Goal: Task Accomplishment & Management: Use online tool/utility

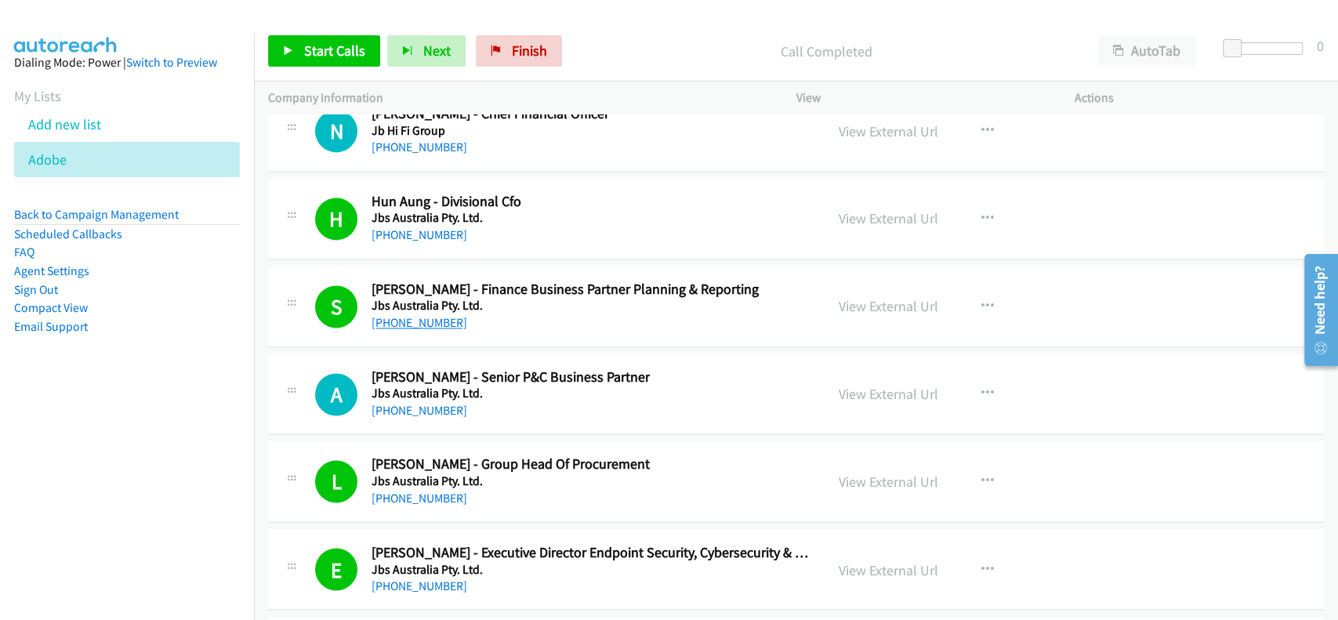
click at [428, 315] on link "+61 2 6951 1161" at bounding box center [419, 322] width 96 height 15
click at [844, 297] on link "View External Url" at bounding box center [889, 306] width 100 height 18
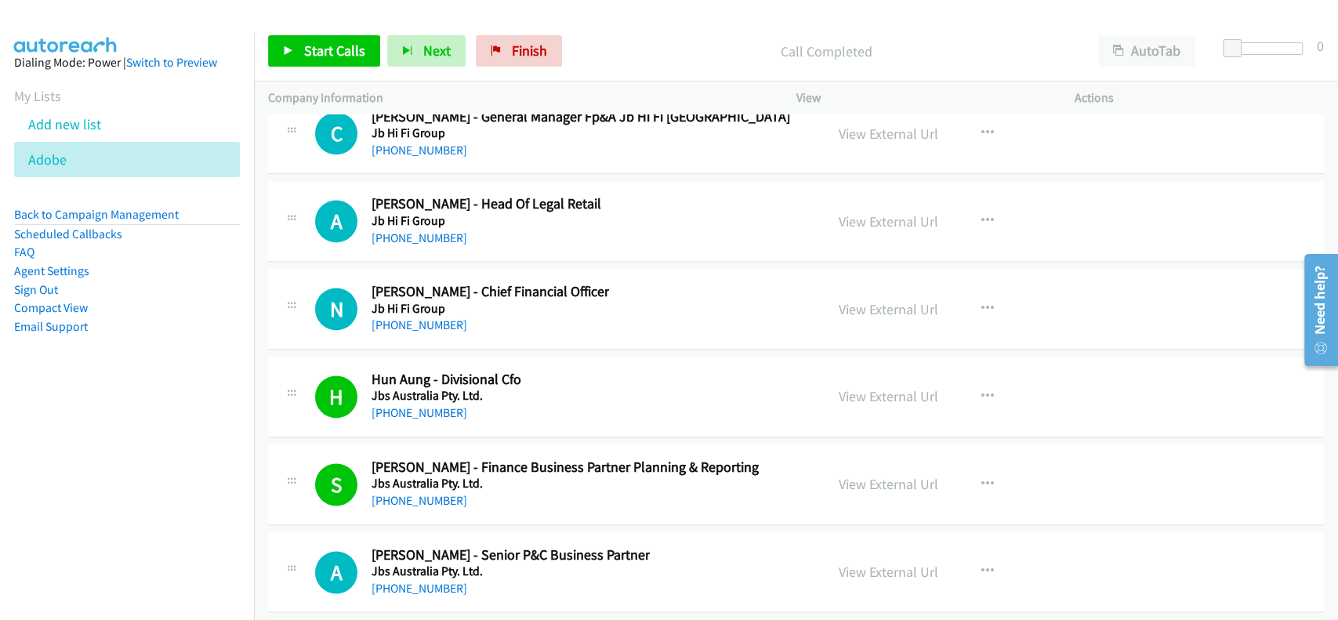
scroll to position [25454, 0]
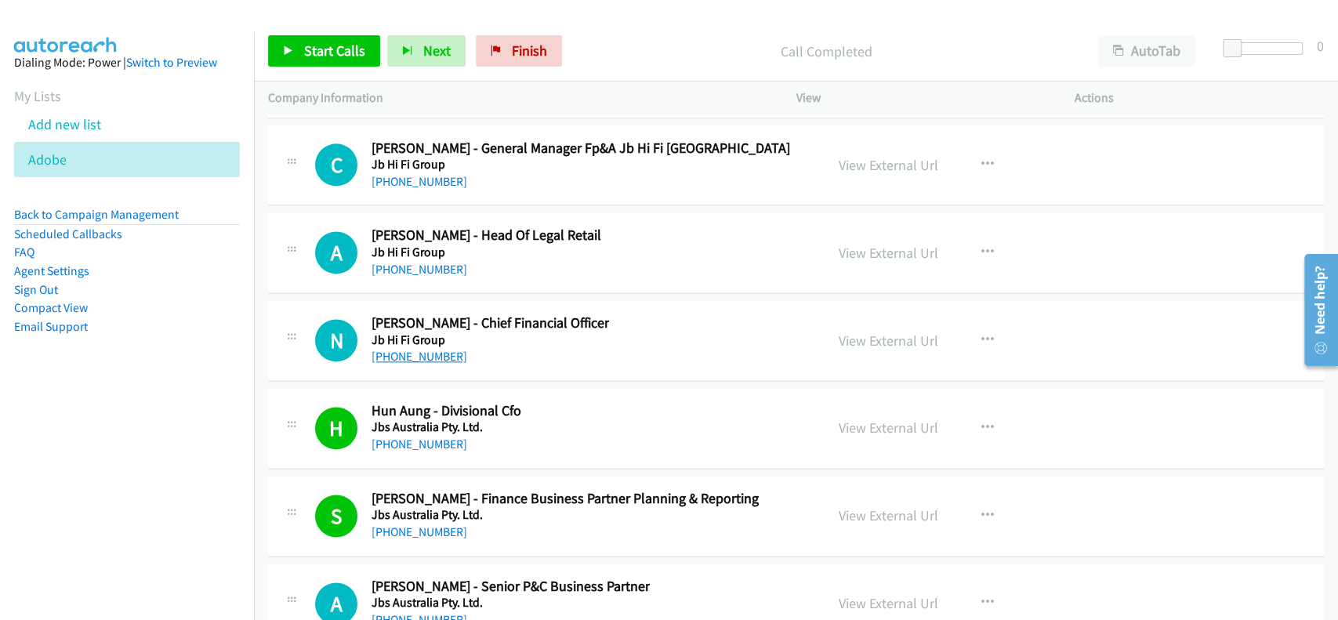
click at [417, 349] on link "+61 419 527 080" at bounding box center [419, 356] width 96 height 15
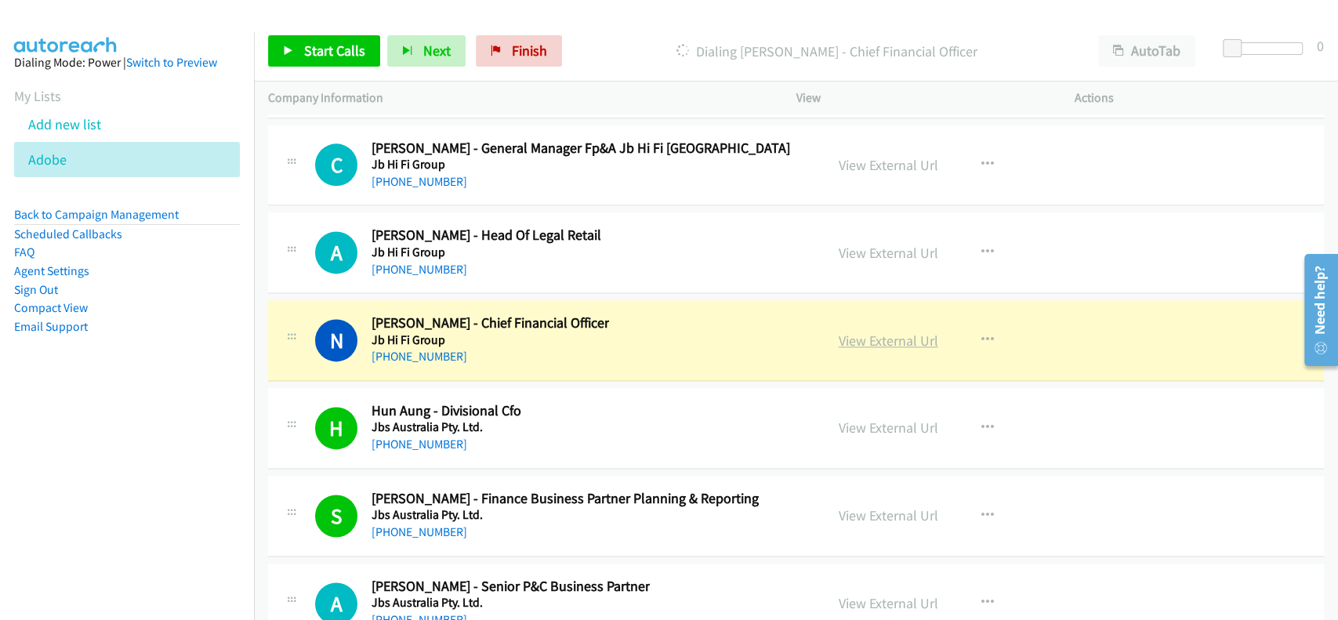
click at [869, 331] on link "View External Url" at bounding box center [889, 340] width 100 height 18
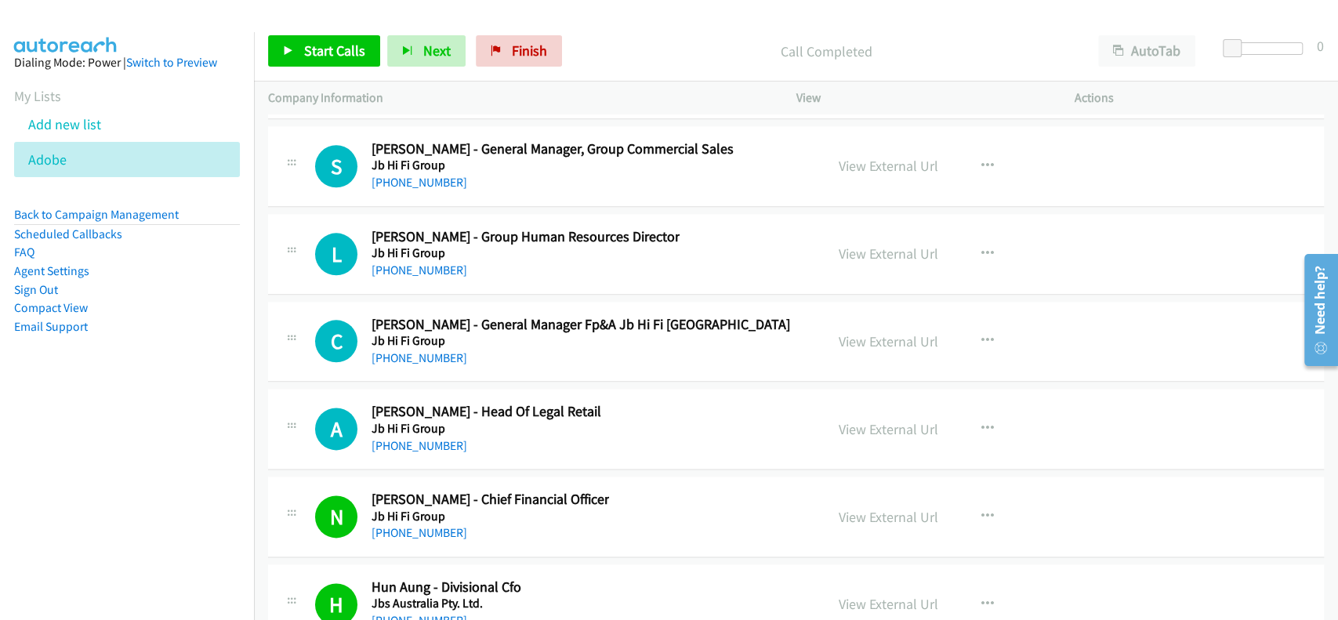
scroll to position [25246, 0]
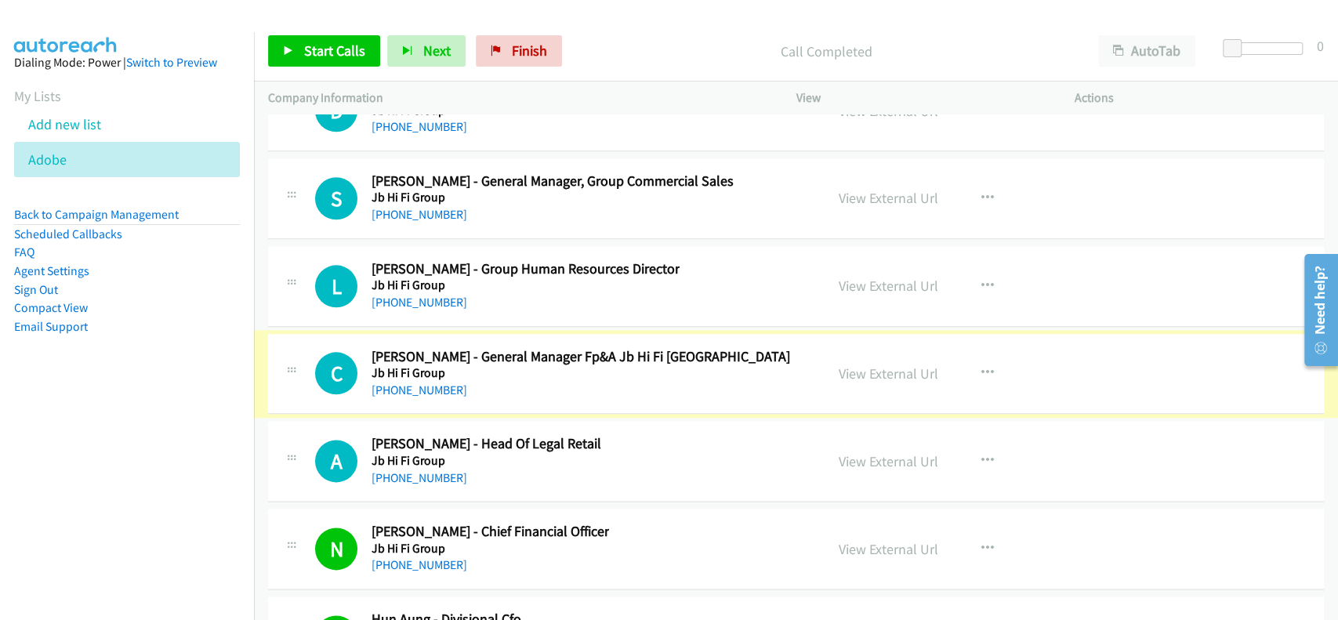
click at [413, 382] on link "+61 423 366 655" at bounding box center [419, 389] width 96 height 15
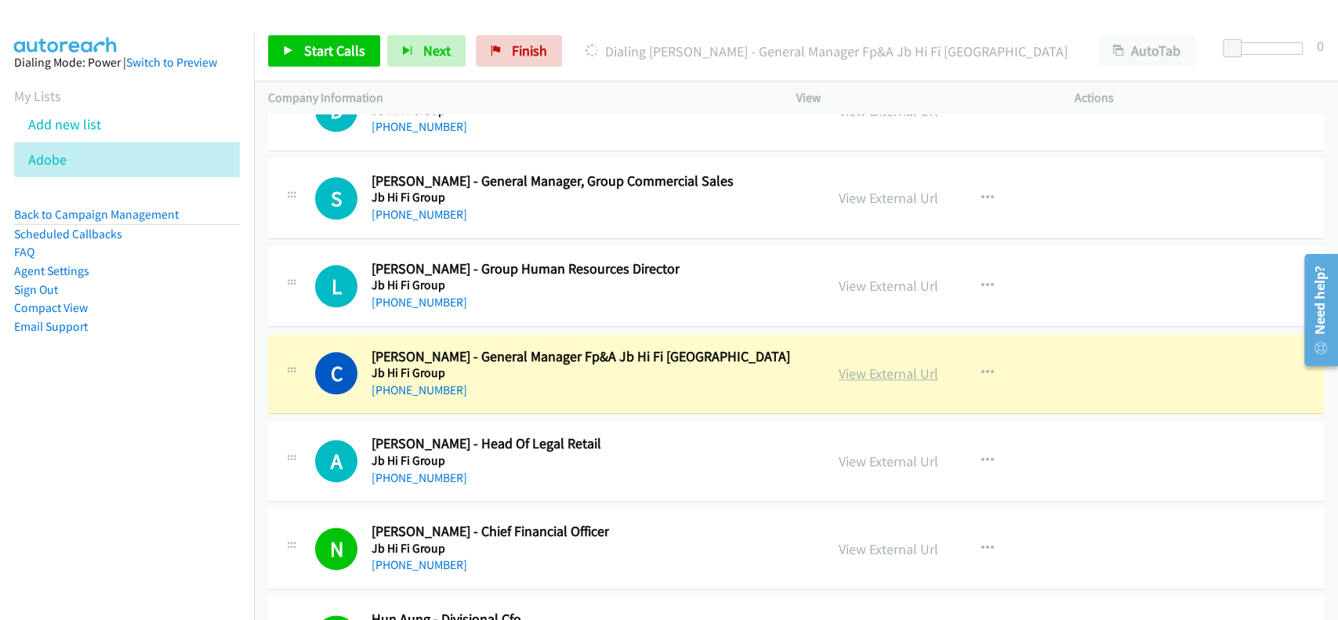
click at [859, 364] on link "View External Url" at bounding box center [889, 373] width 100 height 18
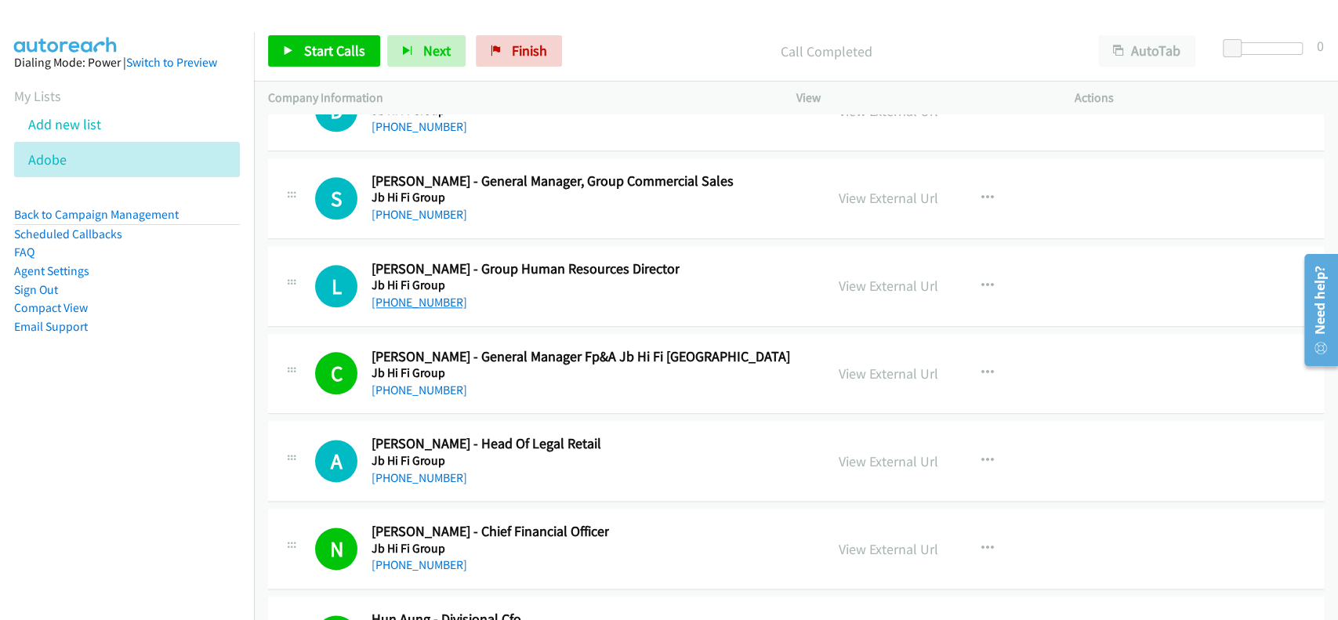
click at [412, 295] on link "+61 3 8530 7333" at bounding box center [419, 302] width 96 height 15
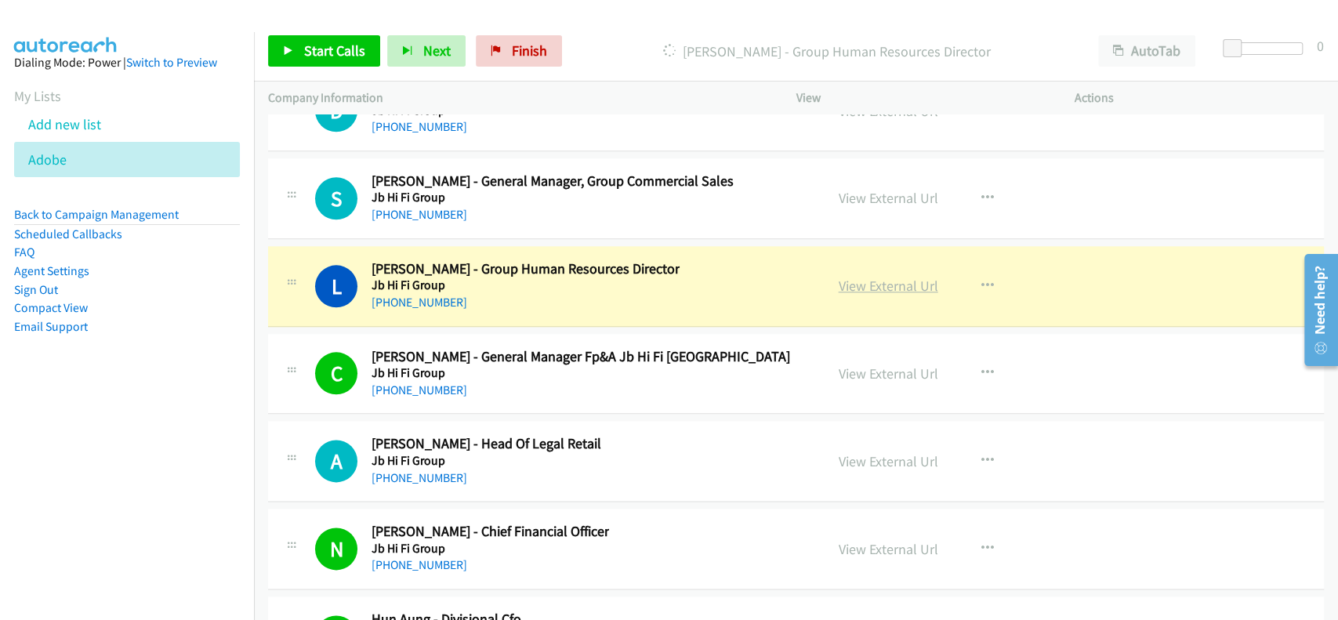
click at [864, 277] on link "View External Url" at bounding box center [889, 286] width 100 height 18
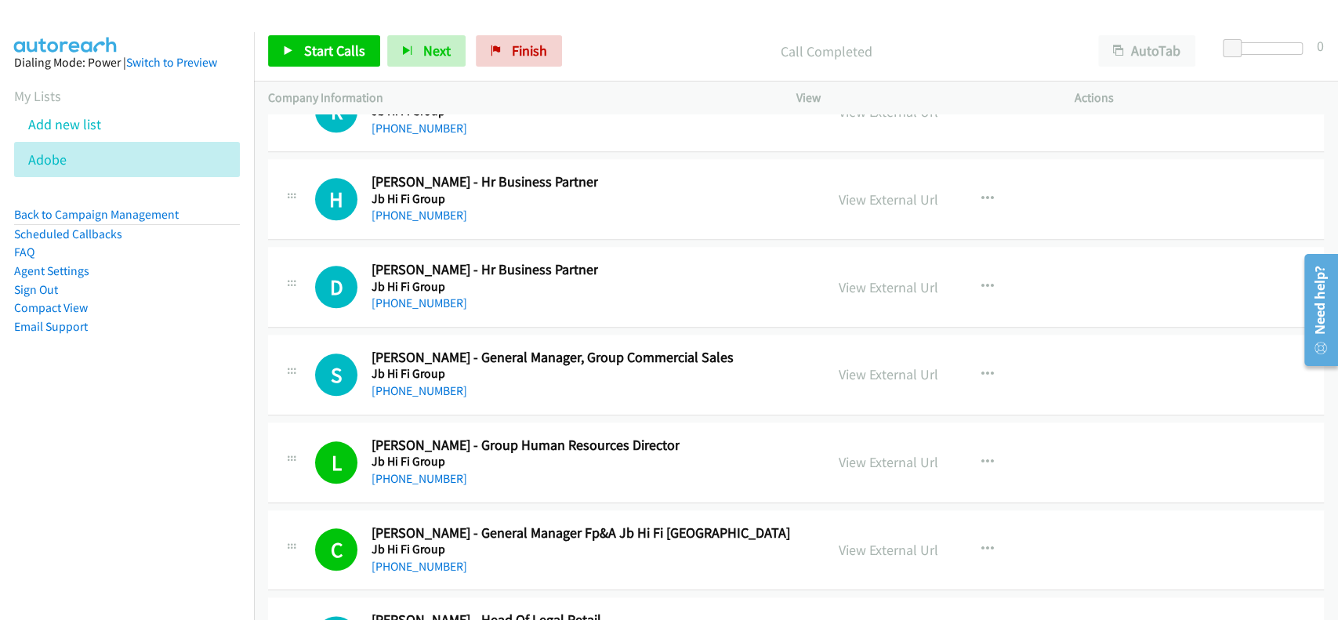
scroll to position [25037, 0]
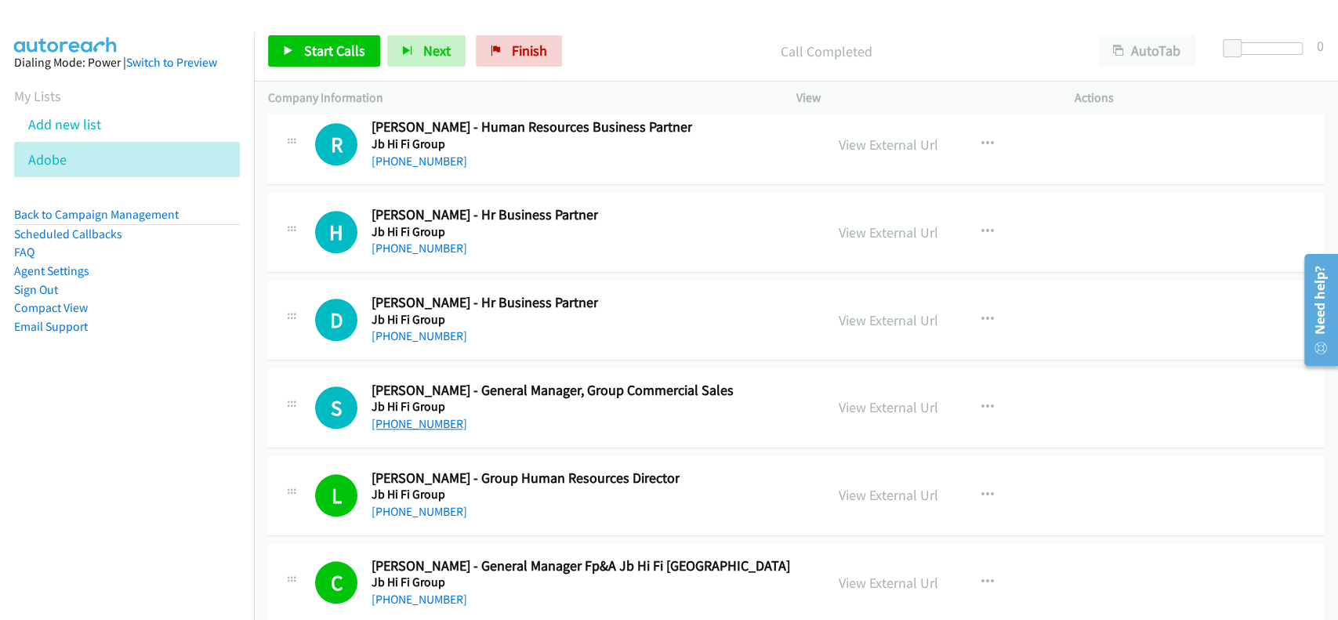
click at [410, 416] on link "+61 424 570 629" at bounding box center [419, 423] width 96 height 15
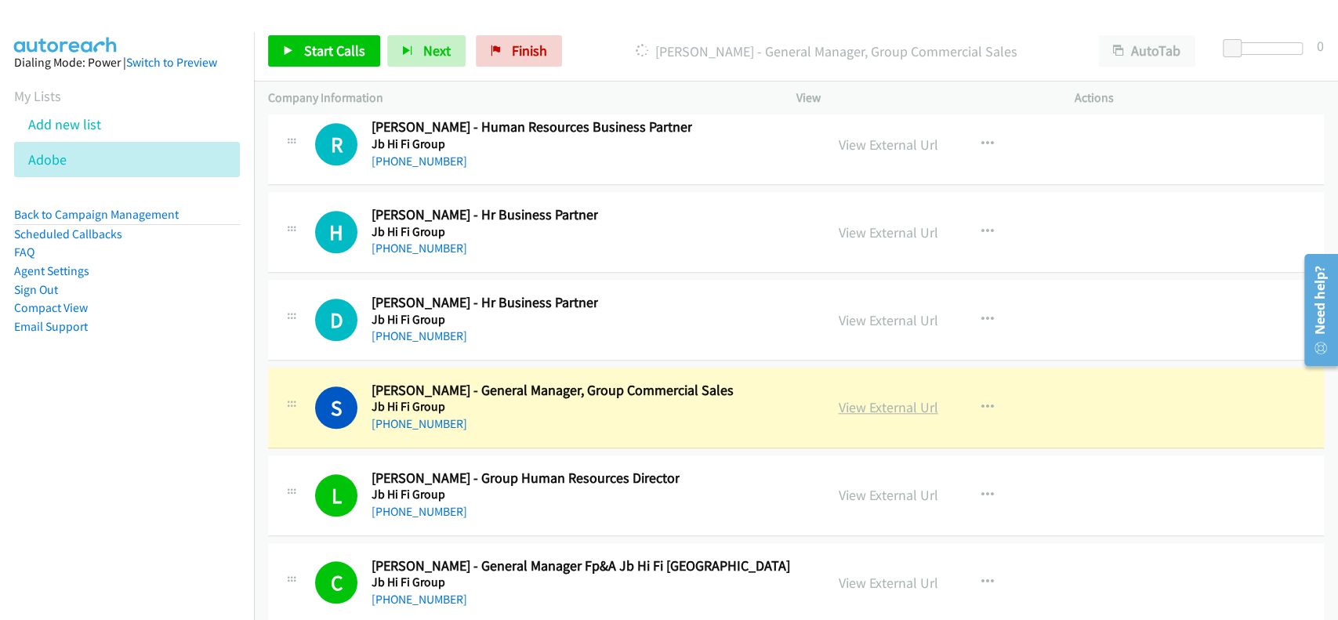
click at [895, 398] on link "View External Url" at bounding box center [889, 407] width 100 height 18
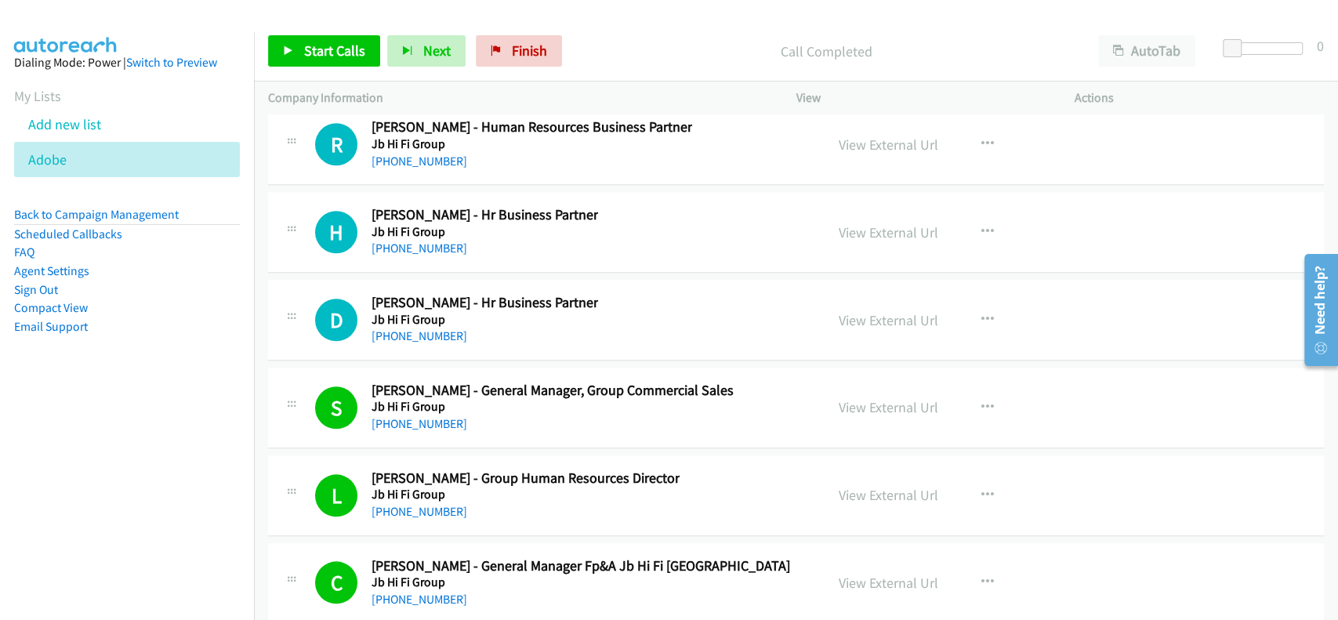
click at [411, 318] on div "D Callback Scheduled David Ensor - Hr Business Partner Jb Hi Fi Group Australia…" at bounding box center [796, 320] width 1056 height 81
click at [414, 328] on link "+61 438 151 737" at bounding box center [419, 335] width 96 height 15
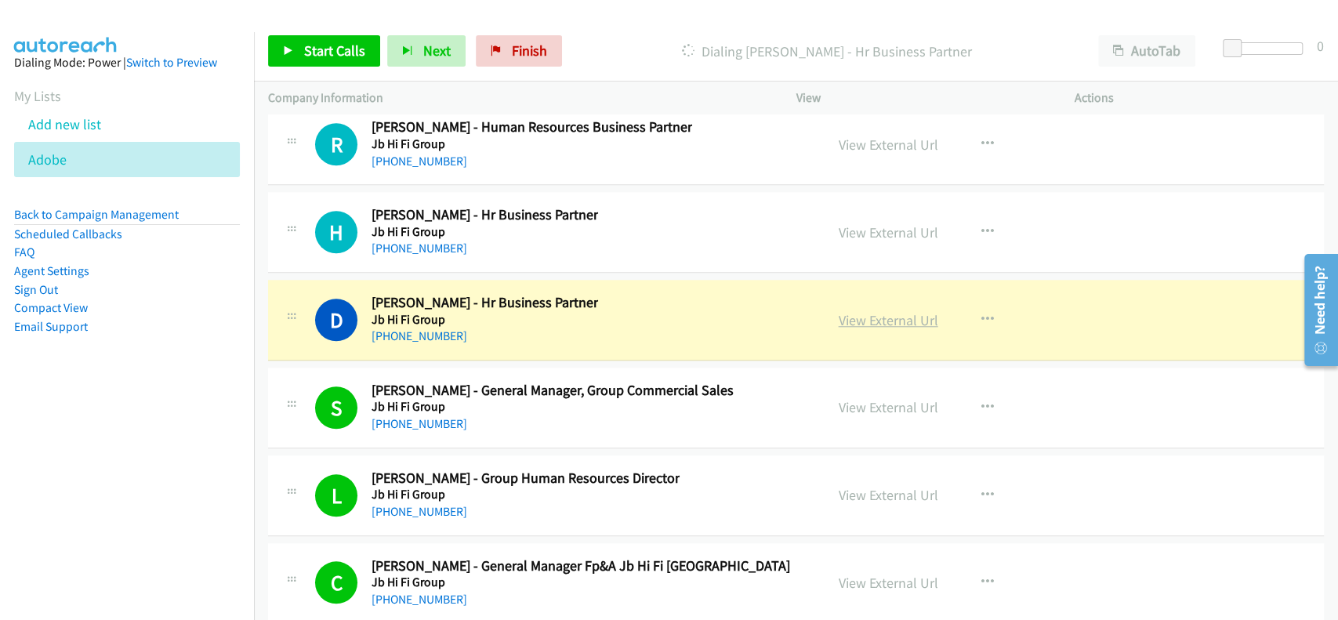
click at [897, 311] on link "View External Url" at bounding box center [889, 320] width 100 height 18
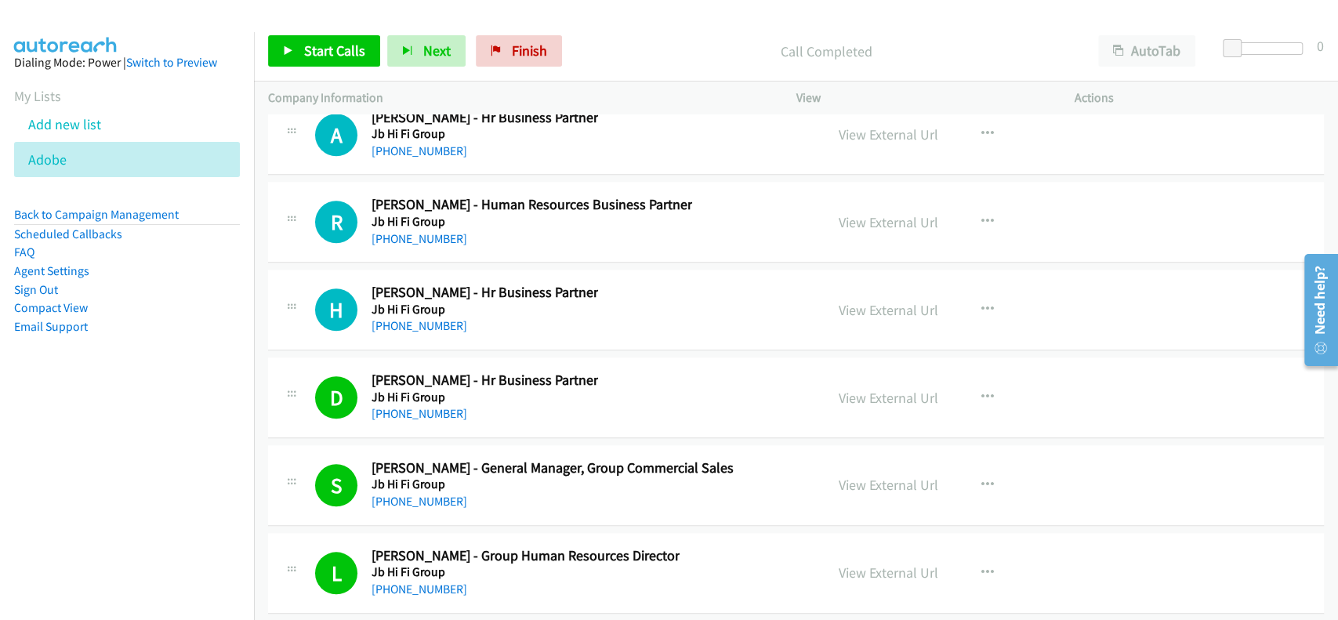
scroll to position [24932, 0]
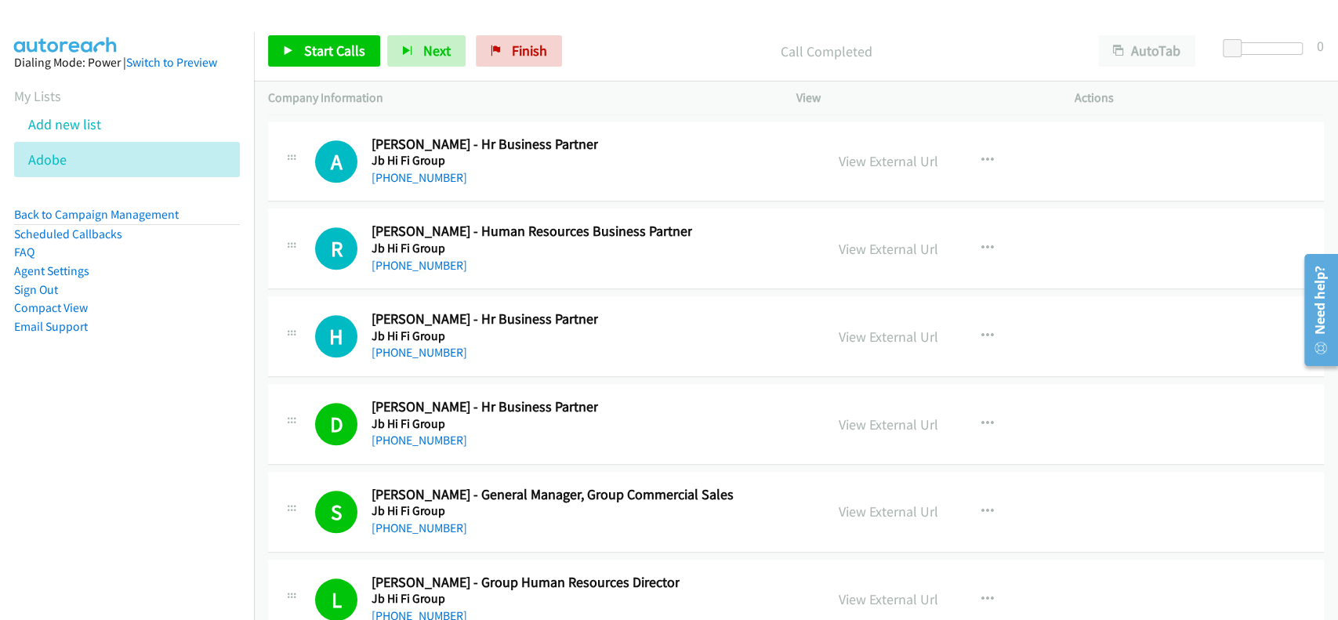
click at [408, 328] on h5 "Jb Hi Fi Group" at bounding box center [484, 336] width 226 height 16
click at [408, 345] on link "+61 439 749 697" at bounding box center [419, 352] width 96 height 15
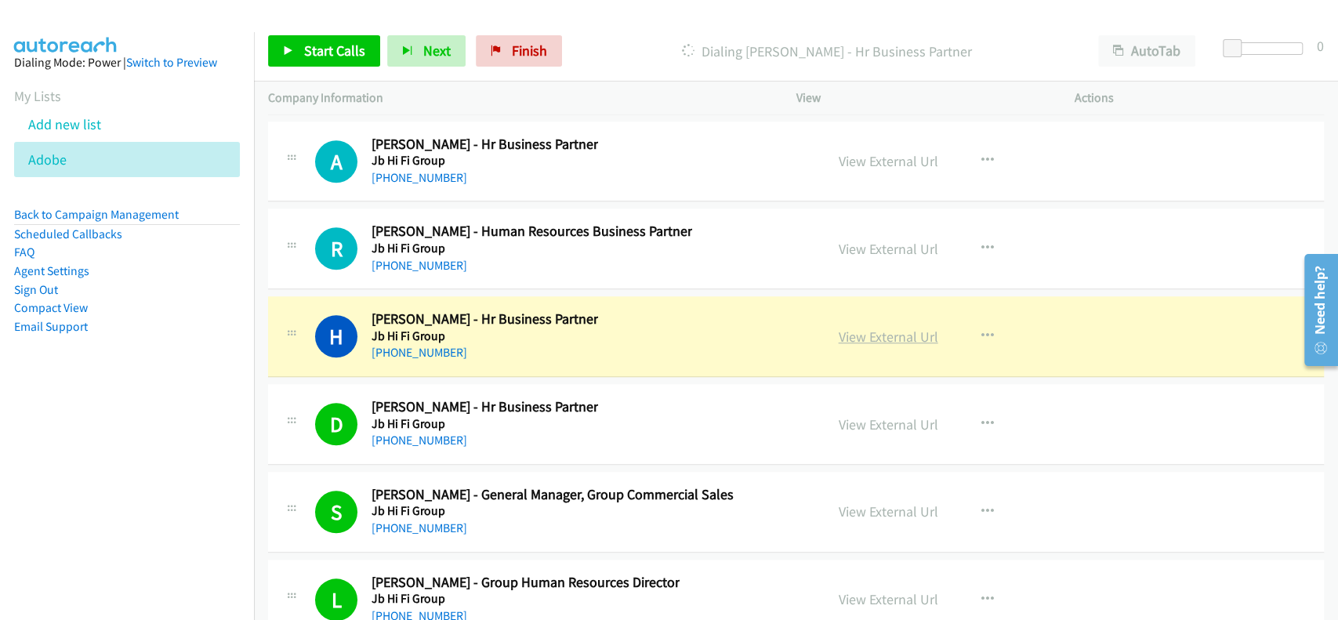
click at [877, 328] on link "View External Url" at bounding box center [889, 337] width 100 height 18
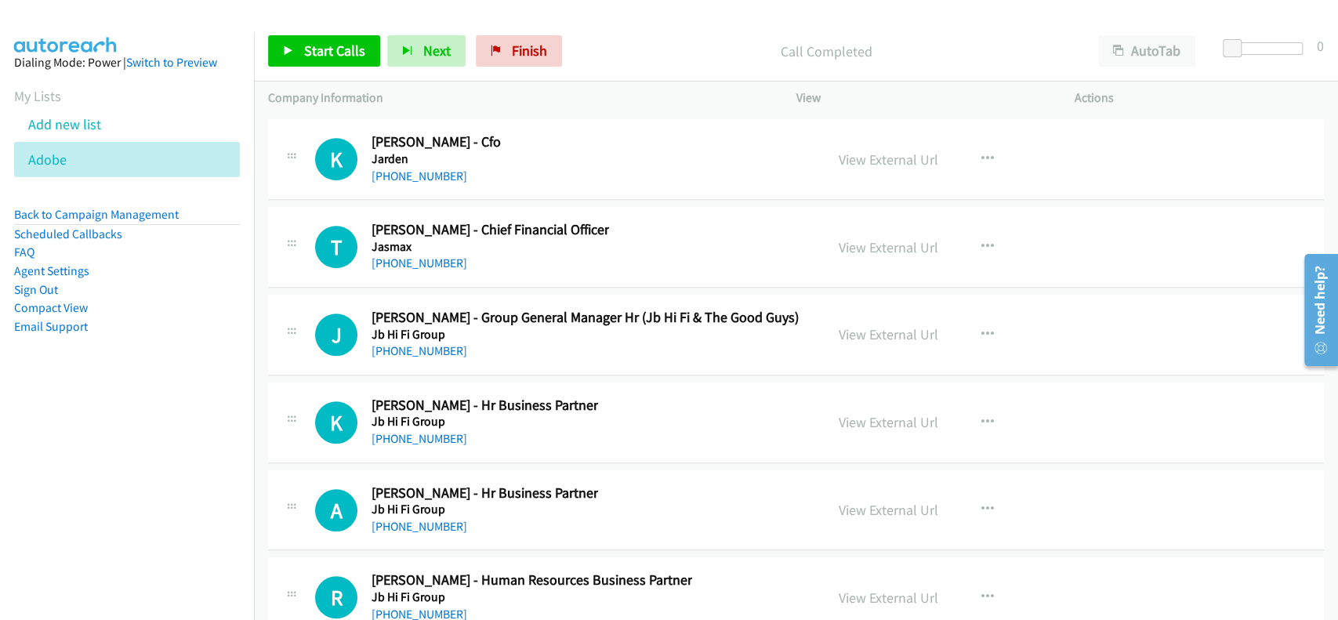
scroll to position [24514, 0]
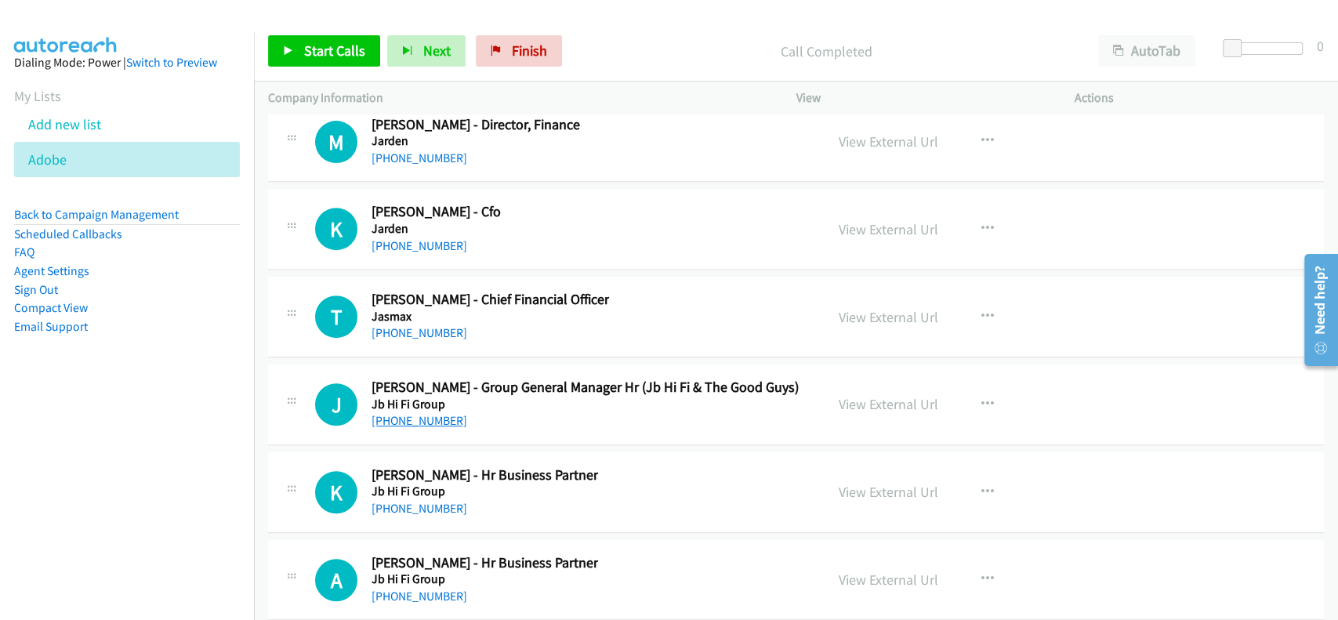
click at [418, 413] on link "+61 437 237 392" at bounding box center [419, 420] width 96 height 15
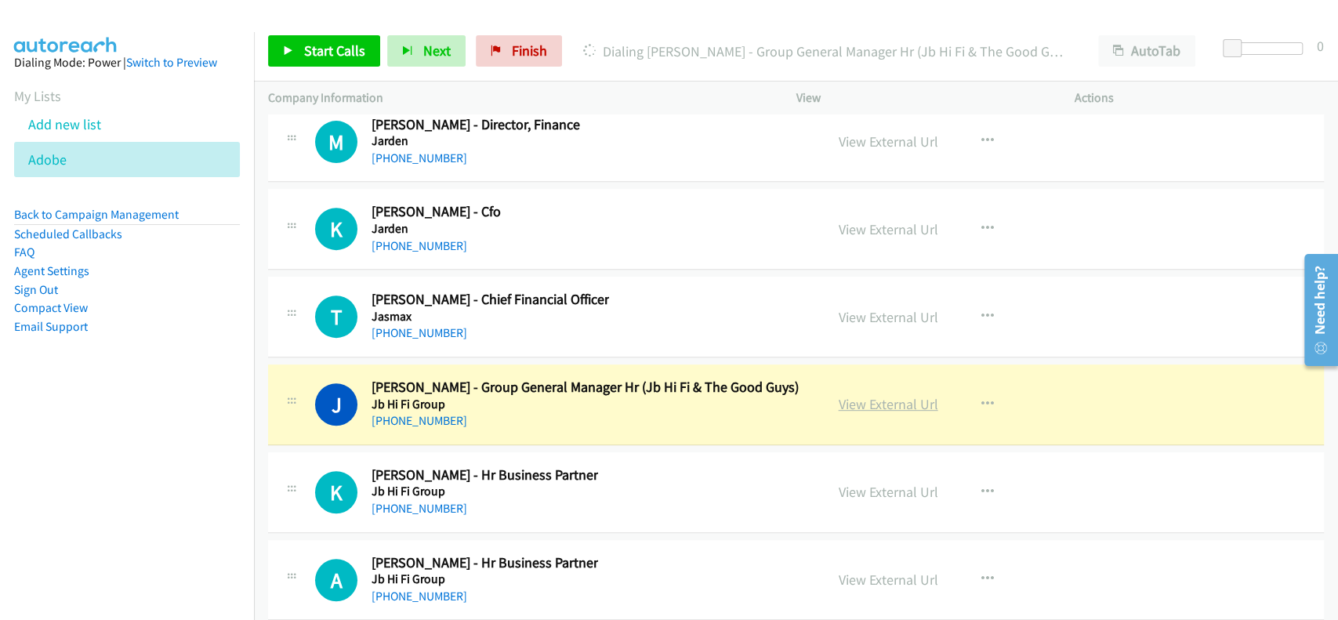
click at [852, 395] on link "View External Url" at bounding box center [889, 404] width 100 height 18
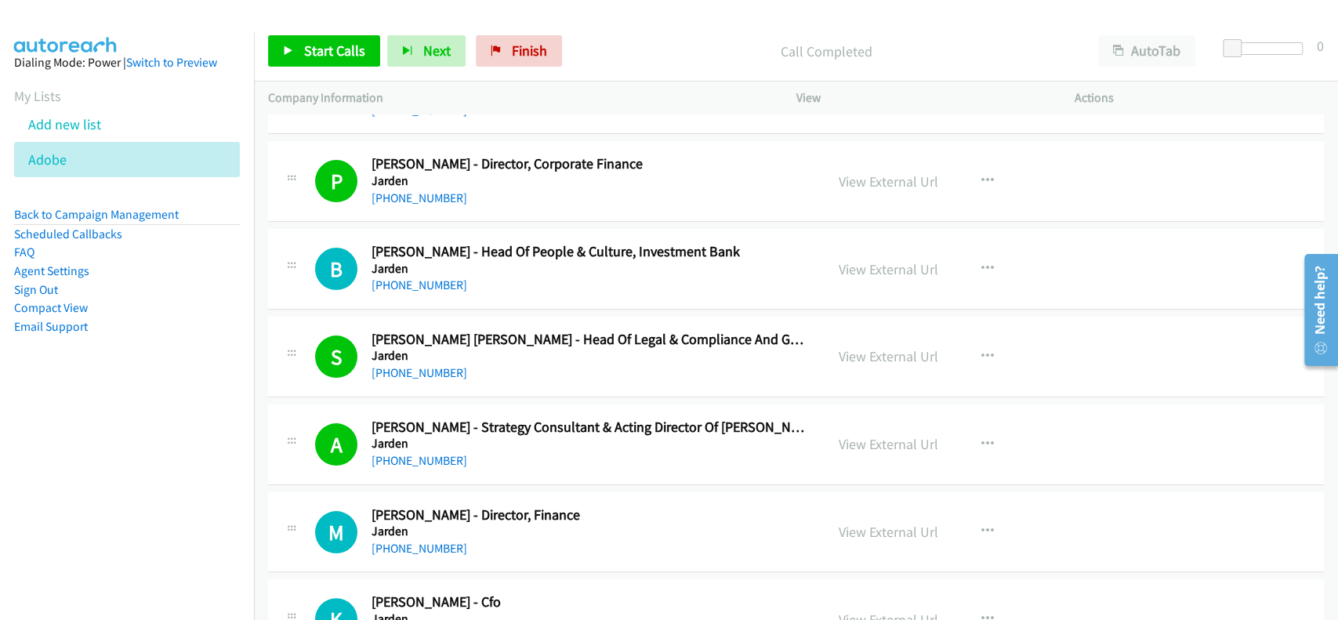
scroll to position [24096, 0]
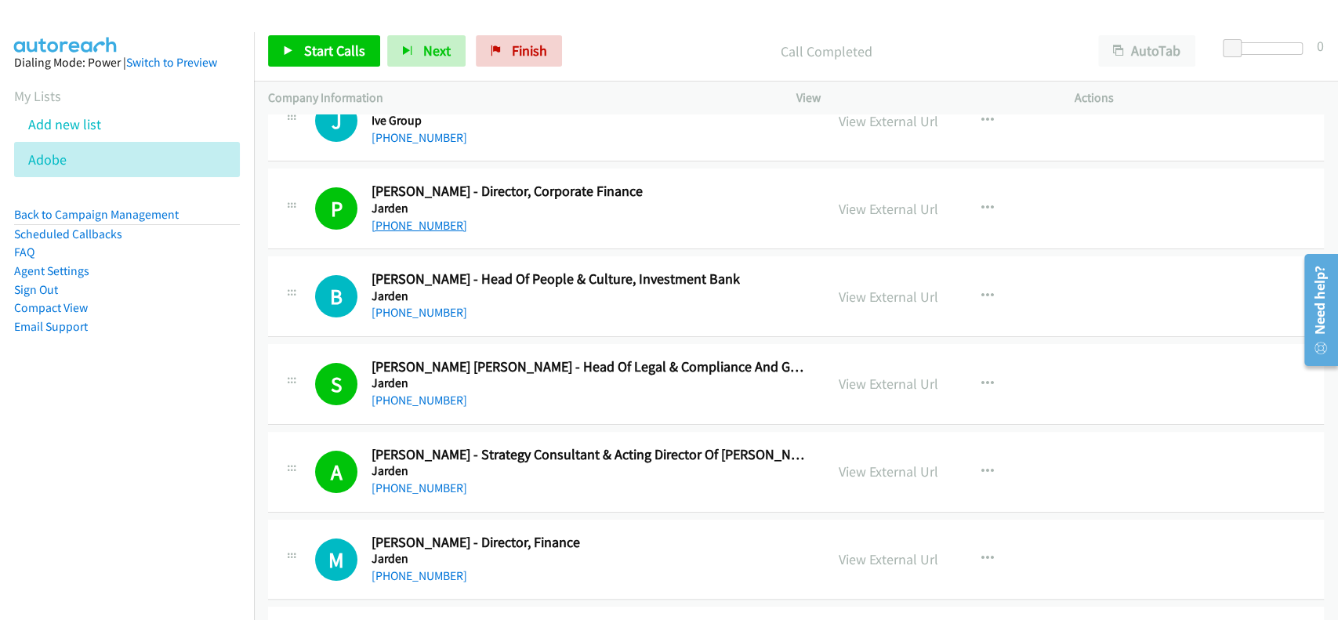
click at [396, 218] on link "+61 431 184 092" at bounding box center [419, 225] width 96 height 15
click at [844, 200] on link "View External Url" at bounding box center [889, 209] width 100 height 18
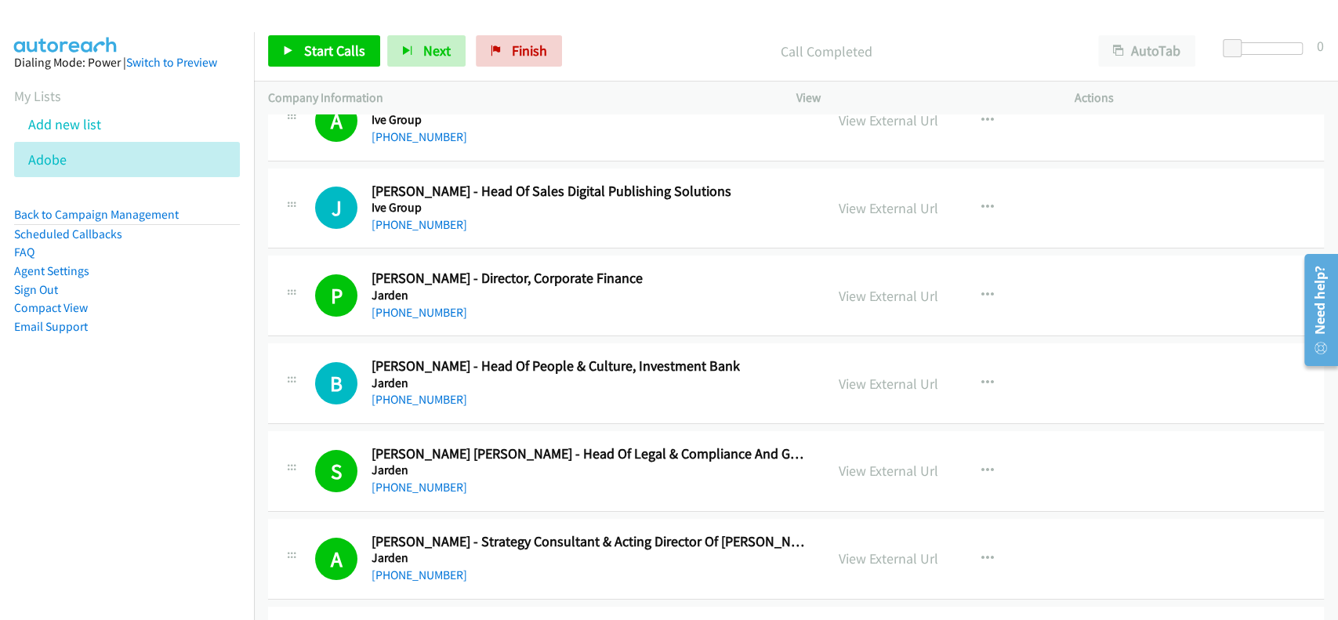
scroll to position [23992, 0]
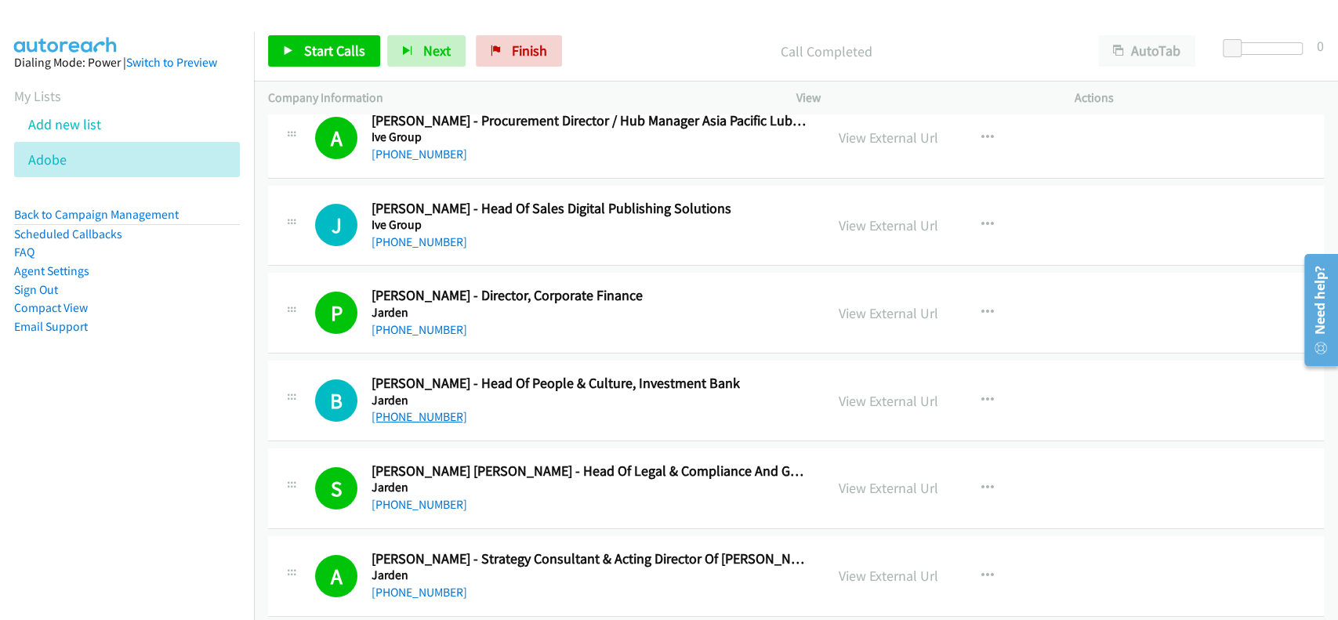
click at [428, 409] on link "+61 3 8652 6300" at bounding box center [419, 416] width 96 height 15
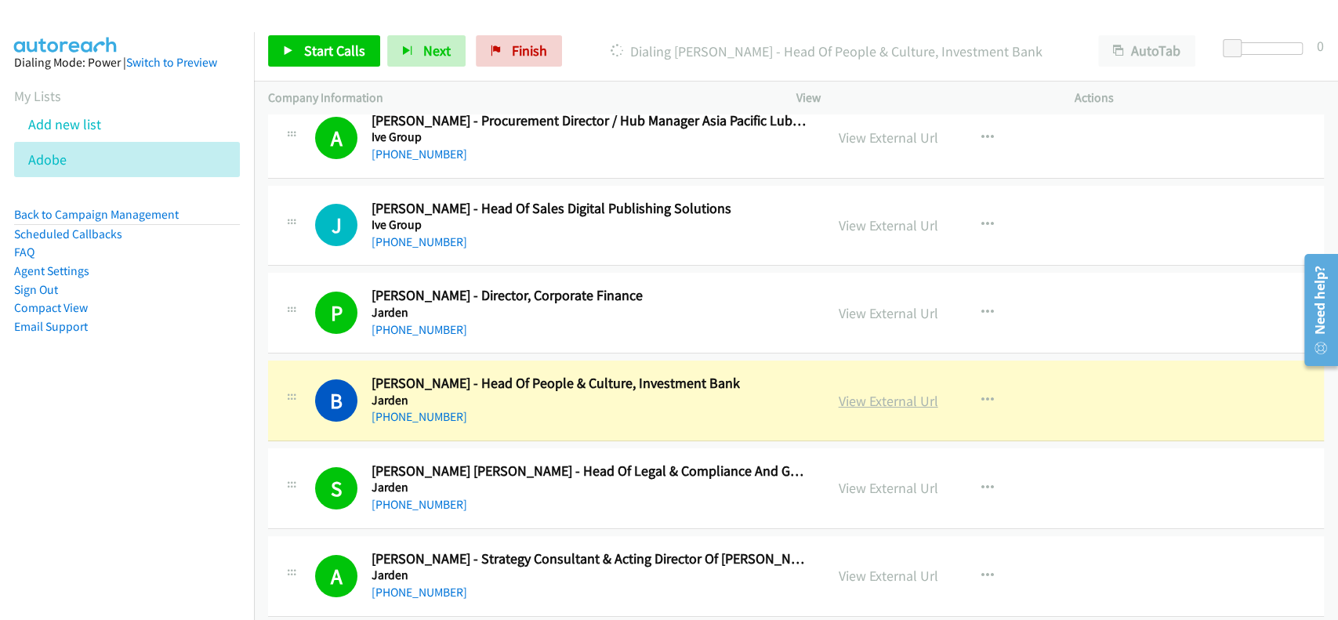
click at [860, 392] on link "View External Url" at bounding box center [889, 401] width 100 height 18
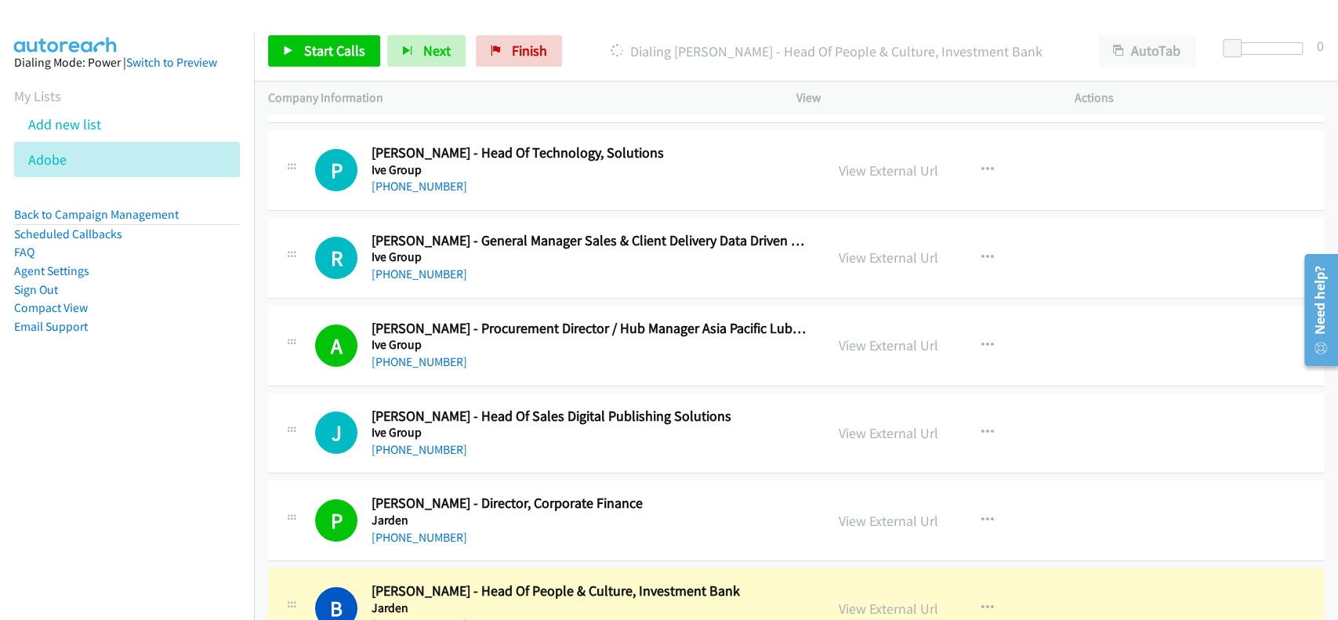
scroll to position [23783, 0]
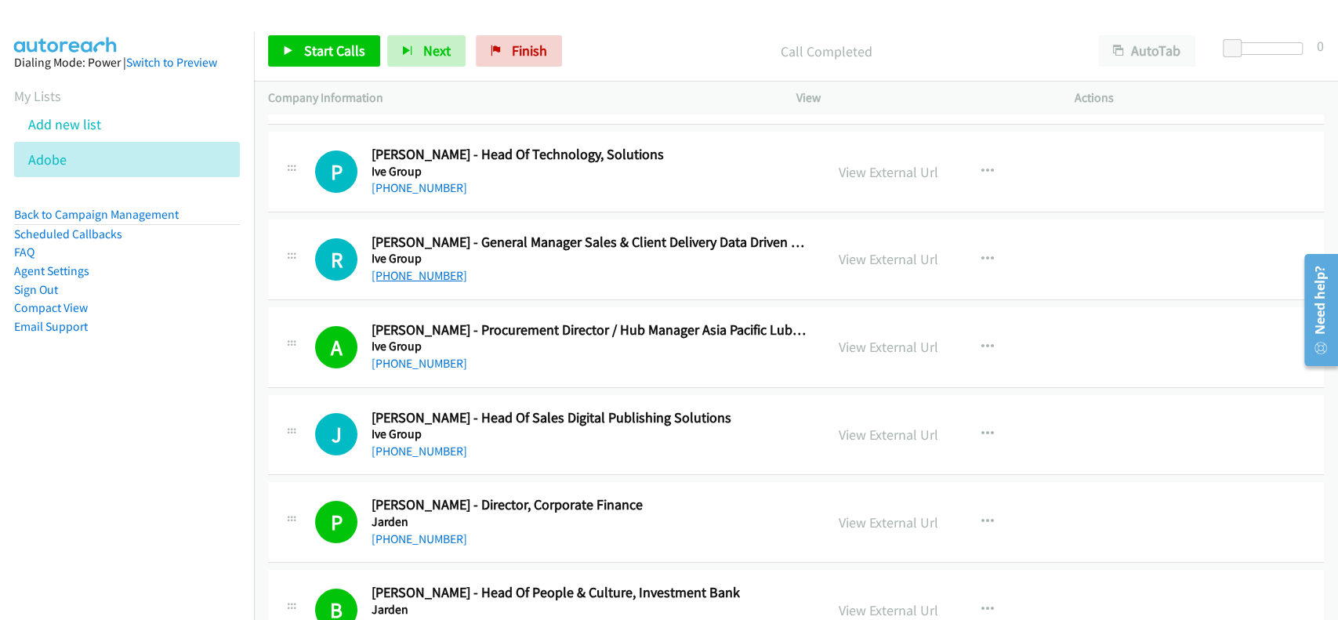
click at [379, 268] on link "+61 427 139 597" at bounding box center [419, 275] width 96 height 15
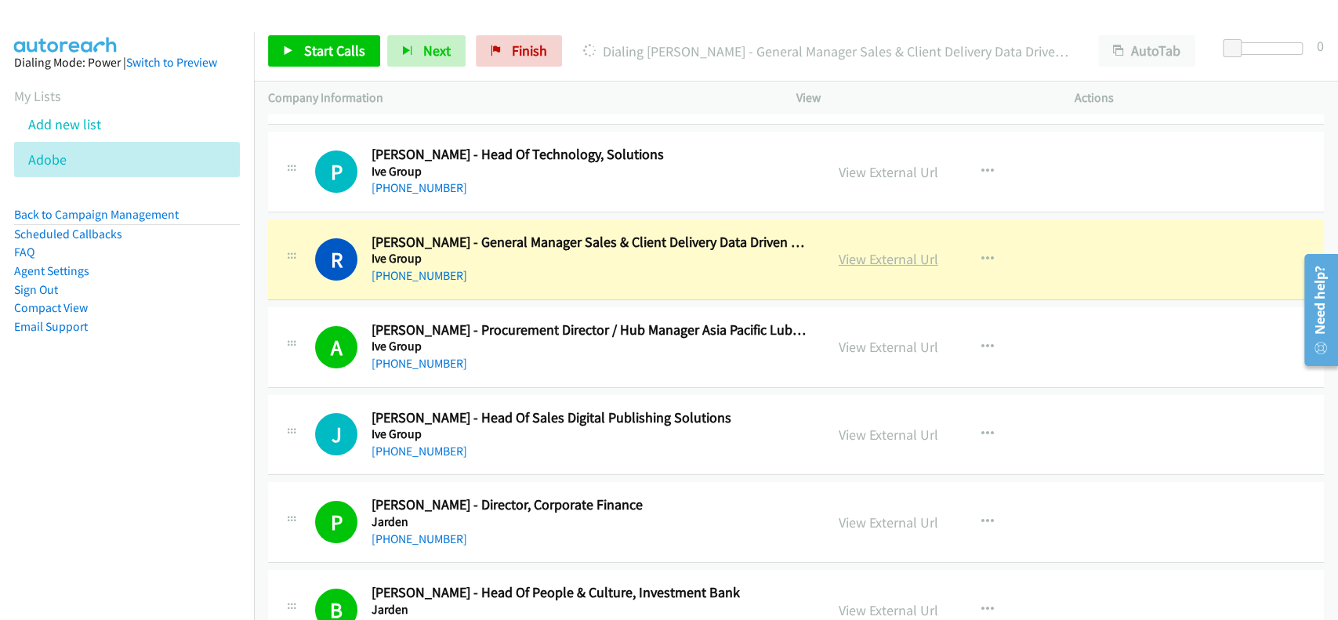
click at [877, 250] on link "View External Url" at bounding box center [889, 259] width 100 height 18
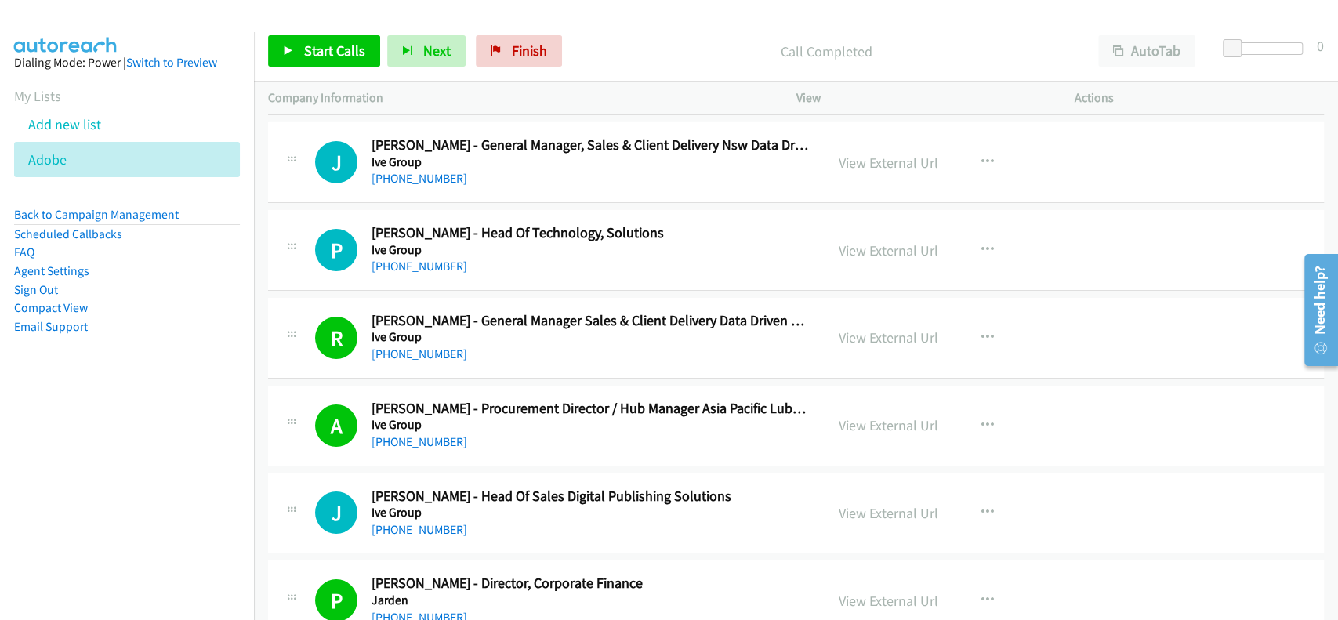
scroll to position [23574, 0]
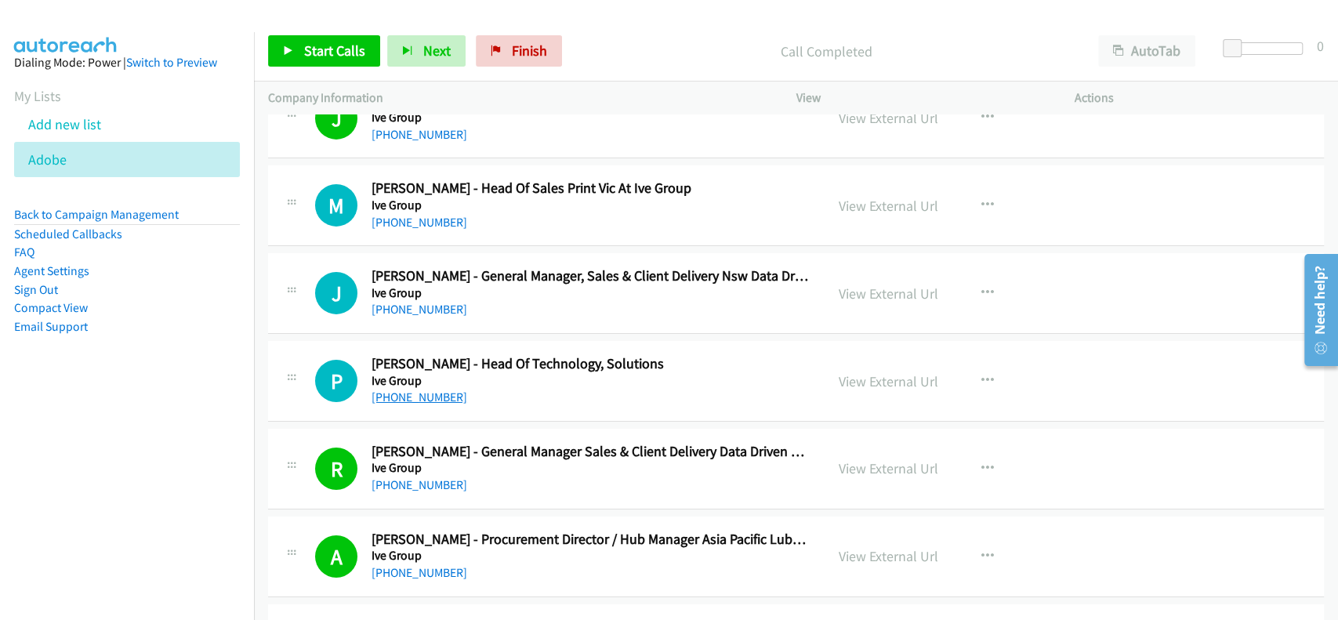
click at [437, 389] on link "+61 488 070 024" at bounding box center [419, 396] width 96 height 15
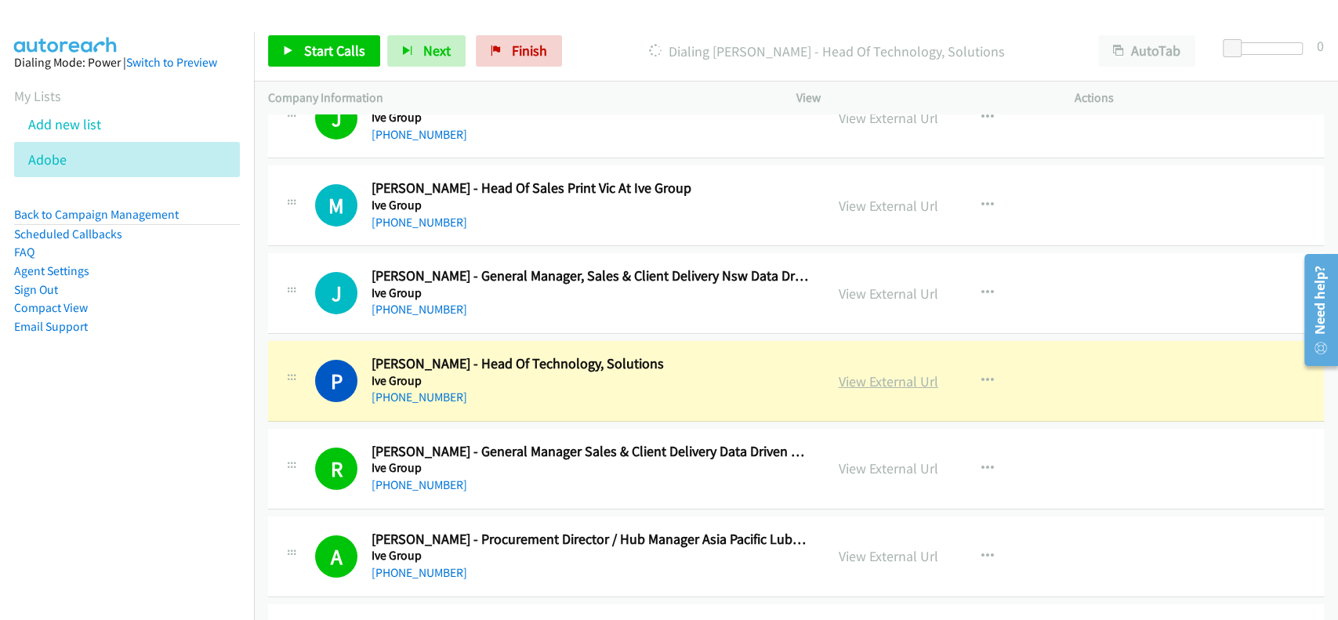
click at [871, 372] on link "View External Url" at bounding box center [889, 381] width 100 height 18
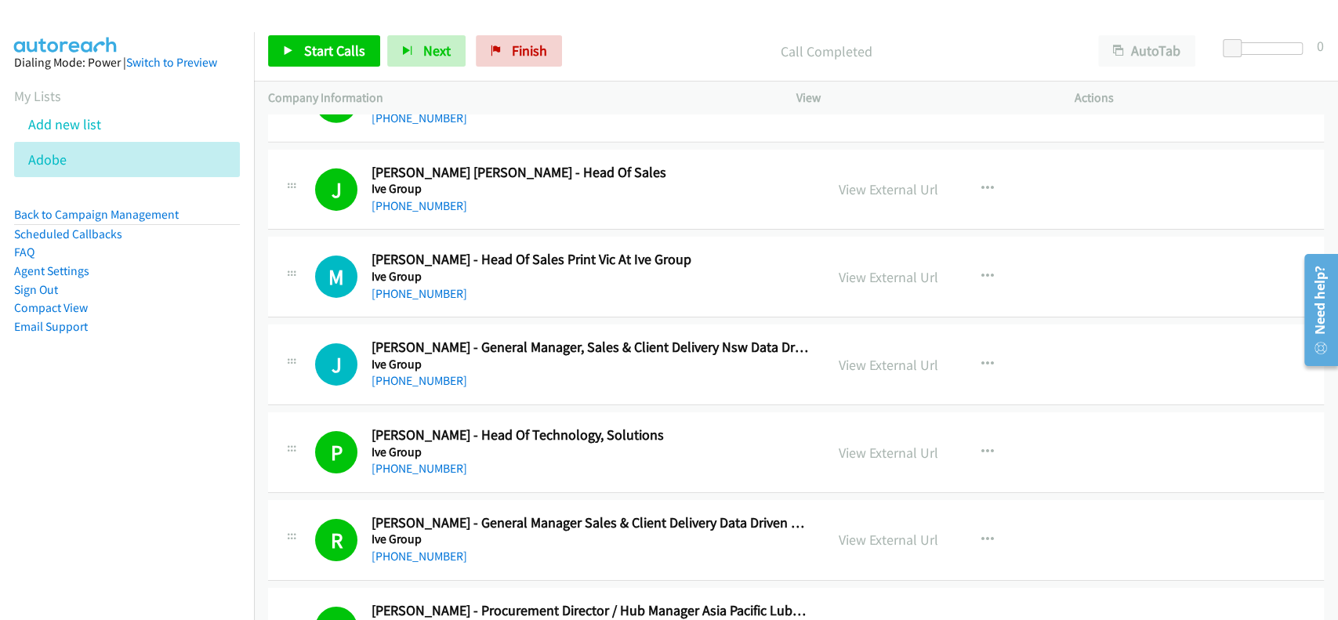
scroll to position [23469, 0]
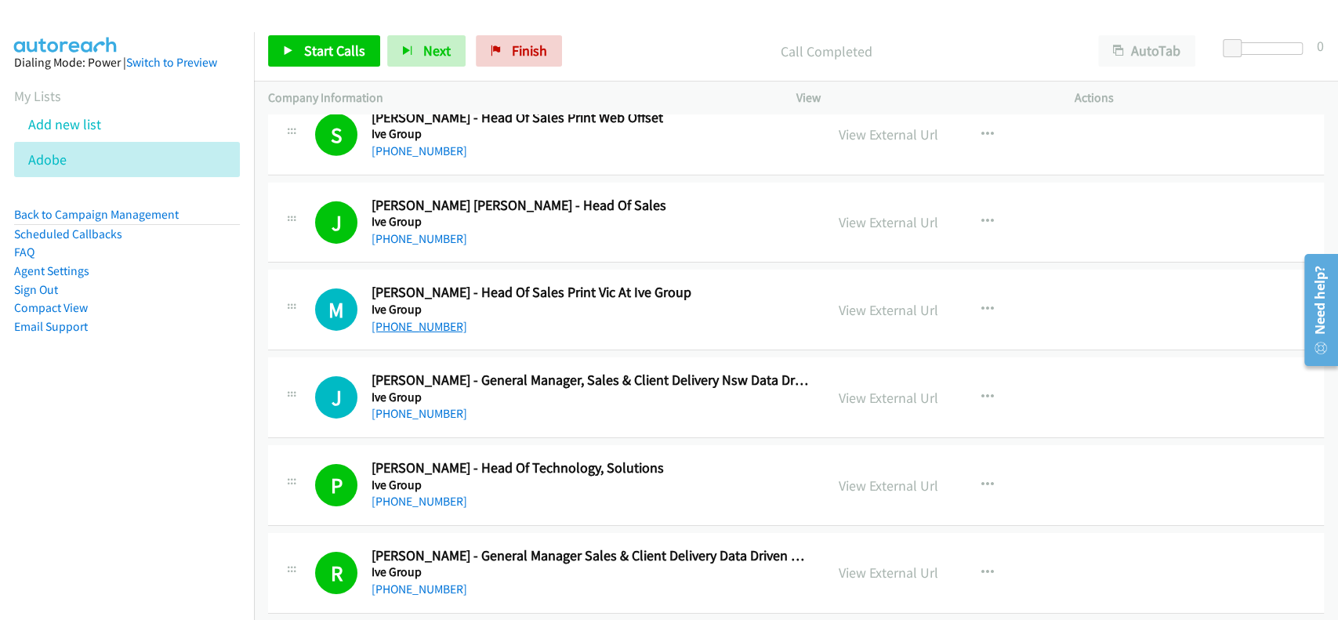
click at [410, 319] on link "+61 439 078 548" at bounding box center [419, 326] width 96 height 15
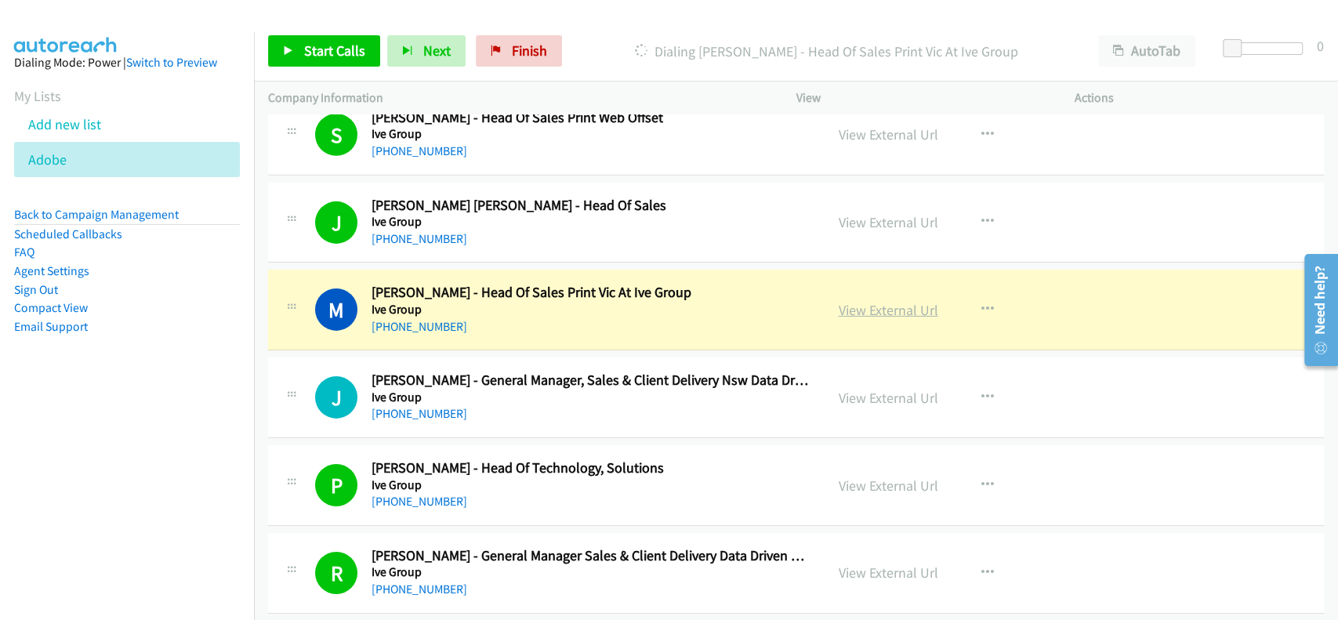
click at [889, 301] on link "View External Url" at bounding box center [889, 310] width 100 height 18
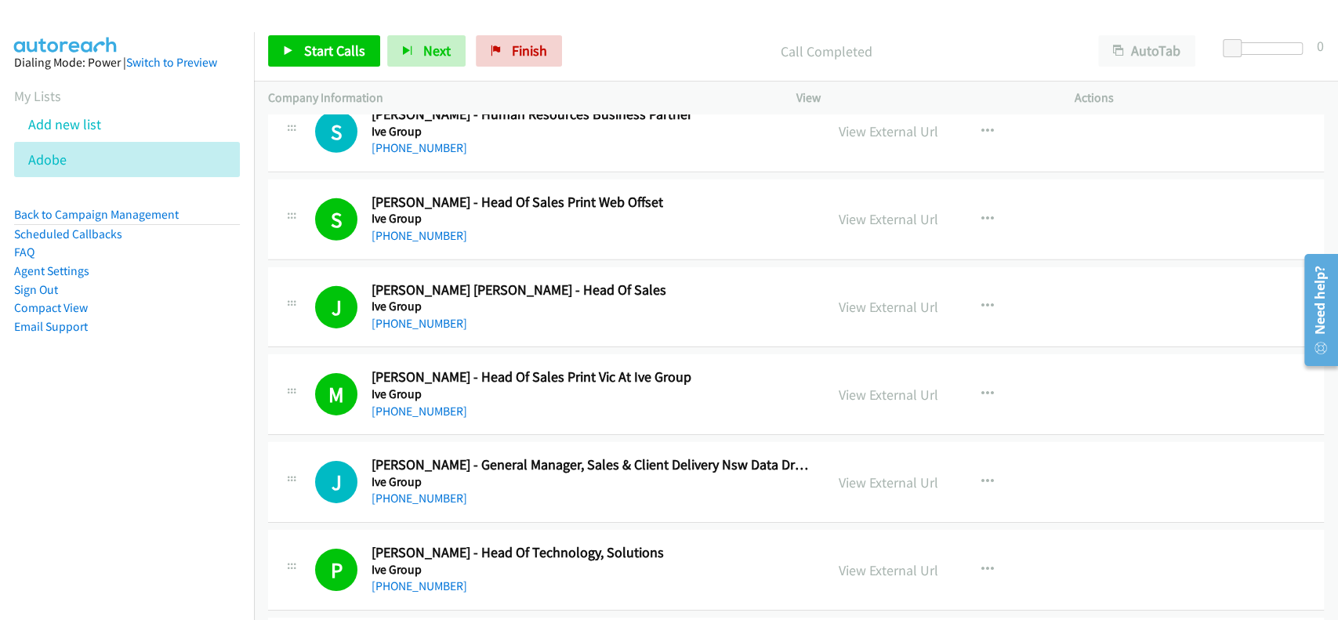
scroll to position [23365, 0]
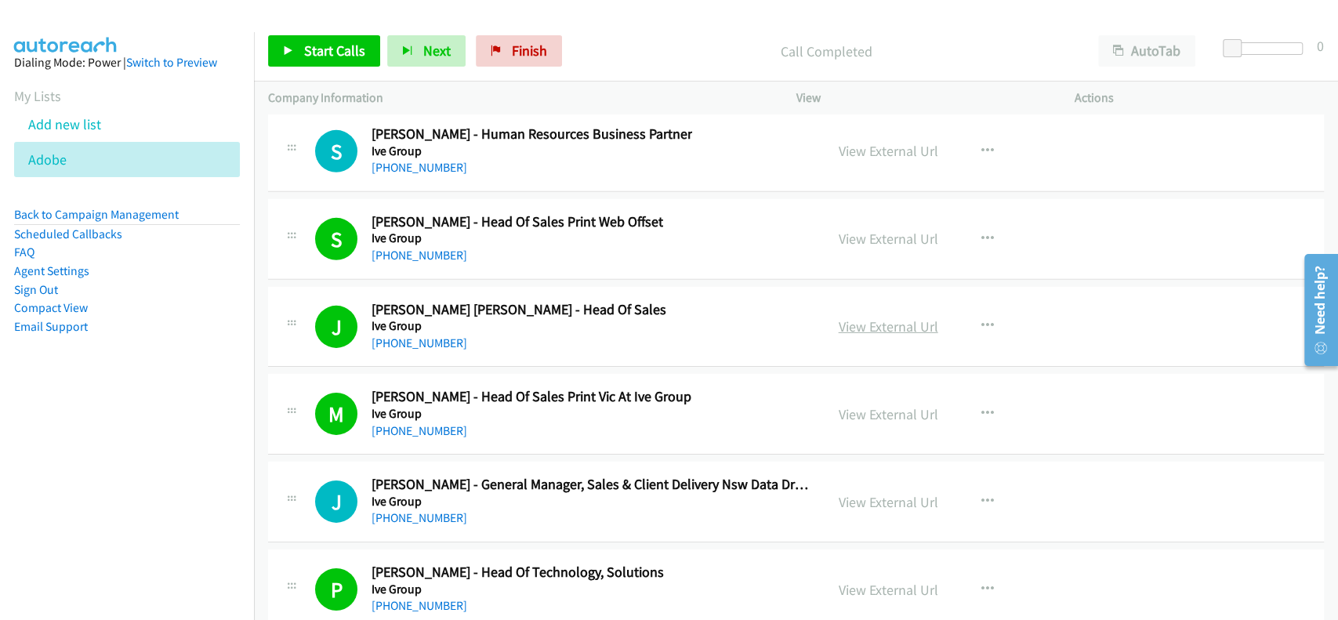
click at [883, 317] on link "View External Url" at bounding box center [889, 326] width 100 height 18
click at [405, 248] on link "+61 2 8020 4399" at bounding box center [419, 255] width 96 height 15
click at [884, 230] on link "View External Url" at bounding box center [889, 239] width 100 height 18
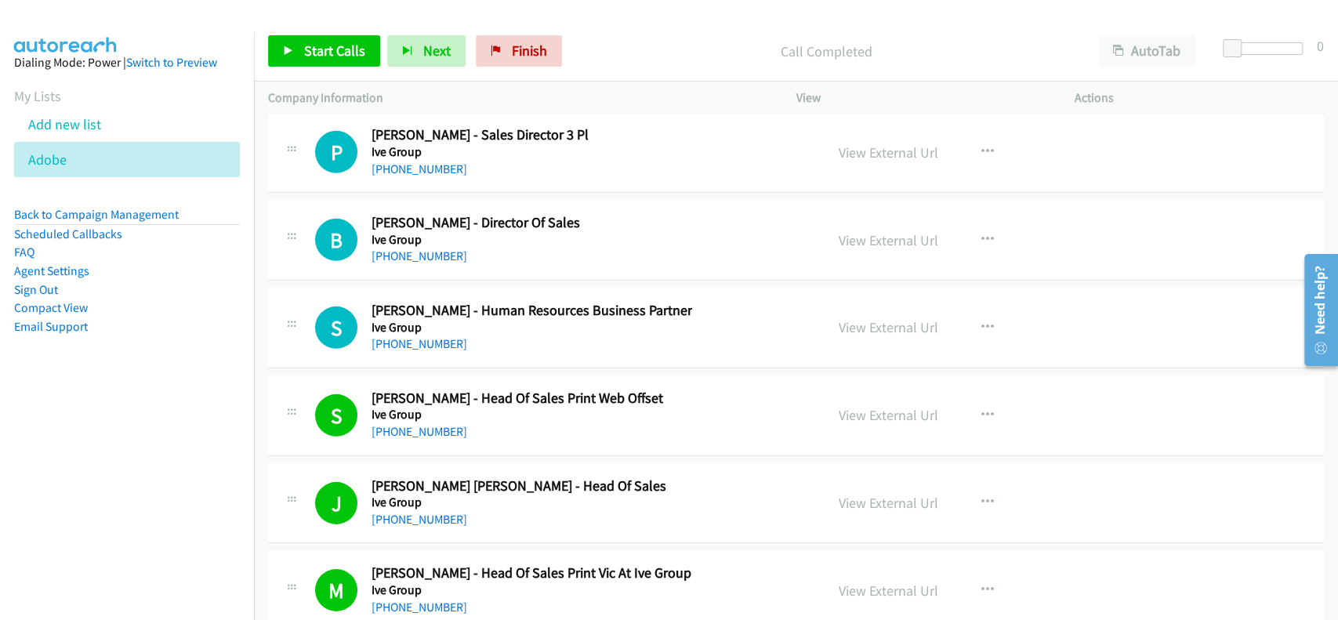
scroll to position [23156, 0]
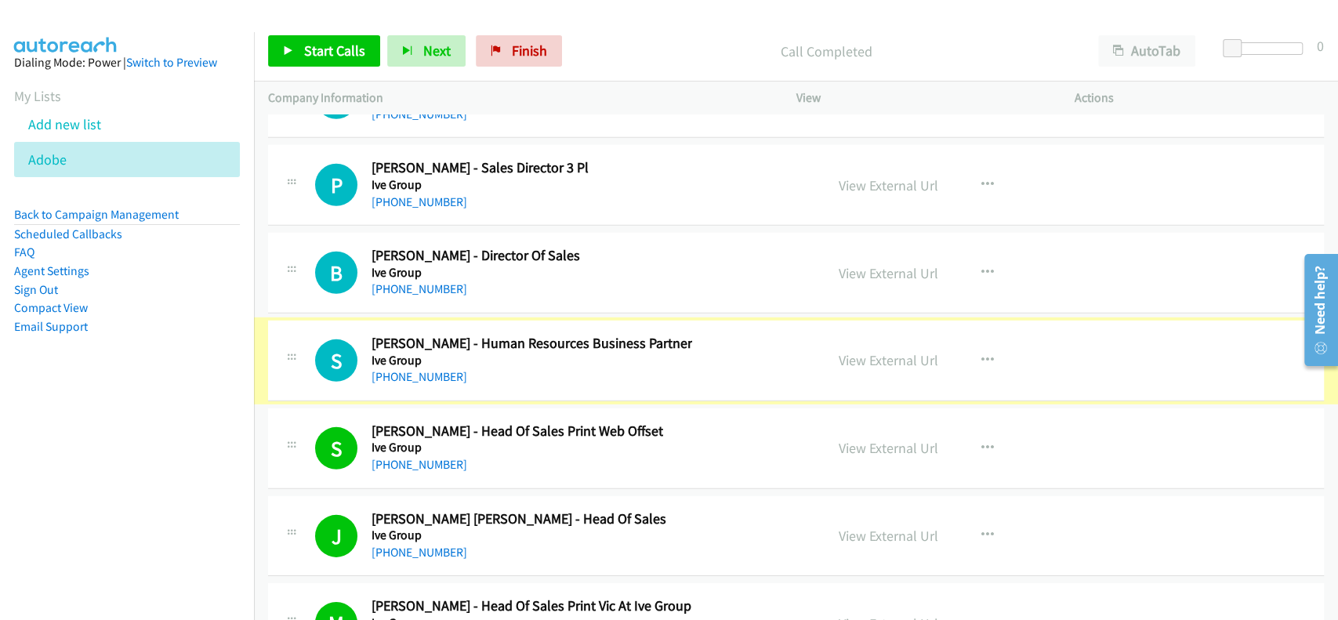
click at [394, 368] on div "+61 409 212 322" at bounding box center [531, 377] width 321 height 19
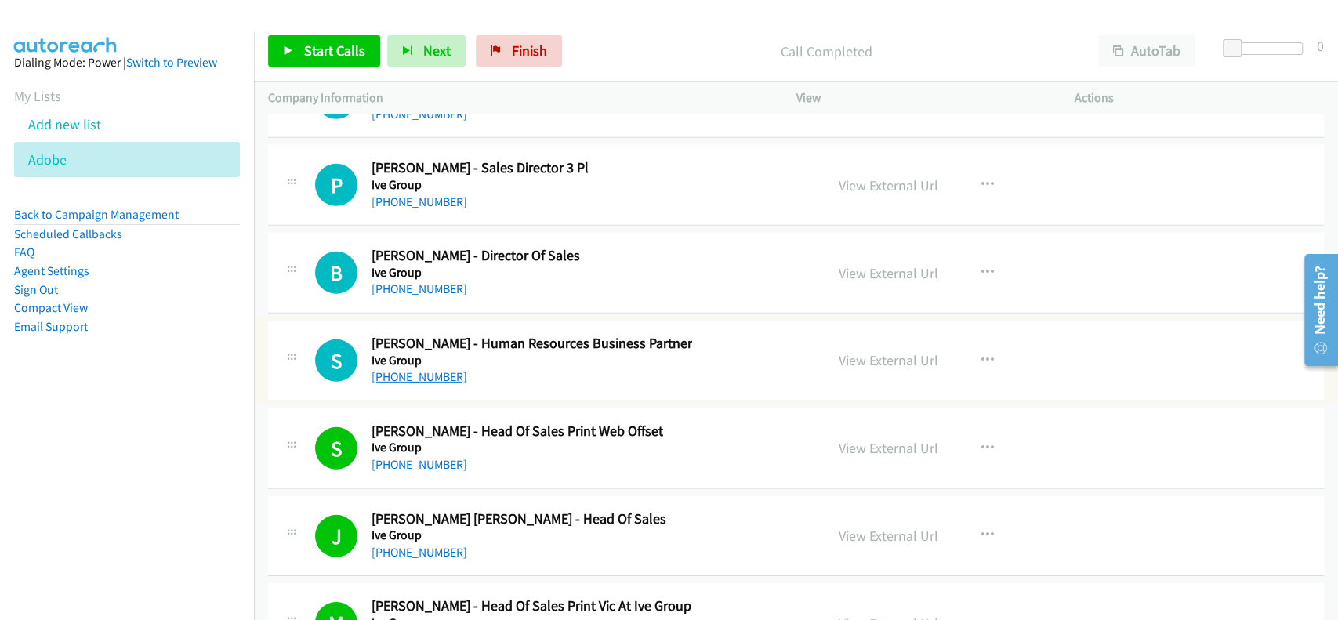
click at [395, 369] on link "+61 409 212 322" at bounding box center [419, 376] width 96 height 15
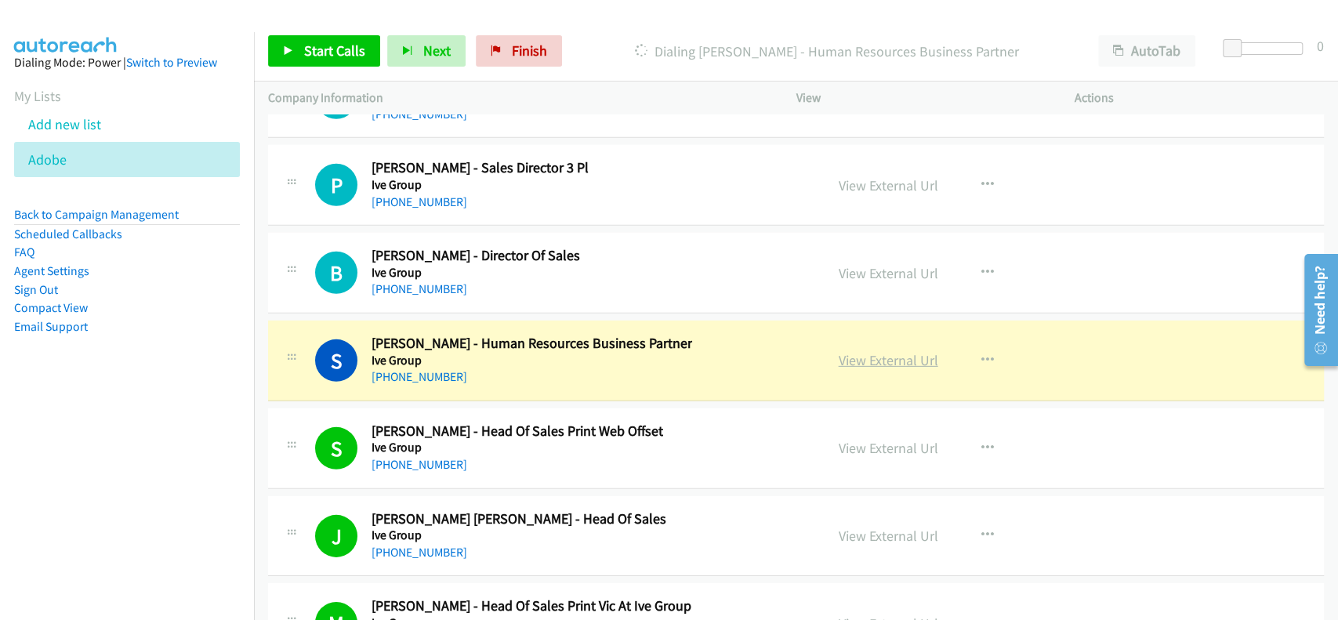
click at [878, 351] on link "View External Url" at bounding box center [889, 360] width 100 height 18
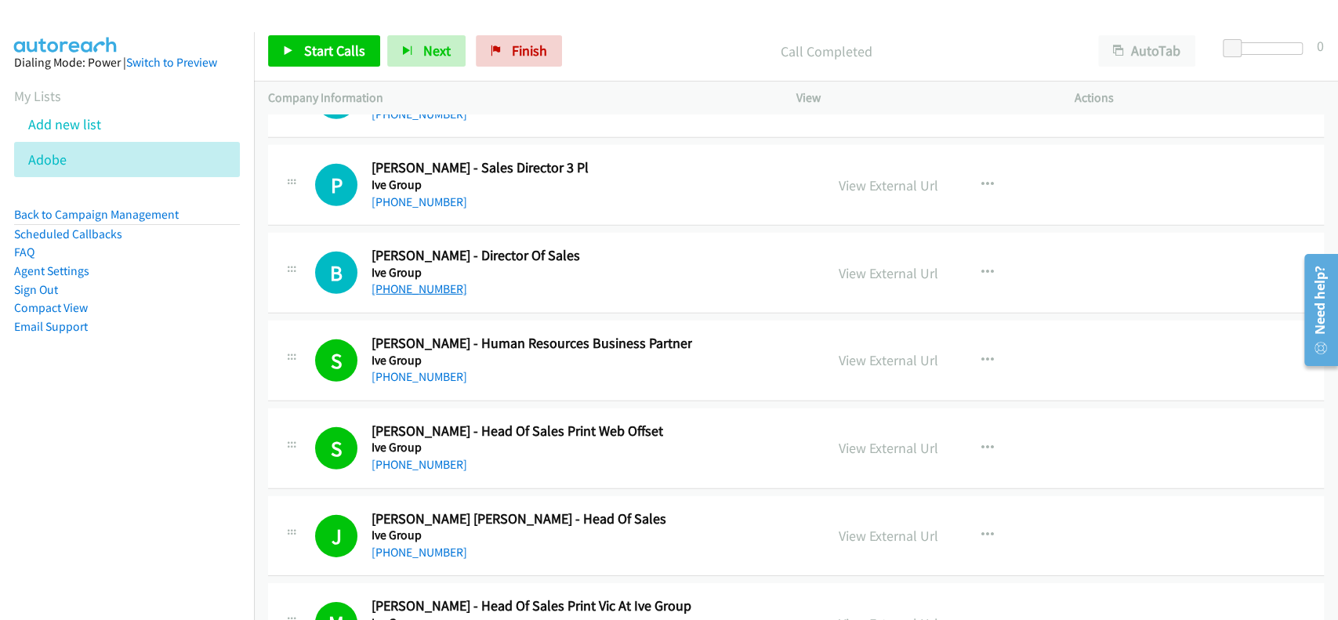
click at [408, 281] on link "+61 418 963 206" at bounding box center [419, 288] width 96 height 15
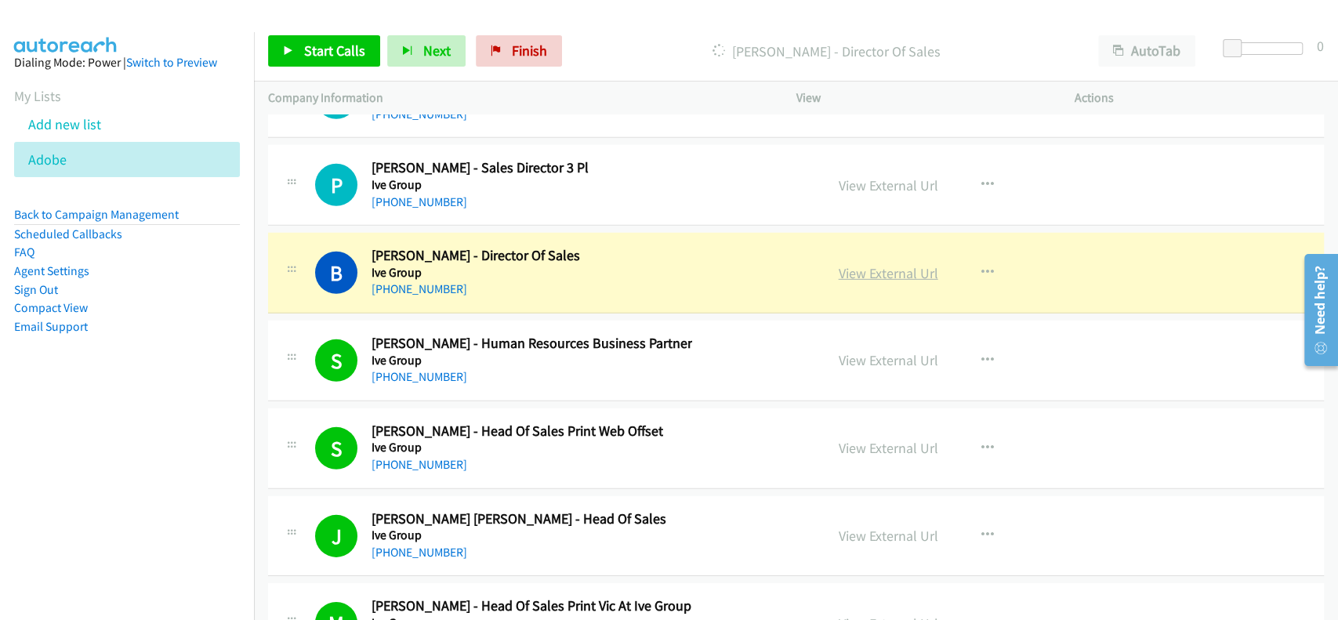
click at [875, 264] on link "View External Url" at bounding box center [889, 273] width 100 height 18
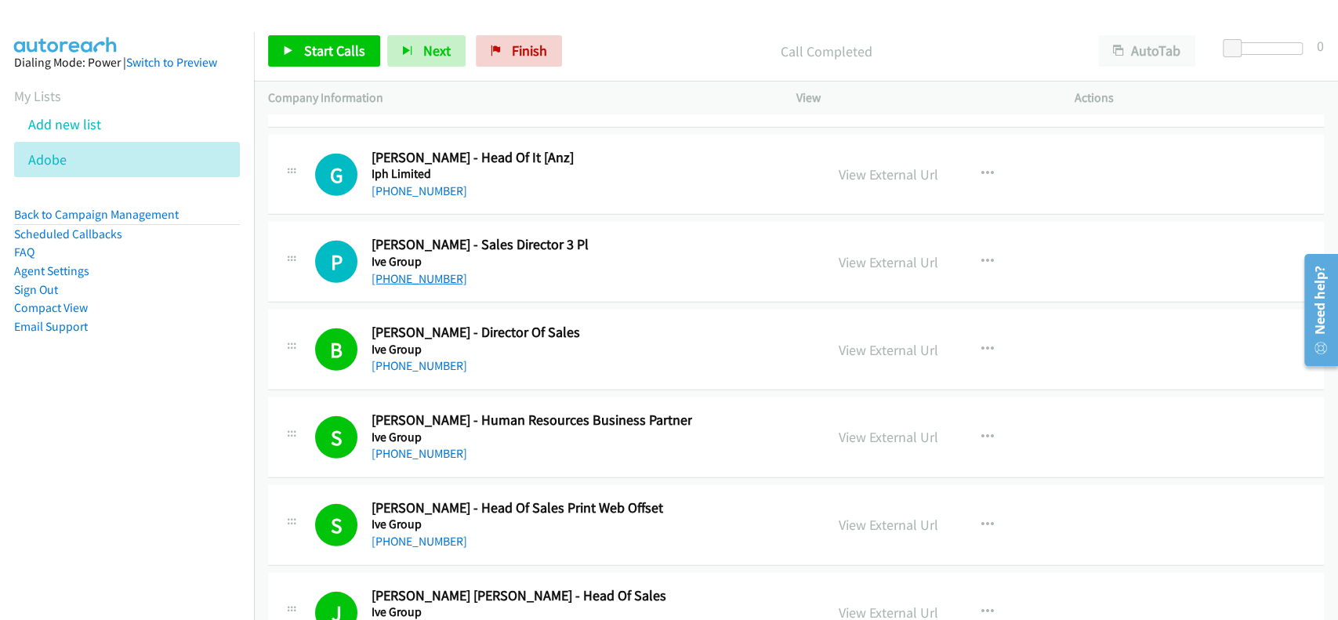
scroll to position [23052, 0]
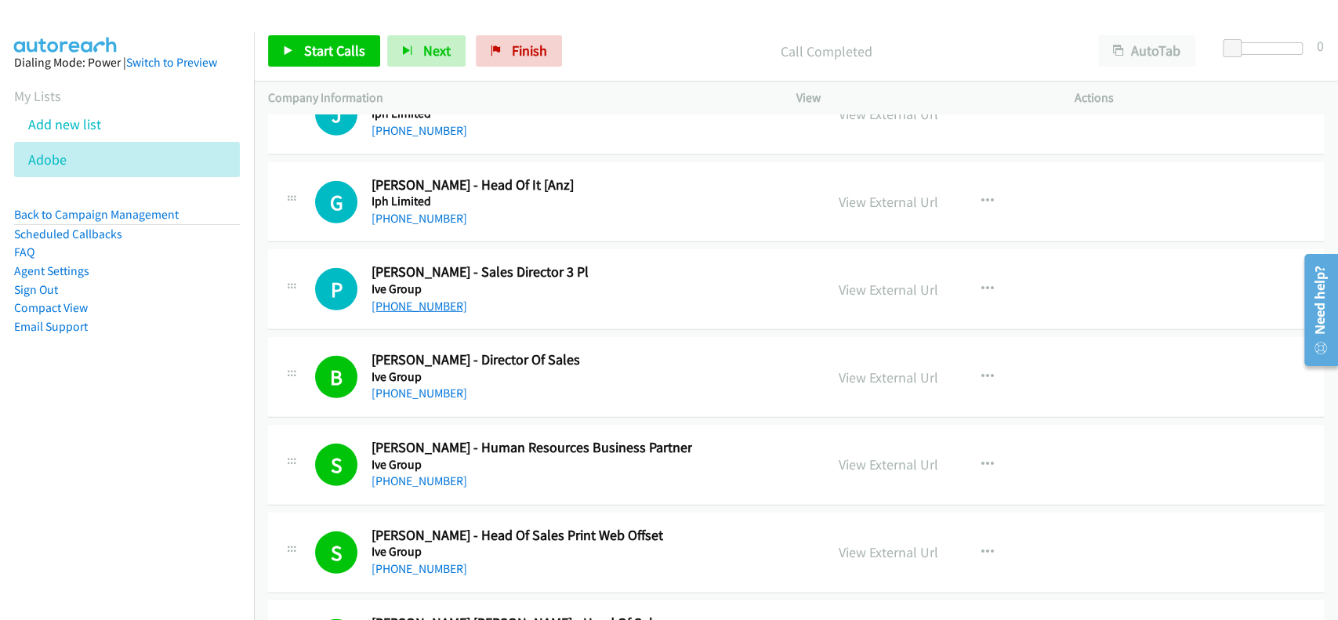
click at [415, 299] on link "+61 404 820 000" at bounding box center [419, 306] width 96 height 15
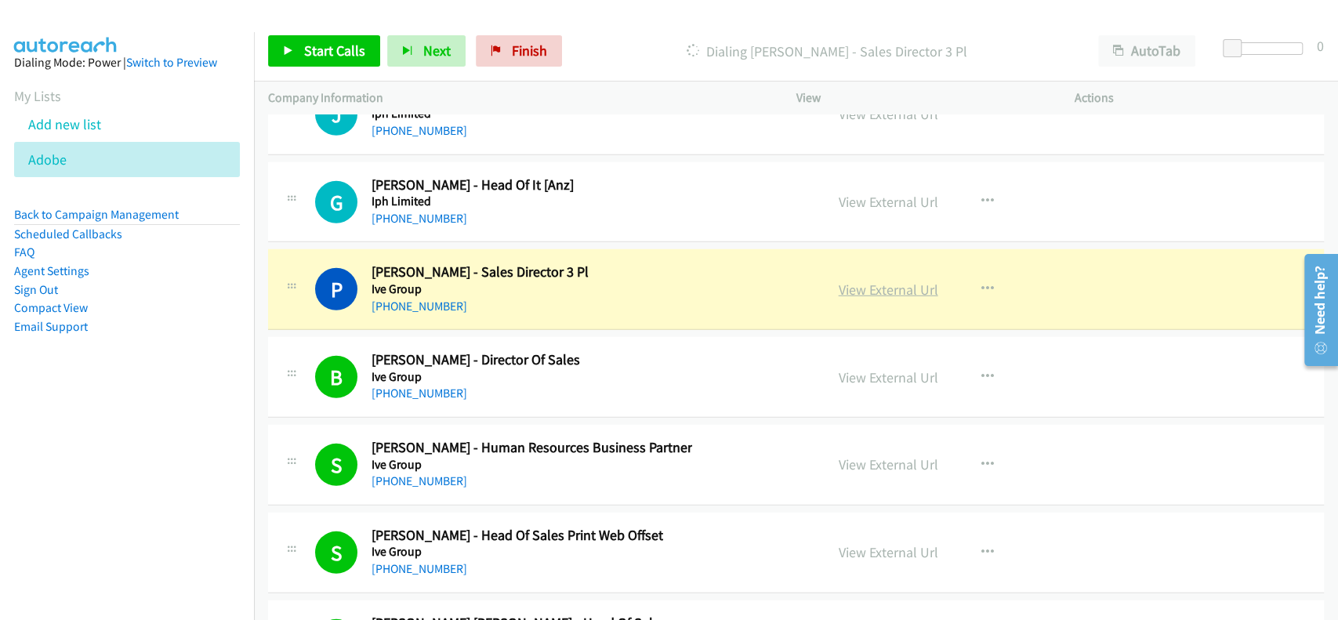
click at [909, 281] on link "View External Url" at bounding box center [889, 290] width 100 height 18
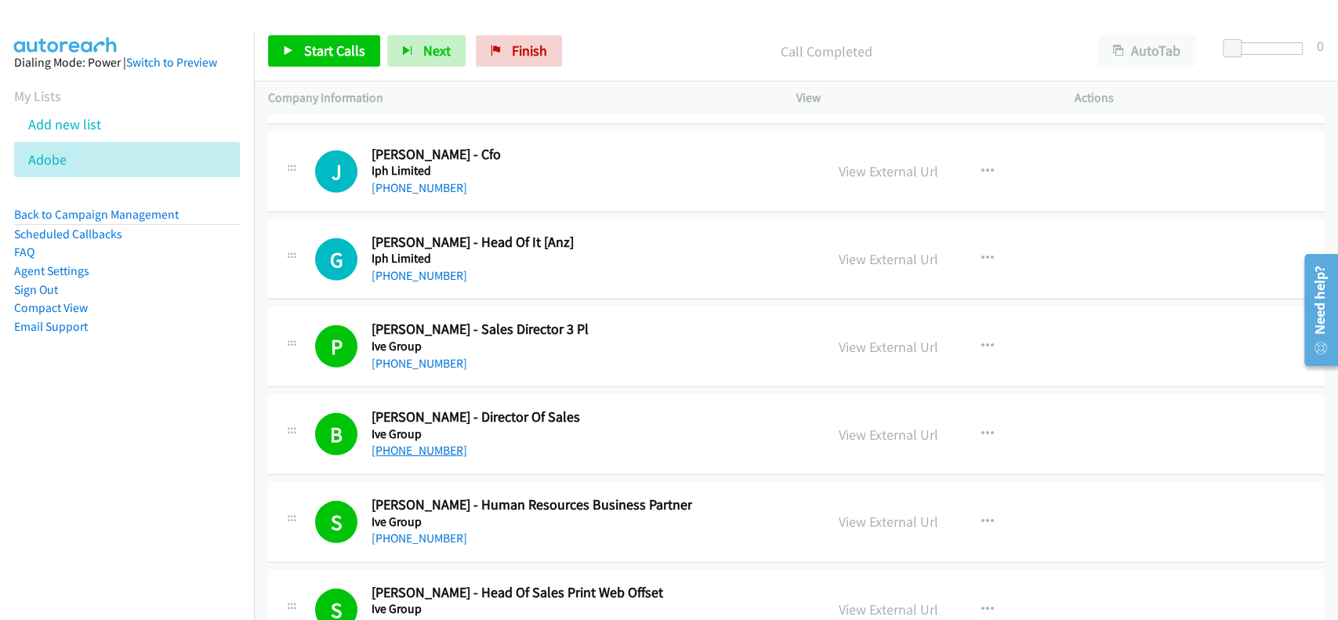
scroll to position [22947, 0]
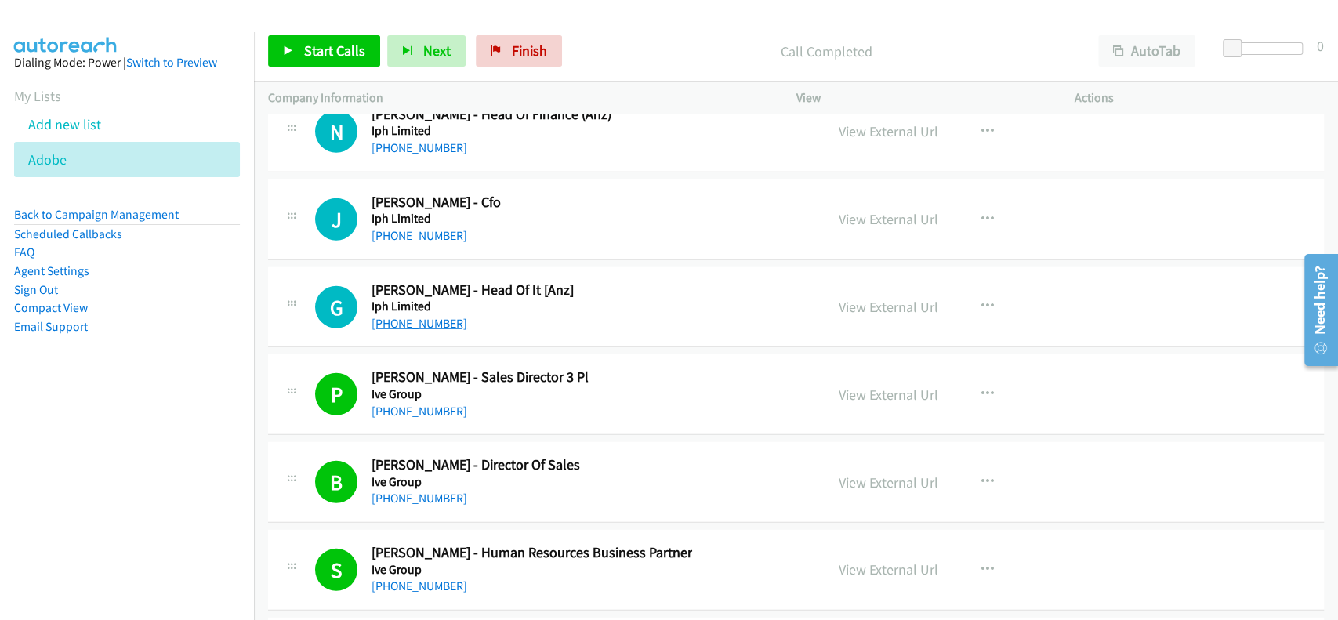
click at [407, 316] on link "+61 407 276 199" at bounding box center [419, 323] width 96 height 15
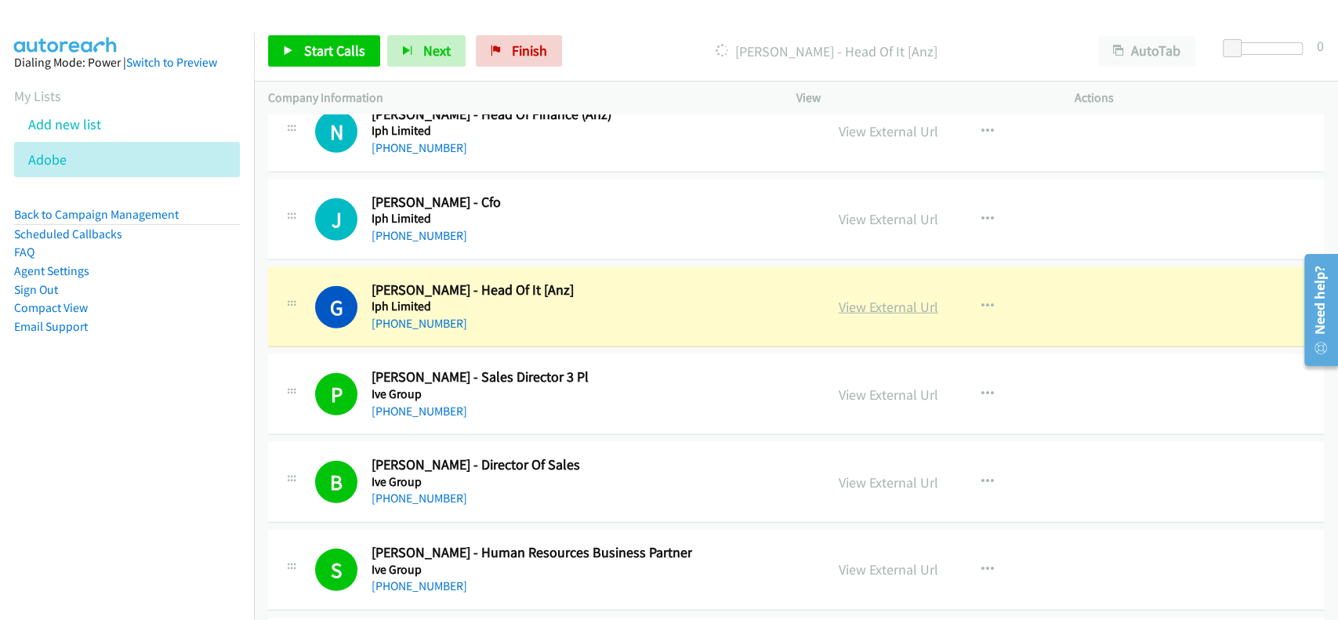
click at [907, 298] on link "View External Url" at bounding box center [889, 307] width 100 height 18
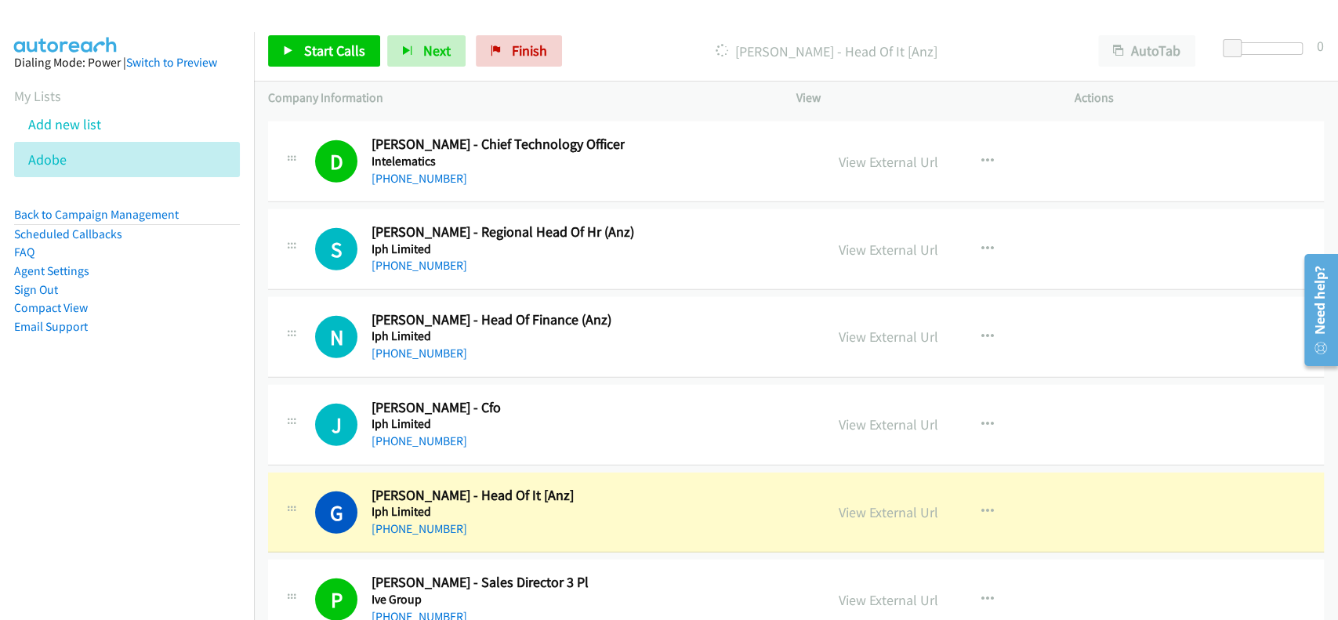
scroll to position [22738, 0]
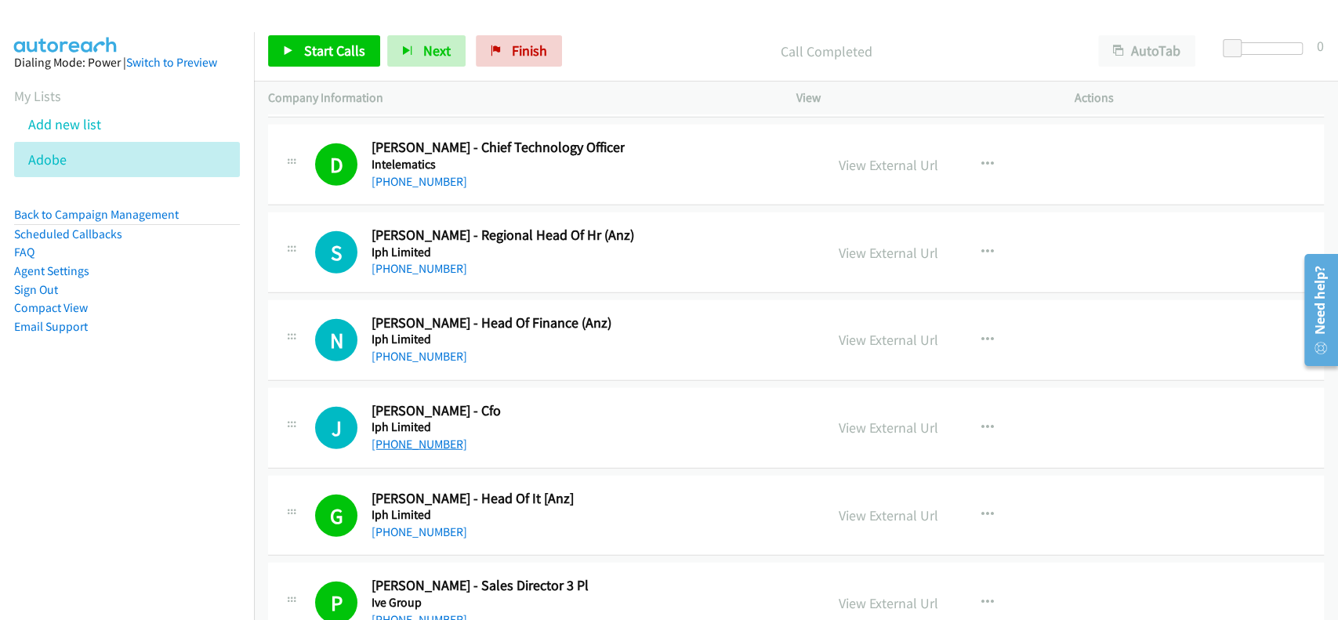
click at [438, 437] on link "+61 438 740 947" at bounding box center [419, 444] width 96 height 15
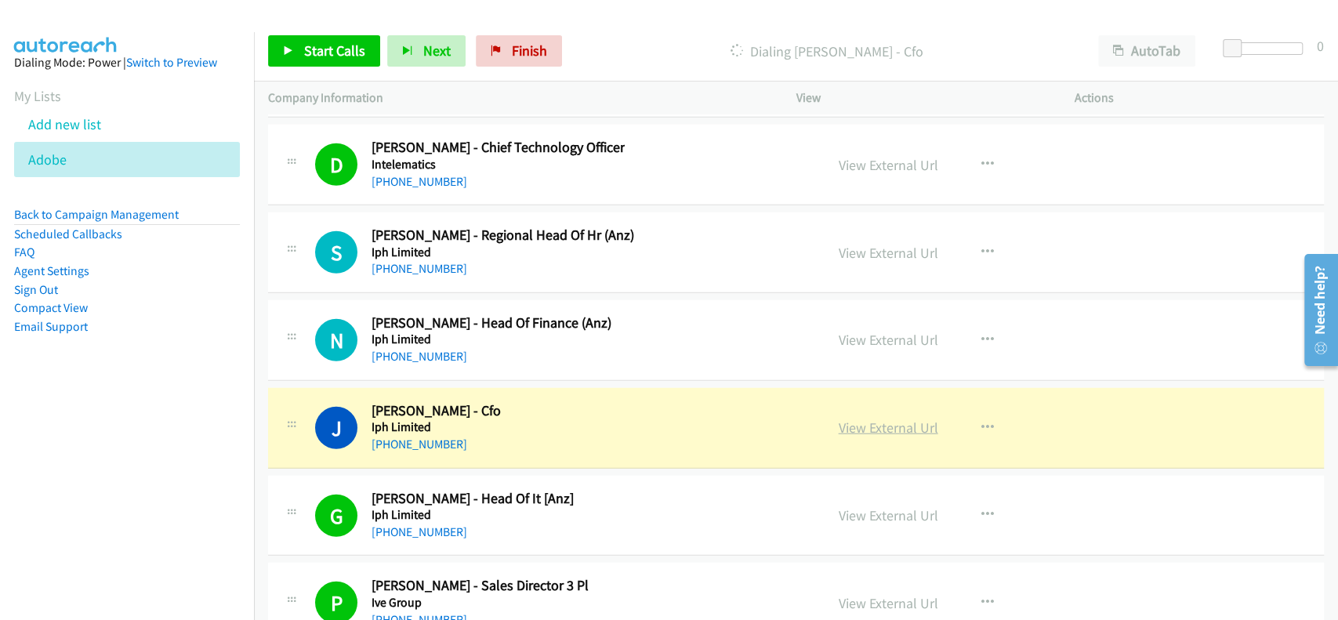
click at [855, 418] on link "View External Url" at bounding box center [889, 427] width 100 height 18
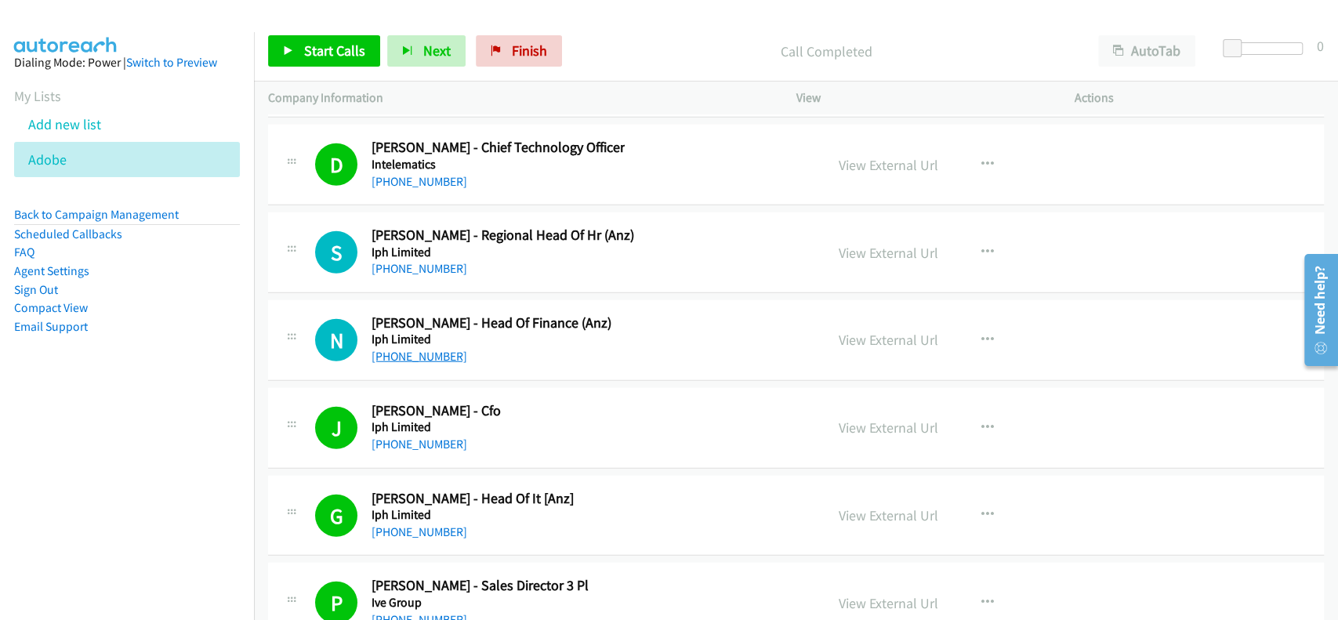
click at [404, 349] on link "+61 414 862 268" at bounding box center [419, 356] width 96 height 15
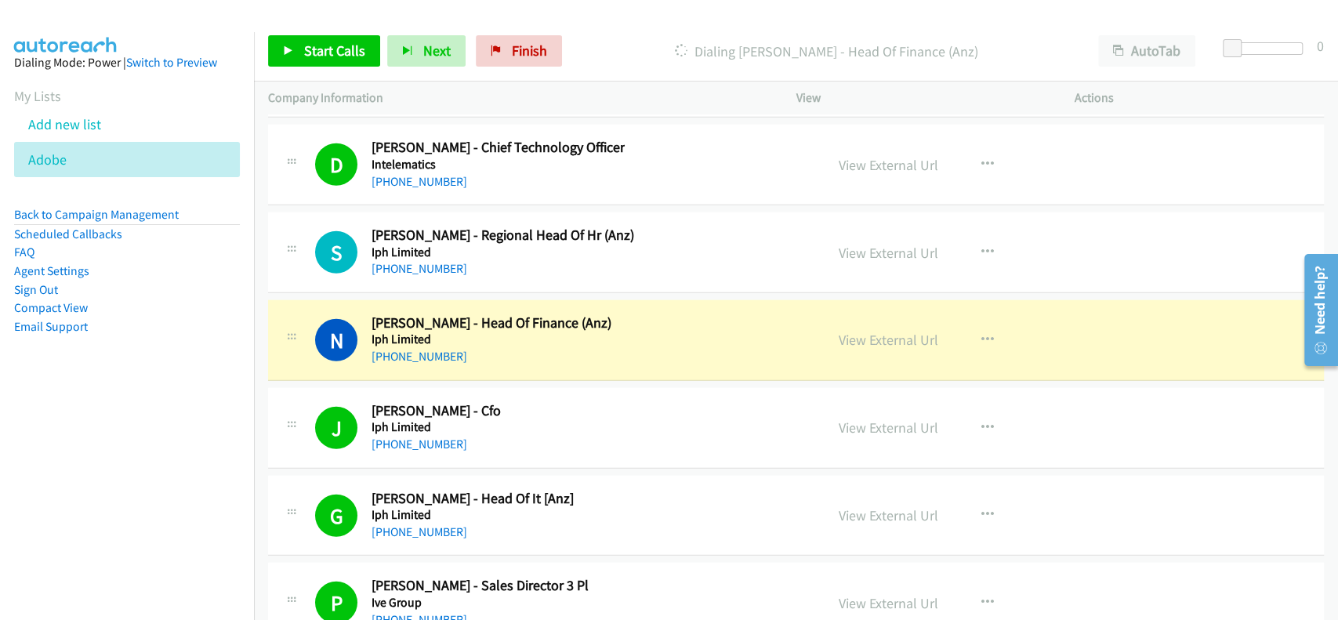
drag, startPoint x: 853, startPoint y: 315, endPoint x: 683, endPoint y: 34, distance: 328.1
click at [864, 330] on div "View External Url View External Url Schedule/Manage Callback Start Calls Here R…" at bounding box center [970, 340] width 292 height 52
click at [865, 331] on link "View External Url" at bounding box center [889, 340] width 100 height 18
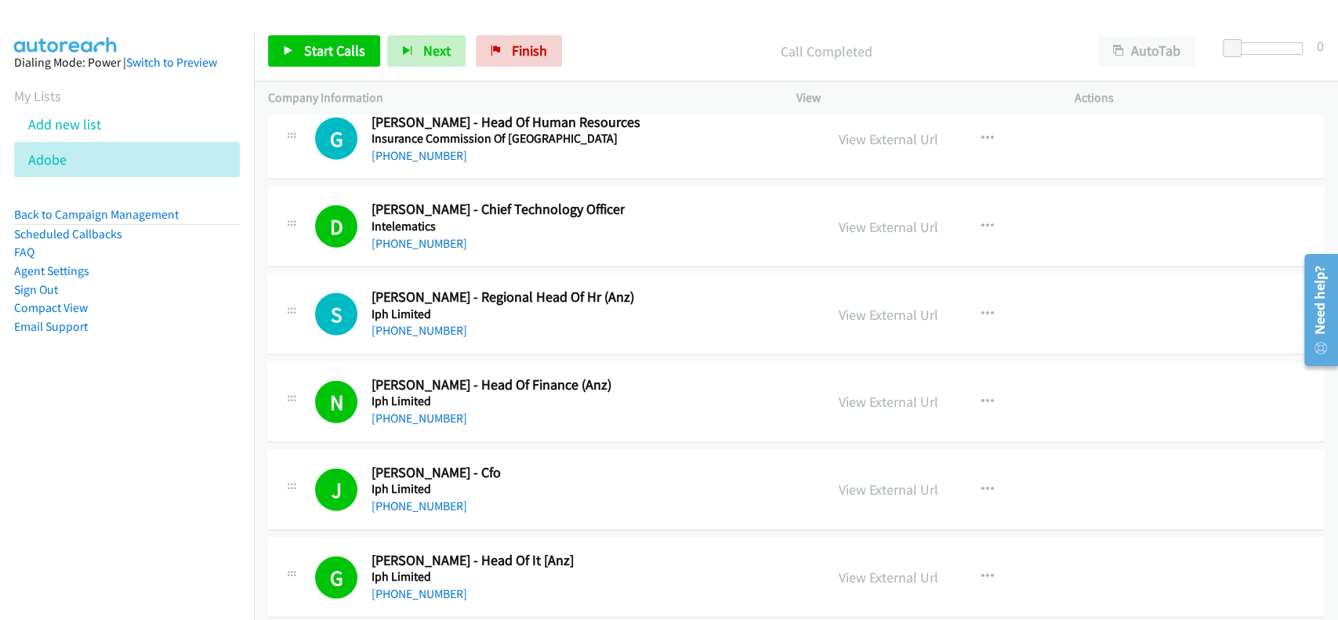
scroll to position [22633, 0]
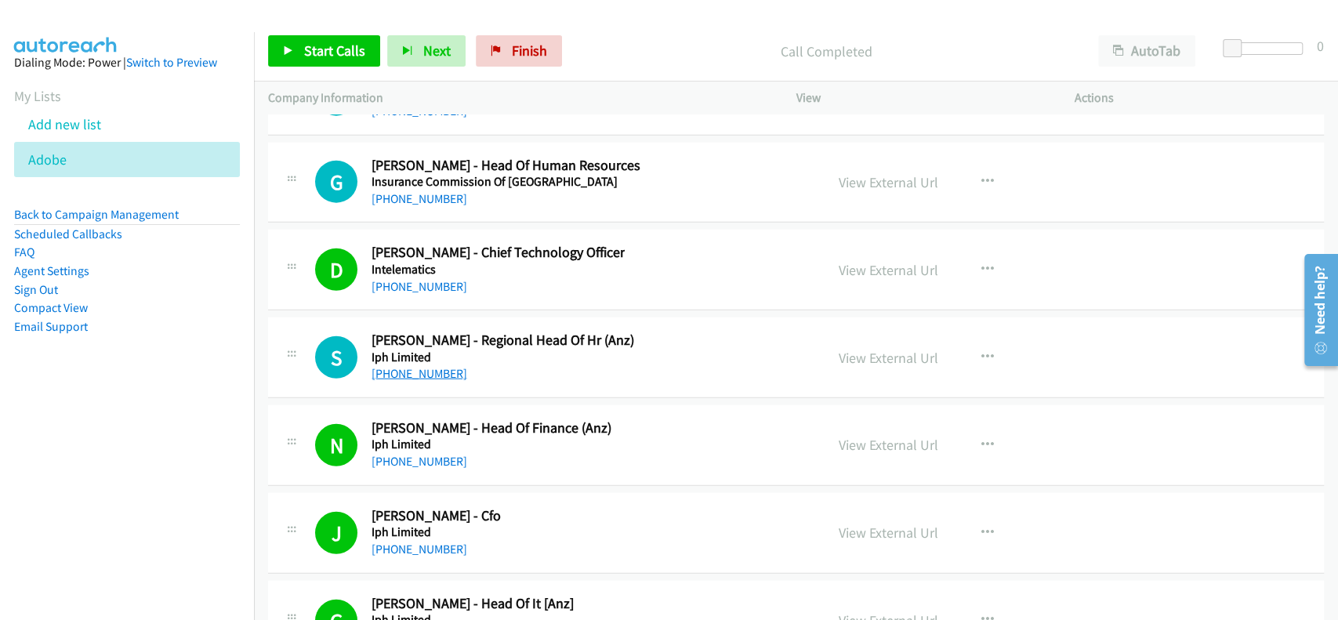
click at [415, 366] on link "+61 2 9393 0130" at bounding box center [419, 373] width 96 height 15
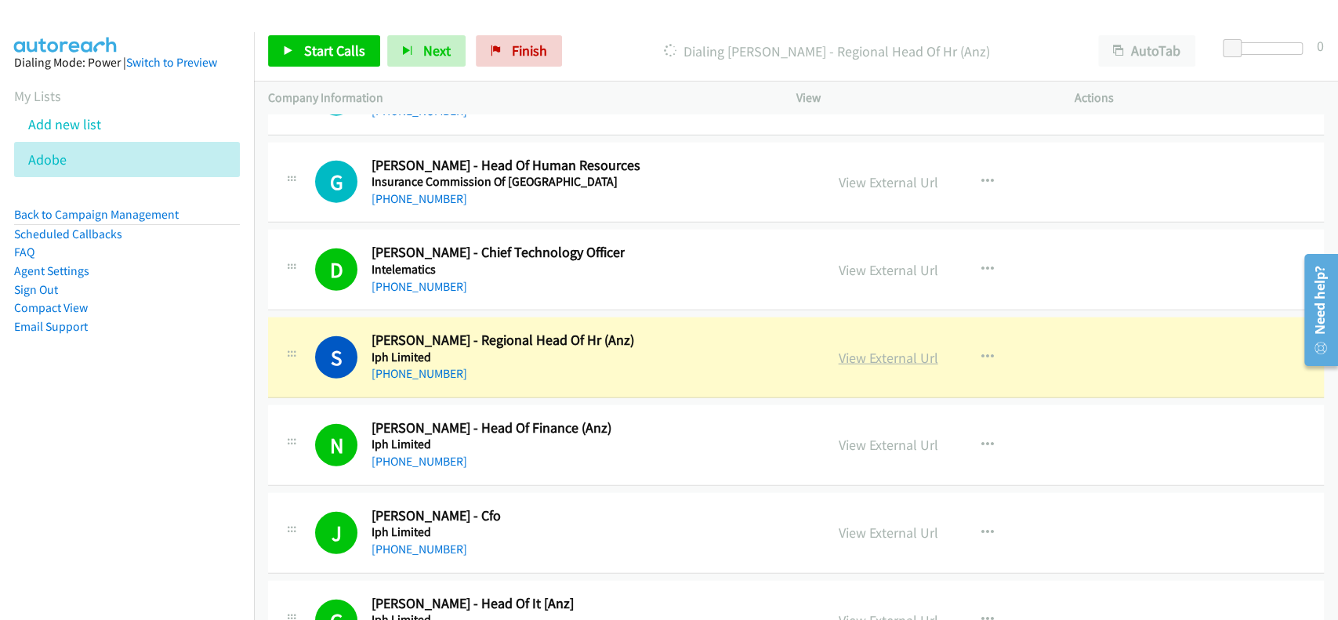
click at [852, 349] on link "View External Url" at bounding box center [889, 358] width 100 height 18
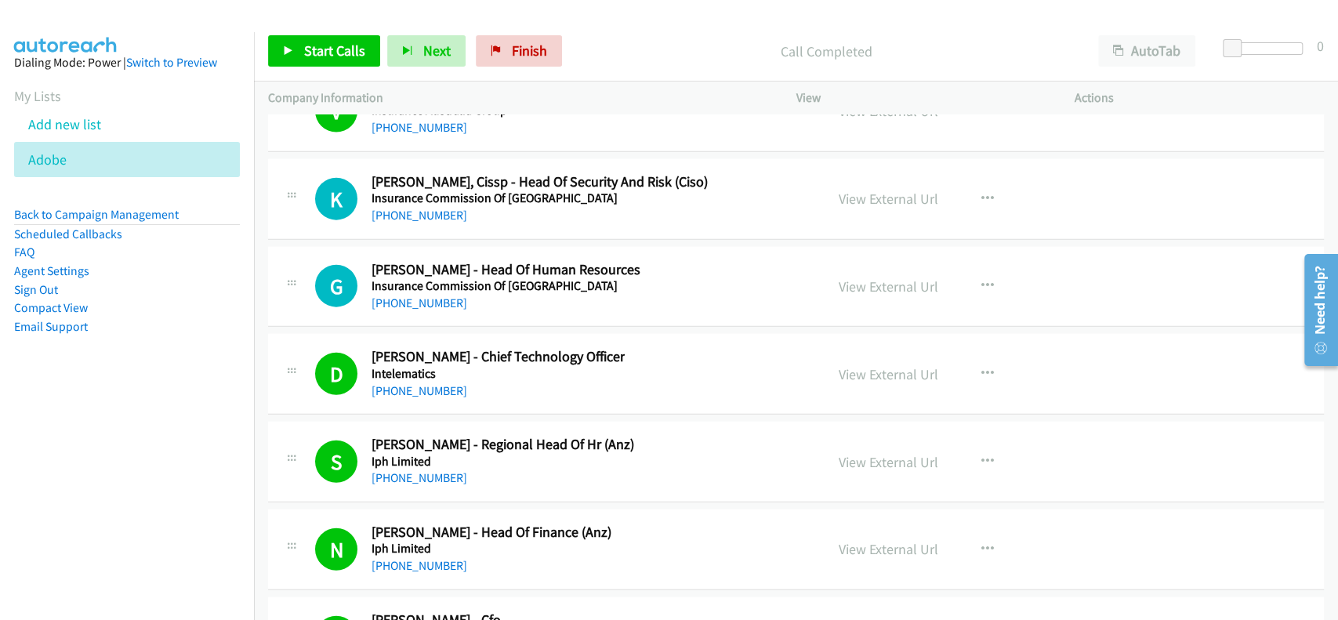
scroll to position [22425, 0]
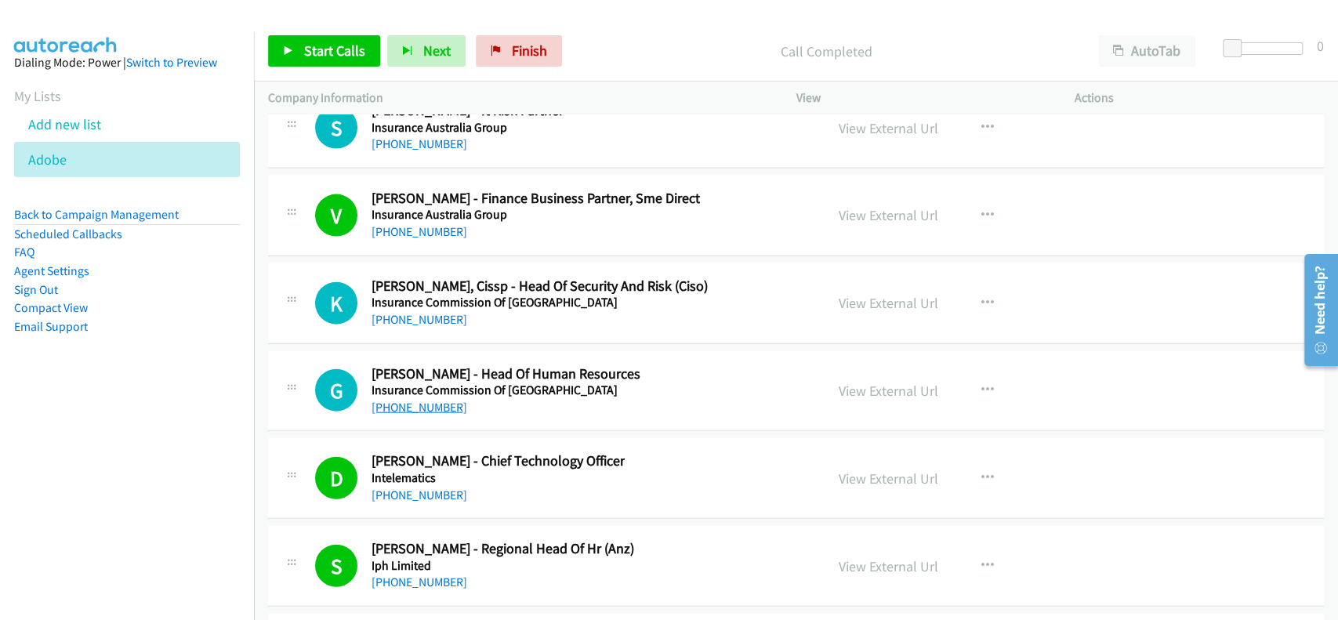
click at [413, 400] on link "+61 417 935 129" at bounding box center [419, 407] width 96 height 15
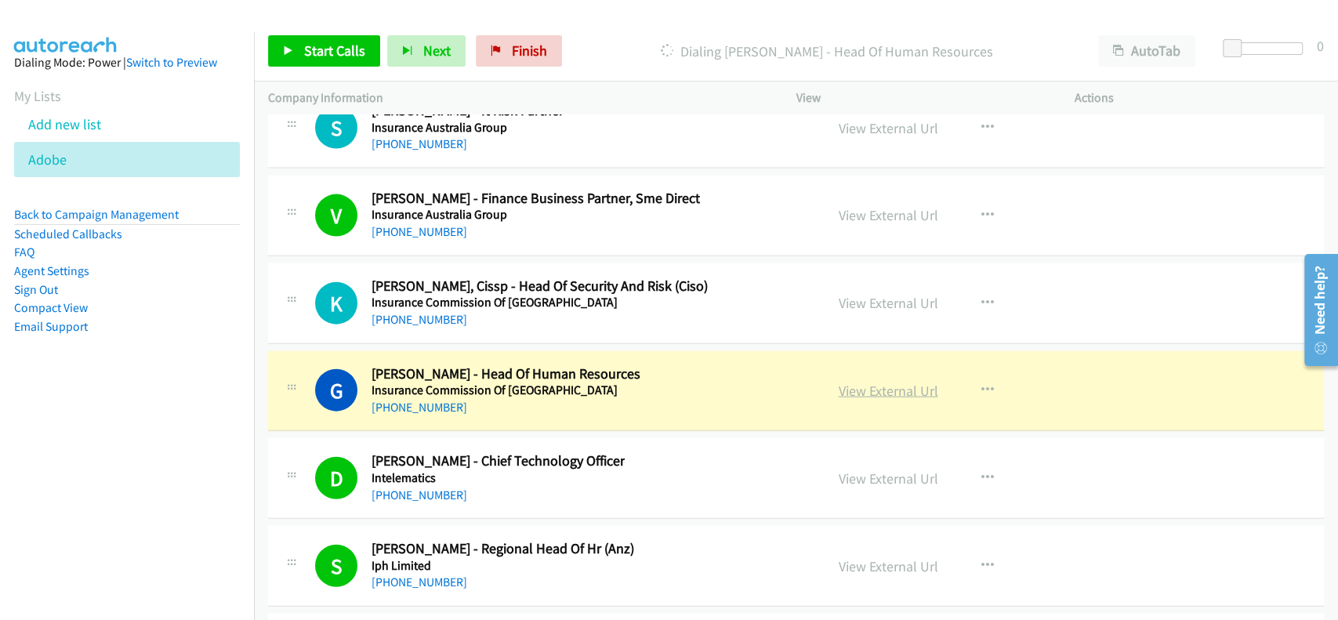
click at [871, 382] on link "View External Url" at bounding box center [889, 391] width 100 height 18
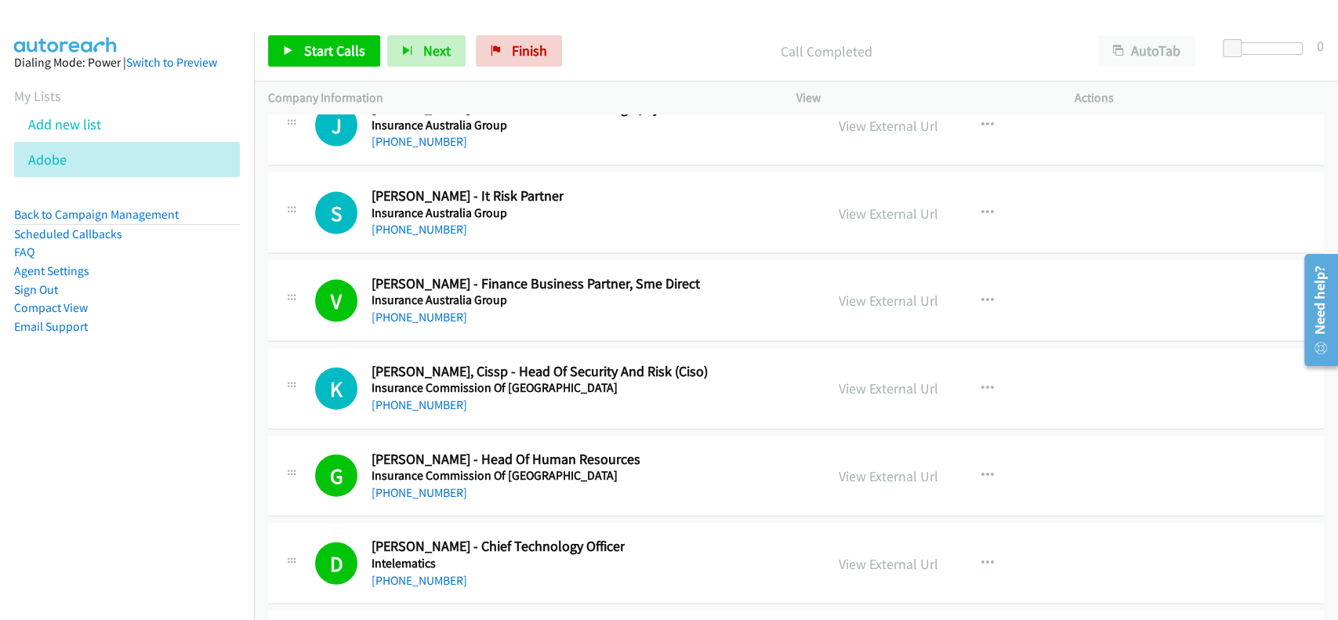
scroll to position [22320, 0]
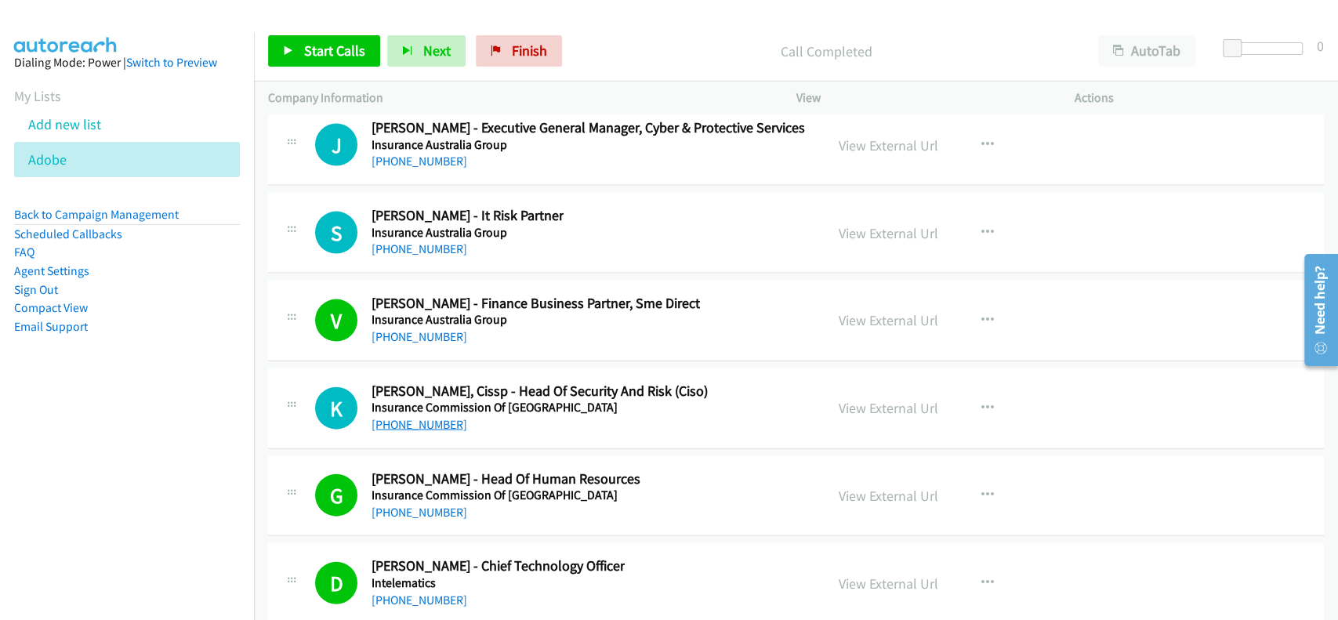
click at [410, 417] on link "+61 448 798 293" at bounding box center [419, 424] width 96 height 15
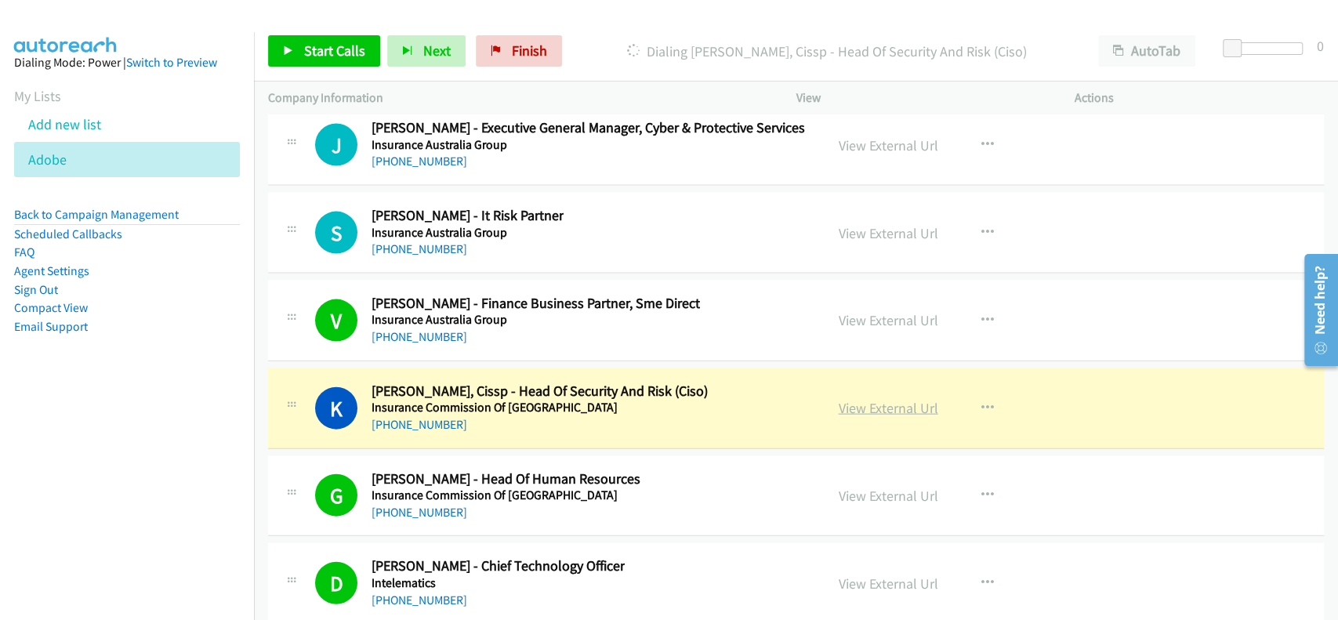
click at [898, 399] on link "View External Url" at bounding box center [889, 408] width 100 height 18
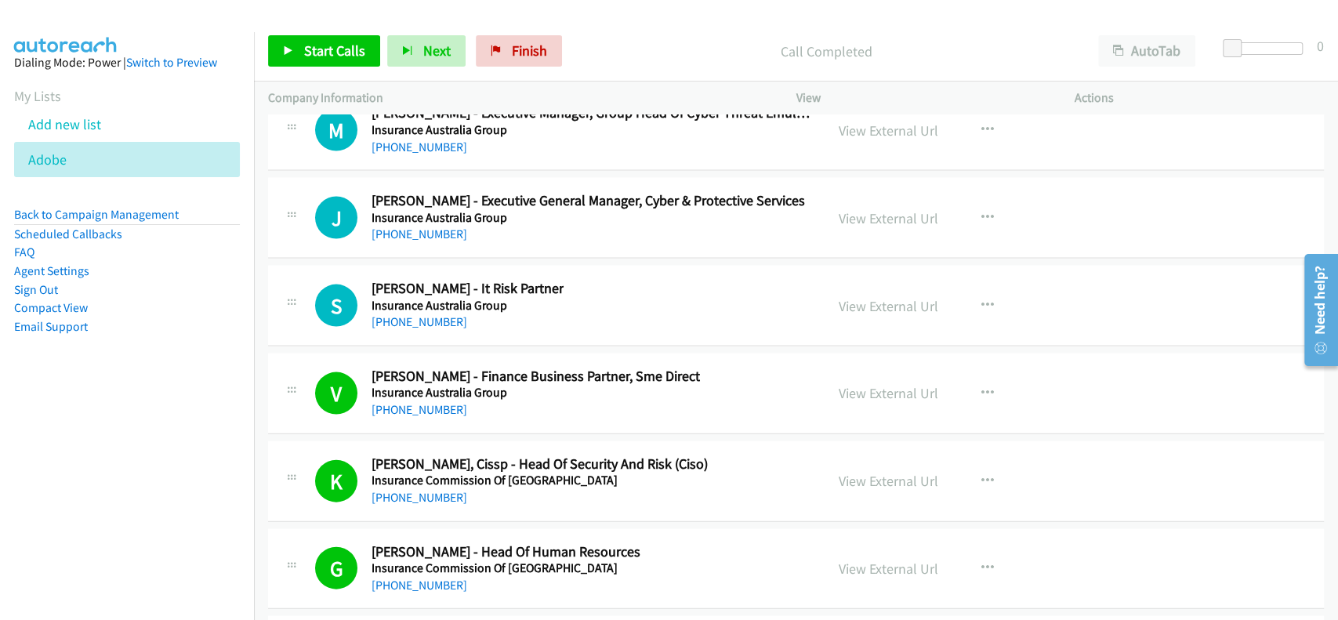
scroll to position [22215, 0]
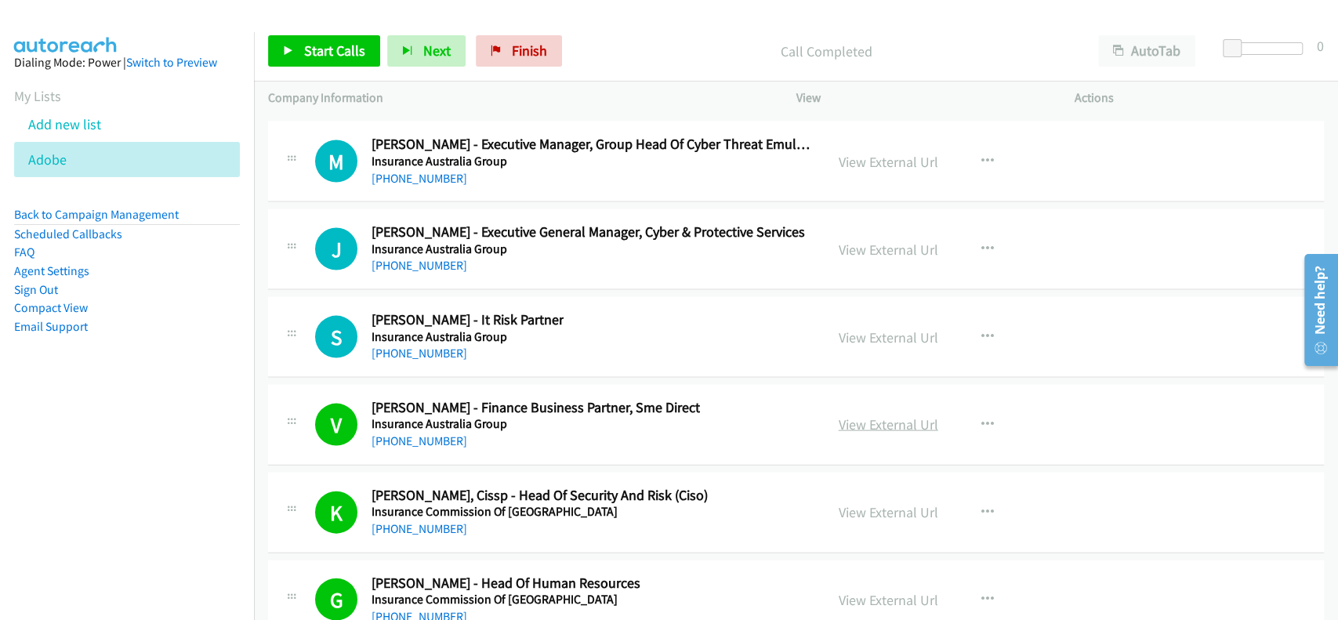
click at [856, 415] on link "View External Url" at bounding box center [889, 424] width 100 height 18
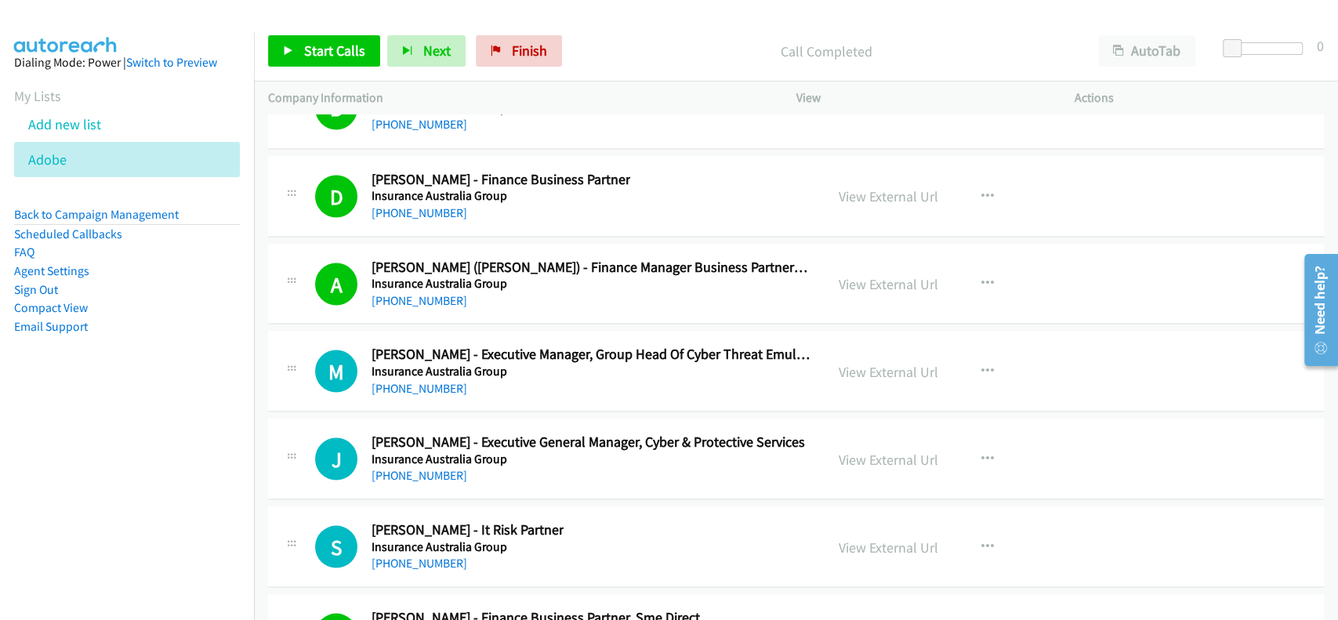
scroll to position [21902, 0]
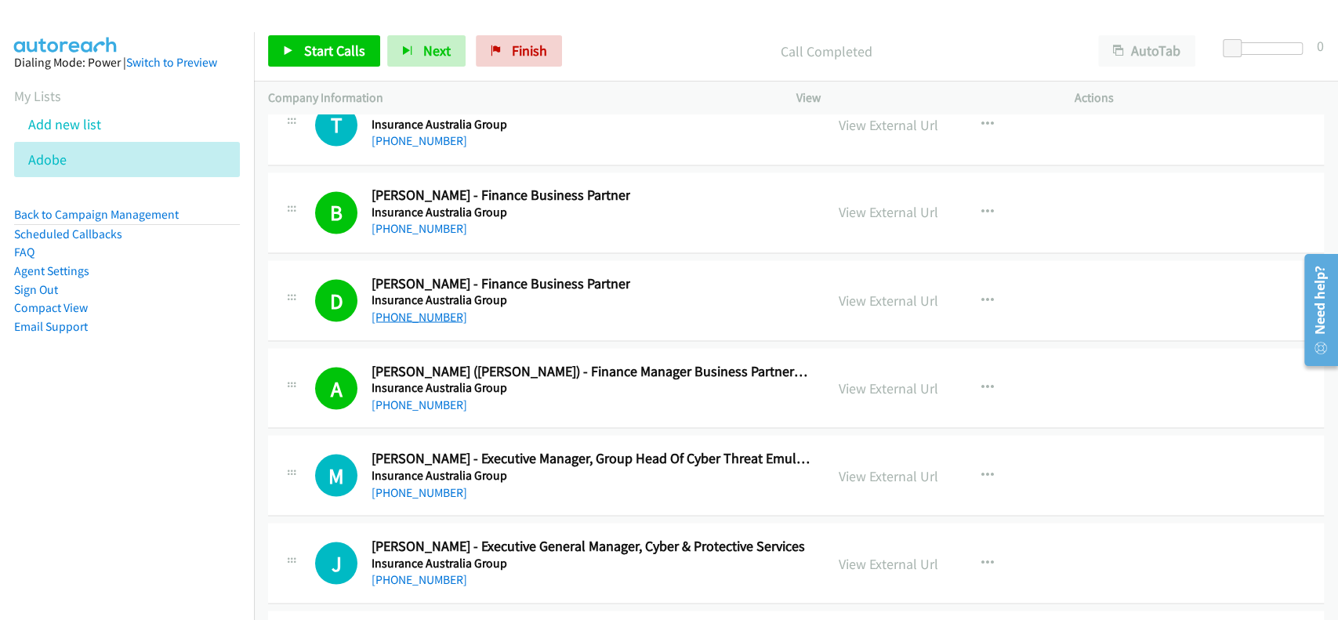
click at [415, 309] on link "+61 422 872 852" at bounding box center [419, 316] width 96 height 15
click at [862, 291] on link "View External Url" at bounding box center [889, 300] width 100 height 18
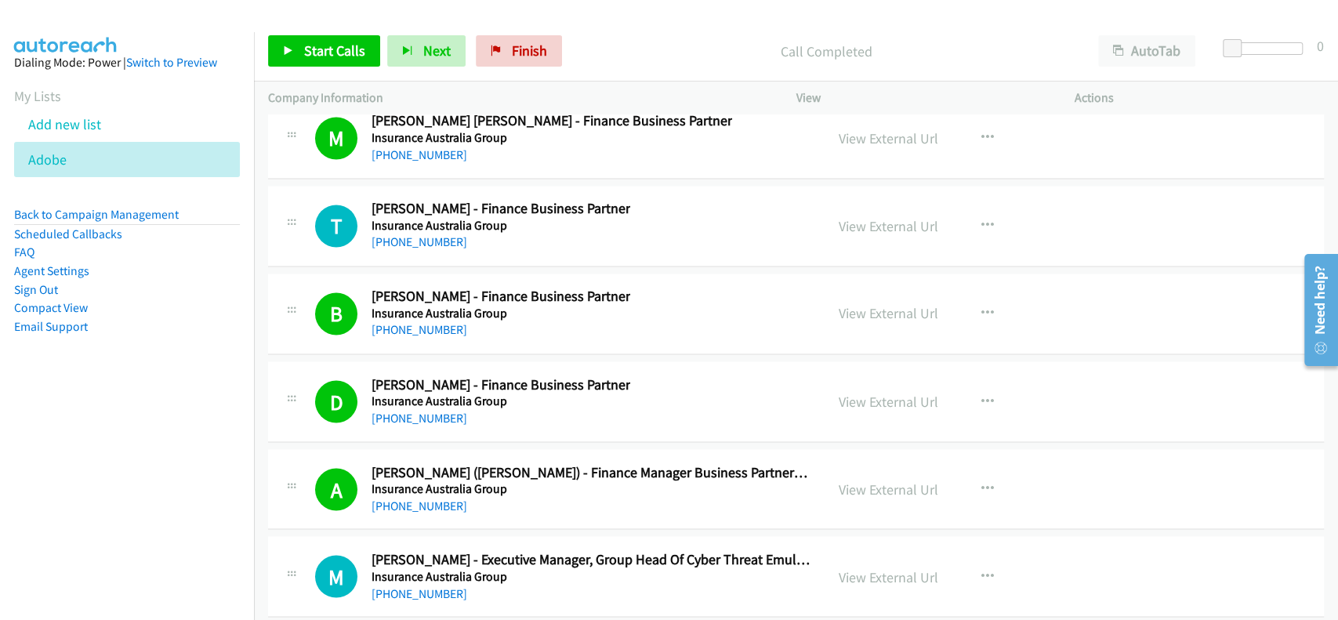
scroll to position [21693, 0]
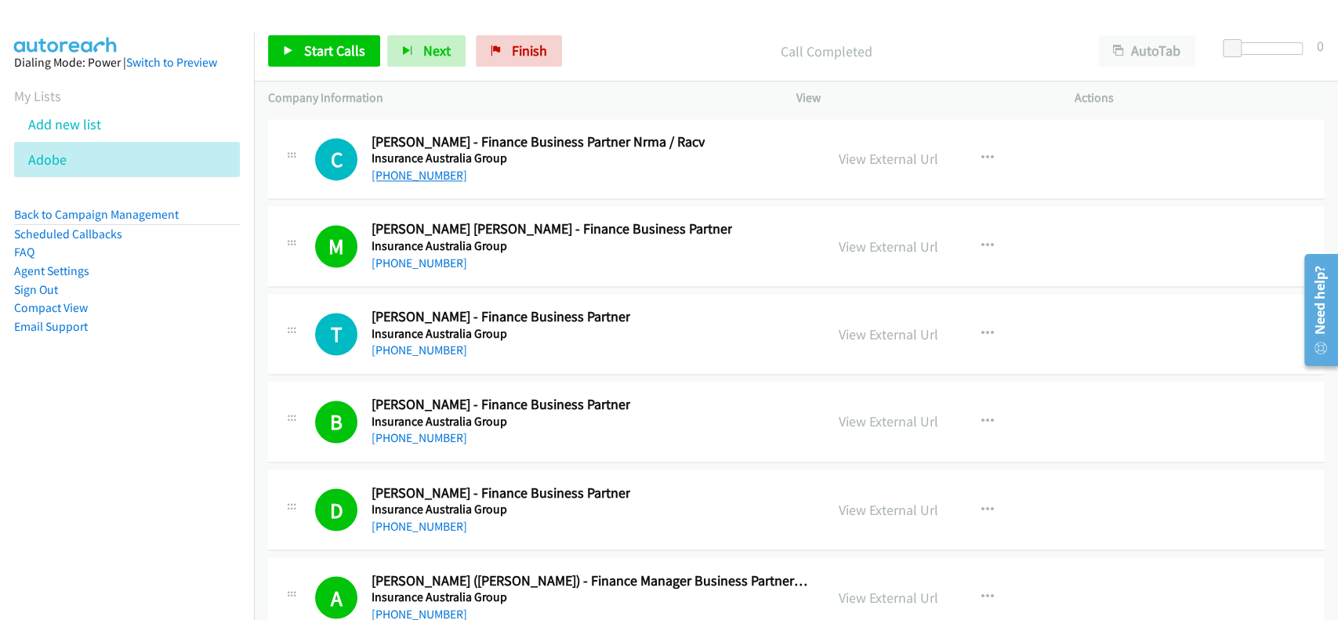
drag, startPoint x: 891, startPoint y: 308, endPoint x: 423, endPoint y: 157, distance: 491.7
click at [882, 325] on link "View External Url" at bounding box center [889, 334] width 100 height 18
click at [408, 342] on link "+61 416 888 722" at bounding box center [419, 349] width 96 height 15
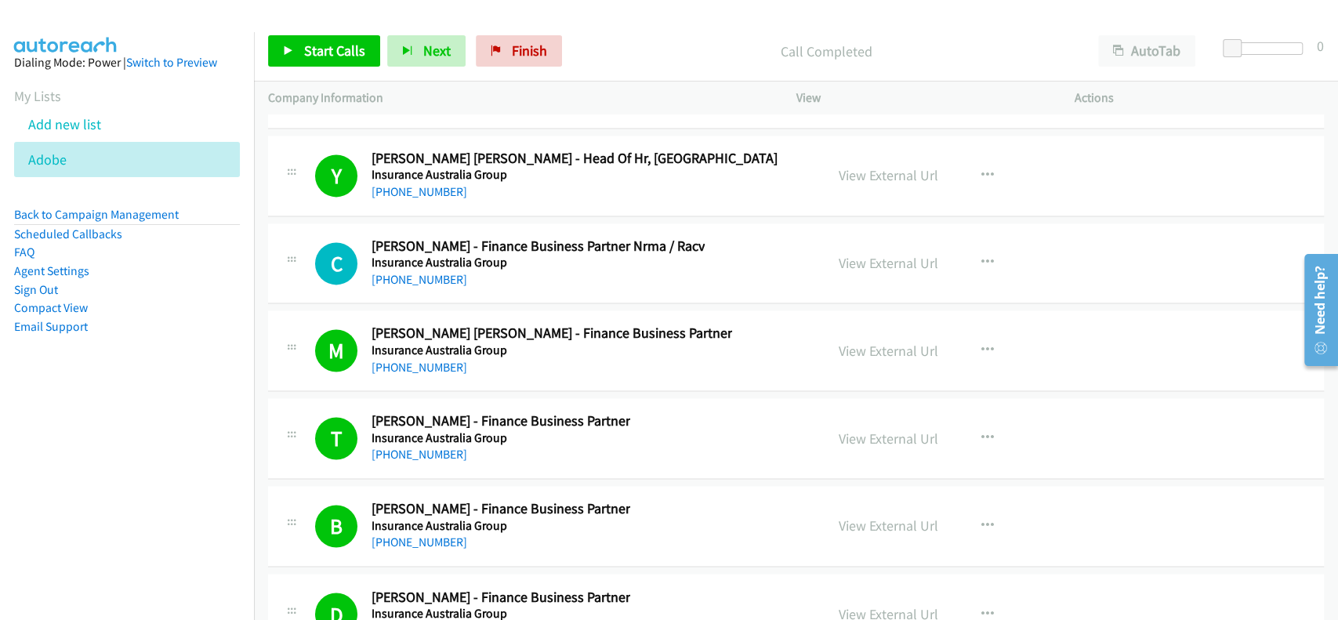
scroll to position [21484, 0]
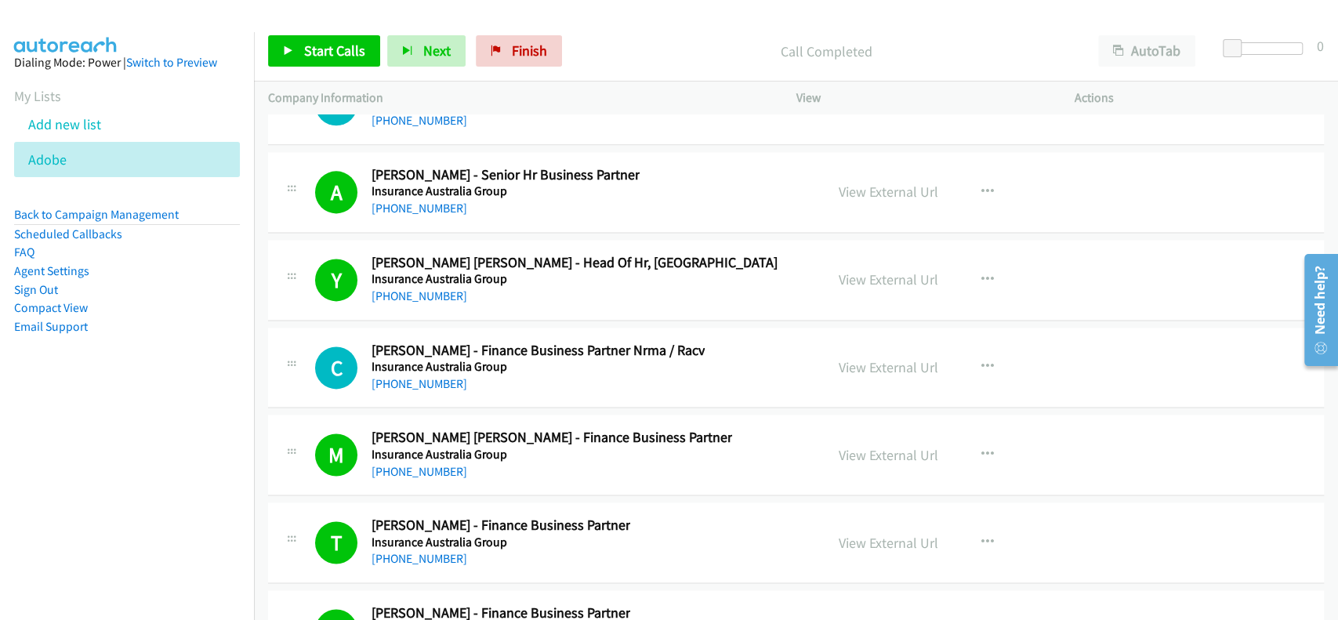
click at [410, 375] on div "+61 2 9292 3067" at bounding box center [537, 384] width 333 height 19
click at [411, 376] on link "+61 2 9292 3067" at bounding box center [419, 383] width 96 height 15
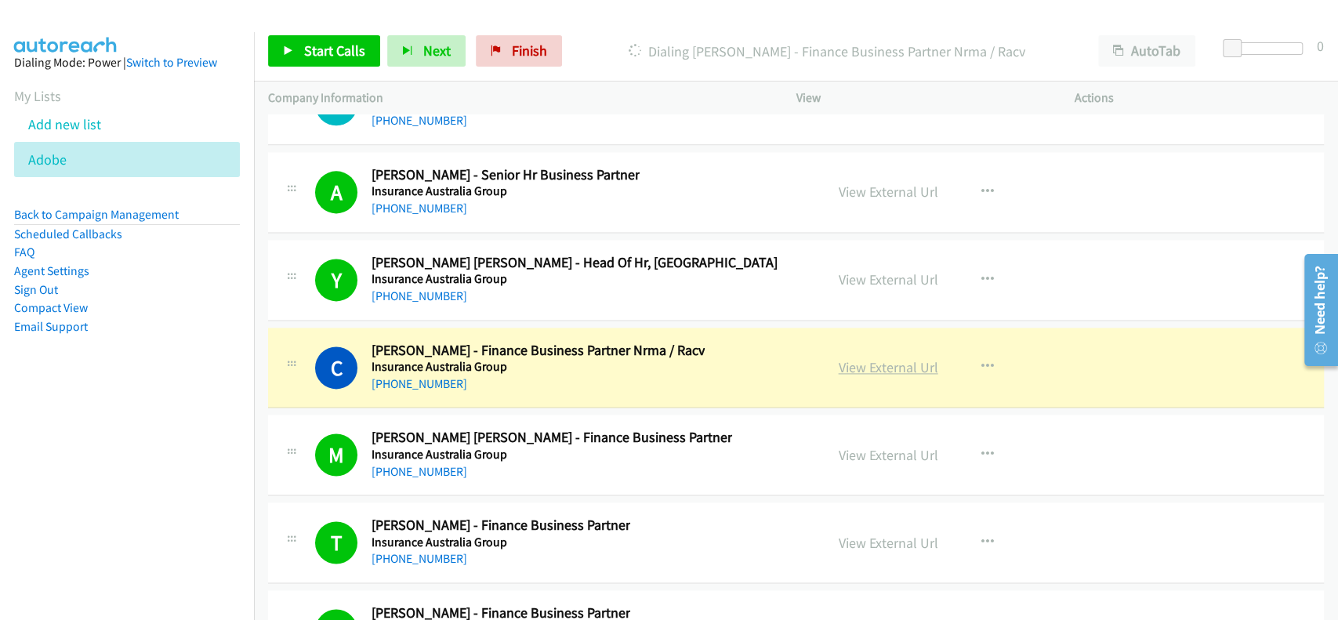
click at [855, 358] on link "View External Url" at bounding box center [889, 367] width 100 height 18
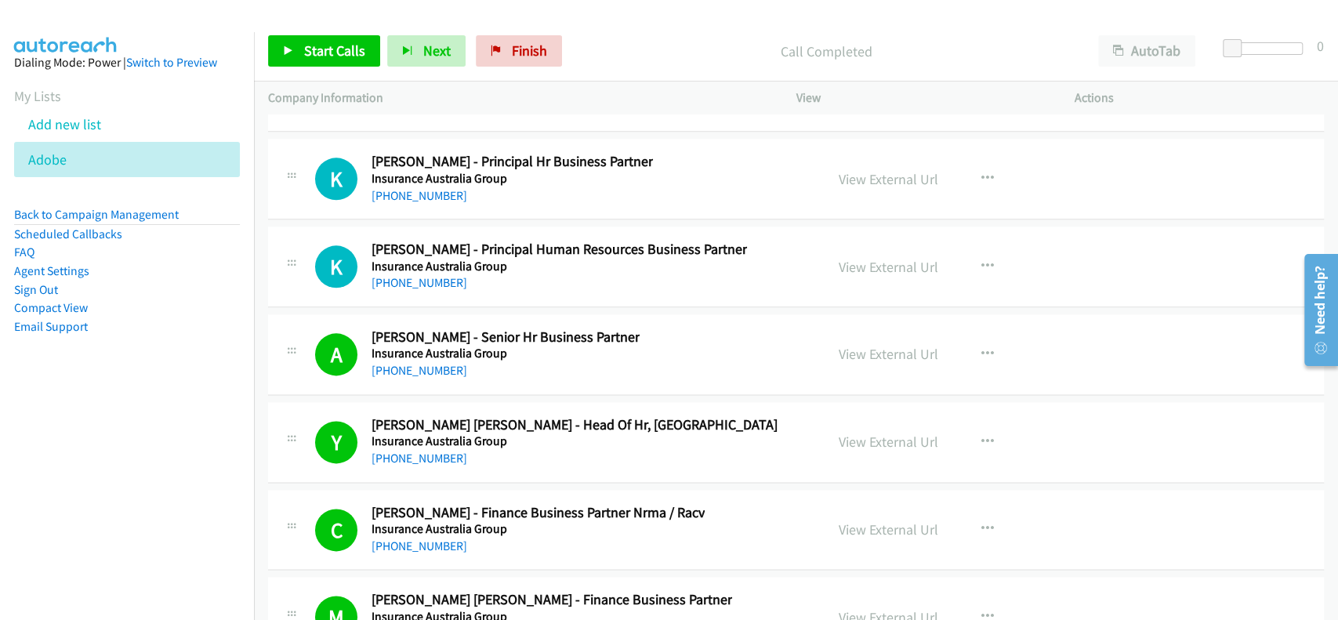
scroll to position [21275, 0]
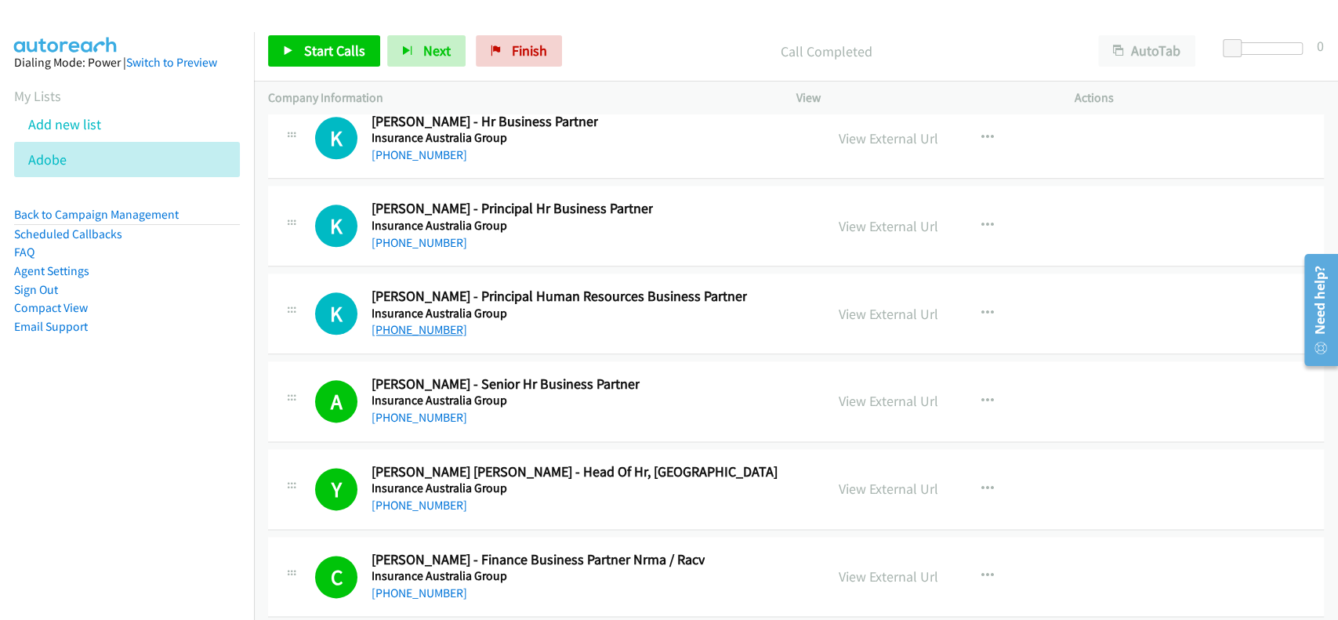
click at [410, 322] on link "+61 411 010 244" at bounding box center [419, 329] width 96 height 15
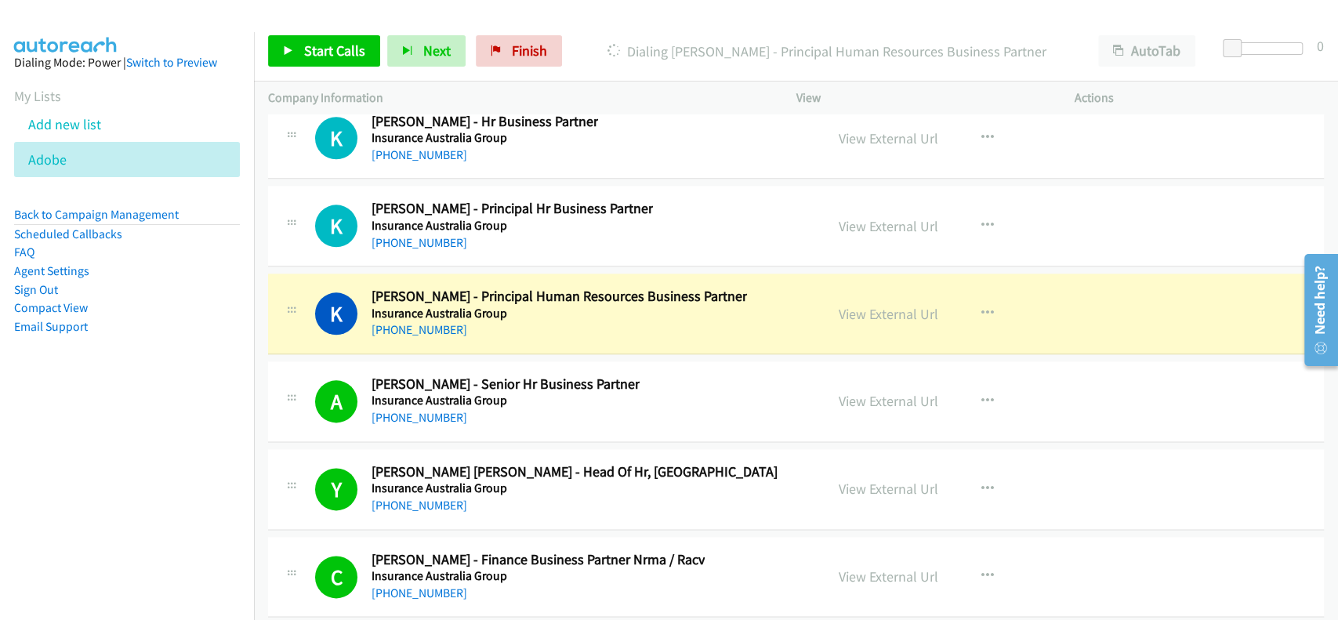
drag, startPoint x: 834, startPoint y: 277, endPoint x: 788, endPoint y: 134, distance: 150.7
click at [847, 305] on link "View External Url" at bounding box center [889, 314] width 100 height 18
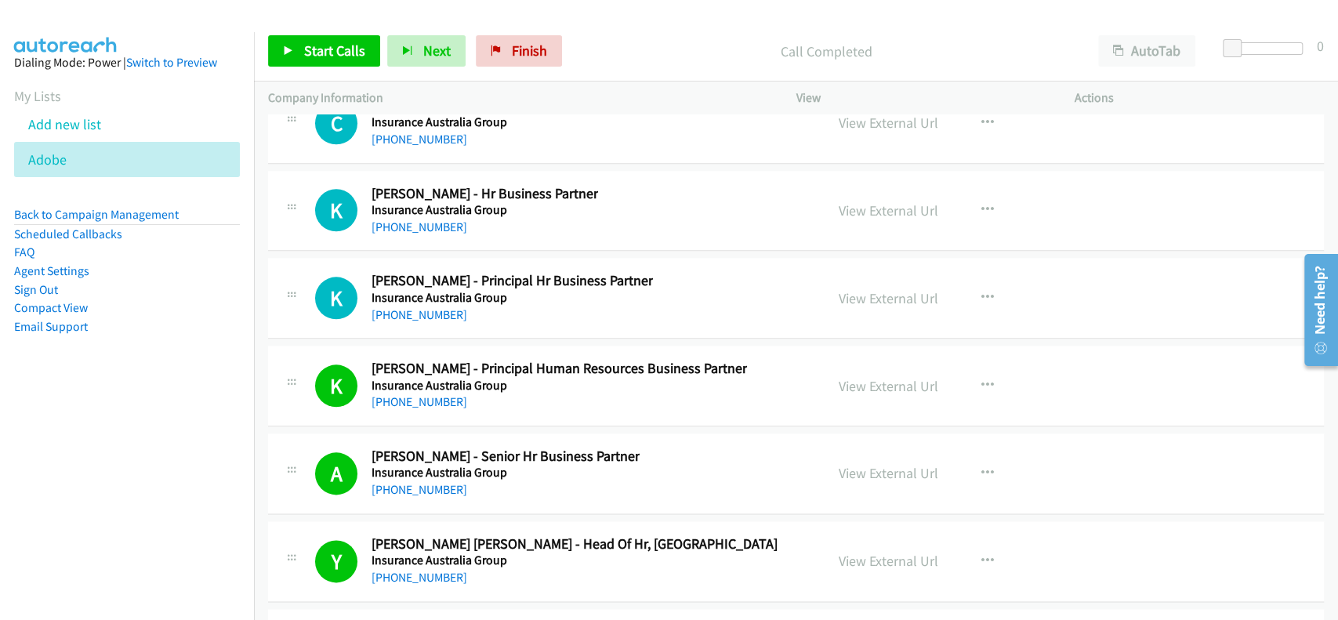
scroll to position [21171, 0]
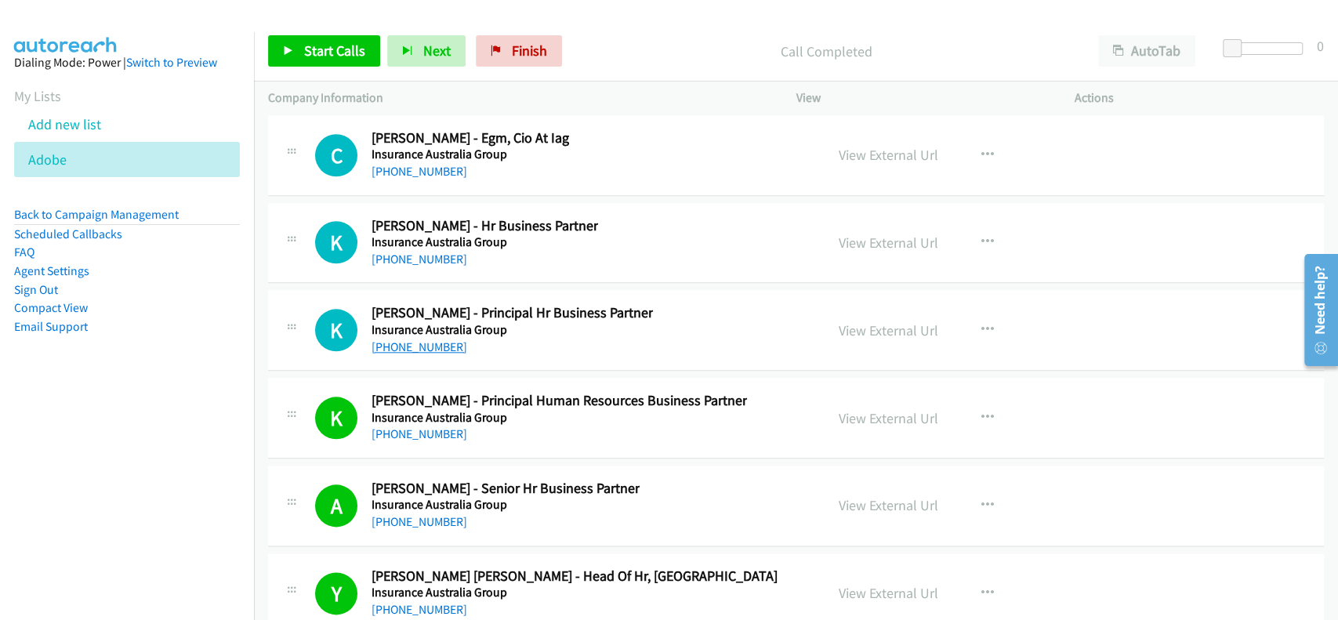
click at [408, 339] on link "+61 411 010 158" at bounding box center [419, 346] width 96 height 15
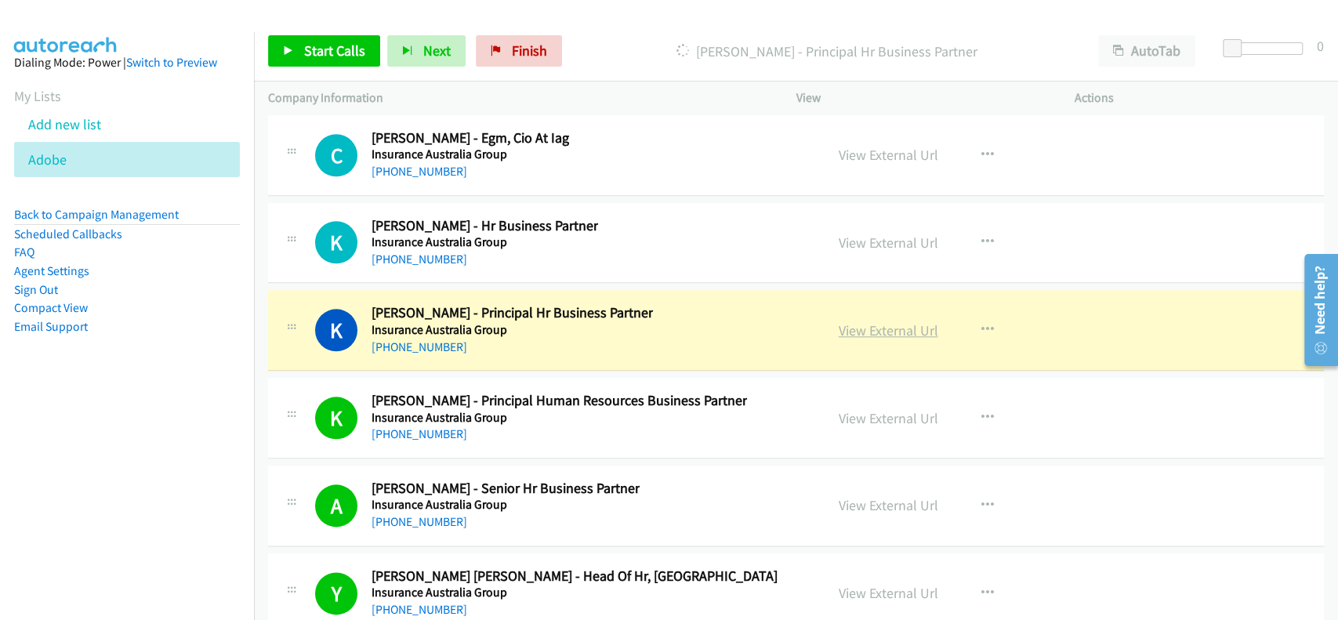
click at [900, 321] on link "View External Url" at bounding box center [889, 330] width 100 height 18
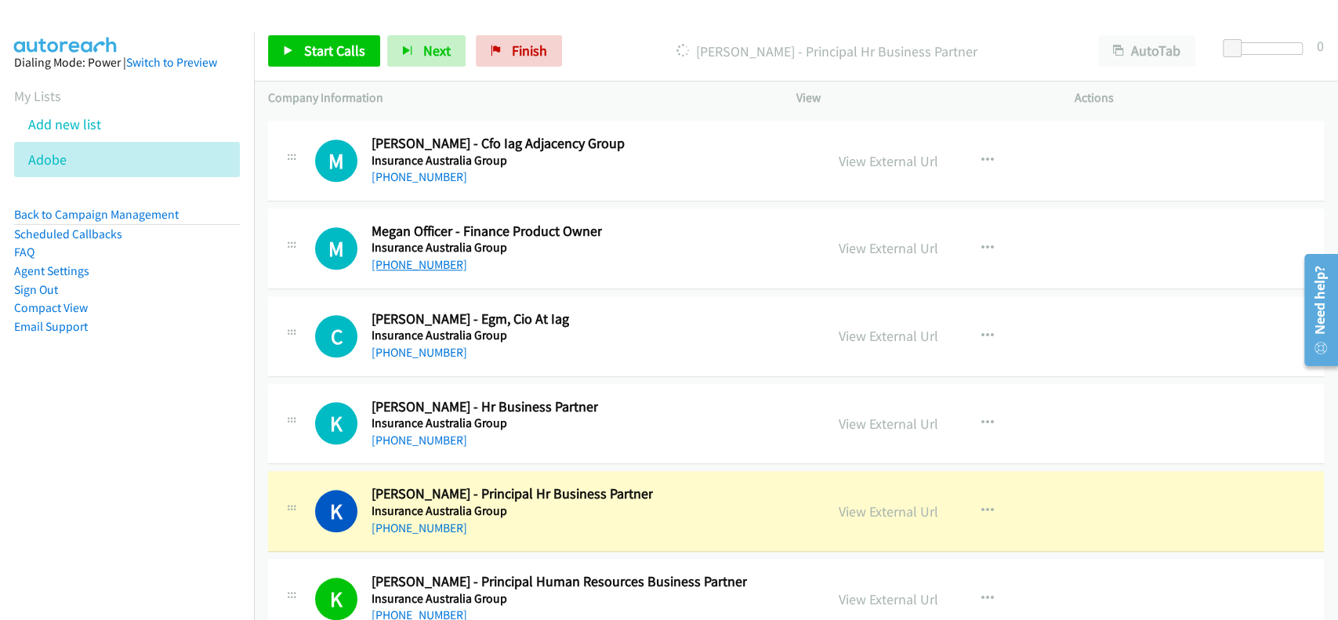
scroll to position [20962, 0]
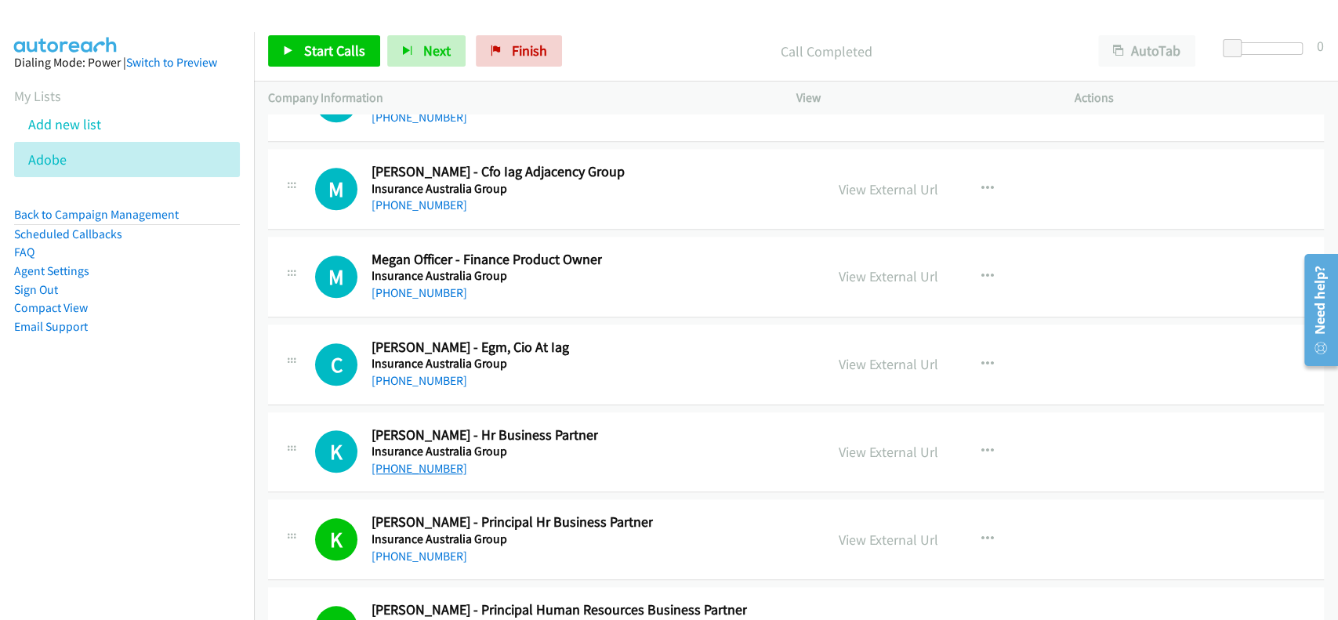
click at [414, 461] on link "+61 2 8014 7030" at bounding box center [419, 468] width 96 height 15
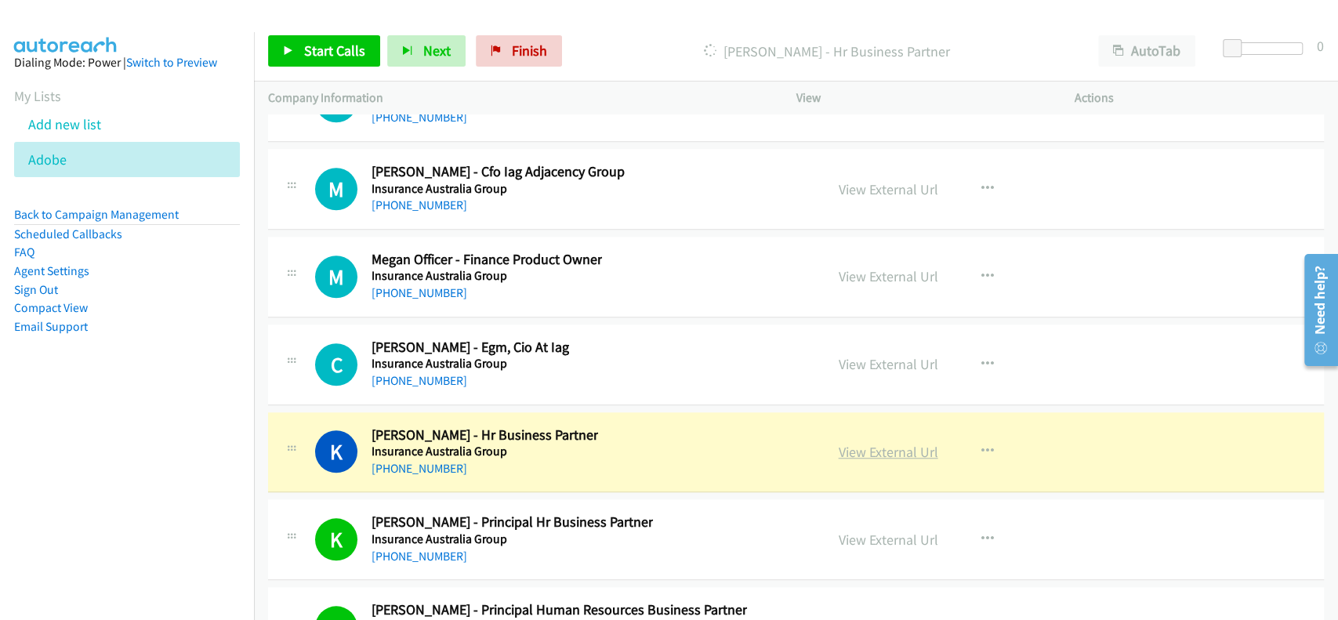
click at [882, 443] on link "View External Url" at bounding box center [889, 452] width 100 height 18
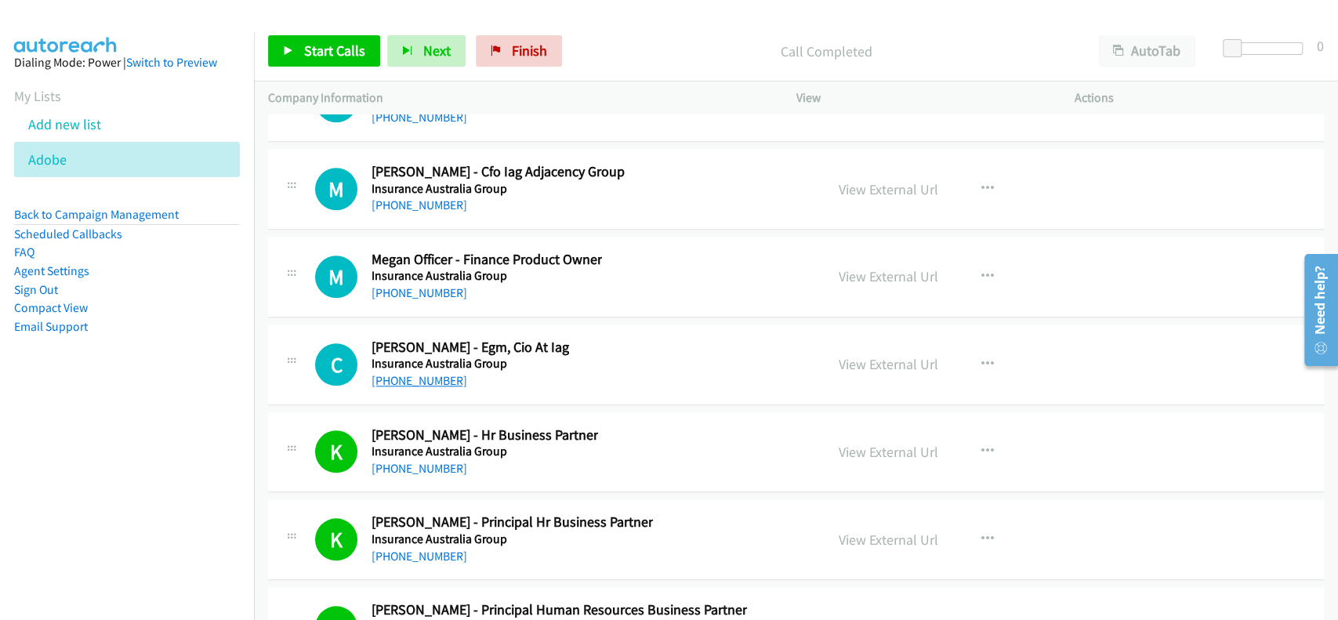
click at [393, 373] on link "+61 2 9238 3695" at bounding box center [419, 380] width 96 height 15
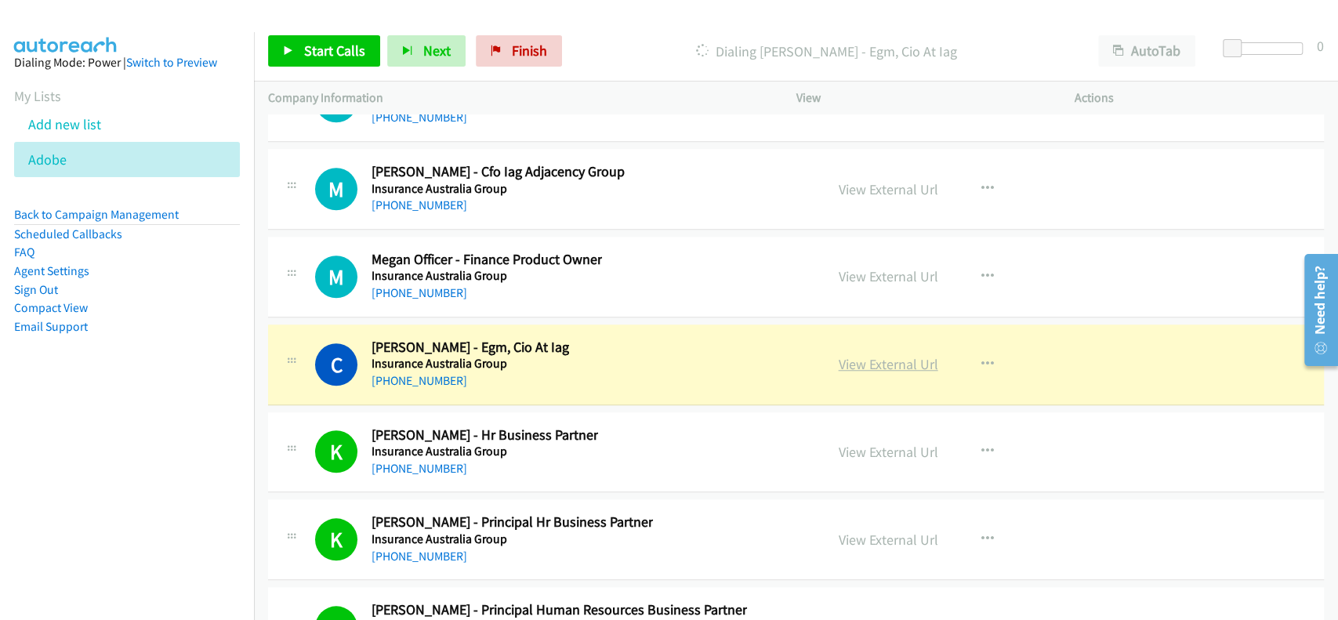
click at [889, 355] on link "View External Url" at bounding box center [889, 364] width 100 height 18
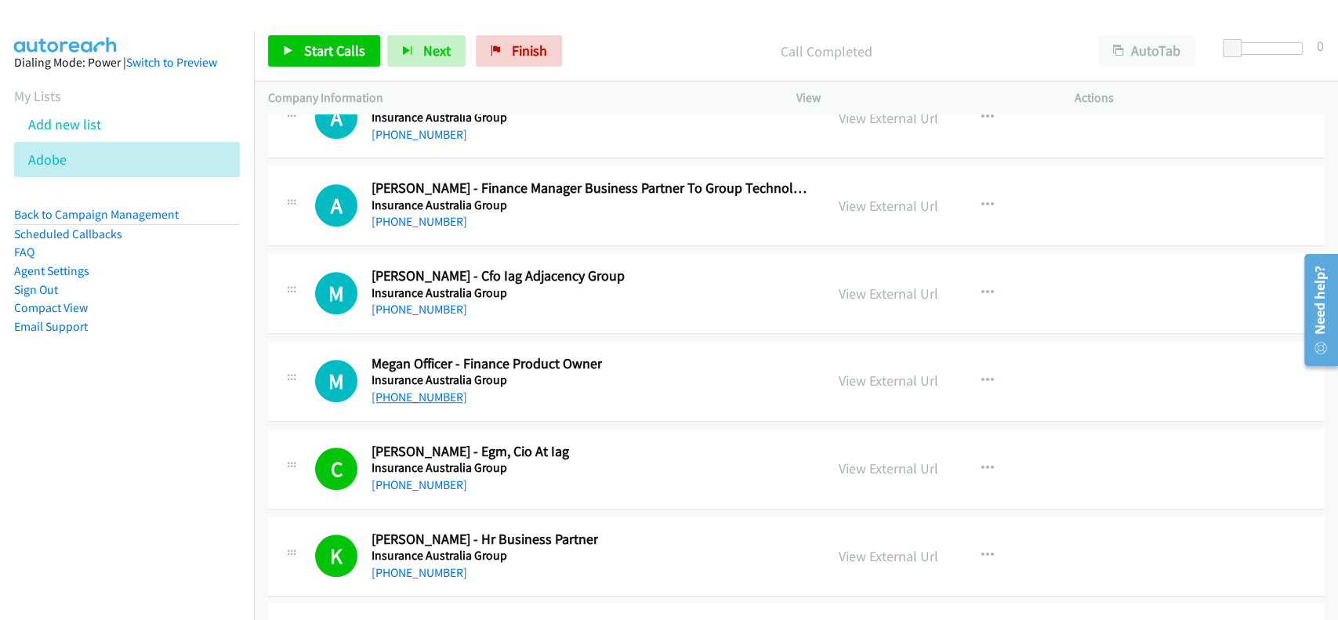
scroll to position [20752, 0]
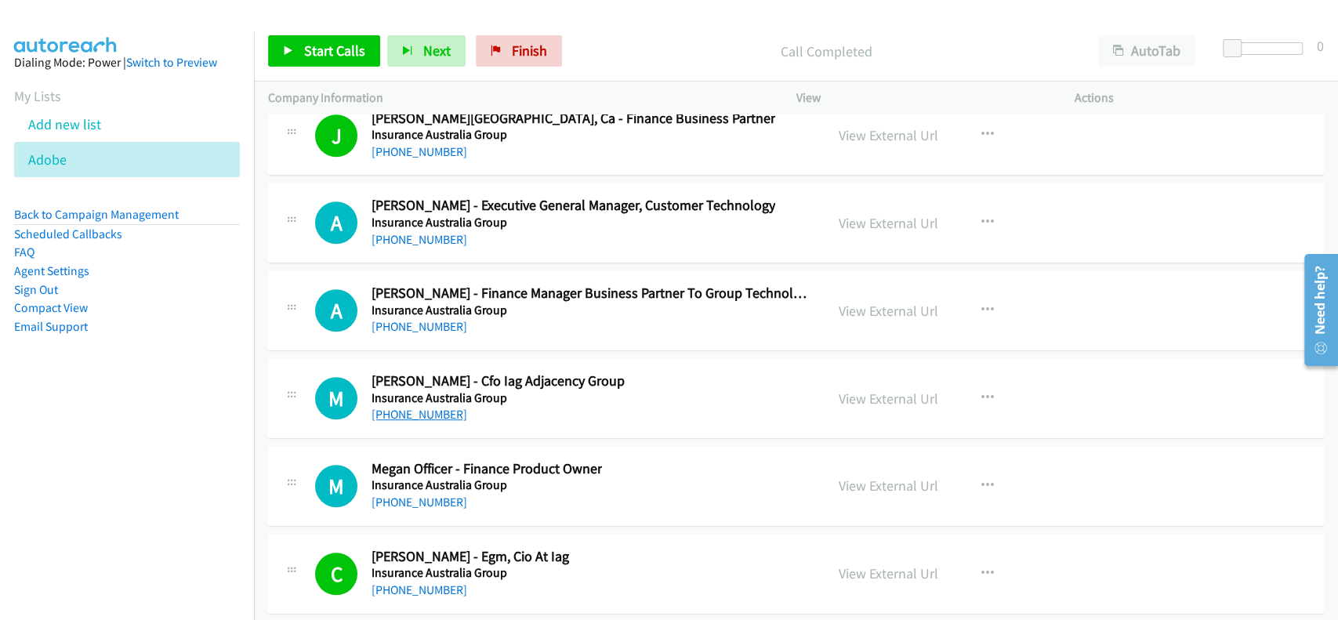
click at [408, 407] on link "+64 21 289 2637" at bounding box center [419, 414] width 96 height 15
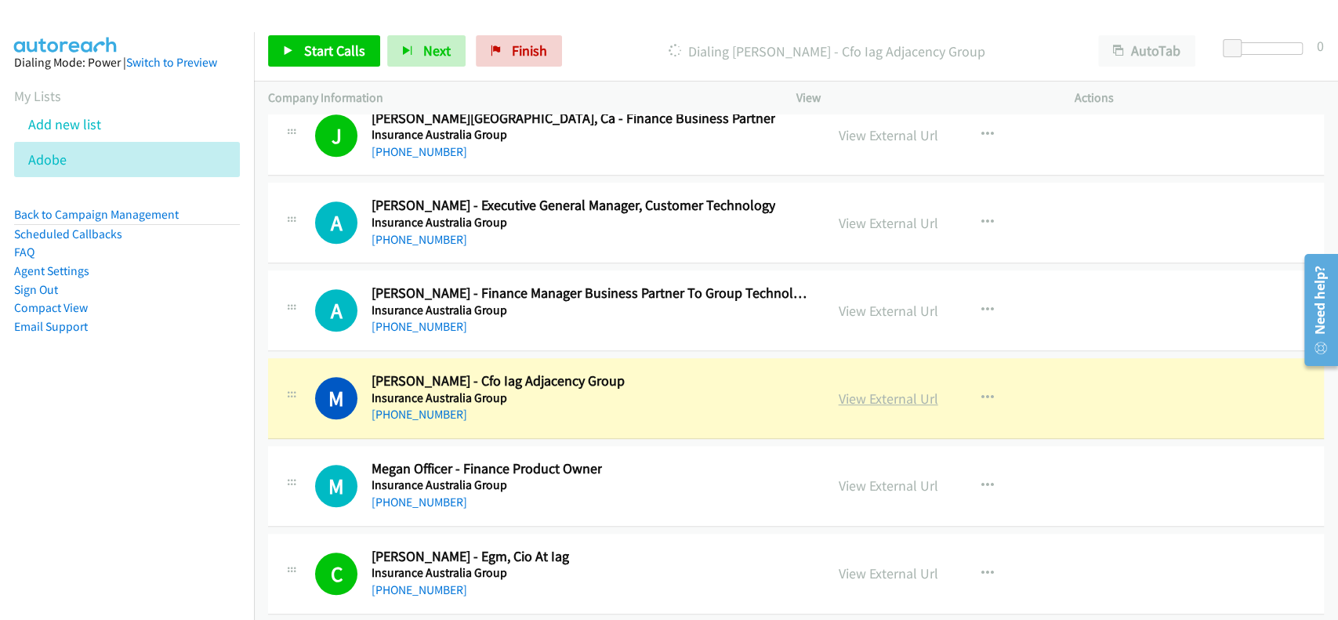
click at [853, 389] on link "View External Url" at bounding box center [889, 398] width 100 height 18
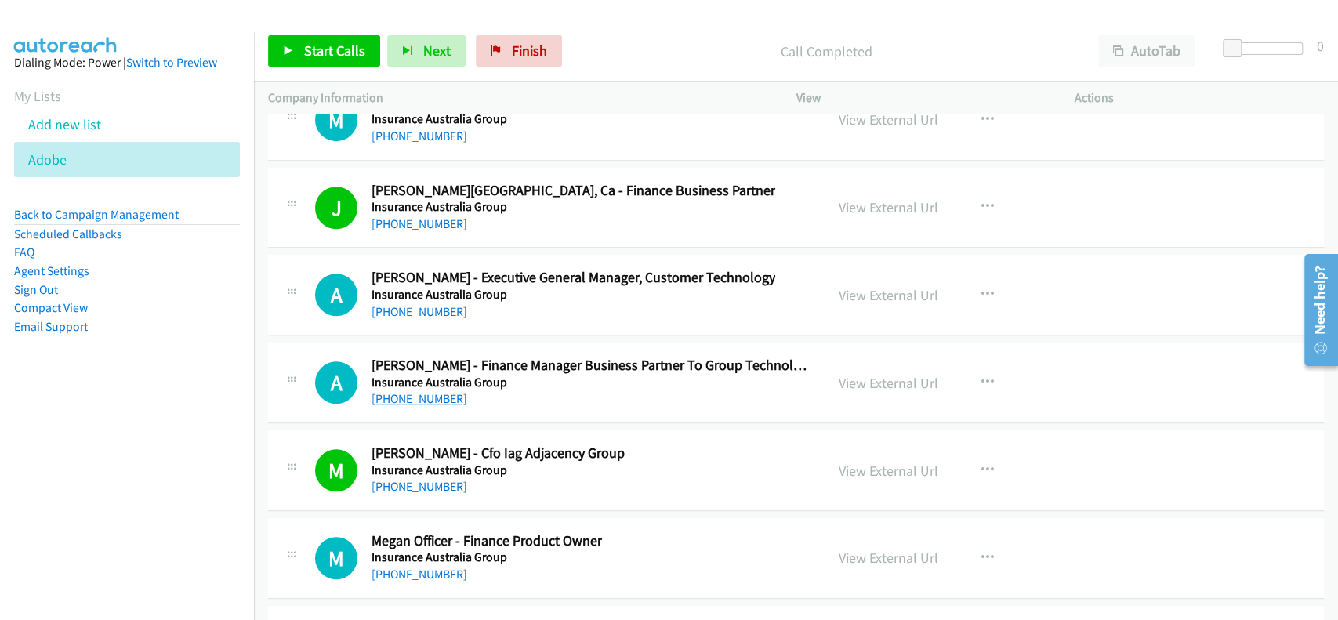
scroll to position [20648, 0]
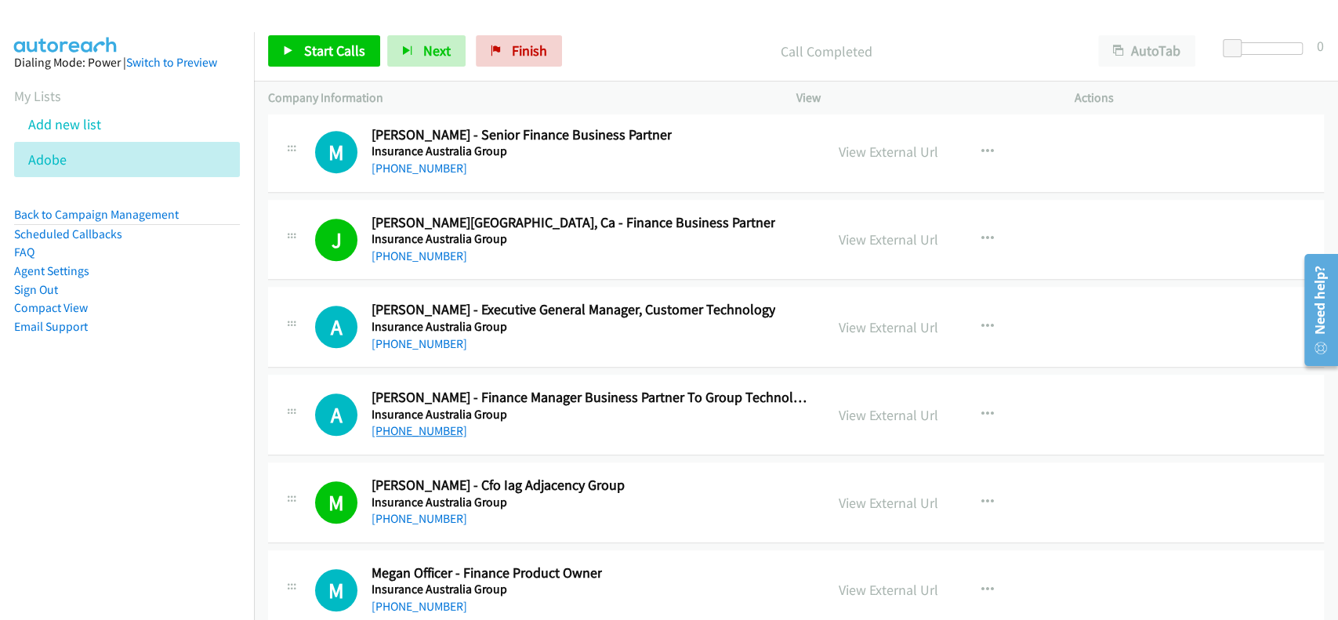
click at [425, 423] on link "+61 411 014 933" at bounding box center [419, 430] width 96 height 15
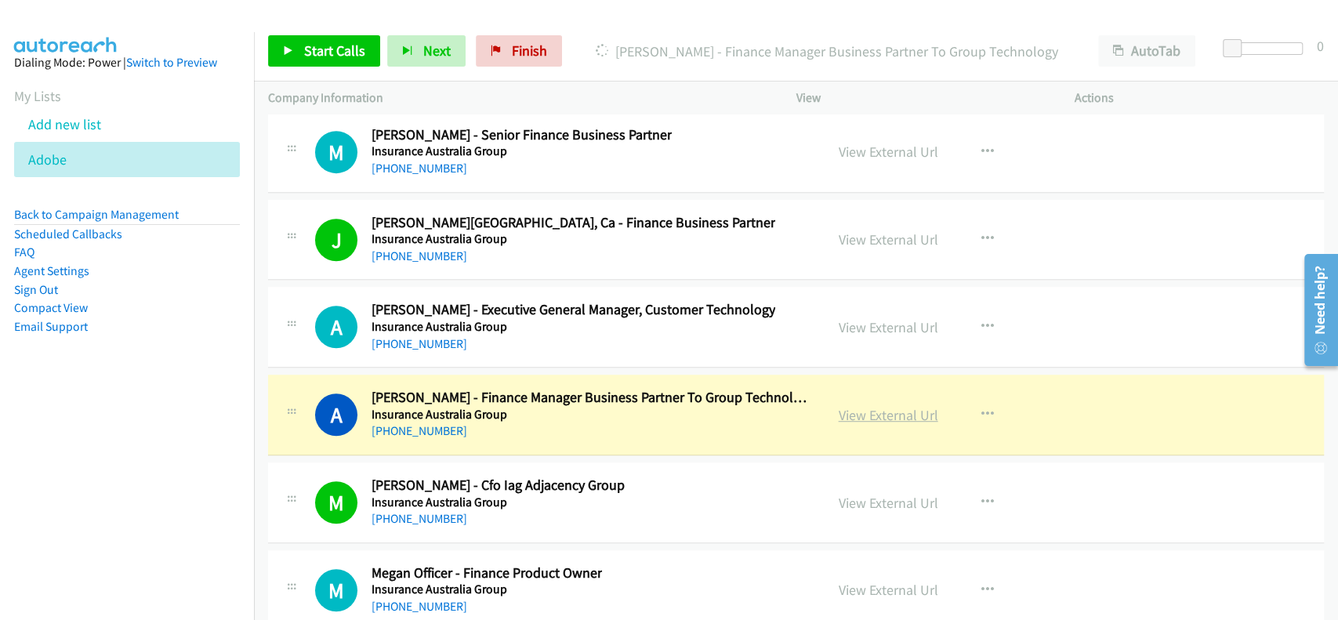
click at [863, 406] on link "View External Url" at bounding box center [889, 415] width 100 height 18
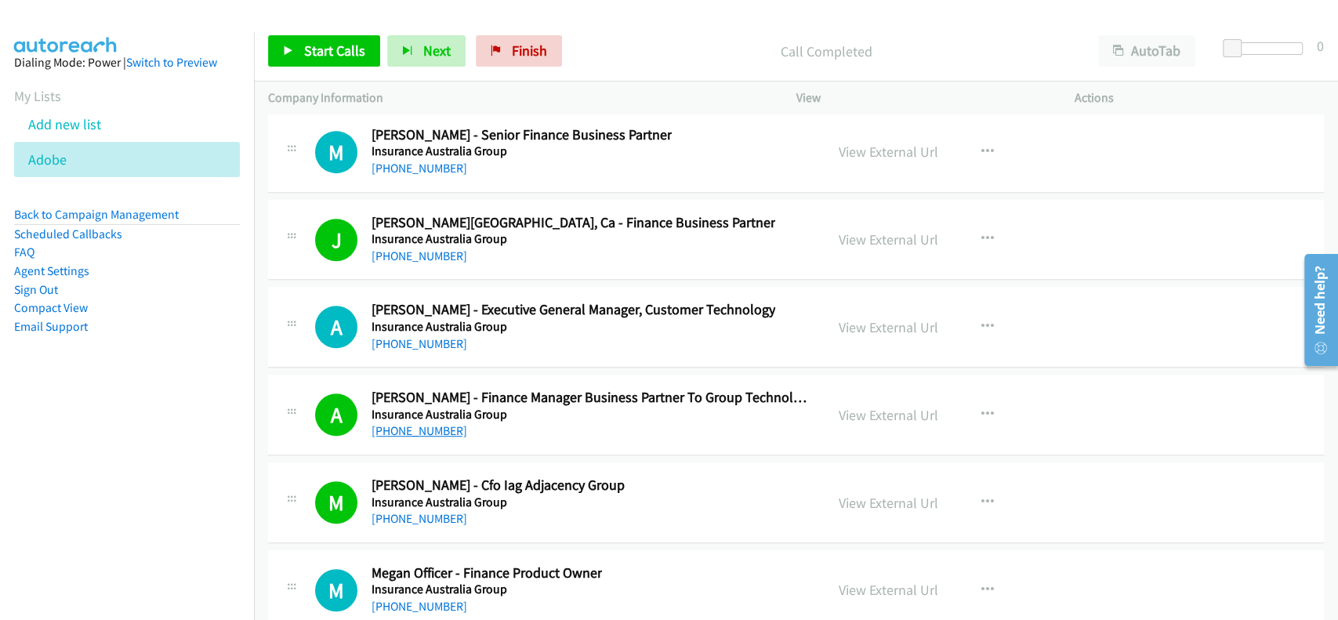
scroll to position [20544, 0]
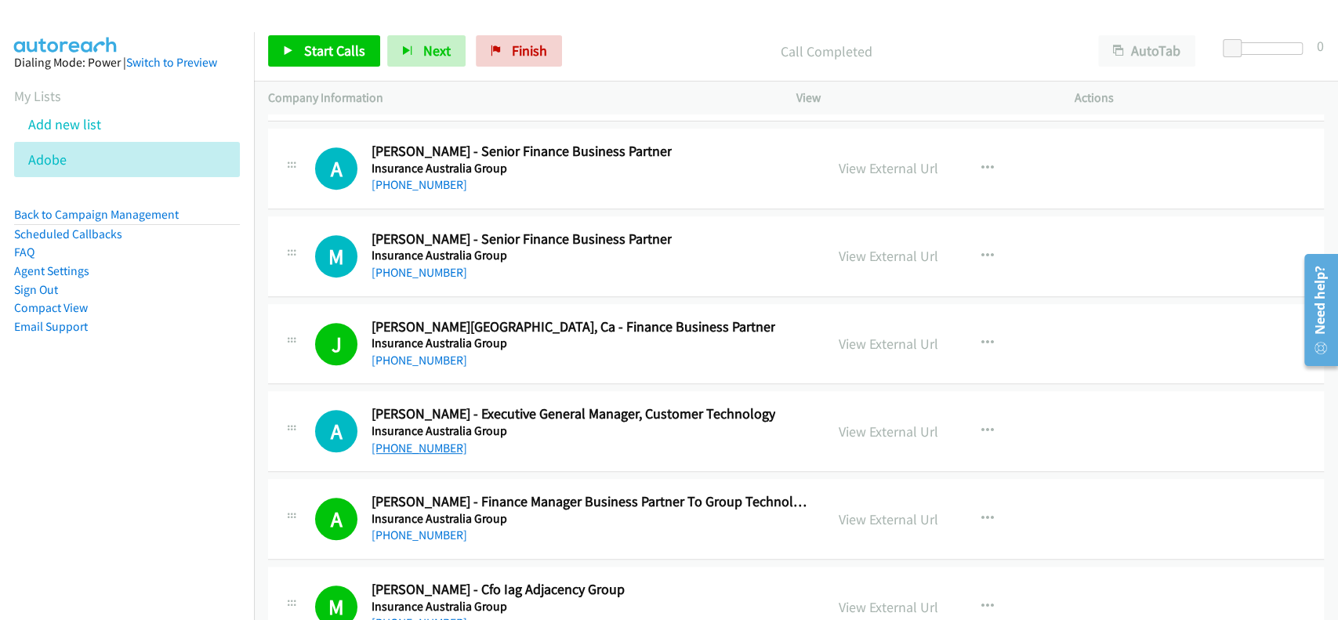
click at [412, 440] on link "+61 434 510 251" at bounding box center [419, 447] width 96 height 15
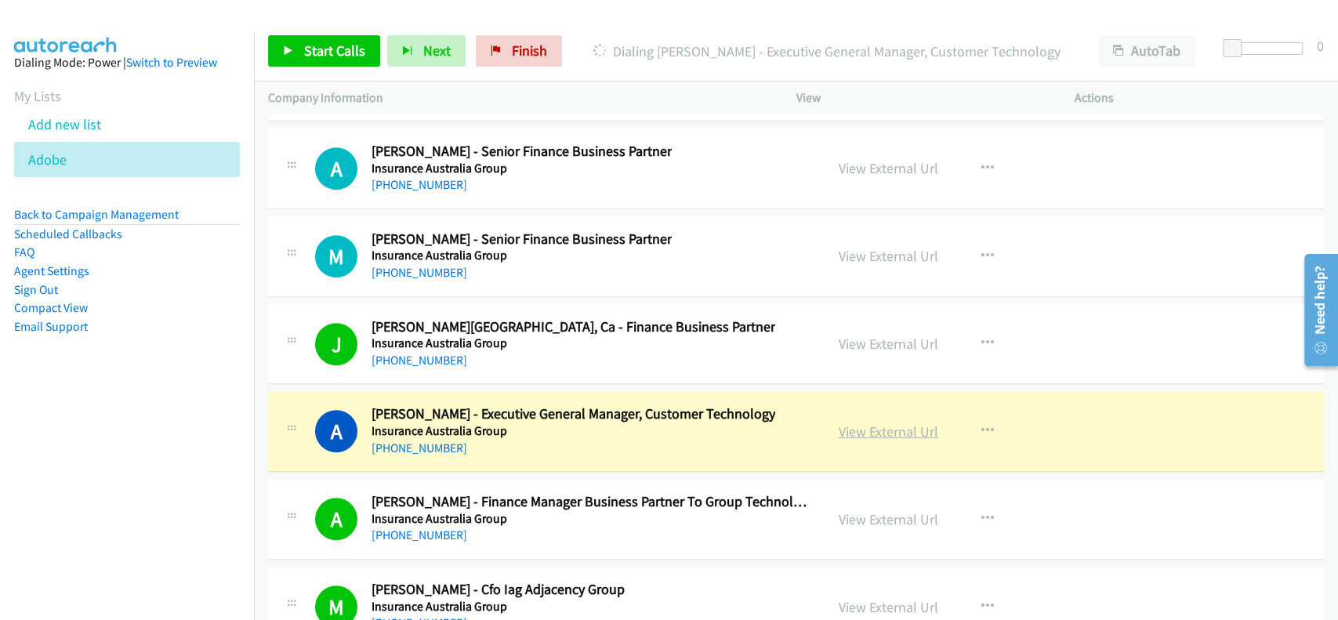
click at [839, 422] on link "View External Url" at bounding box center [889, 431] width 100 height 18
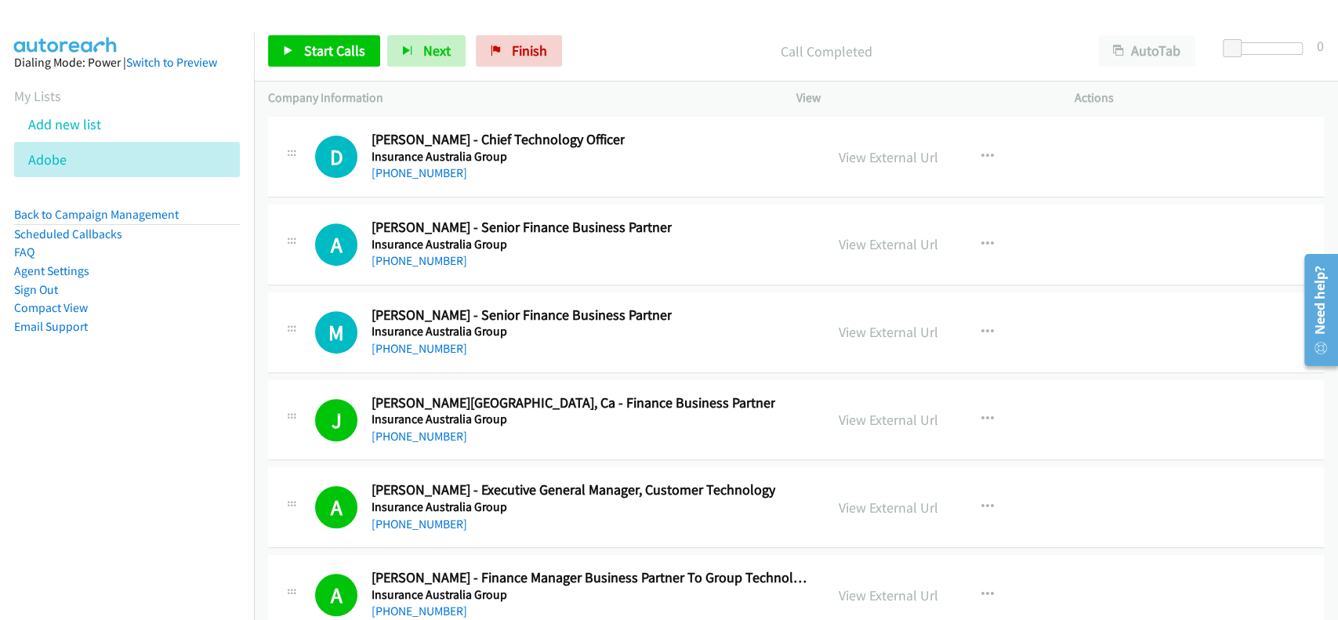
scroll to position [20439, 0]
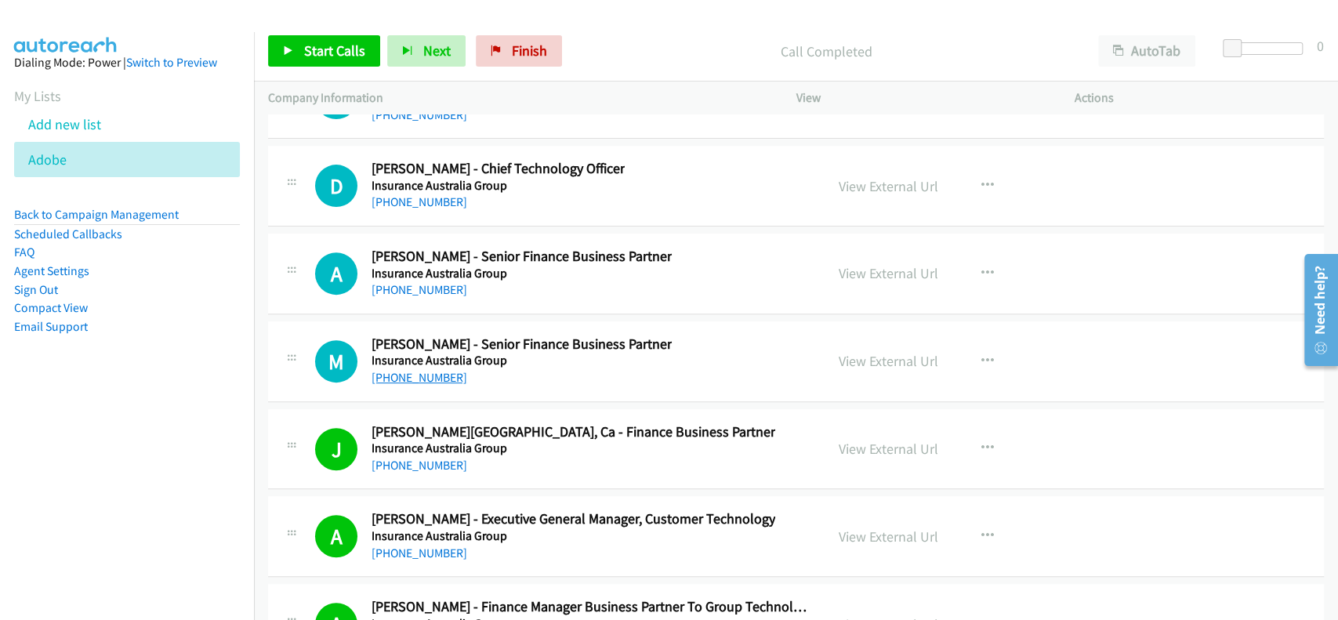
click at [414, 370] on link "+64 27 577 6032" at bounding box center [419, 377] width 96 height 15
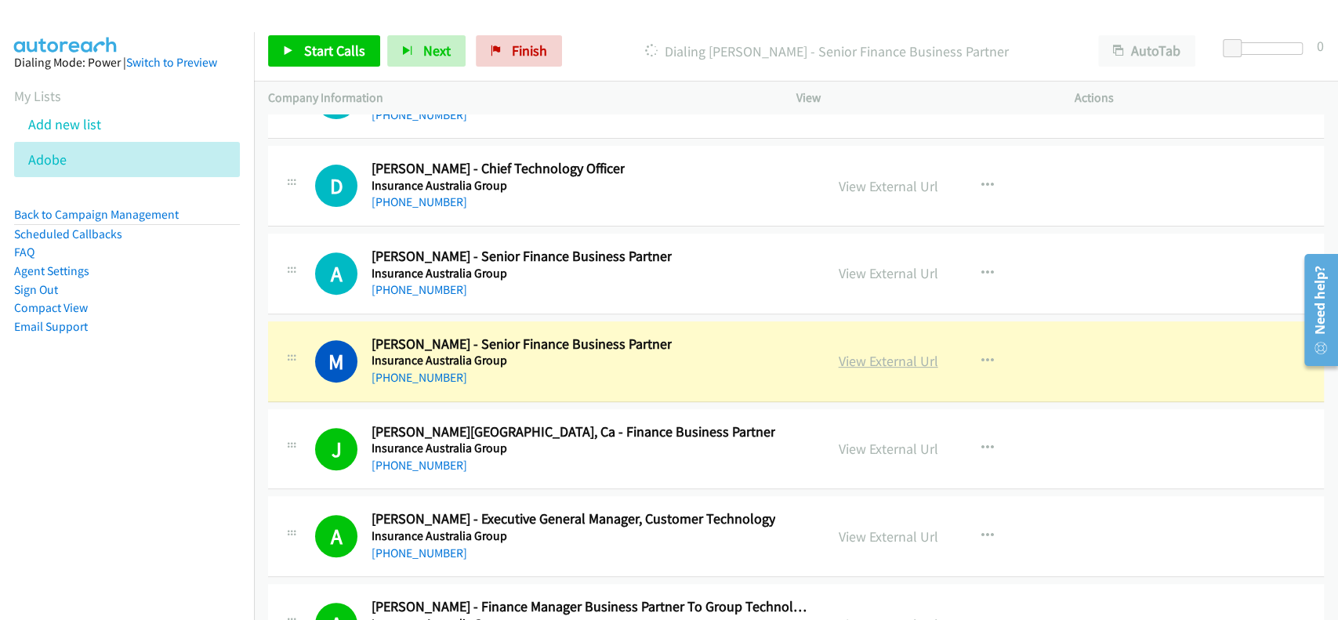
click at [888, 352] on link "View External Url" at bounding box center [889, 361] width 100 height 18
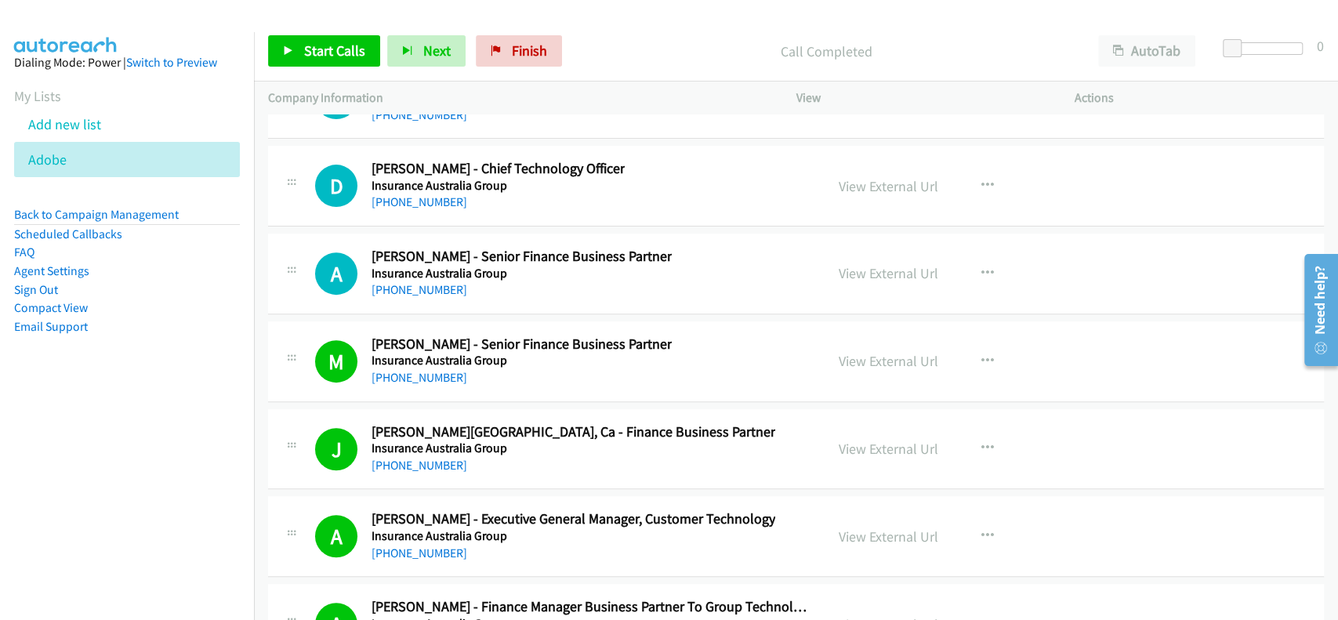
scroll to position [20335, 0]
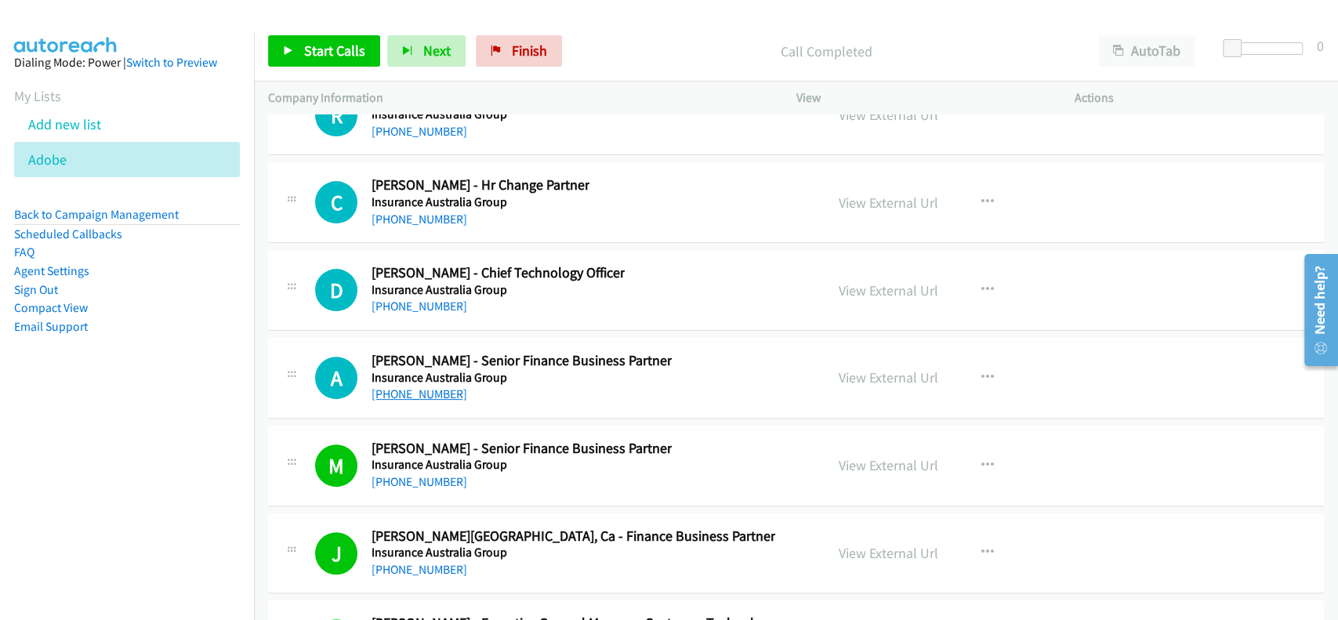
click at [414, 386] on link "+64 9 969 3507" at bounding box center [419, 393] width 96 height 15
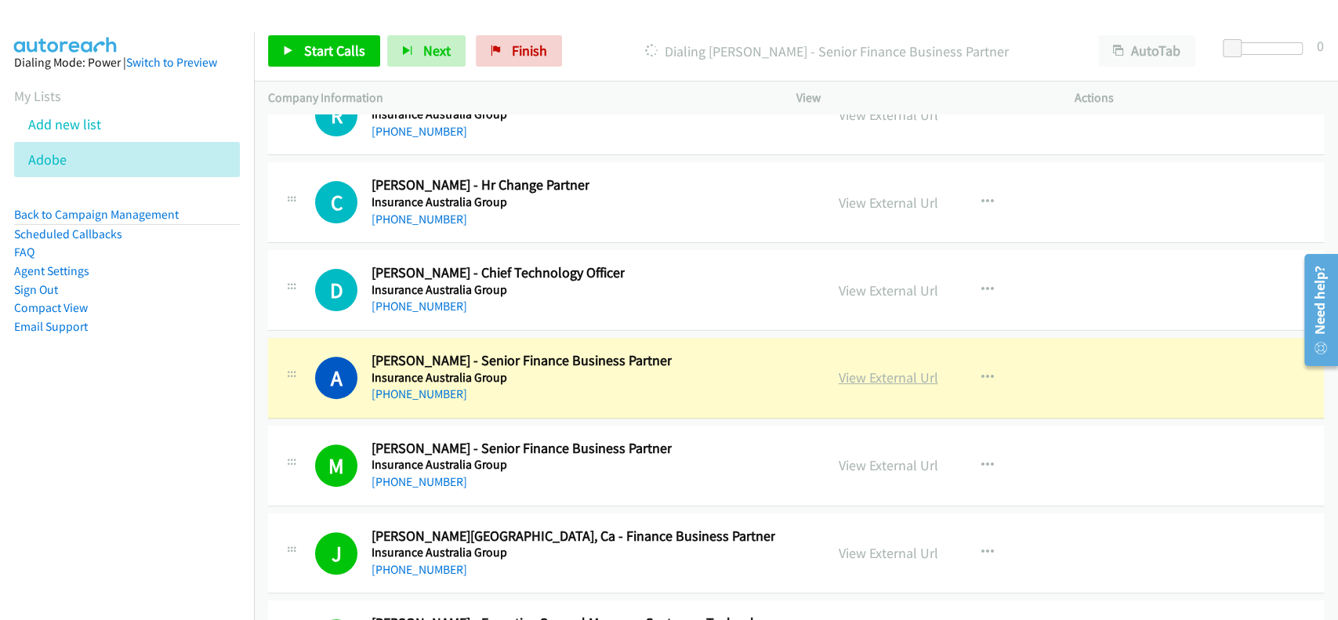
click at [884, 368] on link "View External Url" at bounding box center [889, 377] width 100 height 18
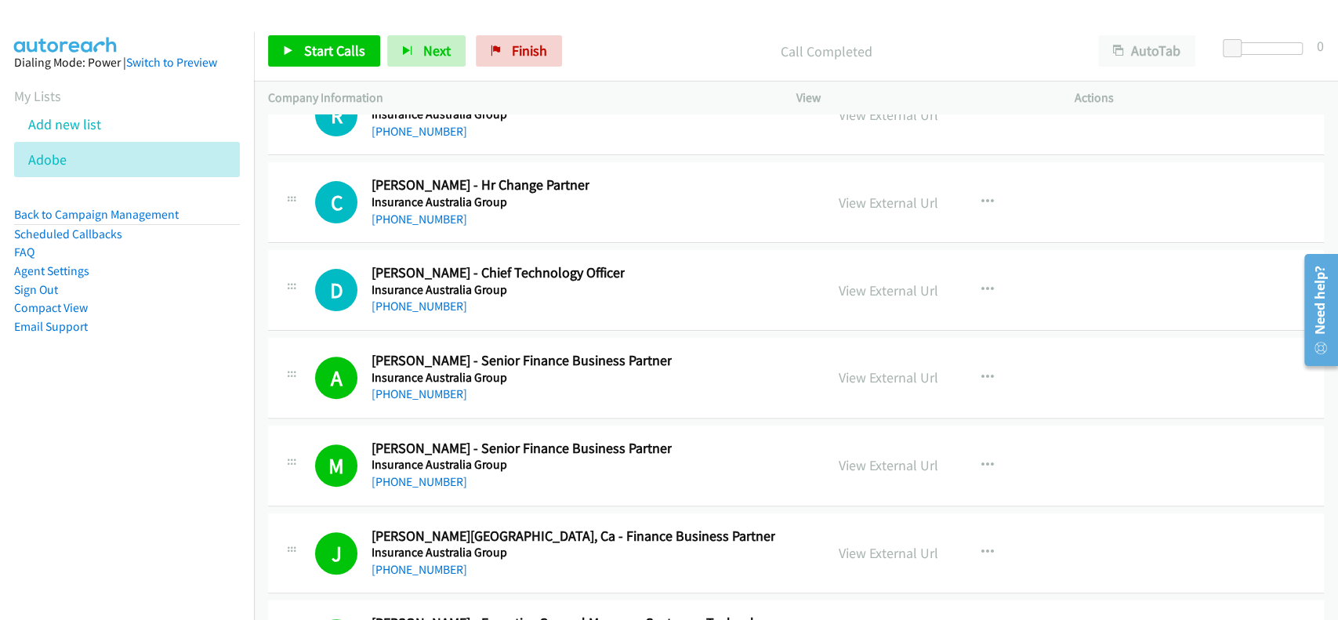
scroll to position [20230, 0]
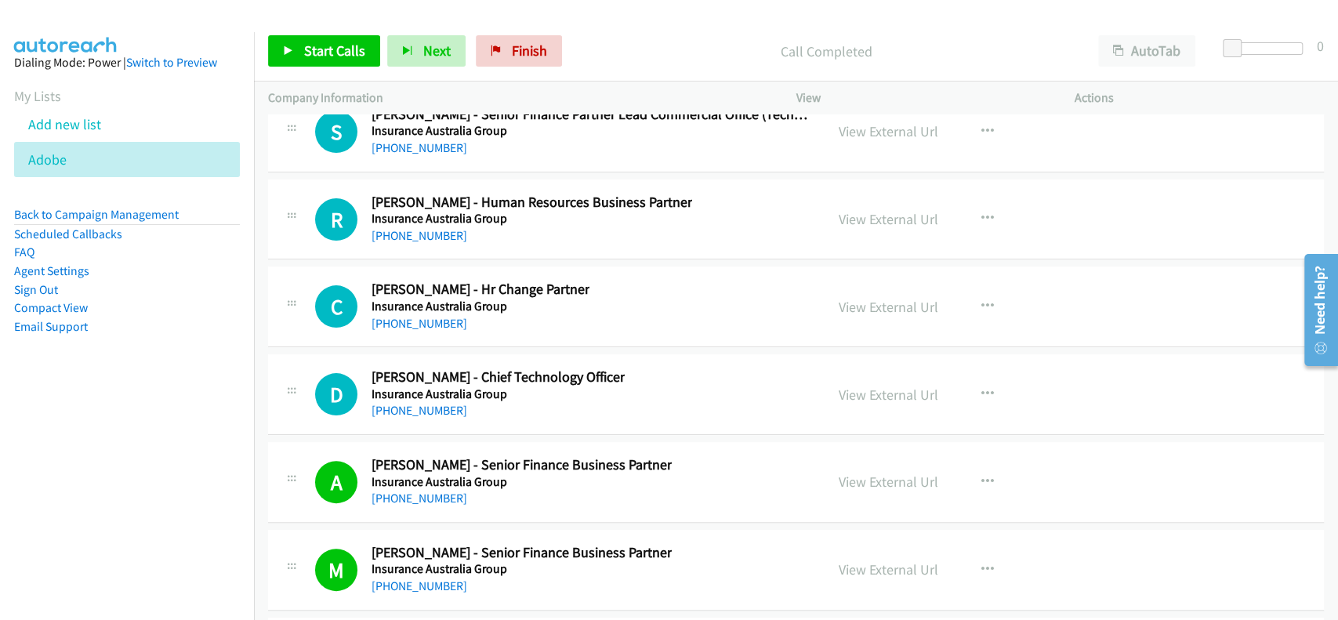
click at [432, 386] on h5 "Insurance Australia Group" at bounding box center [497, 394] width 253 height 16
click at [429, 403] on link "+61 405 138 432" at bounding box center [419, 410] width 96 height 15
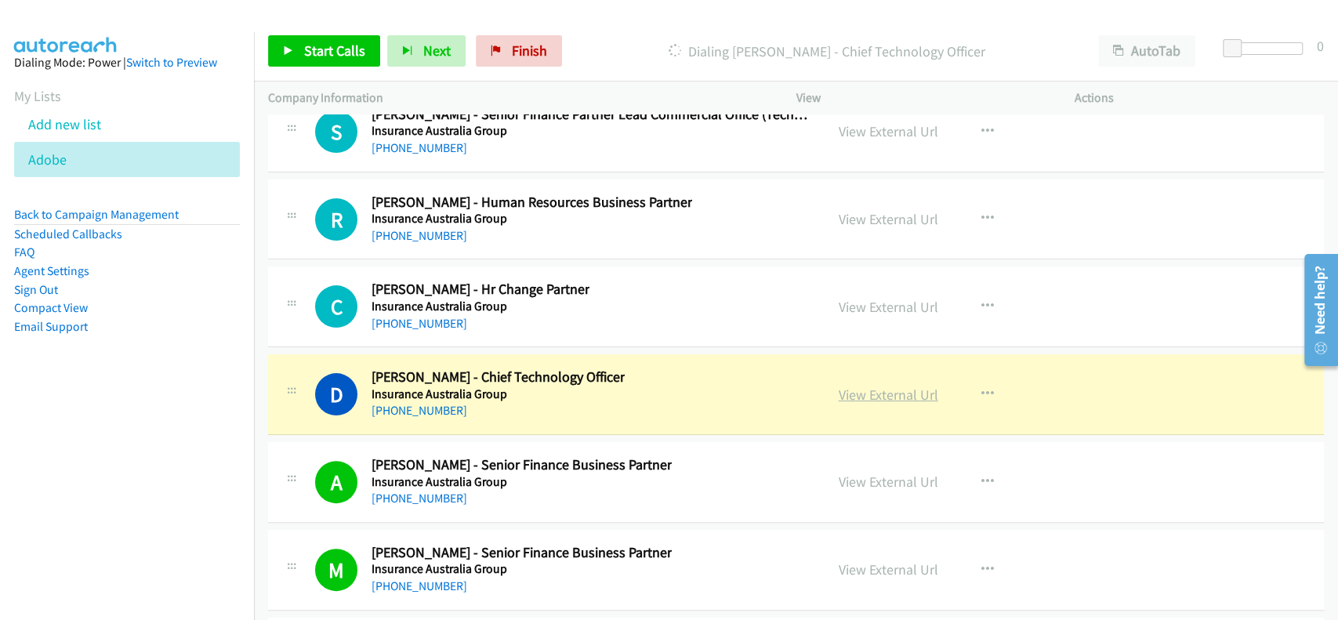
click at [868, 386] on link "View External Url" at bounding box center [889, 395] width 100 height 18
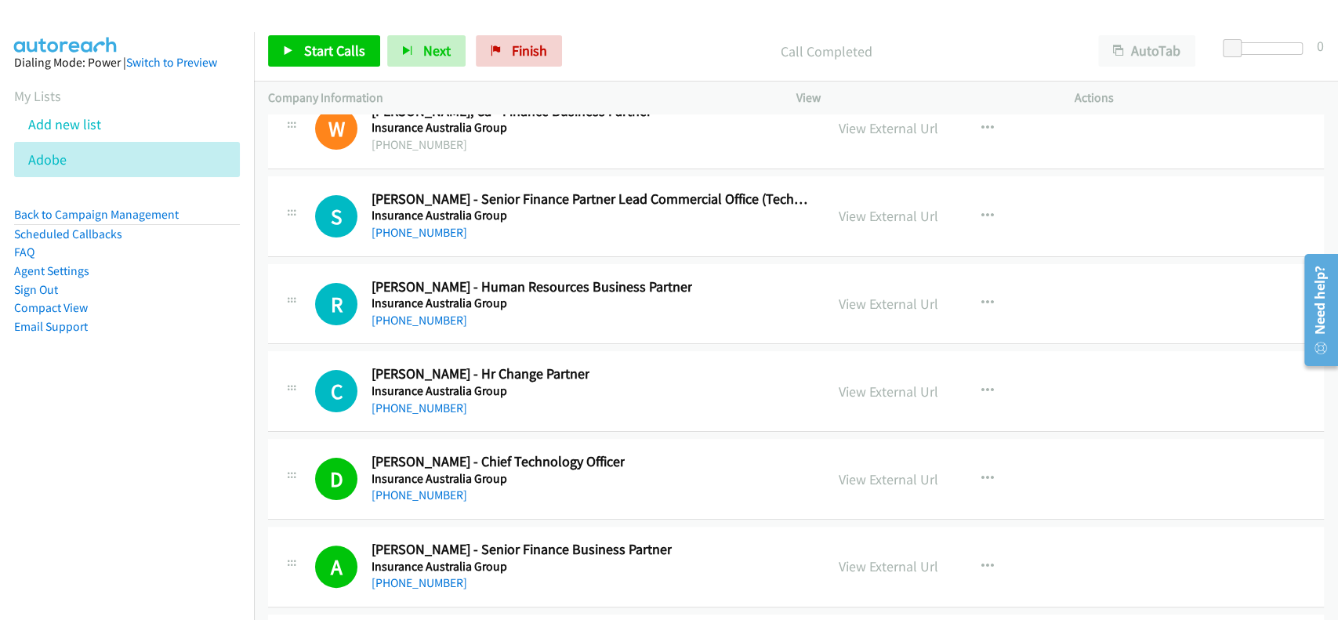
scroll to position [20125, 0]
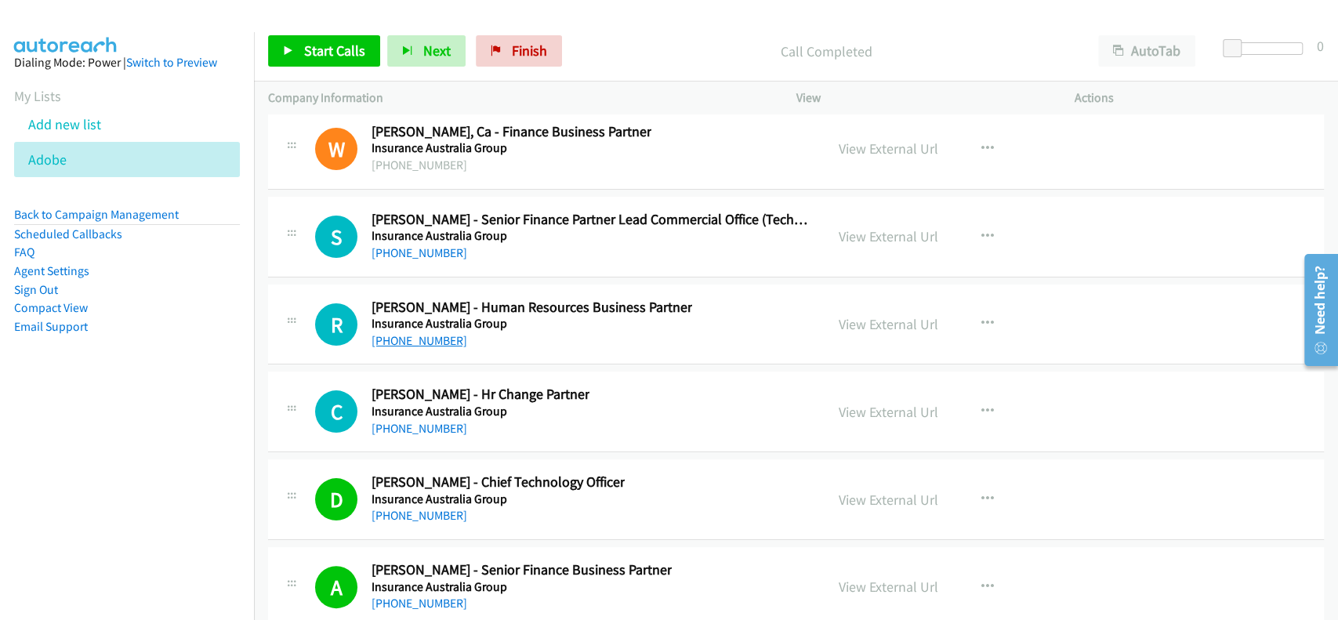
click at [429, 333] on link "+61 435 460 533" at bounding box center [419, 340] width 96 height 15
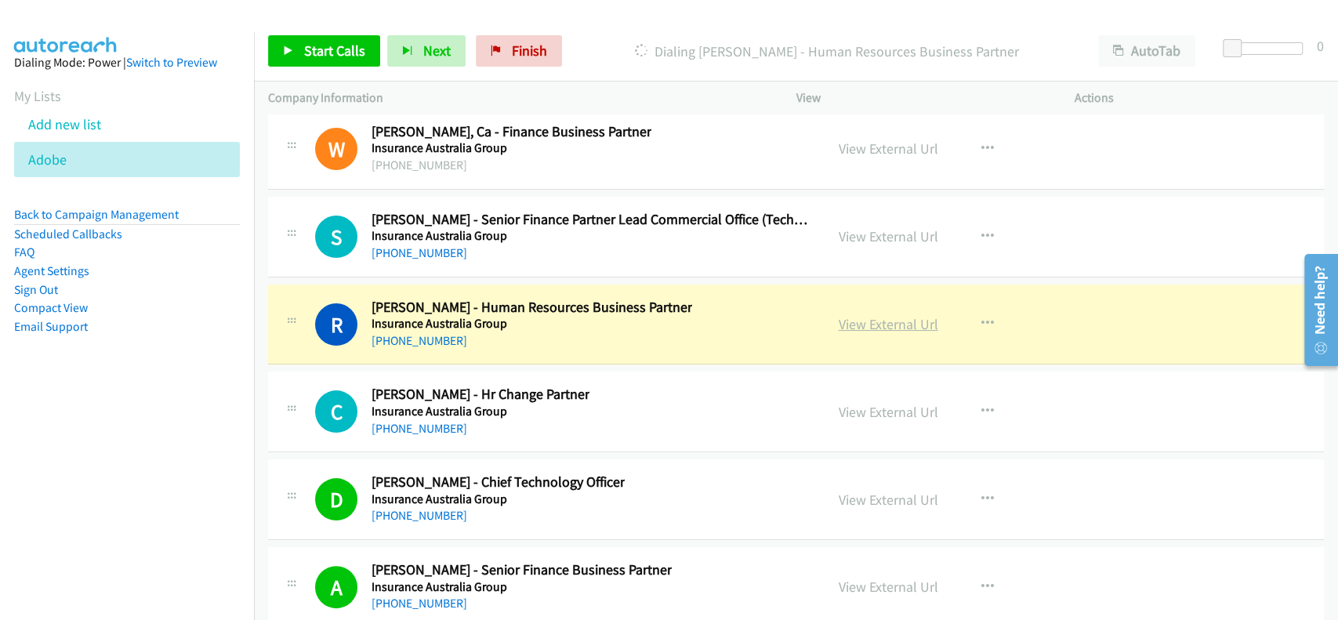
click at [889, 315] on link "View External Url" at bounding box center [889, 324] width 100 height 18
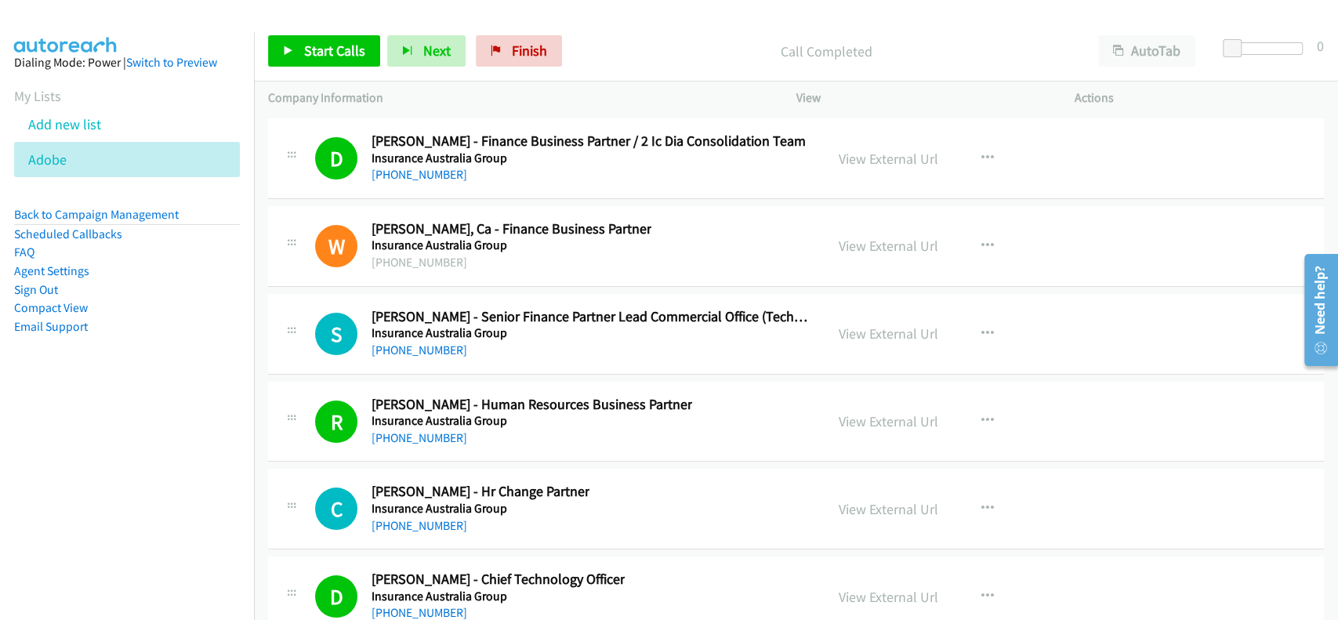
scroll to position [19917, 0]
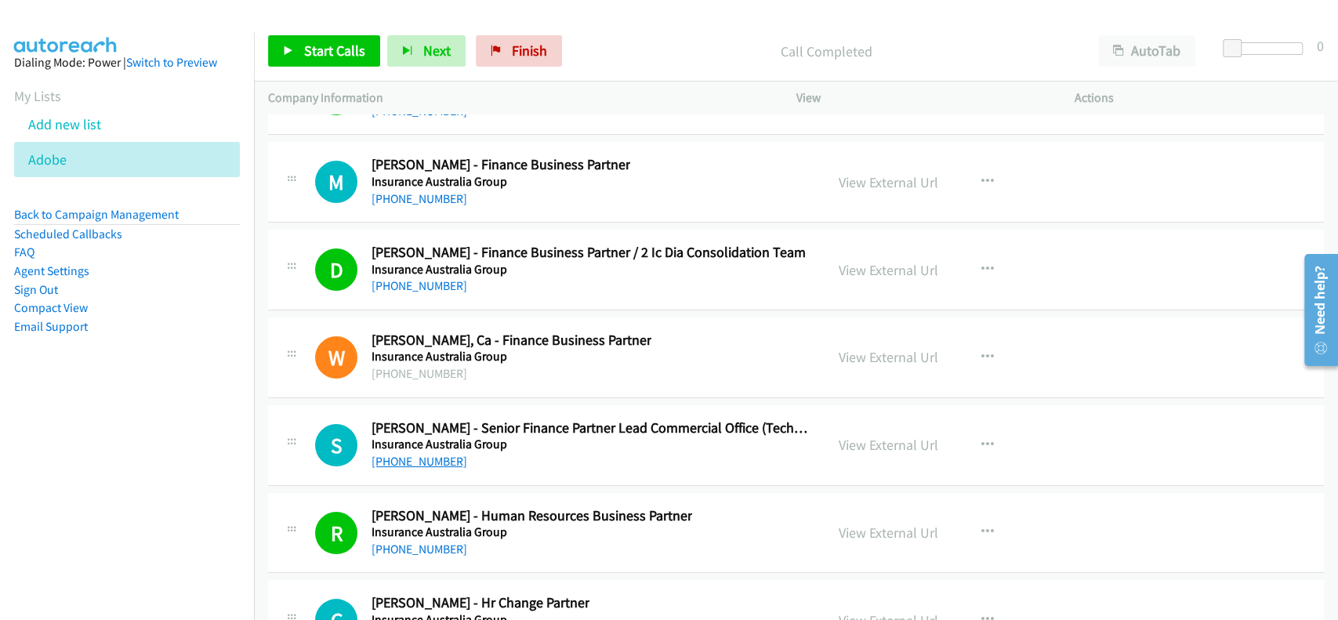
click at [408, 454] on link "+61 411 010 314" at bounding box center [419, 461] width 96 height 15
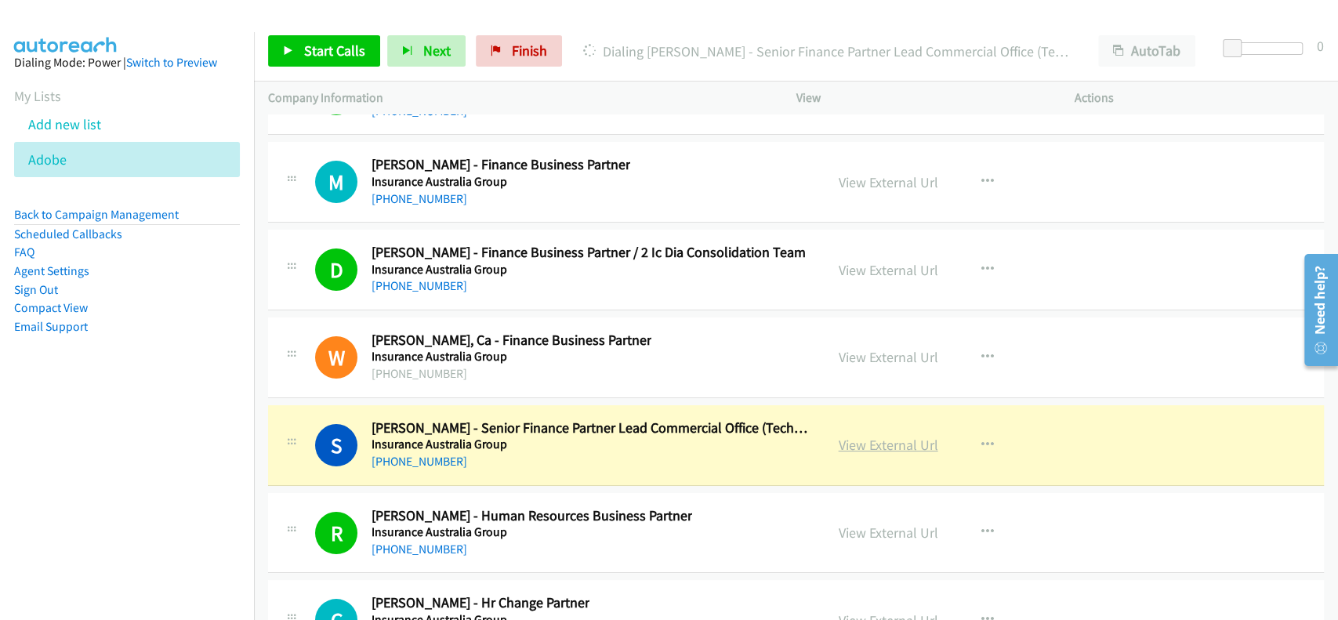
click at [909, 436] on link "View External Url" at bounding box center [889, 445] width 100 height 18
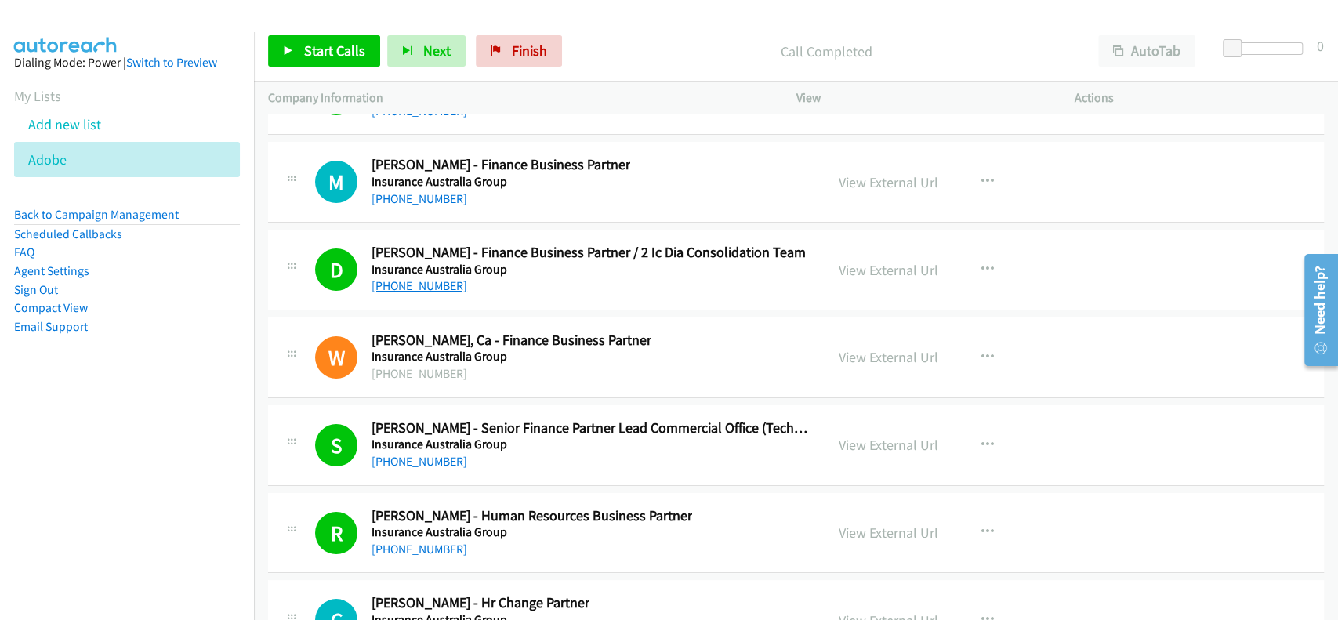
click at [415, 278] on link "+61 407 805 942" at bounding box center [419, 285] width 96 height 15
click at [867, 261] on link "View External Url" at bounding box center [889, 270] width 100 height 18
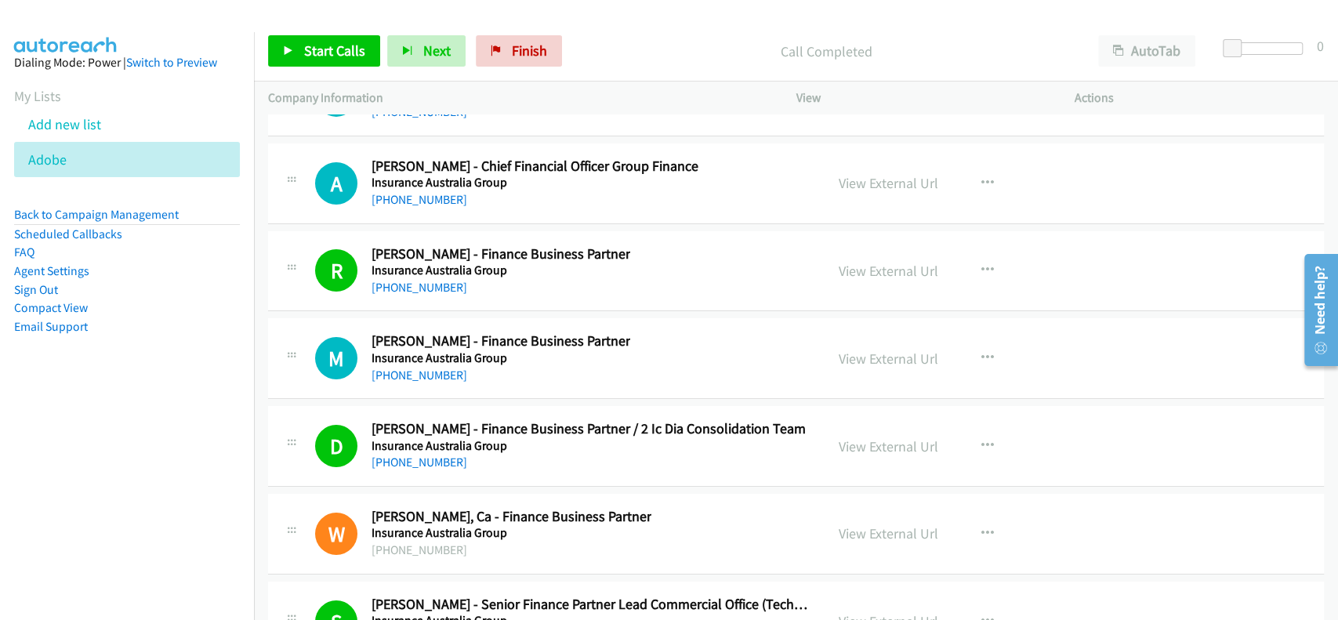
scroll to position [19708, 0]
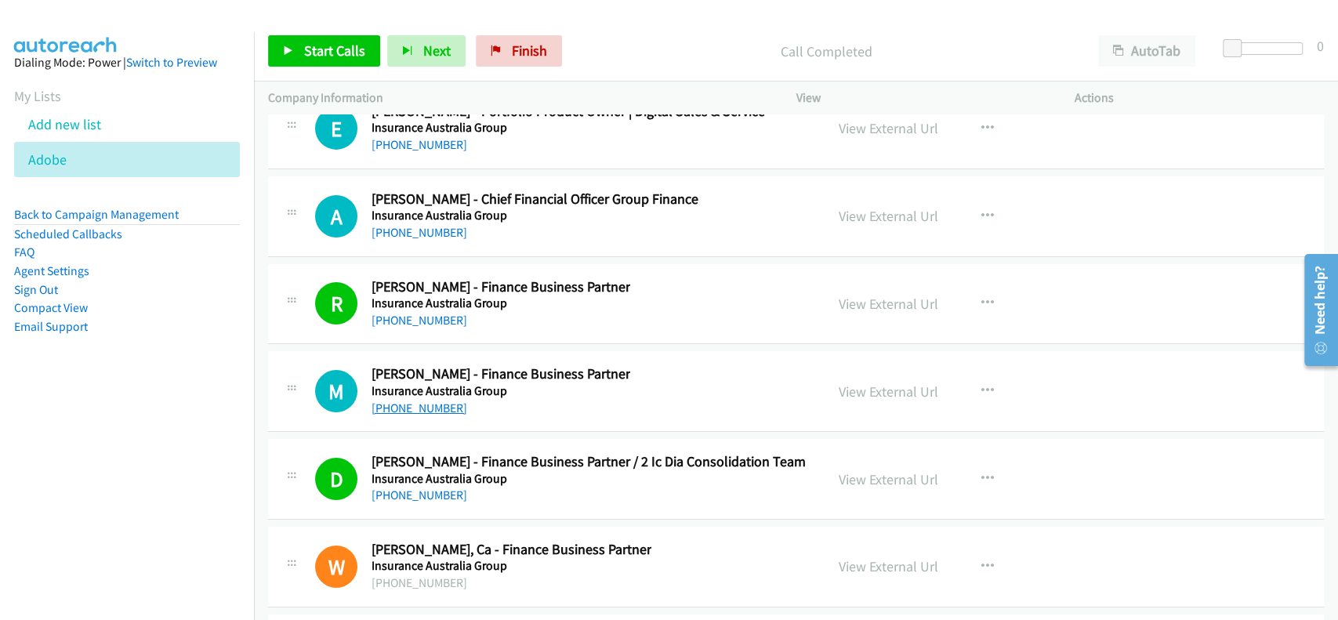
click at [420, 400] on link "+61 431 711 141" at bounding box center [419, 407] width 96 height 15
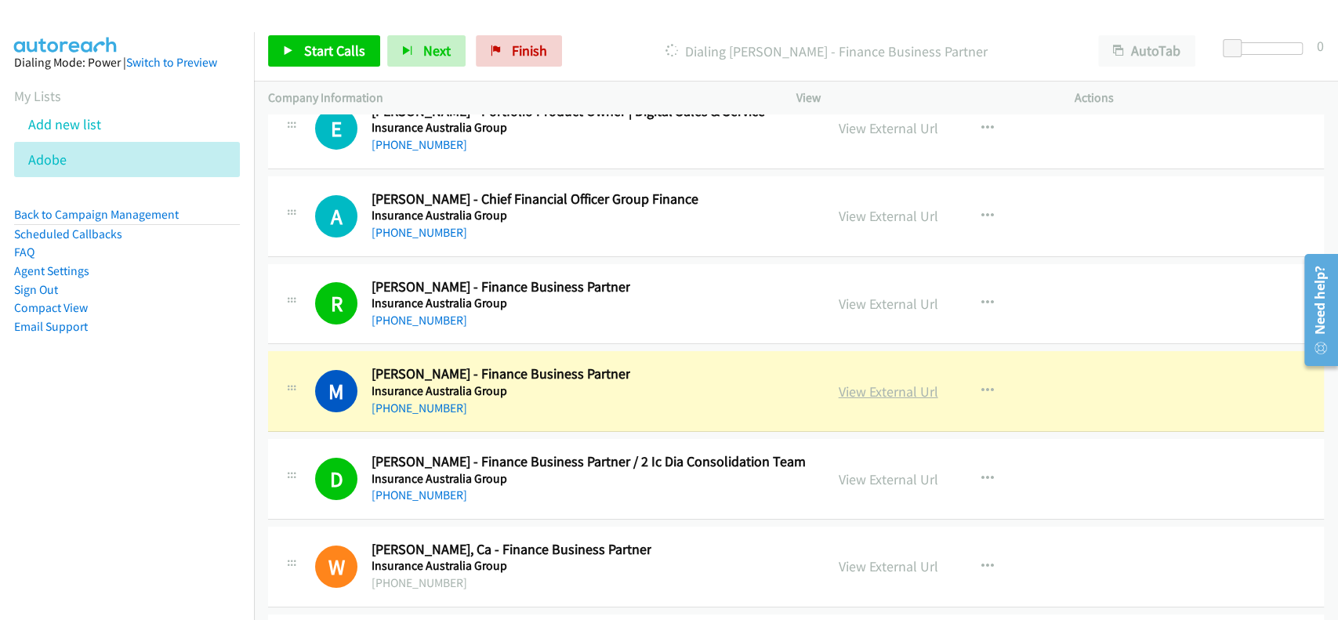
click at [878, 382] on link "View External Url" at bounding box center [889, 391] width 100 height 18
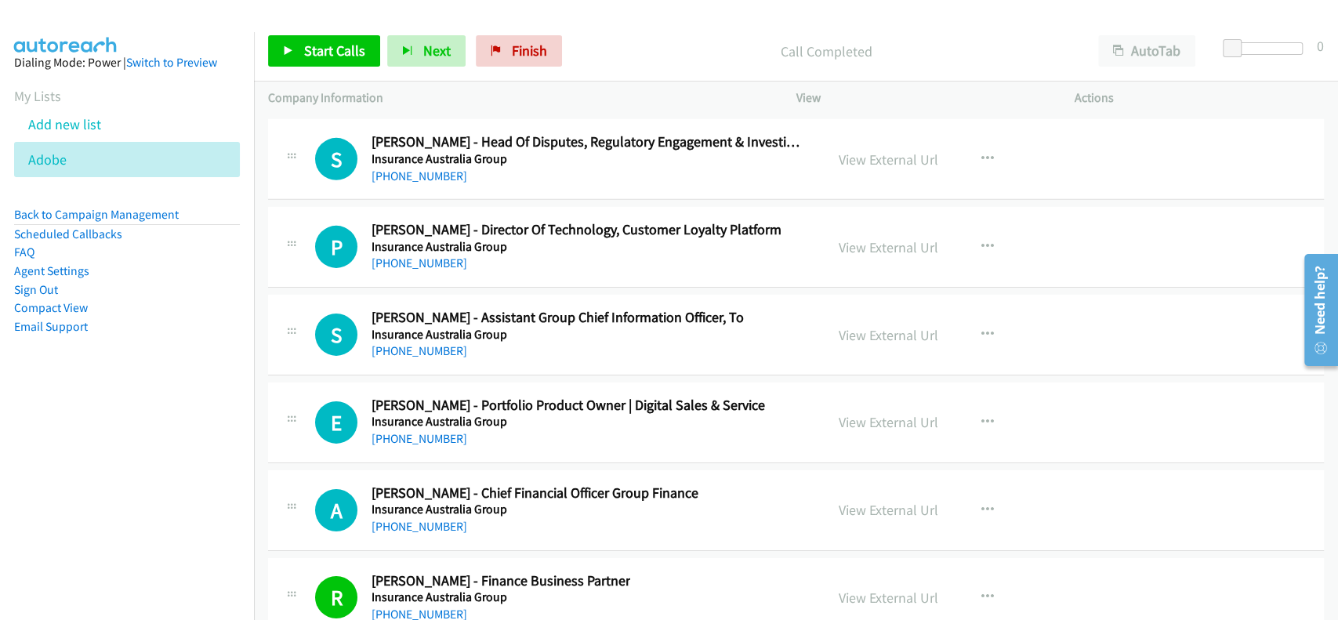
scroll to position [19394, 0]
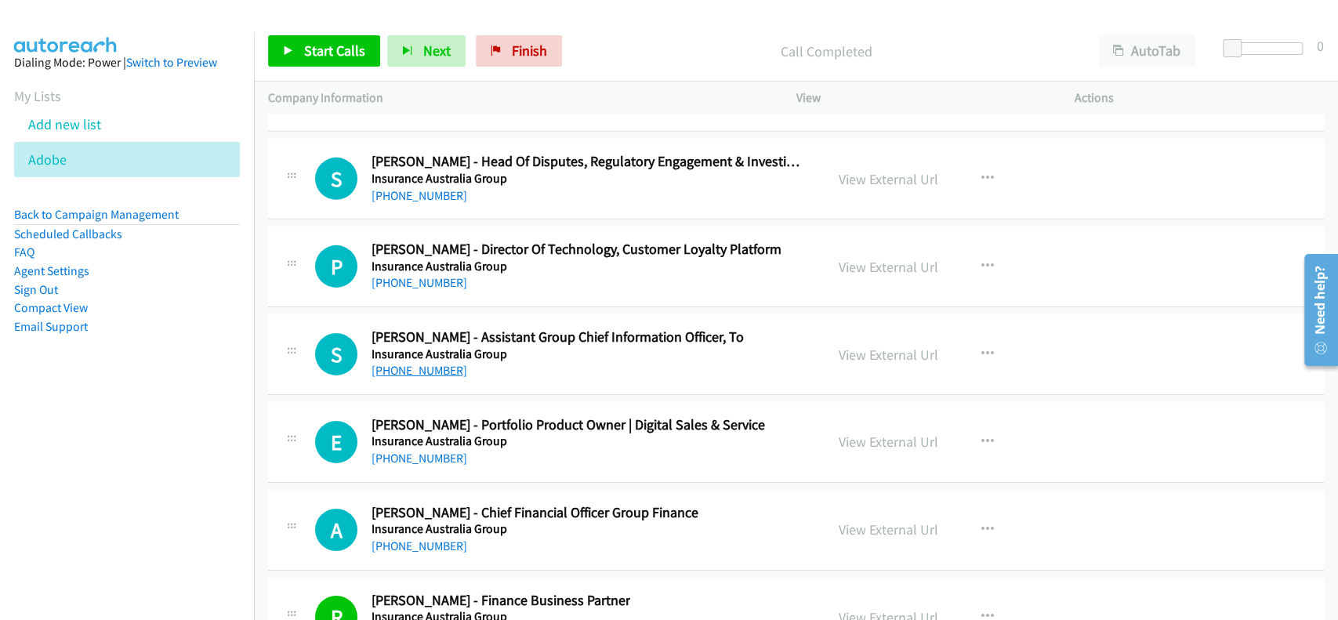
click at [401, 363] on link "+61 411 014 510" at bounding box center [419, 370] width 96 height 15
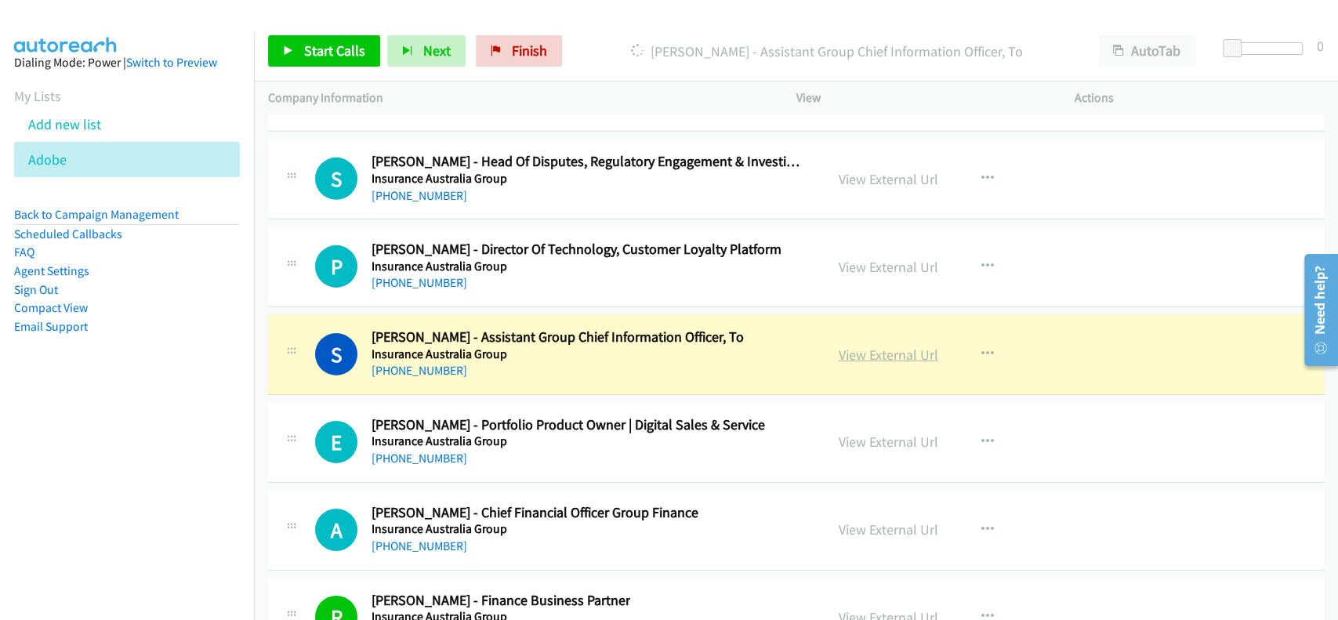
click at [875, 346] on link "View External Url" at bounding box center [889, 355] width 100 height 18
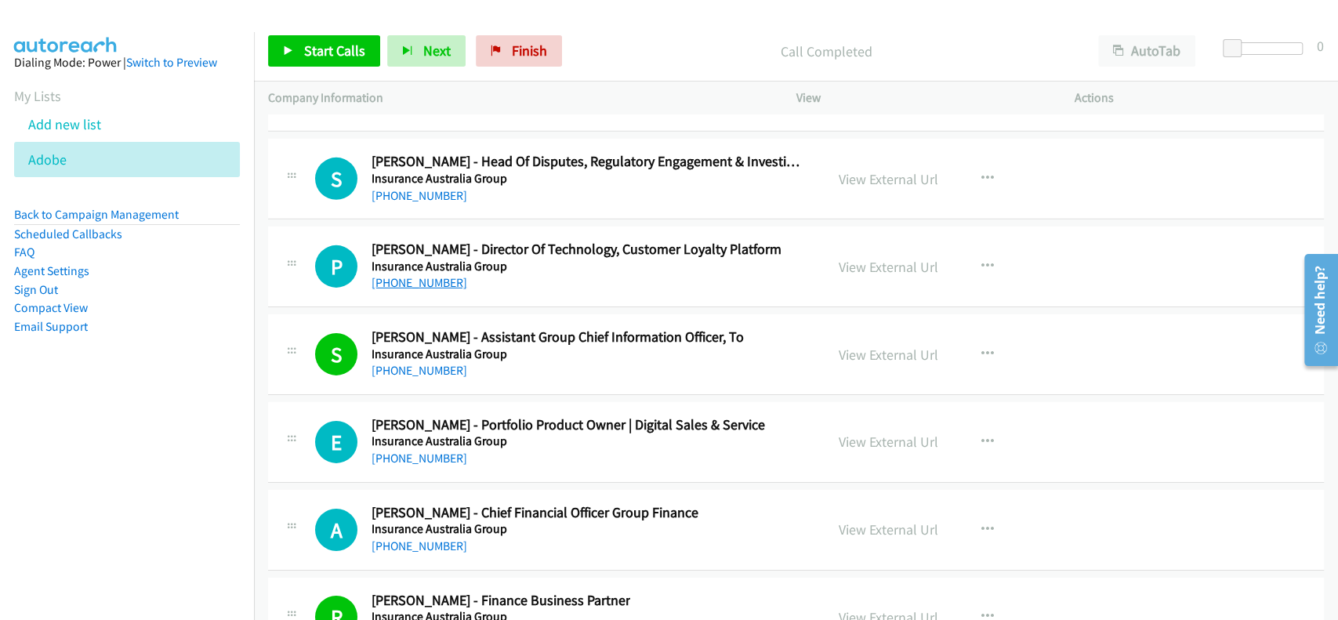
click at [414, 275] on link "+61 403 317 354" at bounding box center [419, 282] width 96 height 15
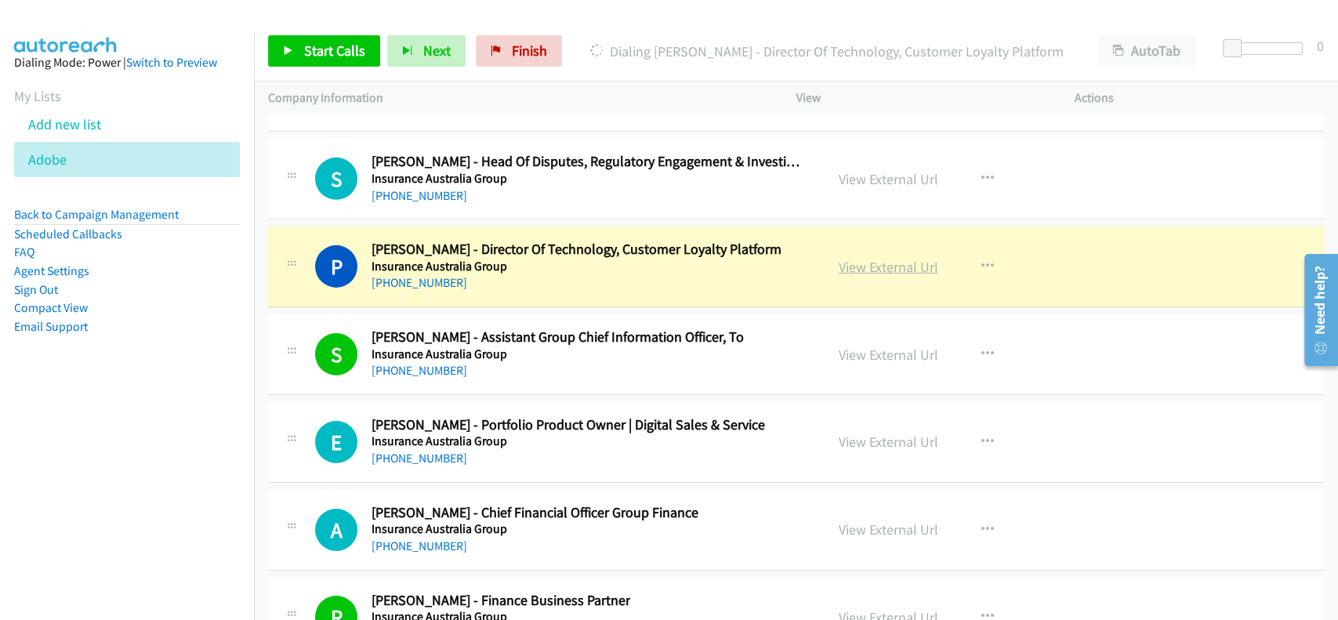
click at [839, 258] on link "View External Url" at bounding box center [889, 267] width 100 height 18
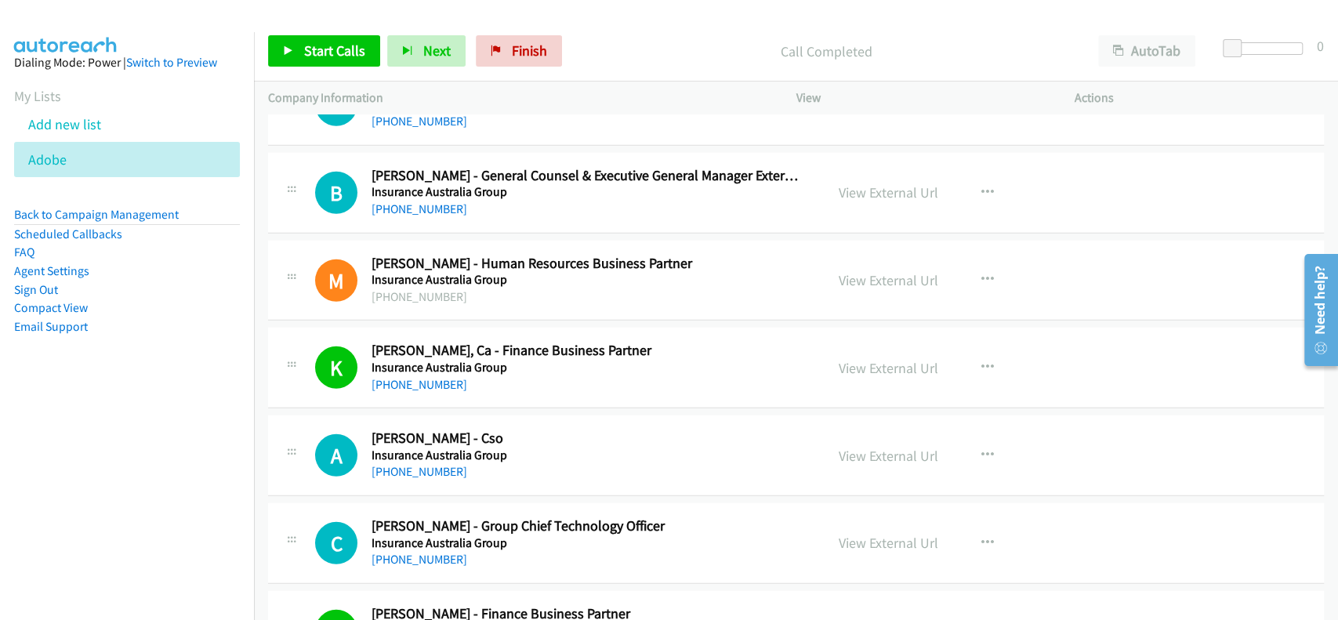
scroll to position [18663, 0]
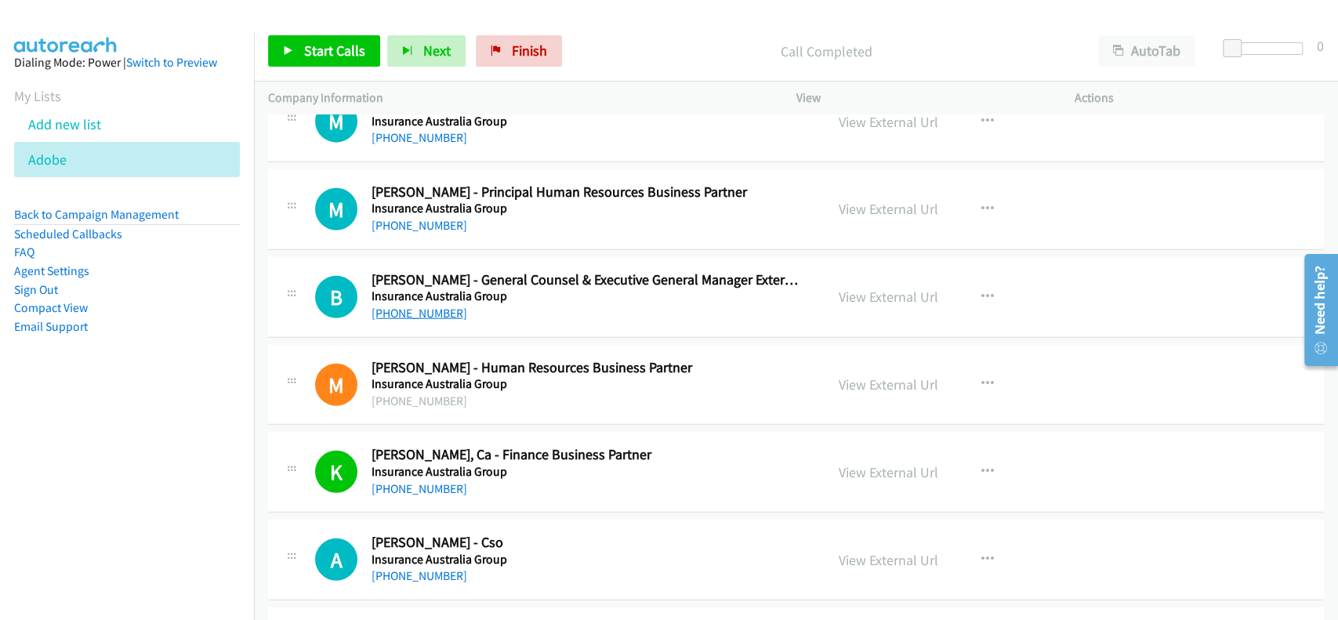
click at [411, 306] on link "+64 274 781 751" at bounding box center [419, 313] width 96 height 15
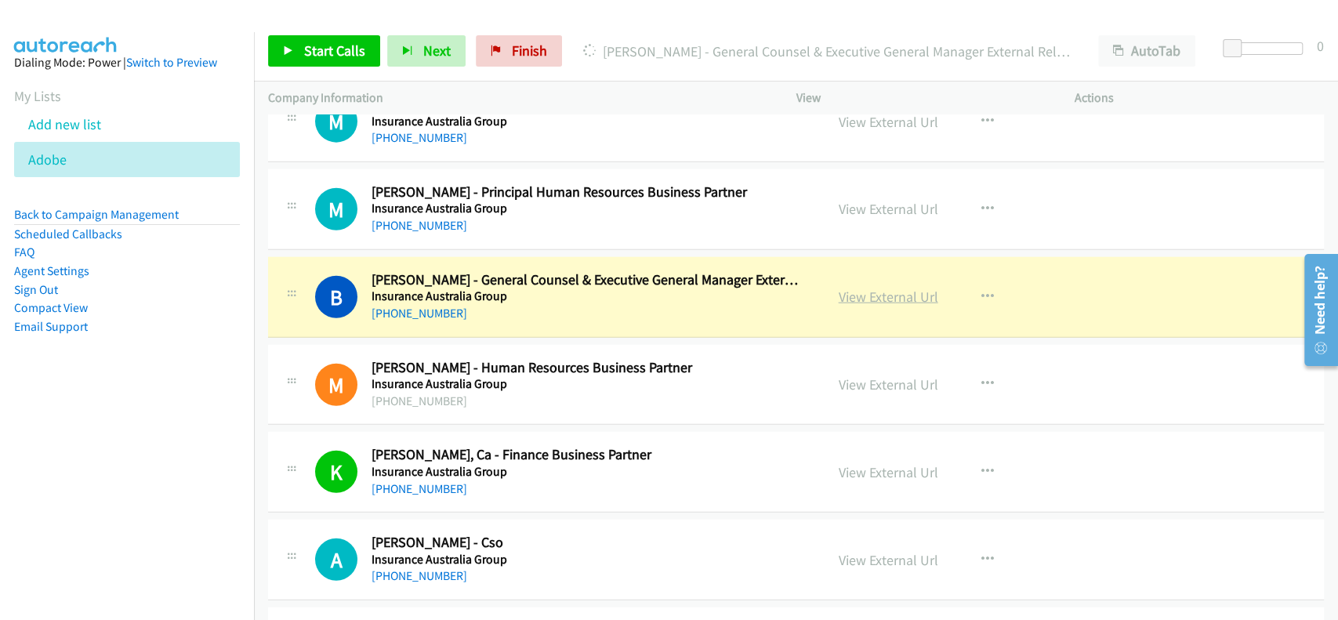
click at [861, 288] on link "View External Url" at bounding box center [889, 297] width 100 height 18
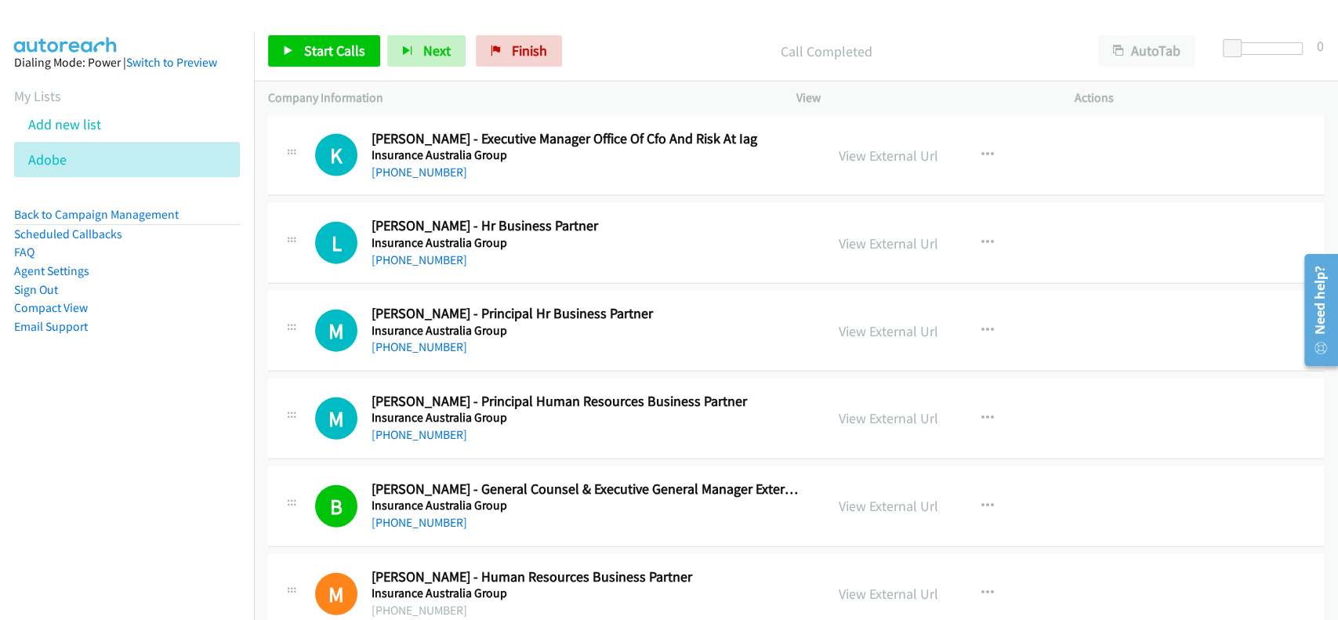
scroll to position [18350, 0]
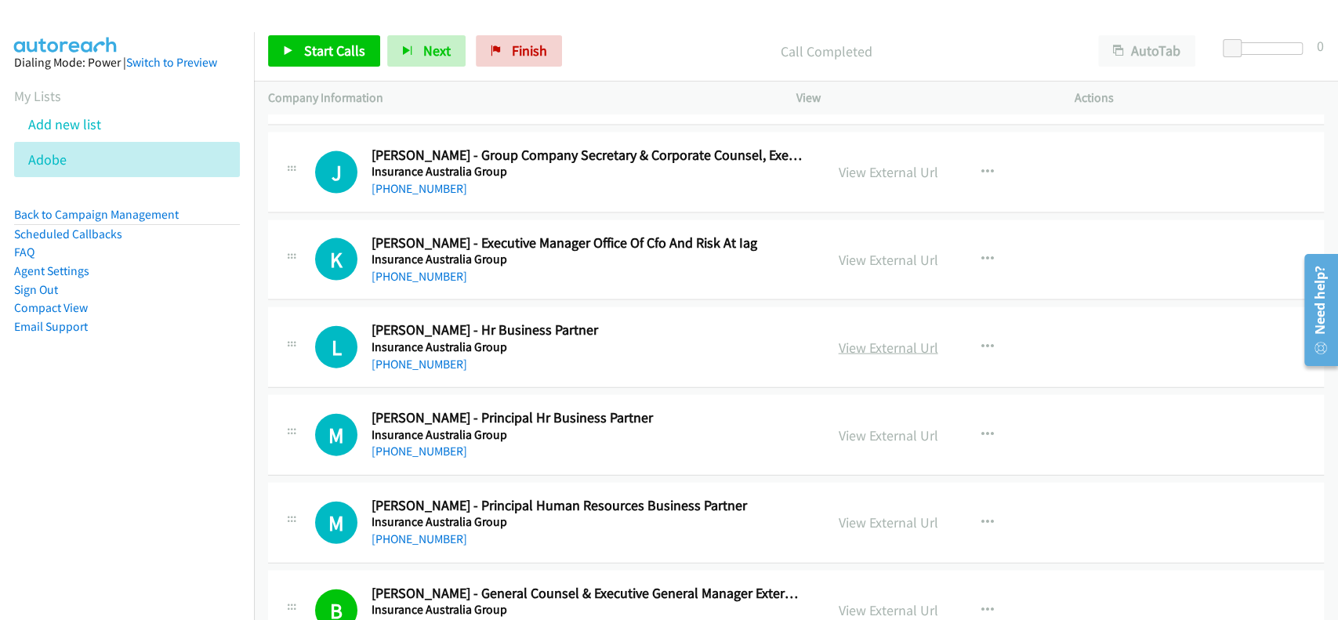
click at [897, 339] on link "View External Url" at bounding box center [889, 348] width 100 height 18
click at [401, 357] on link "+61 2 9292 9289" at bounding box center [419, 364] width 96 height 15
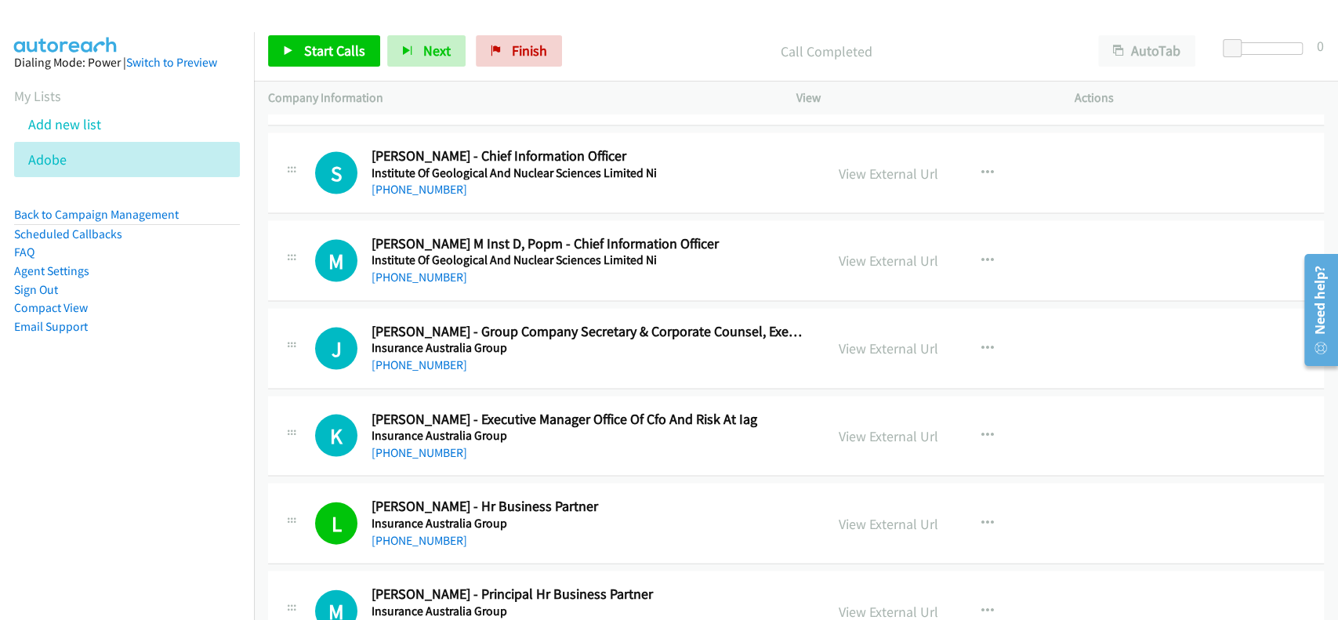
scroll to position [18140, 0]
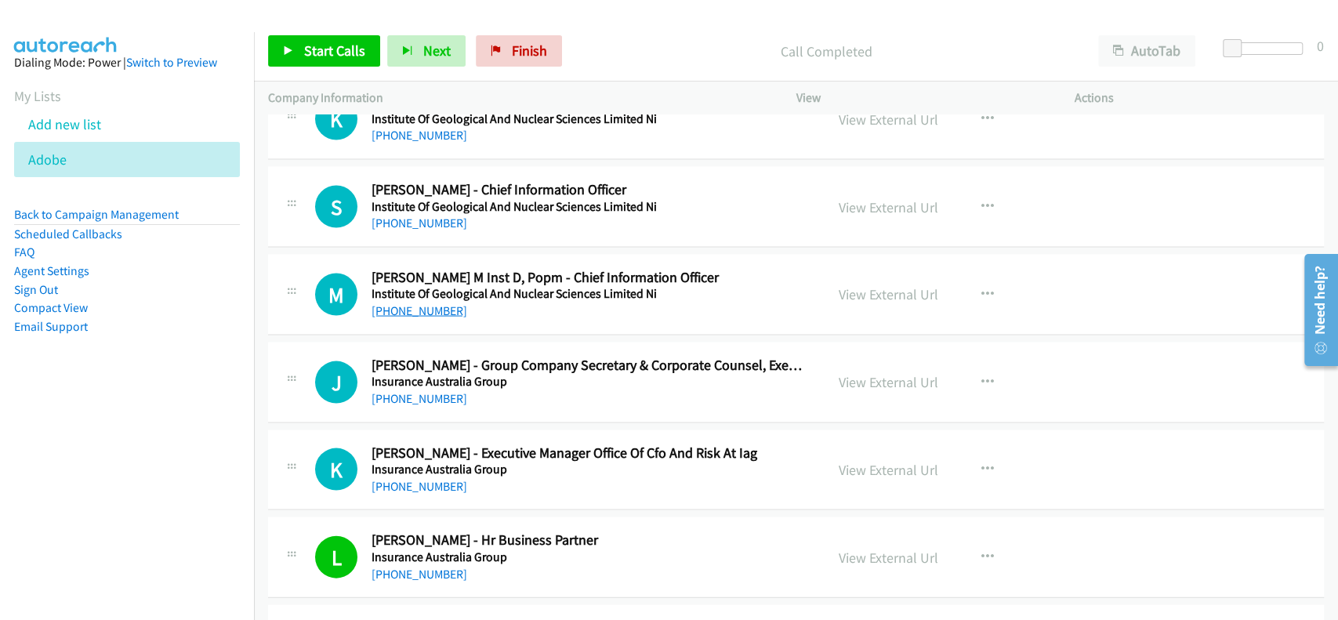
click at [408, 302] on link "+64 21 669 428" at bounding box center [419, 309] width 96 height 15
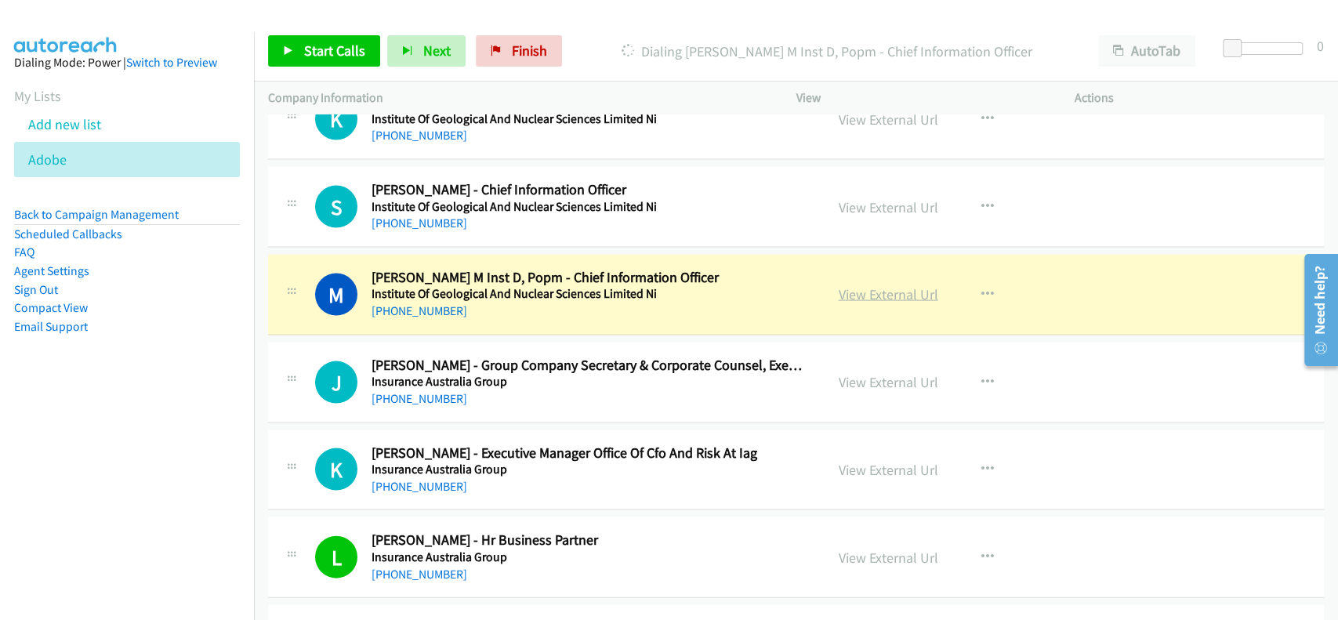
click at [871, 284] on link "View External Url" at bounding box center [889, 293] width 100 height 18
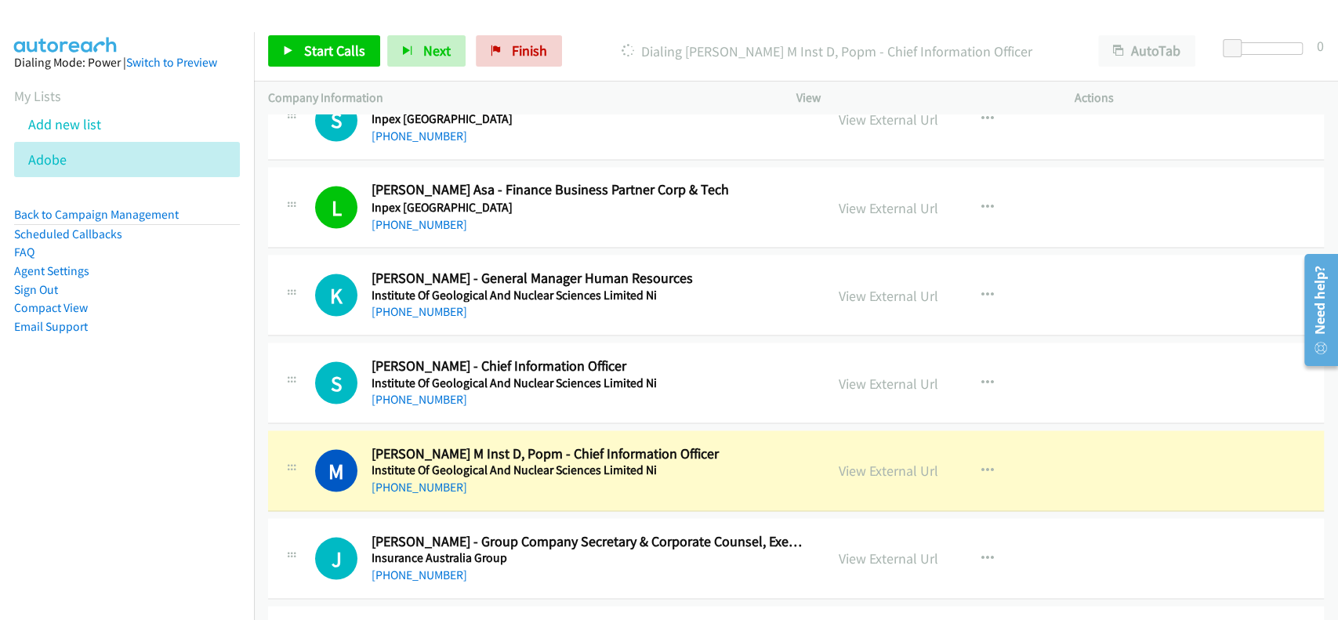
scroll to position [17931, 0]
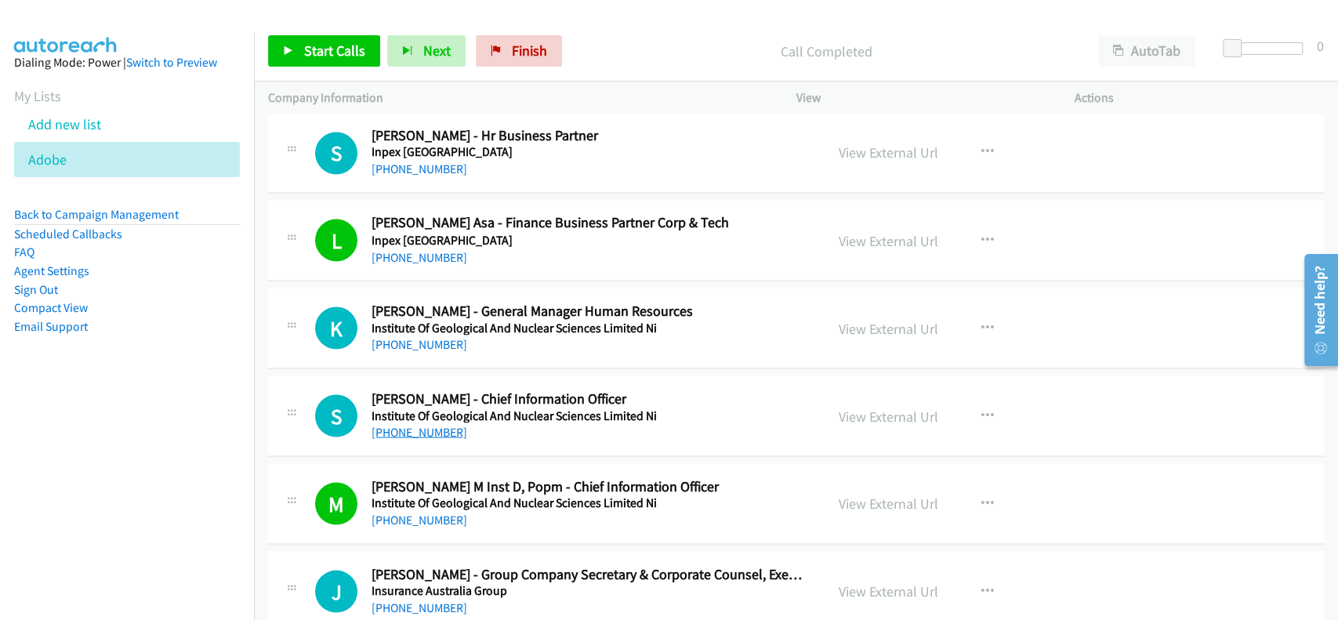
click at [424, 424] on link "+64 274 914 120" at bounding box center [419, 431] width 96 height 15
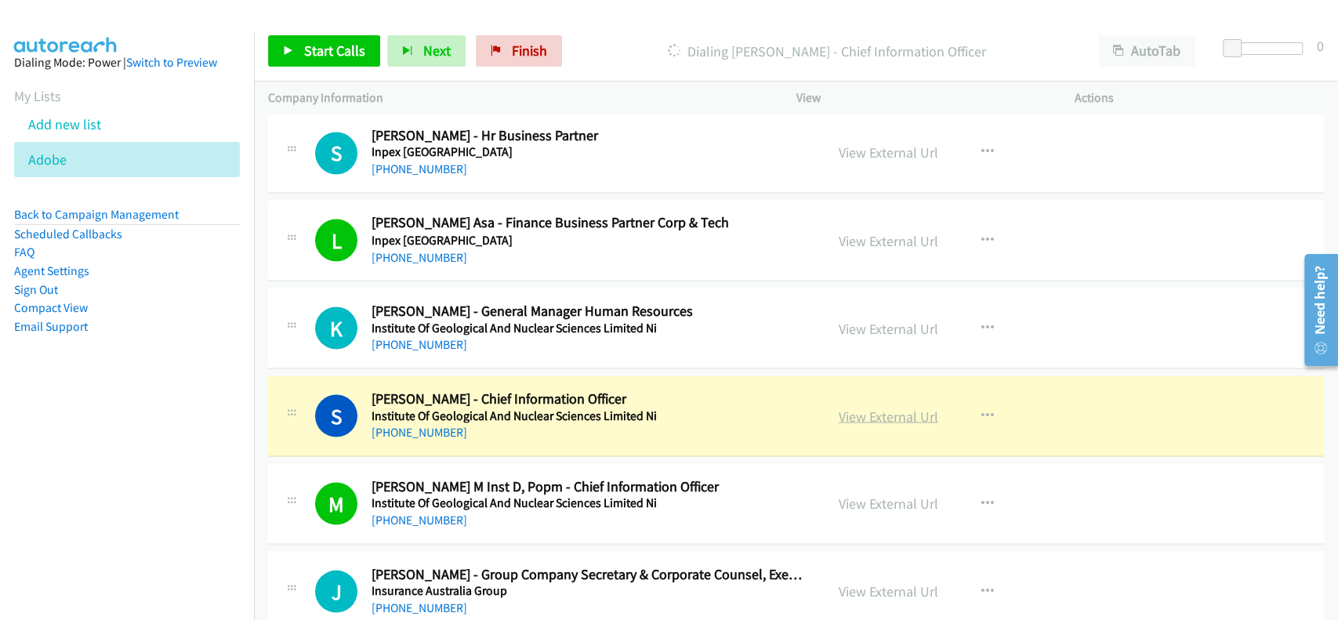
click at [871, 407] on link "View External Url" at bounding box center [889, 416] width 100 height 18
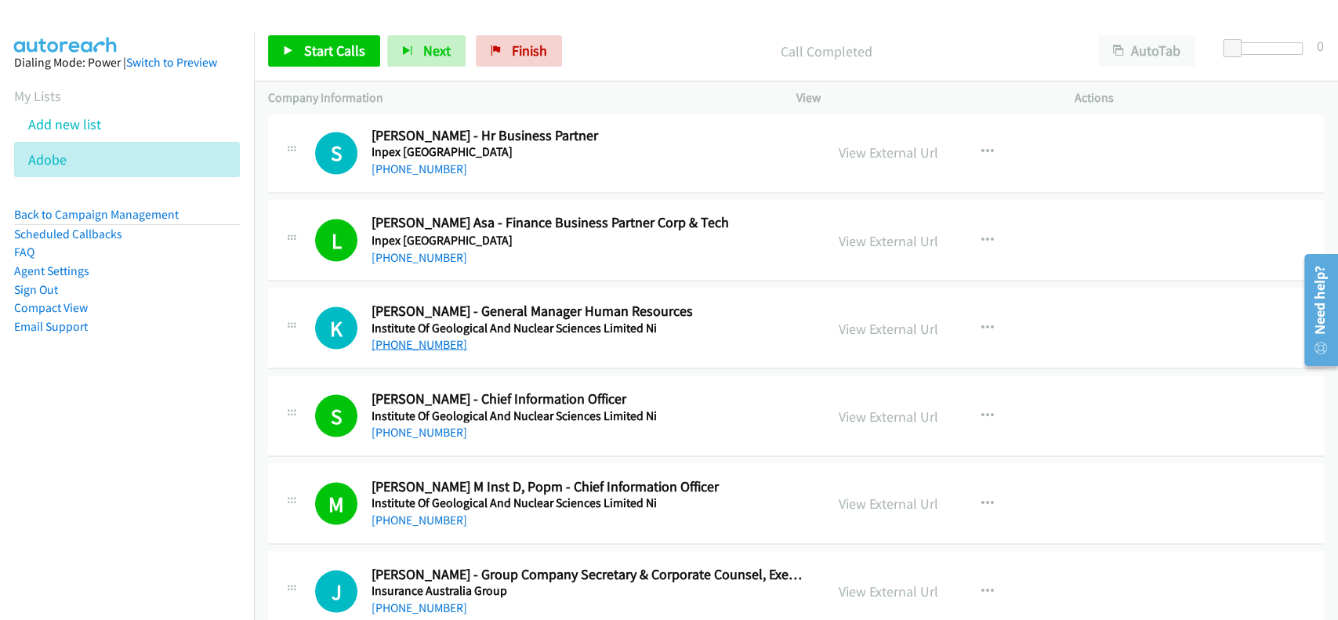
click at [433, 336] on link "+64 4 570 1444" at bounding box center [419, 343] width 96 height 15
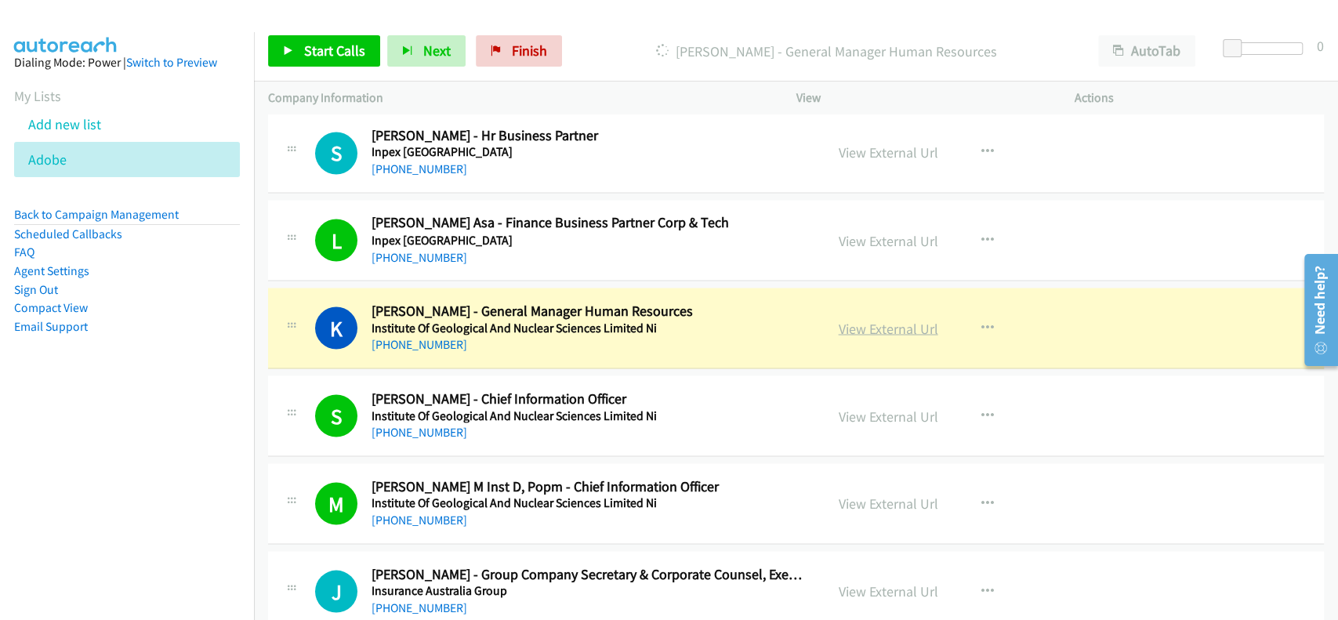
click at [886, 319] on link "View External Url" at bounding box center [889, 328] width 100 height 18
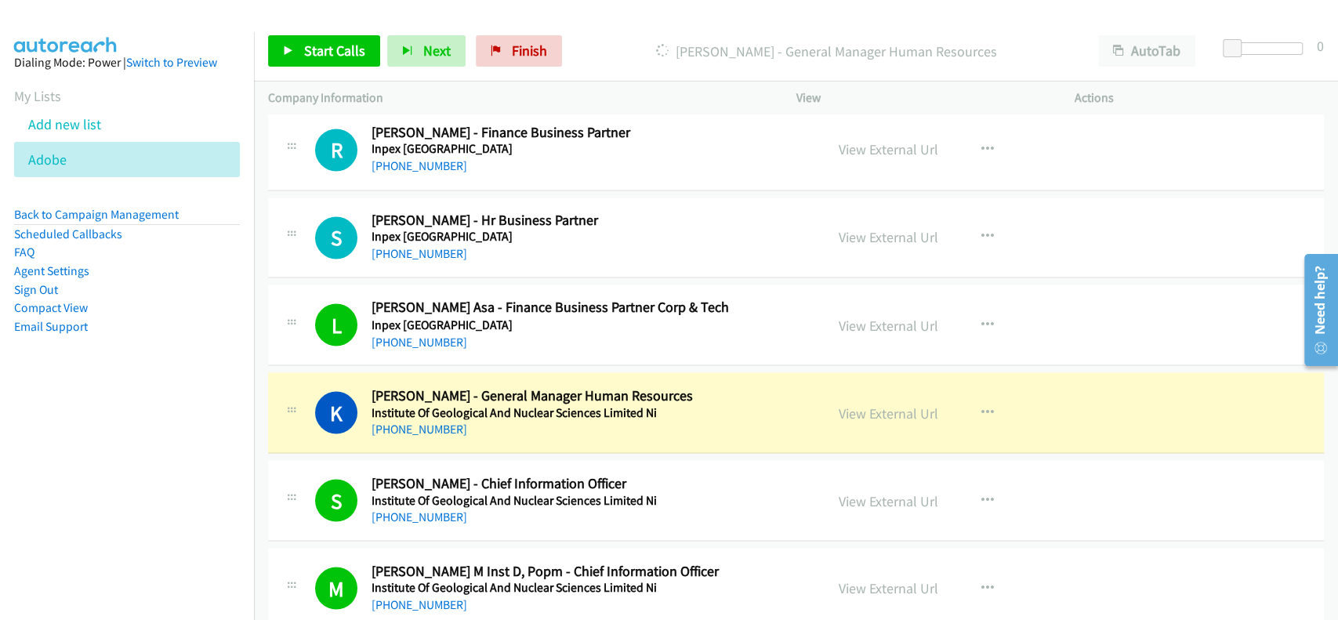
scroll to position [17827, 0]
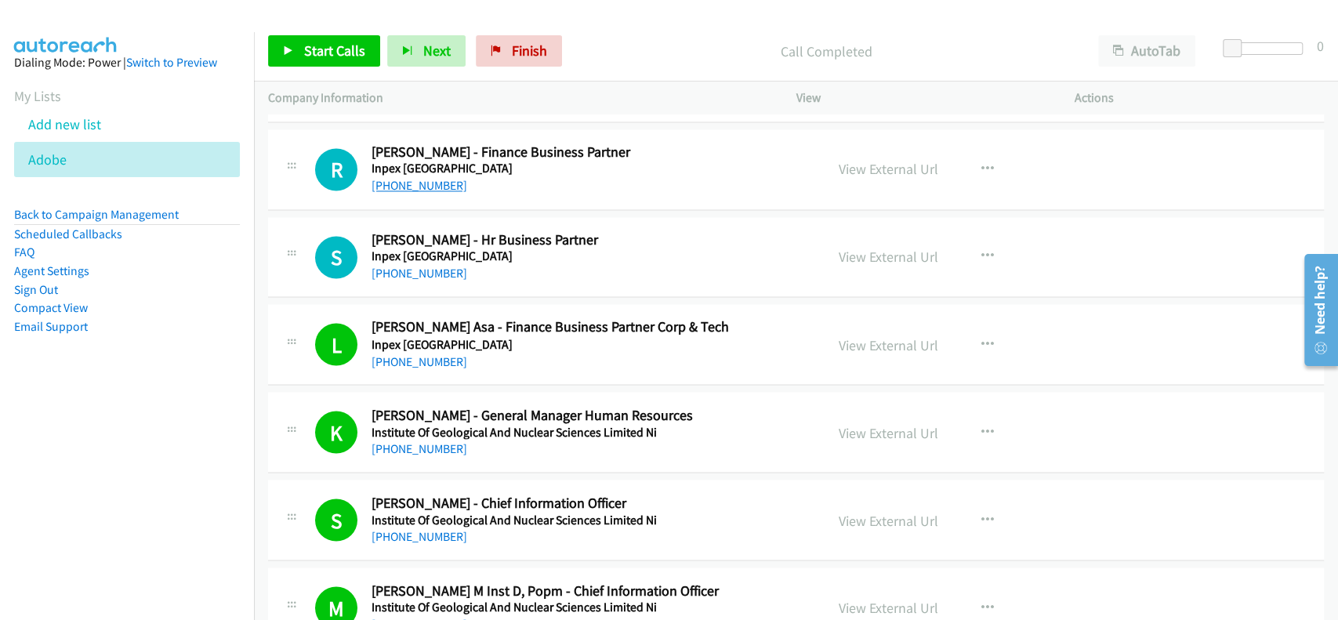
click at [433, 178] on link "+61 488 521 207" at bounding box center [419, 185] width 96 height 15
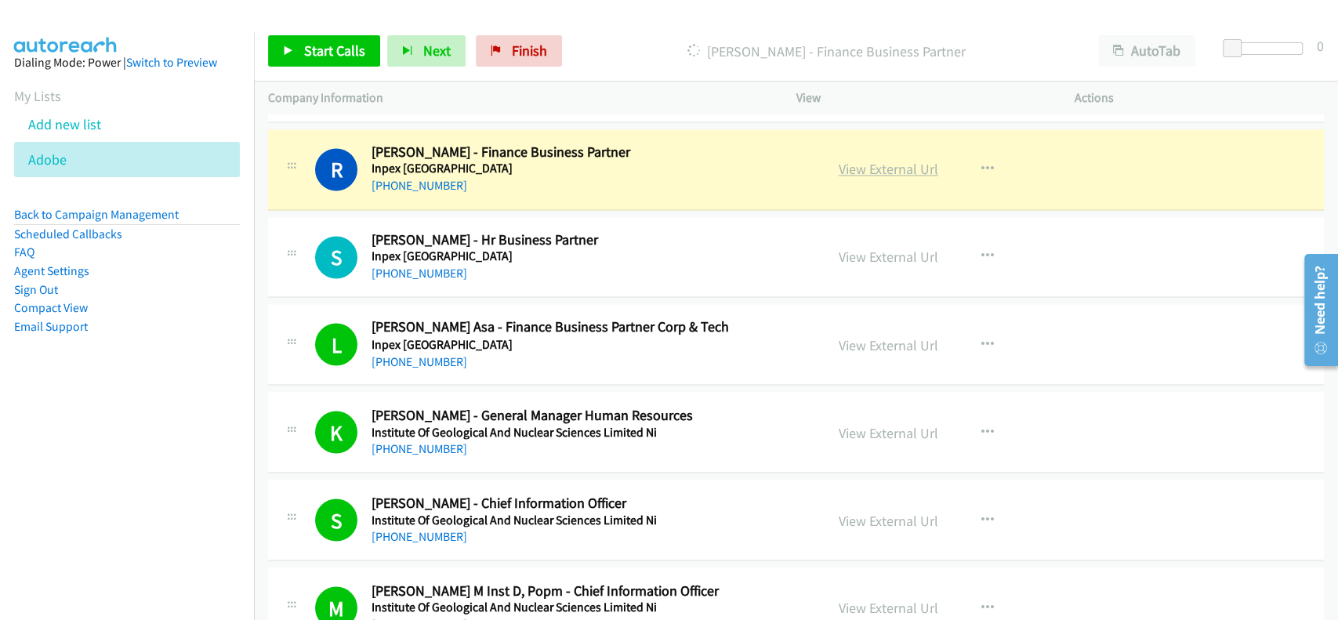
click at [900, 160] on link "View External Url" at bounding box center [889, 169] width 100 height 18
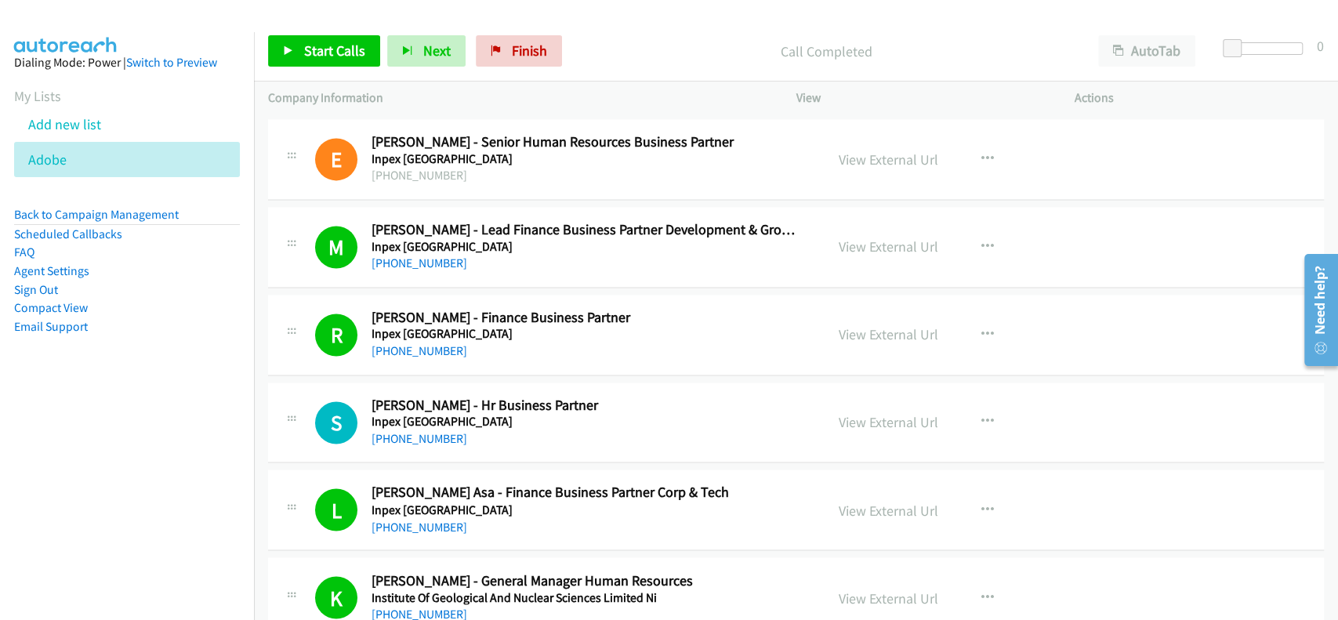
scroll to position [17618, 0]
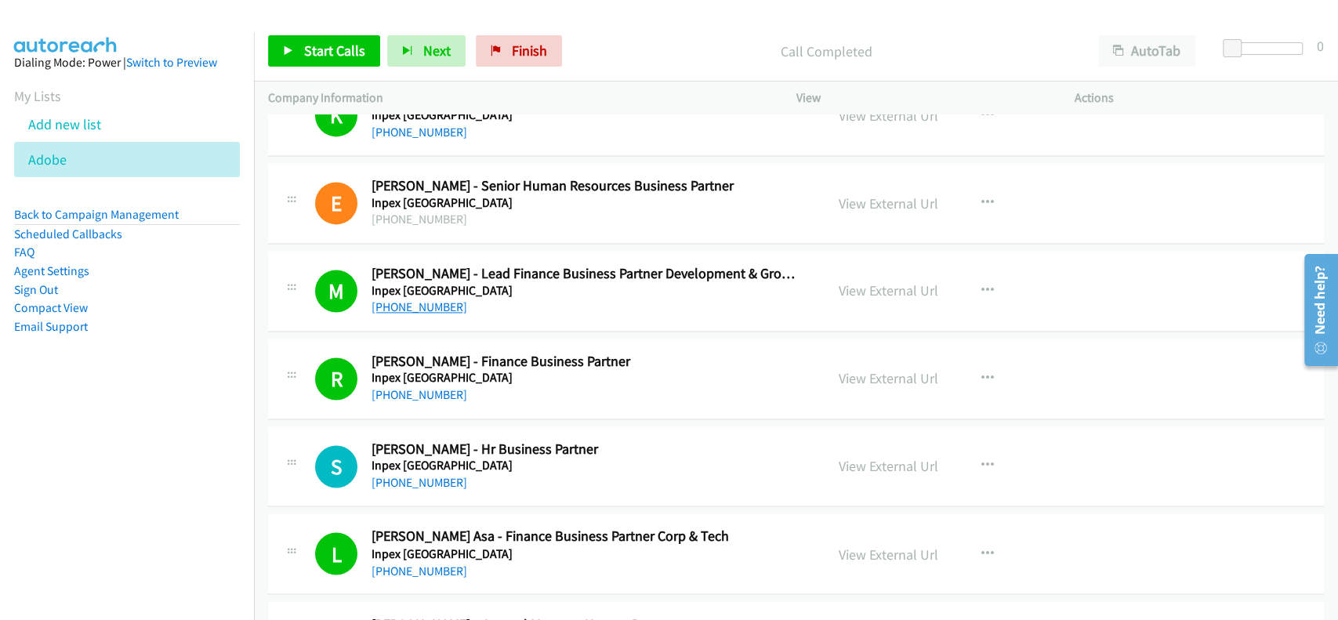
click at [394, 299] on link "+61 424 276 467" at bounding box center [419, 306] width 96 height 15
click at [849, 281] on link "View External Url" at bounding box center [889, 290] width 100 height 18
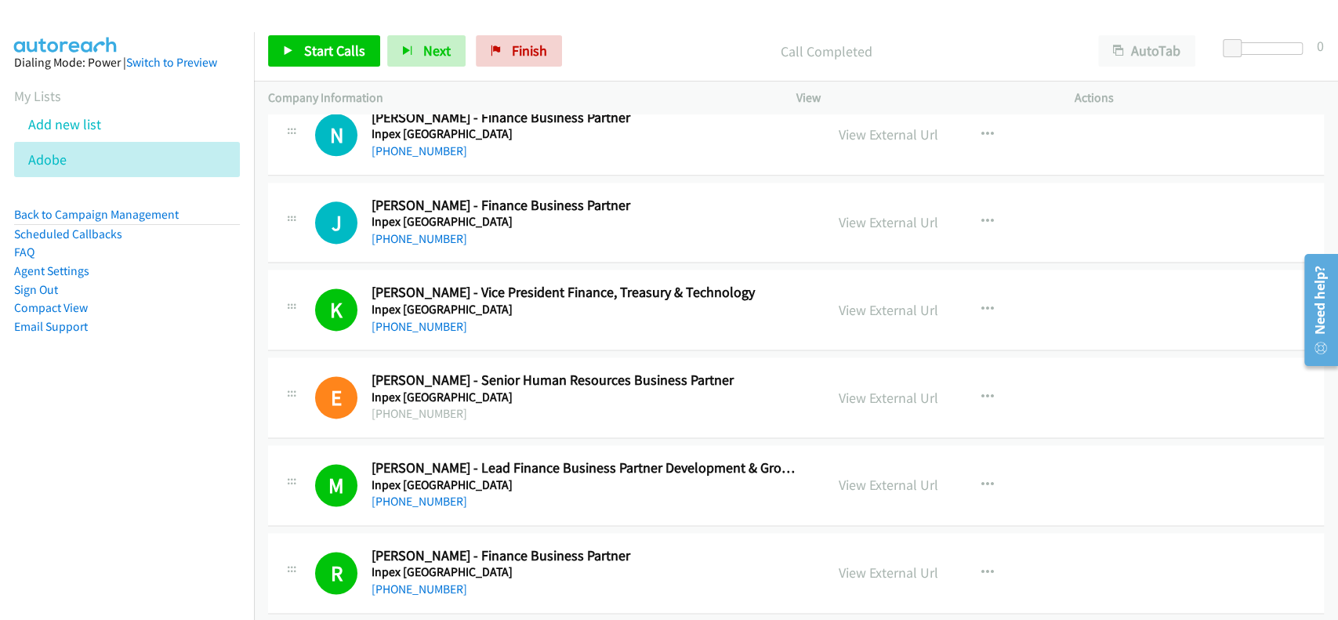
scroll to position [17409, 0]
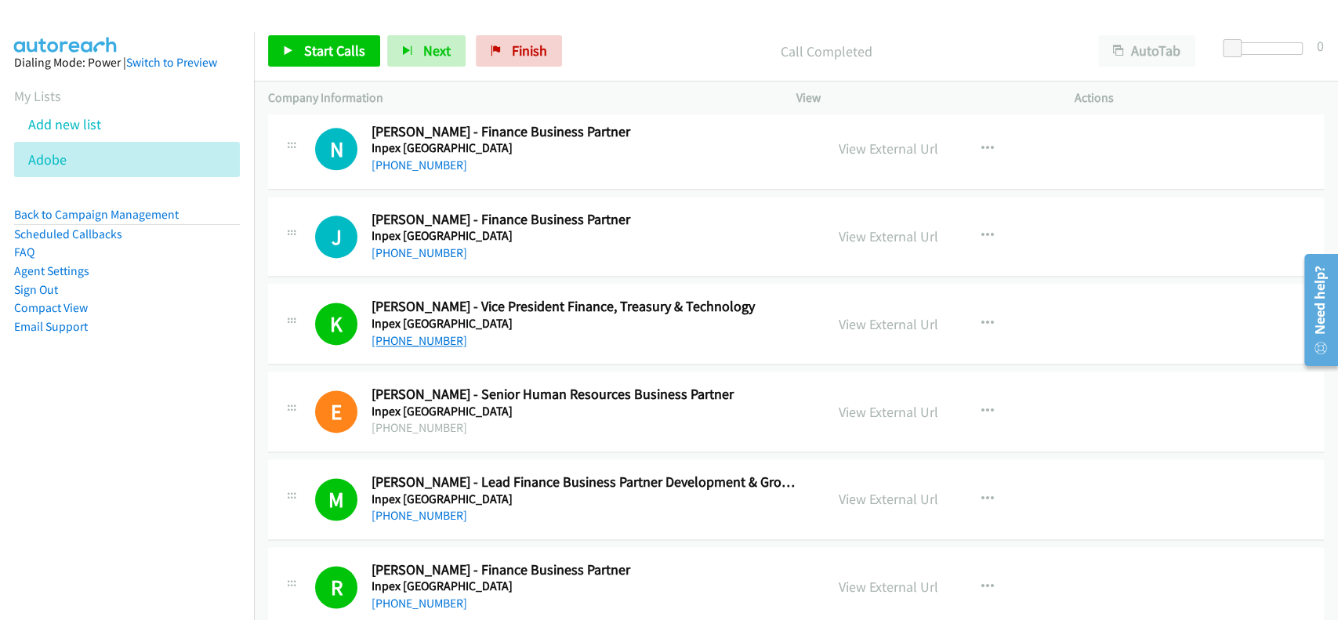
click at [418, 333] on link "+61 8 6213 6455" at bounding box center [419, 340] width 96 height 15
click at [882, 315] on link "View External Url" at bounding box center [889, 324] width 100 height 18
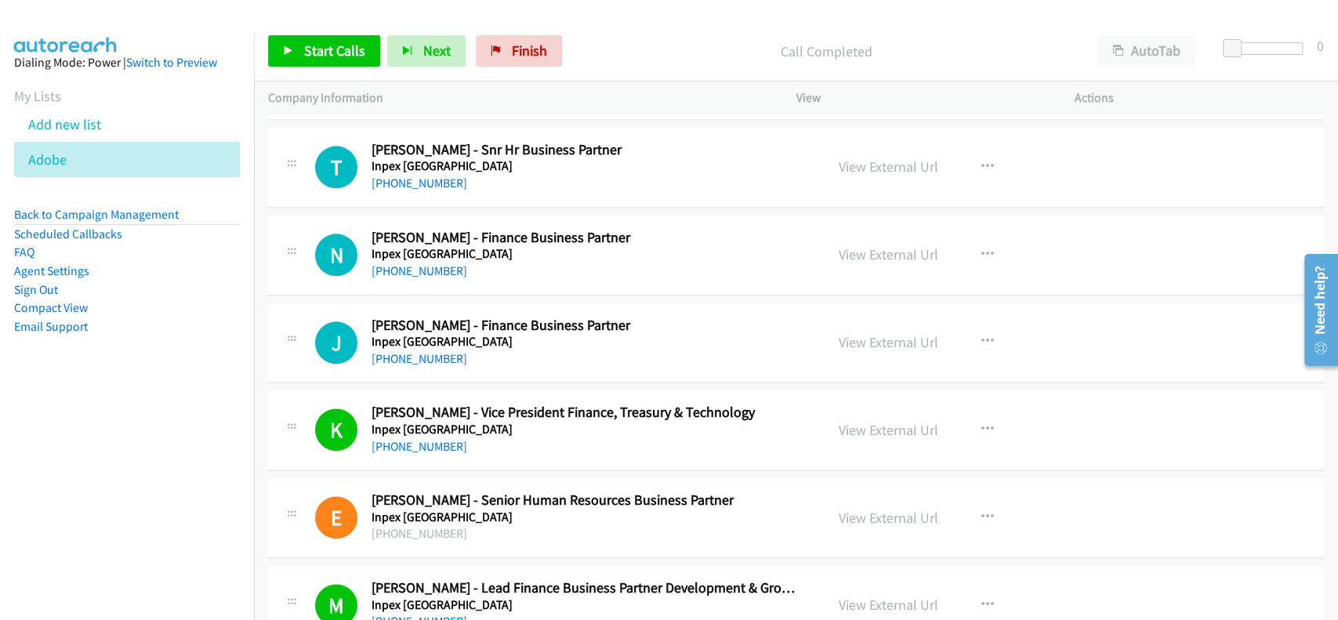
scroll to position [17304, 0]
click at [863, 332] on link "View External Url" at bounding box center [889, 341] width 100 height 18
click at [400, 350] on link "+61 8 6213 6000" at bounding box center [419, 357] width 96 height 15
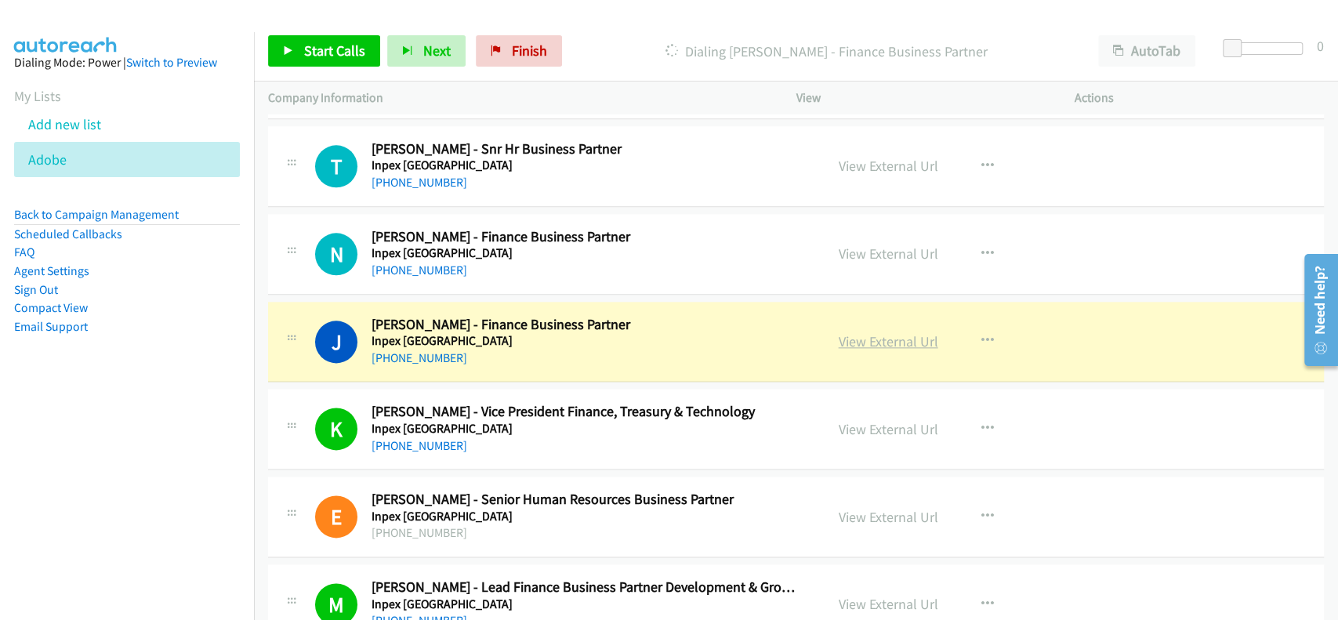
click at [859, 332] on link "View External Url" at bounding box center [889, 341] width 100 height 18
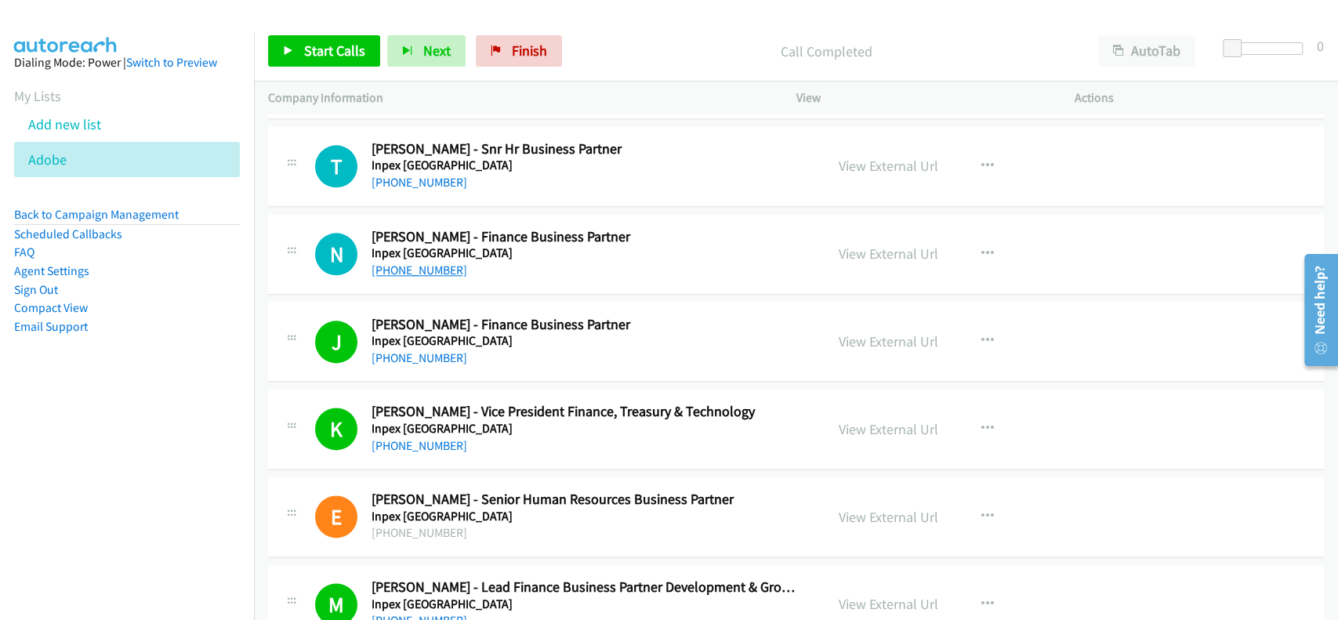
click at [432, 263] on link "+61 451 129 906" at bounding box center [419, 270] width 96 height 15
click at [420, 263] on link "+61 451 129 906" at bounding box center [419, 270] width 96 height 15
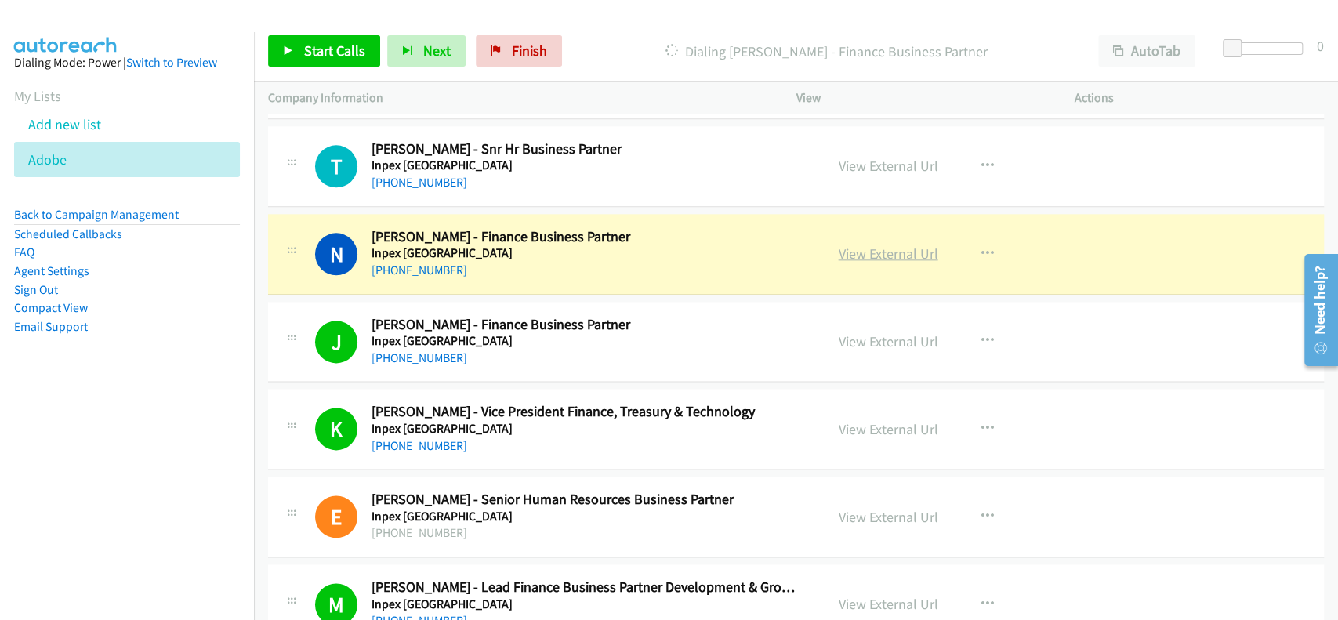
click at [863, 245] on link "View External Url" at bounding box center [889, 254] width 100 height 18
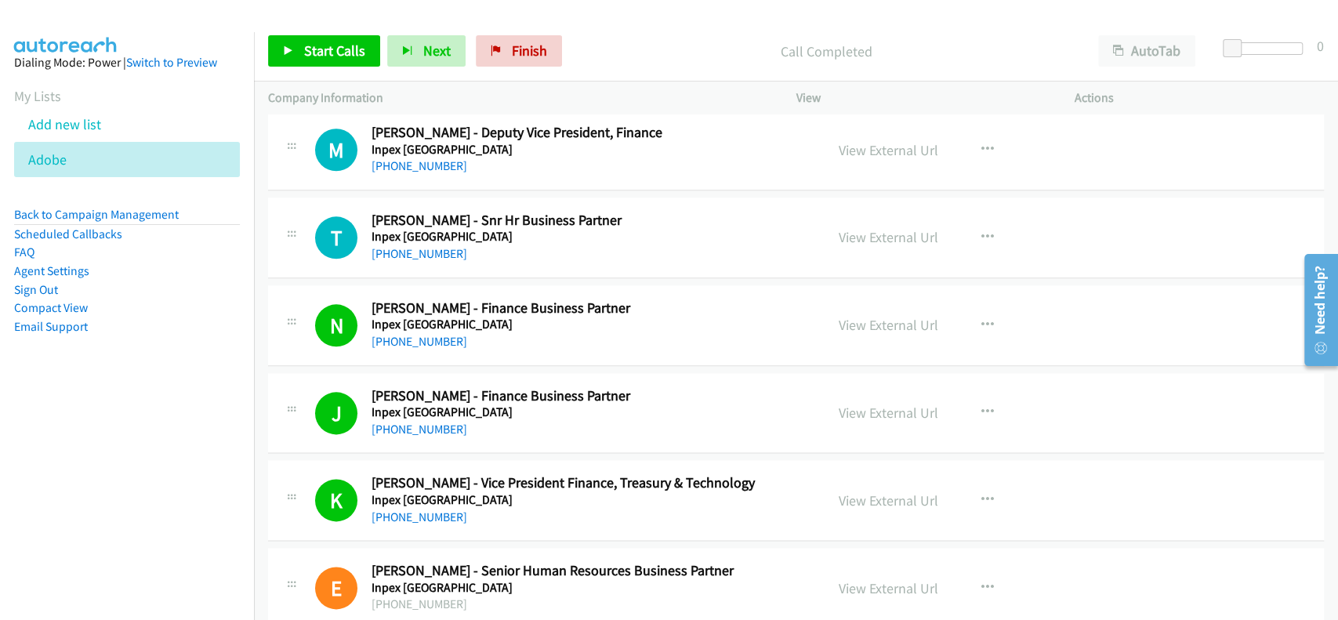
scroll to position [17200, 0]
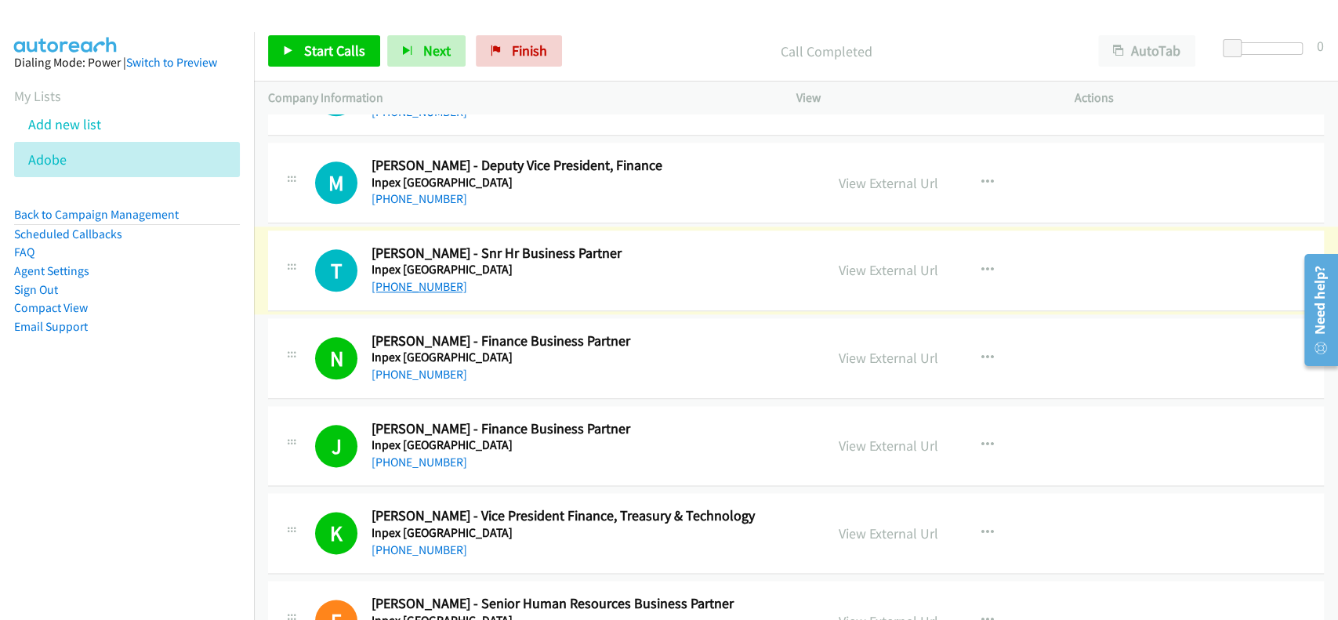
click at [432, 279] on link "+61 400 180 003" at bounding box center [419, 286] width 96 height 15
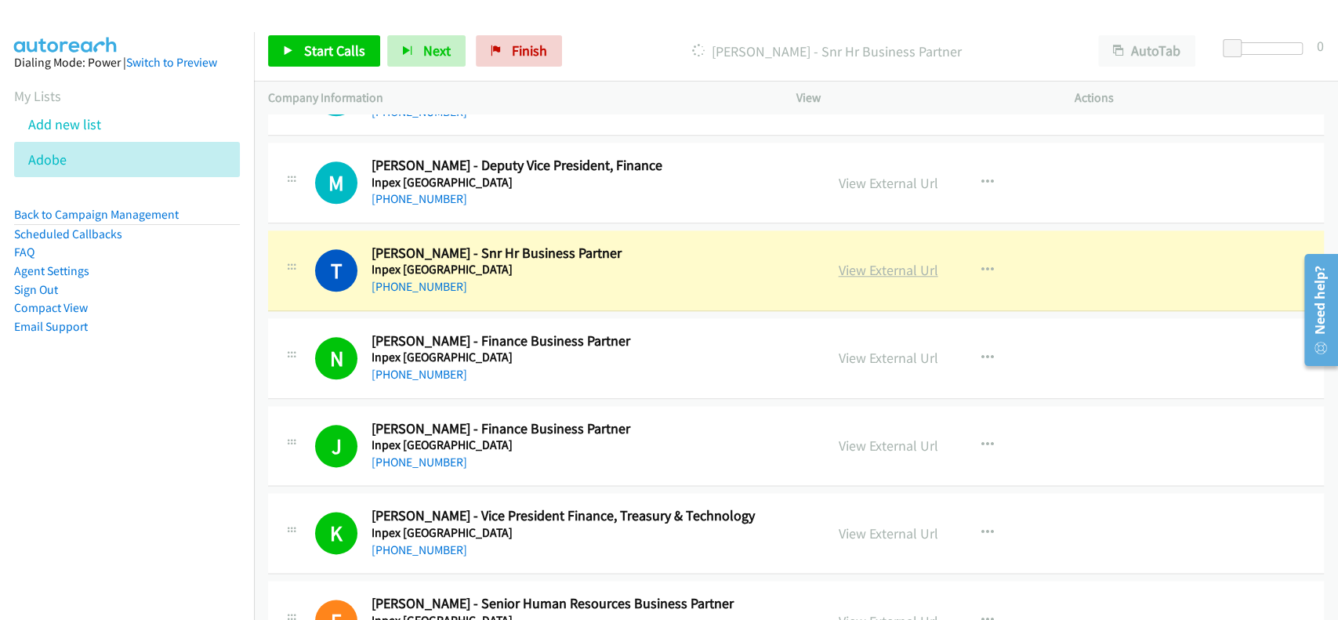
click at [878, 261] on link "View External Url" at bounding box center [889, 270] width 100 height 18
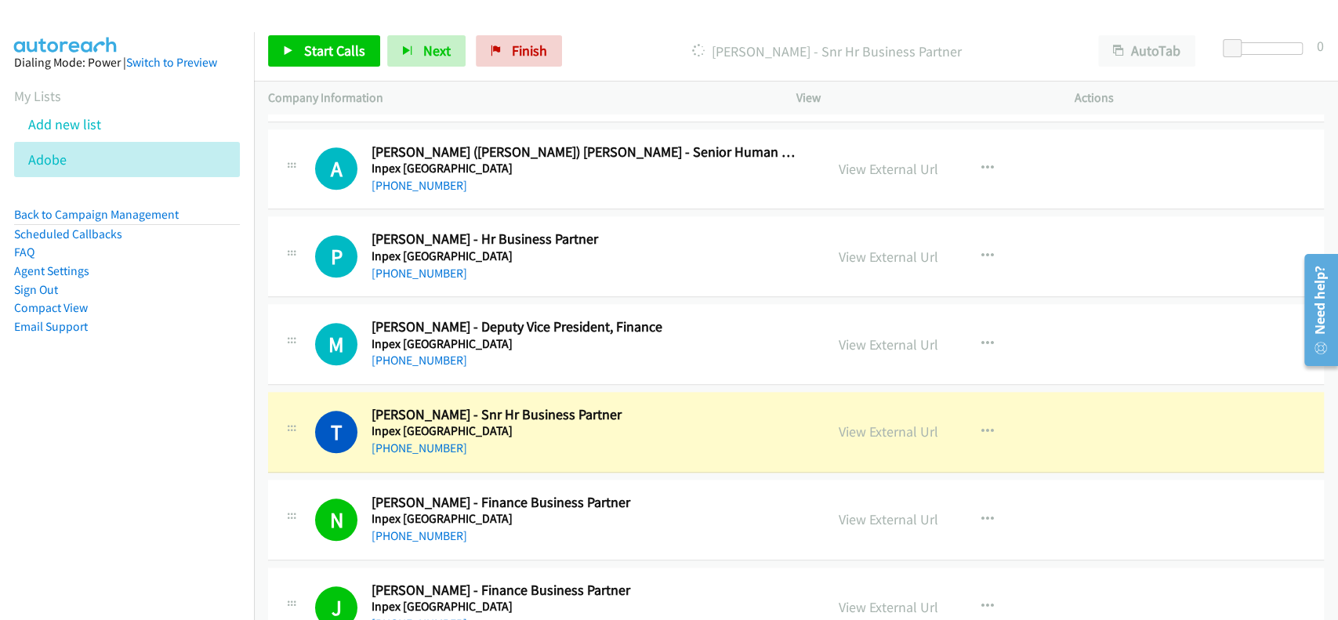
scroll to position [16991, 0]
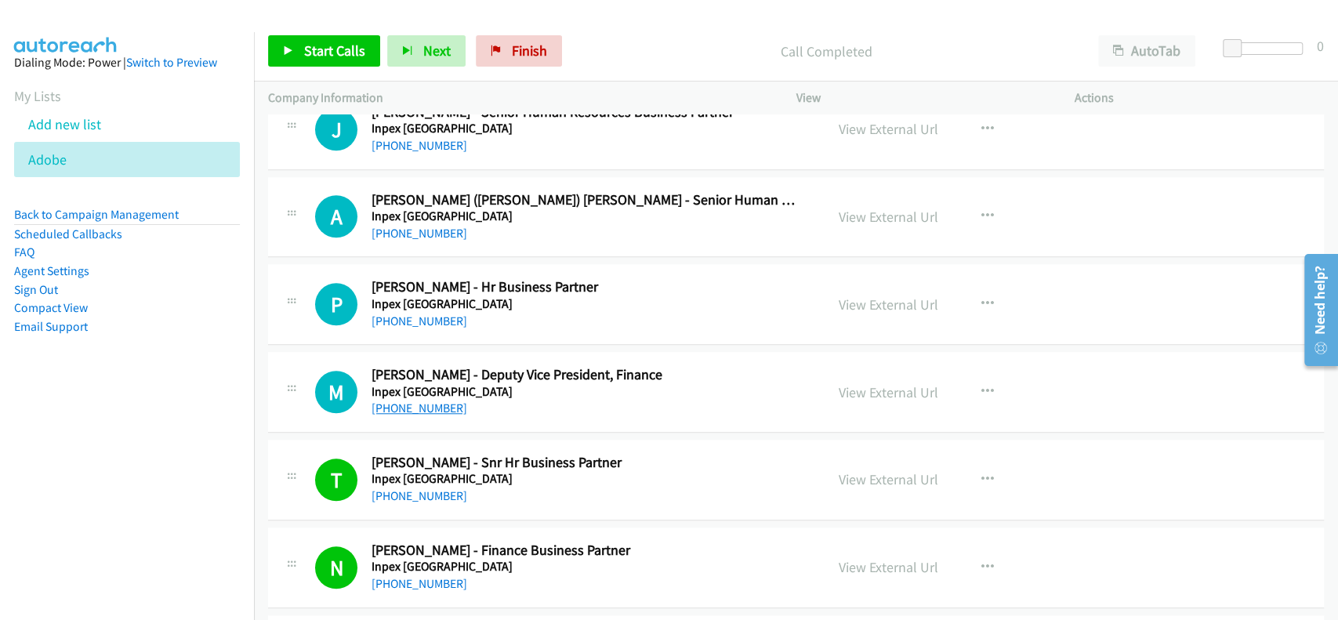
click at [414, 400] on link "+61 436 945 382" at bounding box center [419, 407] width 96 height 15
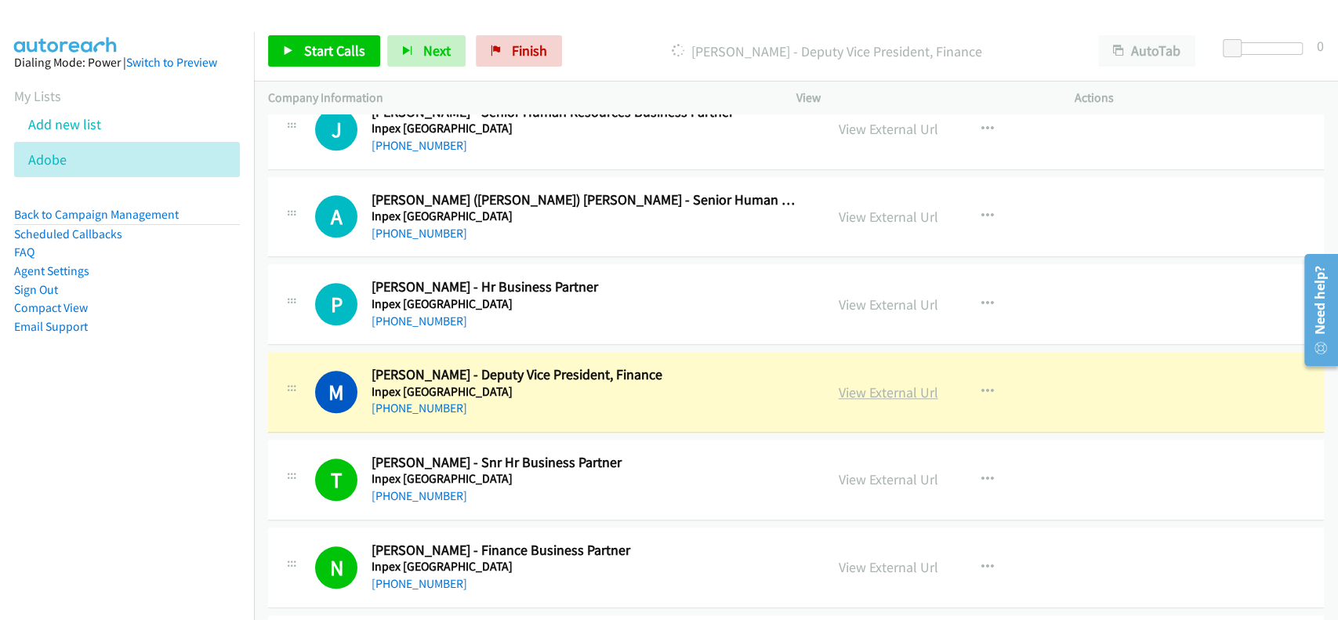
click at [866, 383] on link "View External Url" at bounding box center [889, 392] width 100 height 18
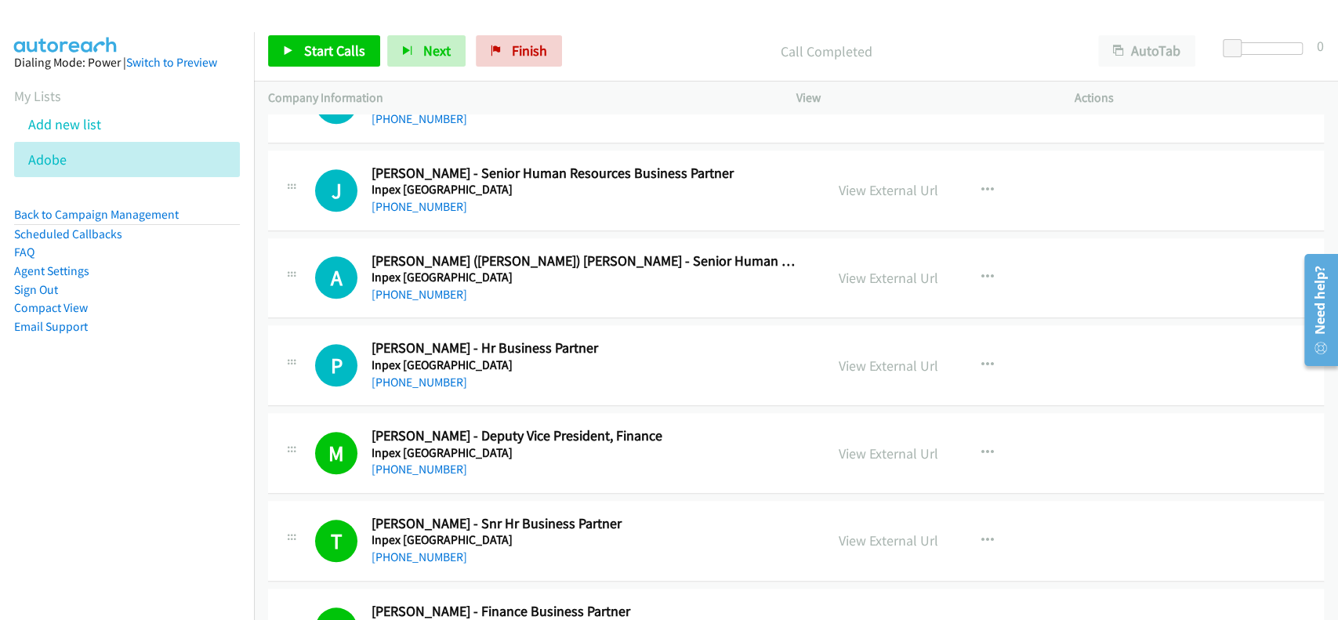
scroll to position [16886, 0]
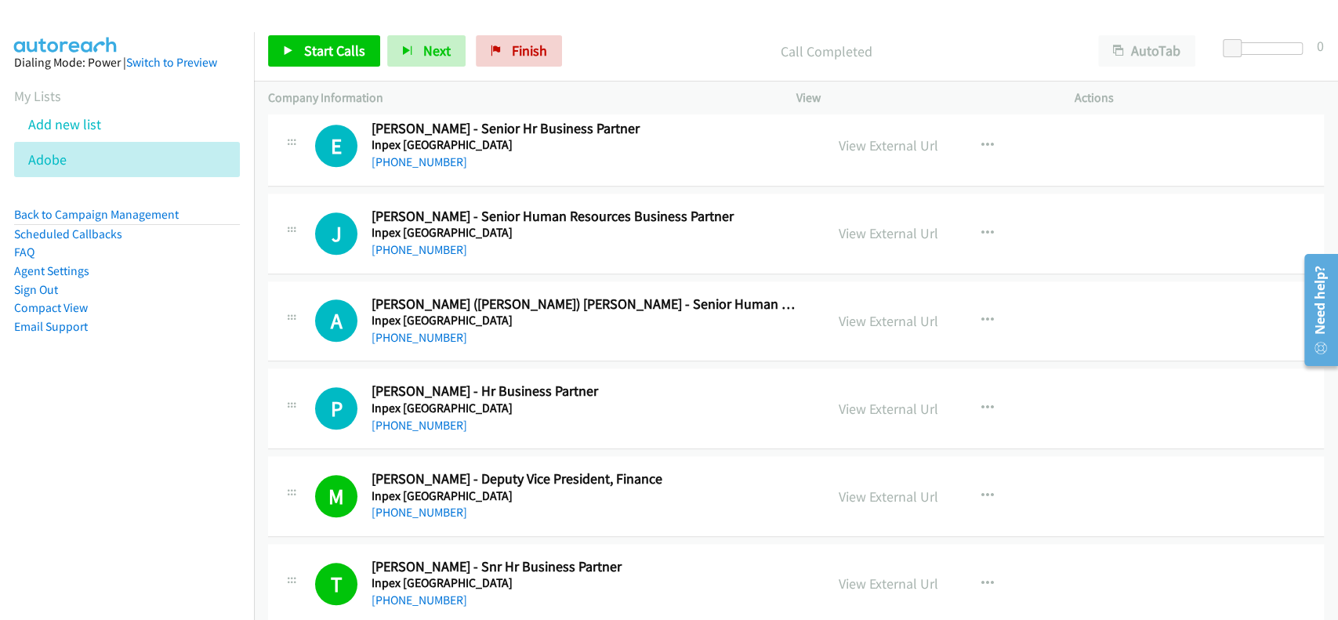
click at [427, 416] on div "+61 8 6316 4522" at bounding box center [586, 425] width 431 height 19
click at [395, 418] on link "+61 8 6316 4522" at bounding box center [419, 425] width 96 height 15
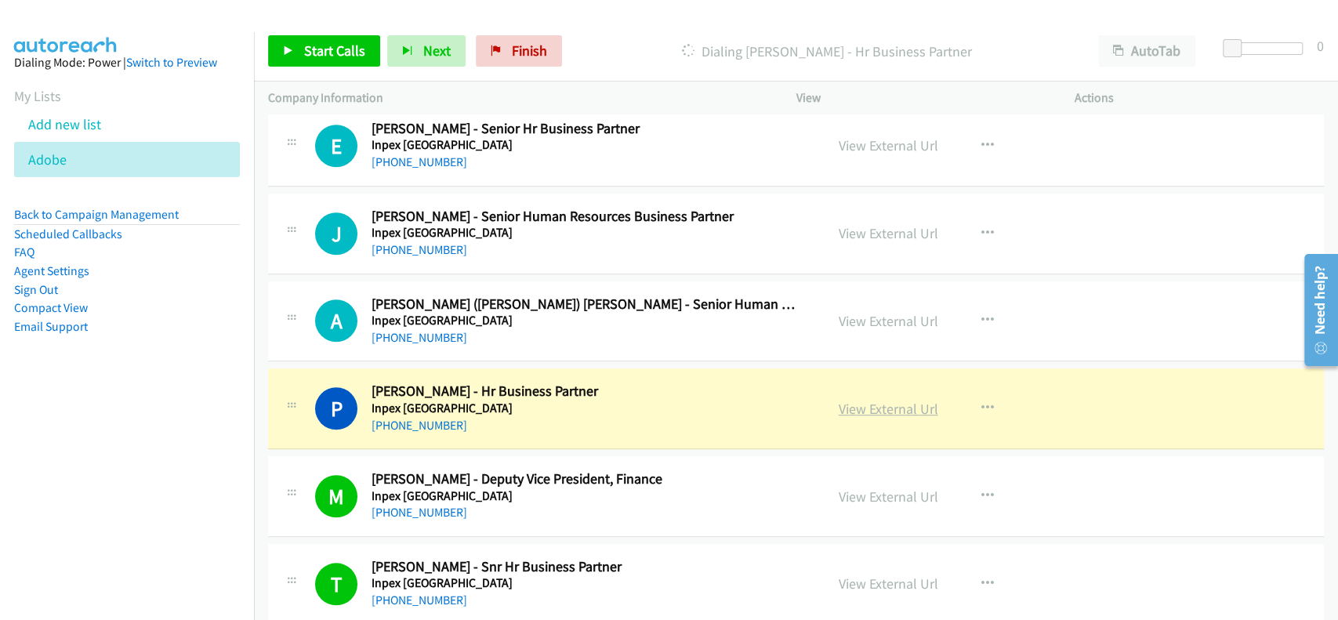
click at [893, 400] on link "View External Url" at bounding box center [889, 409] width 100 height 18
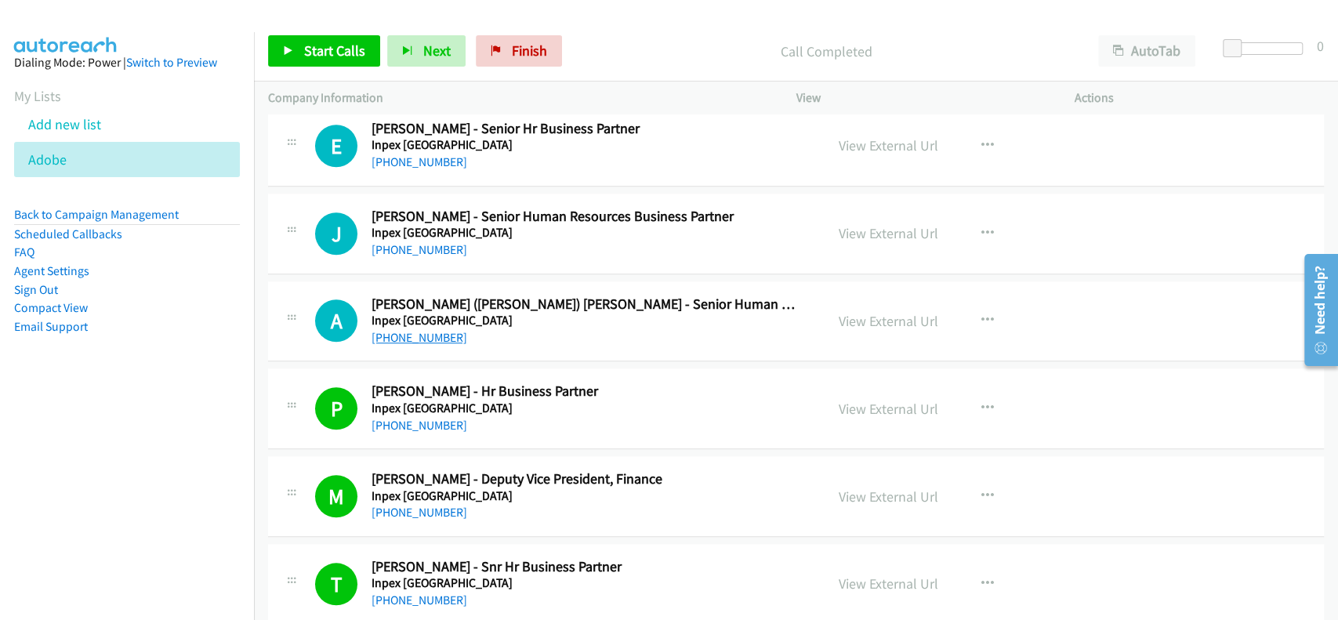
click at [404, 330] on link "+61 409 926 262" at bounding box center [419, 337] width 96 height 15
click at [893, 312] on link "View External Url" at bounding box center [889, 321] width 100 height 18
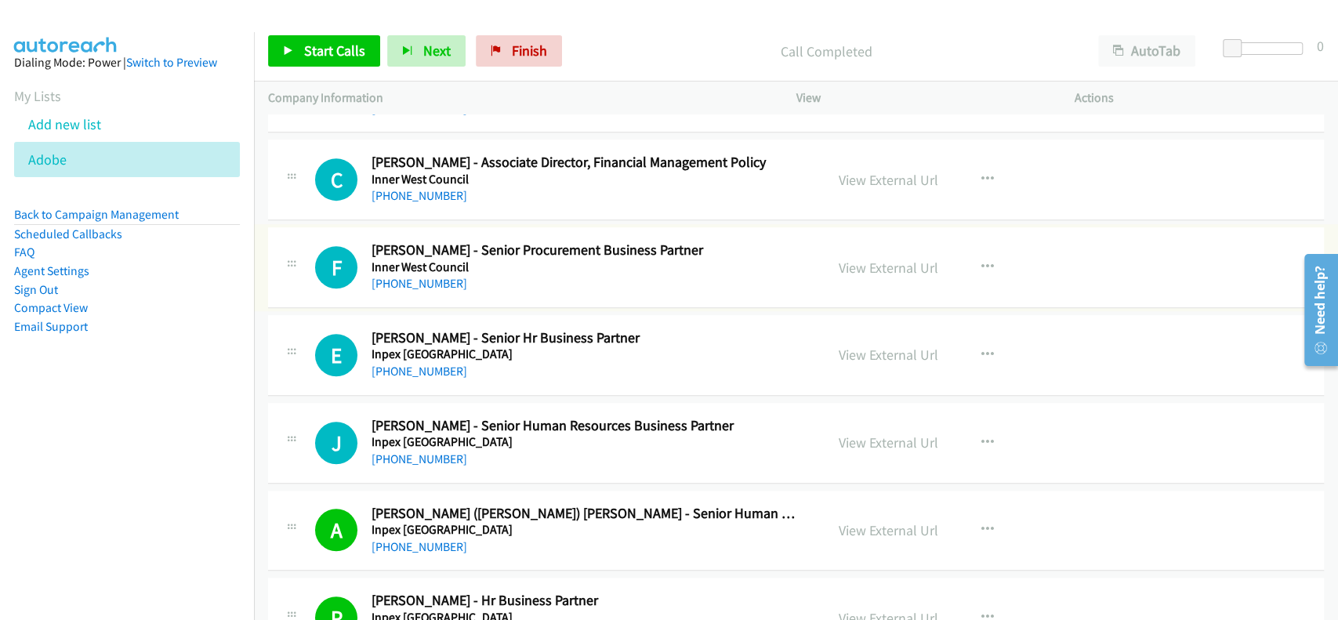
click at [400, 274] on div "+61 408 626 817" at bounding box center [586, 283] width 431 height 19
click at [400, 276] on link "+61 408 626 817" at bounding box center [419, 283] width 96 height 15
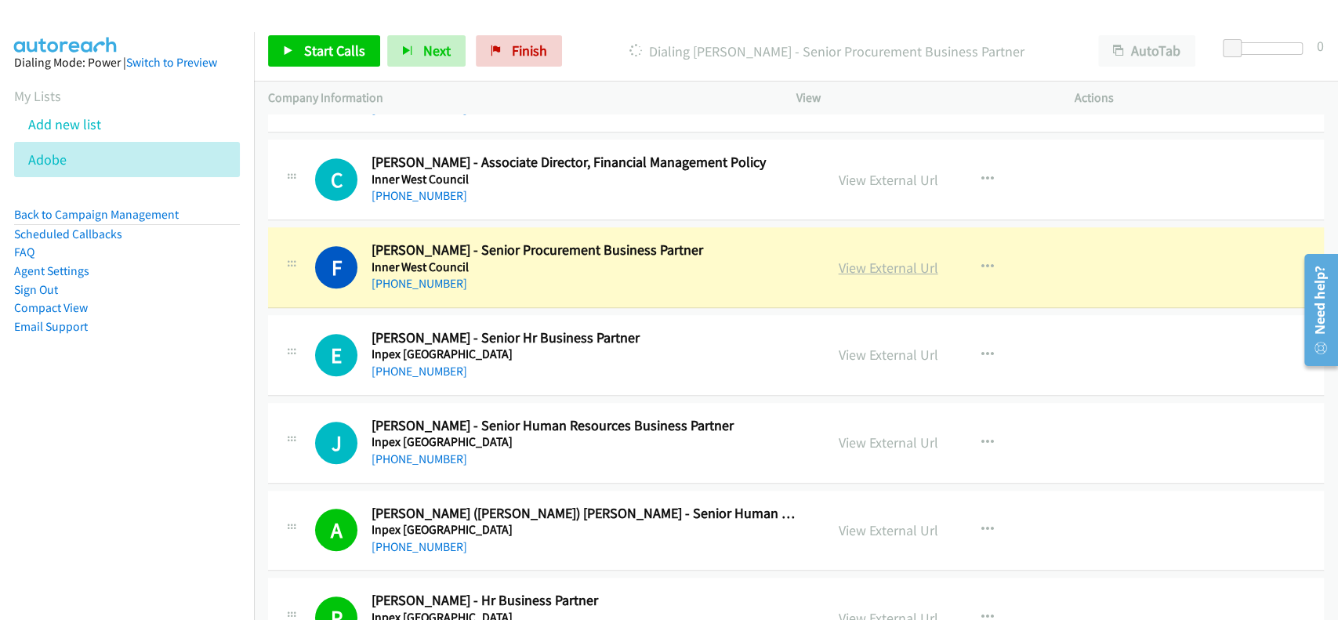
click at [853, 259] on link "View External Url" at bounding box center [889, 268] width 100 height 18
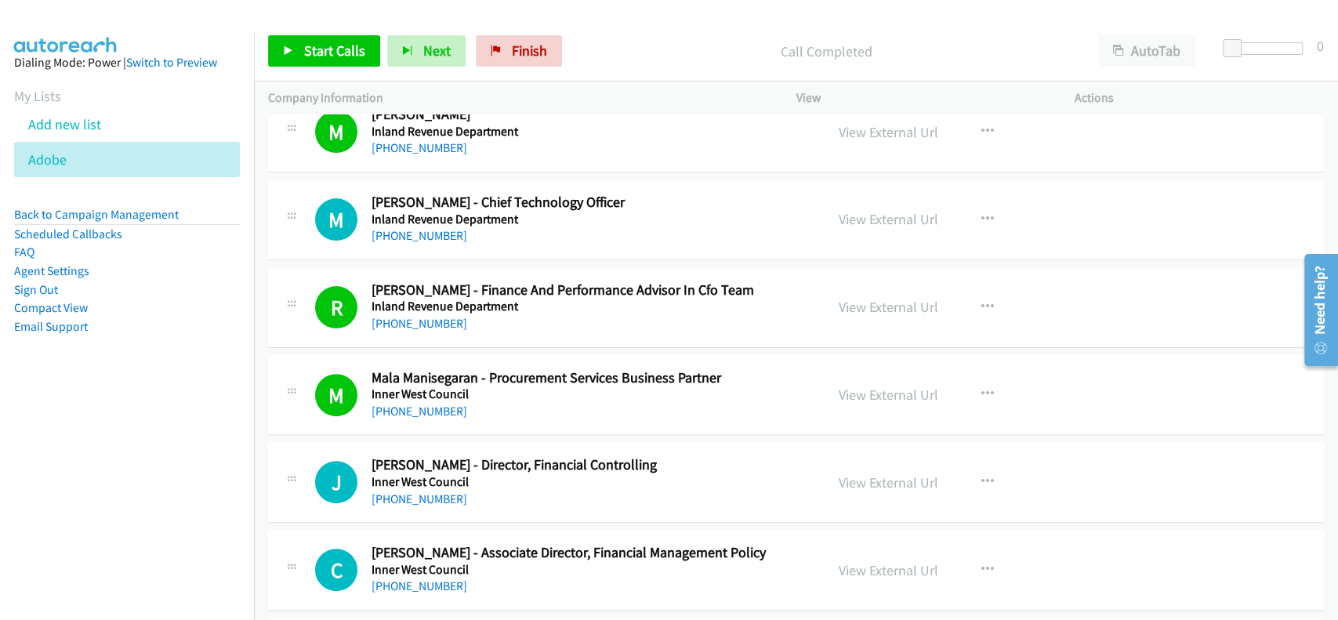
scroll to position [16260, 0]
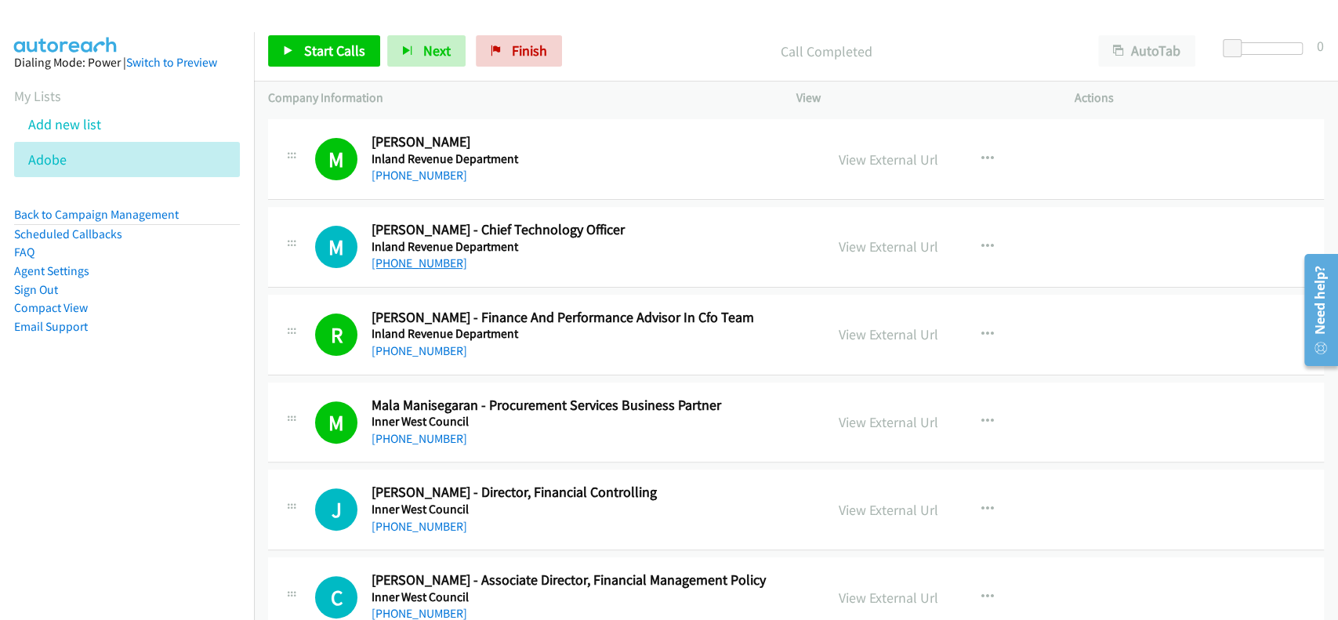
click at [408, 255] on link "+64 21 408 840" at bounding box center [419, 262] width 96 height 15
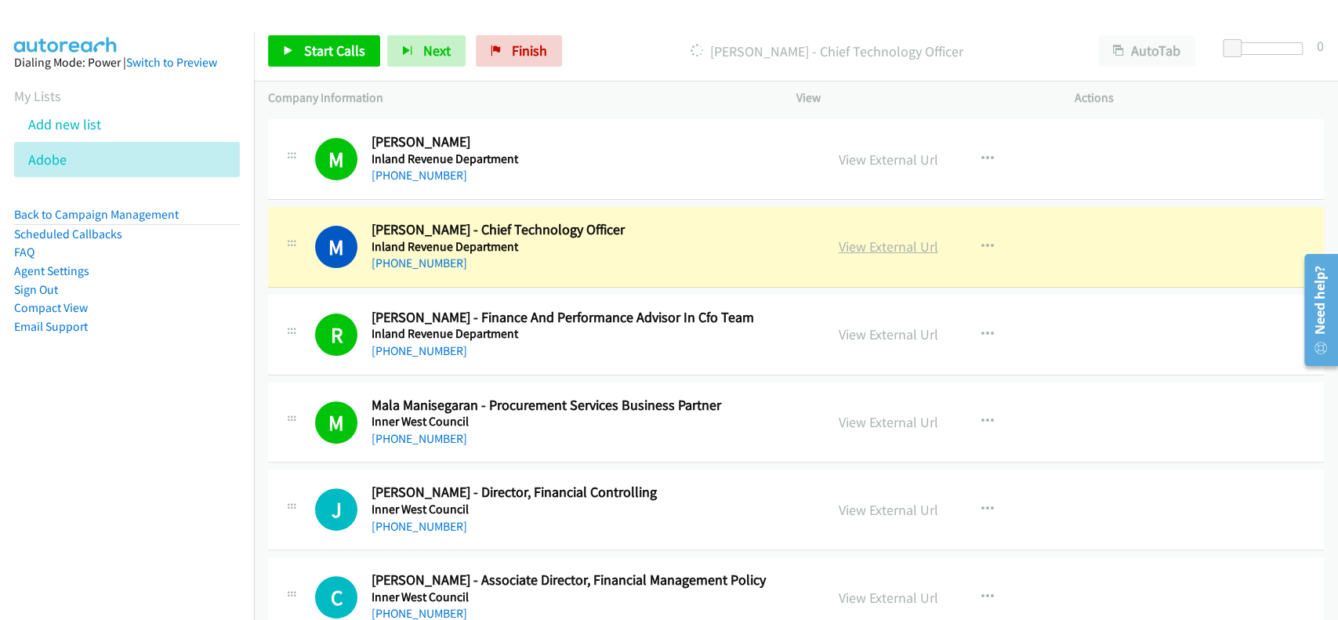
click at [902, 237] on link "View External Url" at bounding box center [889, 246] width 100 height 18
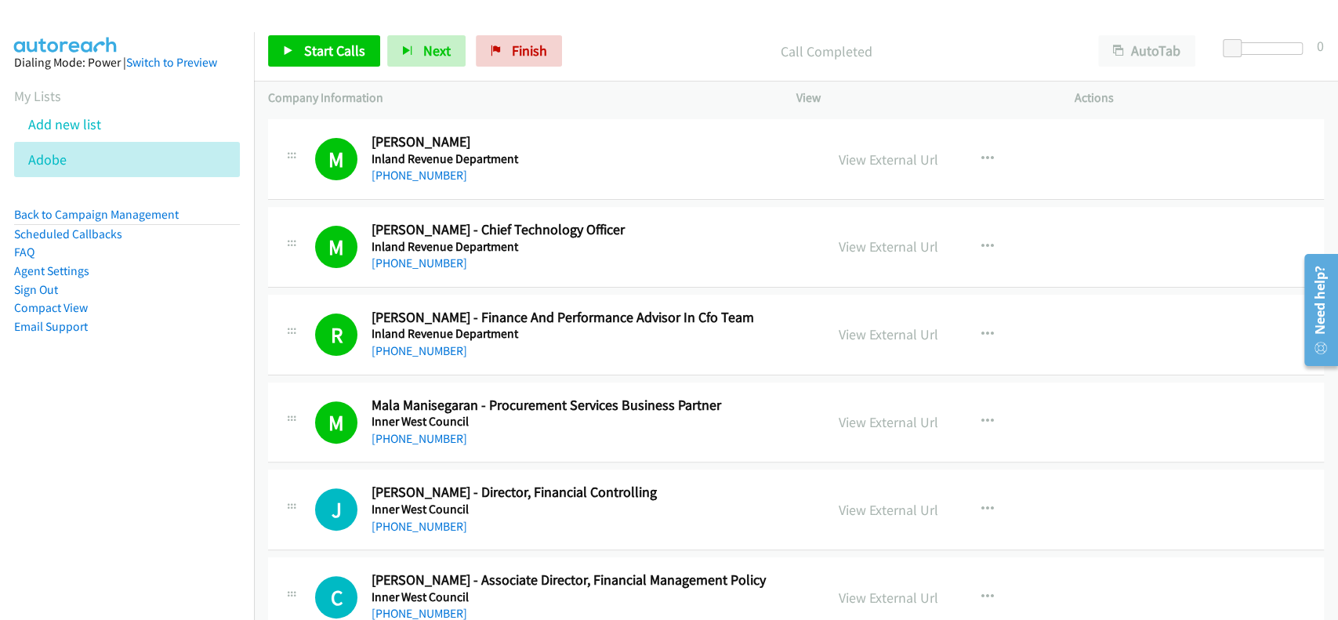
scroll to position [16050, 0]
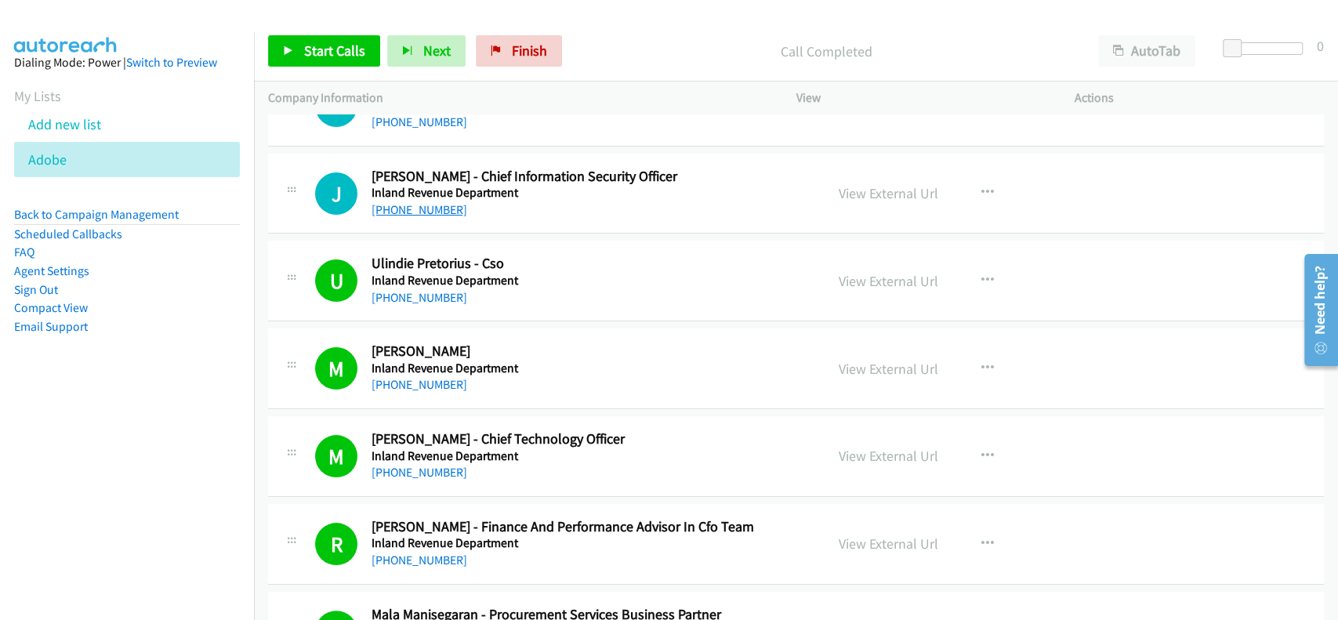
click at [407, 202] on link "+64 29 890 3217" at bounding box center [419, 209] width 96 height 15
click at [856, 184] on link "View External Url" at bounding box center [889, 193] width 100 height 18
click at [393, 185] on h5 "Inland Revenue Department" at bounding box center [586, 193] width 431 height 16
click at [401, 202] on link "+64 29 890 3217" at bounding box center [419, 209] width 96 height 15
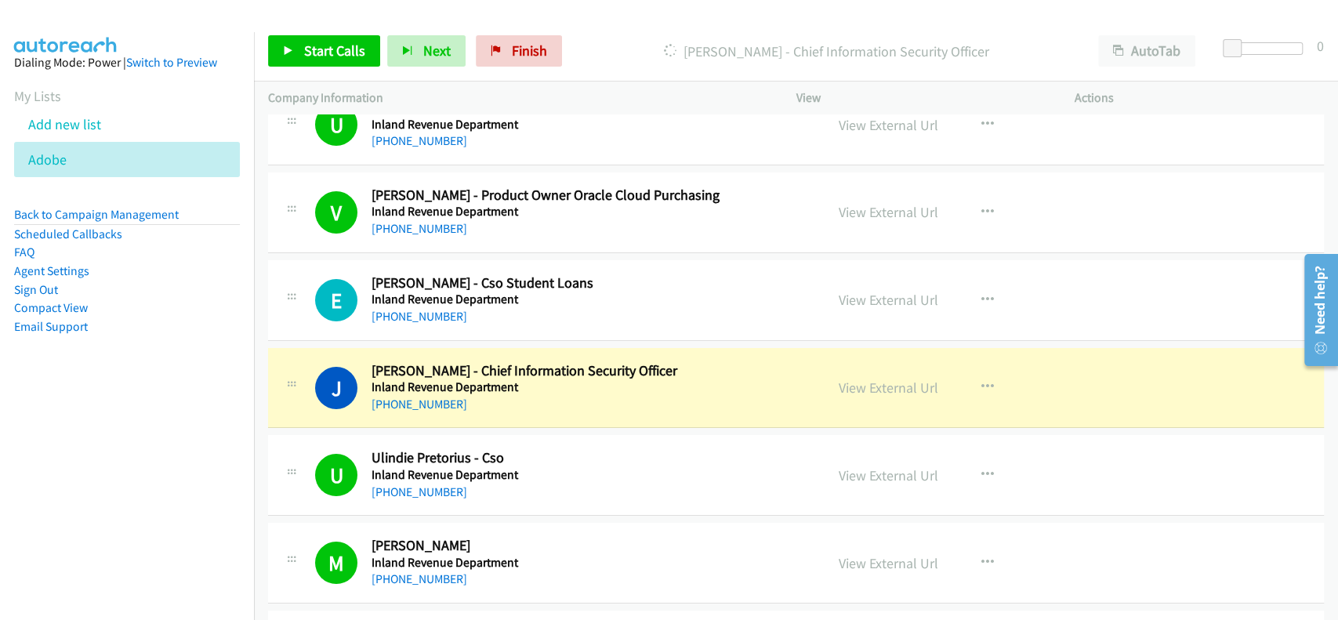
scroll to position [15842, 0]
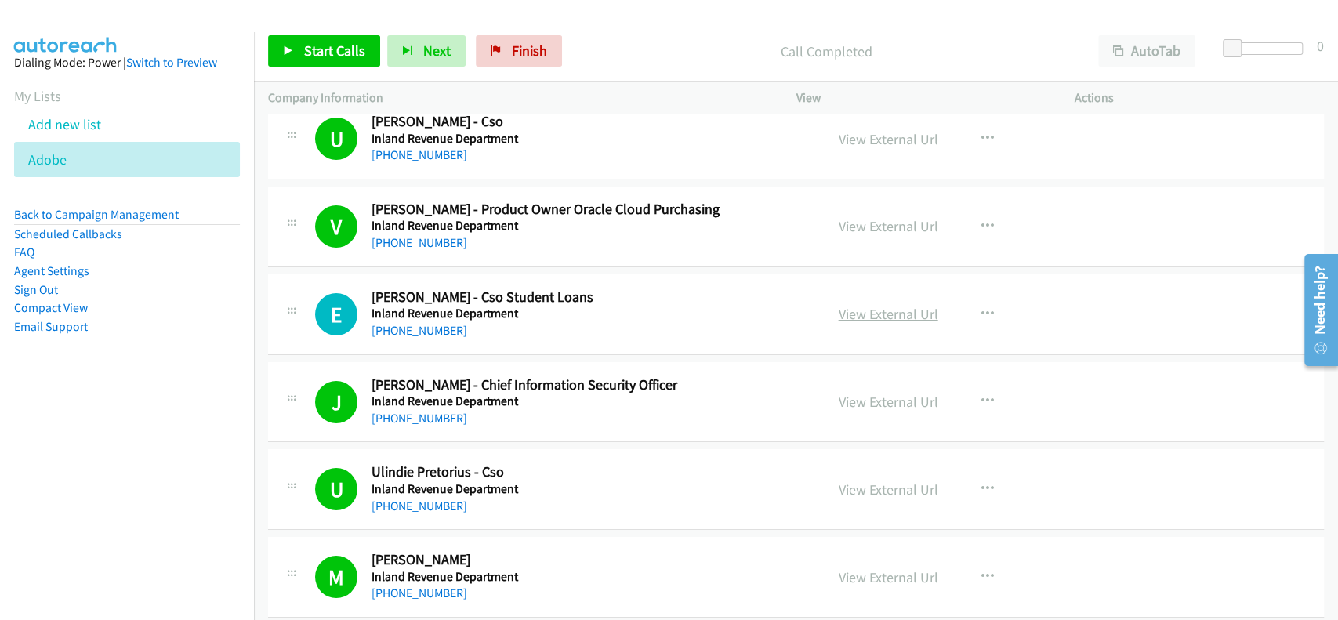
click at [865, 305] on link "View External Url" at bounding box center [889, 314] width 100 height 18
click at [402, 323] on link "+64 4 890 1500" at bounding box center [419, 330] width 96 height 15
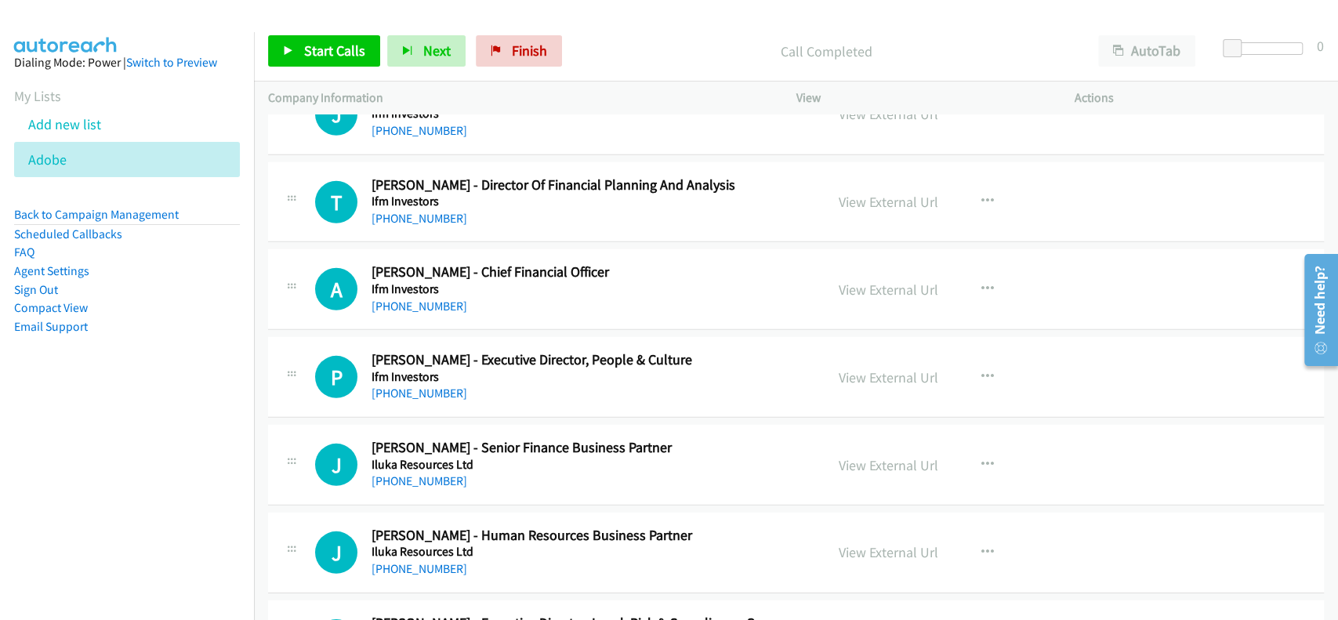
scroll to position [15110, 0]
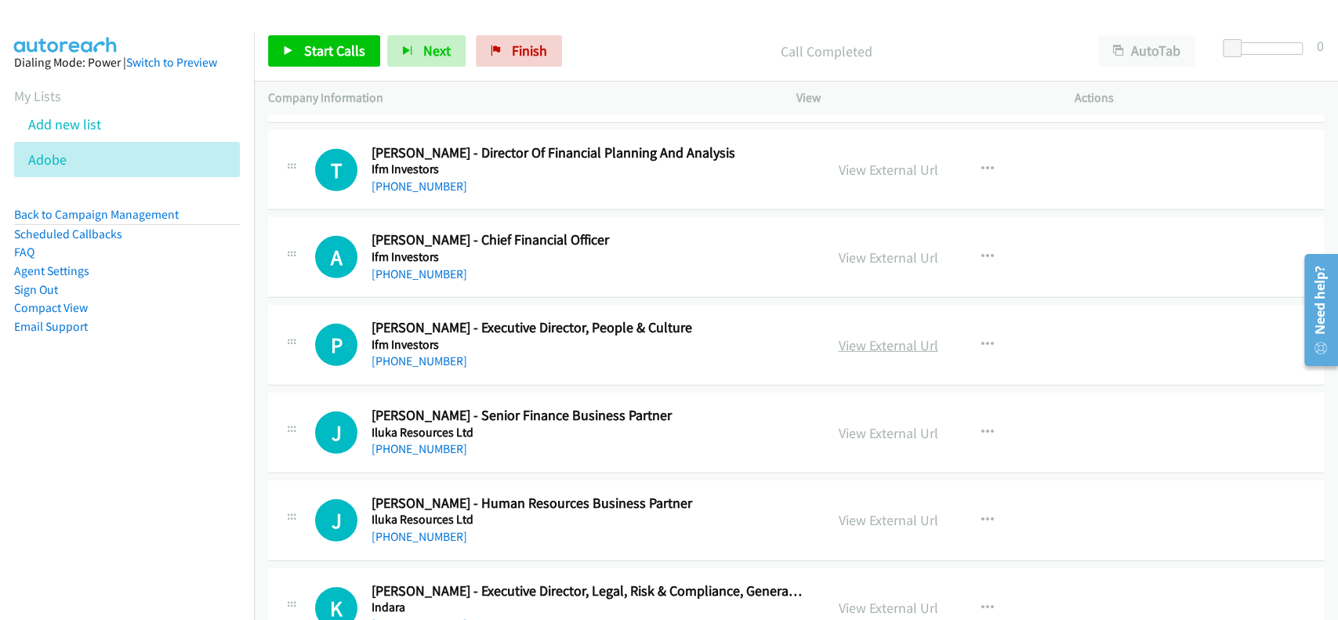
click at [873, 336] on link "View External Url" at bounding box center [889, 345] width 100 height 18
click at [408, 353] on link "+61 410 839 169" at bounding box center [419, 360] width 96 height 15
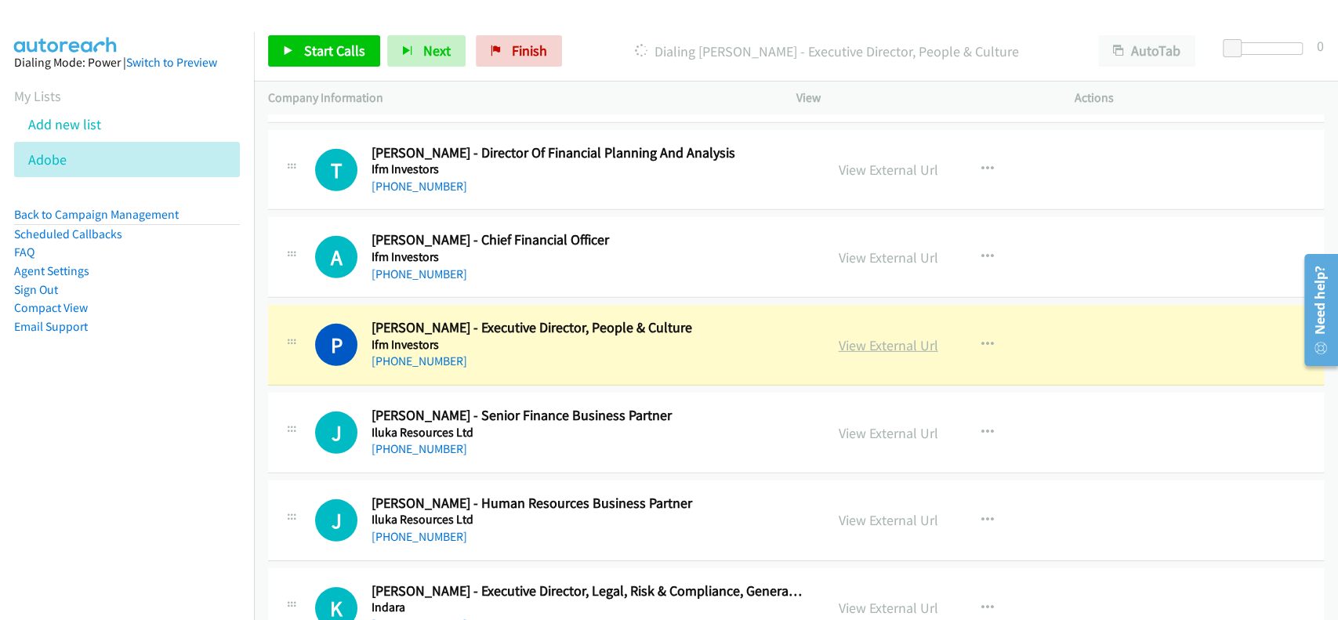
click at [864, 336] on link "View External Url" at bounding box center [889, 345] width 100 height 18
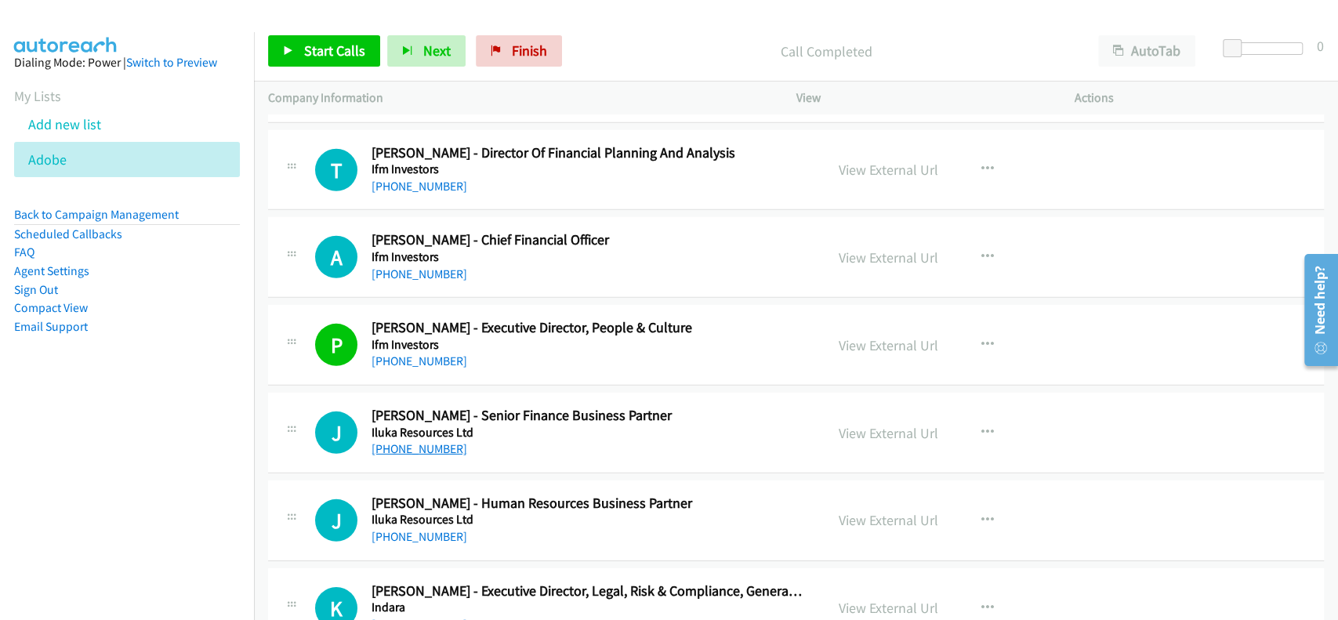
click at [433, 441] on link "+61 8 9360 4306" at bounding box center [419, 448] width 96 height 15
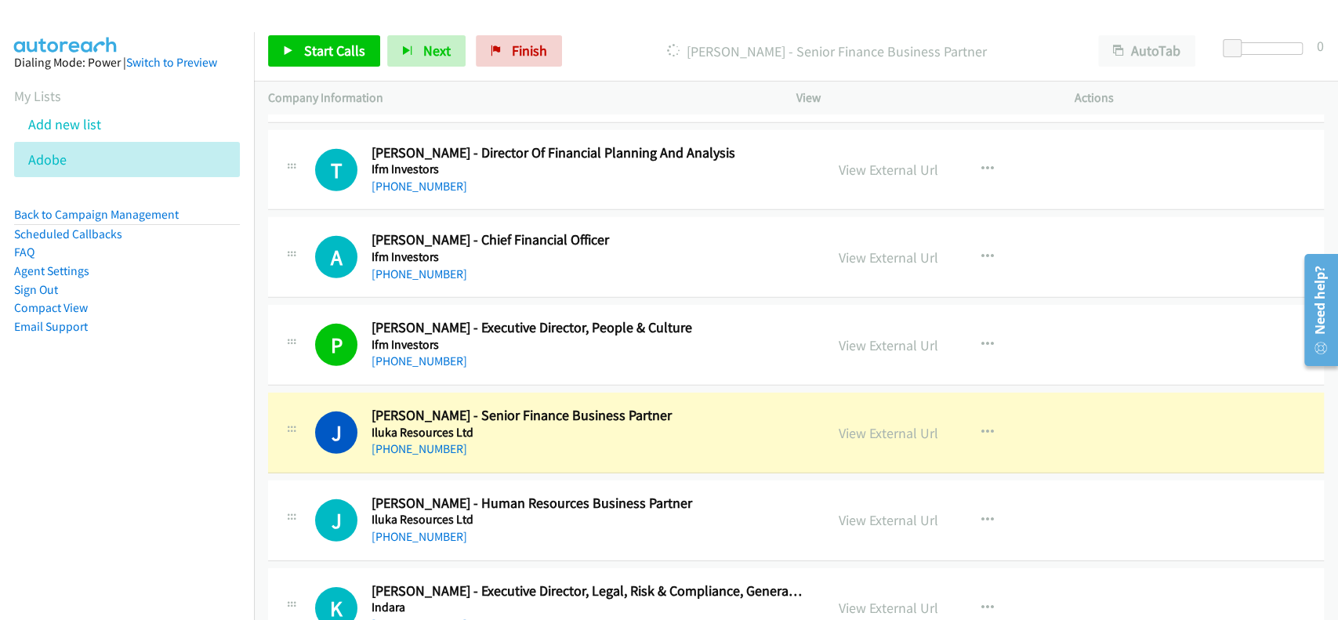
drag, startPoint x: 850, startPoint y: 417, endPoint x: 833, endPoint y: 379, distance: 42.1
click at [901, 424] on link "View External Url" at bounding box center [889, 433] width 100 height 18
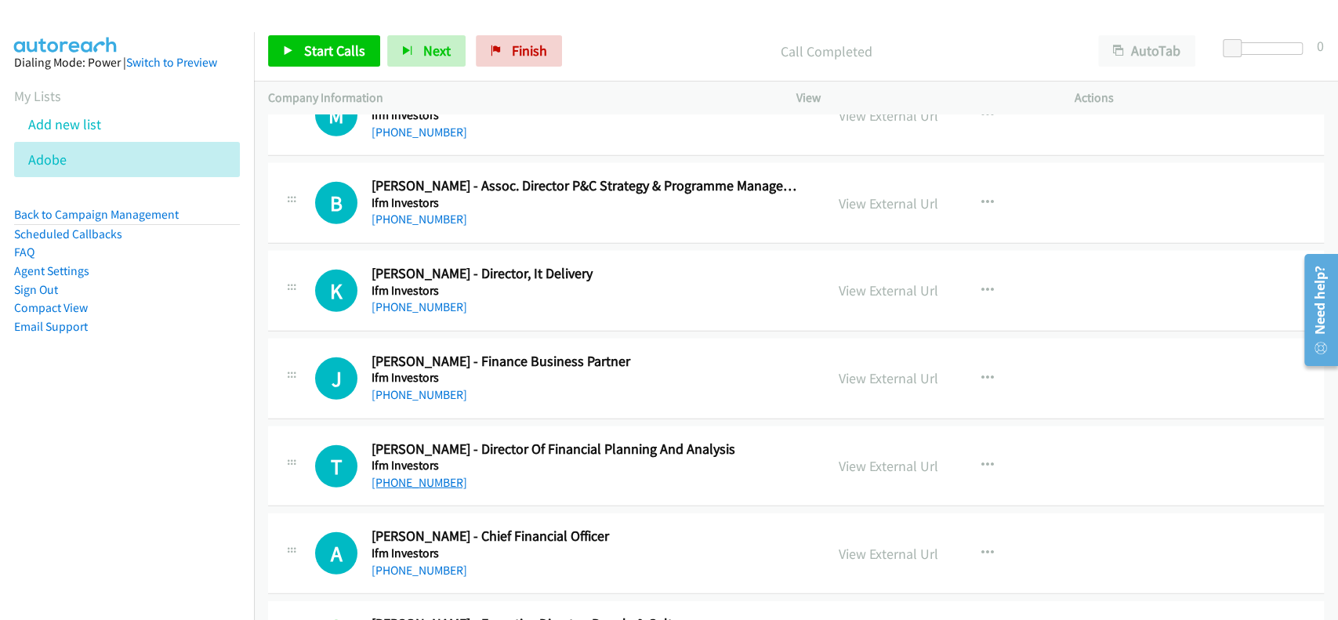
scroll to position [14796, 0]
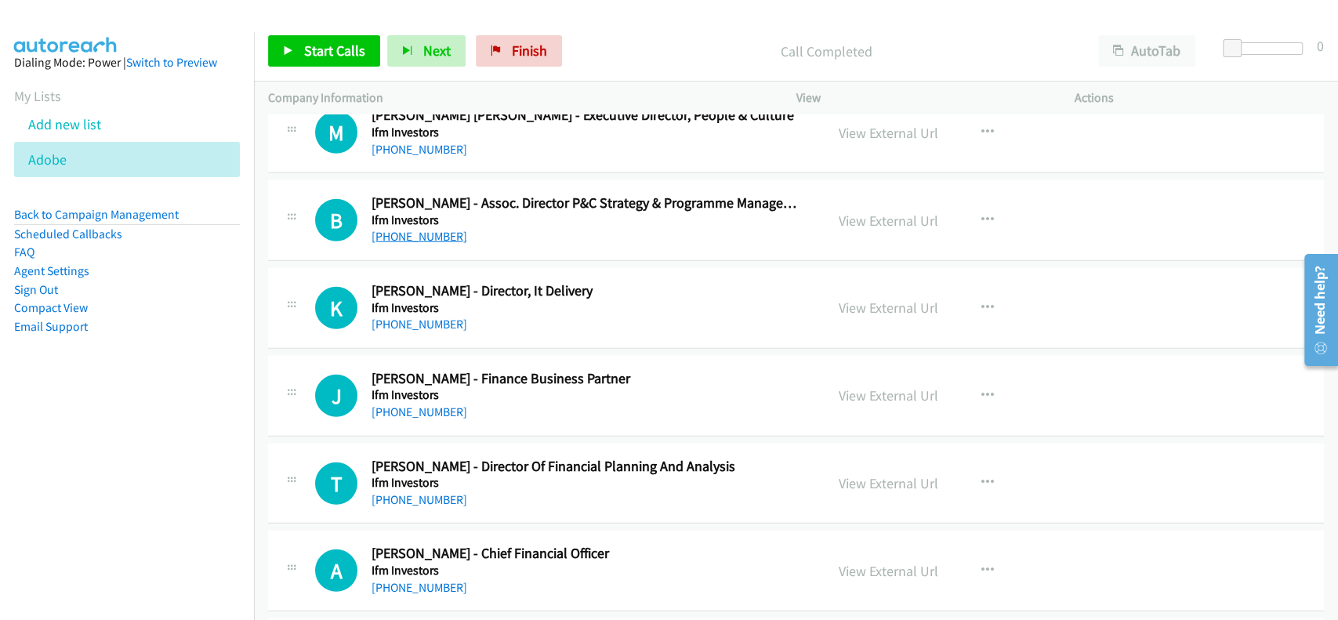
click at [403, 229] on link "+61 3 8672 5300" at bounding box center [419, 236] width 96 height 15
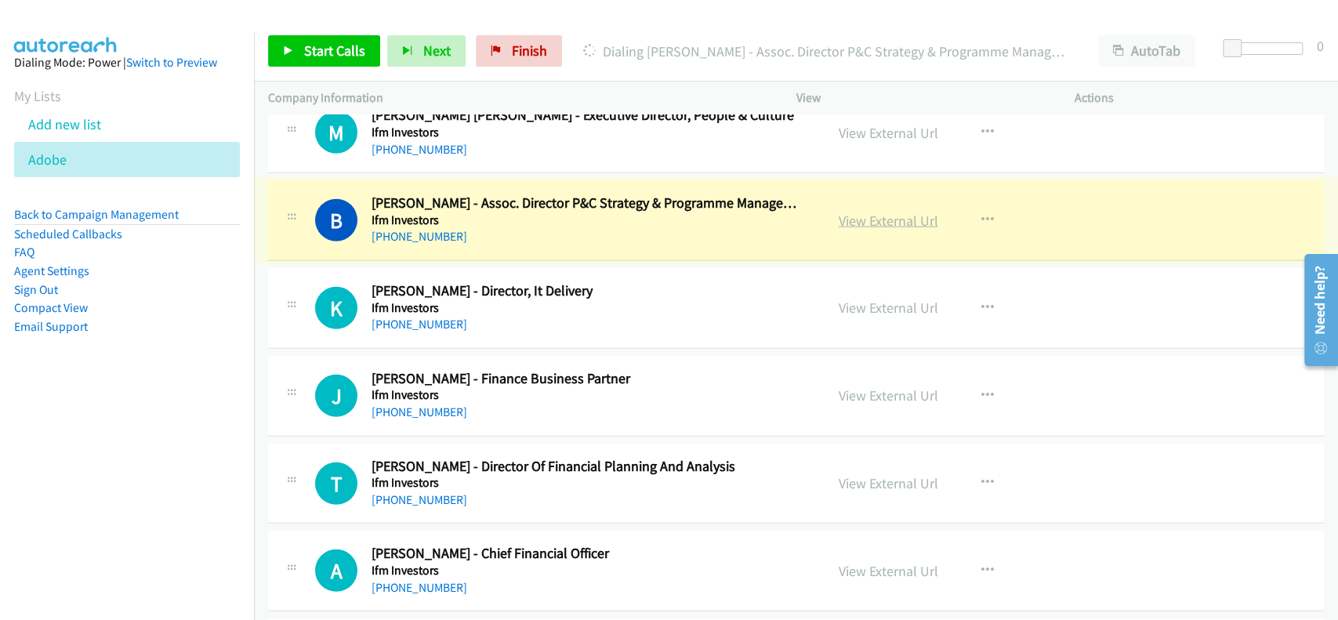
click at [891, 212] on link "View External Url" at bounding box center [889, 221] width 100 height 18
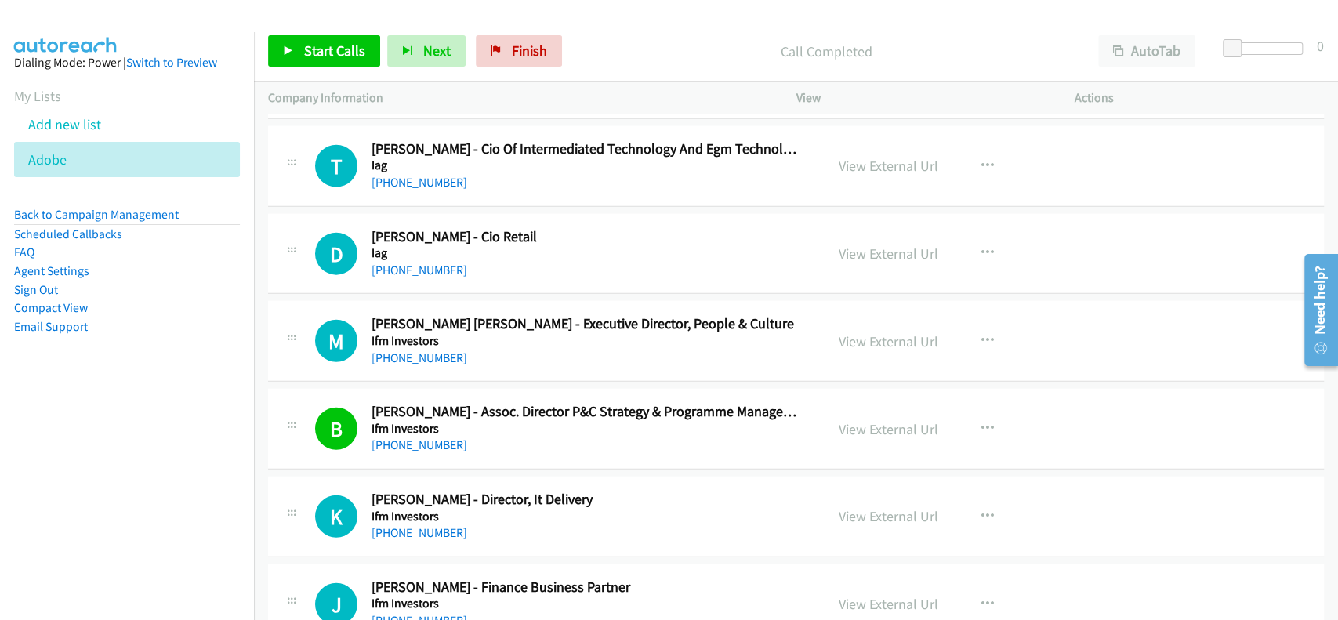
scroll to position [14483, 0]
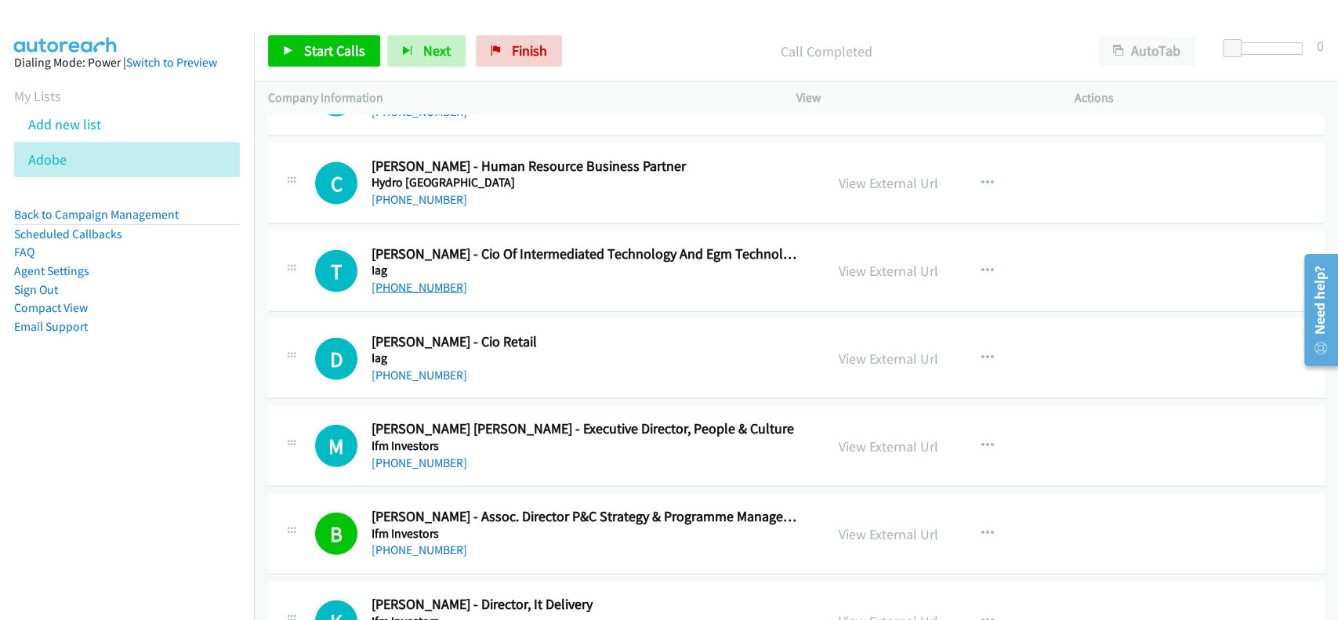
click at [430, 280] on link "+61 433 668 472" at bounding box center [419, 287] width 96 height 15
click at [874, 262] on link "View External Url" at bounding box center [889, 271] width 100 height 18
click at [428, 280] on link "+61 433 668 472" at bounding box center [419, 287] width 96 height 15
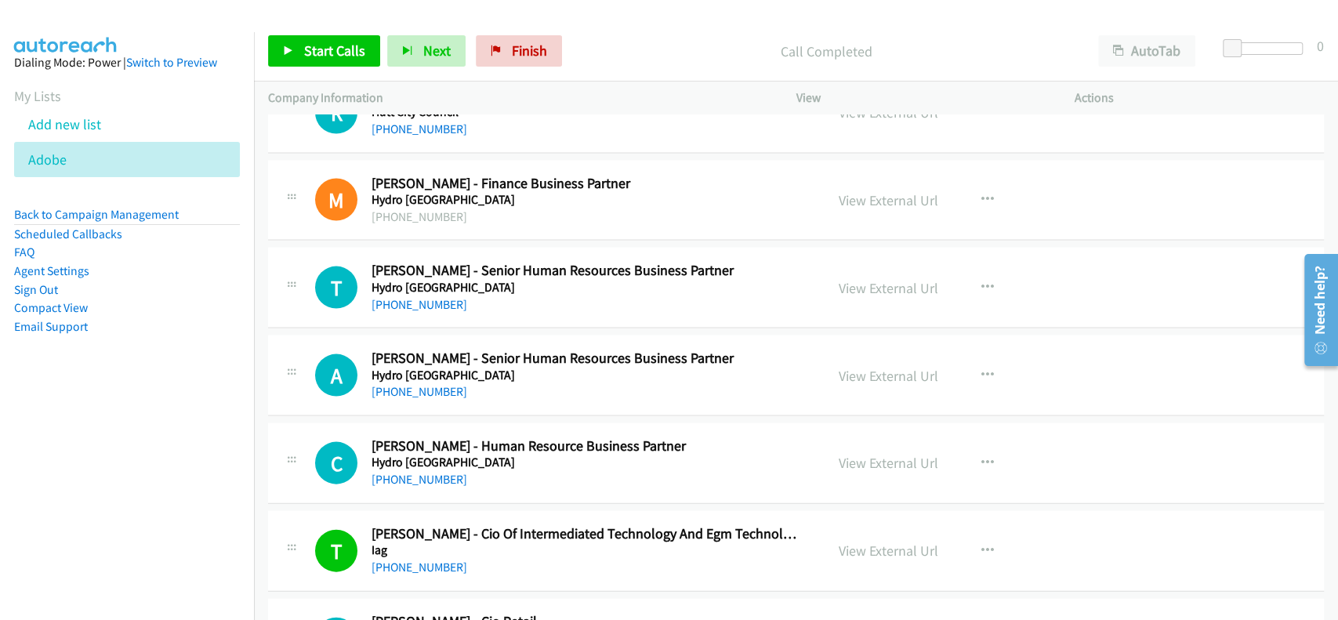
scroll to position [14170, 0]
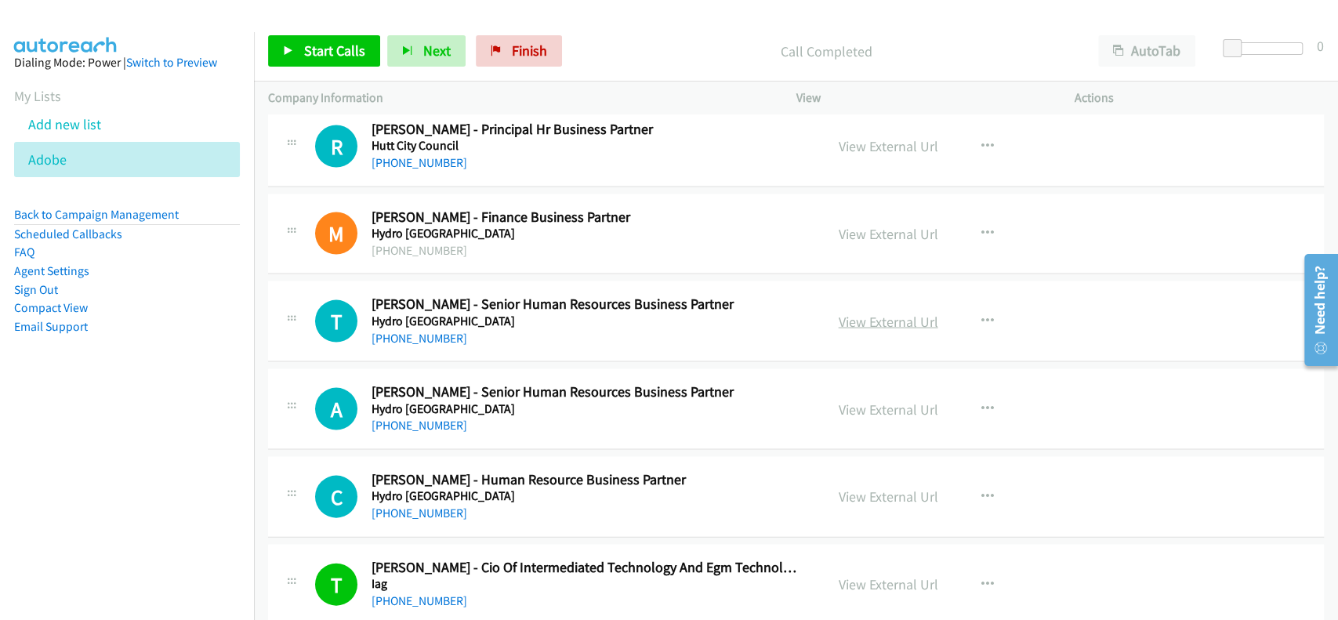
click at [862, 313] on link "View External Url" at bounding box center [889, 322] width 100 height 18
click at [403, 331] on link "+61 3 8651 3582" at bounding box center [419, 338] width 96 height 15
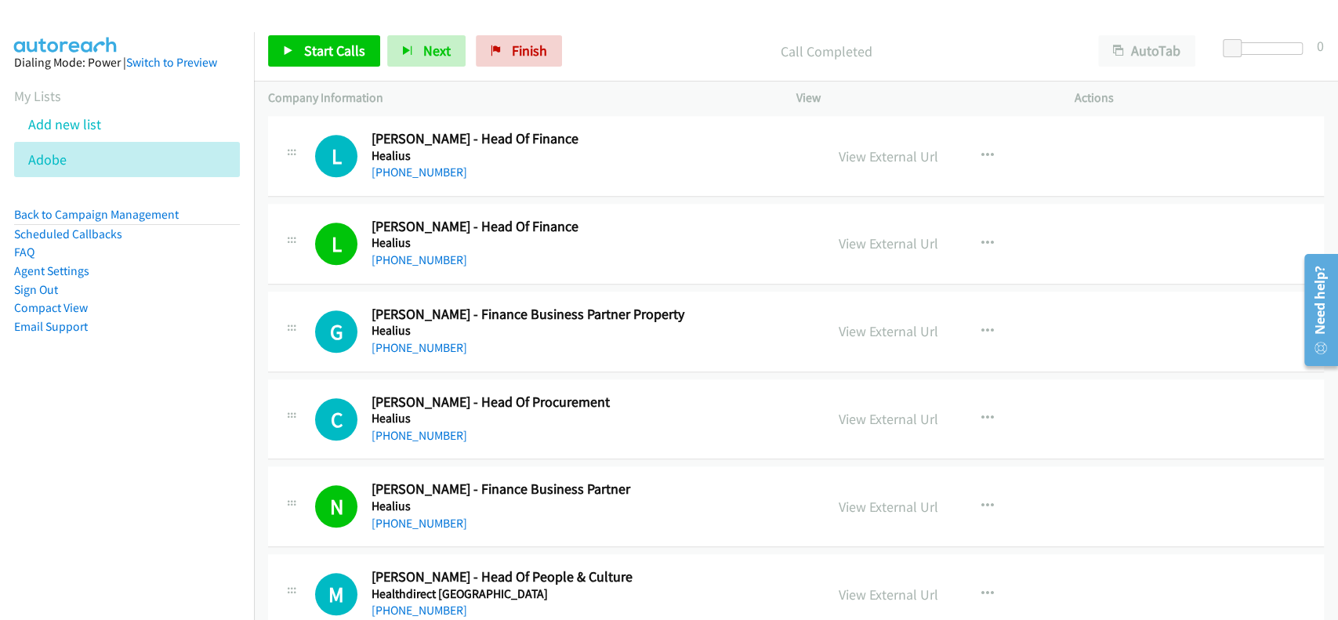
scroll to position [13125, 0]
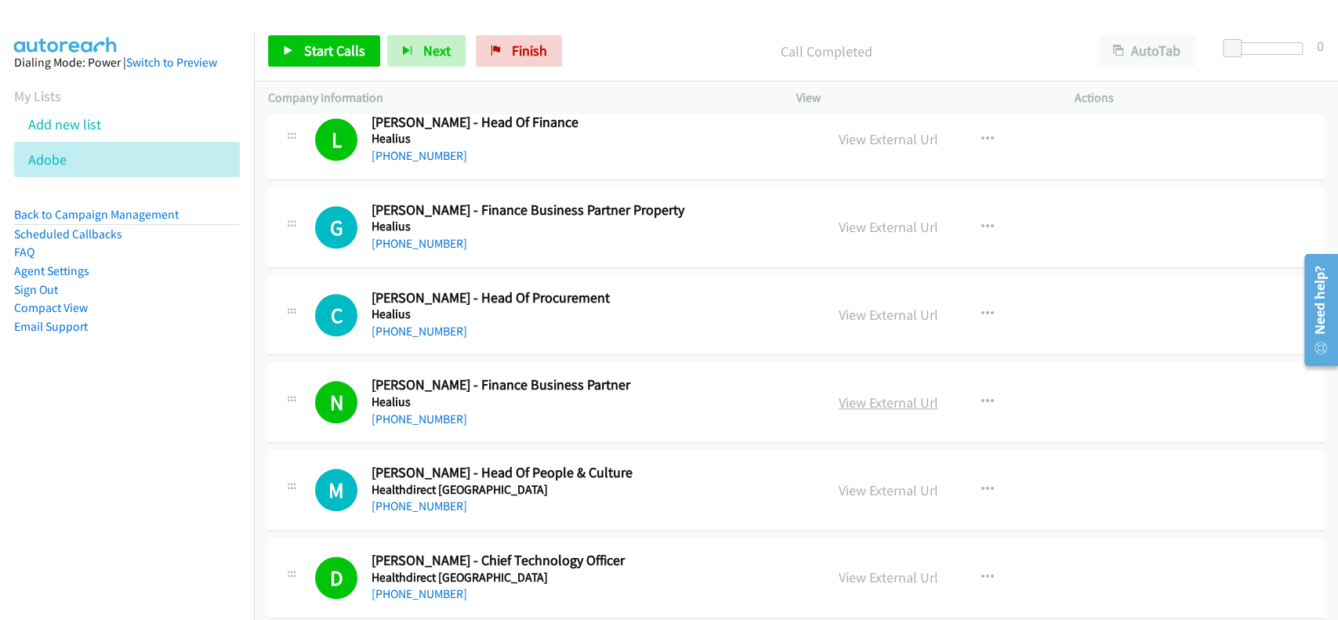
click at [867, 393] on link "View External Url" at bounding box center [889, 402] width 100 height 18
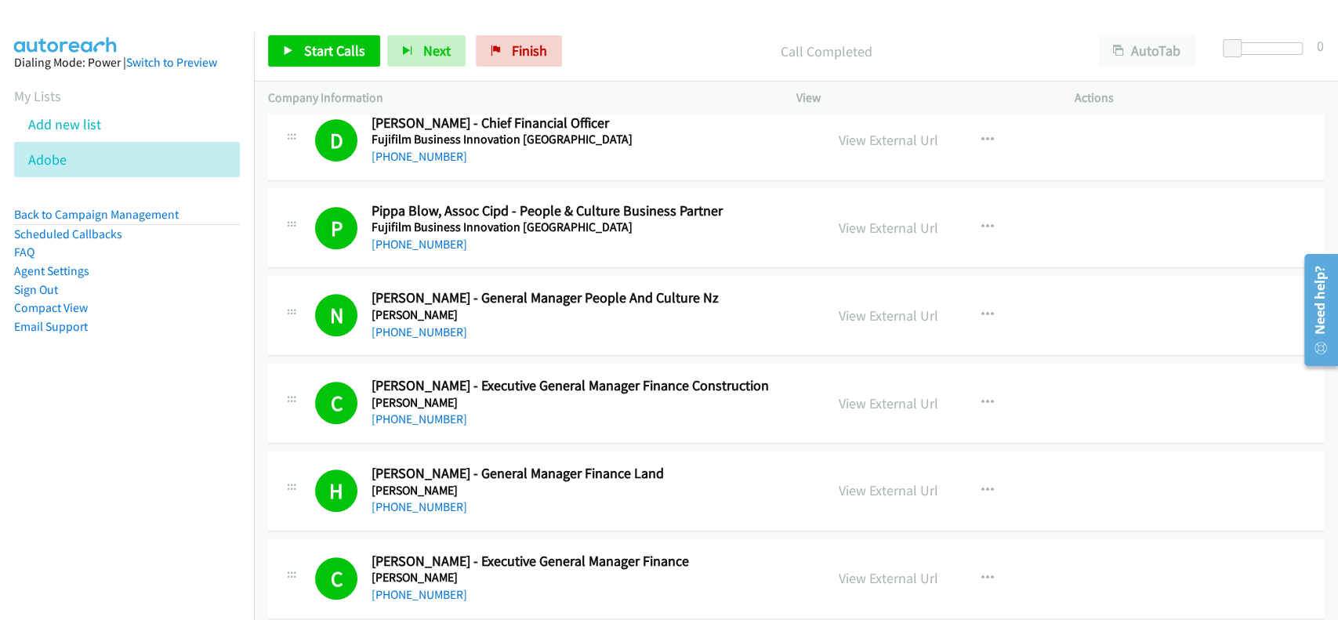
scroll to position [627, 0]
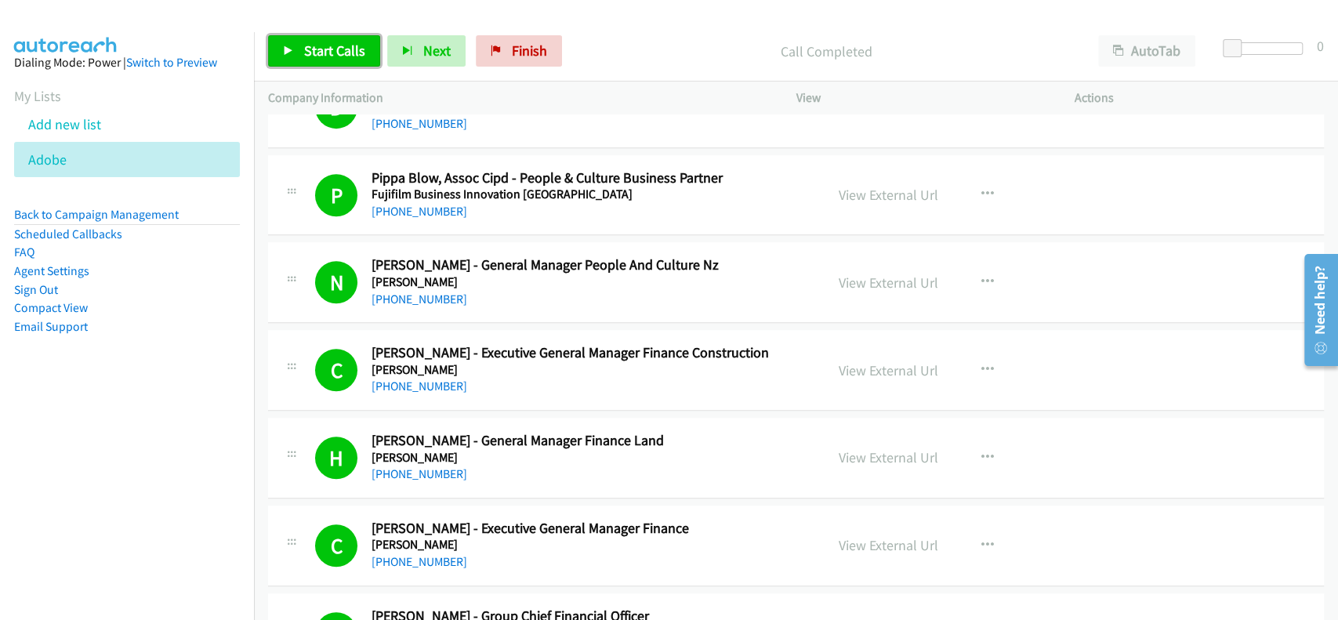
click at [327, 38] on link "Start Calls" at bounding box center [324, 50] width 112 height 31
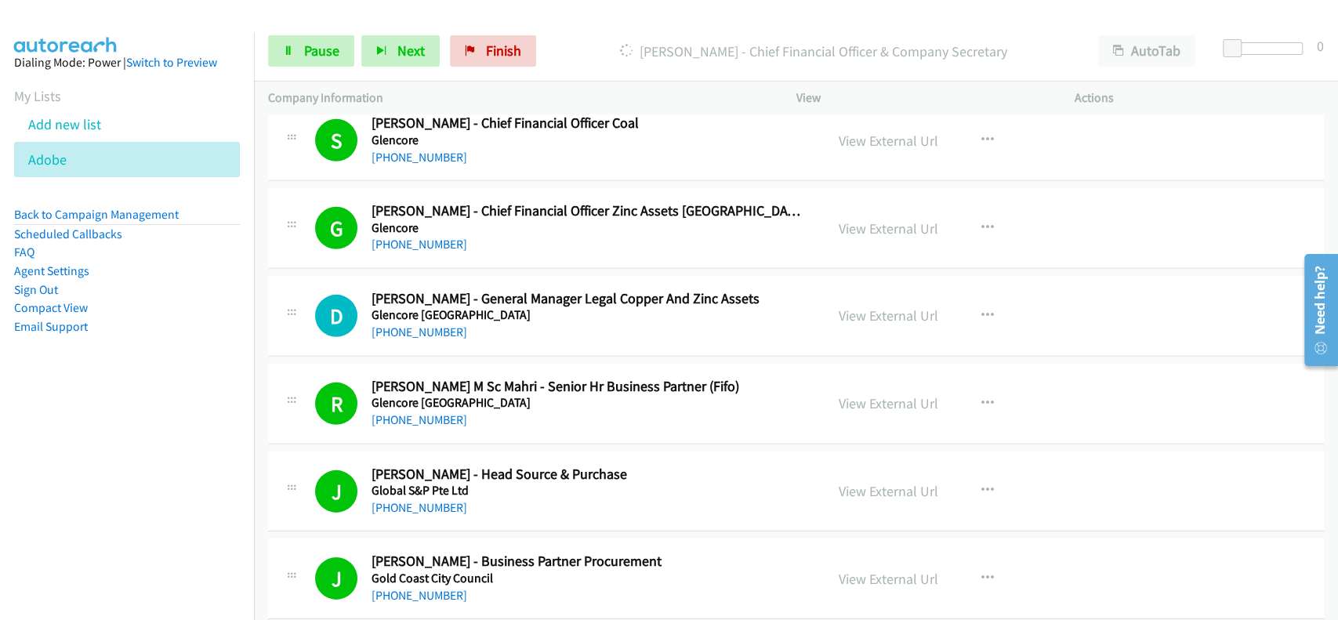
scroll to position [2716, 0]
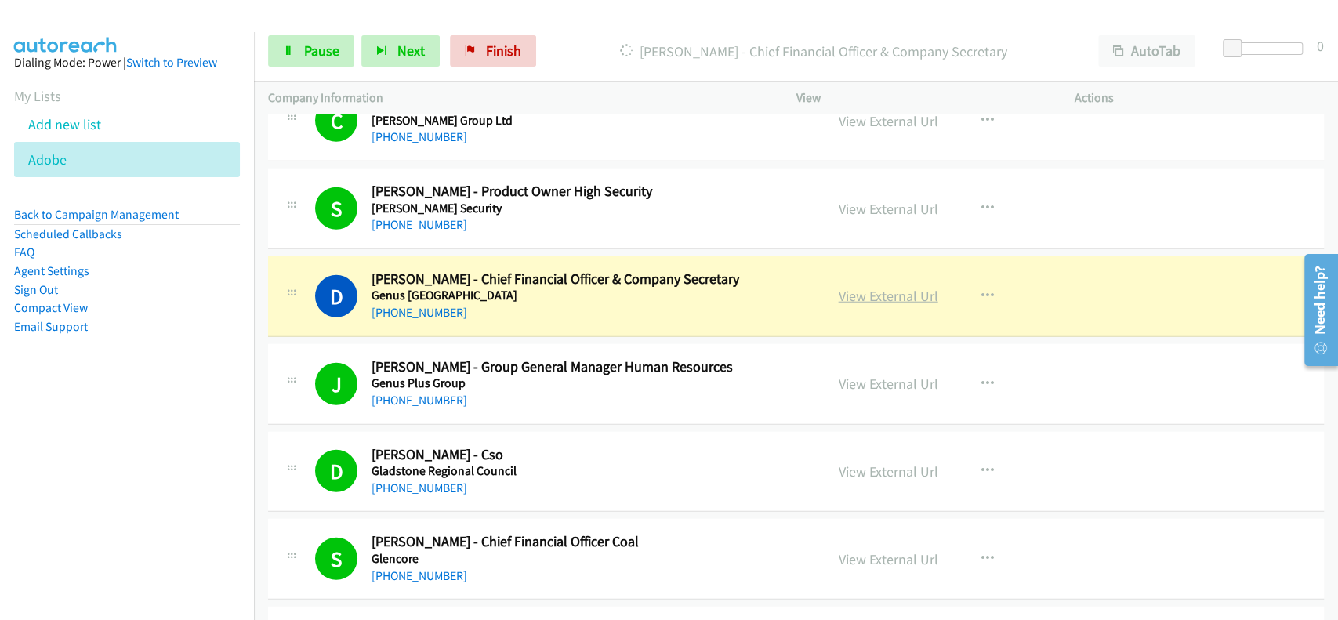
click at [875, 287] on link "View External Url" at bounding box center [889, 296] width 100 height 18
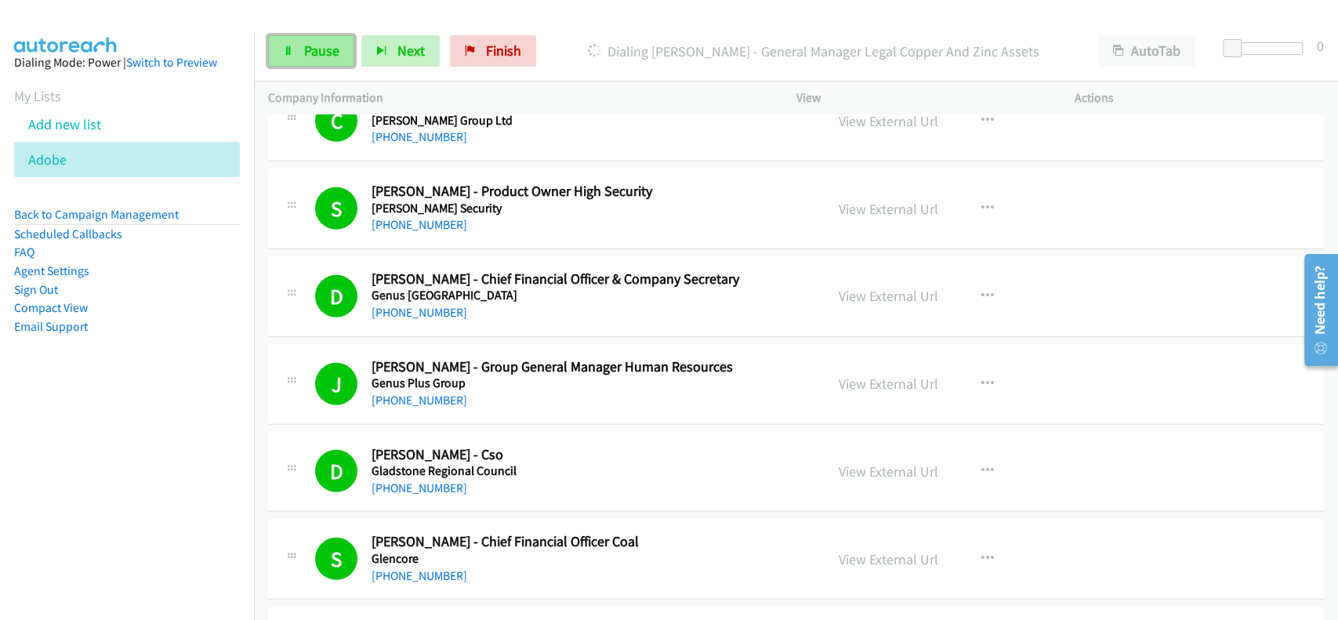
click at [308, 42] on span "Pause" at bounding box center [321, 51] width 35 height 18
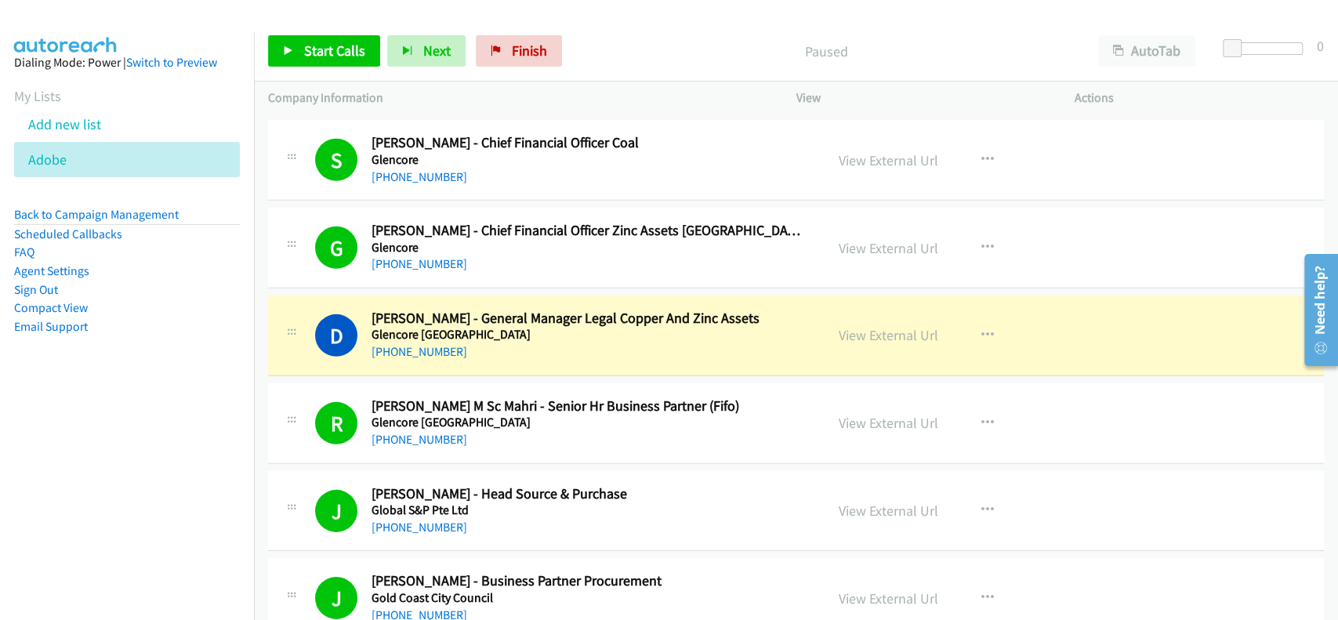
scroll to position [3135, 0]
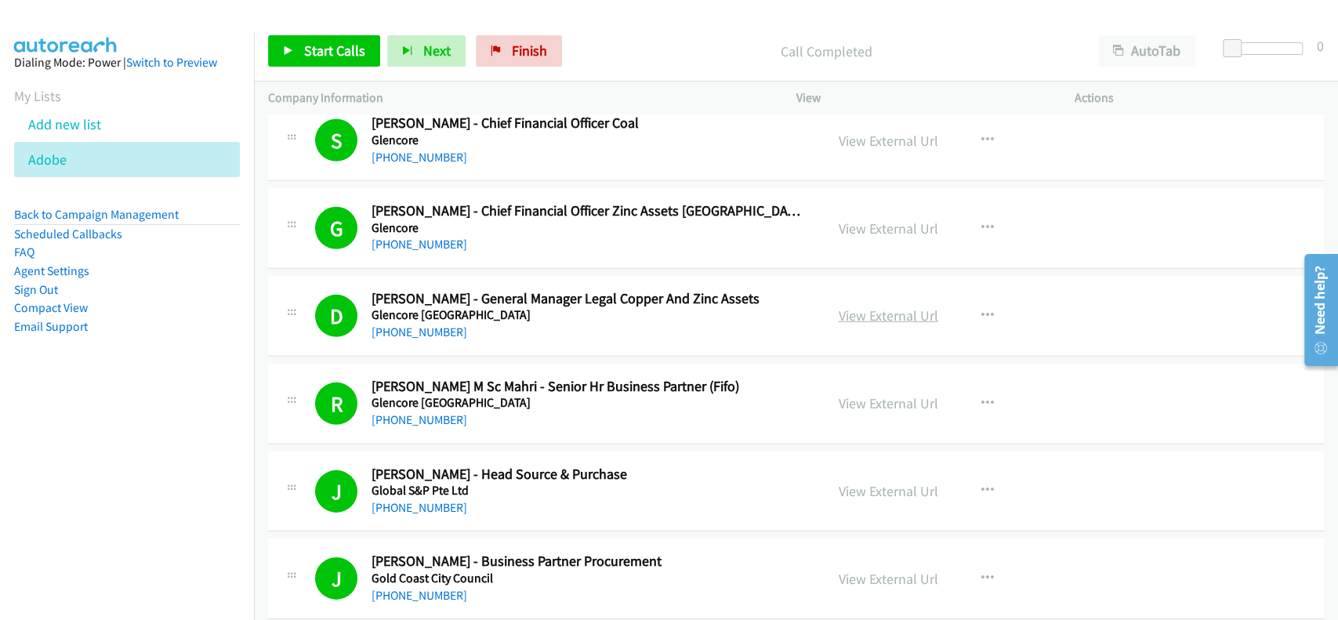
click at [873, 311] on link "View External Url" at bounding box center [889, 315] width 100 height 18
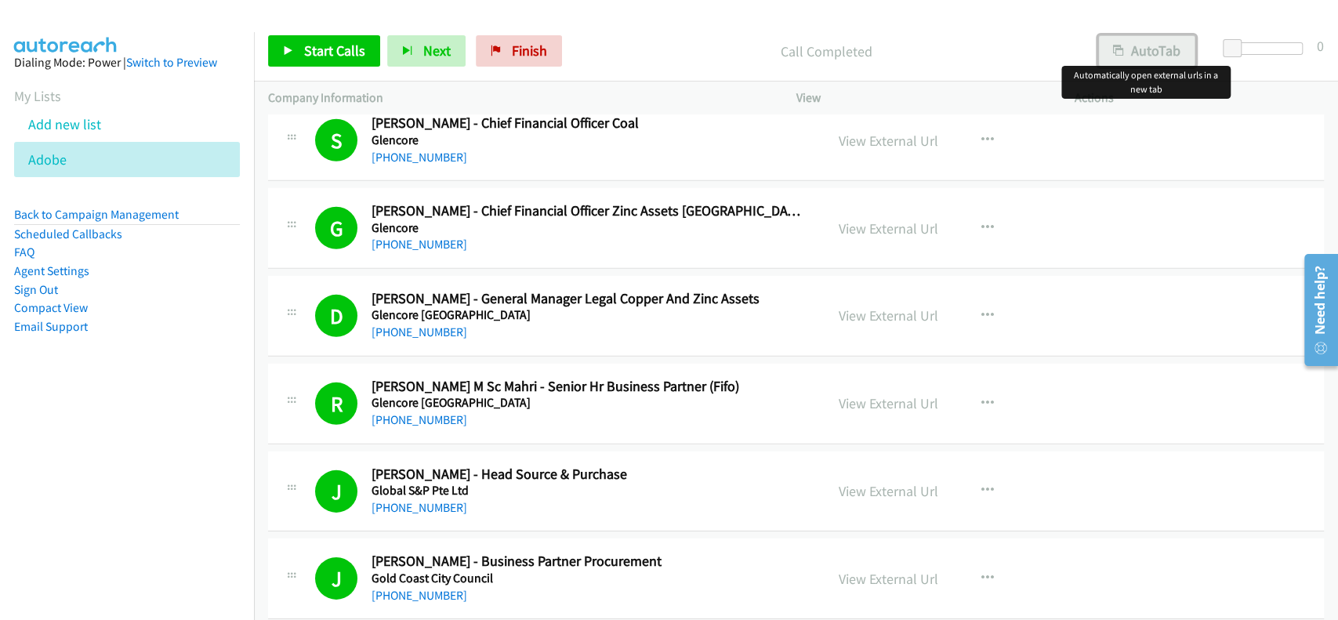
click at [1140, 47] on button "AutoTab" at bounding box center [1146, 50] width 97 height 31
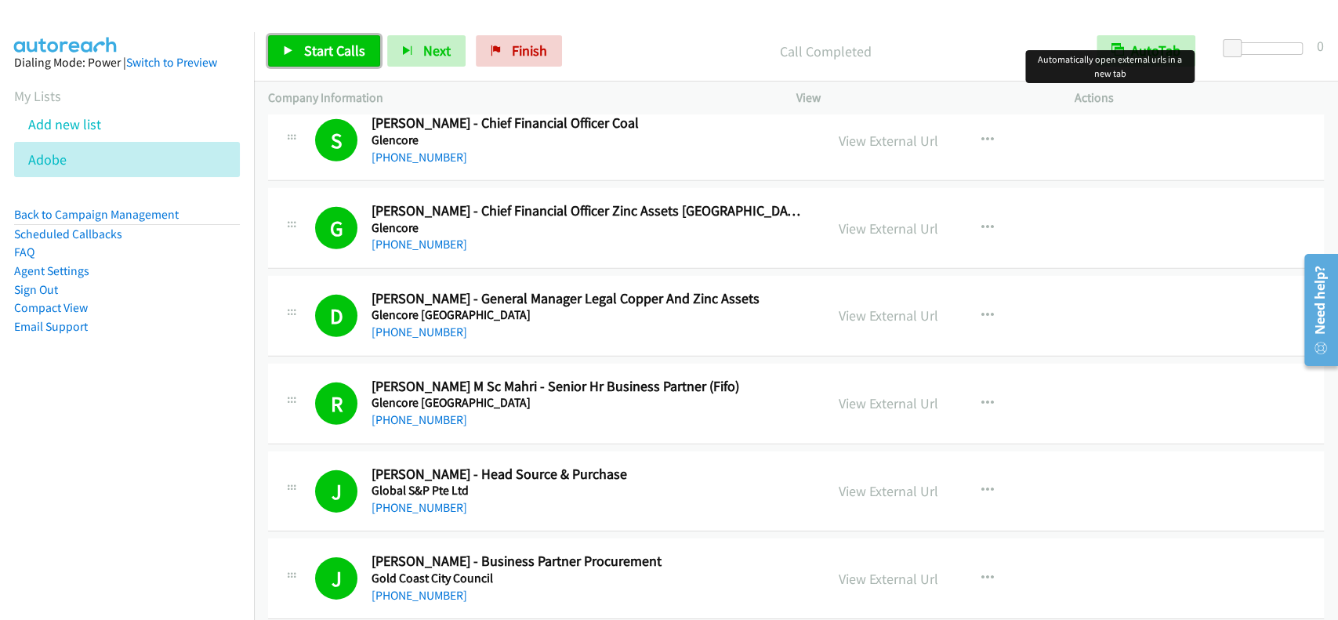
click at [345, 55] on span "Start Calls" at bounding box center [334, 51] width 61 height 18
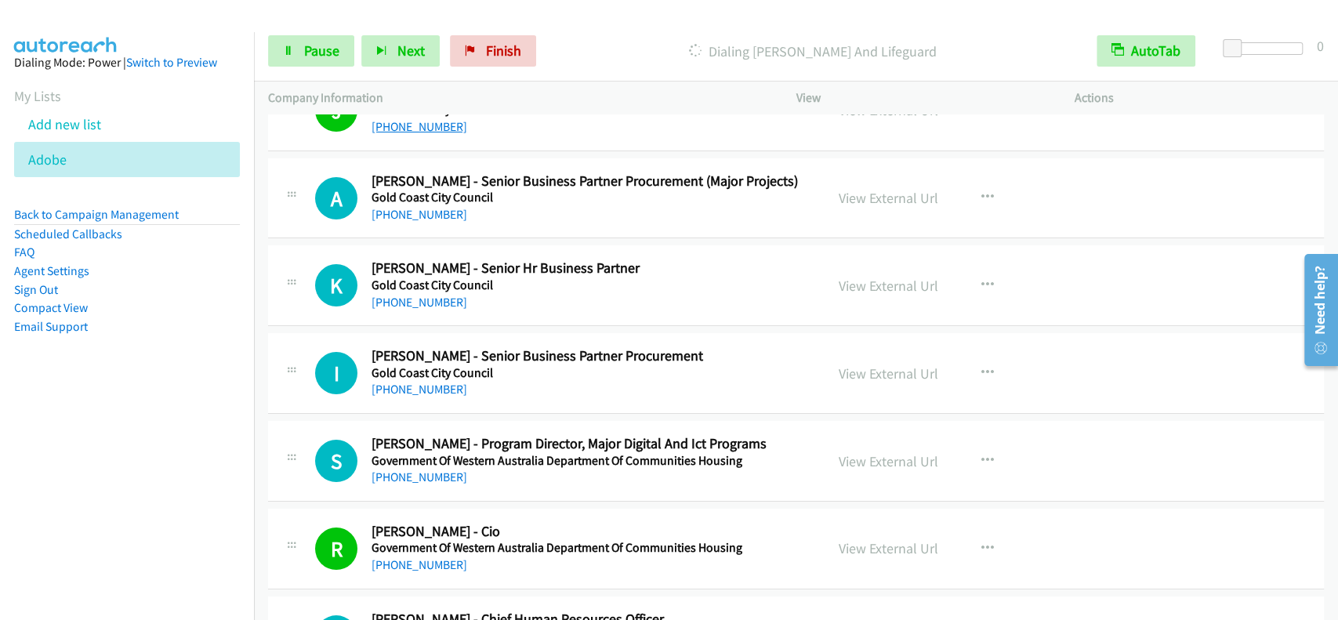
scroll to position [3657, 0]
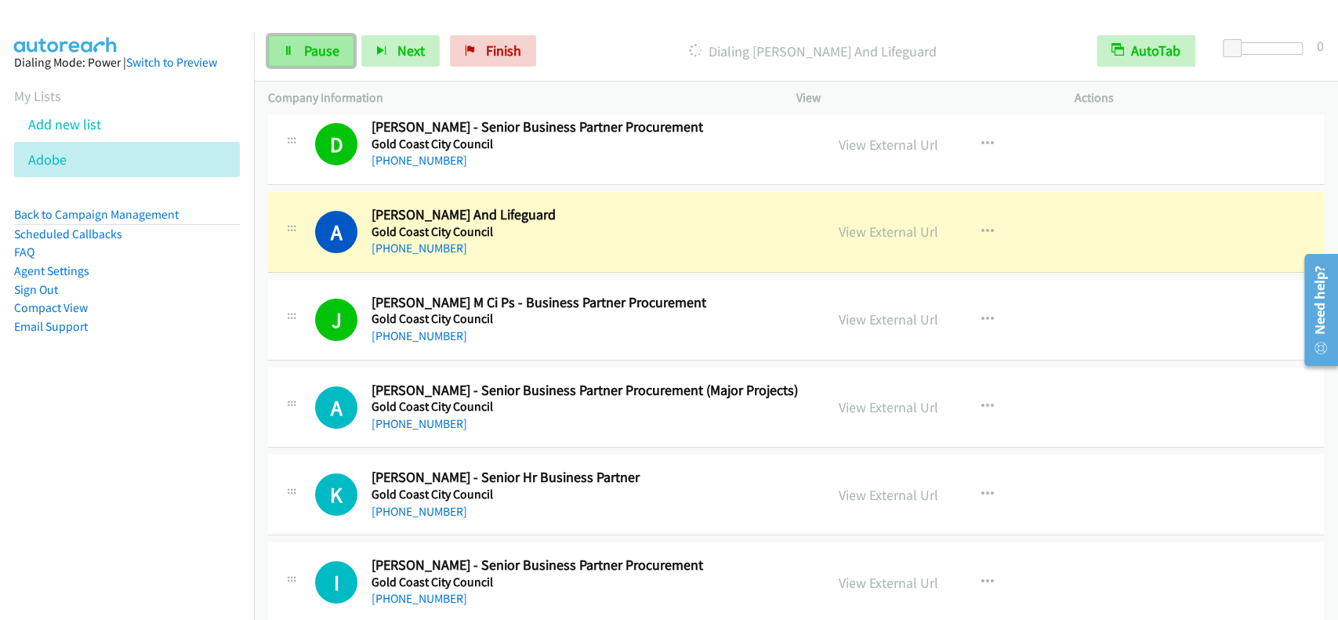
click at [310, 42] on span "Pause" at bounding box center [321, 51] width 35 height 18
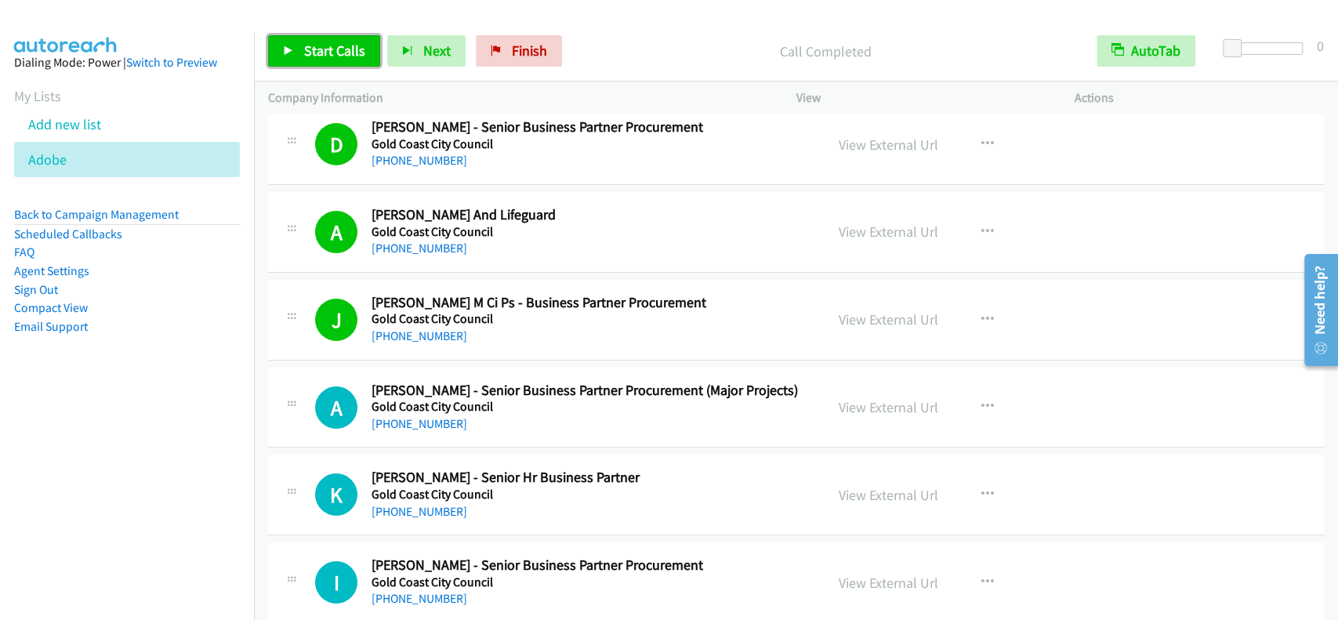
click at [302, 60] on link "Start Calls" at bounding box center [324, 50] width 112 height 31
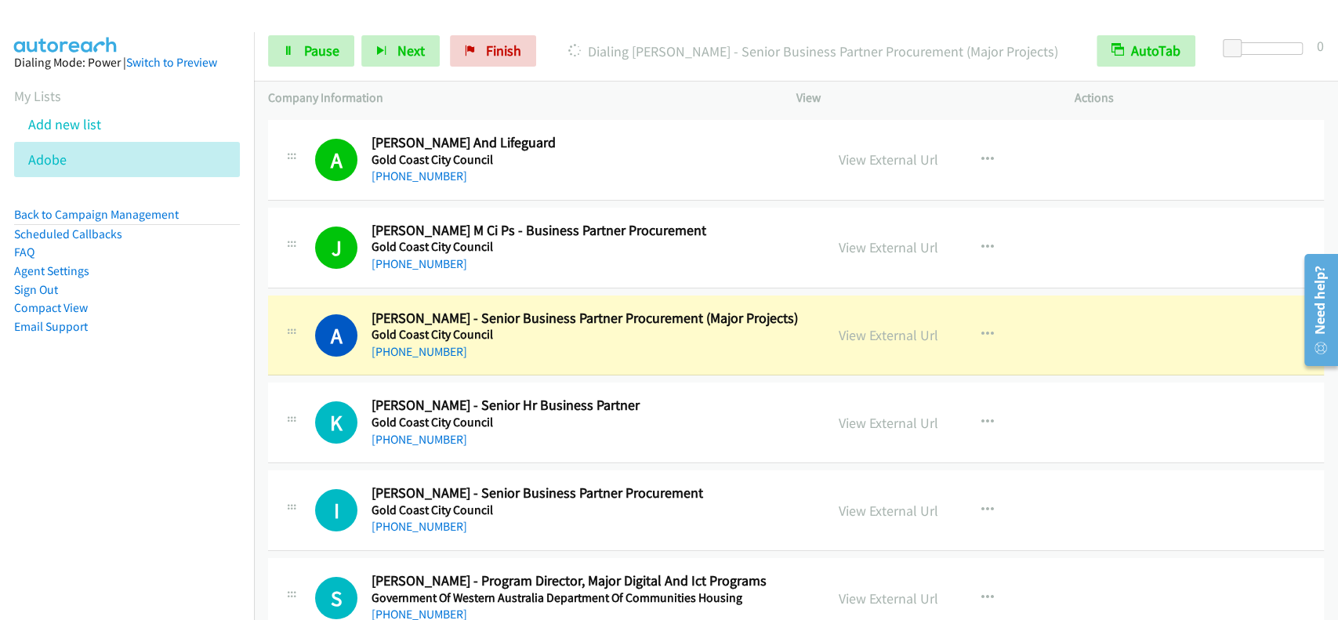
scroll to position [3762, 0]
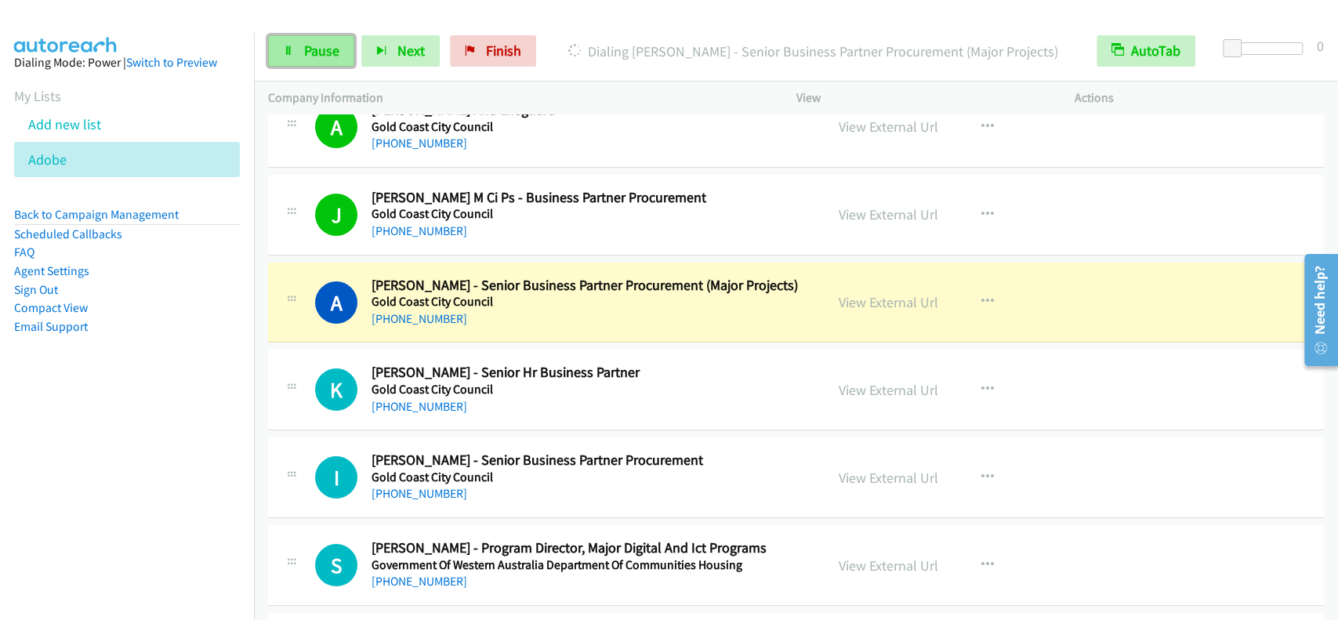
click at [328, 48] on span "Pause" at bounding box center [321, 51] width 35 height 18
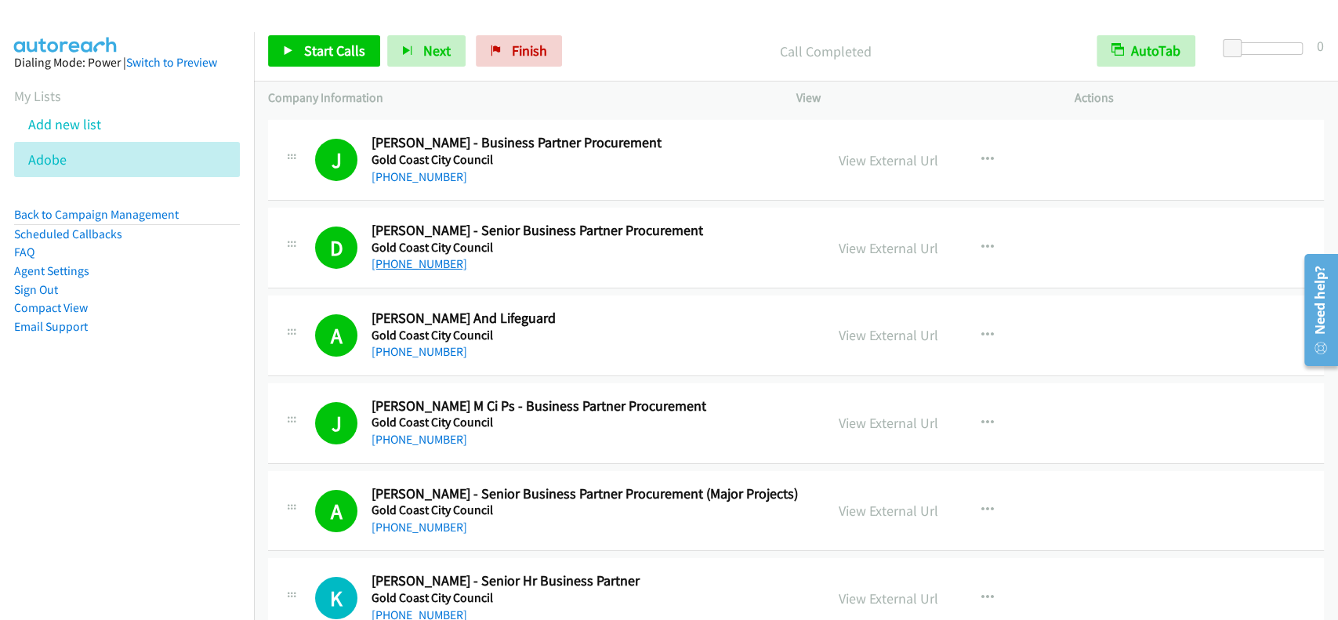
scroll to position [3552, 0]
click at [881, 327] on link "View External Url" at bounding box center [889, 336] width 100 height 18
click at [330, 49] on span "Start Calls" at bounding box center [334, 51] width 61 height 18
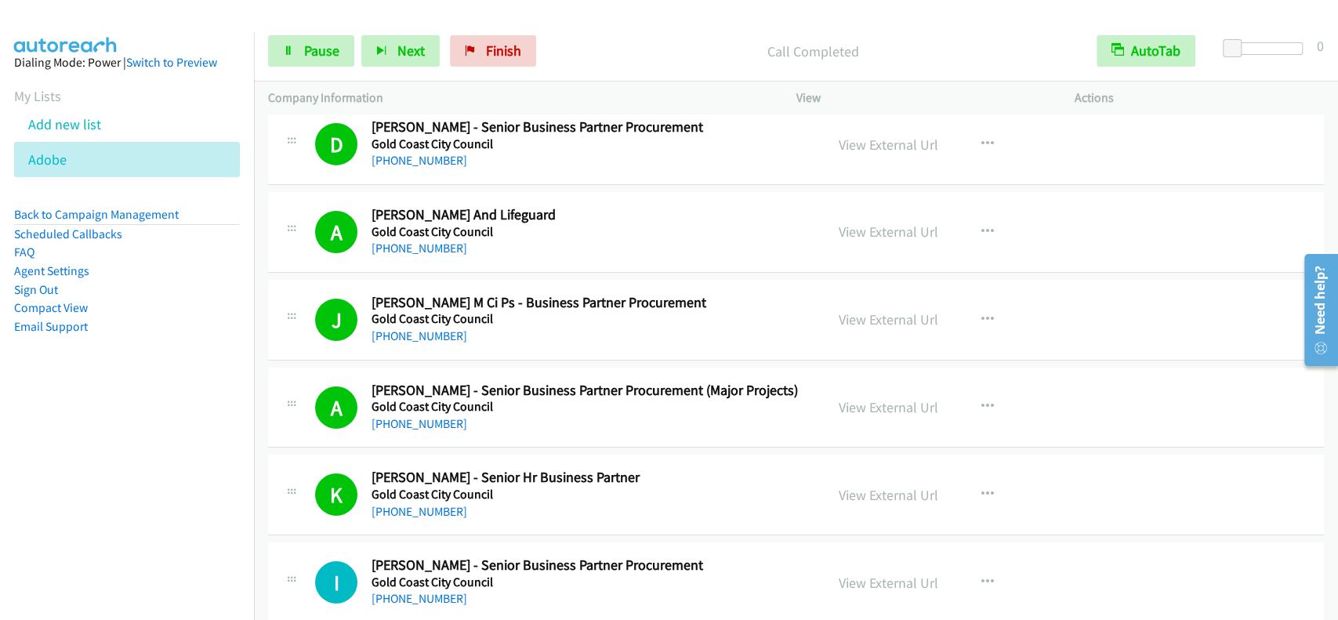
scroll to position [3762, 0]
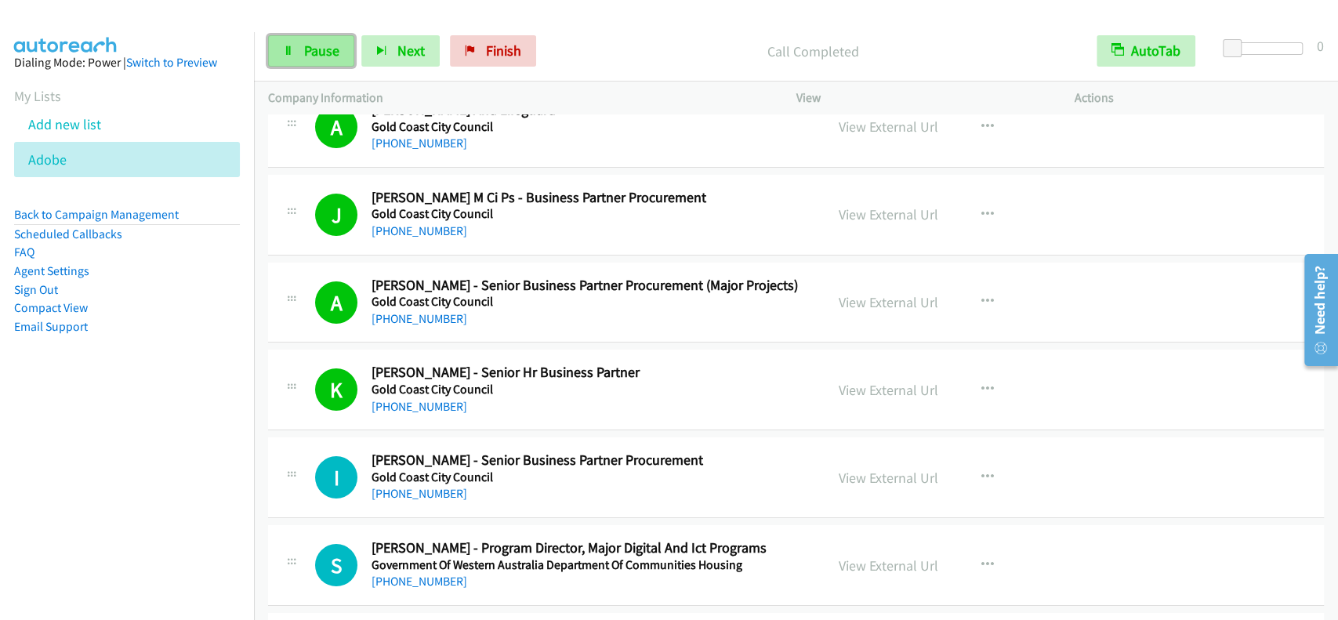
click at [304, 48] on span "Pause" at bounding box center [321, 51] width 35 height 18
click at [305, 49] on span "Start Calls" at bounding box center [334, 51] width 61 height 18
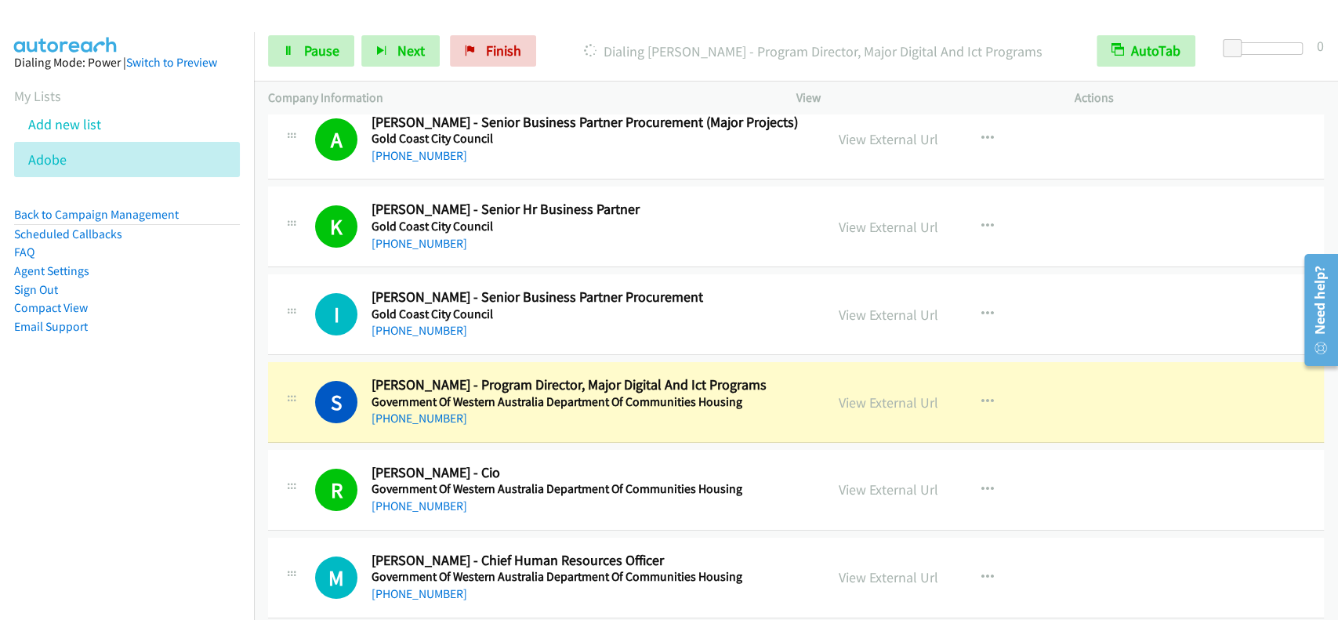
scroll to position [3970, 0]
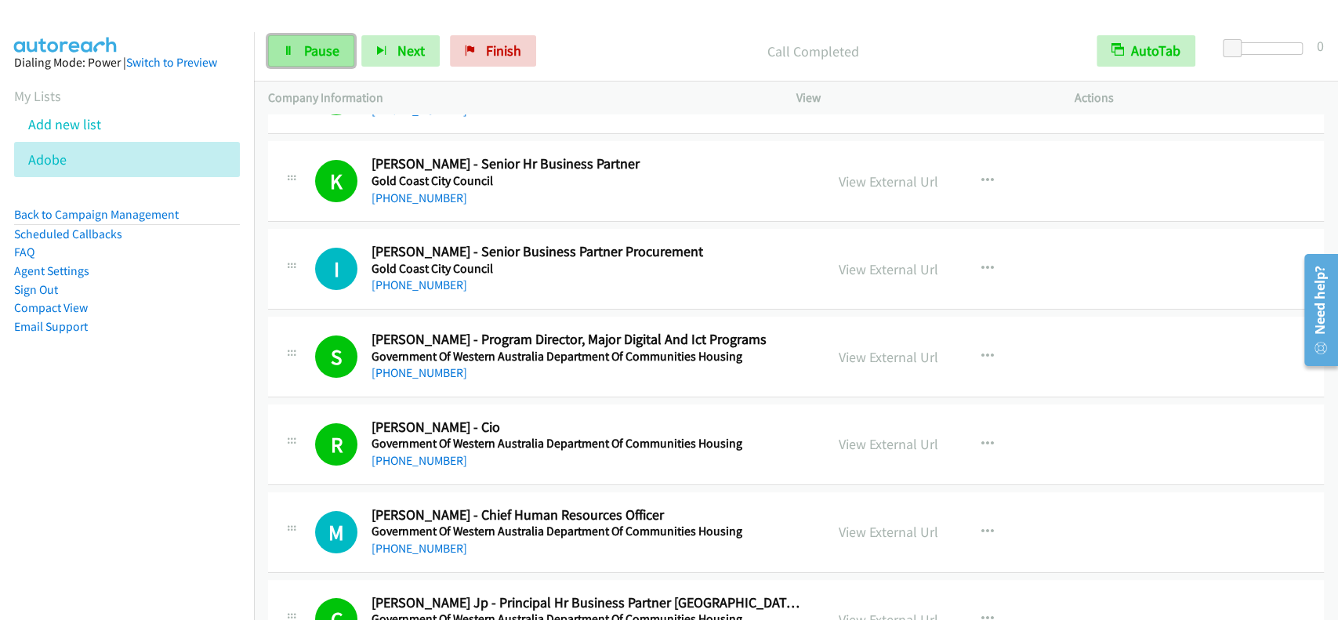
click at [308, 39] on link "Pause" at bounding box center [311, 50] width 86 height 31
click at [310, 40] on link "Start Calls" at bounding box center [324, 50] width 112 height 31
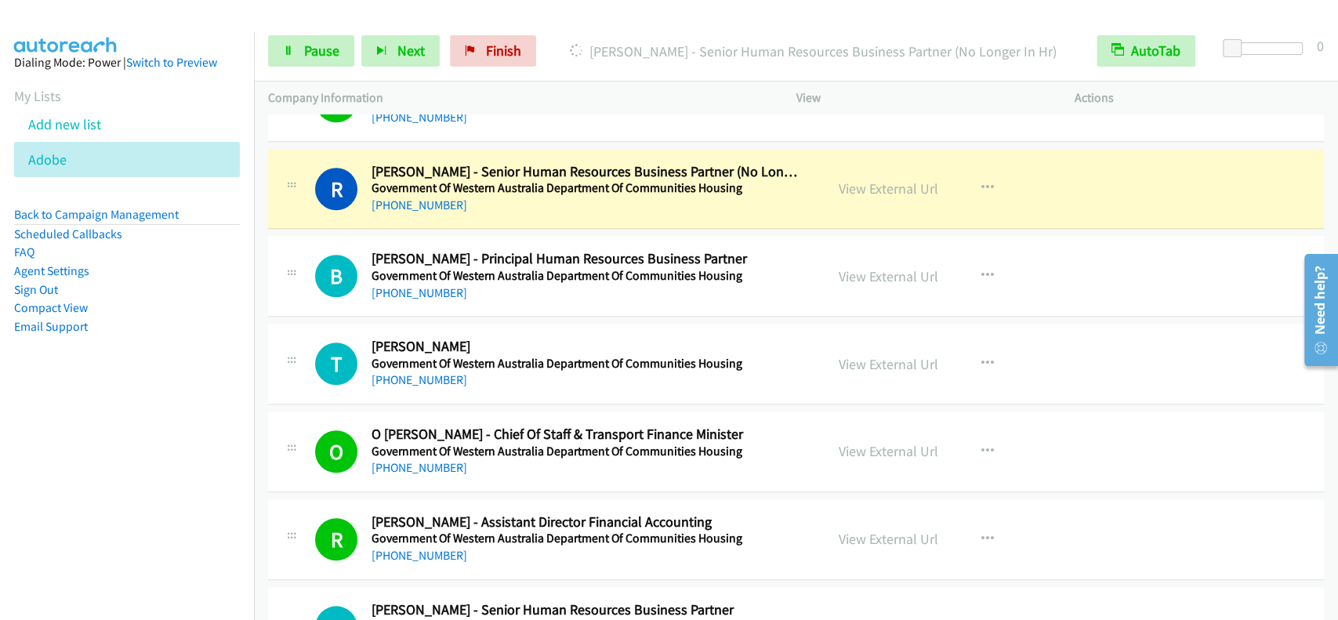
scroll to position [4806, 0]
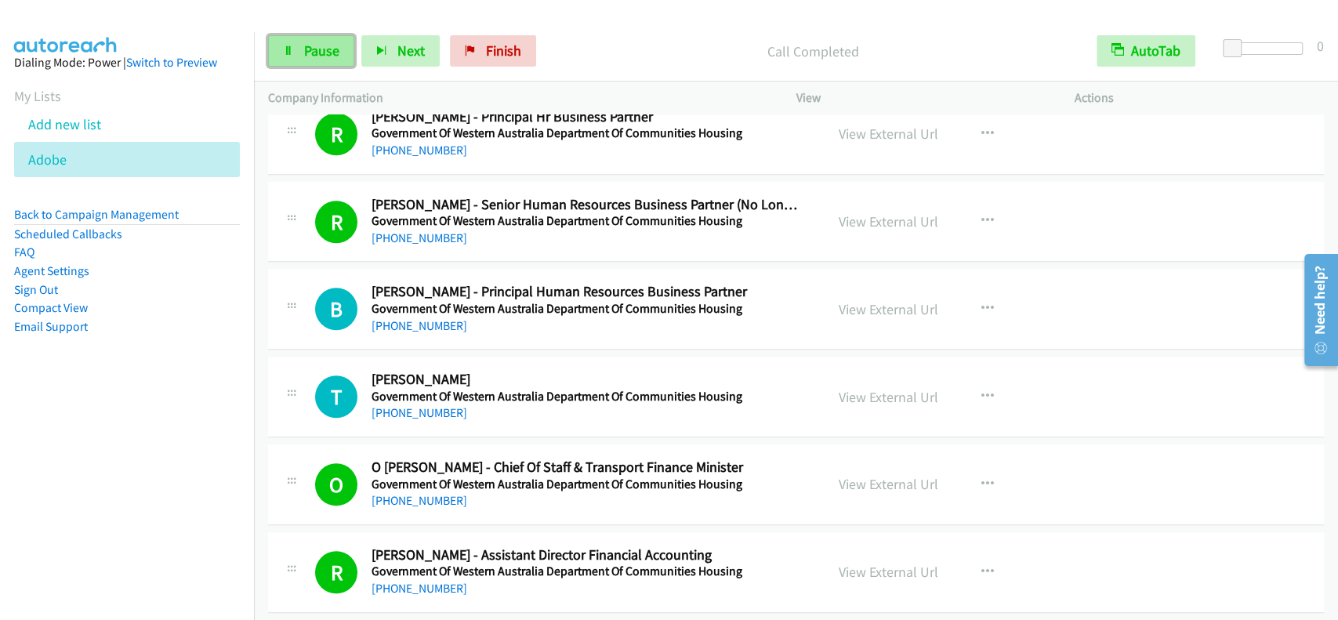
click at [322, 51] on span "Pause" at bounding box center [321, 51] width 35 height 18
click at [321, 50] on span "Start Calls" at bounding box center [334, 51] width 61 height 18
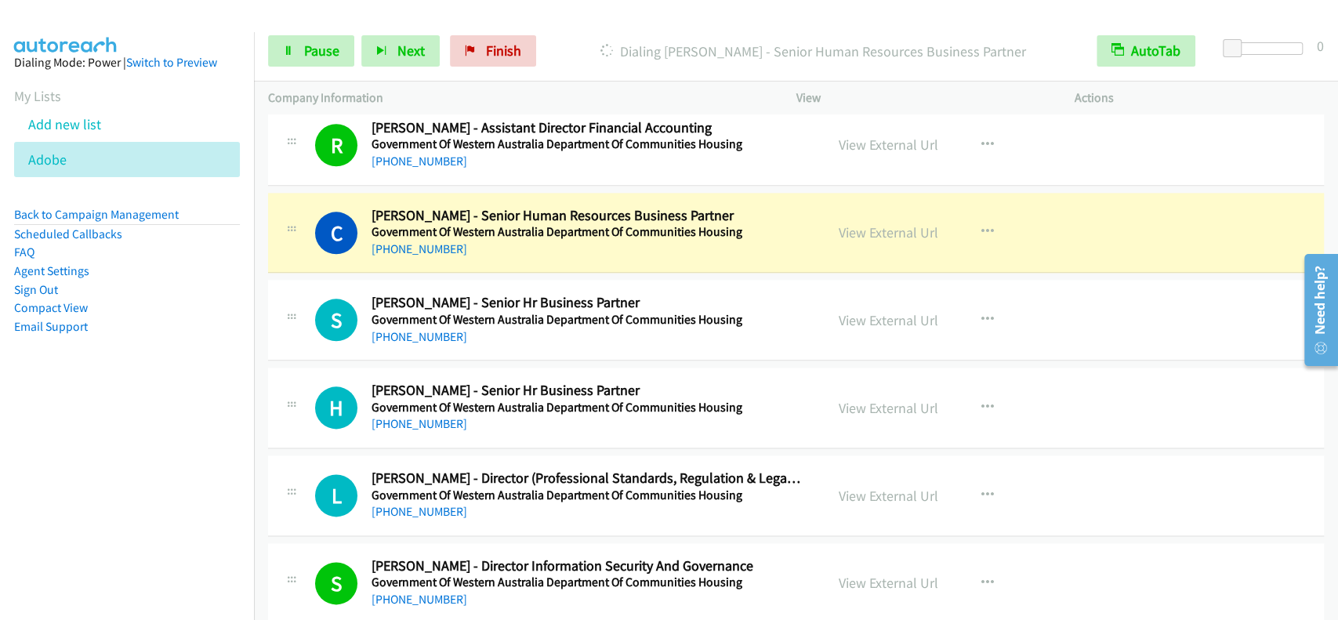
scroll to position [5266, 0]
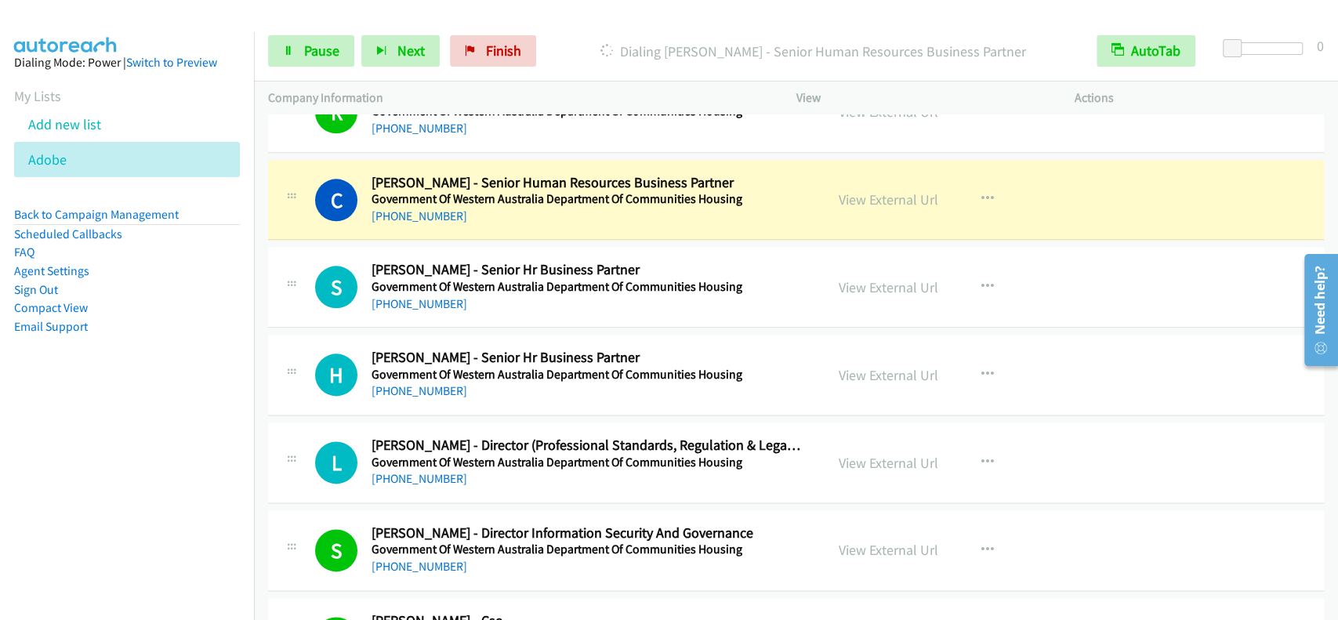
click at [509, 92] on p "Company Information" at bounding box center [518, 98] width 500 height 19
click at [589, 91] on p "Company Information" at bounding box center [518, 98] width 500 height 19
click at [580, 50] on p "Dialing Courtney Wellington - Senior Human Resources Business Partner" at bounding box center [812, 51] width 511 height 21
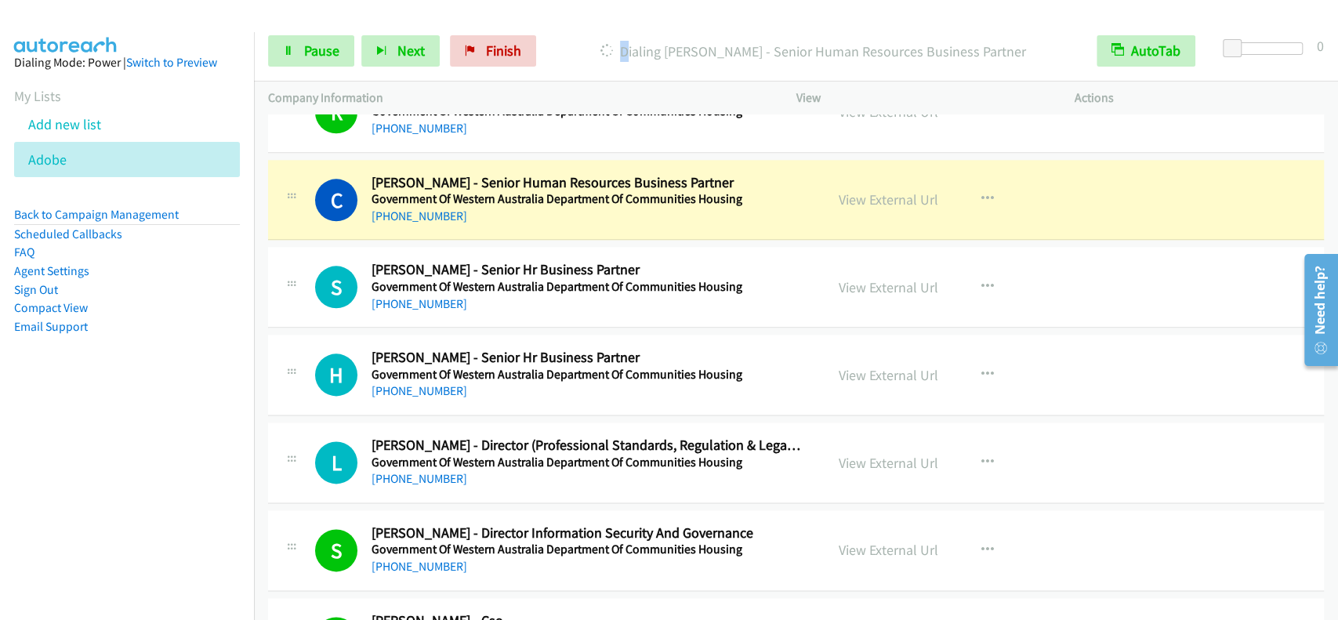
click at [580, 50] on p "Dialing Courtney Wellington - Senior Human Resources Business Partner" at bounding box center [812, 51] width 511 height 21
click at [119, 422] on nav "Dialing Mode: Power | Switch to Preview My Lists Add new list Adobe Back to Cam…" at bounding box center [127, 342] width 255 height 620
click at [119, 420] on nav "Dialing Mode: Power | Switch to Preview My Lists Add new list Adobe Back to Cam…" at bounding box center [127, 342] width 255 height 620
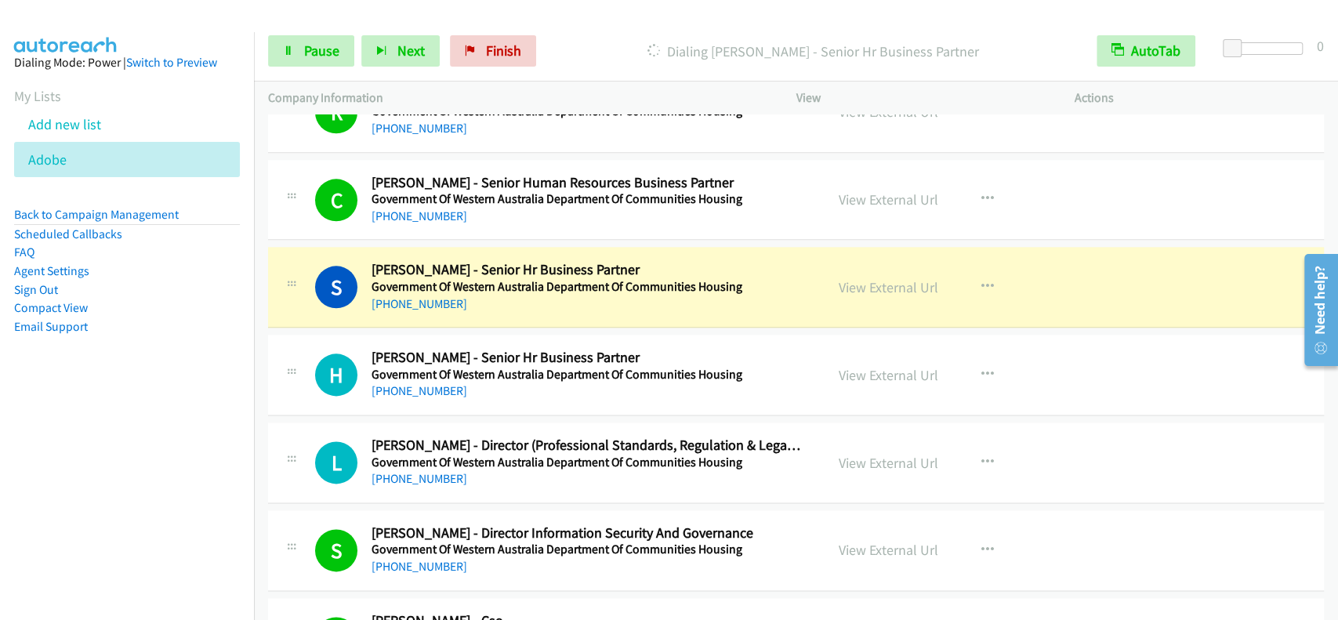
scroll to position [5370, 0]
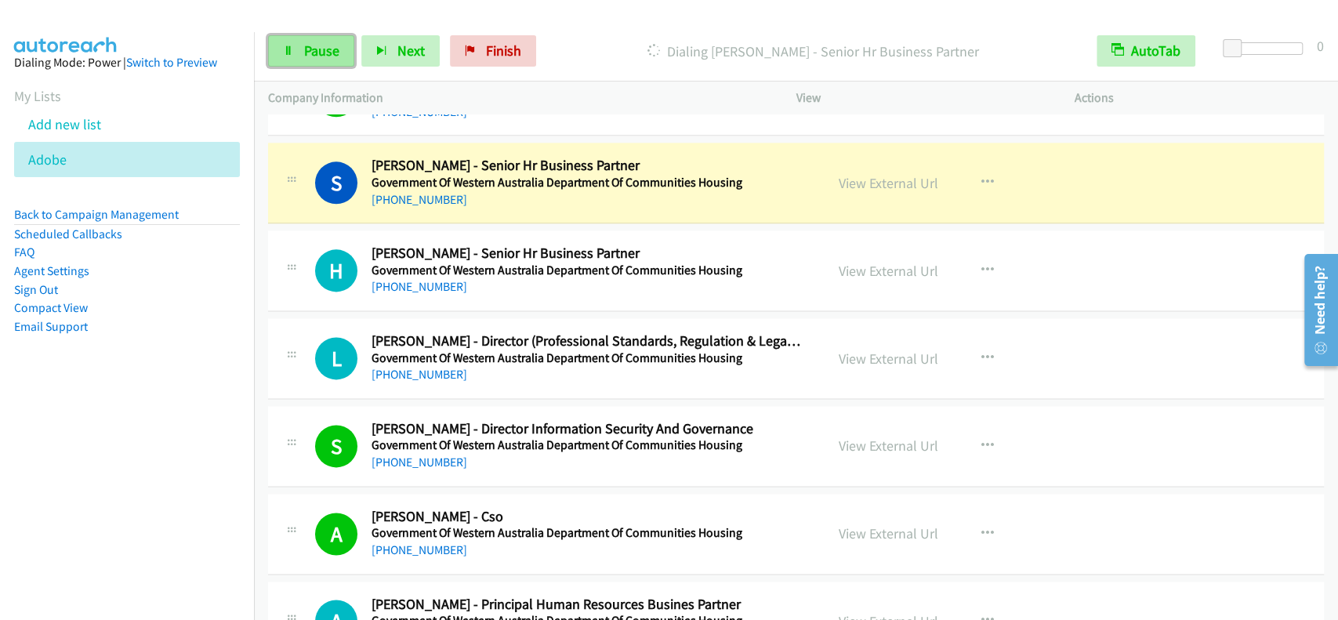
click at [323, 59] on span "Pause" at bounding box center [321, 51] width 35 height 18
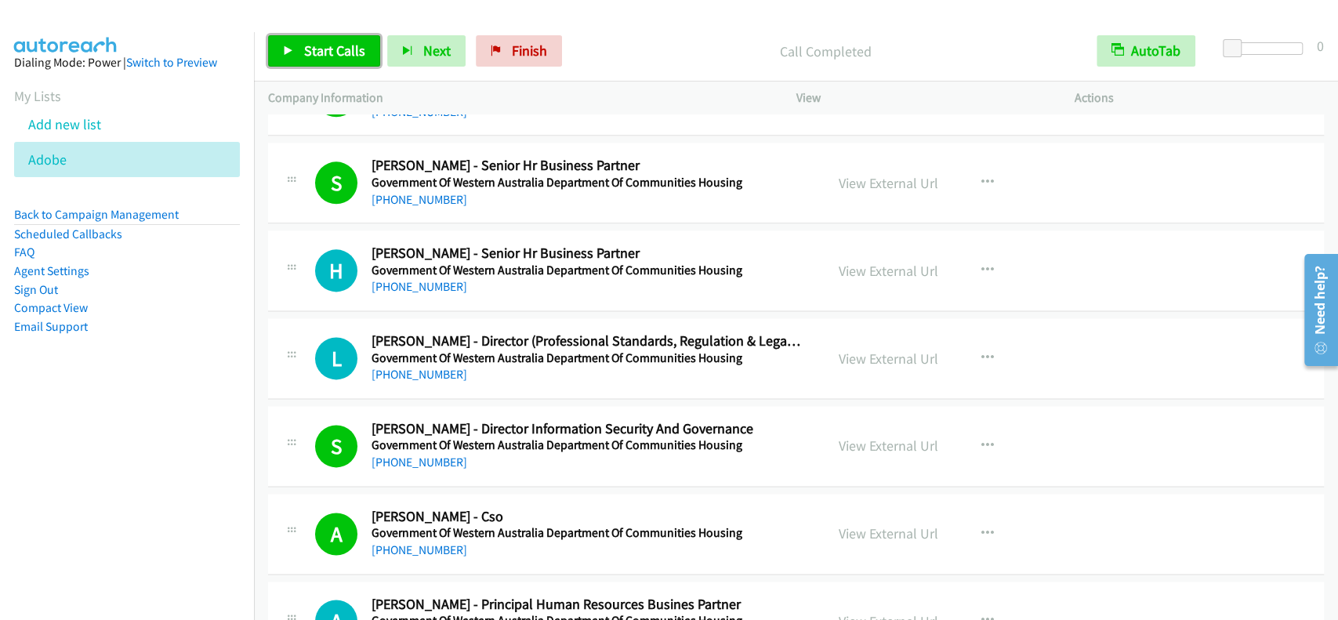
click at [342, 47] on span "Start Calls" at bounding box center [334, 51] width 61 height 18
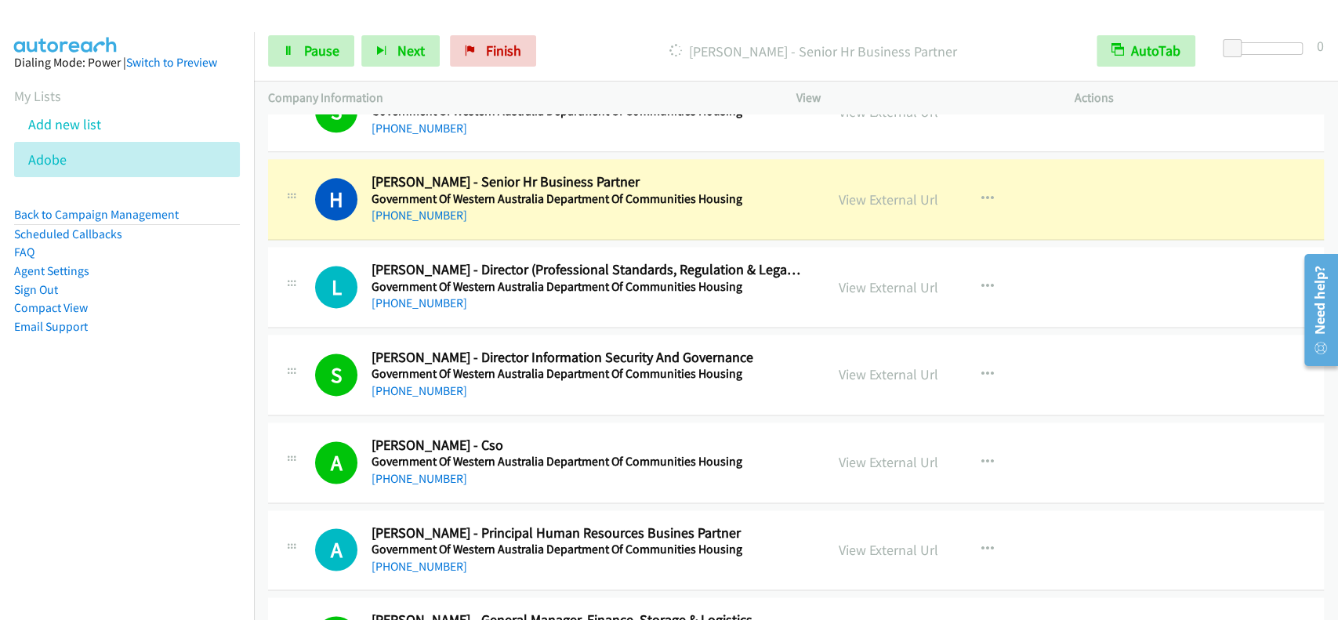
scroll to position [5475, 0]
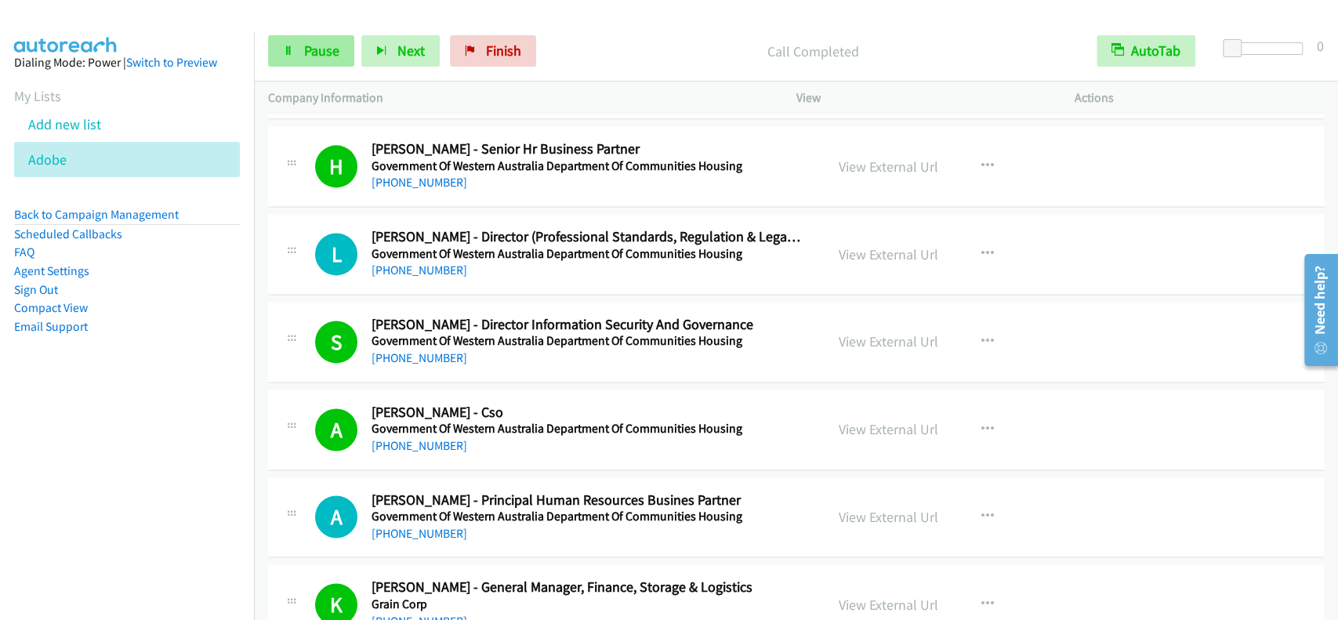
click at [313, 66] on div "Start Calls Pause Next Finish Call Completed AutoTab AutoTab 0" at bounding box center [796, 51] width 1084 height 60
click at [293, 49] on icon at bounding box center [288, 51] width 11 height 11
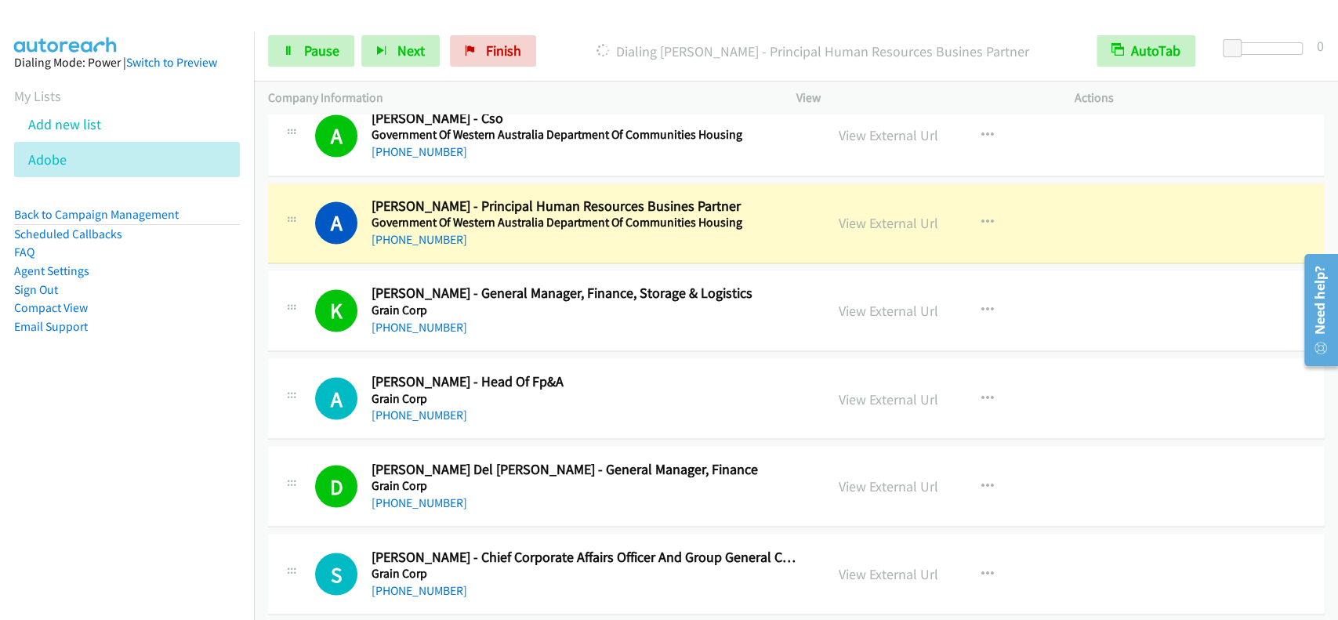
scroll to position [5788, 0]
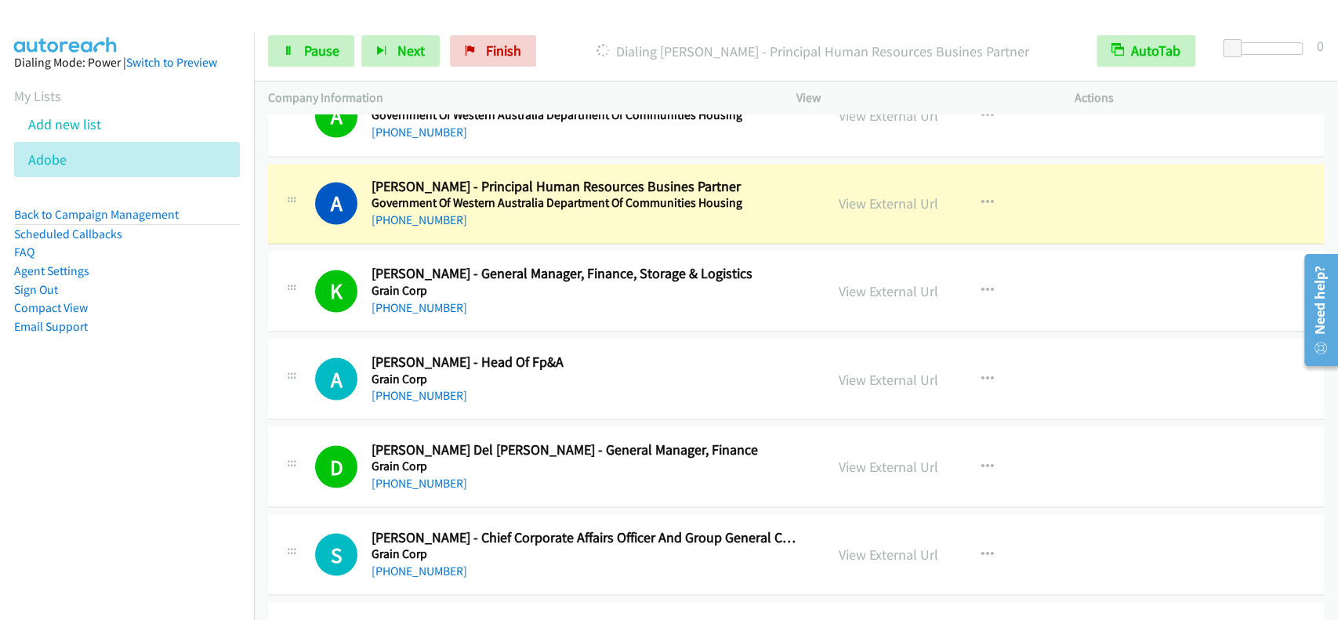
click at [518, 115] on h5 "Government Of Western Australia Department Of Communities Housing" at bounding box center [586, 115] width 431 height 16
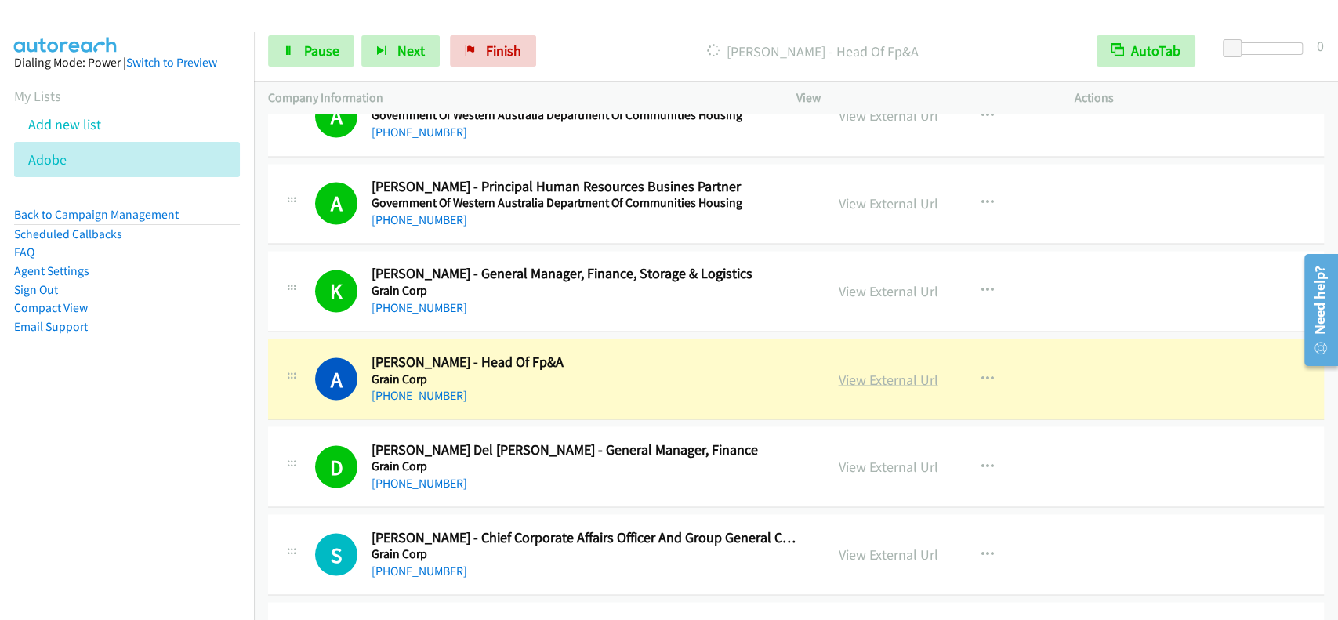
click at [894, 377] on link "View External Url" at bounding box center [889, 379] width 100 height 18
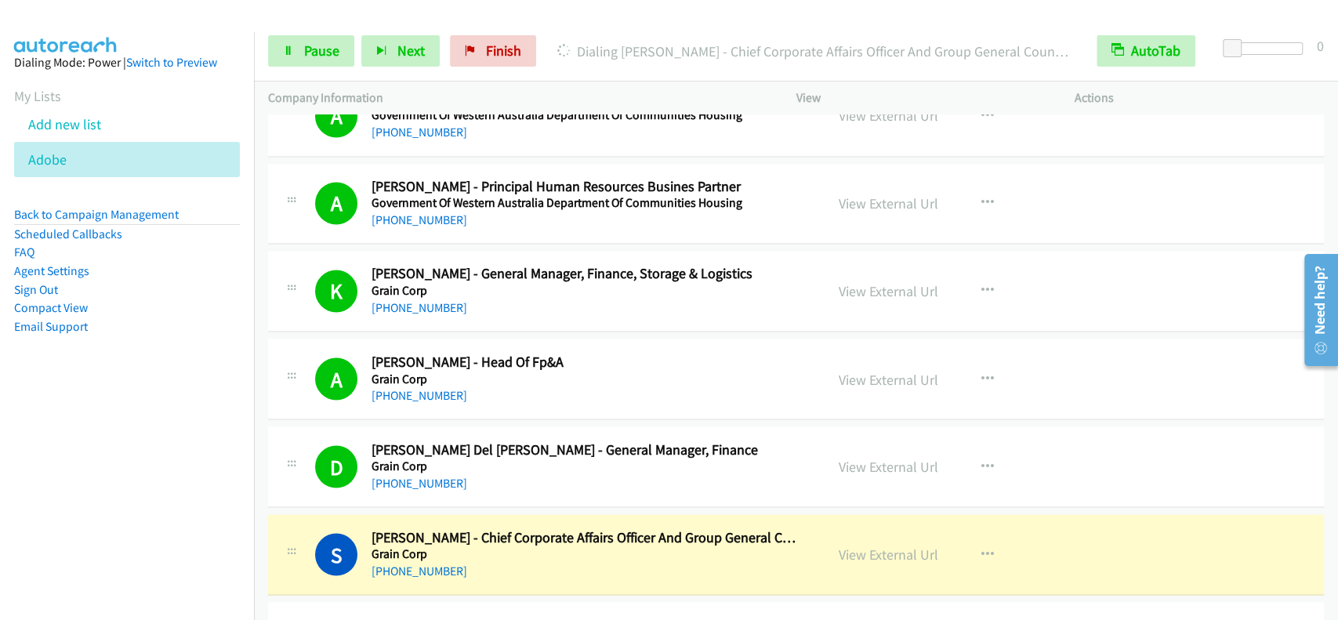
click at [873, 357] on div "View External Url View External Url Schedule/Manage Callback Start Calls Here R…" at bounding box center [970, 379] width 292 height 52
click at [877, 370] on link "View External Url" at bounding box center [889, 379] width 100 height 18
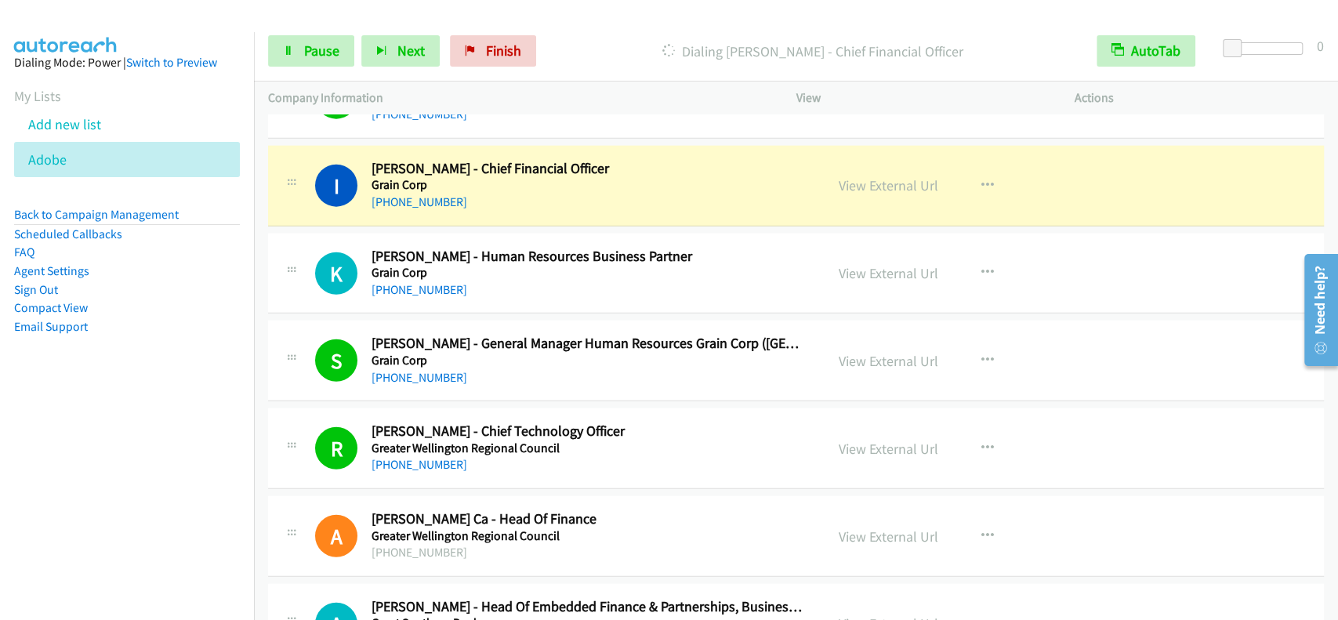
scroll to position [6624, 0]
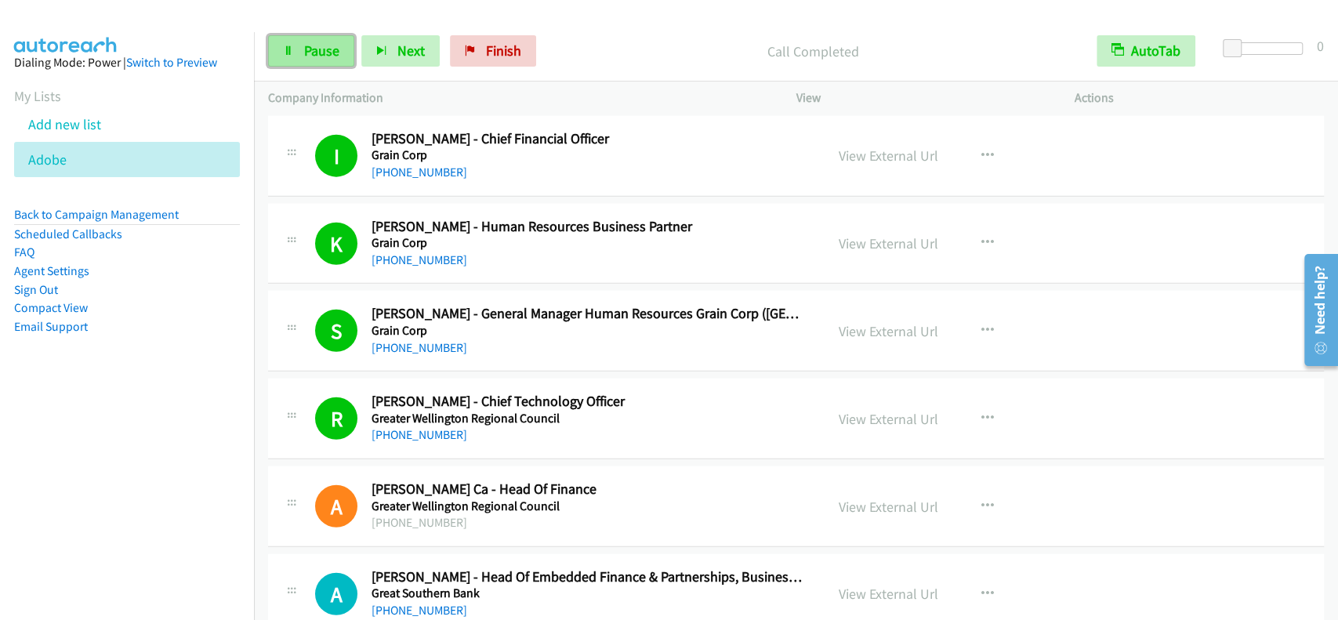
click at [302, 54] on link "Pause" at bounding box center [311, 50] width 86 height 31
click at [302, 54] on link "Start Calls" at bounding box center [324, 50] width 112 height 31
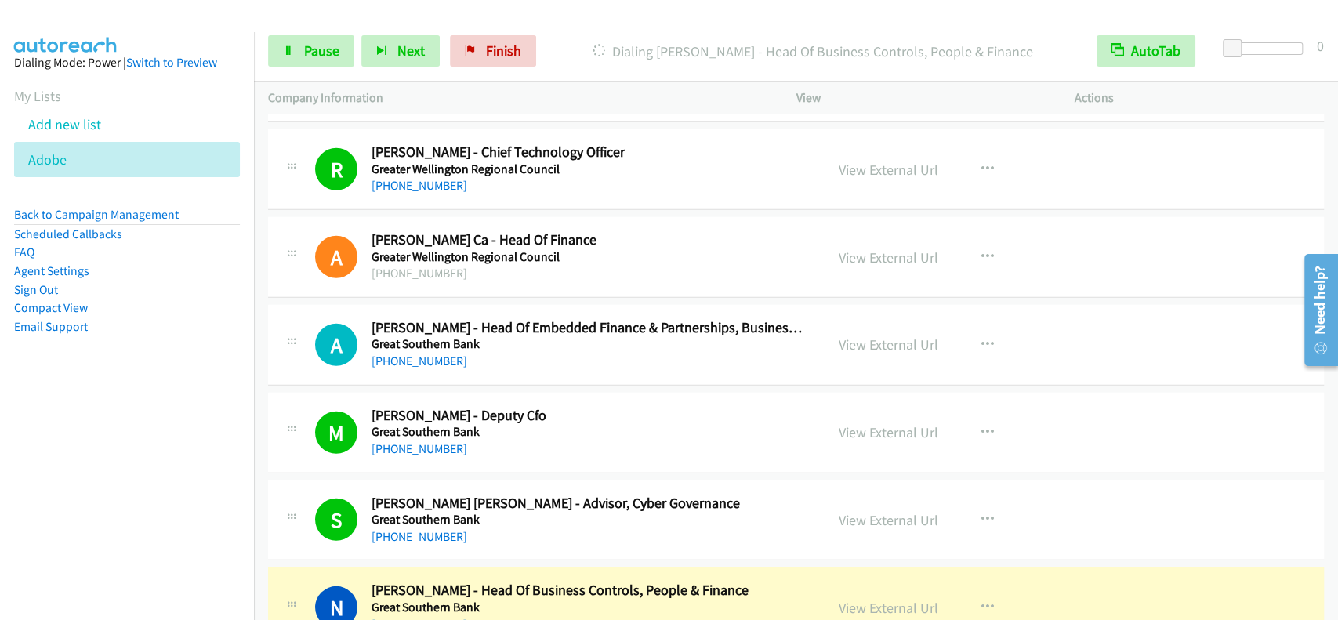
scroll to position [7147, 0]
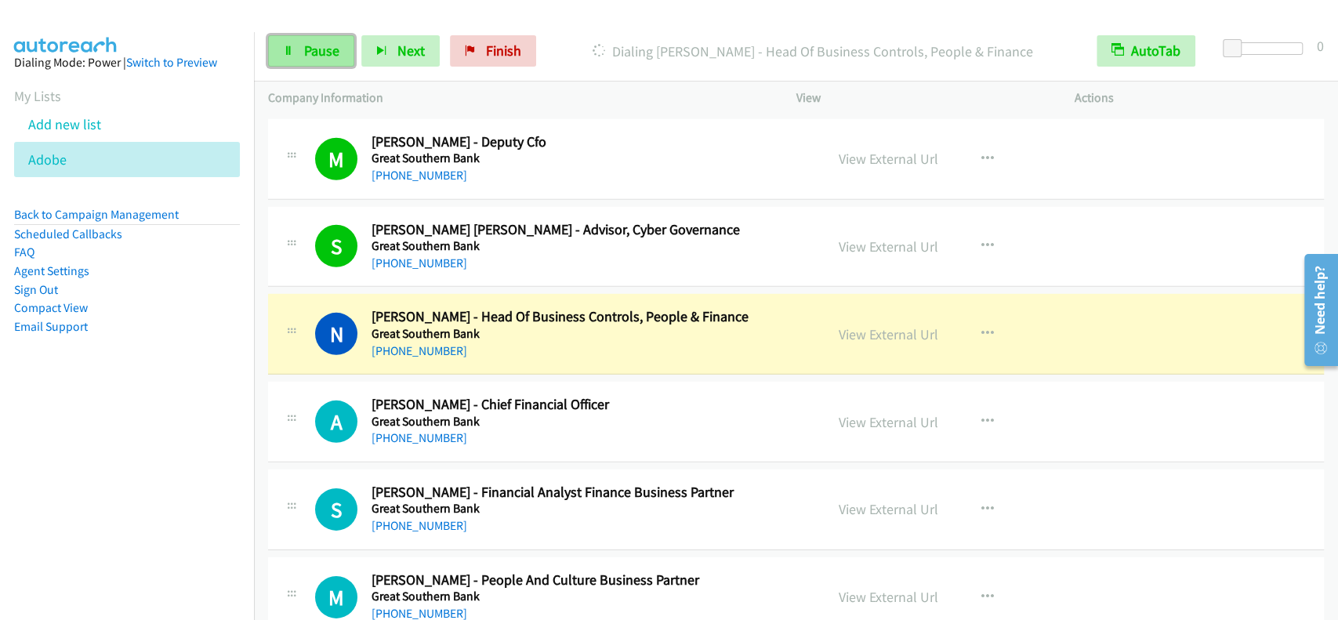
click at [317, 51] on span "Pause" at bounding box center [321, 51] width 35 height 18
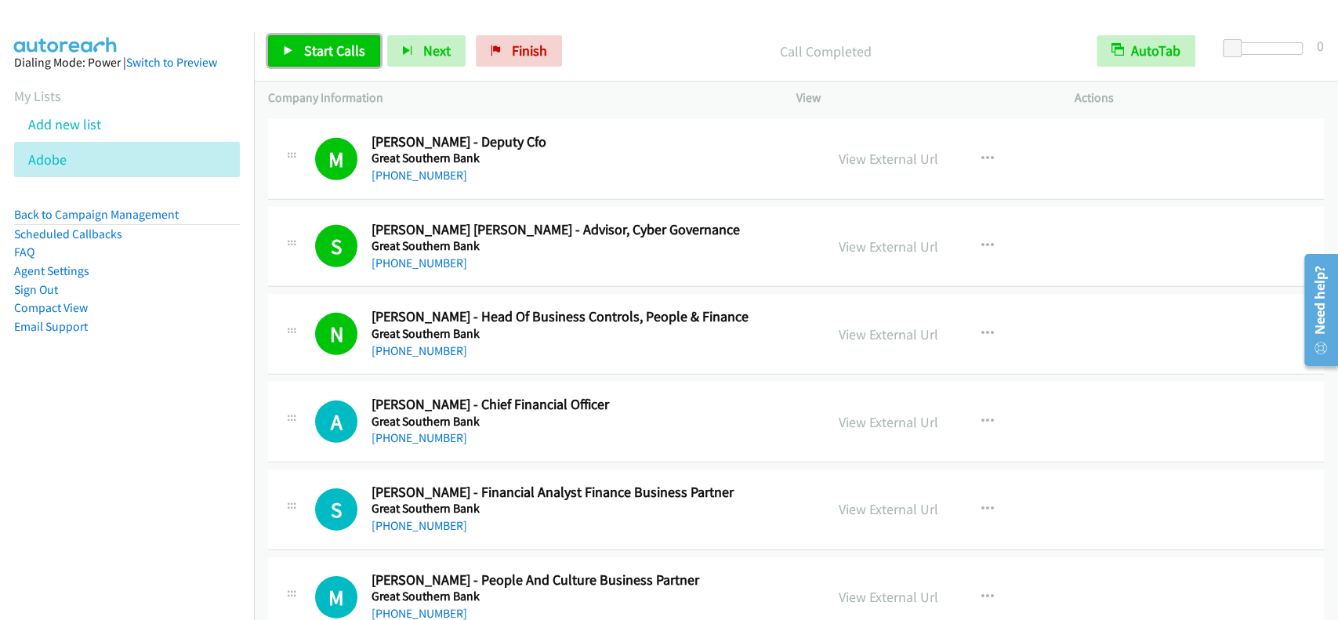
click at [339, 66] on link "Start Calls" at bounding box center [324, 50] width 112 height 31
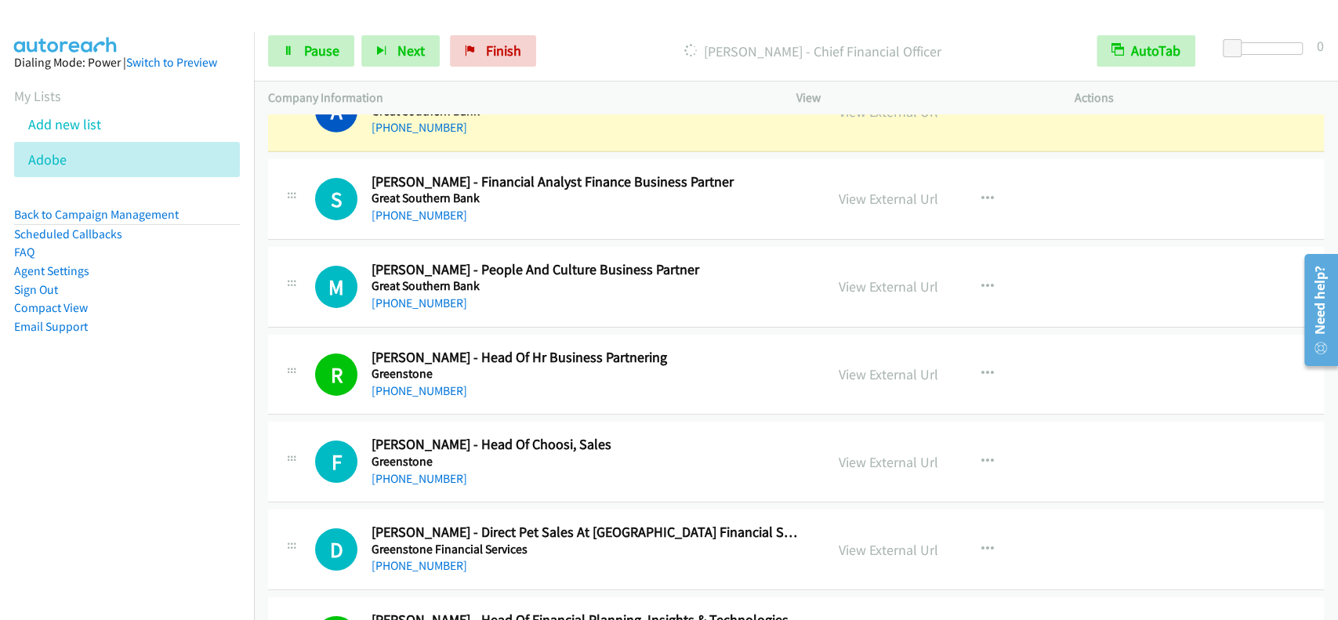
scroll to position [7461, 0]
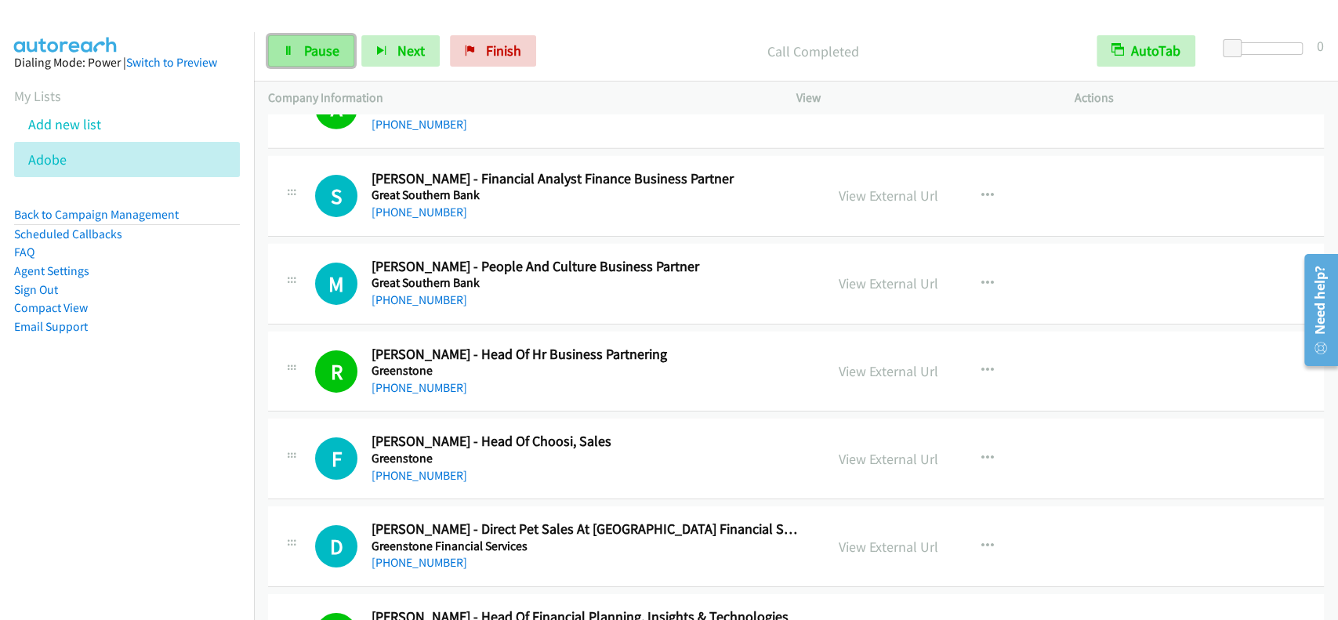
click at [322, 61] on link "Pause" at bounding box center [311, 50] width 86 height 31
click at [322, 61] on link "Start Calls" at bounding box center [324, 50] width 112 height 31
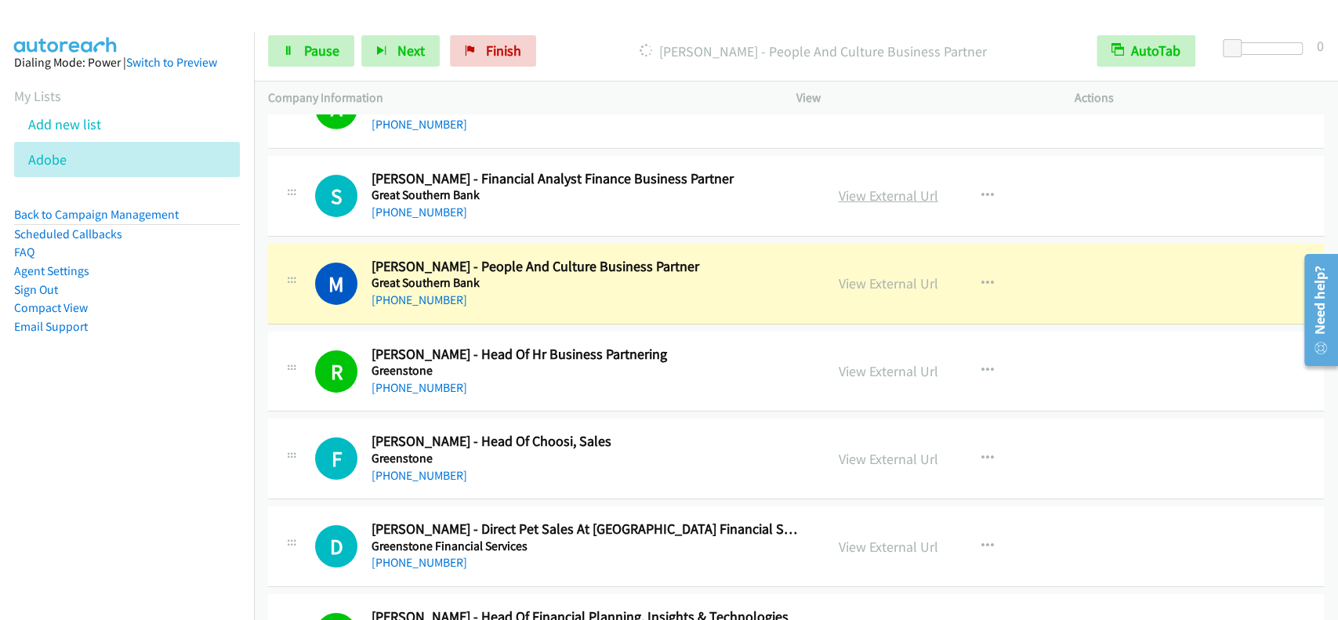
click at [853, 187] on link "View External Url" at bounding box center [889, 196] width 100 height 18
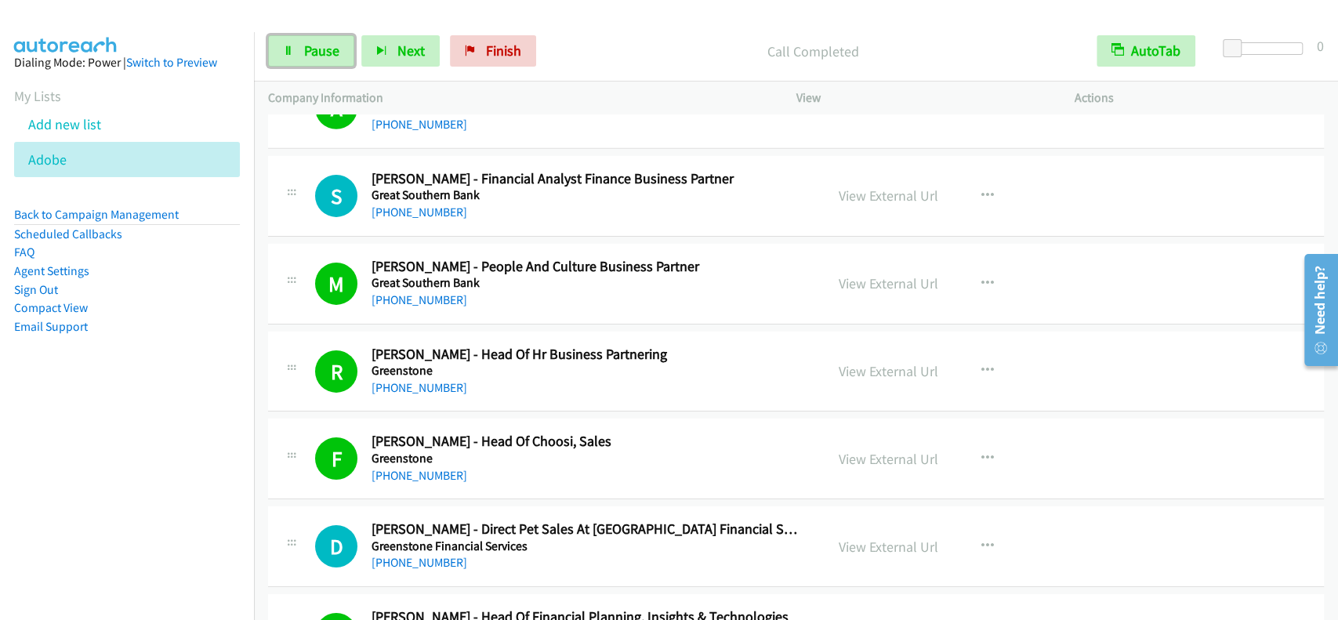
click at [293, 35] on link "Pause" at bounding box center [311, 50] width 86 height 31
click at [301, 47] on link "Start Calls" at bounding box center [324, 50] width 112 height 31
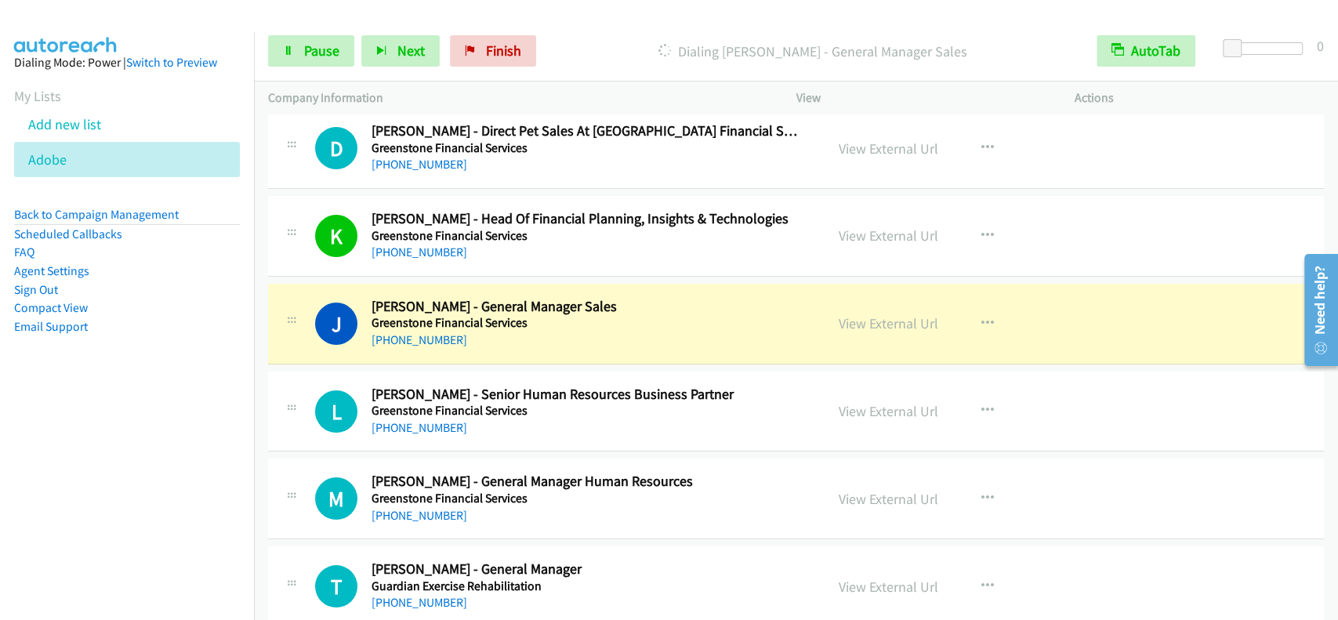
scroll to position [7878, 0]
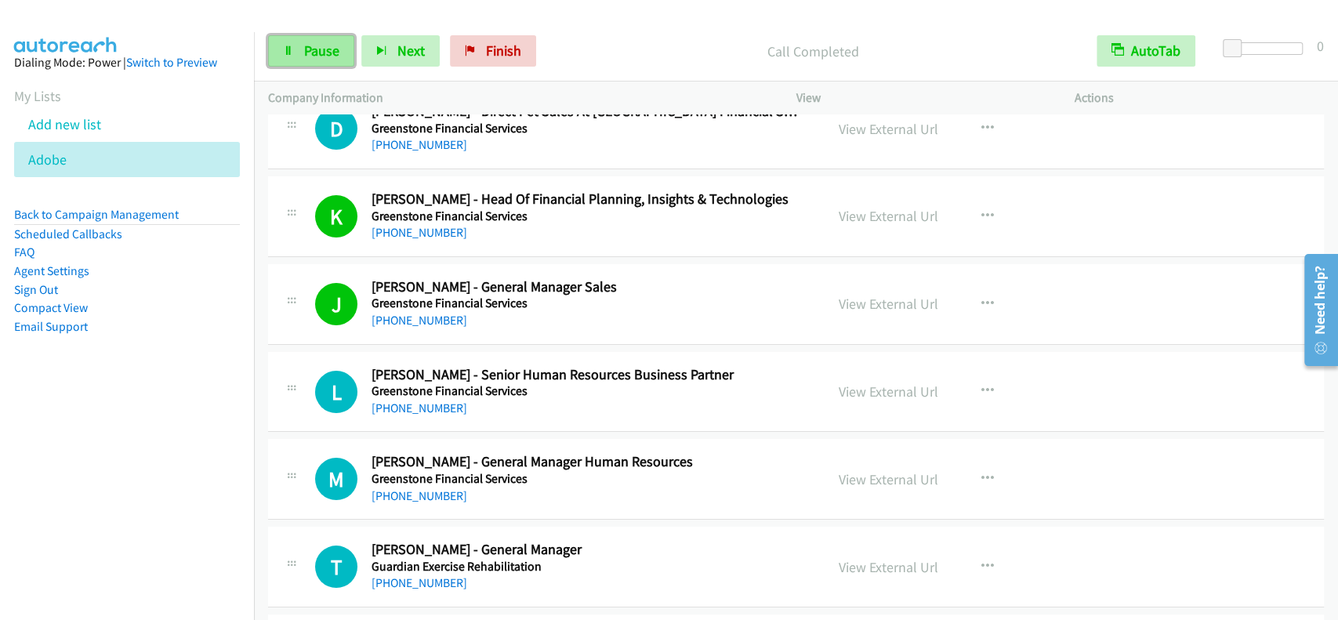
click at [342, 60] on link "Pause" at bounding box center [311, 50] width 86 height 31
click at [337, 53] on span "Start Calls" at bounding box center [334, 51] width 61 height 18
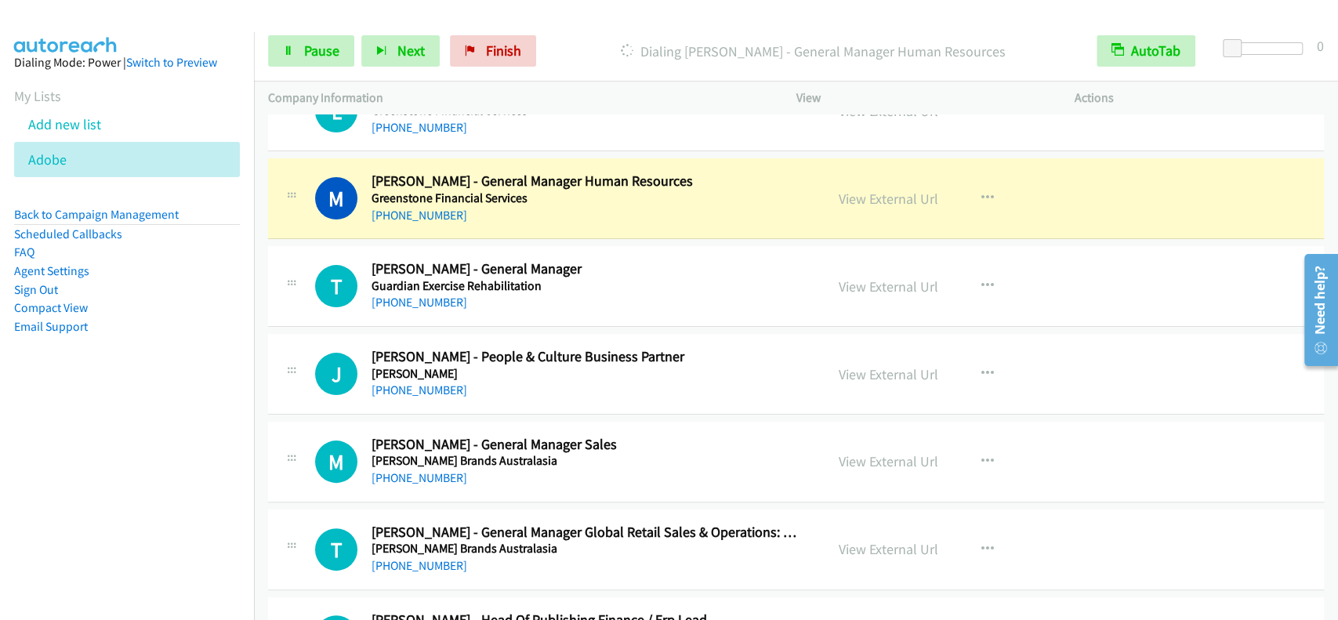
scroll to position [8192, 0]
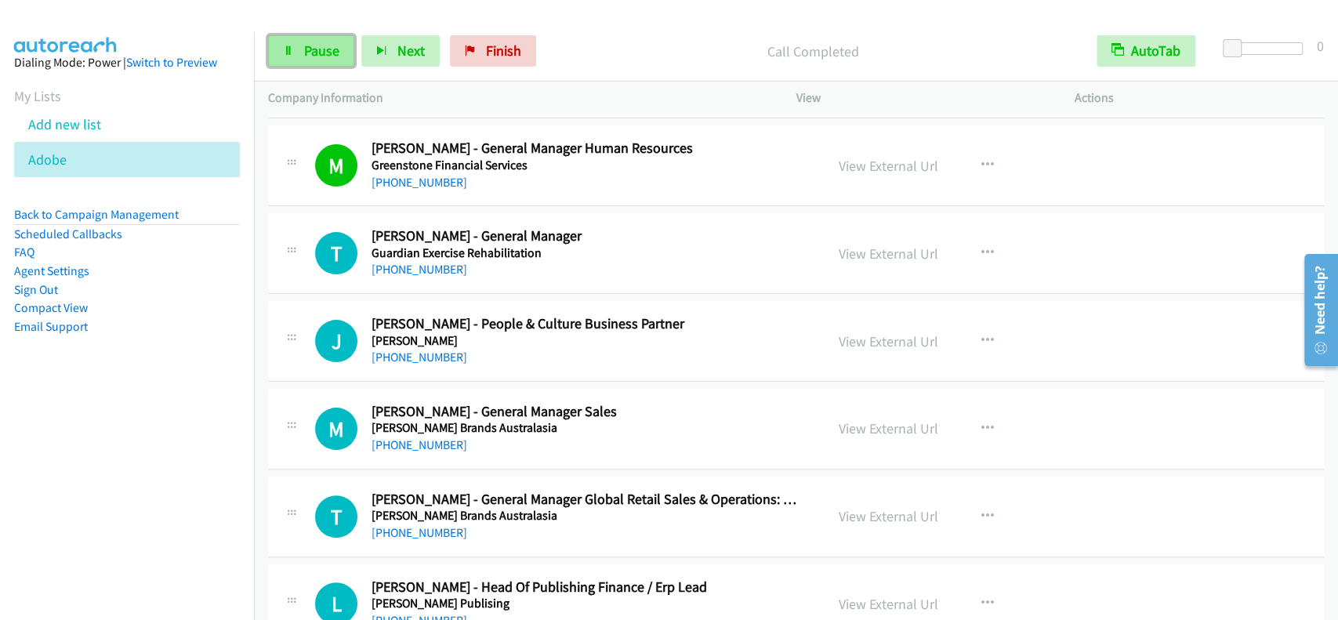
click at [320, 39] on link "Pause" at bounding box center [311, 50] width 86 height 31
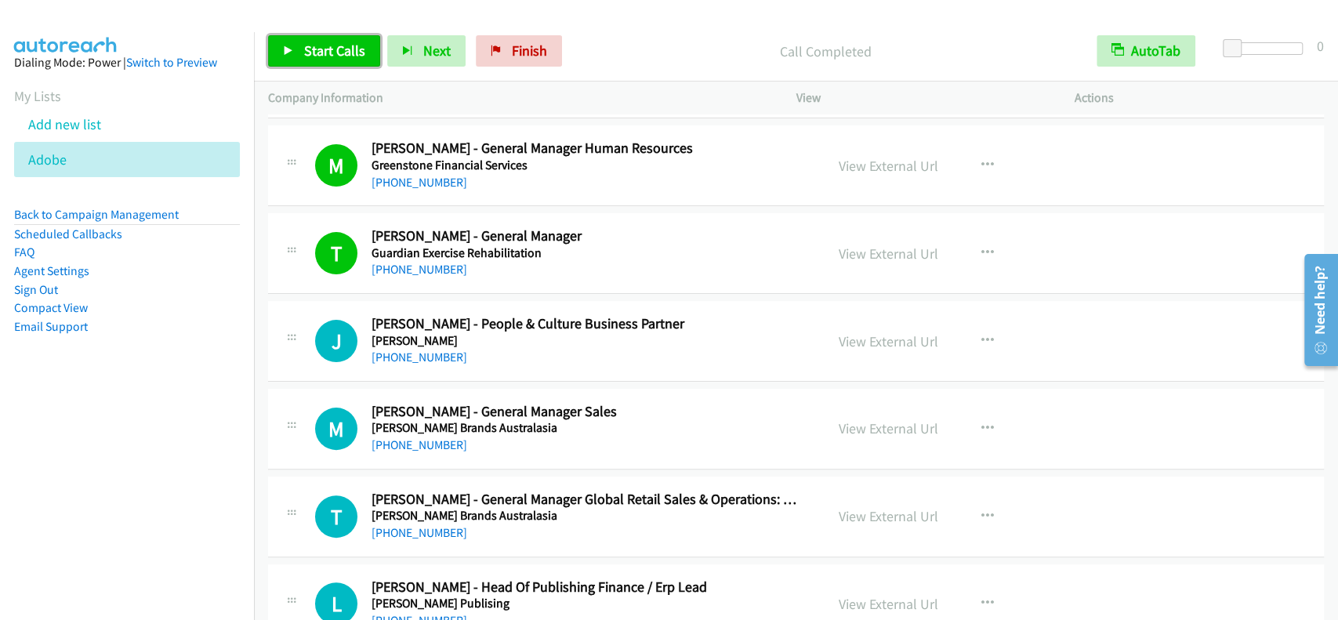
click at [304, 43] on span "Start Calls" at bounding box center [334, 51] width 61 height 18
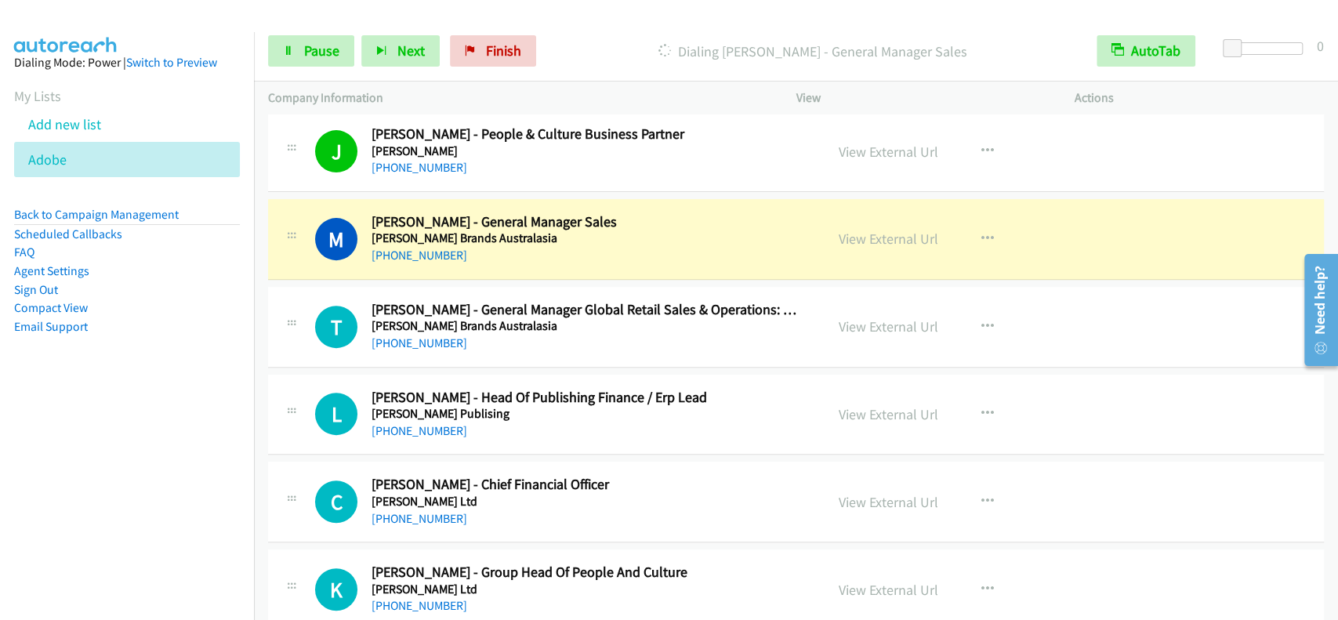
scroll to position [8401, 0]
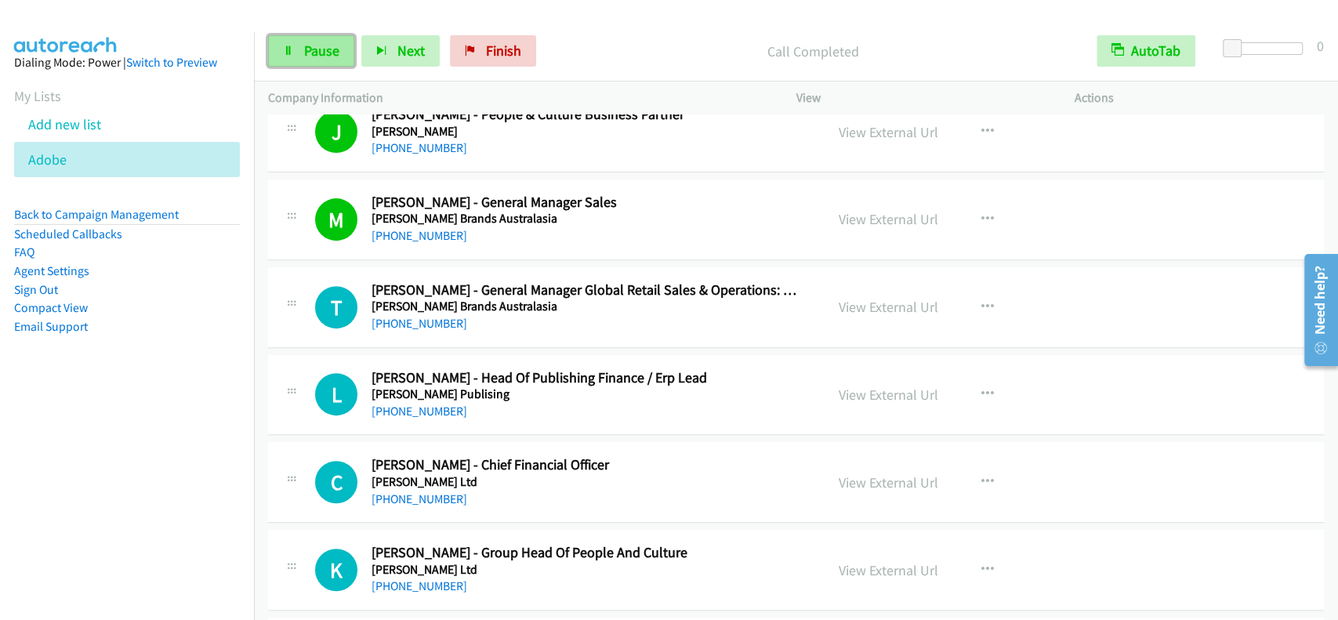
click at [316, 48] on span "Pause" at bounding box center [321, 51] width 35 height 18
click at [316, 48] on span "Start Calls" at bounding box center [334, 51] width 61 height 18
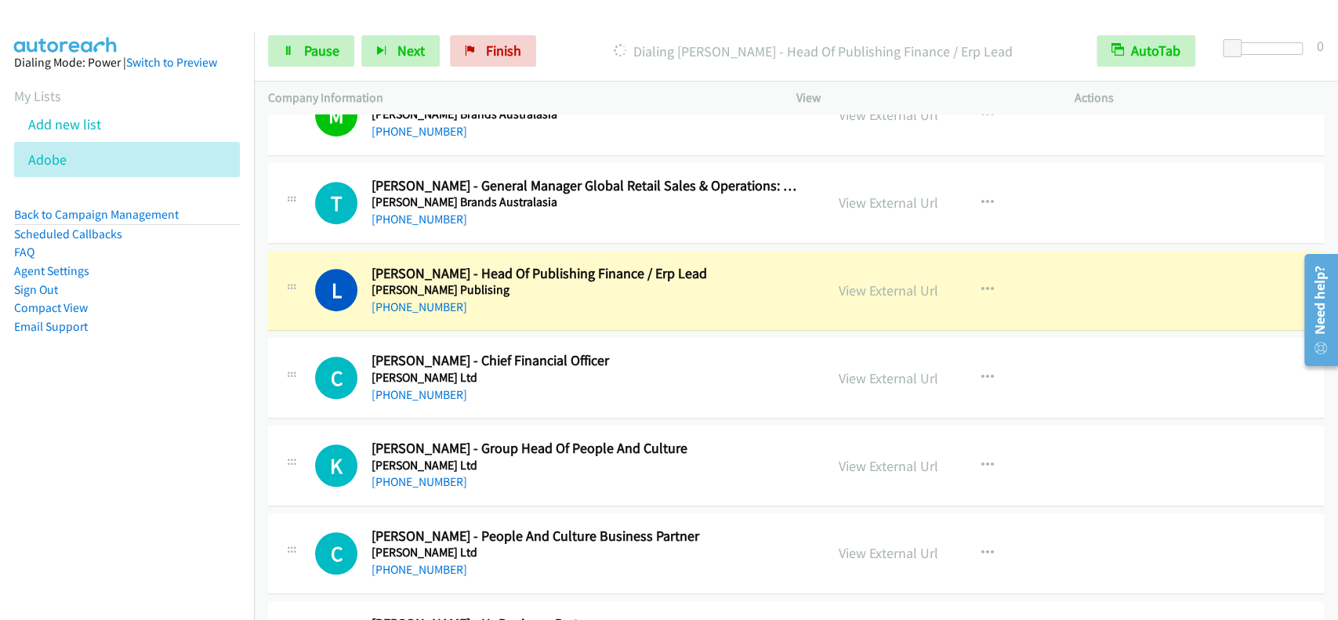
scroll to position [8609, 0]
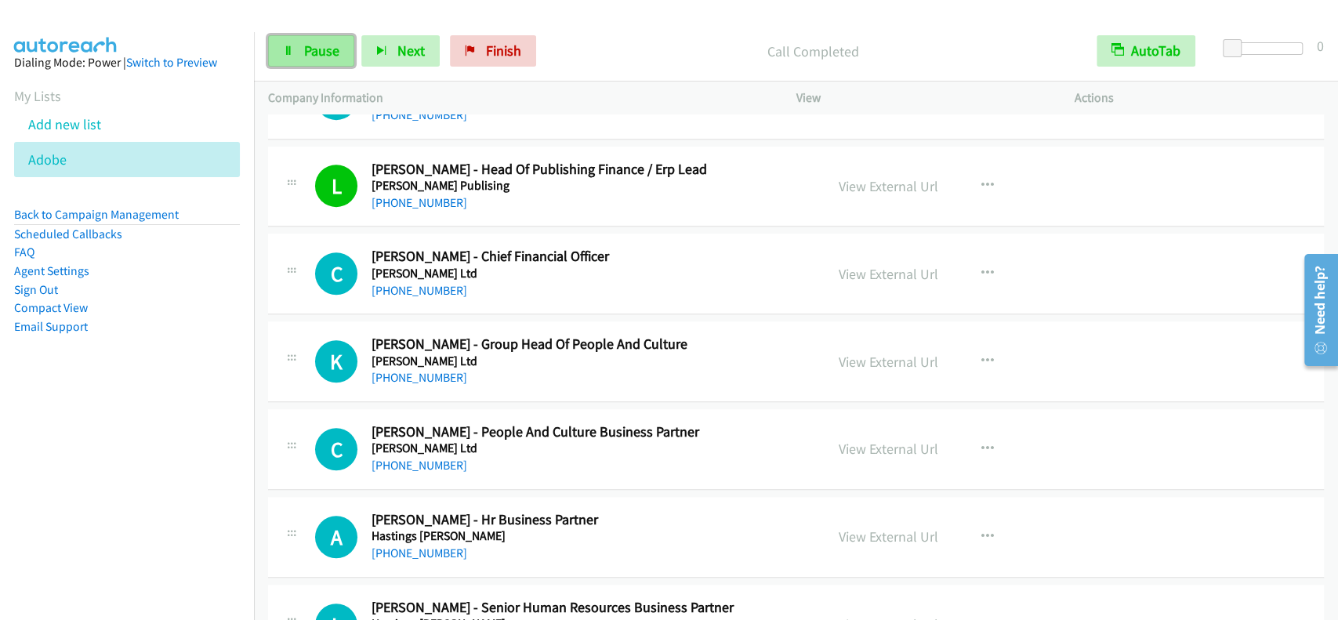
click at [325, 43] on span "Pause" at bounding box center [321, 51] width 35 height 18
click at [325, 43] on span "Start Calls" at bounding box center [334, 51] width 61 height 18
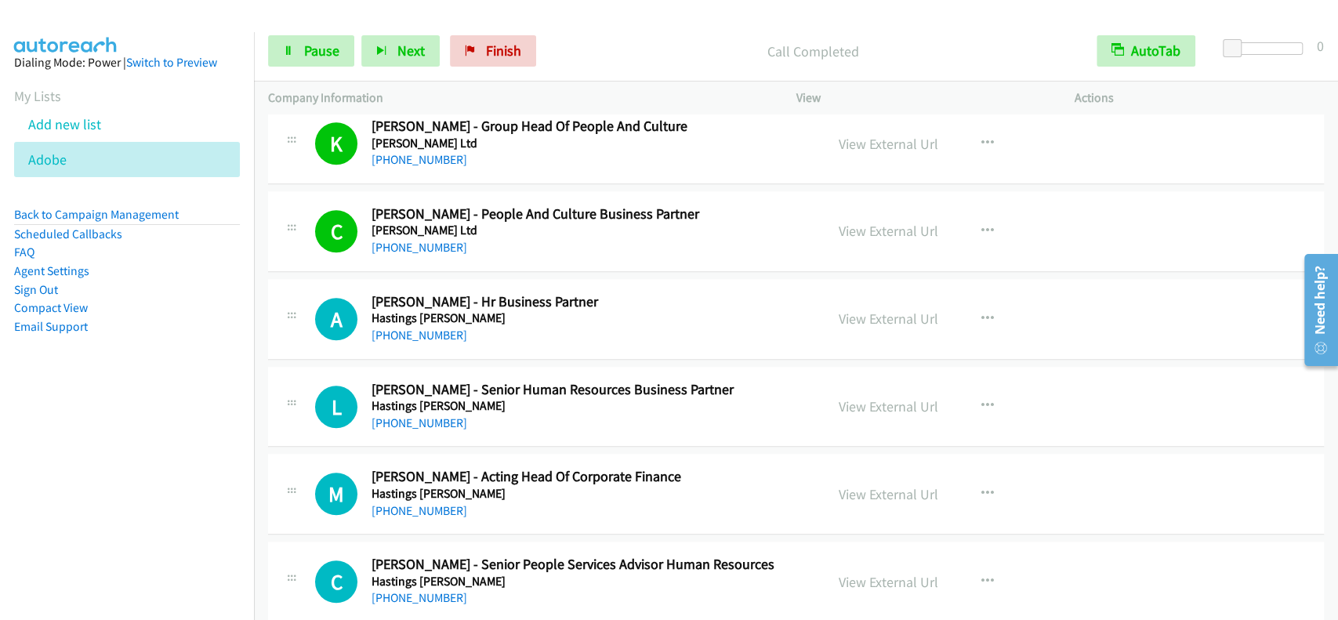
scroll to position [8819, 0]
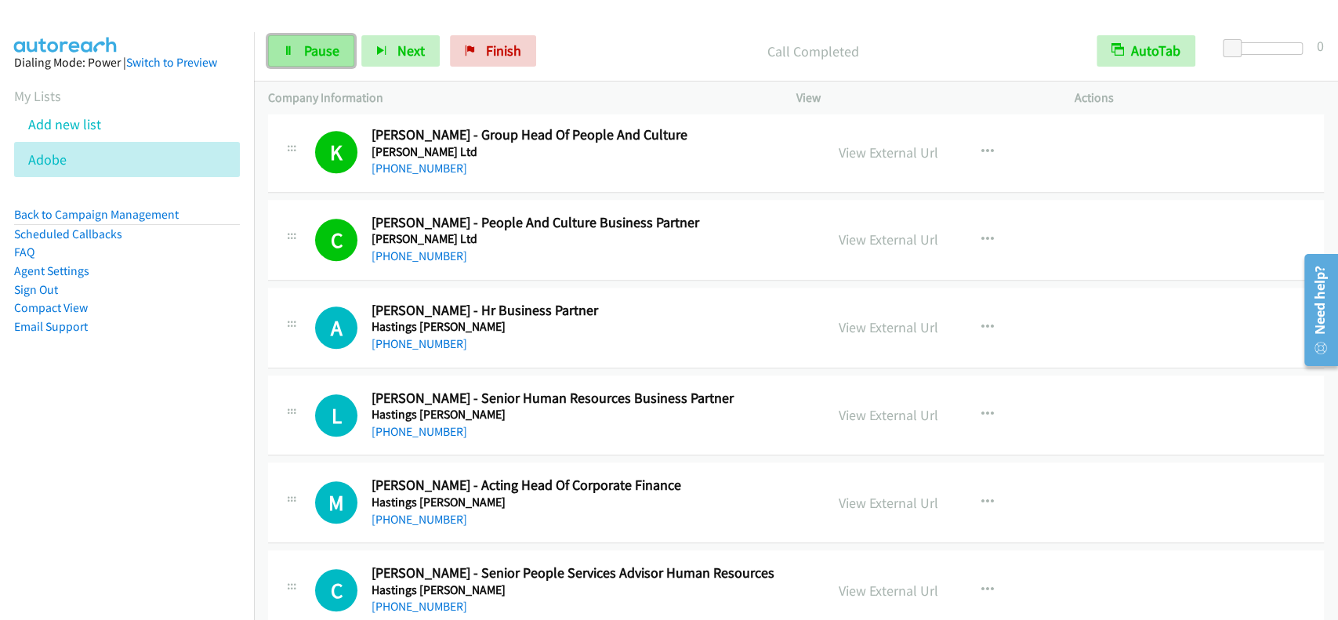
click at [328, 45] on span "Pause" at bounding box center [321, 51] width 35 height 18
click at [326, 44] on span "Start Calls" at bounding box center [334, 51] width 61 height 18
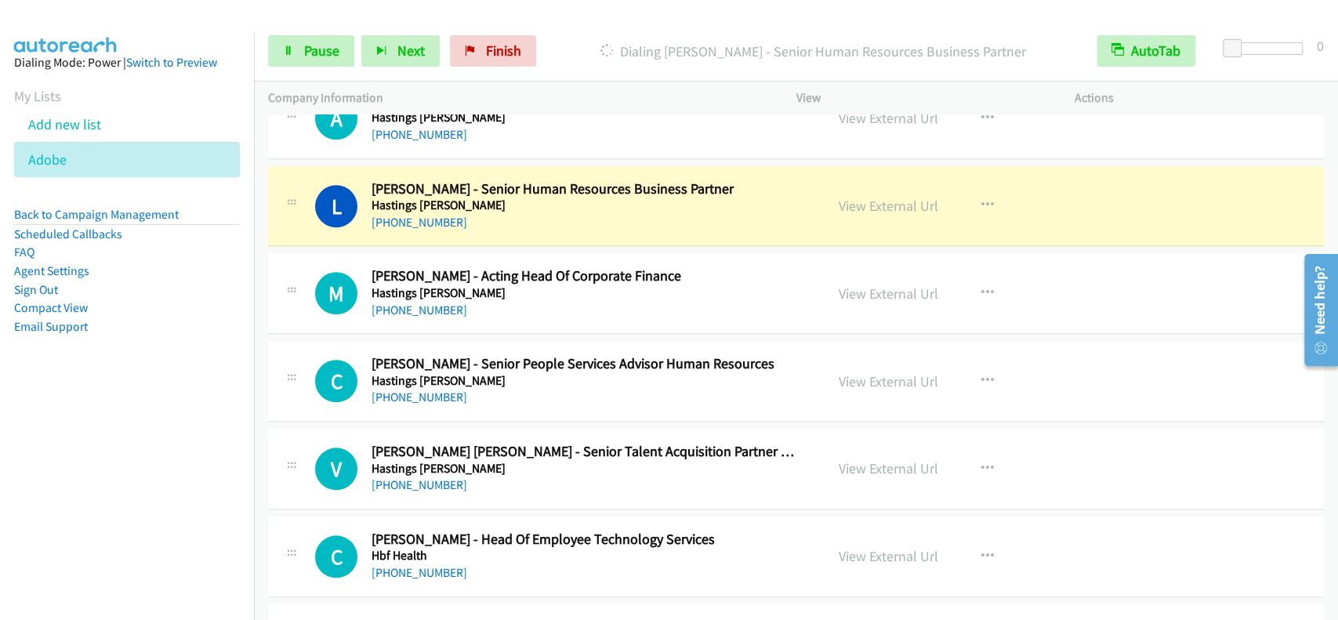
scroll to position [9069, 0]
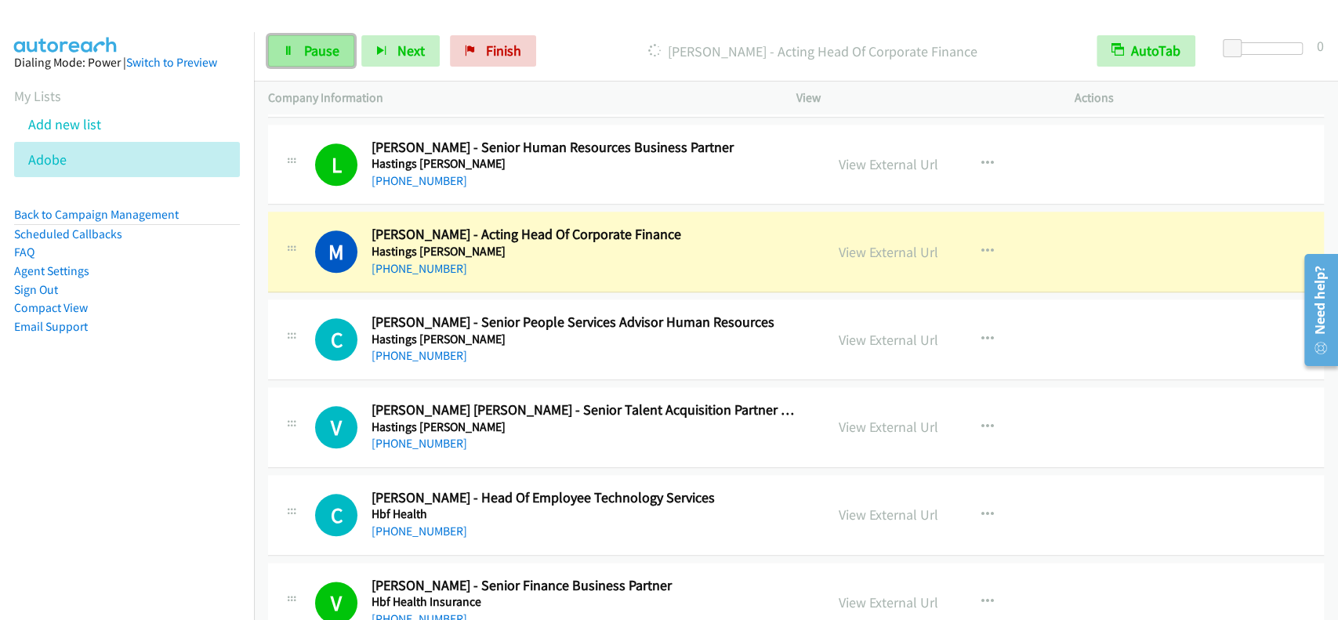
click at [315, 59] on span "Pause" at bounding box center [321, 51] width 35 height 18
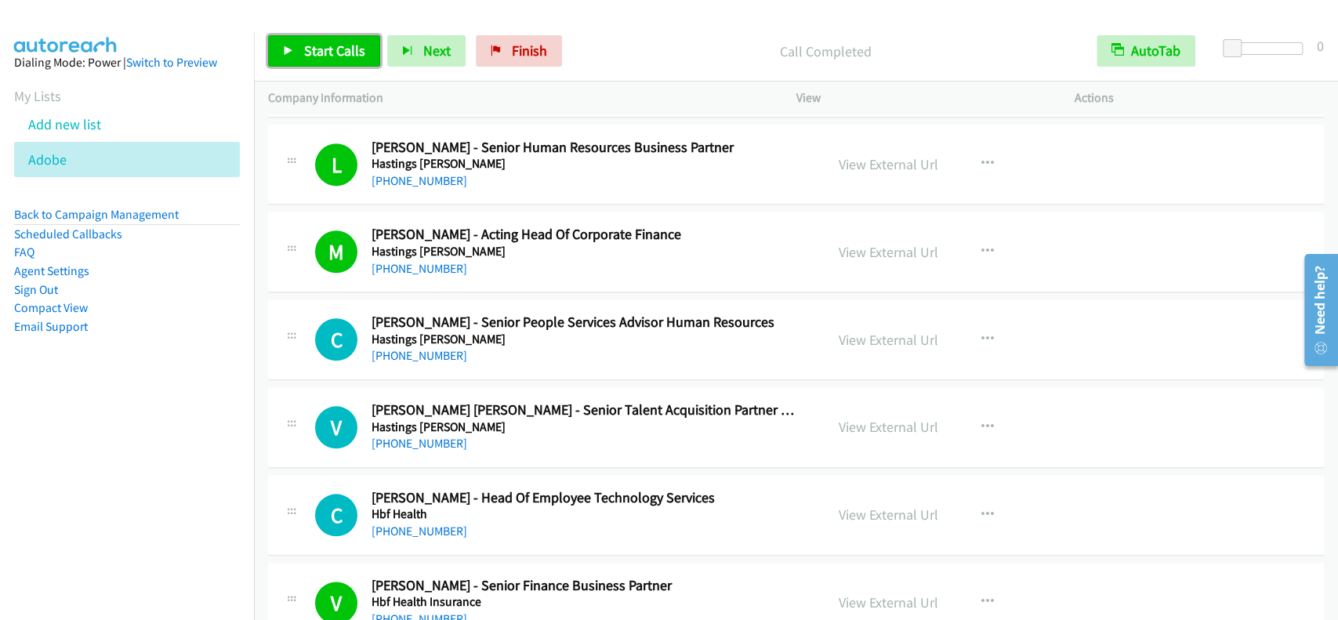
click at [335, 49] on span "Start Calls" at bounding box center [334, 51] width 61 height 18
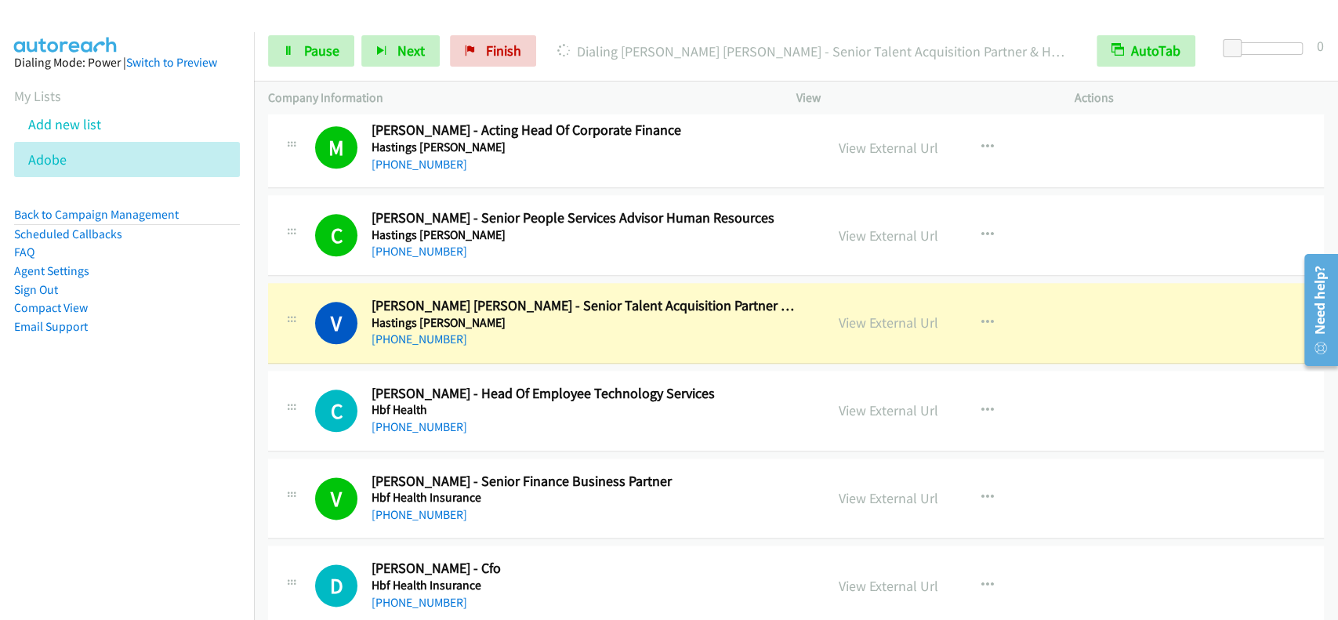
scroll to position [9279, 0]
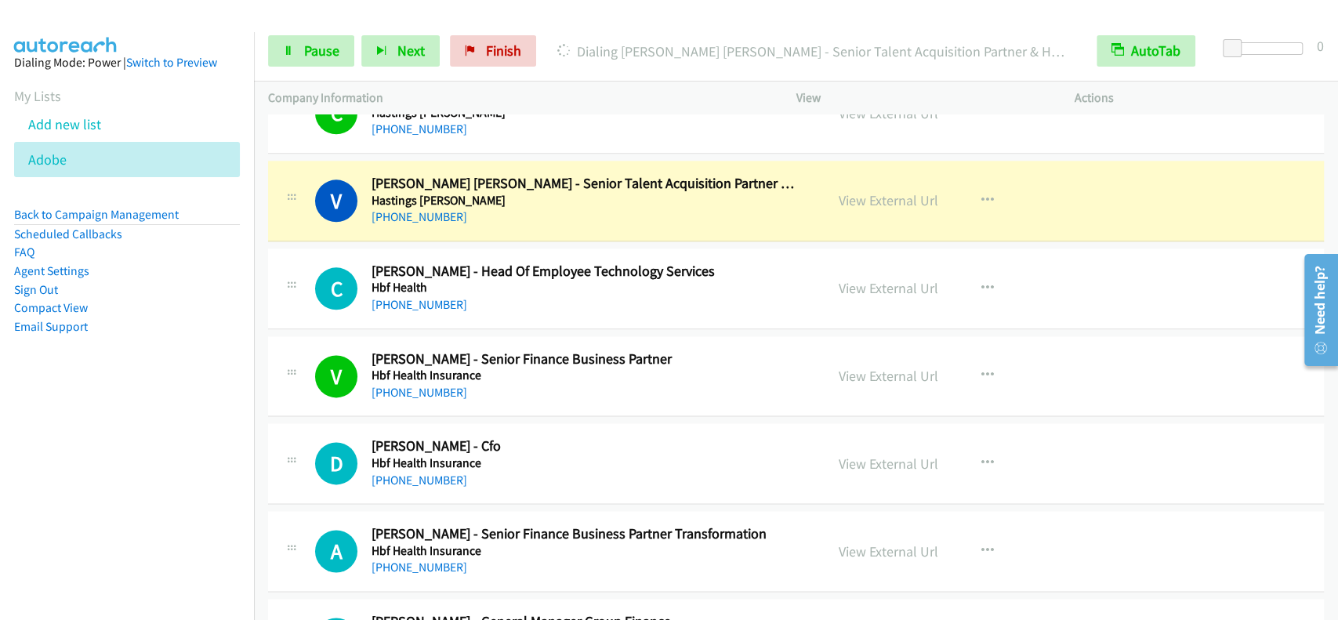
click at [1336, 589] on div "+1 415-964-1034 Call failed - Please reload the list and try again This list wa…" at bounding box center [796, 366] width 1084 height 505
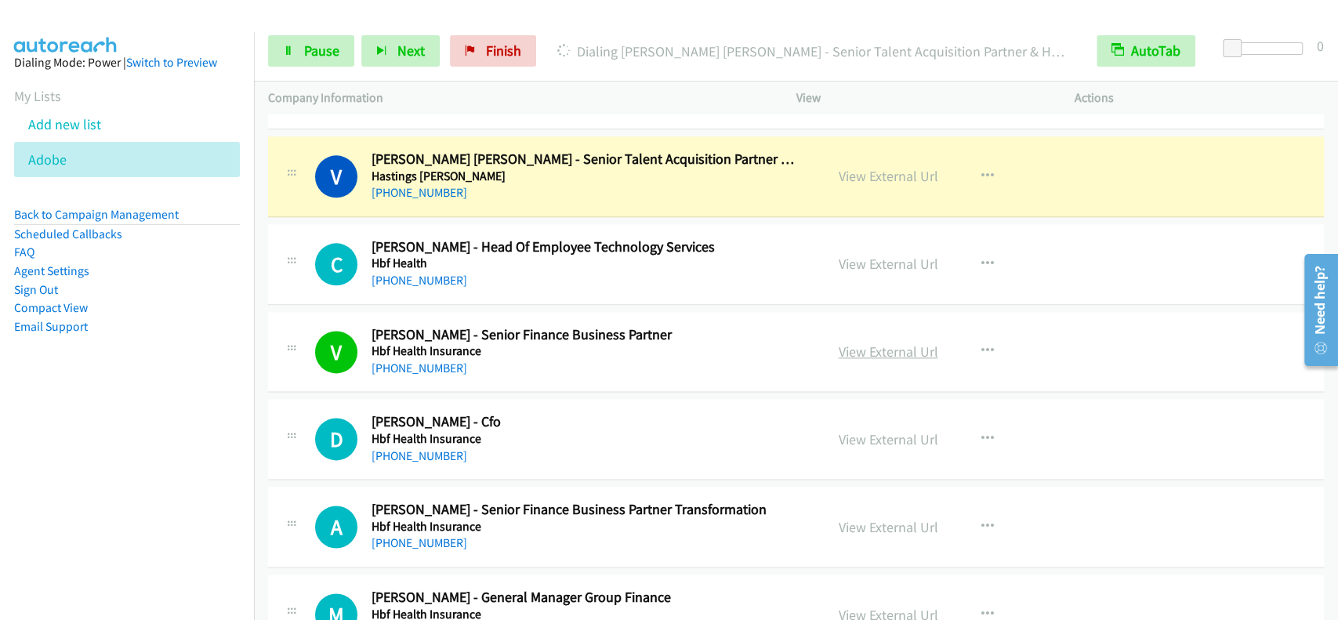
click at [897, 342] on link "View External Url" at bounding box center [889, 351] width 100 height 18
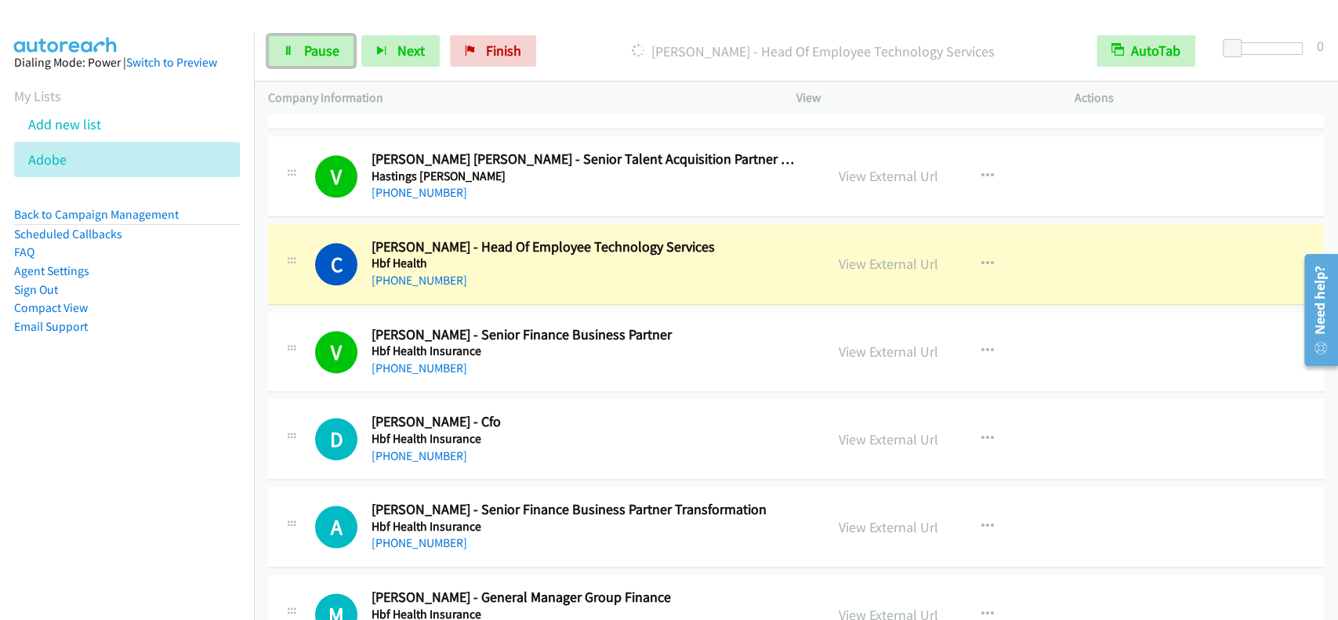
drag, startPoint x: 333, startPoint y: 48, endPoint x: 333, endPoint y: 32, distance: 15.7
click at [333, 47] on span "Pause" at bounding box center [321, 51] width 35 height 18
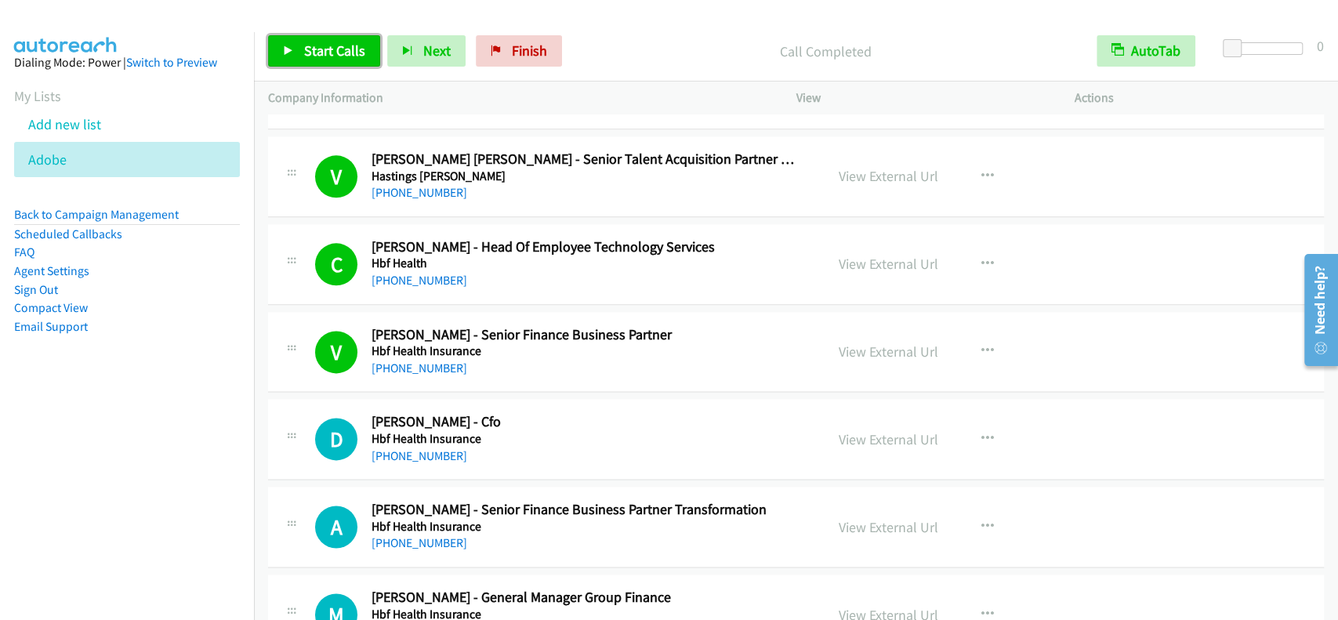
click at [321, 49] on span "Start Calls" at bounding box center [334, 51] width 61 height 18
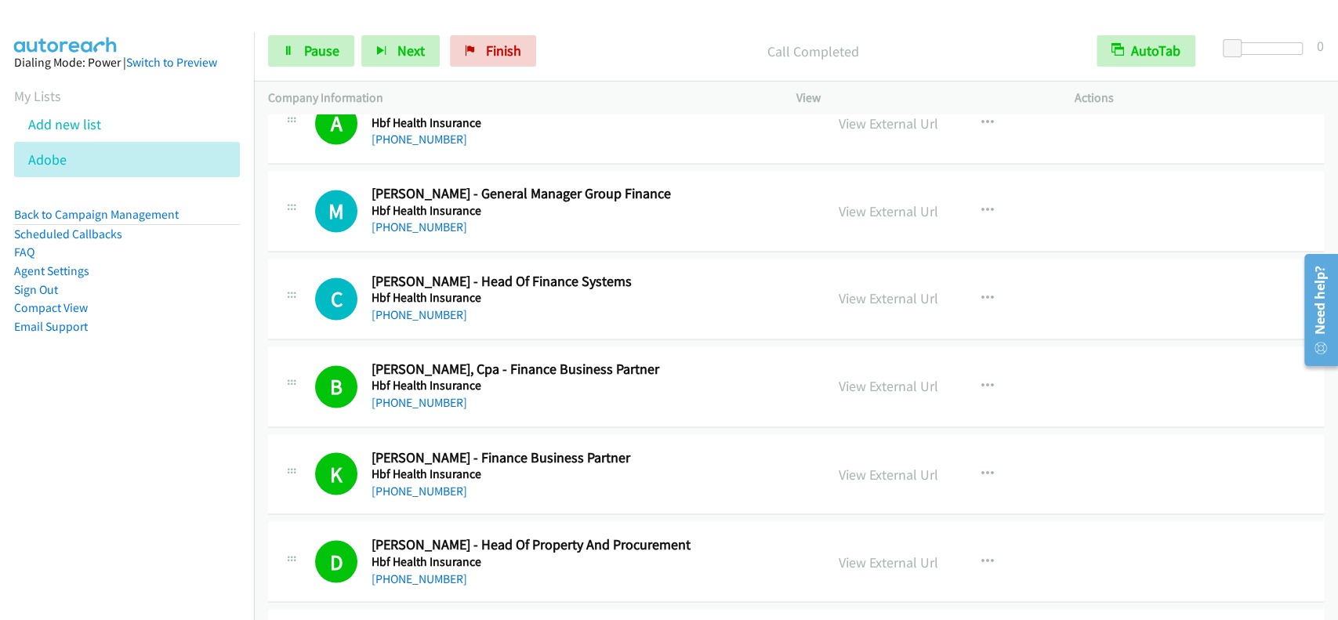
scroll to position [9738, 0]
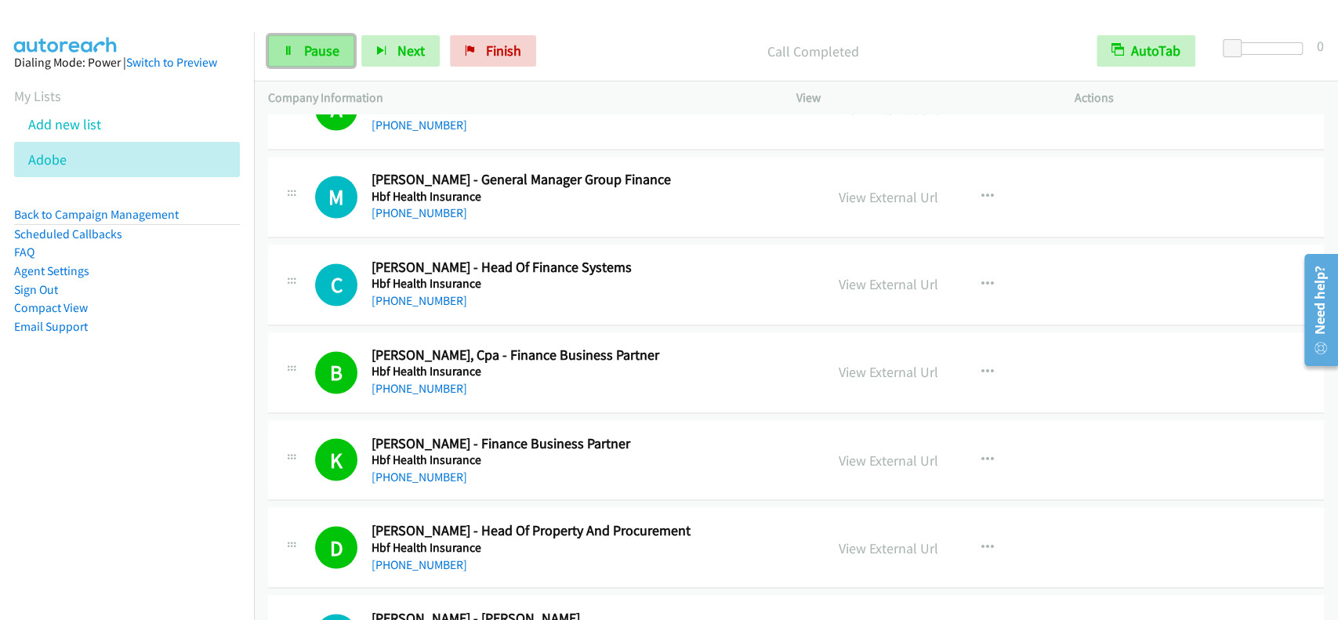
click at [319, 64] on link "Pause" at bounding box center [311, 50] width 86 height 31
click at [309, 53] on span "Start Calls" at bounding box center [334, 51] width 61 height 18
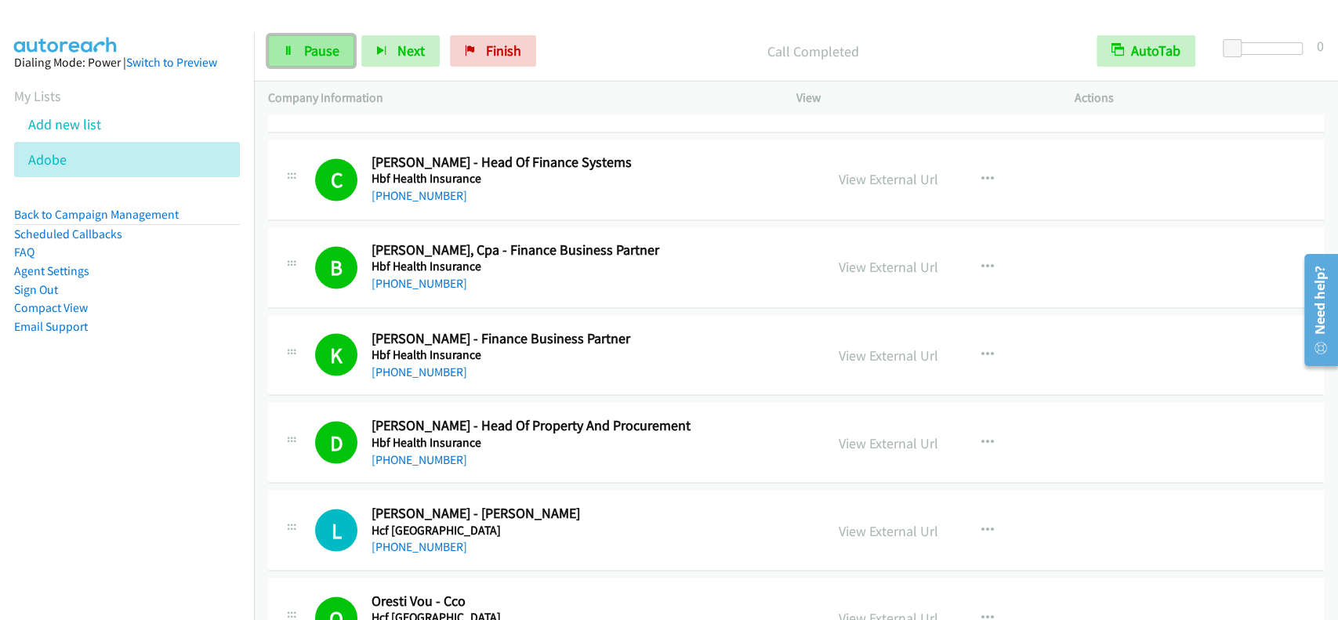
click at [313, 57] on span "Pause" at bounding box center [321, 51] width 35 height 18
click at [313, 53] on span "Start Calls" at bounding box center [334, 51] width 61 height 18
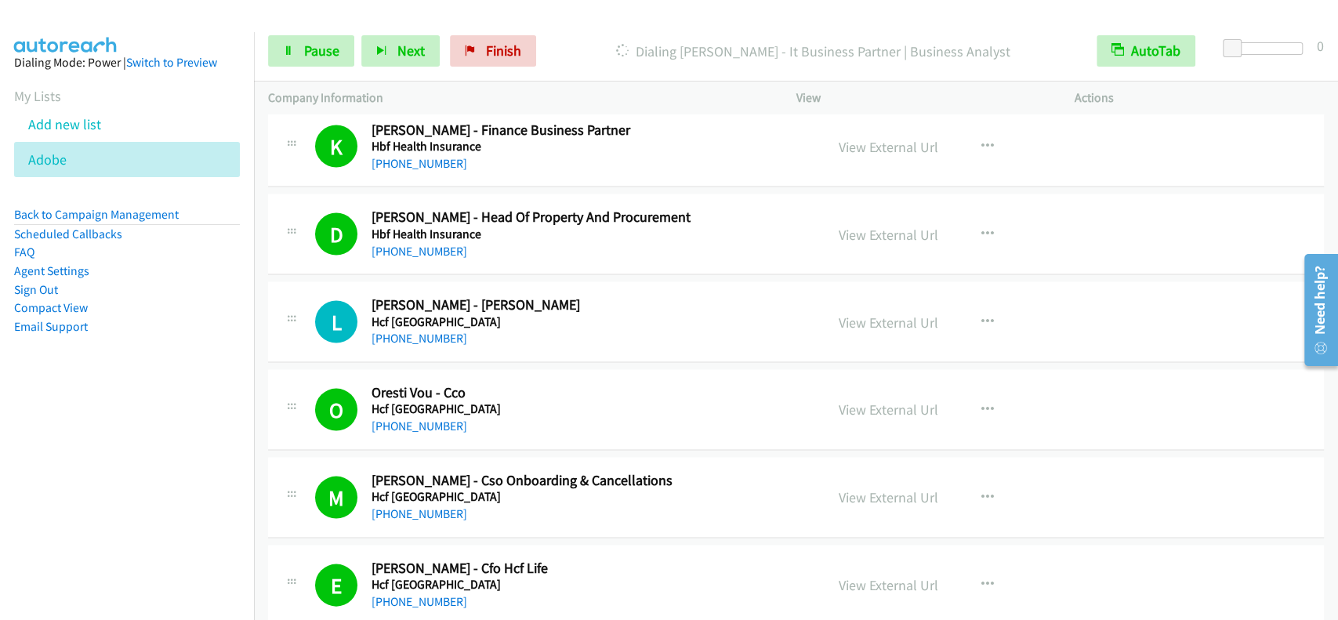
scroll to position [9947, 0]
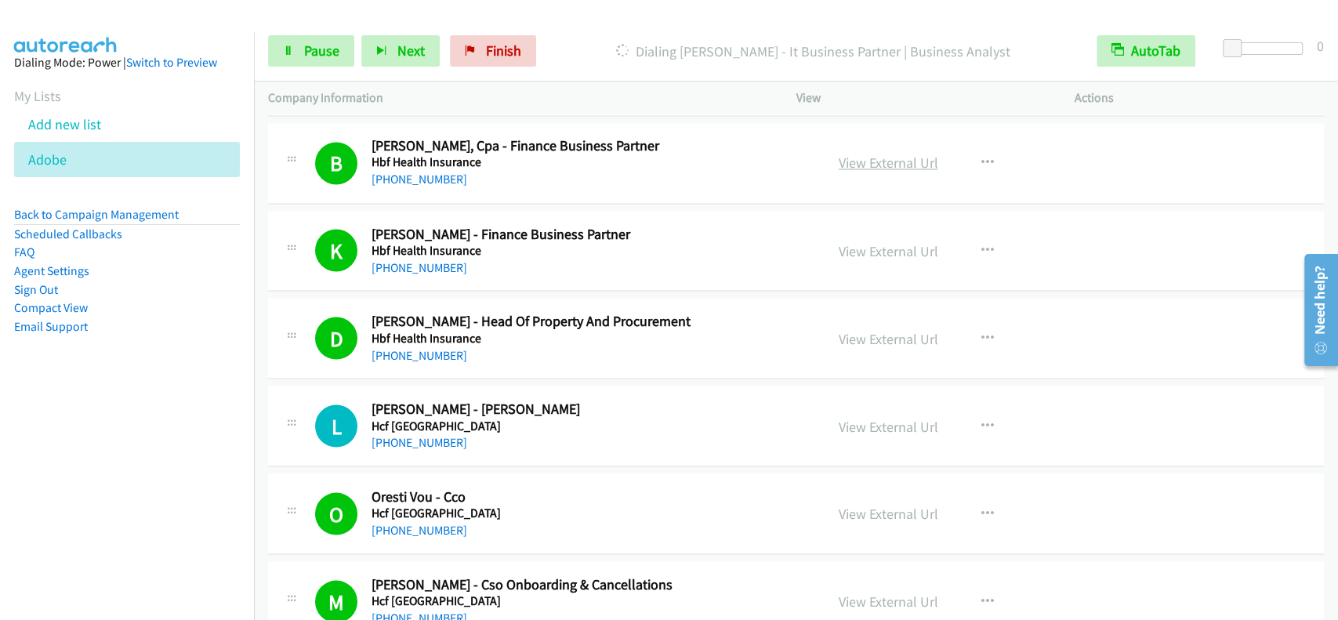
click at [895, 154] on link "View External Url" at bounding box center [889, 163] width 100 height 18
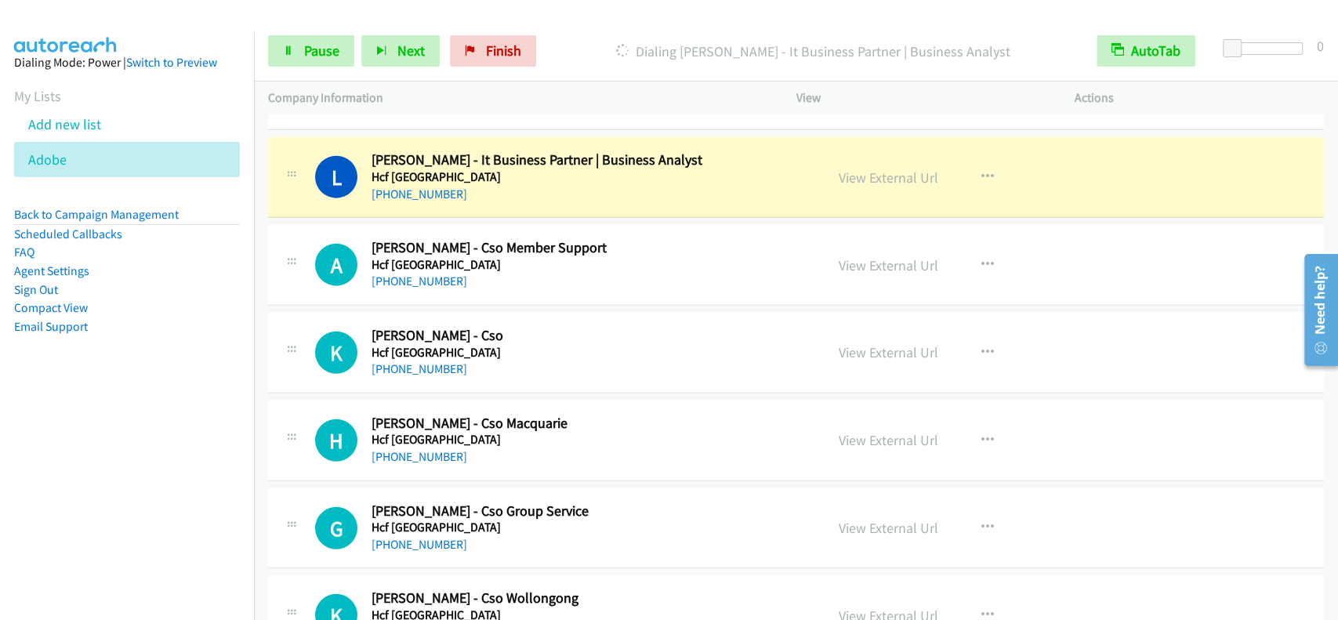
scroll to position [10574, 0]
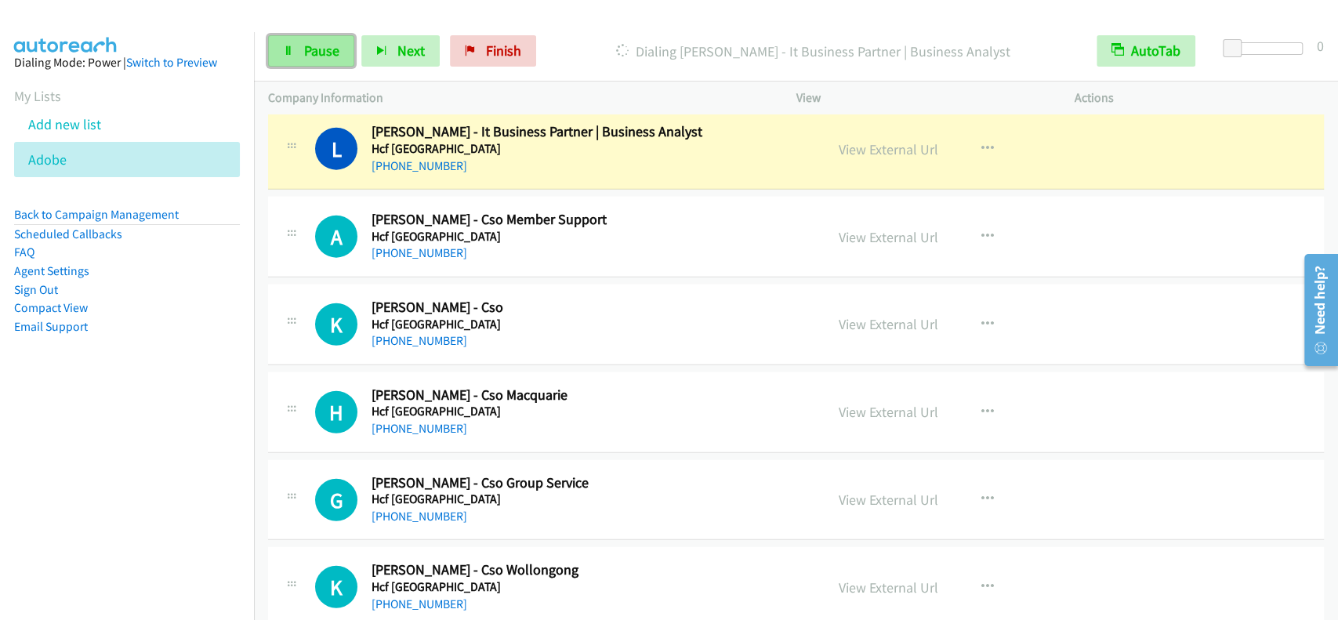
click at [323, 47] on span "Pause" at bounding box center [321, 51] width 35 height 18
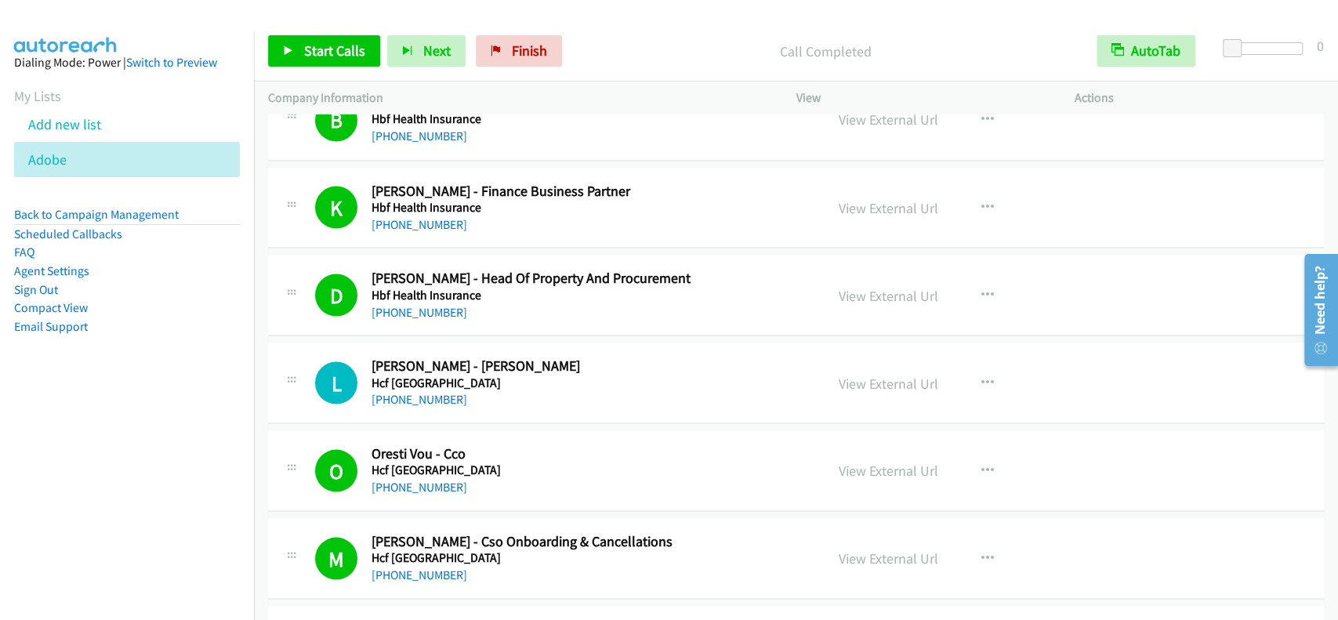
scroll to position [9947, 0]
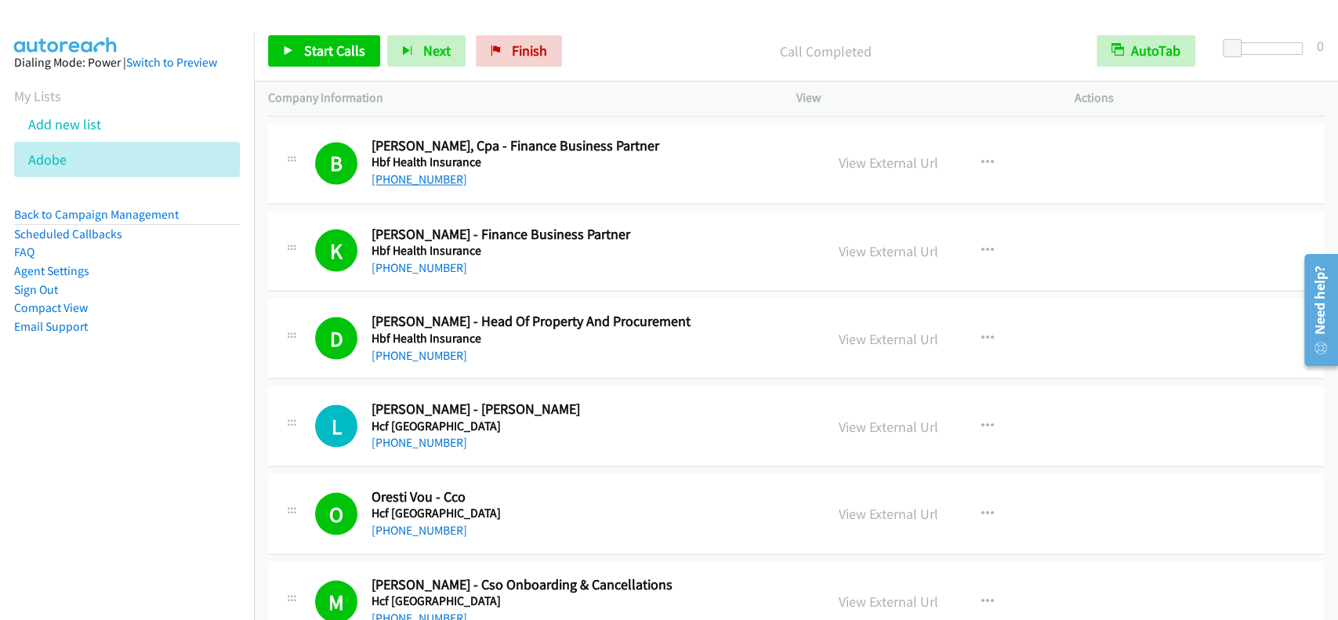
click at [409, 172] on link "+61 422 560 700" at bounding box center [419, 179] width 96 height 15
click at [306, 49] on span "Start Calls" at bounding box center [334, 51] width 61 height 18
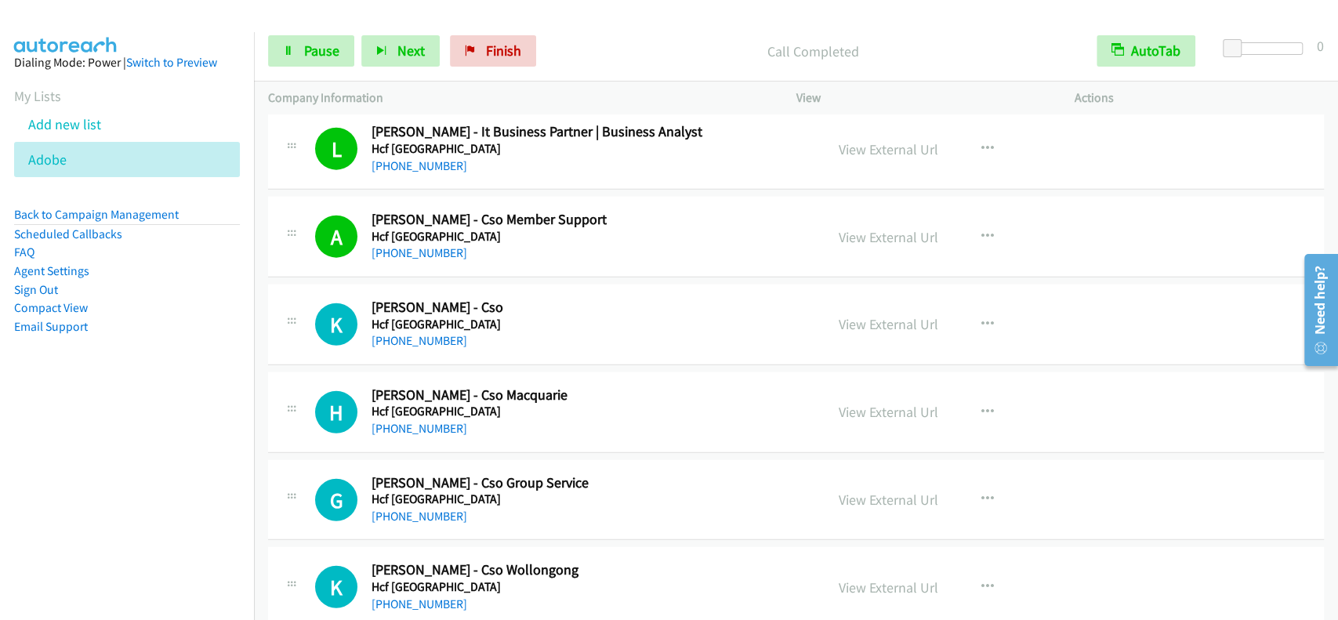
scroll to position [10678, 0]
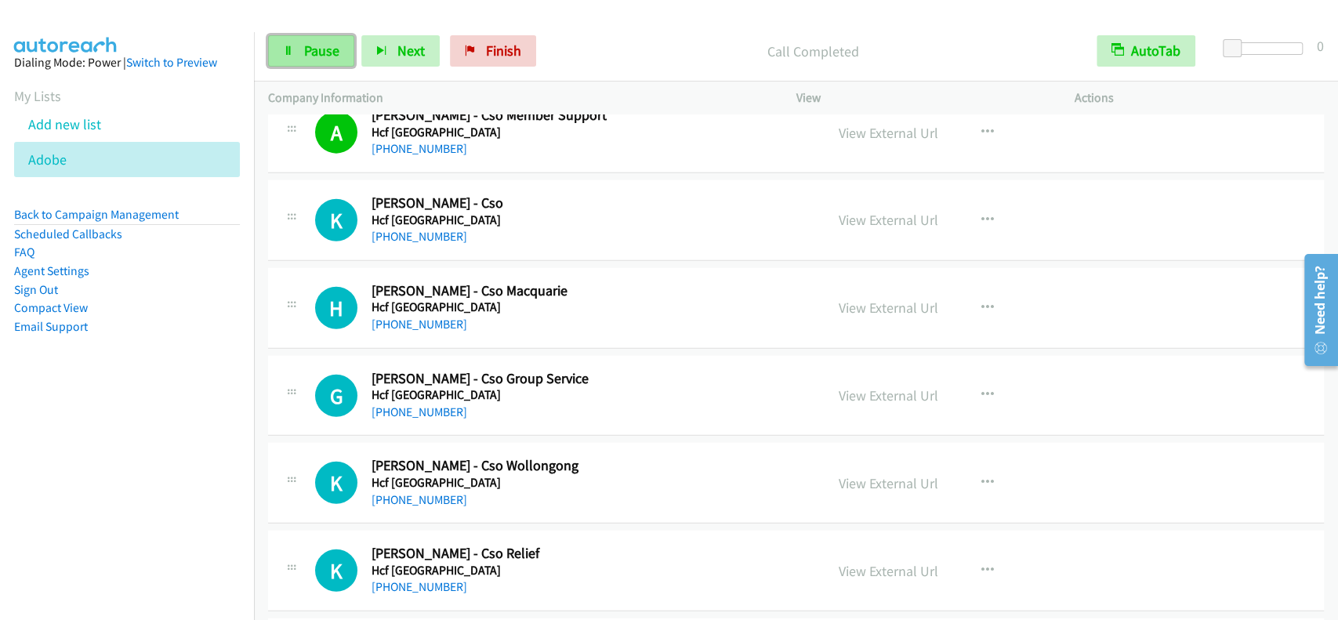
click at [308, 55] on span "Pause" at bounding box center [321, 51] width 35 height 18
click at [308, 55] on span "Start Calls" at bounding box center [334, 51] width 61 height 18
click at [330, 54] on span "Pause" at bounding box center [321, 51] width 35 height 18
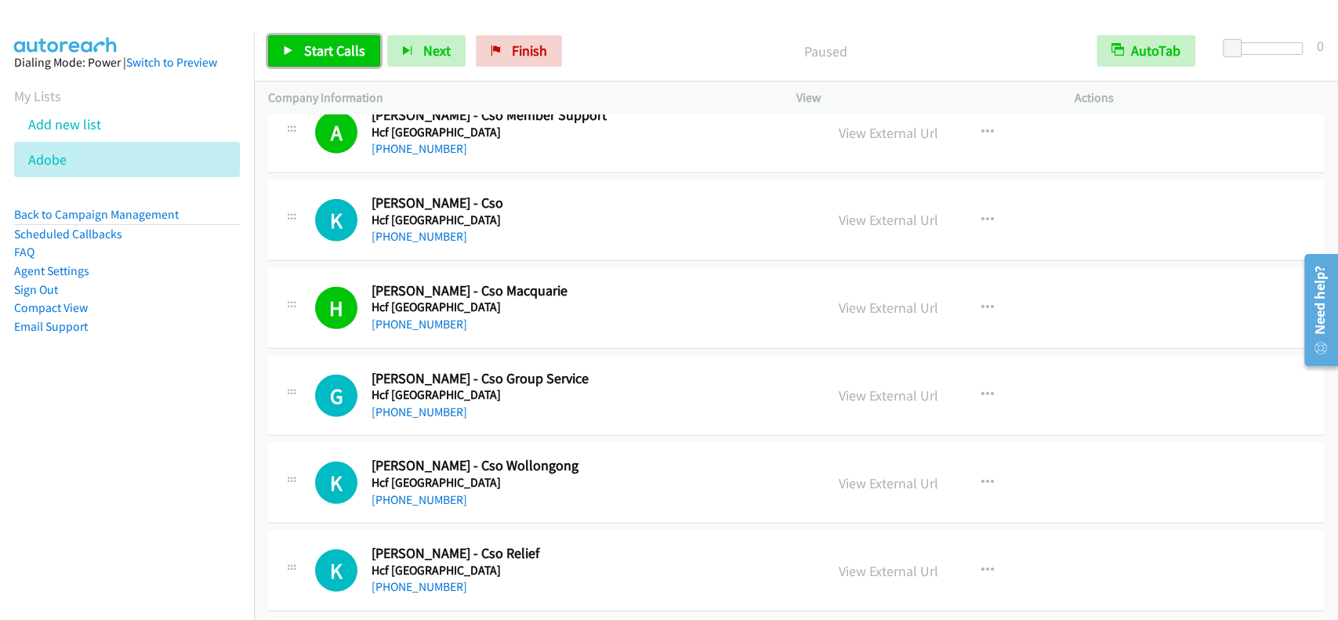
click at [330, 54] on span "Start Calls" at bounding box center [334, 51] width 61 height 18
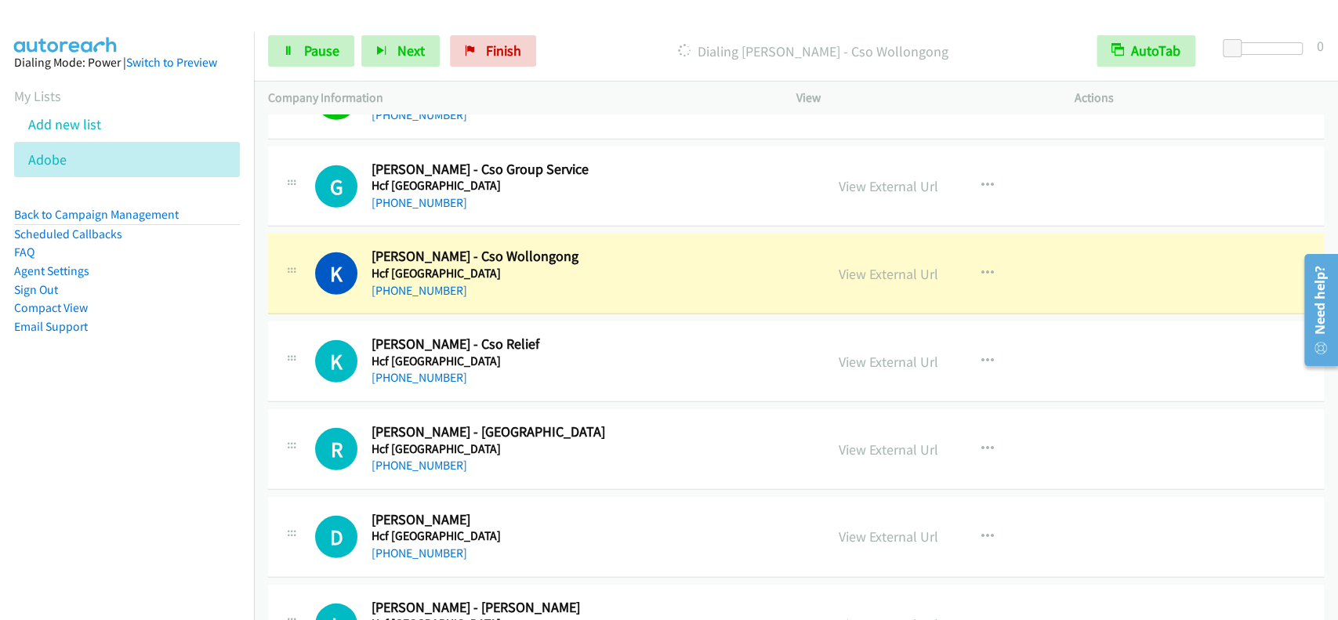
scroll to position [10992, 0]
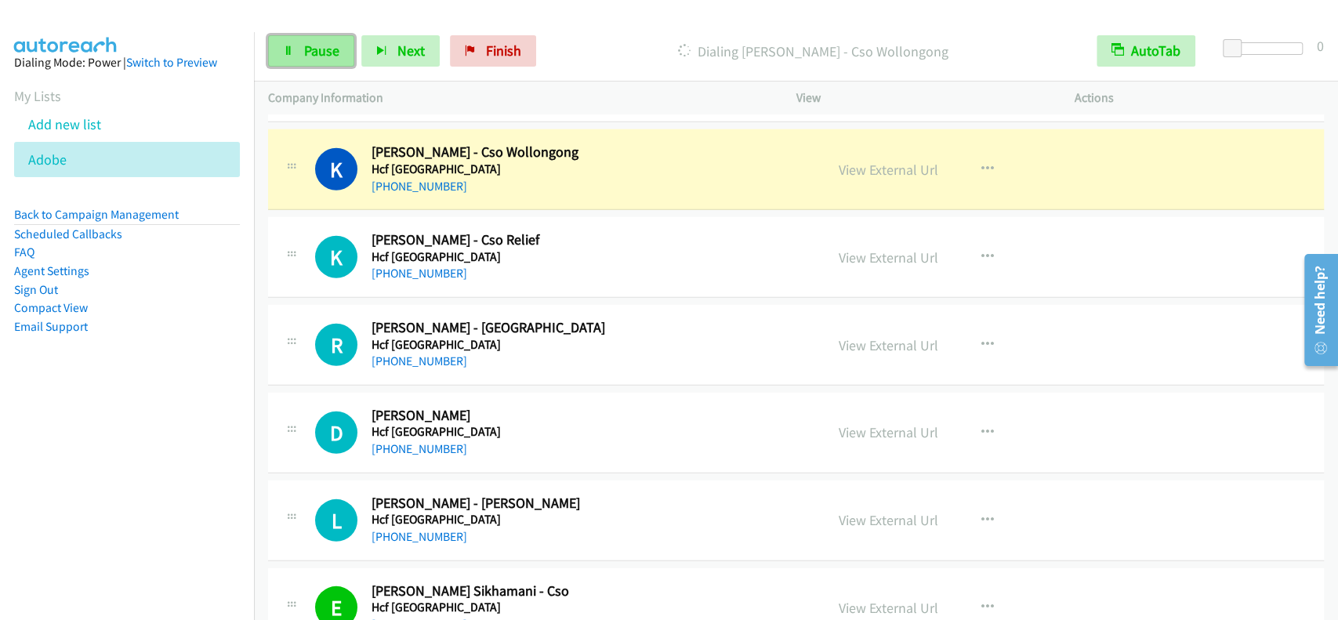
click at [338, 58] on span "Pause" at bounding box center [321, 51] width 35 height 18
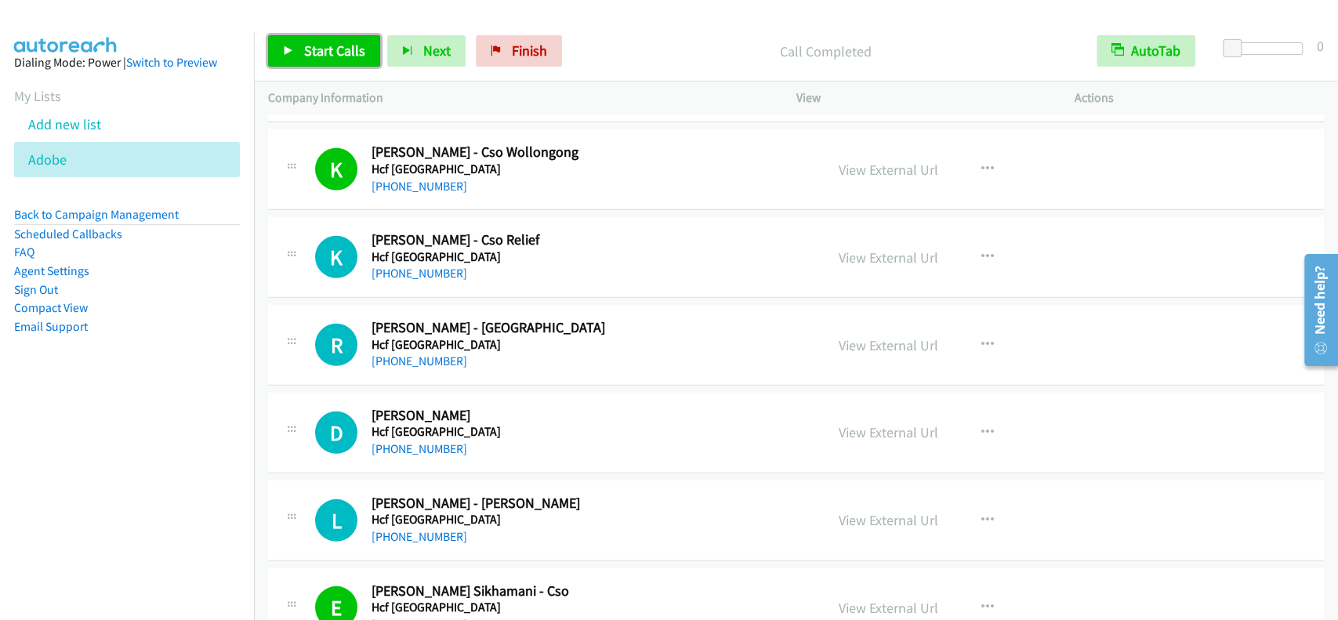
click at [349, 53] on span "Start Calls" at bounding box center [334, 51] width 61 height 18
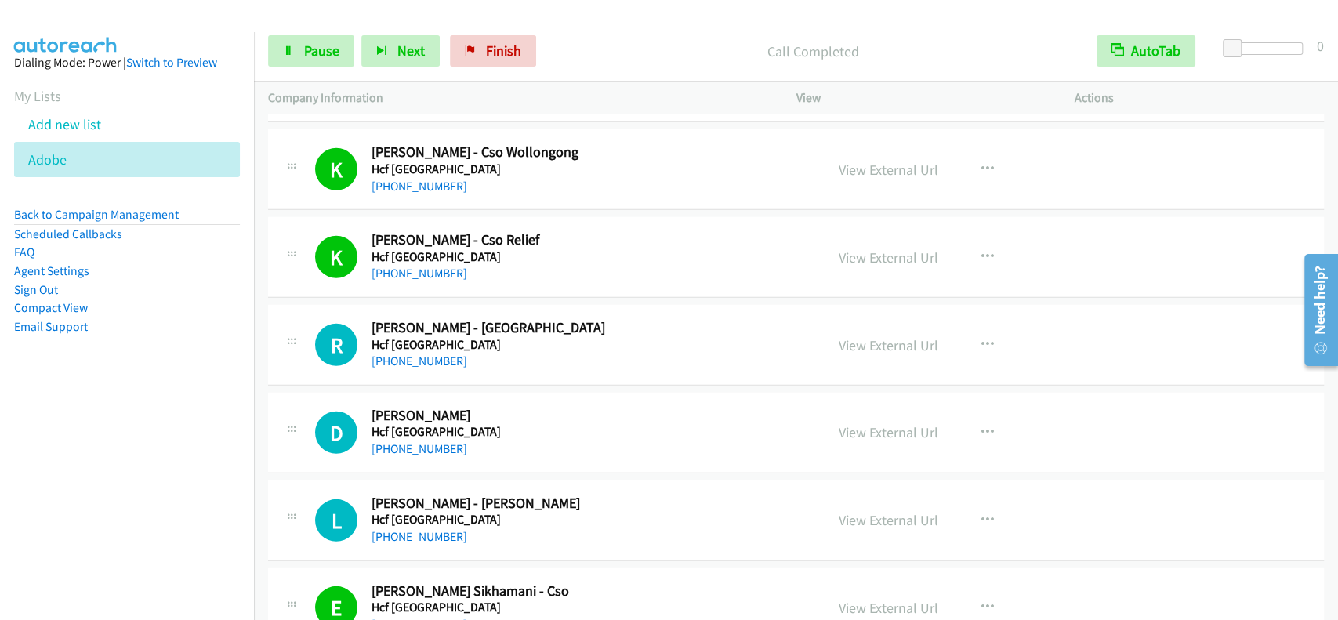
click at [310, 70] on div "Start Calls Pause Next Finish Call Completed AutoTab AutoTab 0" at bounding box center [796, 51] width 1084 height 60
click at [318, 56] on span "Pause" at bounding box center [321, 51] width 35 height 18
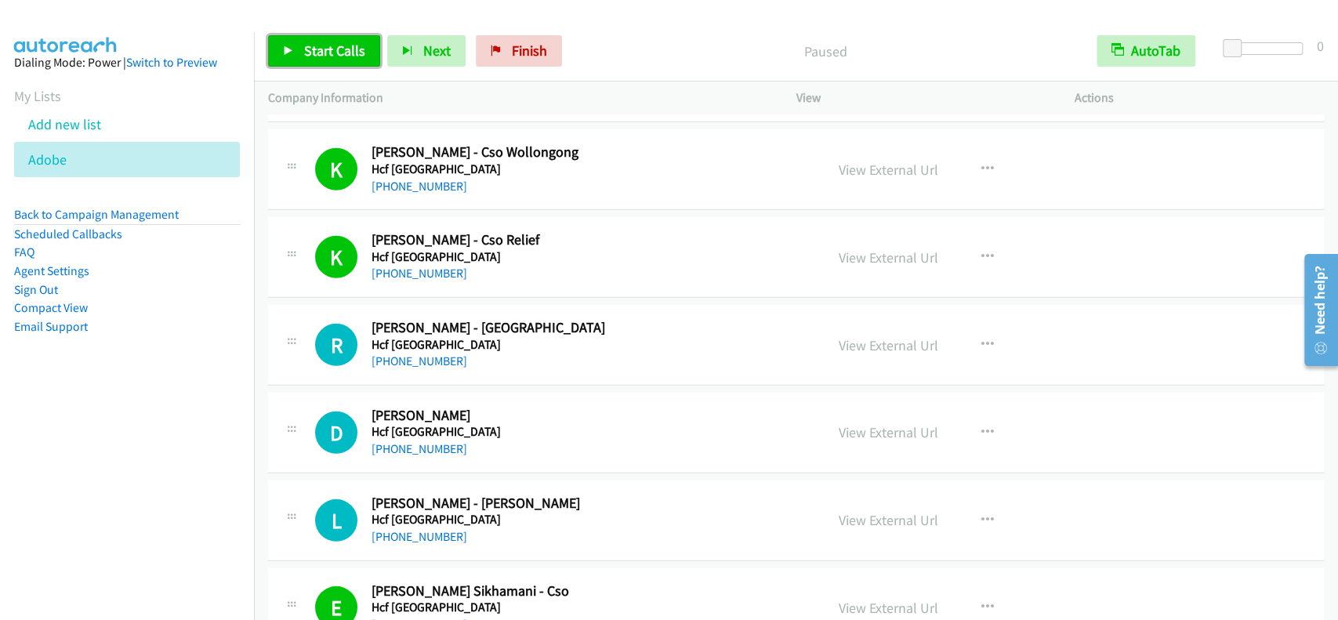
click at [319, 54] on span "Start Calls" at bounding box center [334, 51] width 61 height 18
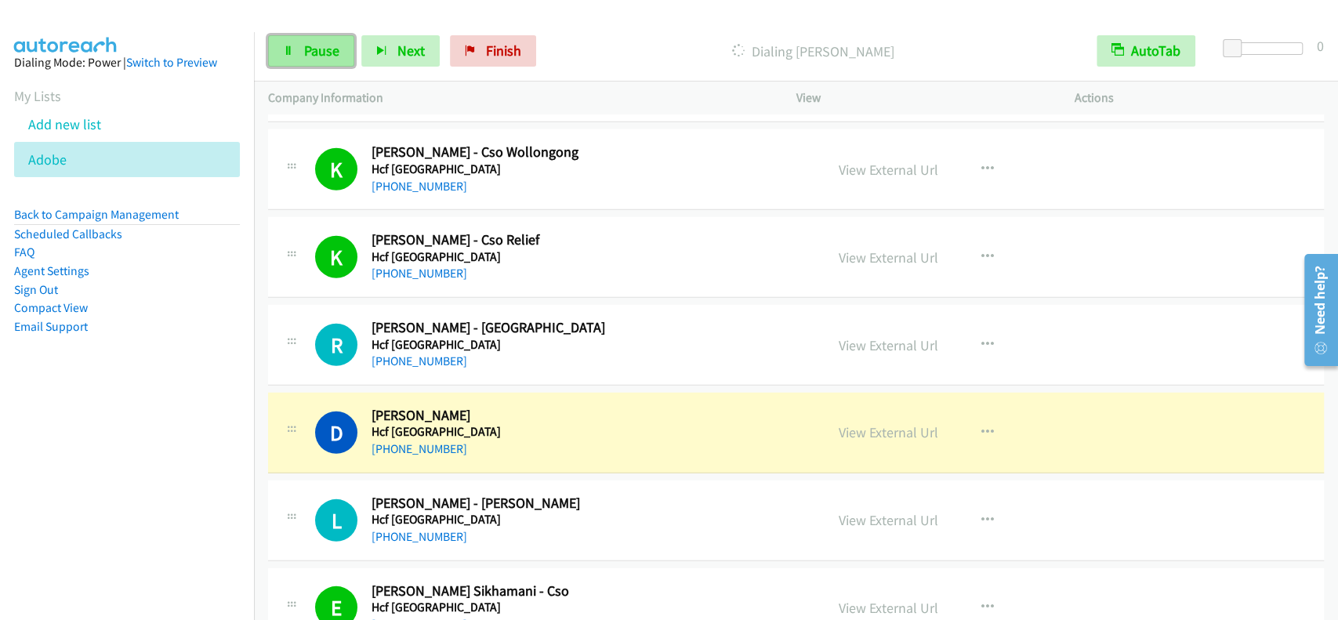
click at [300, 63] on link "Pause" at bounding box center [311, 50] width 86 height 31
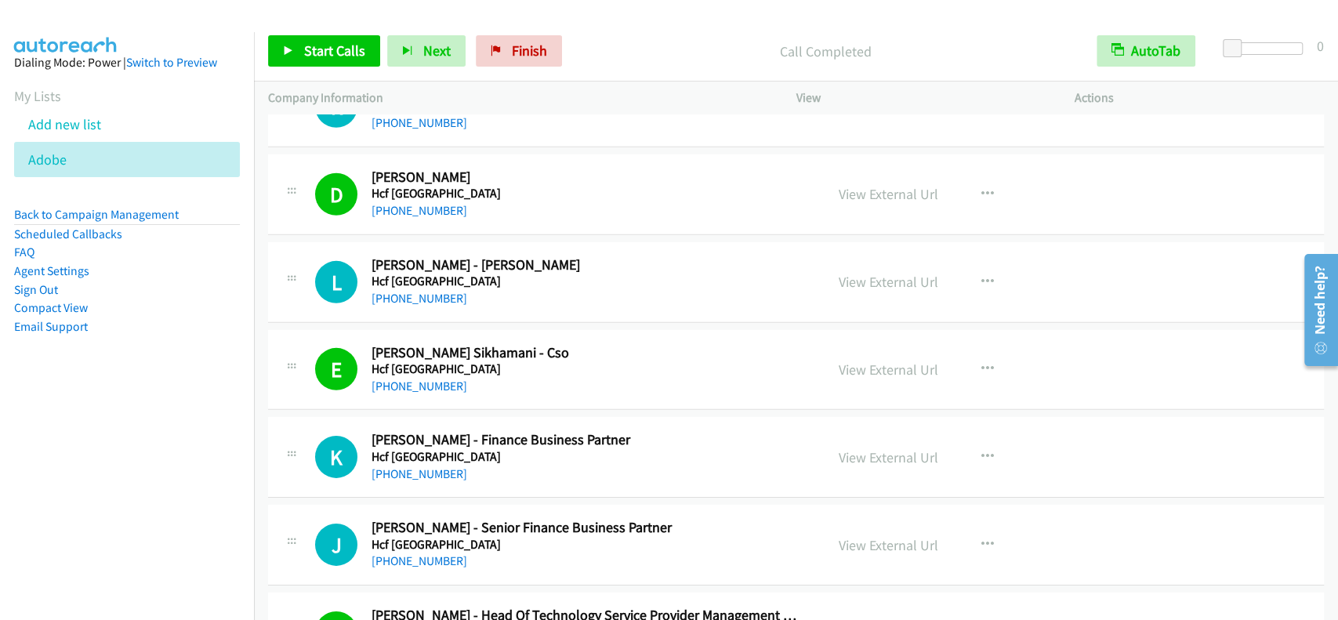
scroll to position [11201, 0]
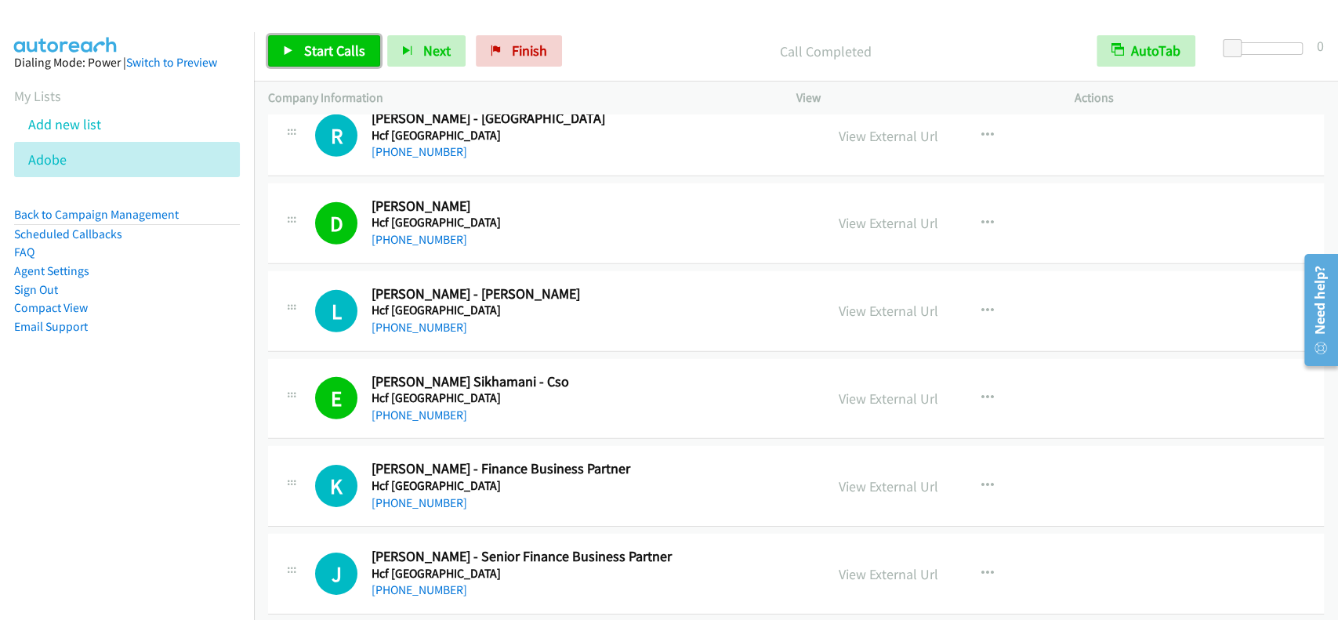
click at [312, 53] on span "Start Calls" at bounding box center [334, 51] width 61 height 18
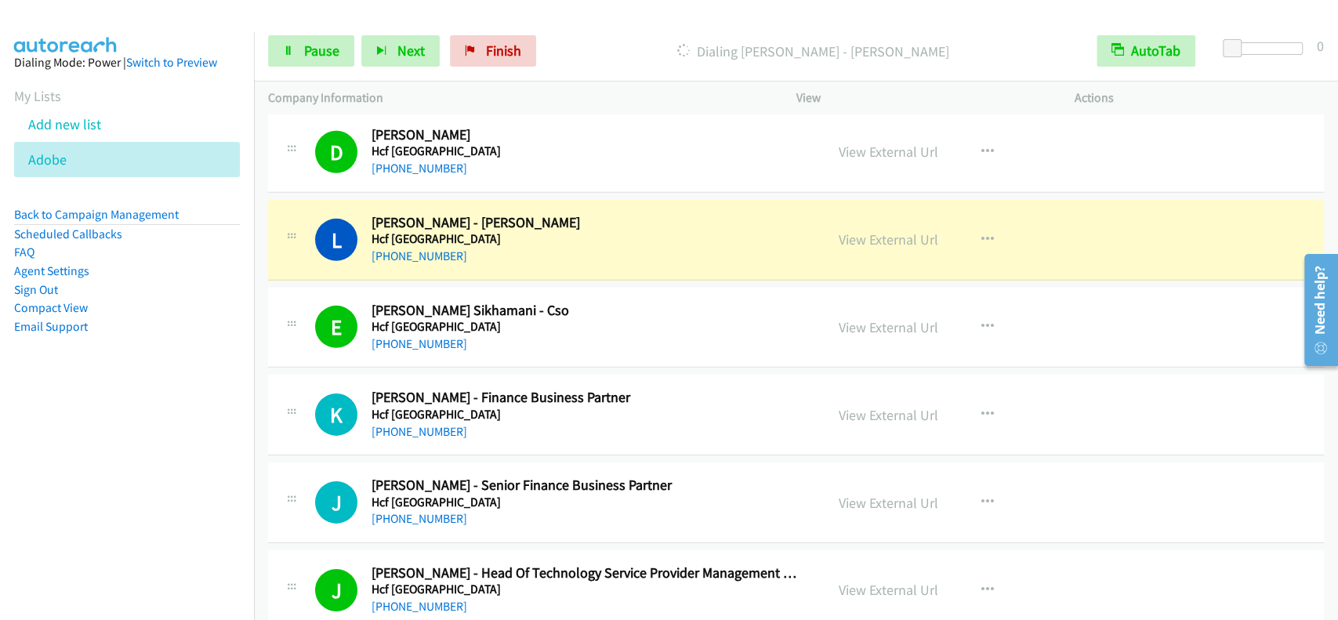
scroll to position [11305, 0]
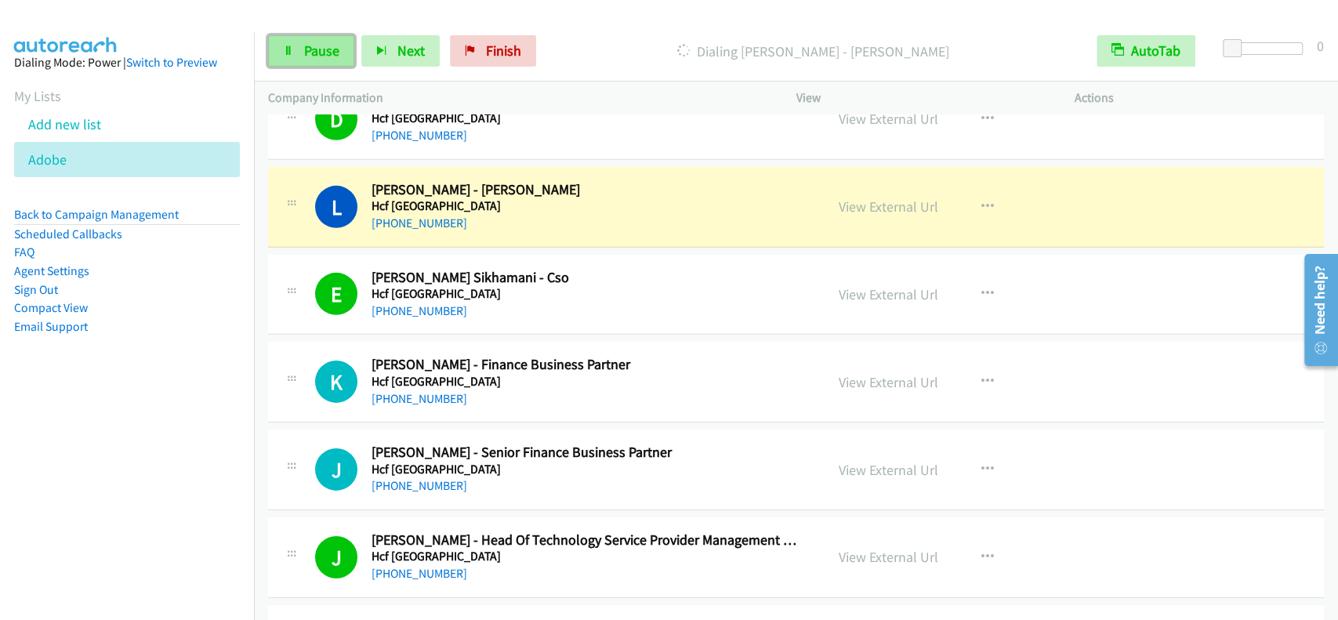
click at [331, 49] on span "Pause" at bounding box center [321, 51] width 35 height 18
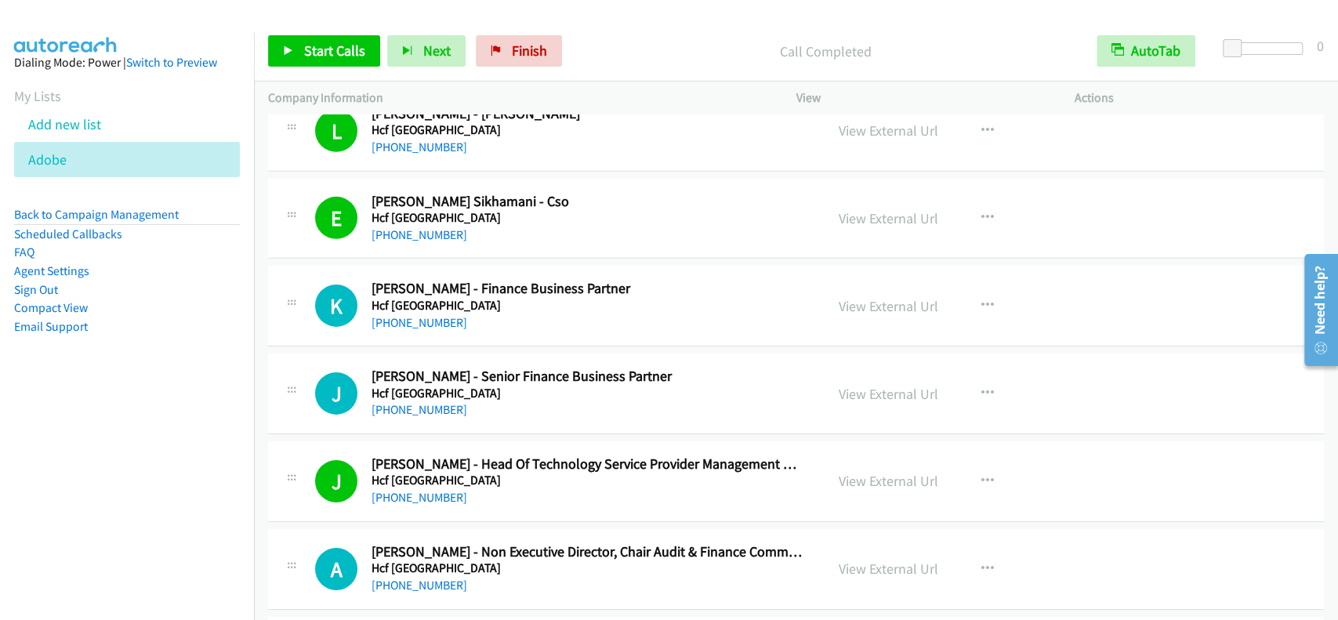
scroll to position [11410, 0]
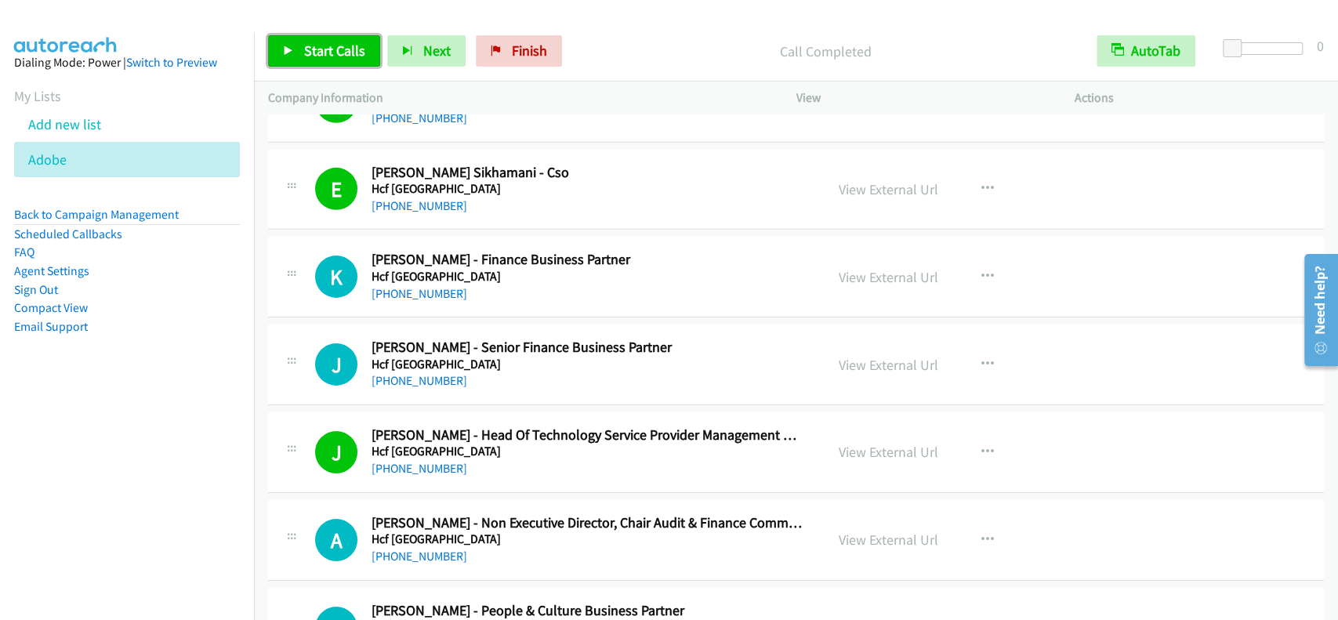
click at [315, 53] on span "Start Calls" at bounding box center [334, 51] width 61 height 18
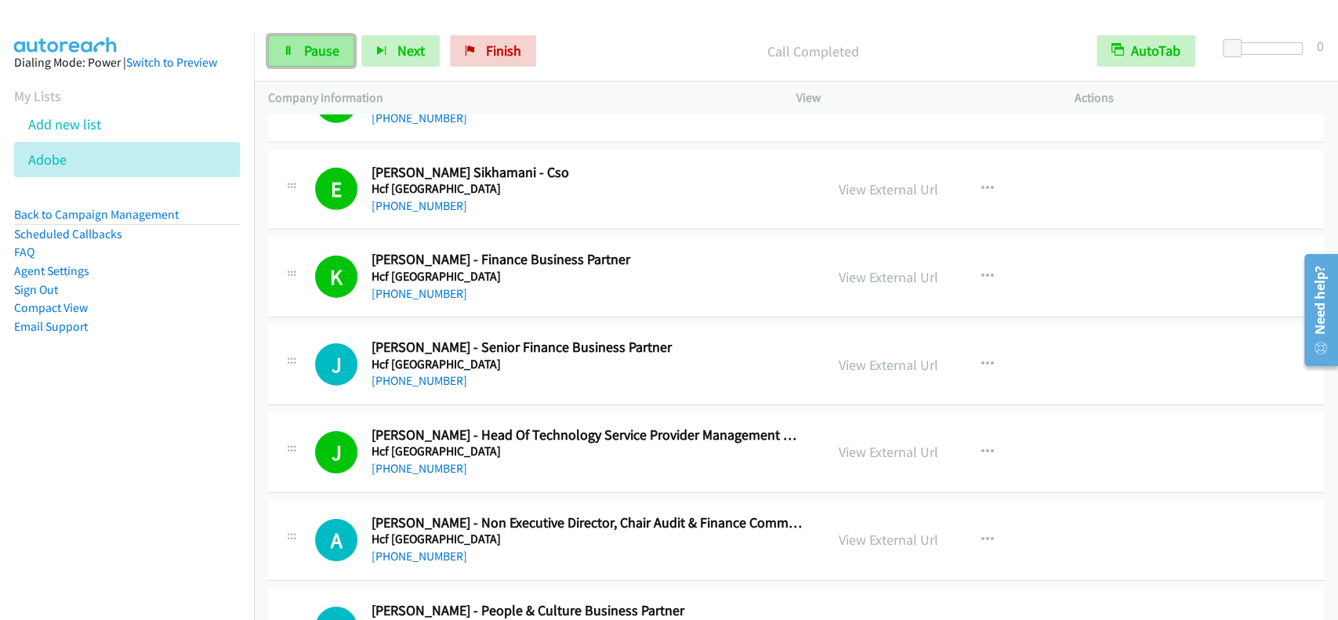
click at [313, 54] on span "Pause" at bounding box center [321, 51] width 35 height 18
click at [334, 46] on span "Start Calls" at bounding box center [334, 51] width 61 height 18
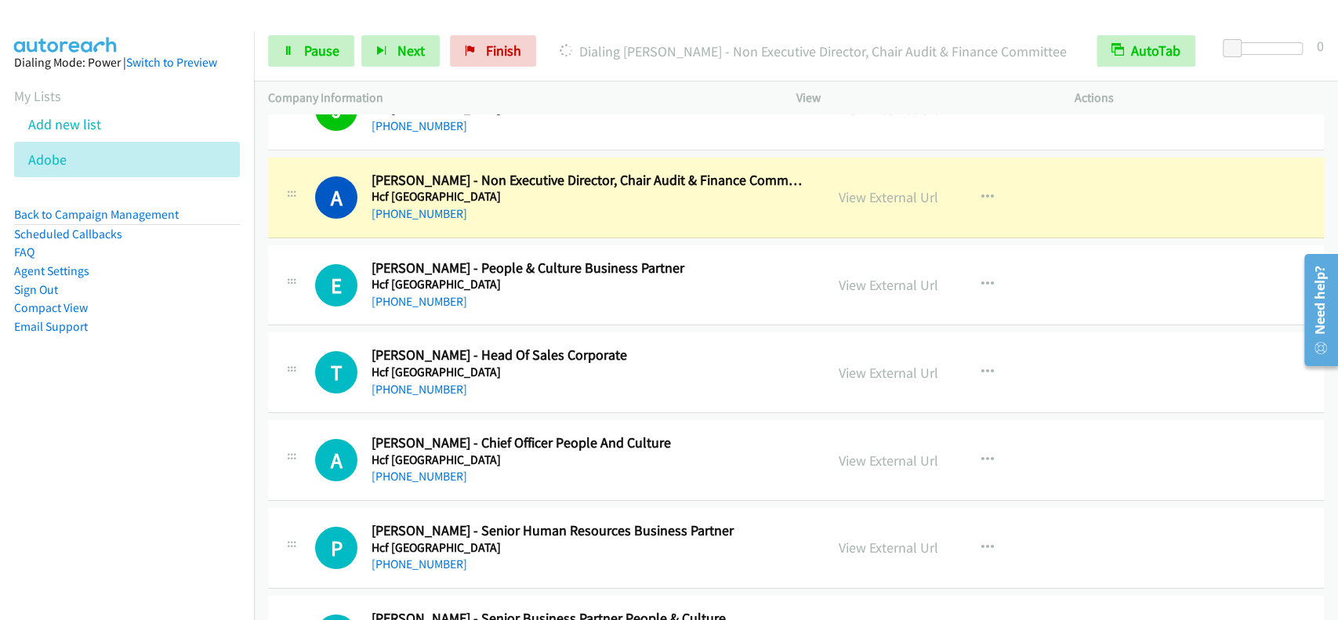
scroll to position [11724, 0]
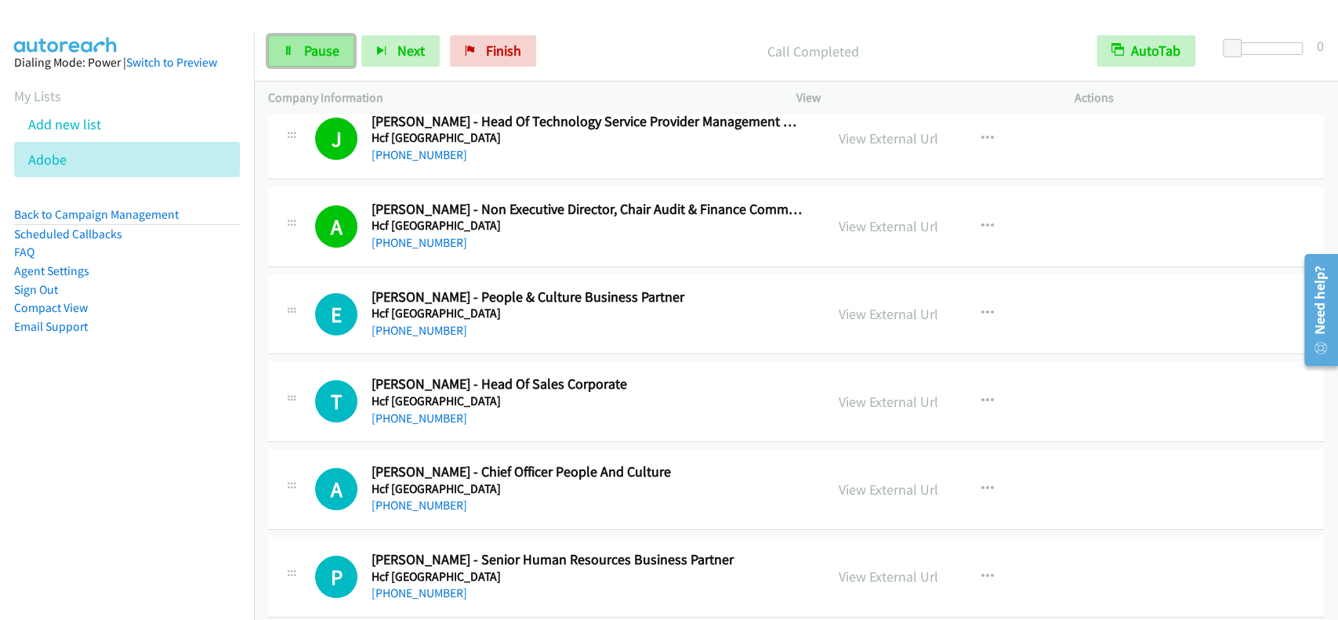
click at [311, 52] on span "Pause" at bounding box center [321, 51] width 35 height 18
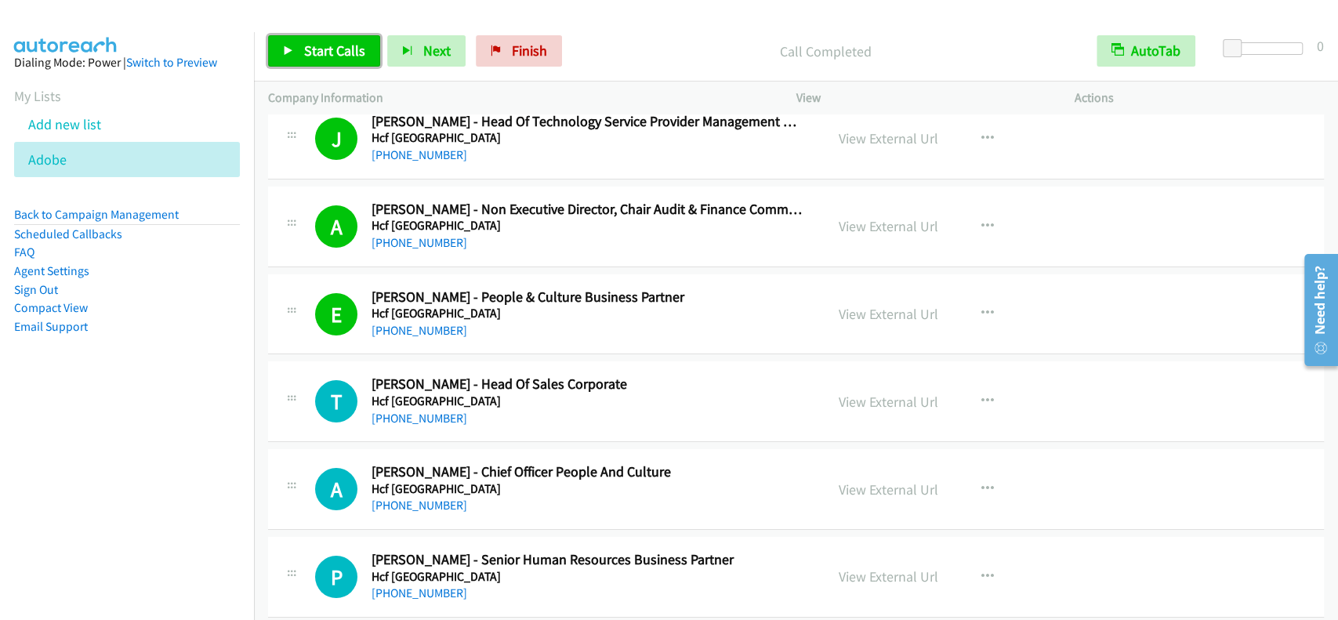
click at [341, 59] on span "Start Calls" at bounding box center [334, 51] width 61 height 18
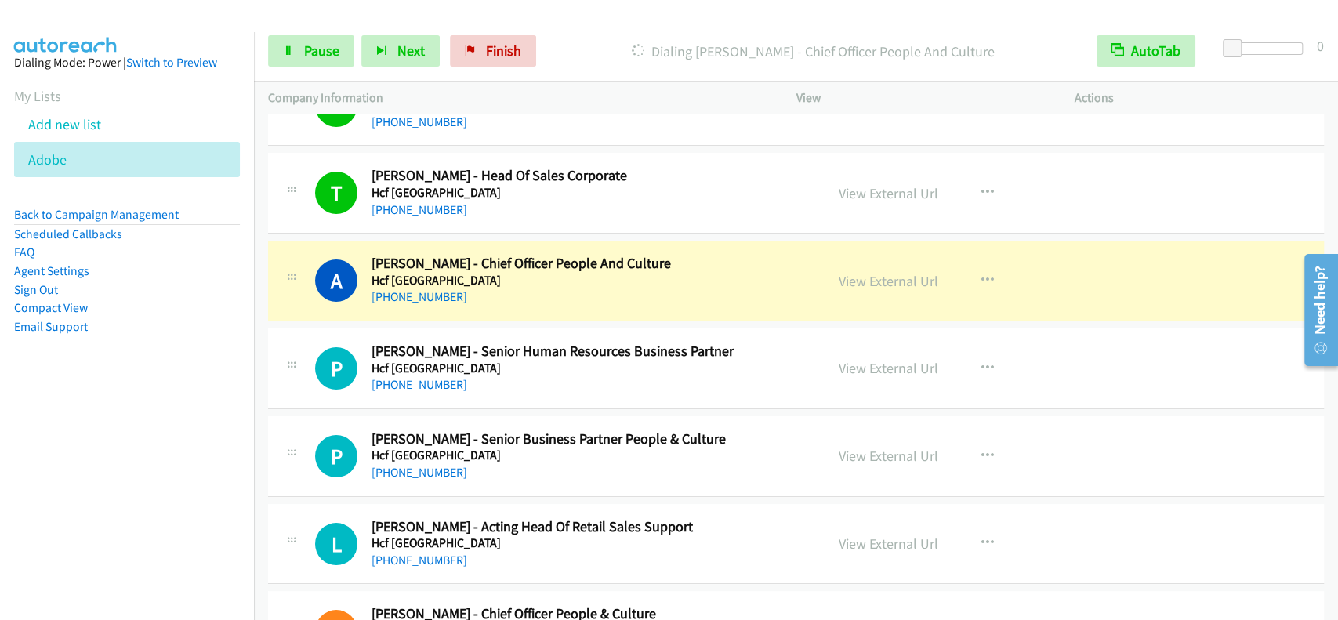
scroll to position [12037, 0]
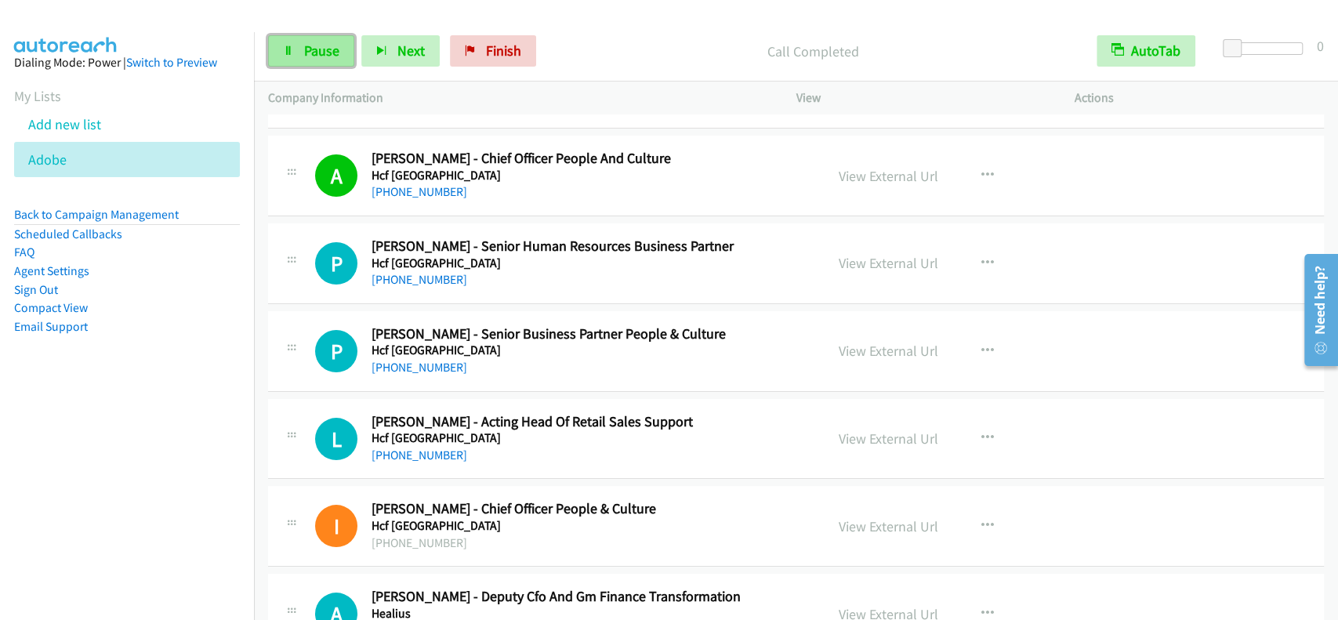
click at [316, 45] on span "Pause" at bounding box center [321, 51] width 35 height 18
click at [316, 45] on span "Start Calls" at bounding box center [334, 51] width 61 height 18
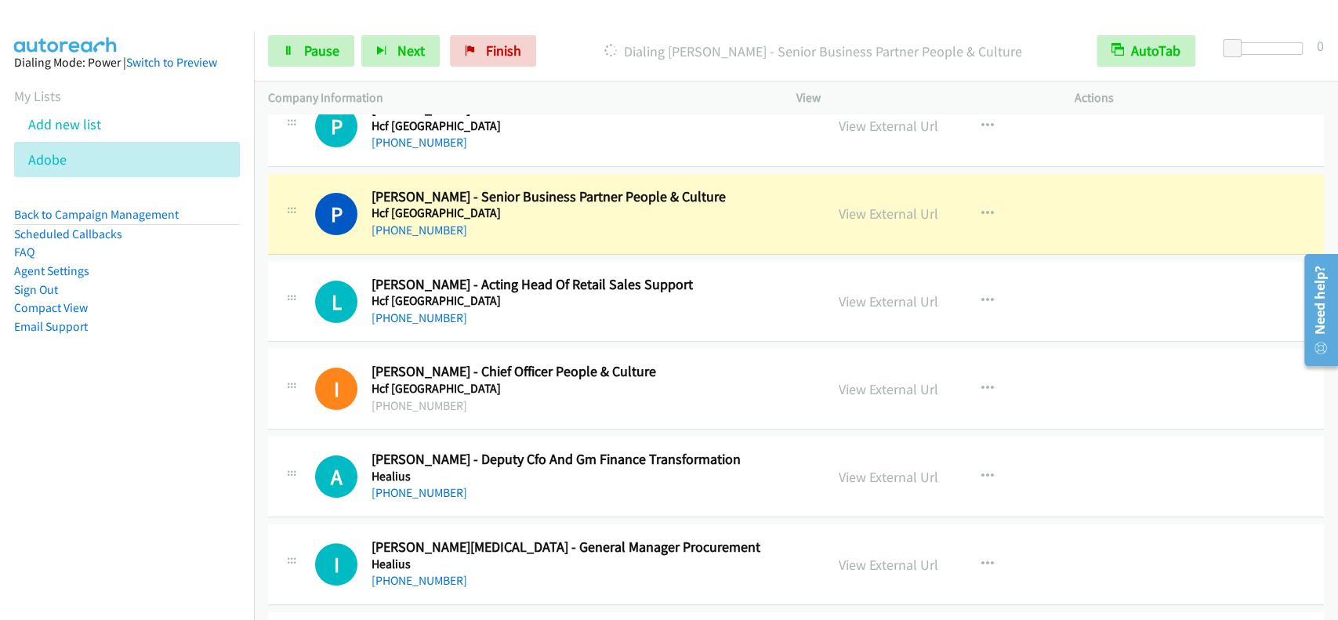
scroll to position [12141, 0]
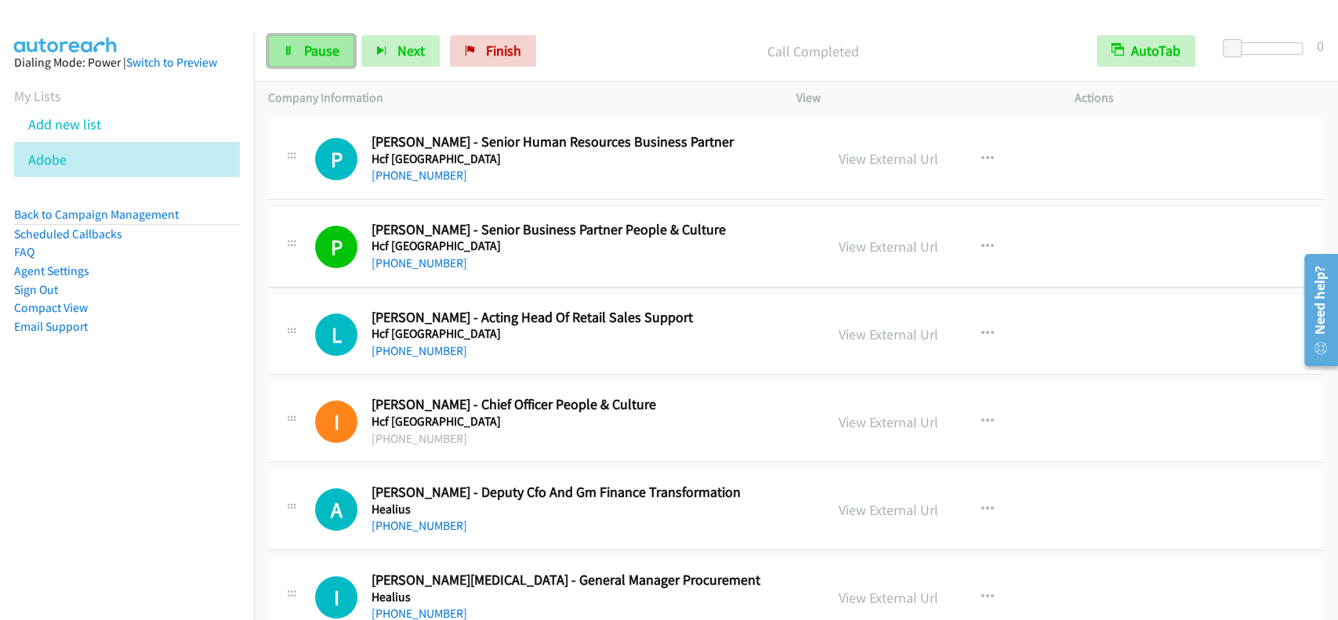
click at [292, 46] on icon at bounding box center [288, 51] width 11 height 11
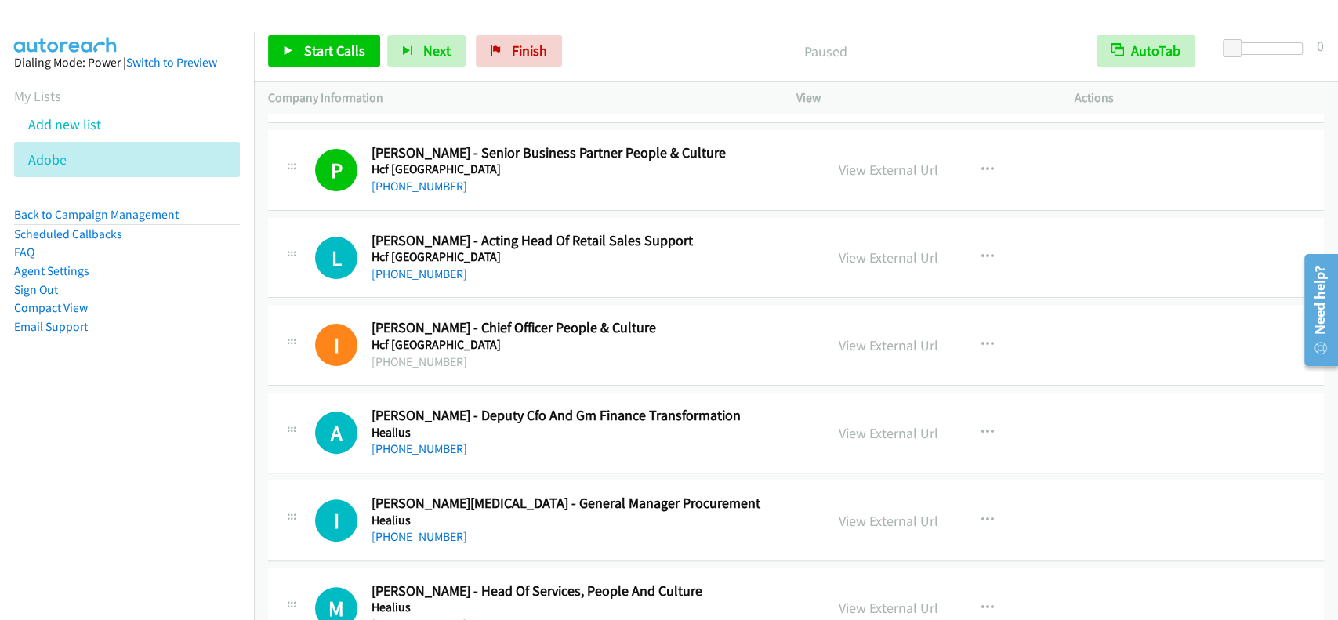
scroll to position [12246, 0]
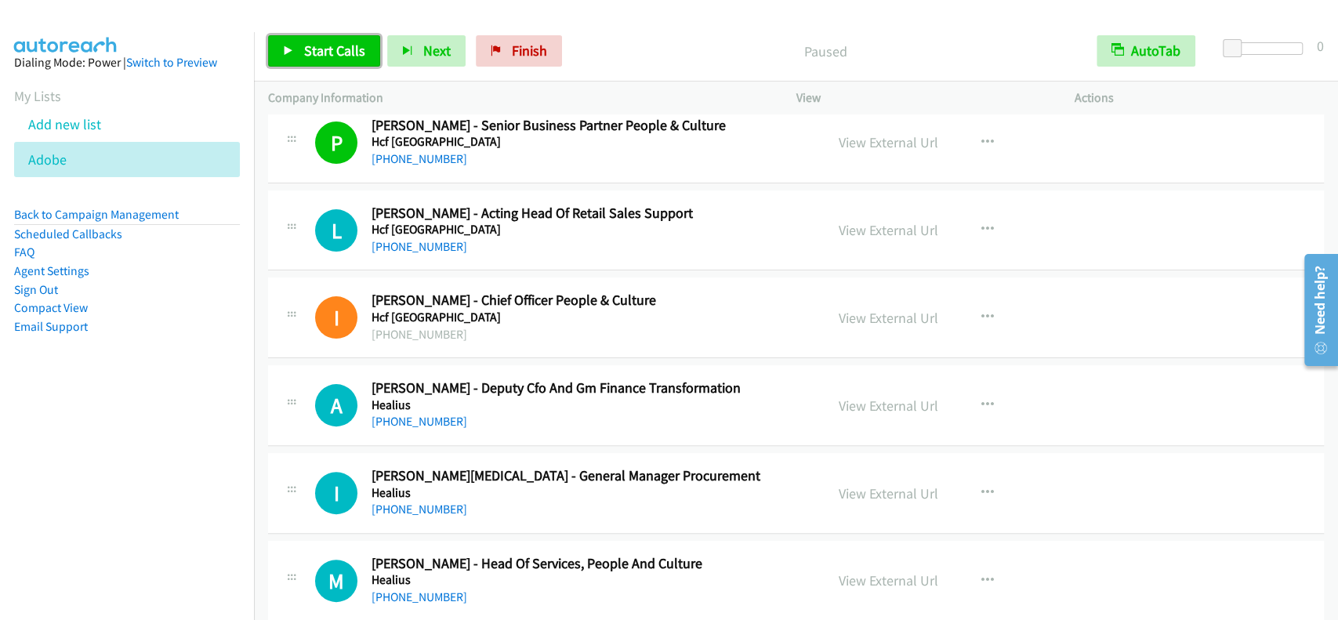
click at [348, 49] on span "Start Calls" at bounding box center [334, 51] width 61 height 18
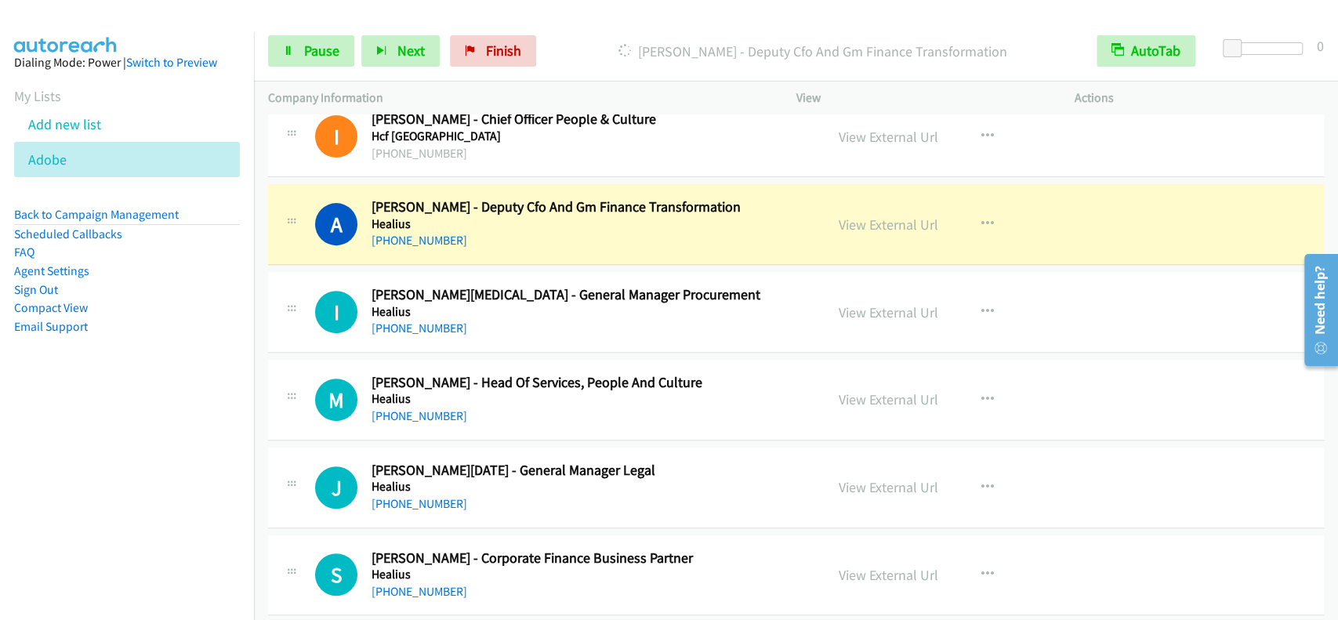
scroll to position [12455, 0]
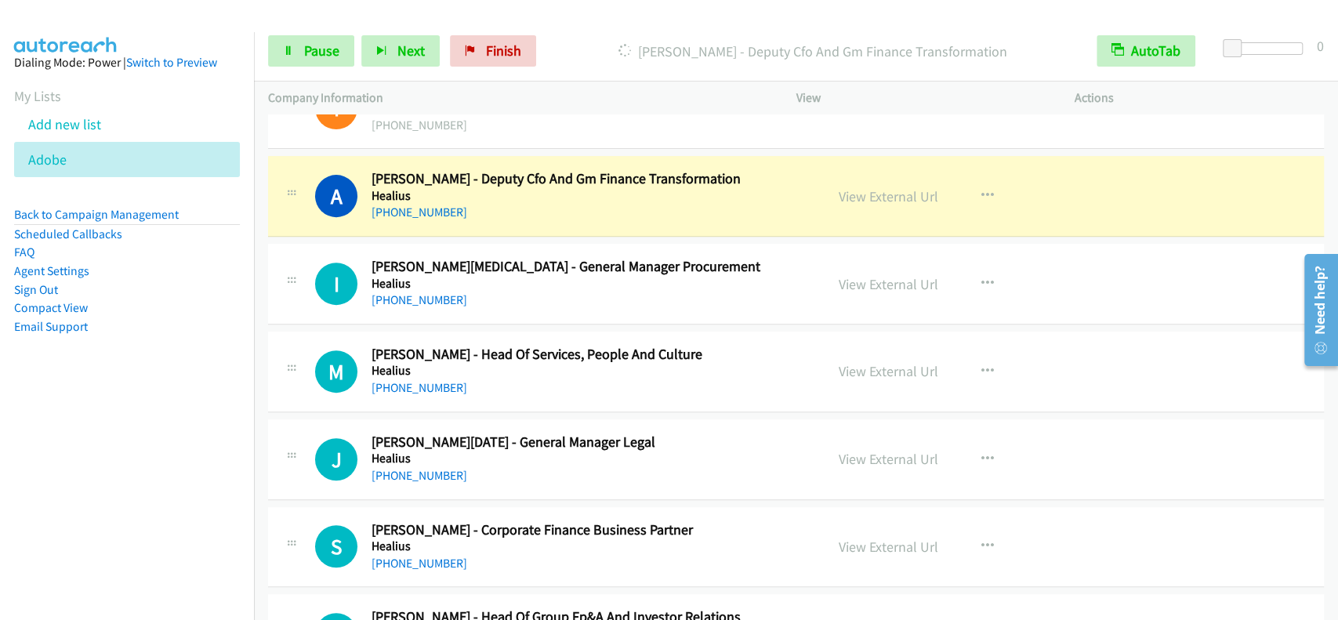
click at [515, 291] on div "+61 417 496 640" at bounding box center [586, 300] width 431 height 19
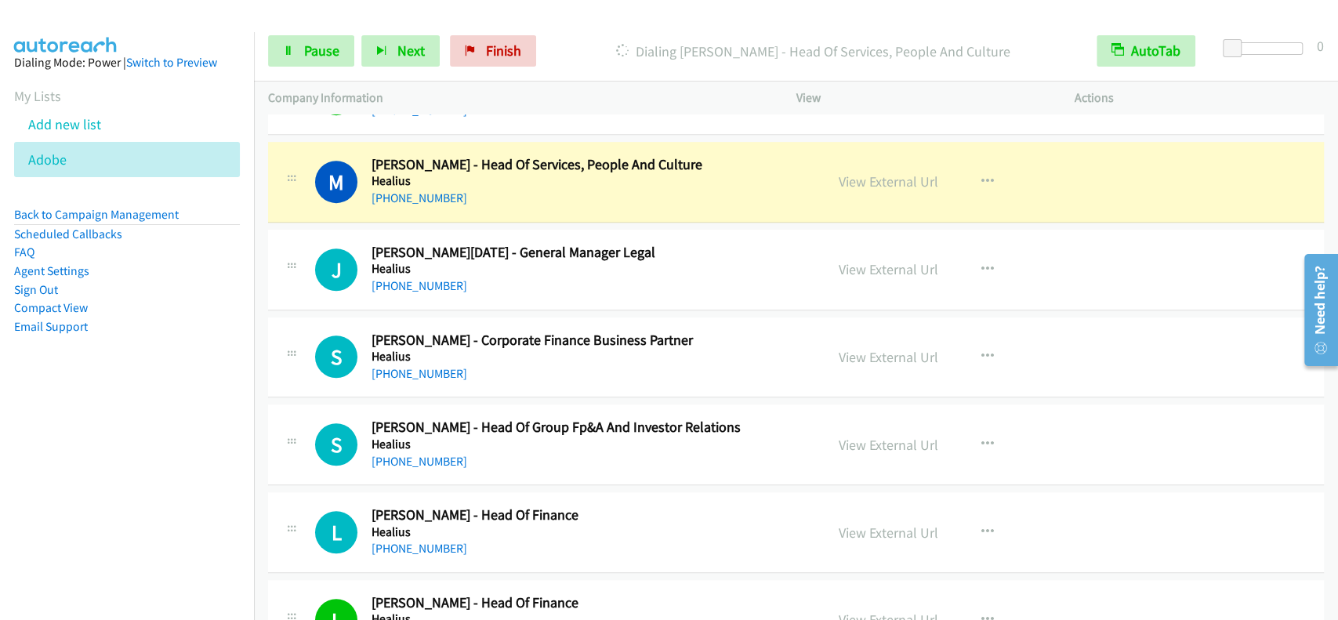
scroll to position [12664, 0]
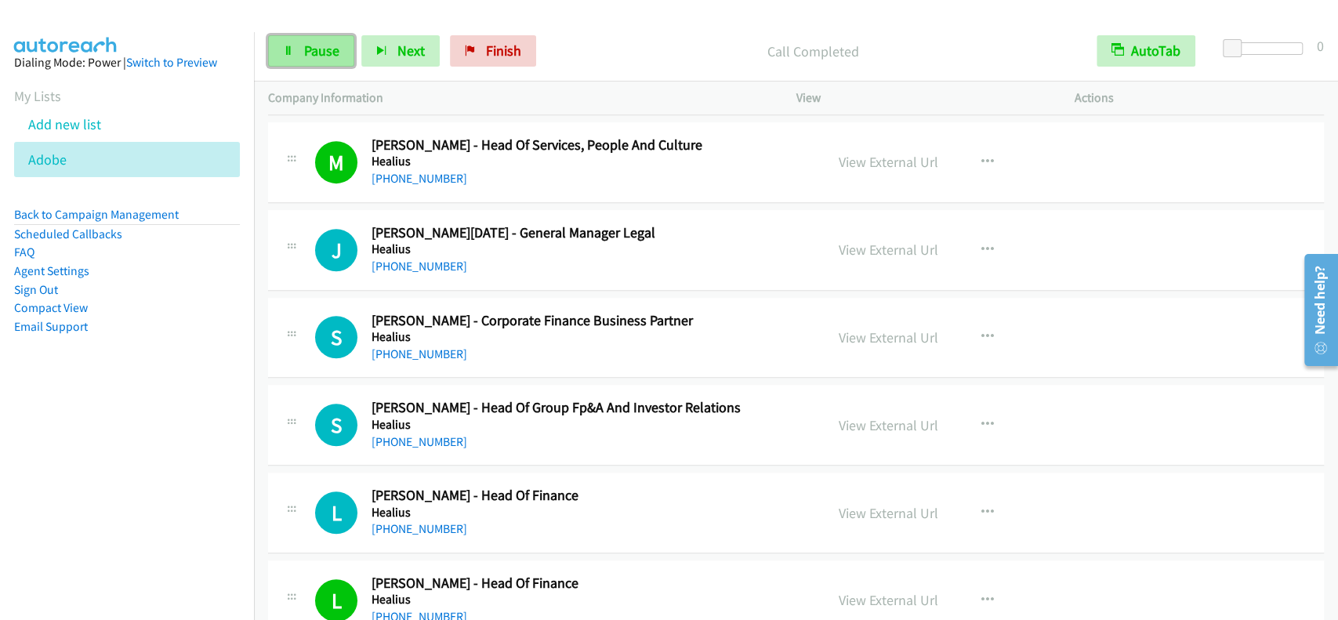
click at [317, 60] on link "Pause" at bounding box center [311, 50] width 86 height 31
click at [317, 60] on link "Start Calls" at bounding box center [324, 50] width 112 height 31
click at [322, 42] on span "Pause" at bounding box center [321, 51] width 35 height 18
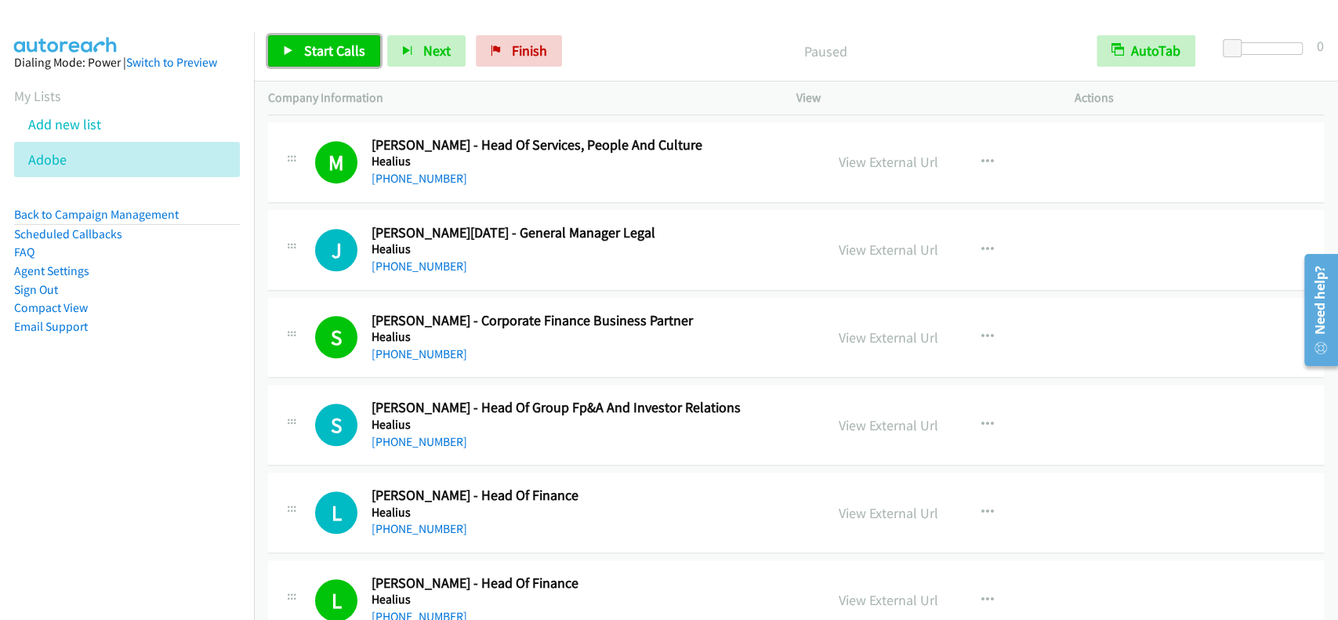
click at [322, 42] on span "Start Calls" at bounding box center [334, 51] width 61 height 18
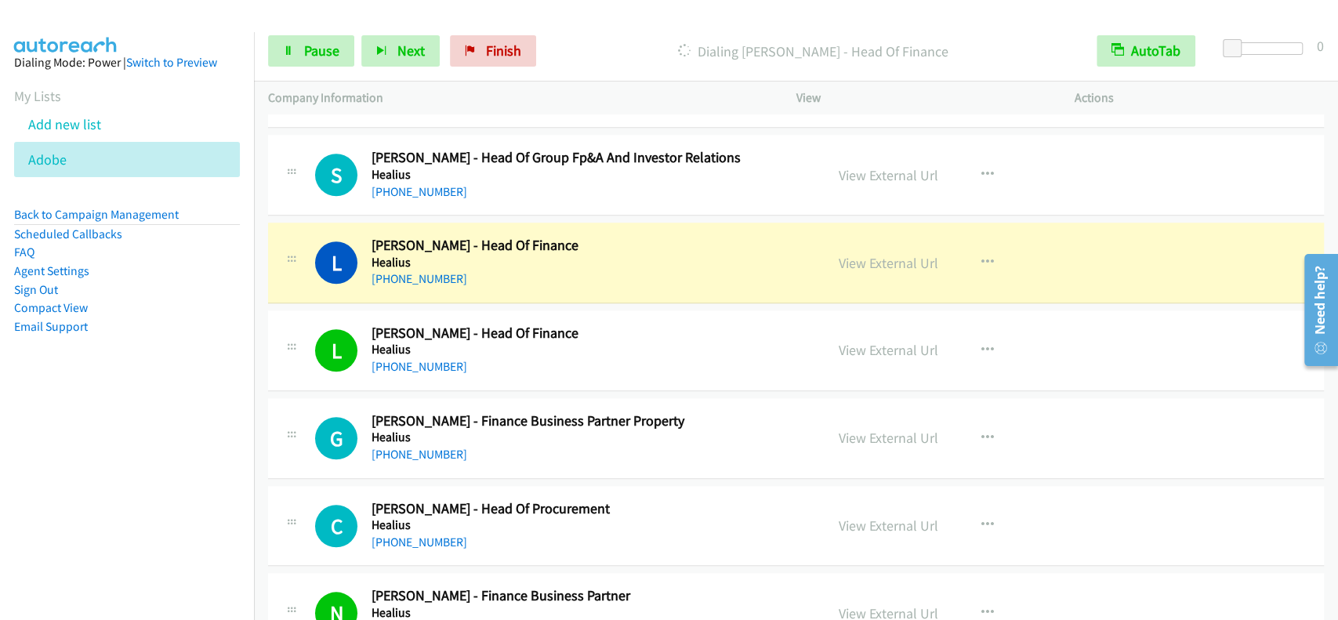
scroll to position [12978, 0]
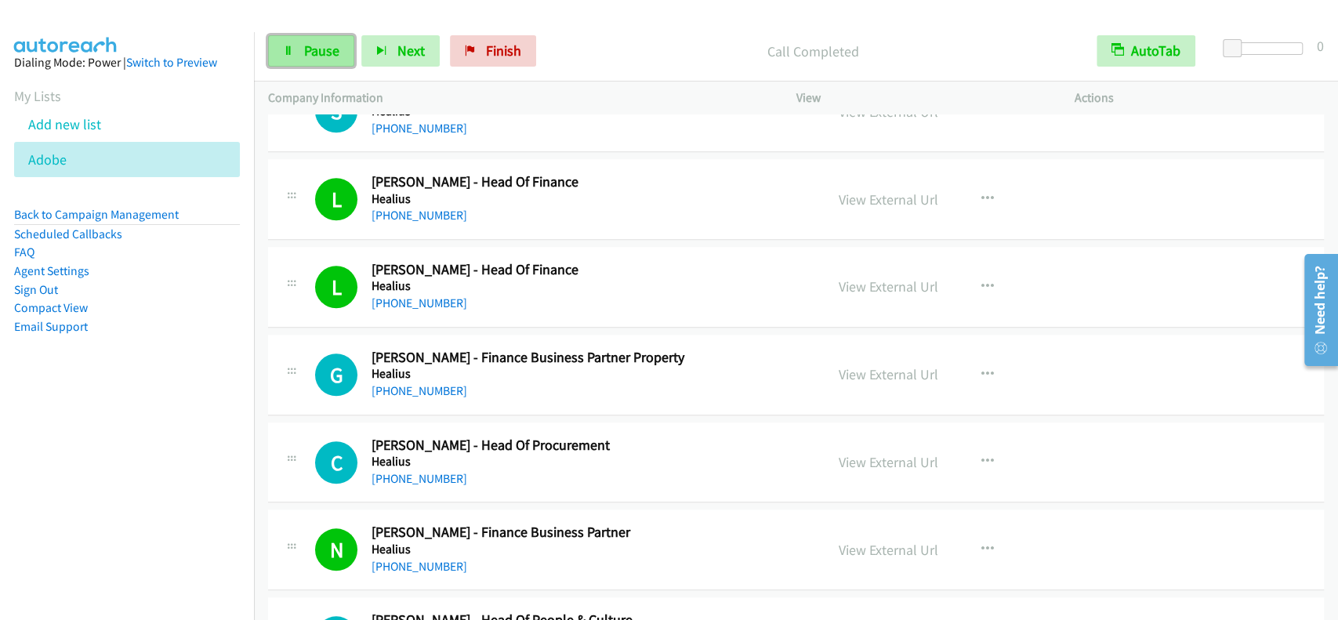
click at [318, 58] on span "Pause" at bounding box center [321, 51] width 35 height 18
click at [318, 58] on span "Start Calls" at bounding box center [334, 51] width 61 height 18
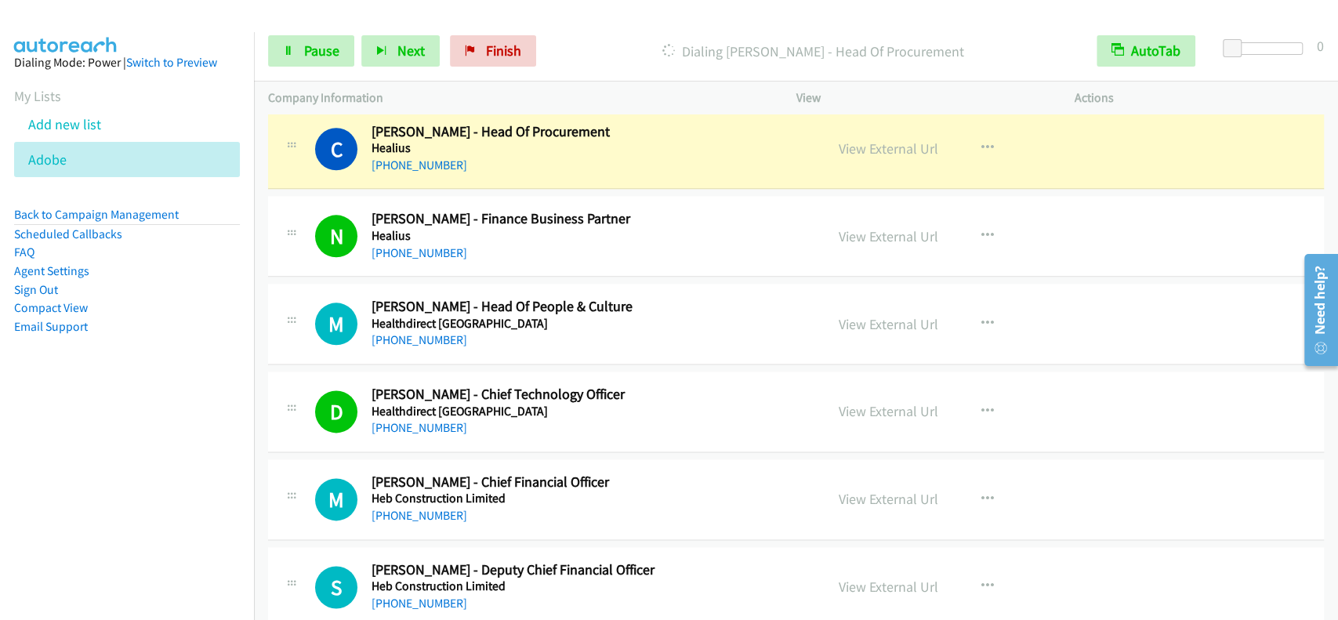
scroll to position [13249, 0]
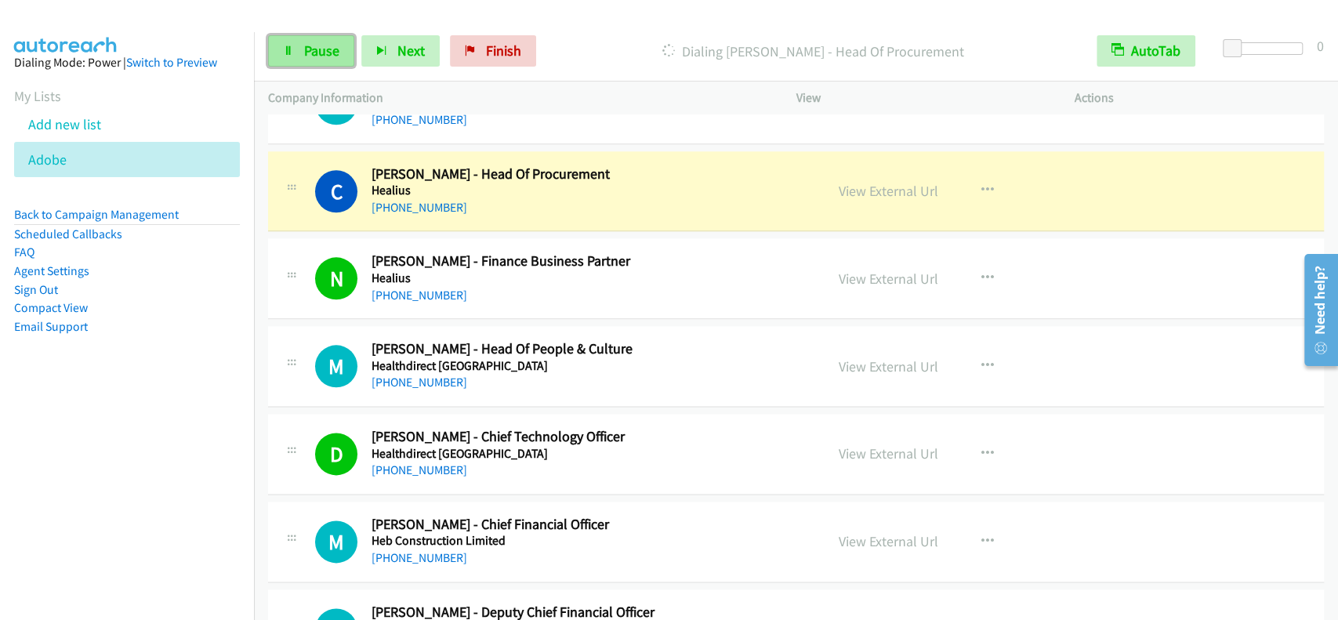
click at [301, 38] on link "Pause" at bounding box center [311, 50] width 86 height 31
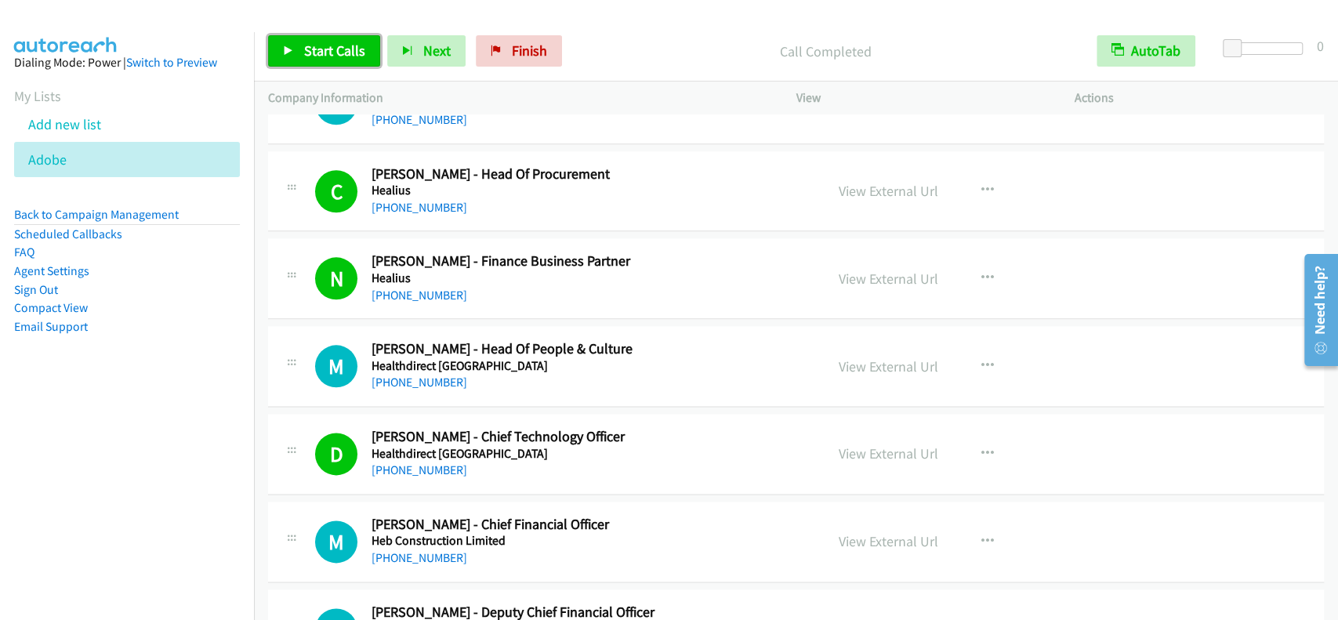
click at [309, 41] on link "Start Calls" at bounding box center [324, 50] width 112 height 31
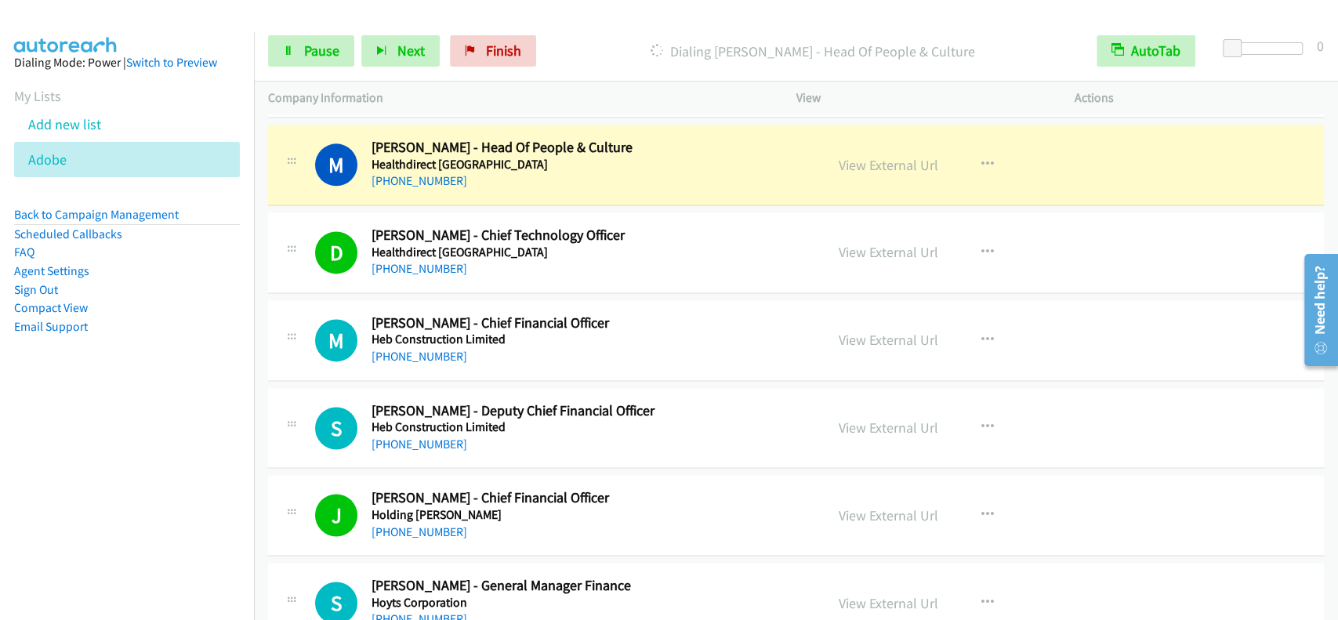
scroll to position [13458, 0]
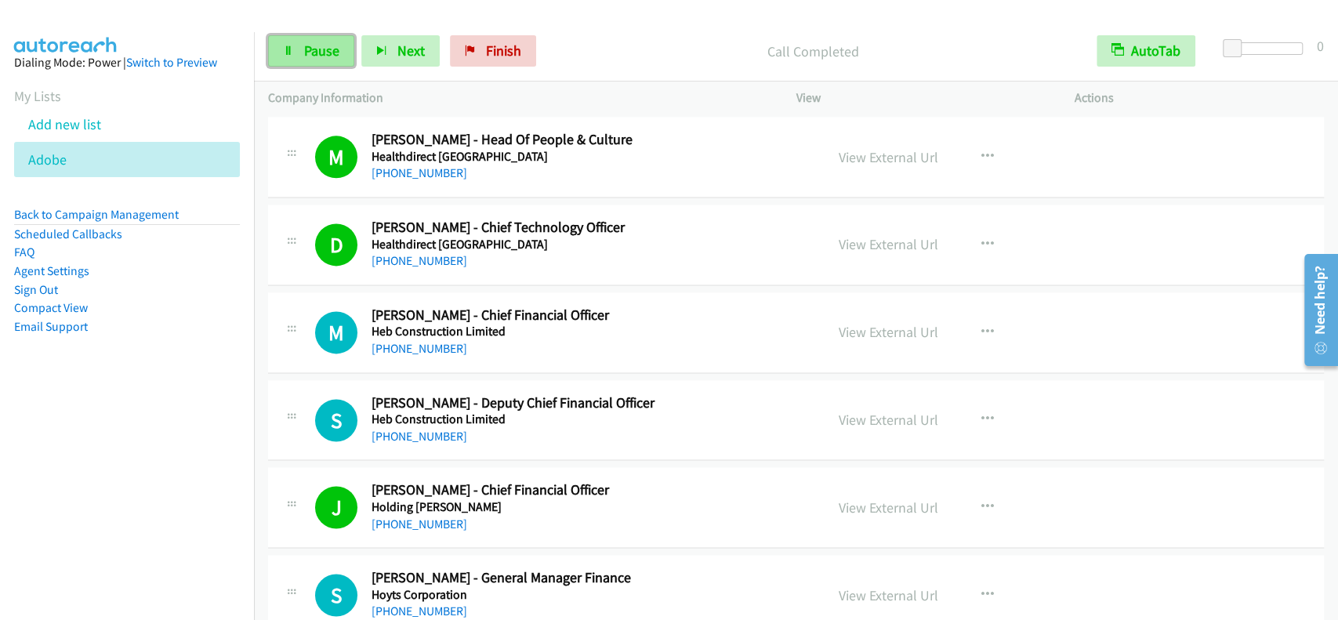
click at [294, 58] on link "Pause" at bounding box center [311, 50] width 86 height 31
click at [305, 48] on span "Start Calls" at bounding box center [334, 51] width 61 height 18
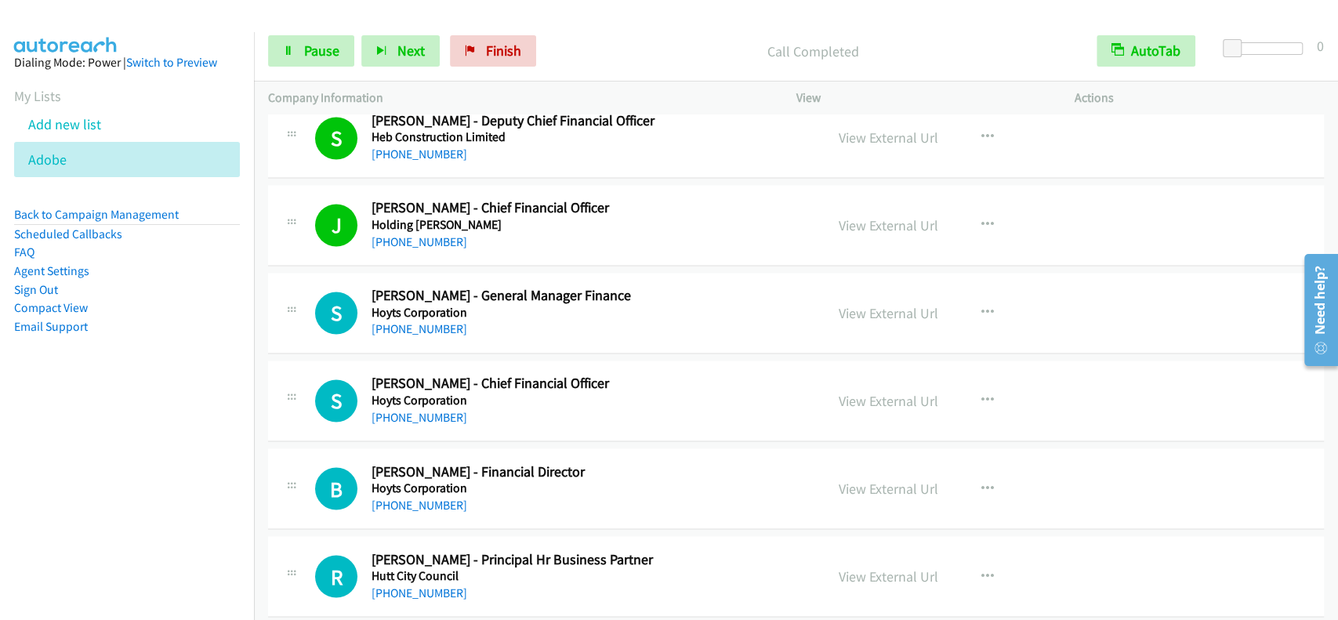
scroll to position [13771, 0]
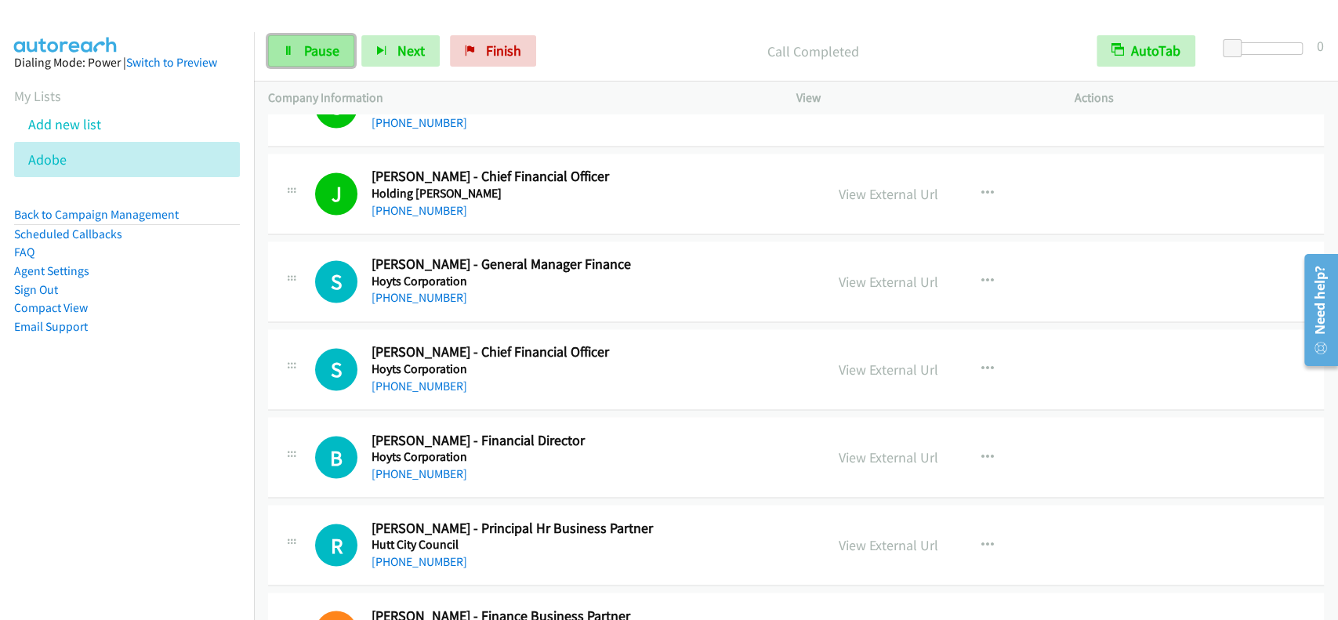
click at [326, 47] on span "Pause" at bounding box center [321, 51] width 35 height 18
click at [328, 60] on link "Start Calls" at bounding box center [324, 50] width 112 height 31
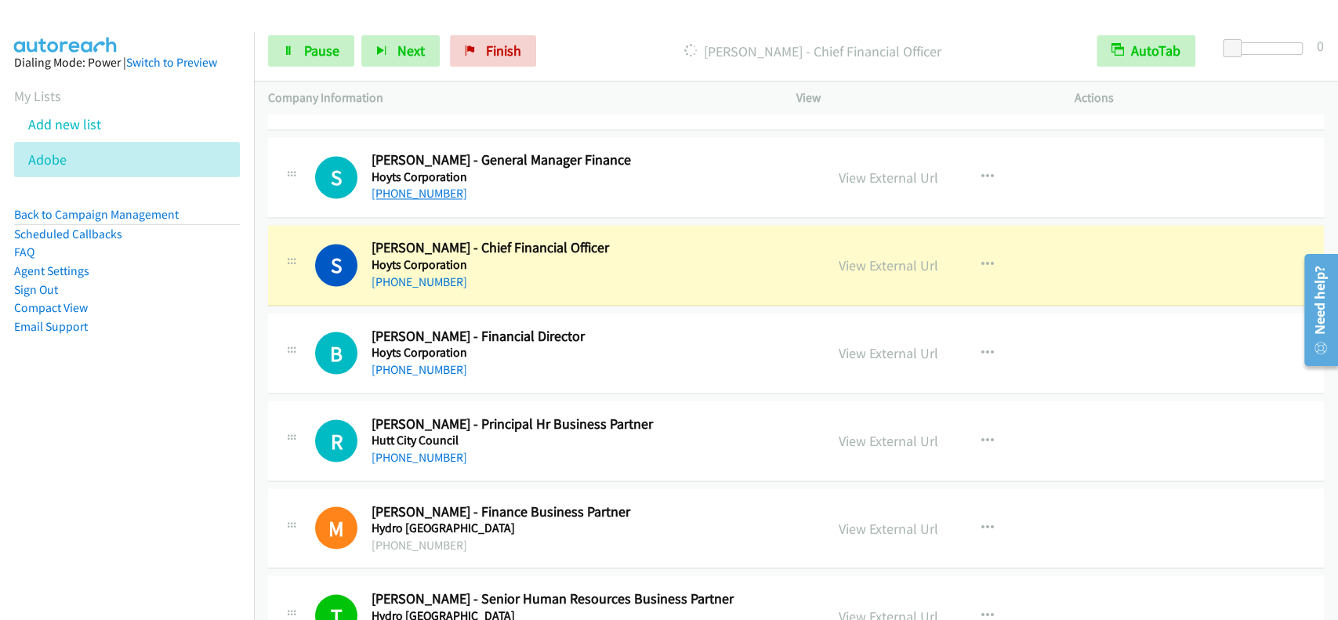
scroll to position [13981, 0]
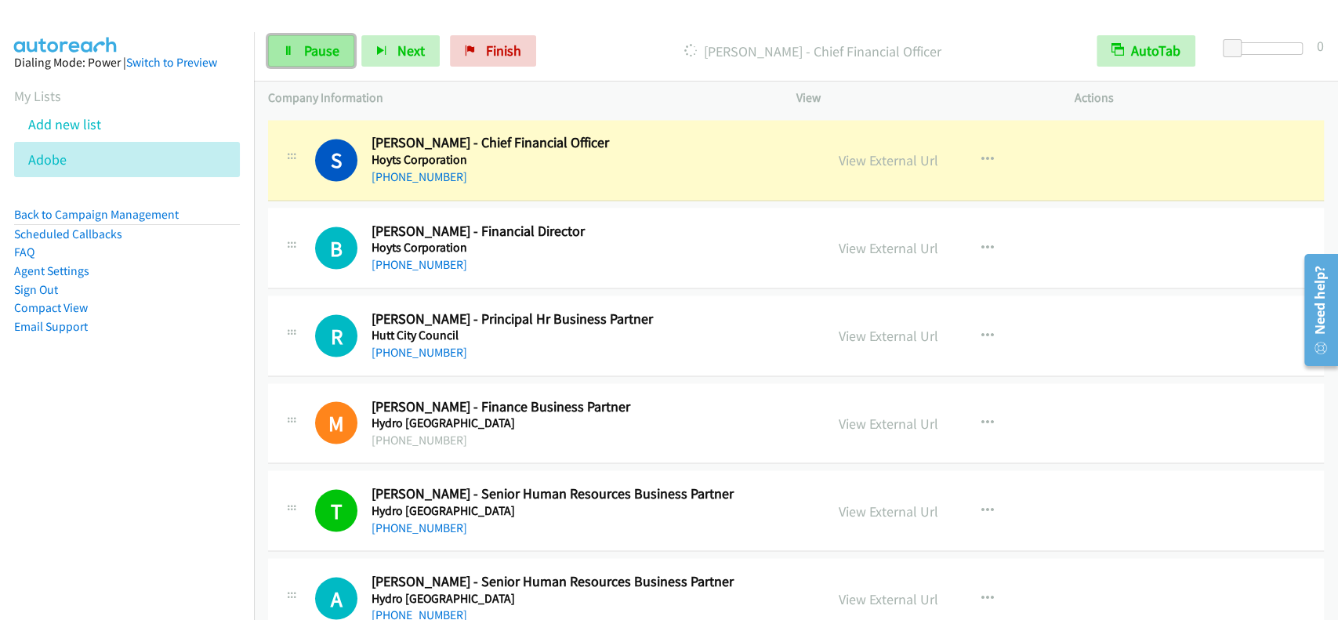
click at [312, 48] on span "Pause" at bounding box center [321, 51] width 35 height 18
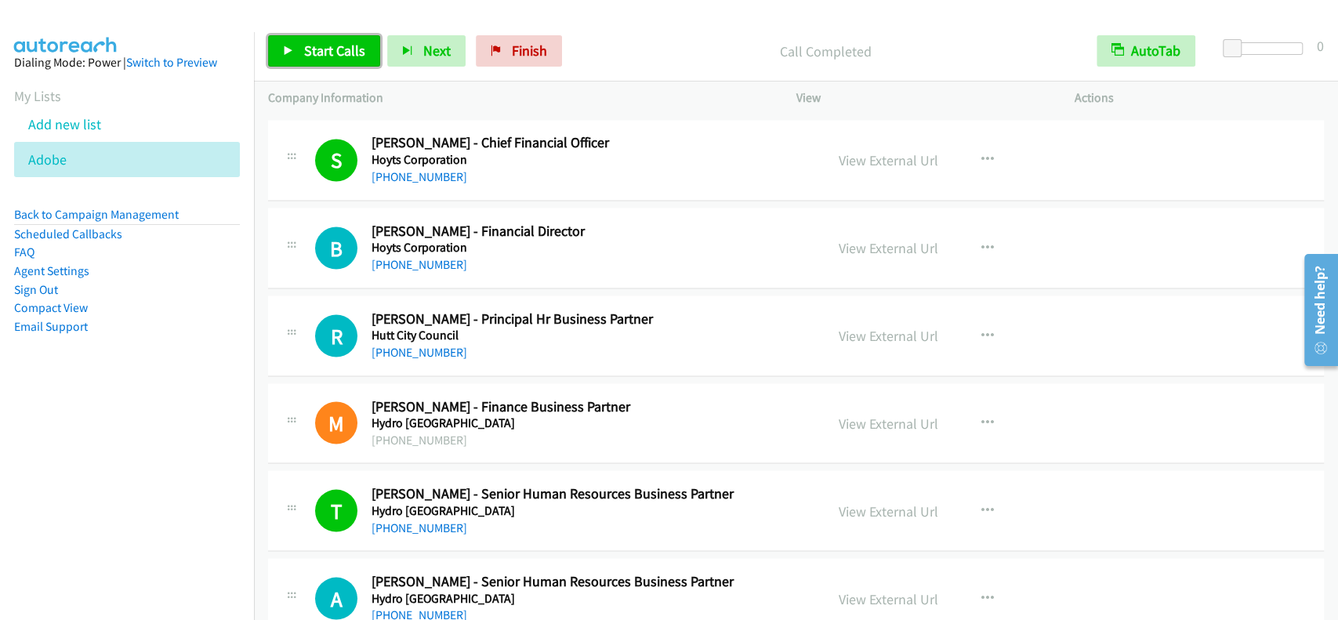
click at [288, 47] on icon at bounding box center [288, 51] width 11 height 11
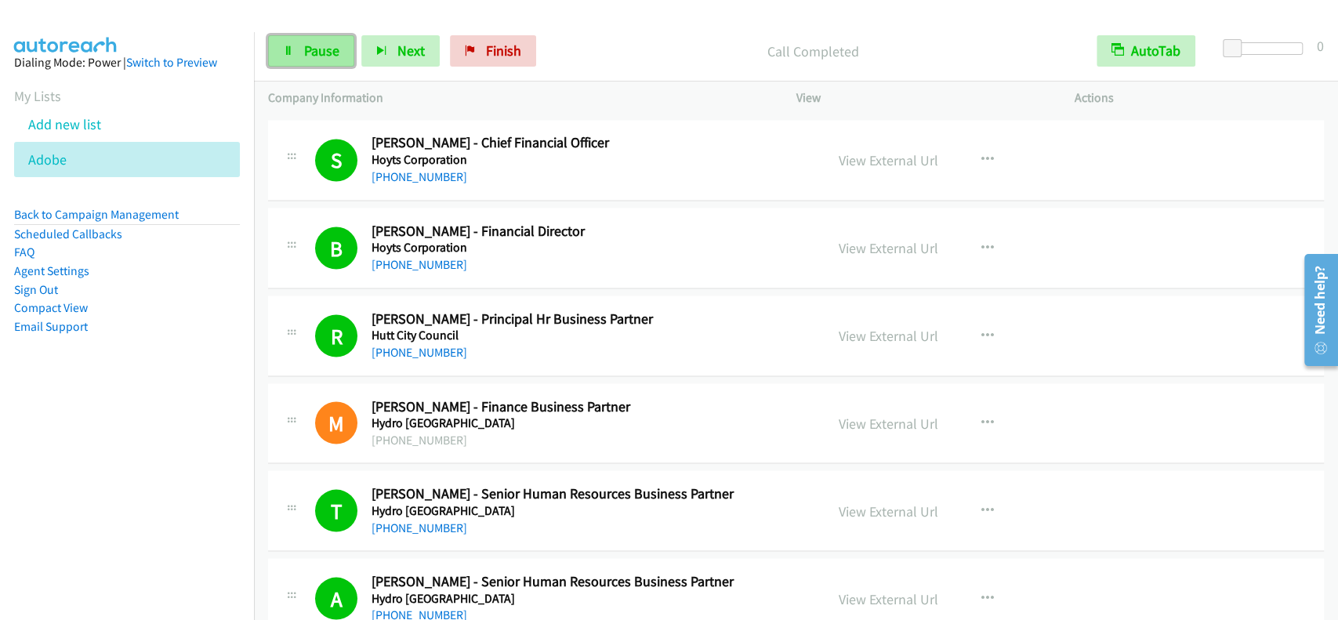
click at [337, 36] on link "Pause" at bounding box center [311, 50] width 86 height 31
click at [331, 42] on span "Start Calls" at bounding box center [334, 51] width 61 height 18
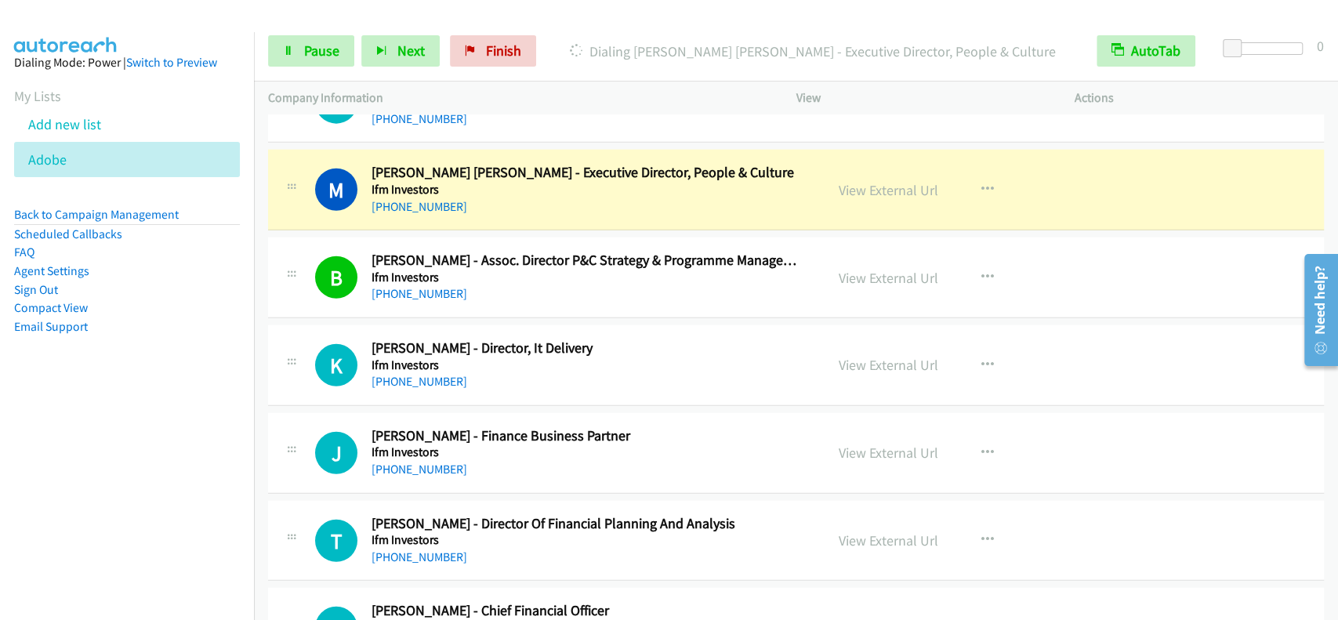
scroll to position [14712, 0]
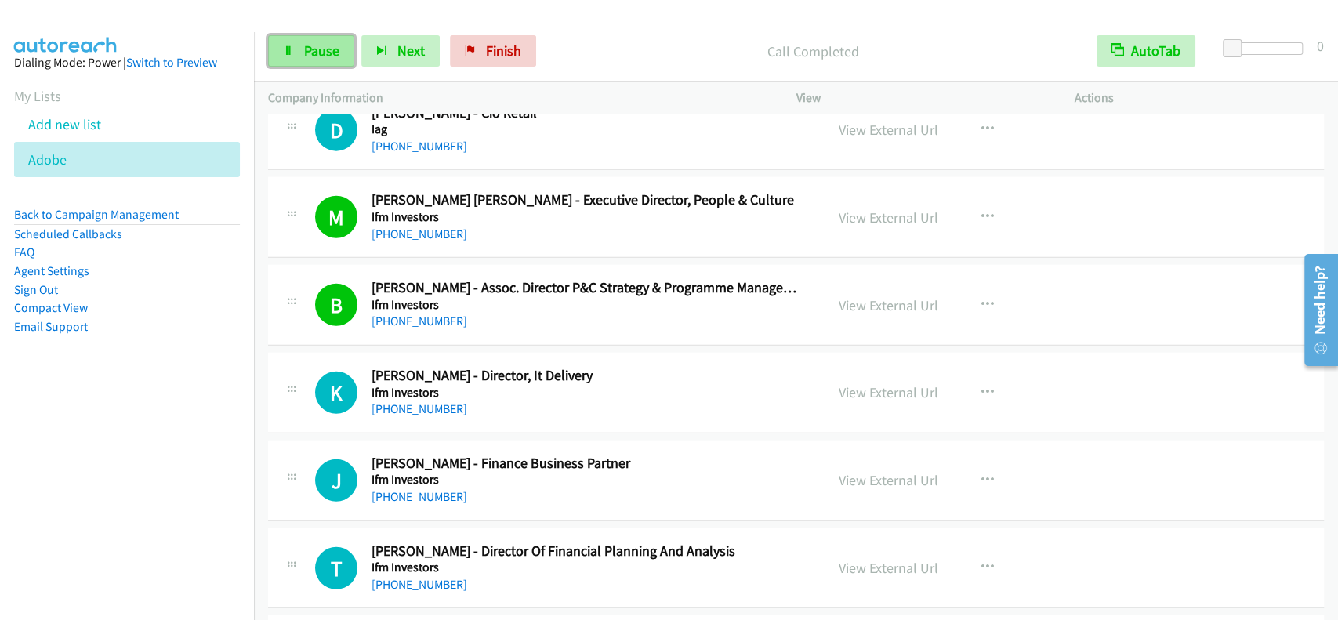
click at [324, 62] on link "Pause" at bounding box center [311, 50] width 86 height 31
click at [310, 53] on span "Start Calls" at bounding box center [334, 51] width 61 height 18
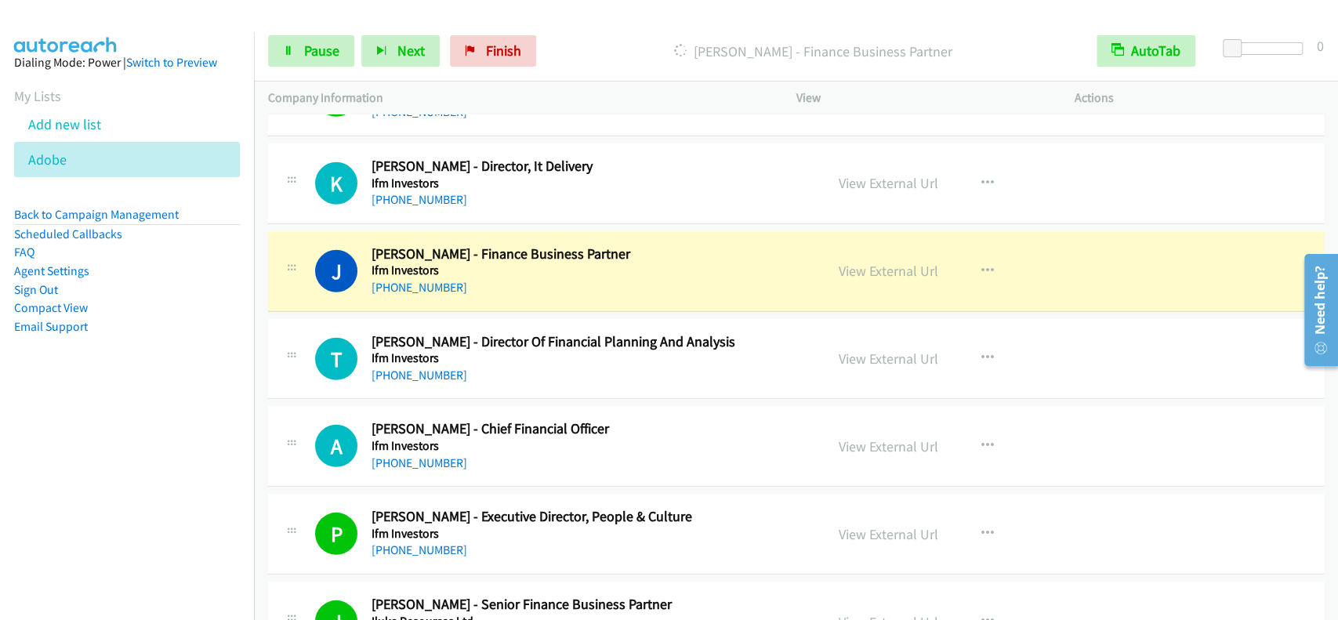
scroll to position [15025, 0]
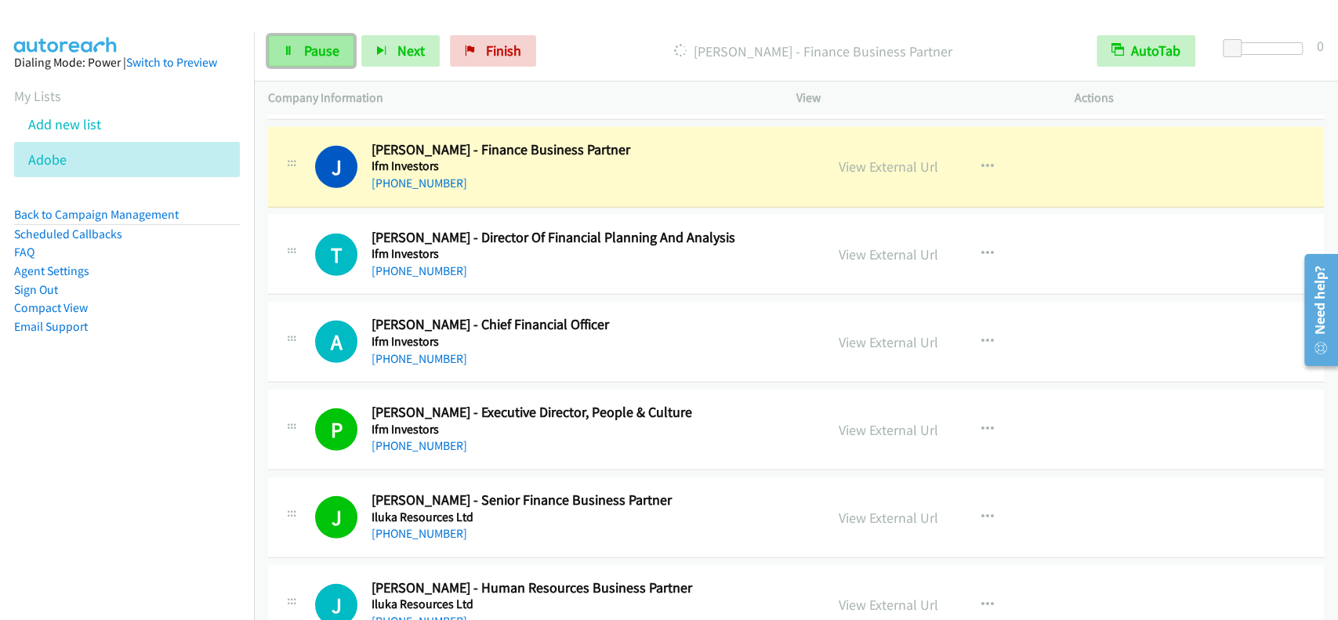
click at [329, 48] on span "Pause" at bounding box center [321, 51] width 35 height 18
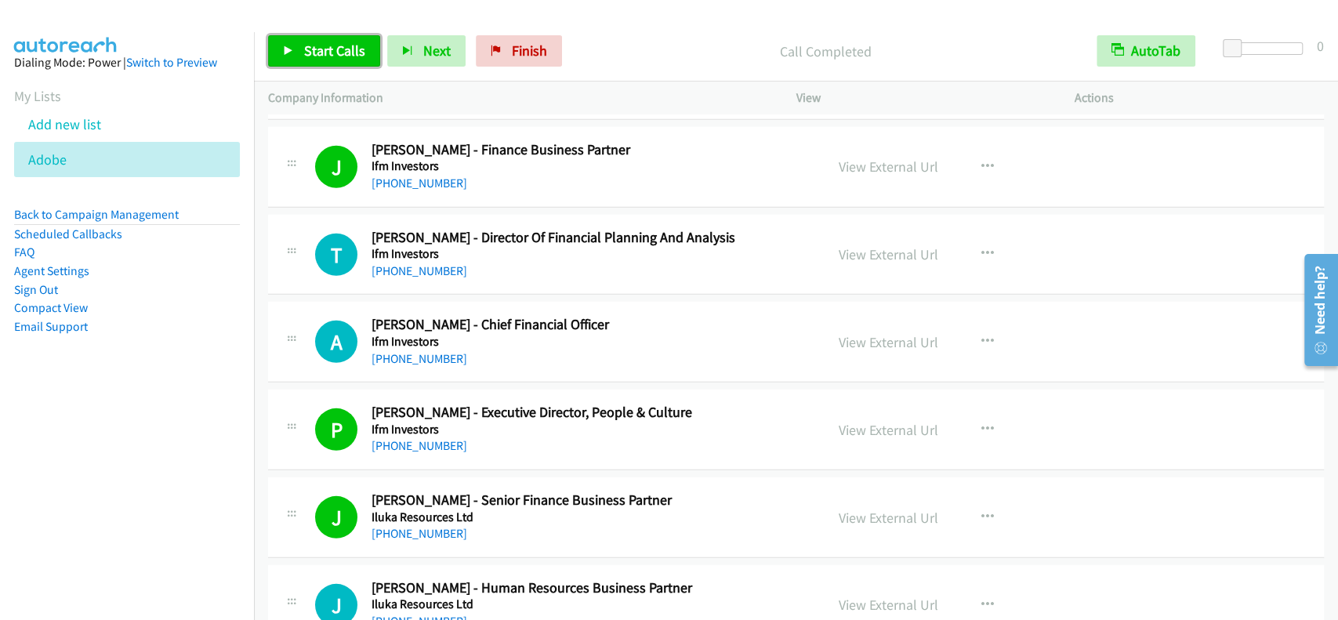
click at [328, 45] on span "Start Calls" at bounding box center [334, 51] width 61 height 18
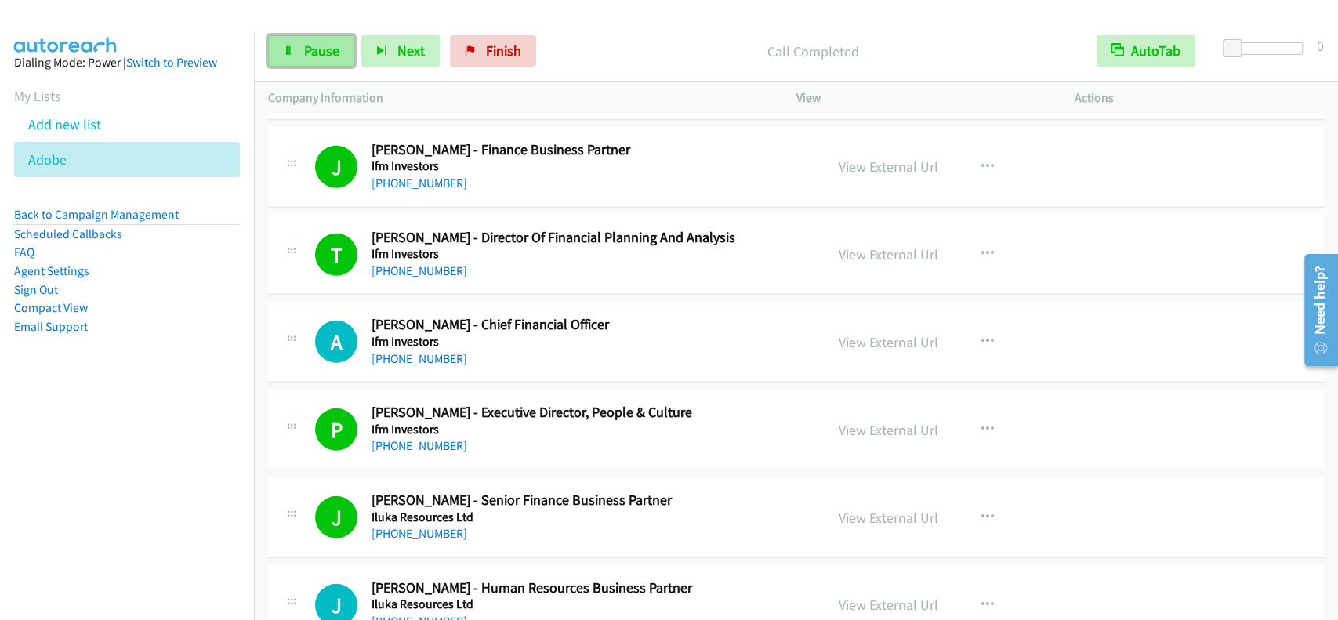
click at [335, 48] on span "Pause" at bounding box center [321, 51] width 35 height 18
click at [323, 54] on span "Start Calls" at bounding box center [334, 51] width 61 height 18
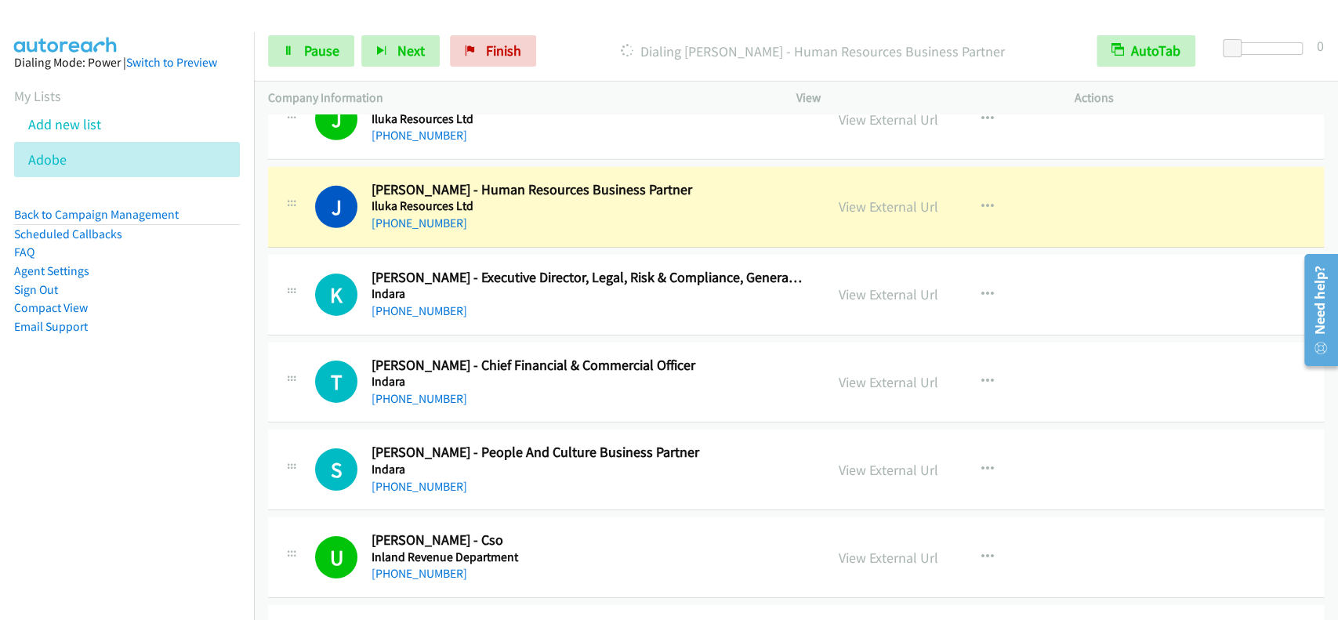
scroll to position [15443, 0]
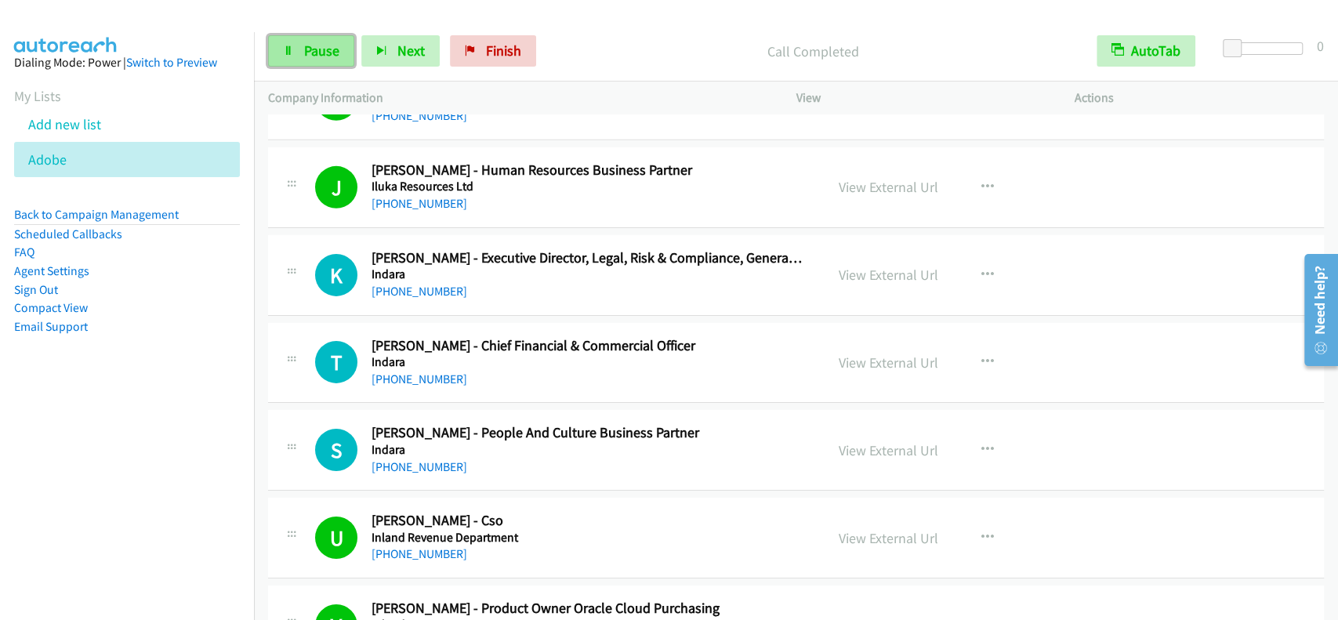
click at [288, 60] on link "Pause" at bounding box center [311, 50] width 86 height 31
click at [288, 60] on link "Start Calls" at bounding box center [324, 50] width 112 height 31
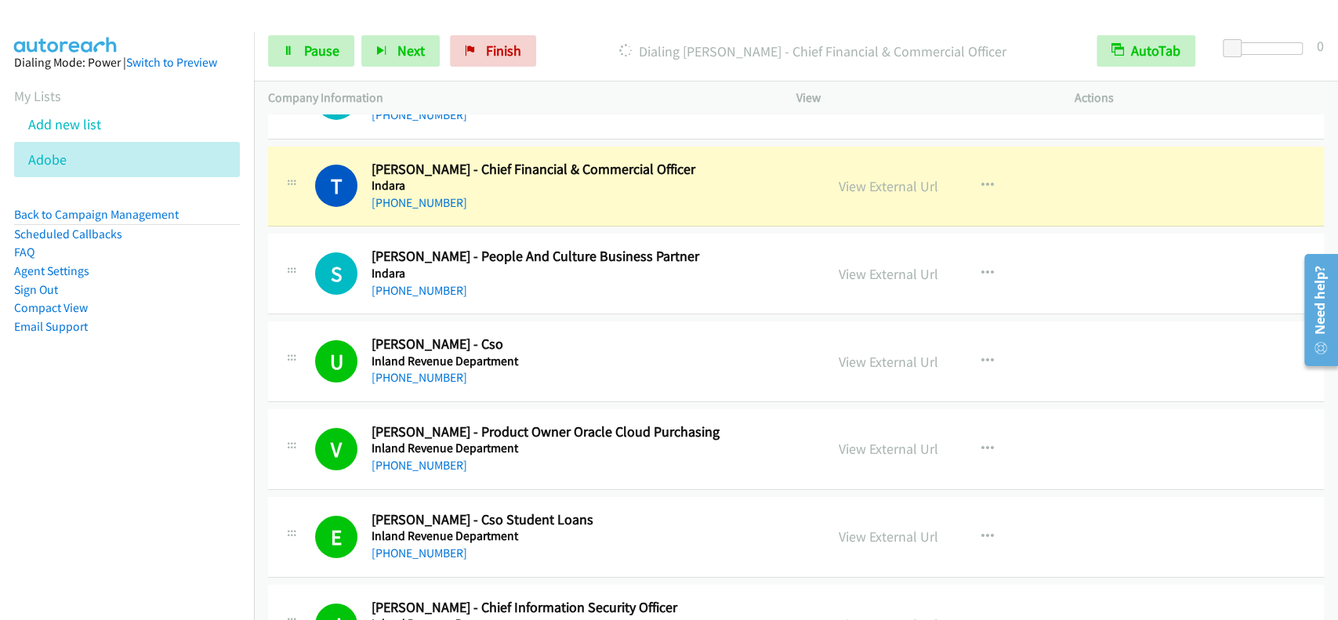
scroll to position [15611, 0]
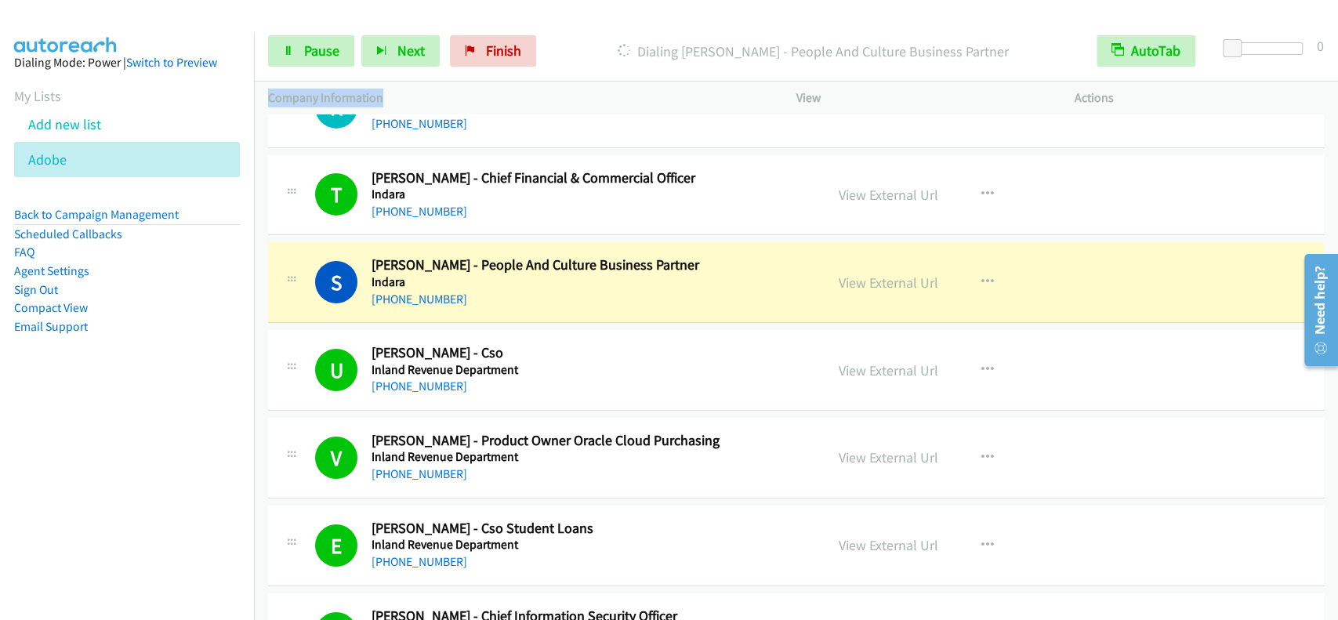
drag, startPoint x: 263, startPoint y: 96, endPoint x: 409, endPoint y: 91, distance: 145.8
click at [387, 102] on div "Company Information" at bounding box center [518, 98] width 528 height 33
click at [493, 72] on div "Start Calls Pause Next Finish Dialing Sarah Renwick - People And Culture Busine…" at bounding box center [796, 51] width 1084 height 60
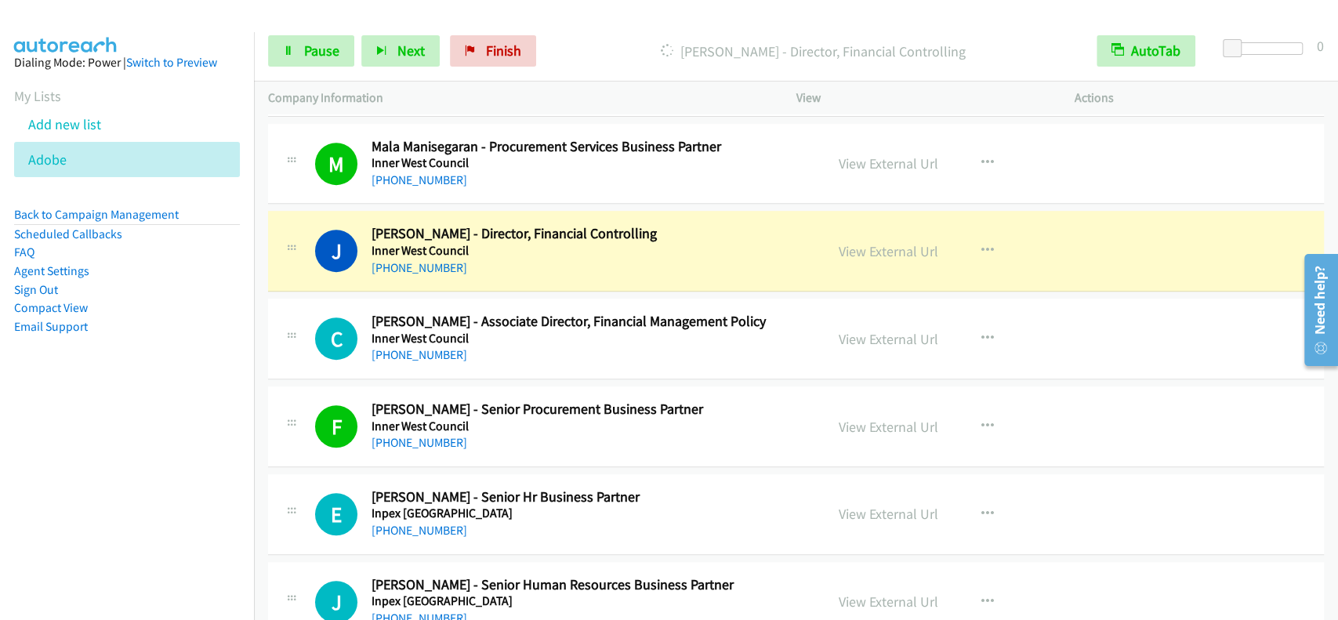
scroll to position [16551, 0]
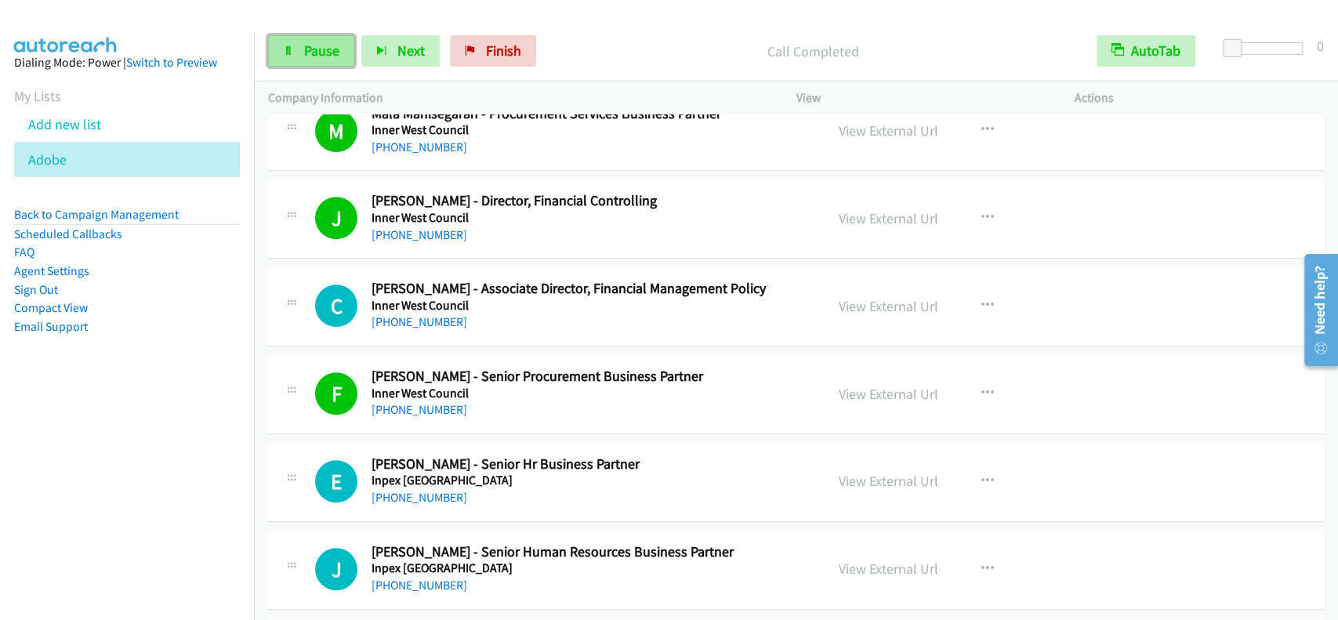
click at [310, 55] on span "Pause" at bounding box center [321, 51] width 35 height 18
click at [313, 54] on span "Start Calls" at bounding box center [334, 51] width 61 height 18
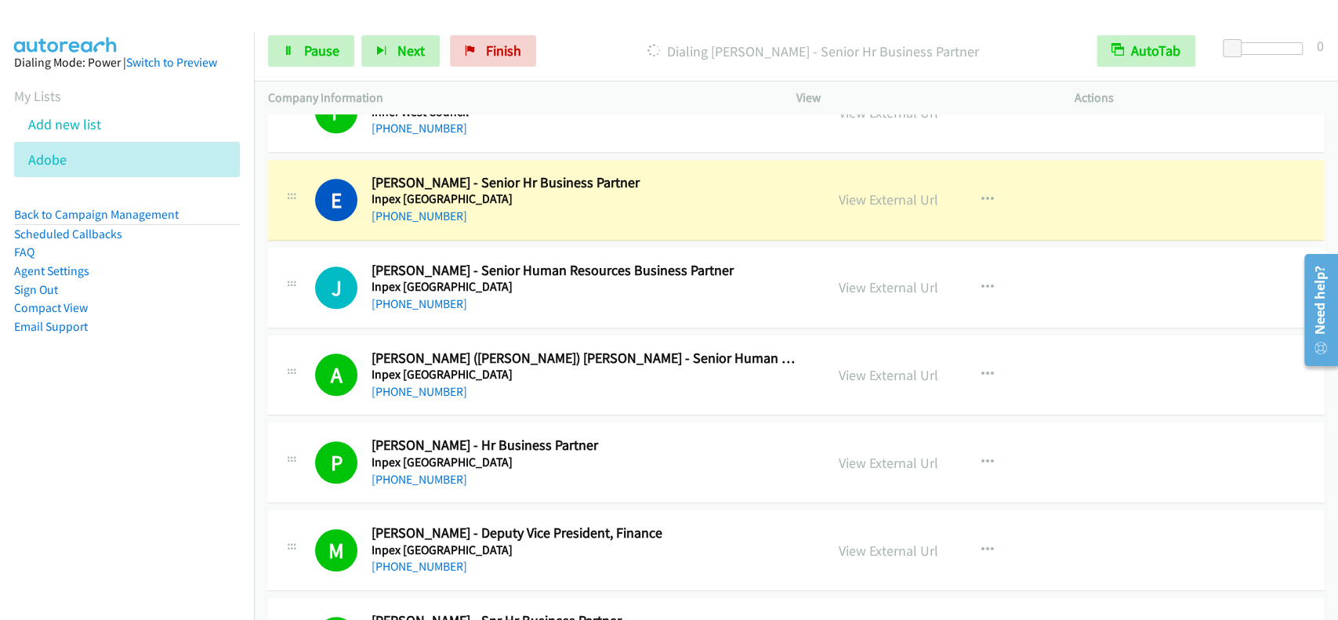
scroll to position [16865, 0]
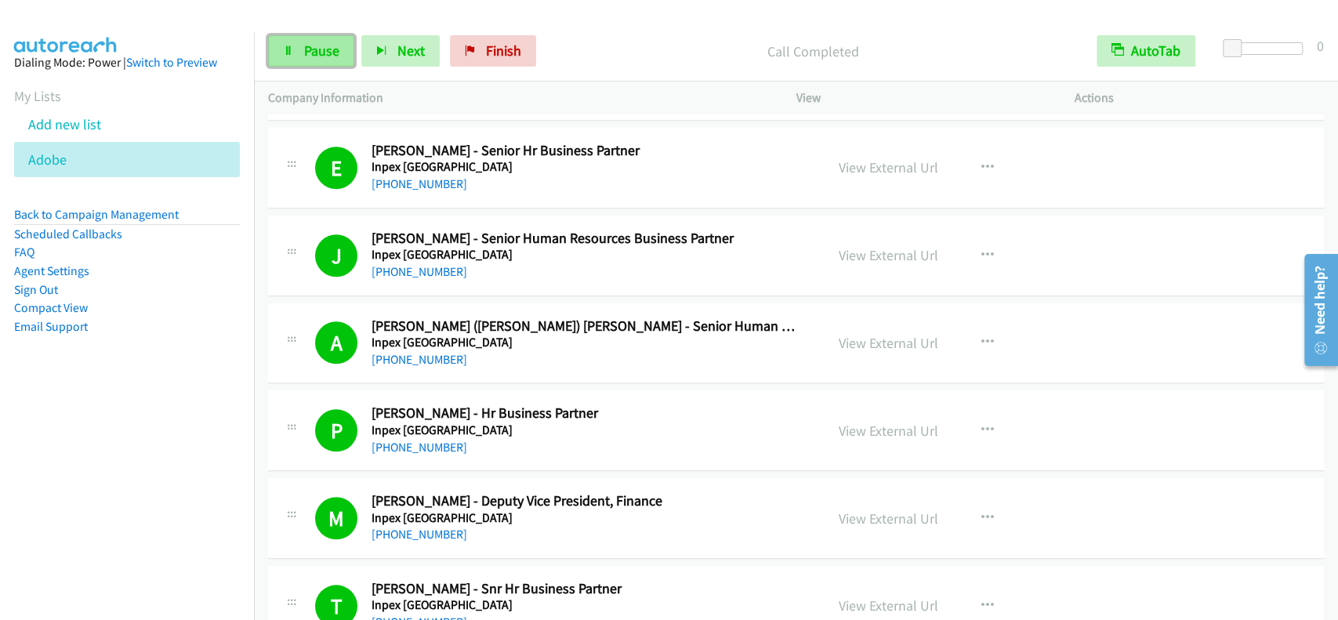
click at [304, 58] on span "Pause" at bounding box center [321, 51] width 35 height 18
click at [304, 58] on span "Start Calls" at bounding box center [334, 51] width 61 height 18
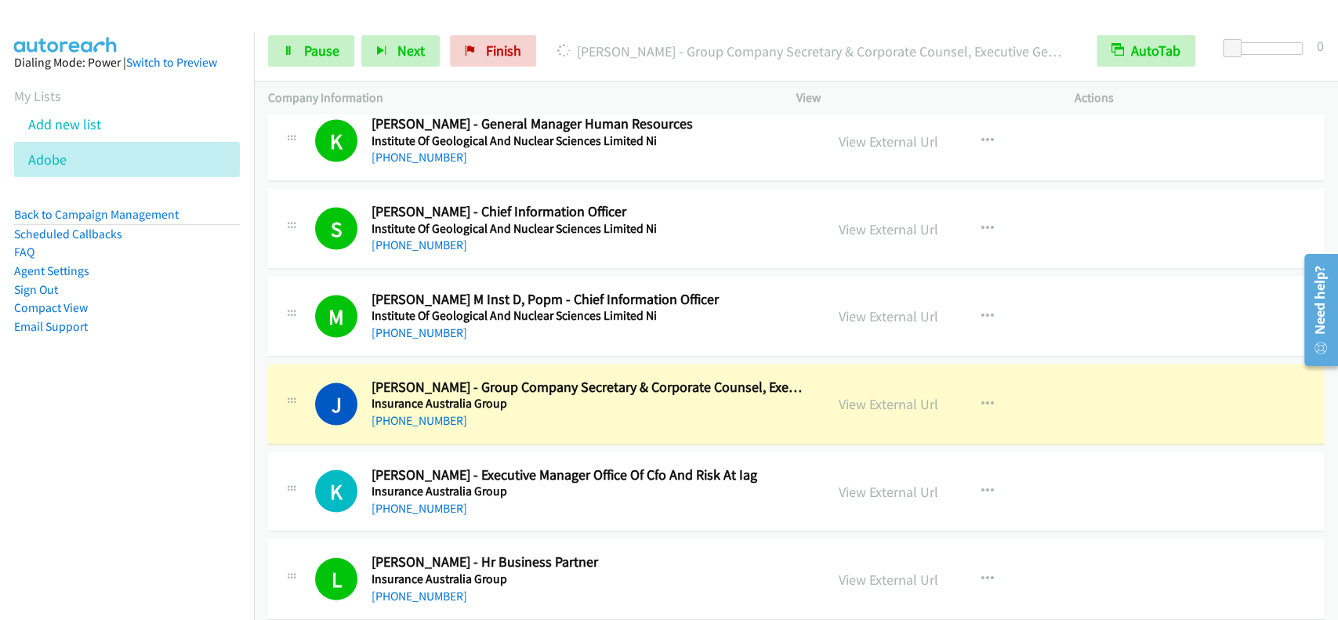
scroll to position [18223, 0]
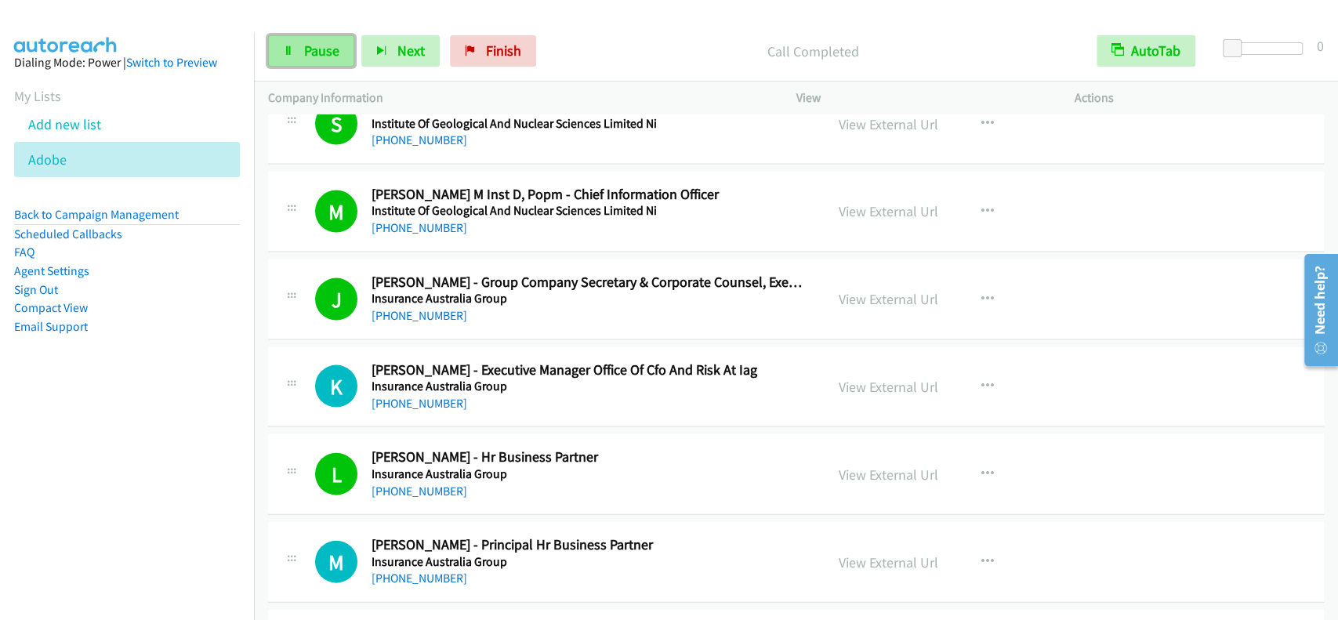
click at [321, 51] on span "Pause" at bounding box center [321, 51] width 35 height 18
click at [321, 51] on span "Start Calls" at bounding box center [334, 51] width 61 height 18
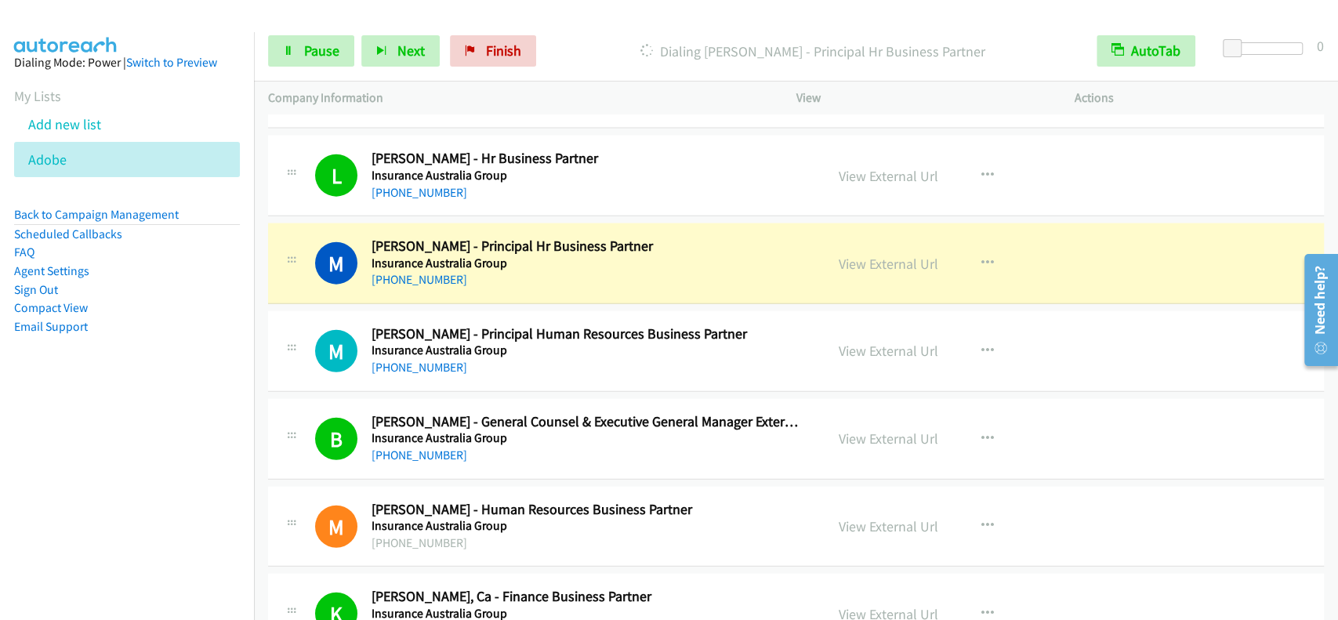
scroll to position [18536, 0]
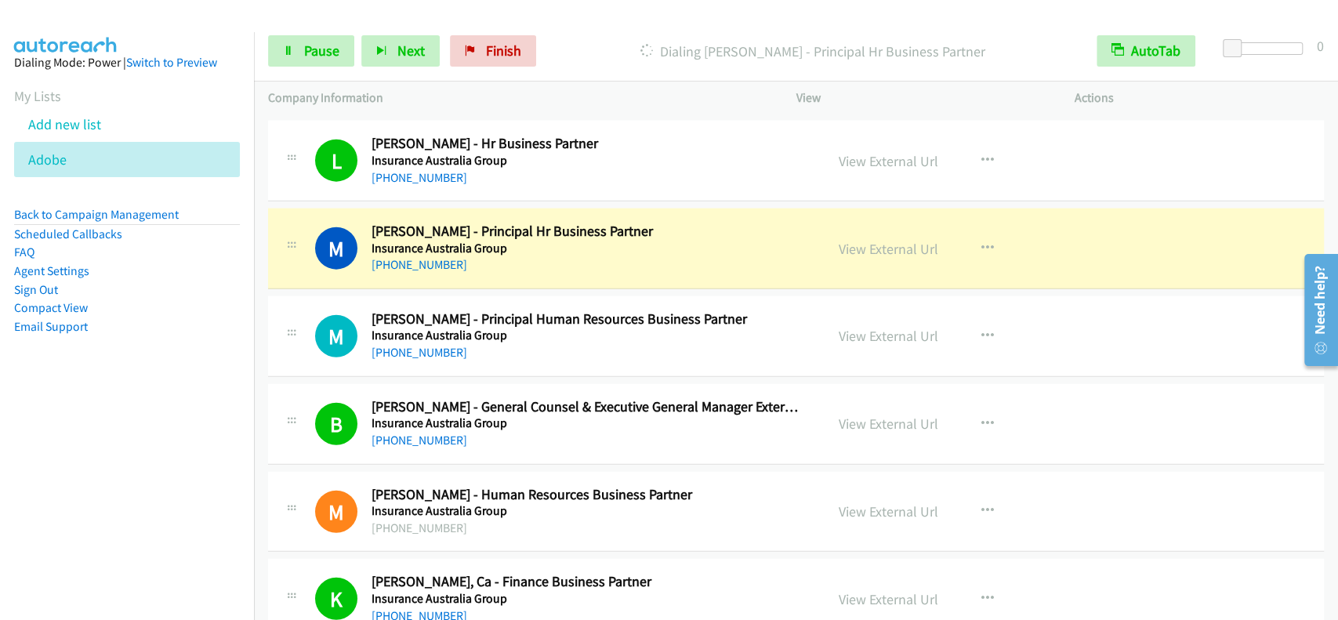
click at [335, 69] on div "Start Calls Pause Next Finish Dialing Melissa Miller - Principal Hr Business Pa…" at bounding box center [796, 51] width 1084 height 60
click at [332, 63] on link "Pause" at bounding box center [311, 50] width 86 height 31
click at [277, 45] on link "Pause" at bounding box center [311, 50] width 86 height 31
click at [313, 45] on span "Pause" at bounding box center [321, 51] width 35 height 18
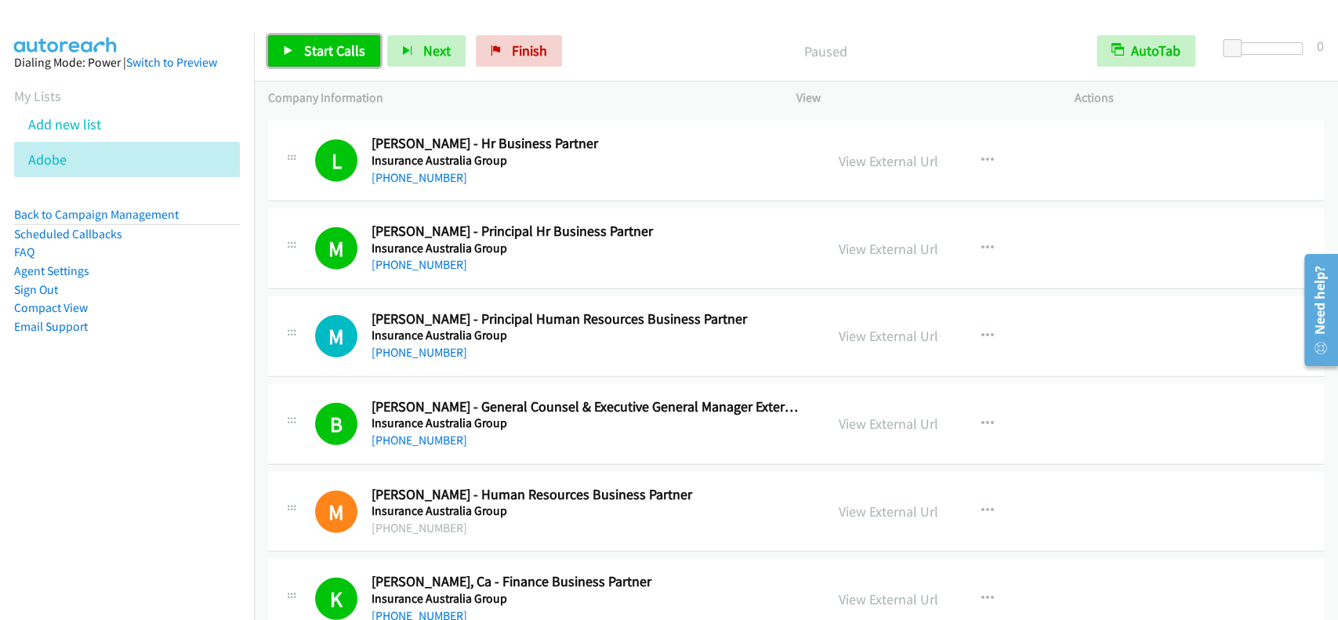
click at [323, 56] on span "Start Calls" at bounding box center [334, 51] width 61 height 18
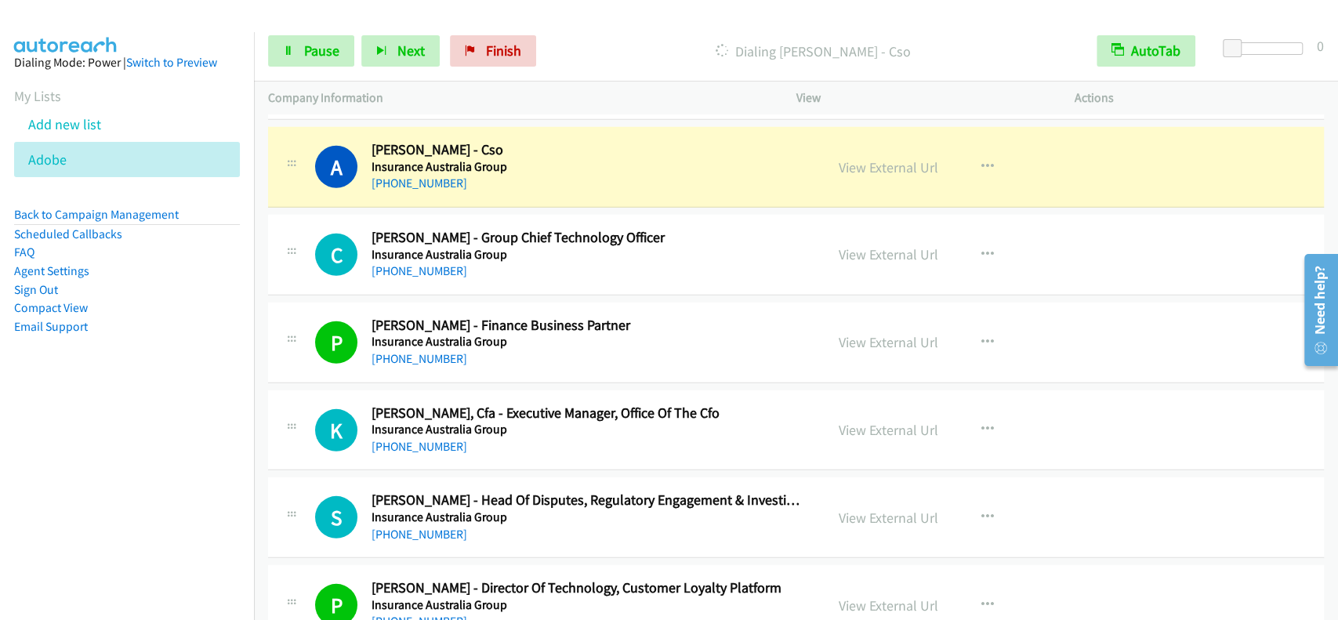
scroll to position [19059, 0]
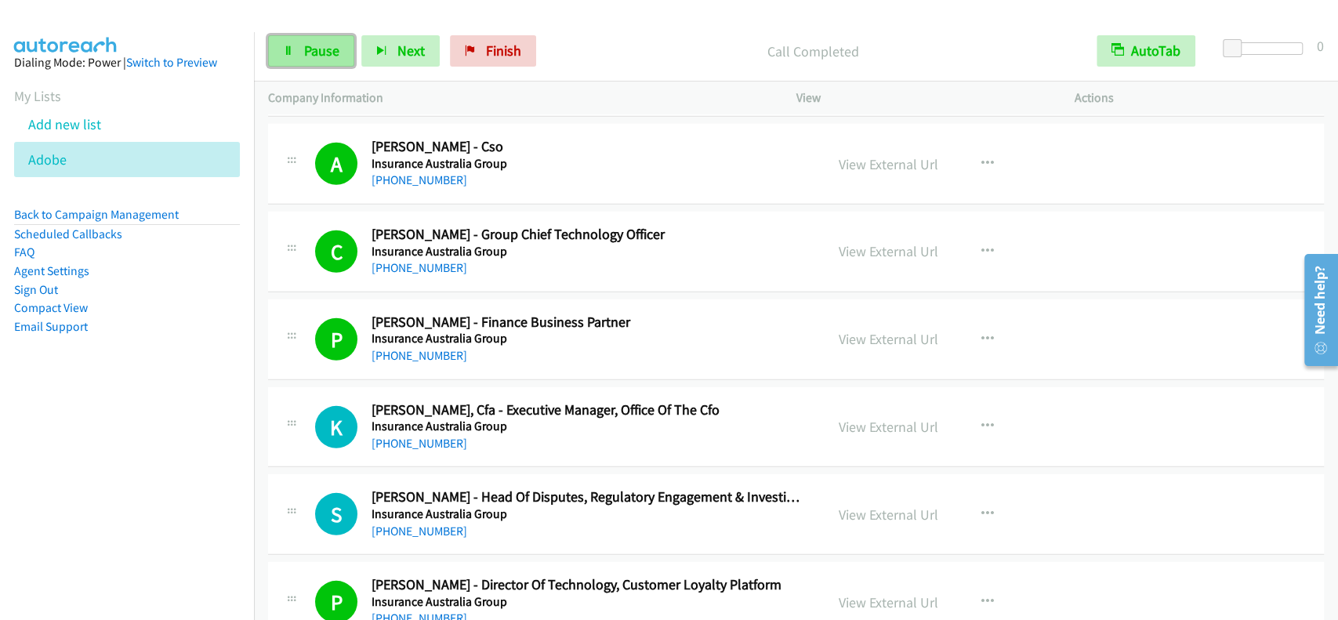
click at [339, 49] on link "Pause" at bounding box center [311, 50] width 86 height 31
click at [339, 49] on span "Start Calls" at bounding box center [334, 51] width 61 height 18
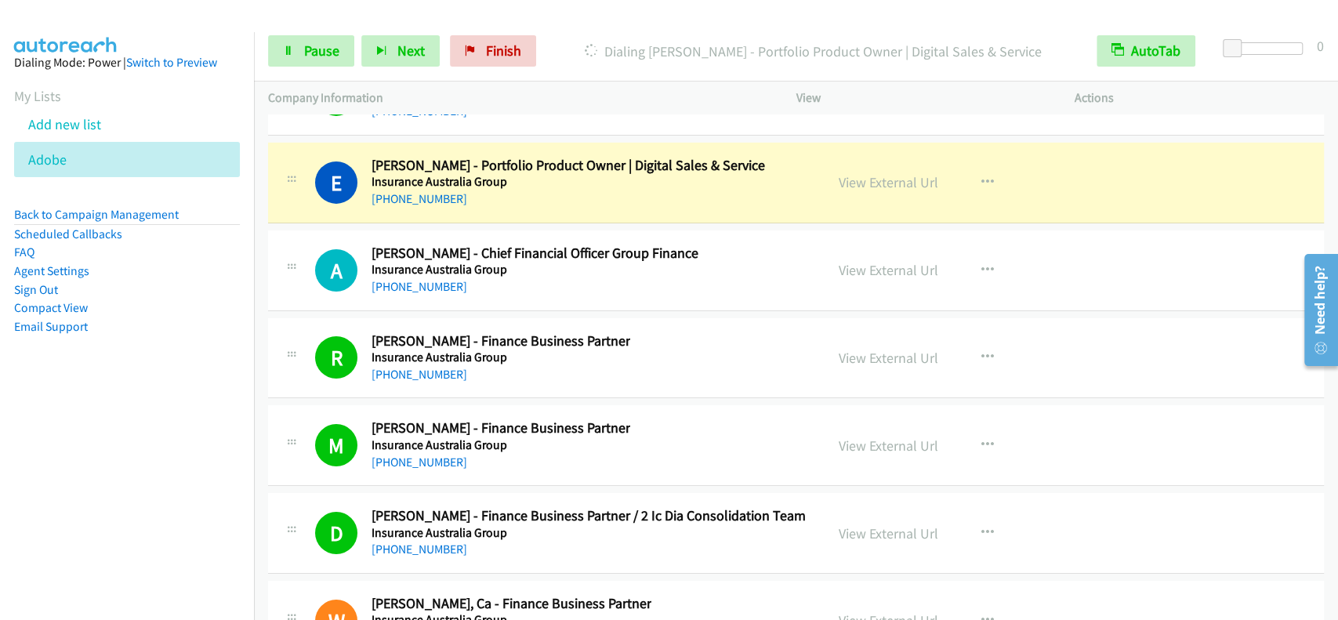
scroll to position [19686, 0]
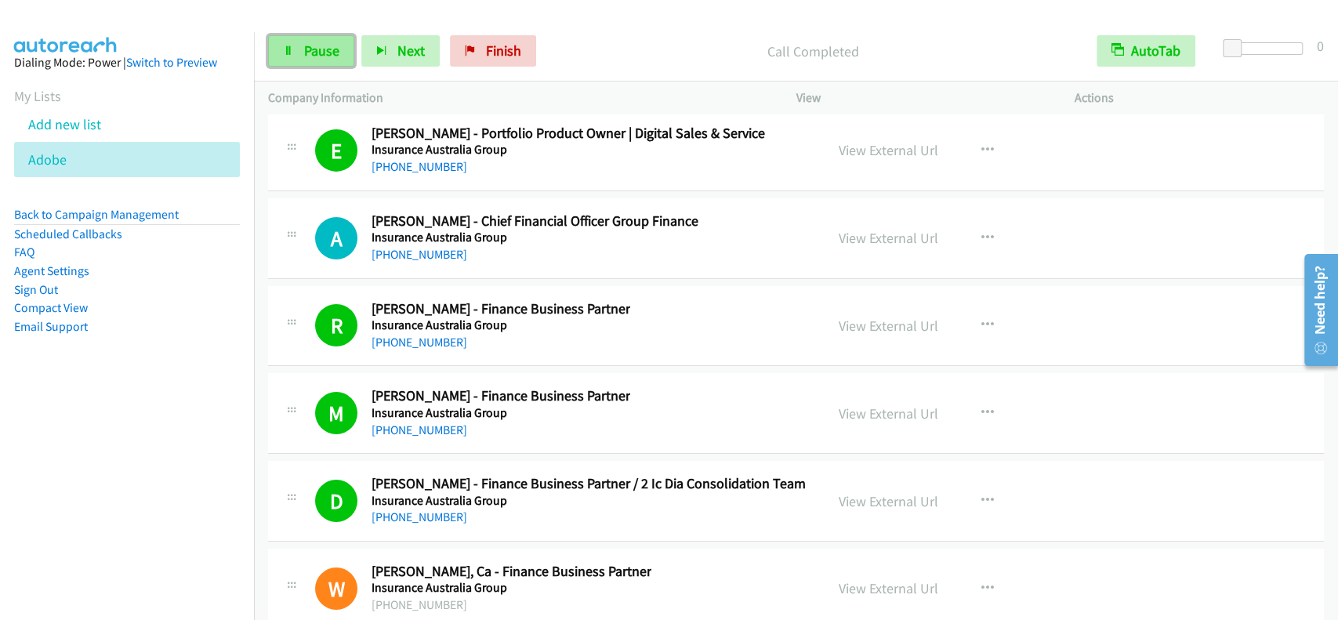
click at [318, 61] on link "Pause" at bounding box center [311, 50] width 86 height 31
click at [318, 61] on link "Start Calls" at bounding box center [324, 50] width 112 height 31
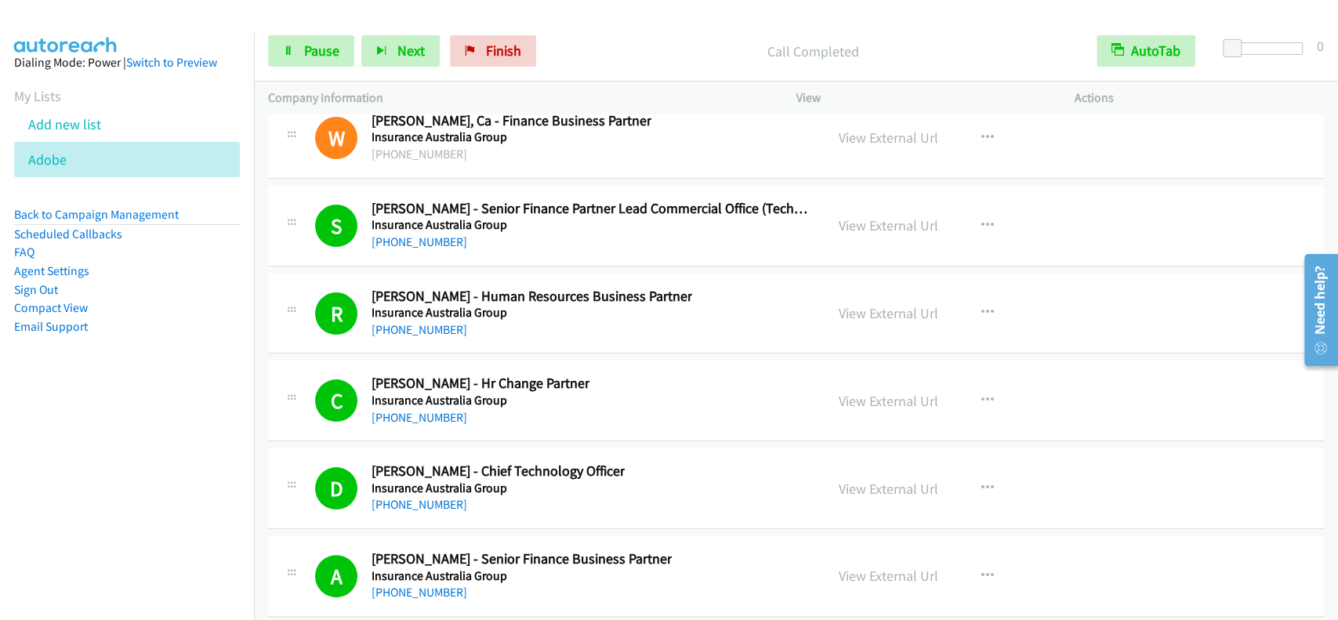
scroll to position [20103, 0]
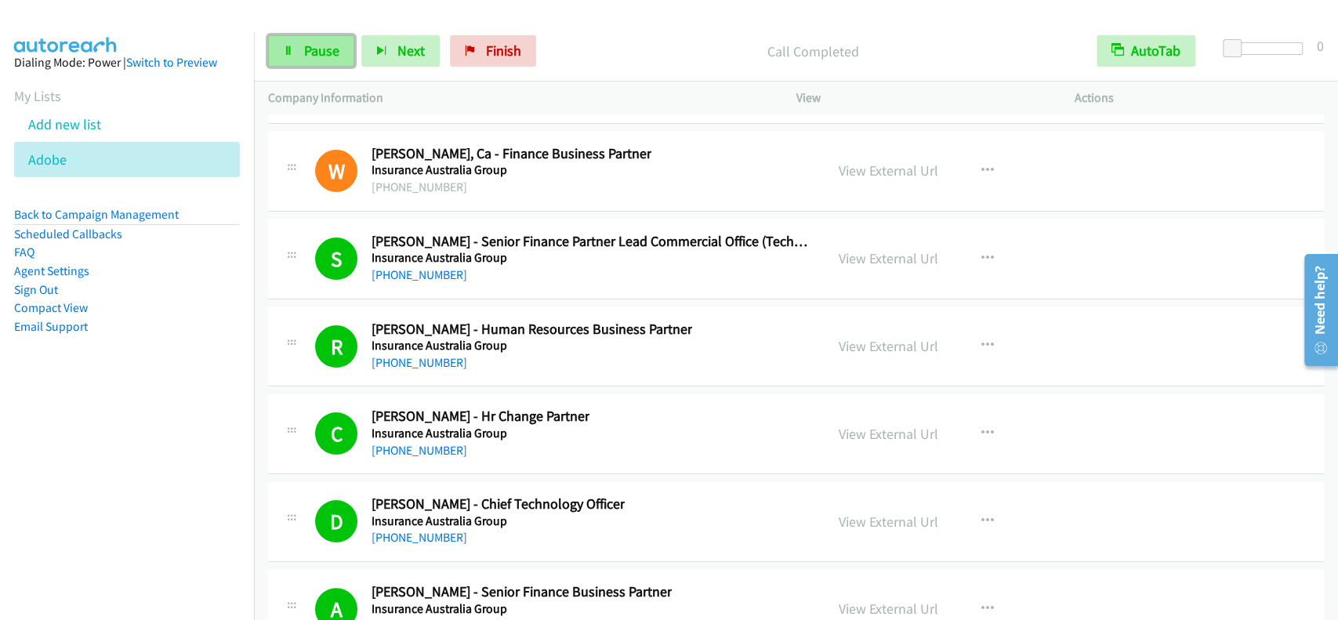
click at [331, 46] on span "Pause" at bounding box center [321, 51] width 35 height 18
click at [331, 46] on span "Start Calls" at bounding box center [334, 51] width 61 height 18
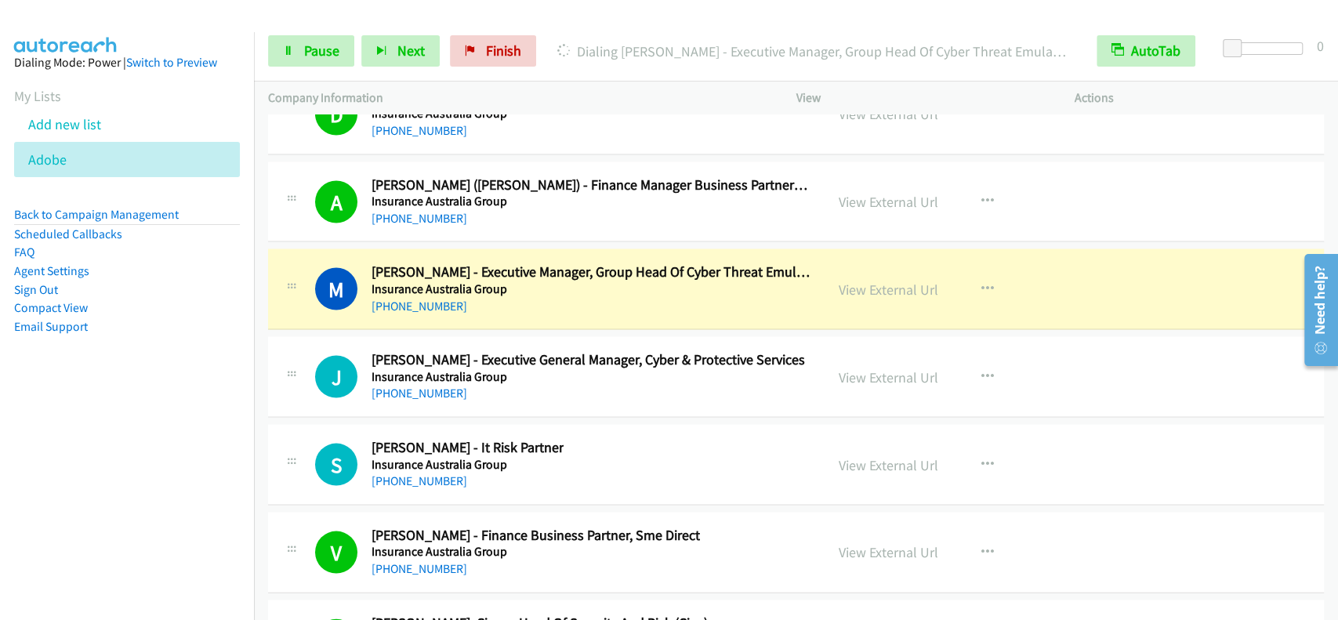
scroll to position [22193, 0]
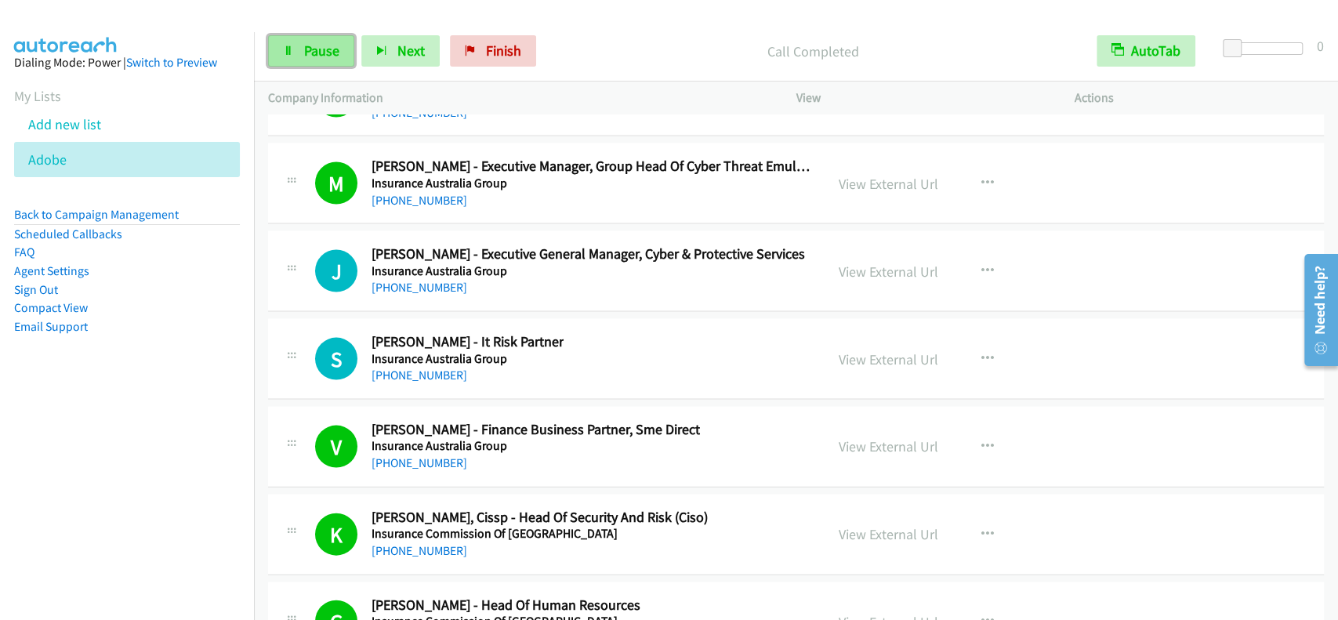
click at [305, 54] on span "Pause" at bounding box center [321, 51] width 35 height 18
click at [321, 53] on span "Start Calls" at bounding box center [334, 51] width 61 height 18
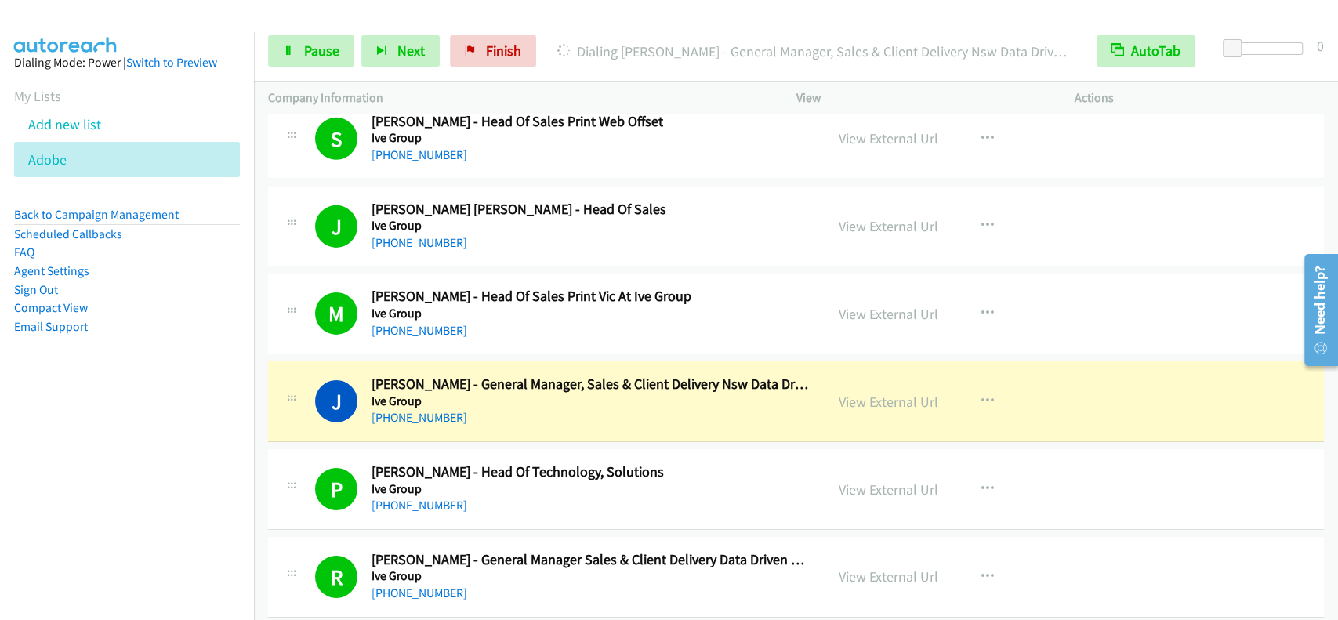
scroll to position [23552, 0]
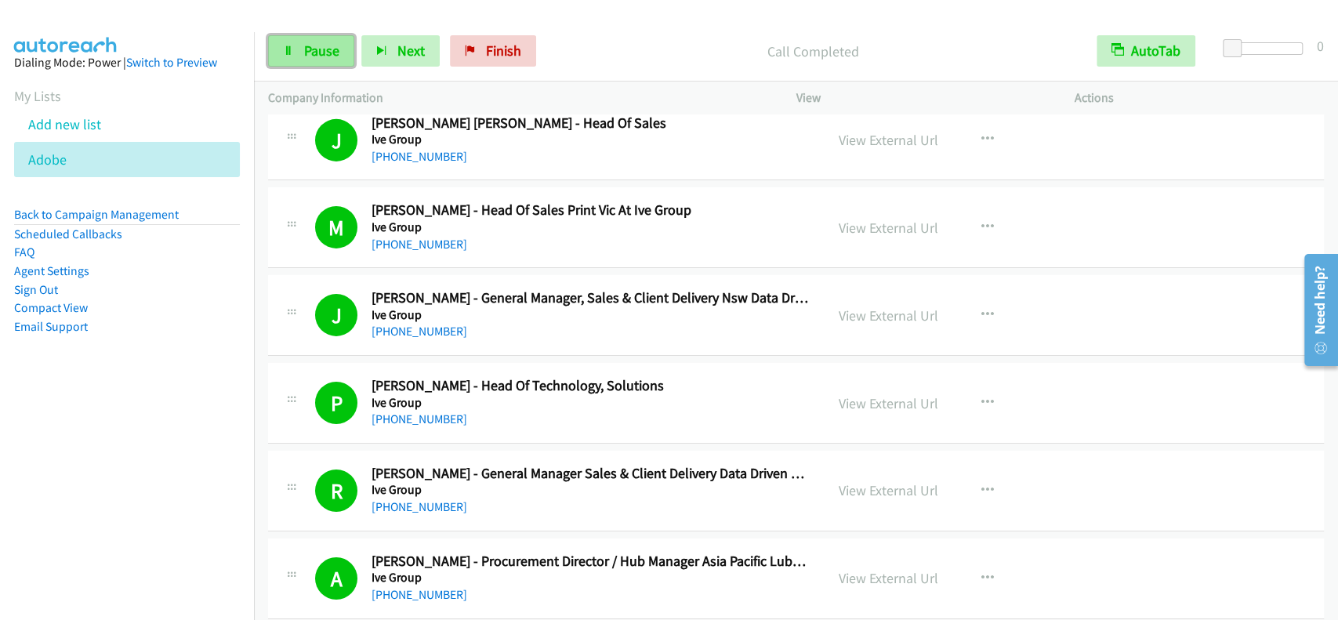
click at [322, 42] on span "Pause" at bounding box center [321, 51] width 35 height 18
click at [319, 53] on span "Start Calls" at bounding box center [334, 51] width 61 height 18
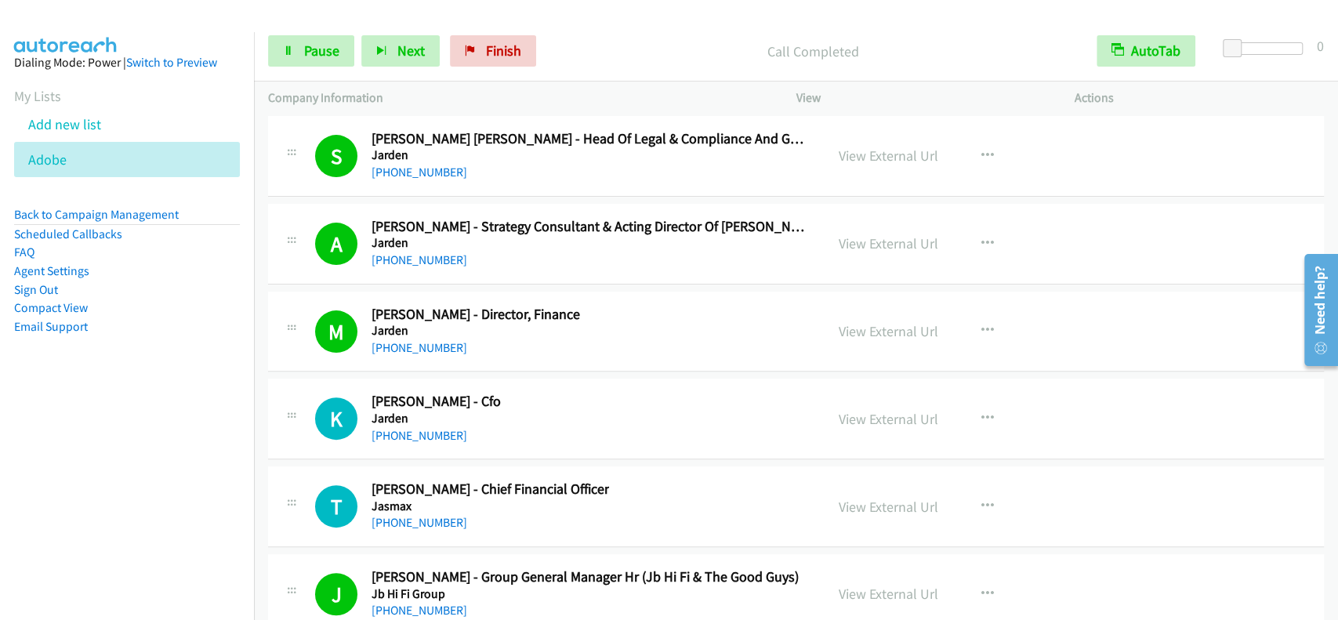
scroll to position [24388, 0]
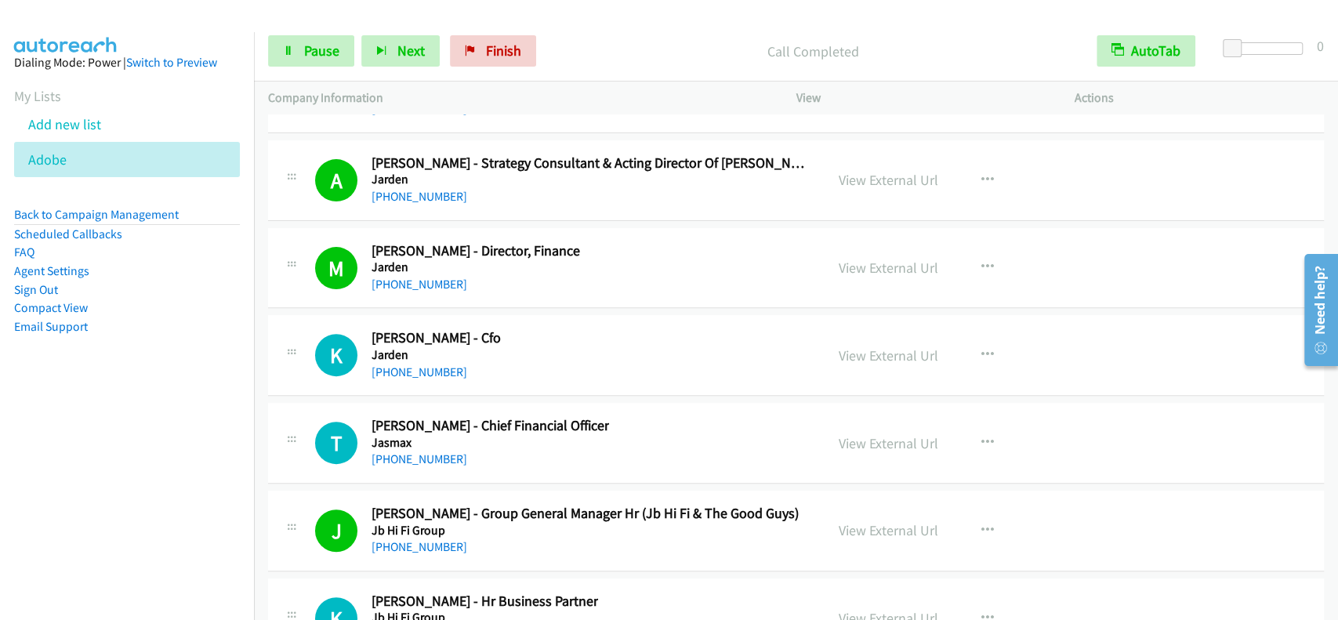
click at [296, 72] on div "Start Calls Pause Next Finish Call Completed AutoTab AutoTab 0" at bounding box center [796, 51] width 1084 height 60
click at [306, 59] on span "Pause" at bounding box center [321, 51] width 35 height 18
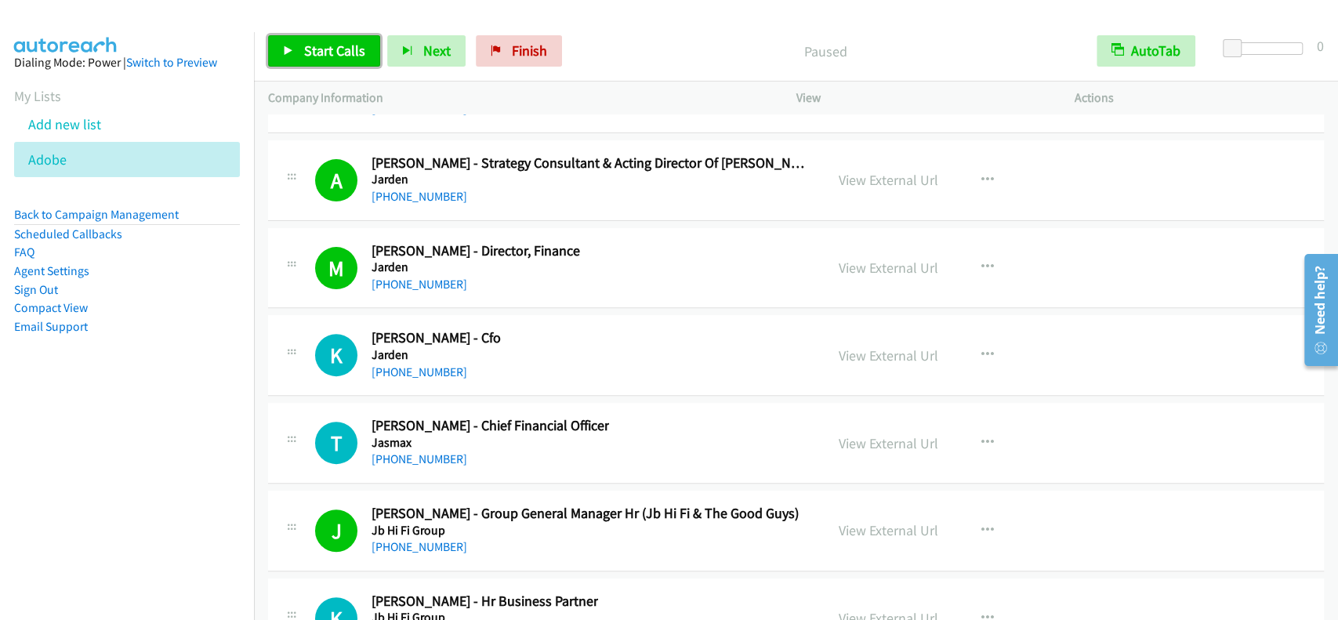
click at [313, 48] on span "Start Calls" at bounding box center [334, 51] width 61 height 18
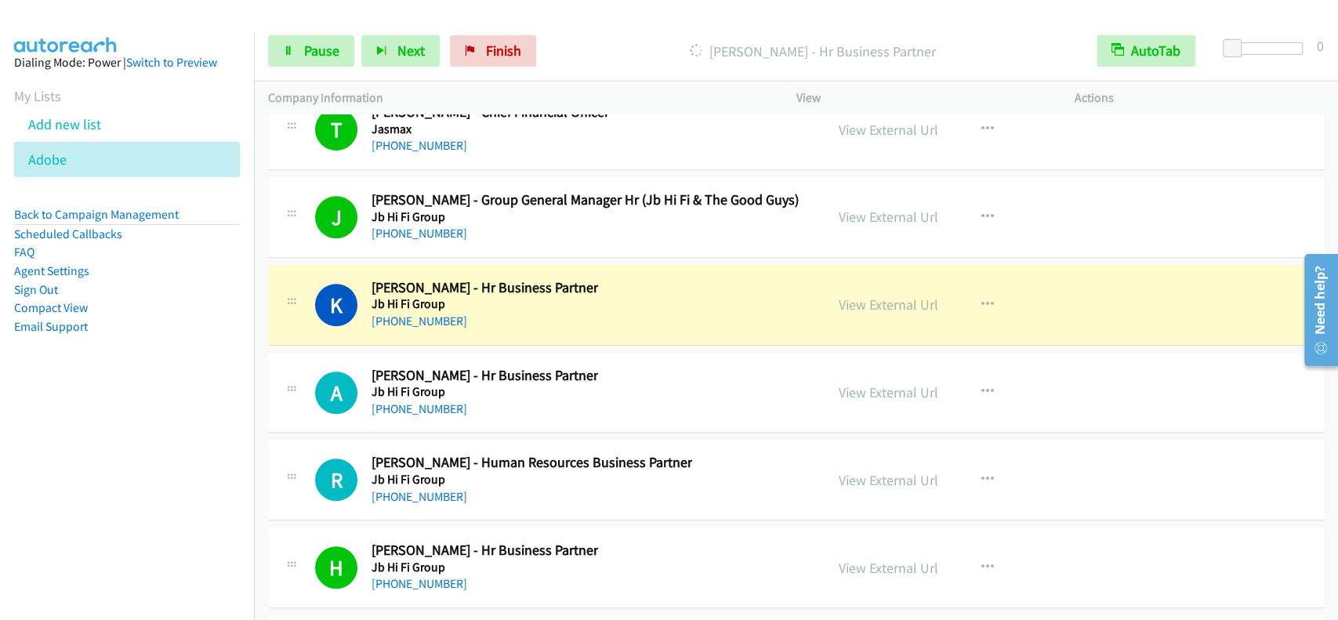
scroll to position [24805, 0]
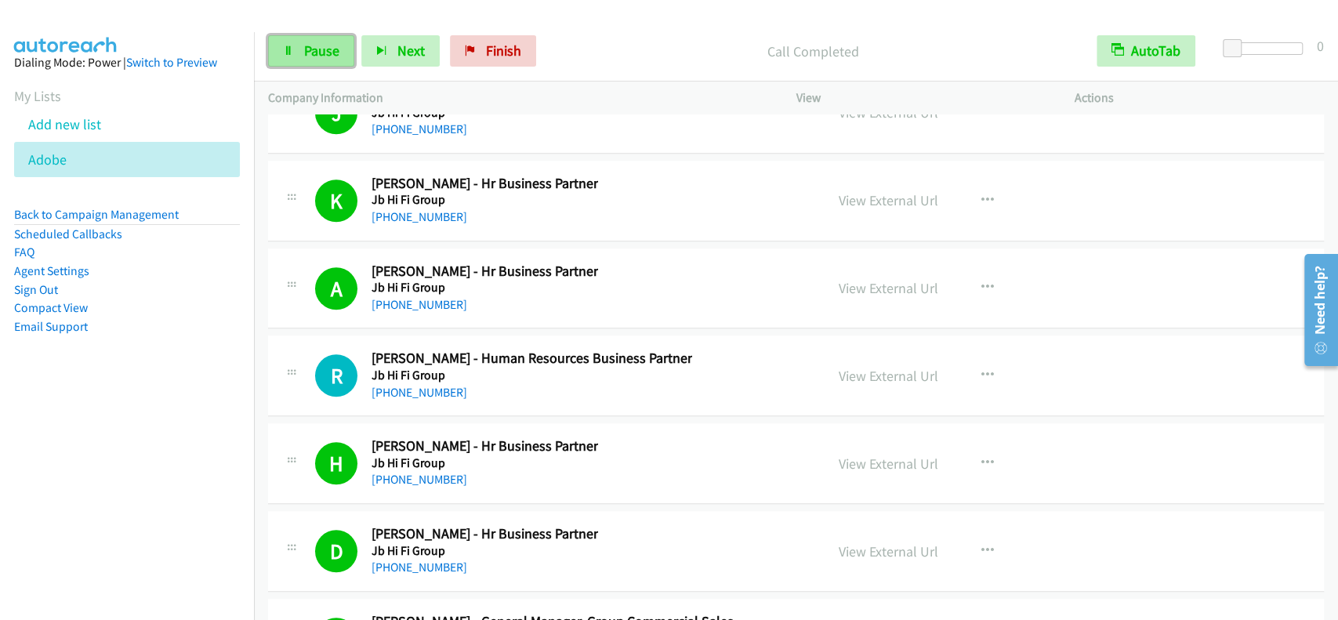
click at [313, 39] on link "Pause" at bounding box center [311, 50] width 86 height 31
click at [313, 39] on link "Start Calls" at bounding box center [324, 50] width 112 height 31
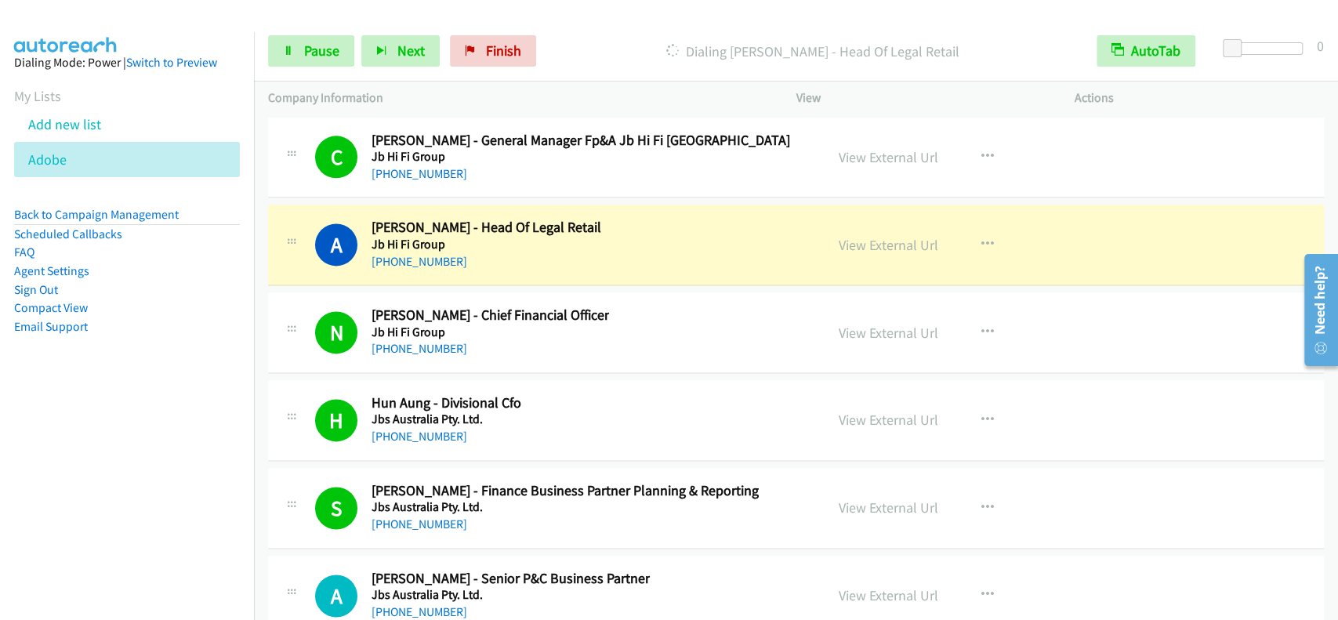
scroll to position [25537, 0]
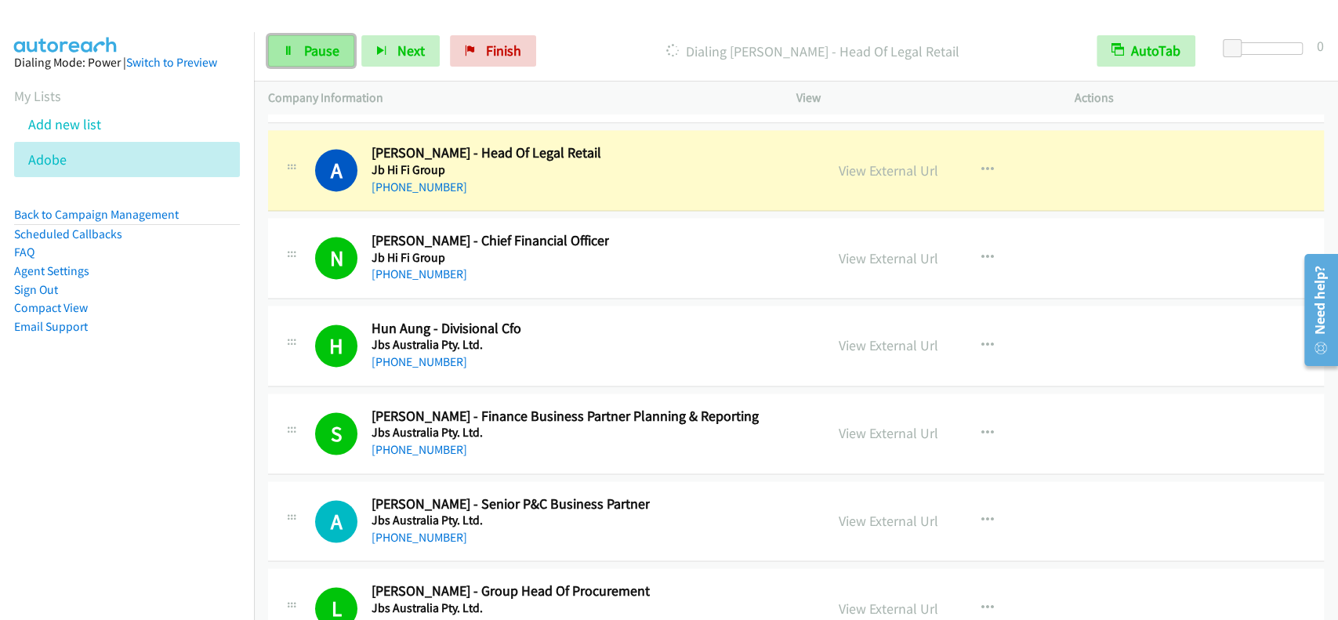
click at [306, 60] on link "Pause" at bounding box center [311, 50] width 86 height 31
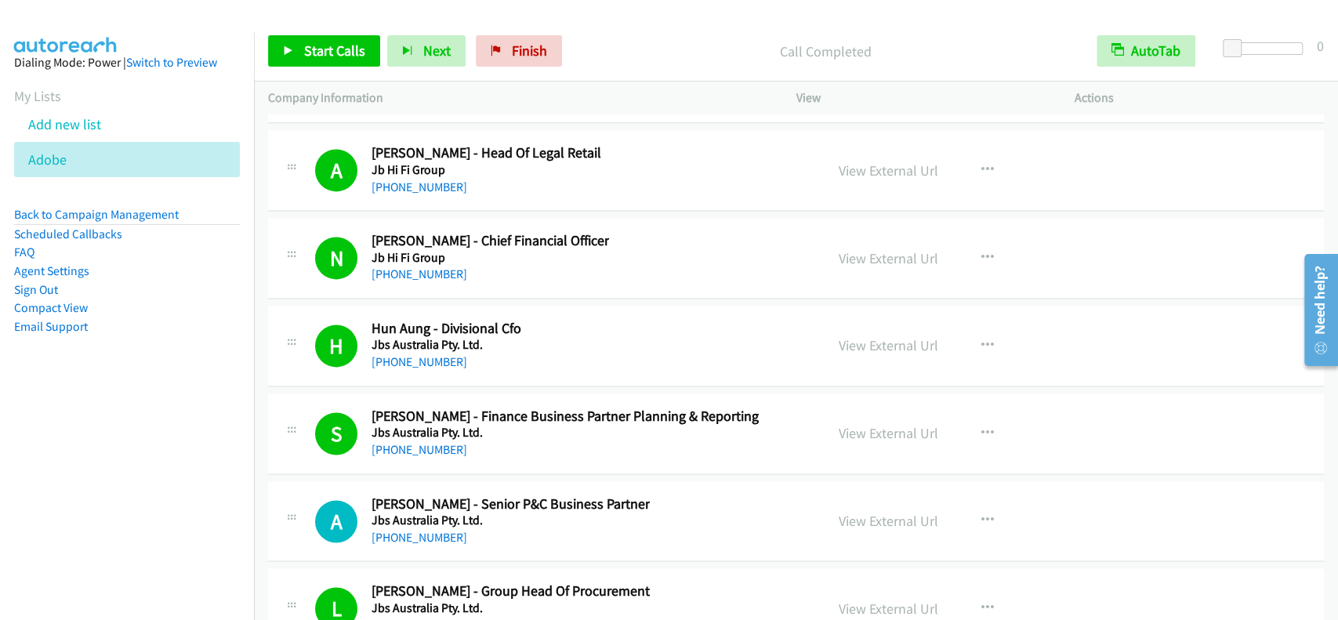
click at [327, 69] on div "Start Calls Pause Next Finish Call Completed AutoTab AutoTab 0" at bounding box center [796, 51] width 1084 height 60
click at [354, 50] on span "Start Calls" at bounding box center [334, 51] width 61 height 18
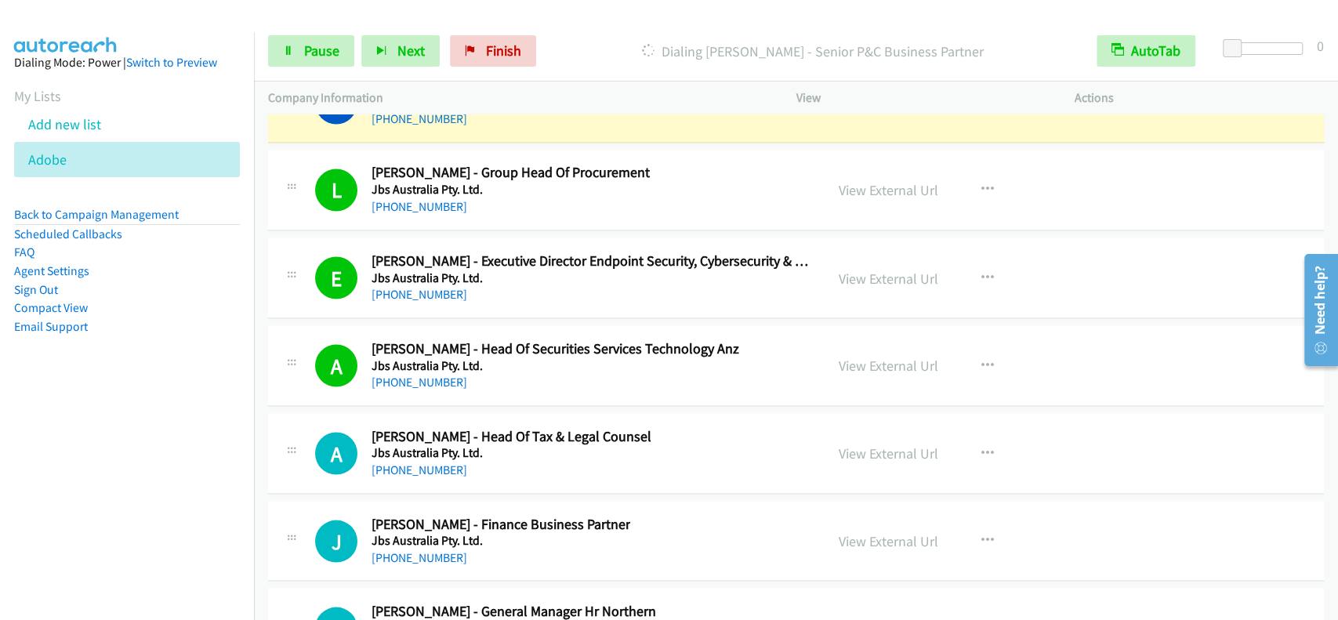
scroll to position [25850, 0]
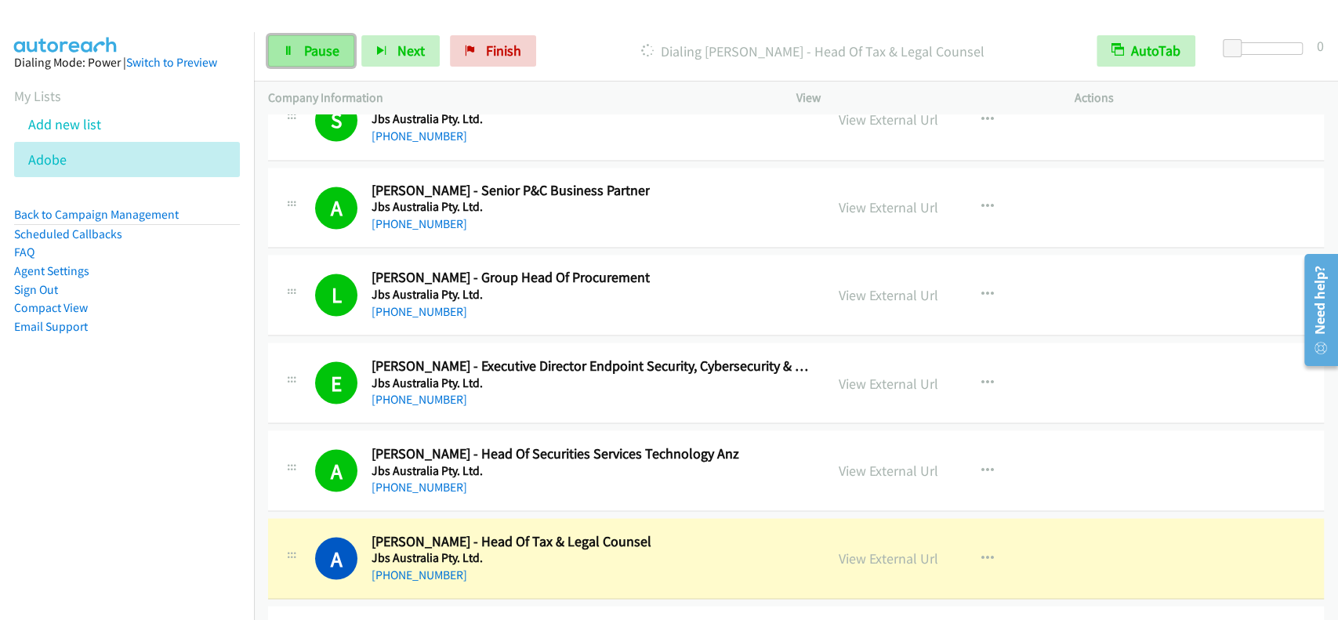
click at [305, 57] on span "Pause" at bounding box center [321, 51] width 35 height 18
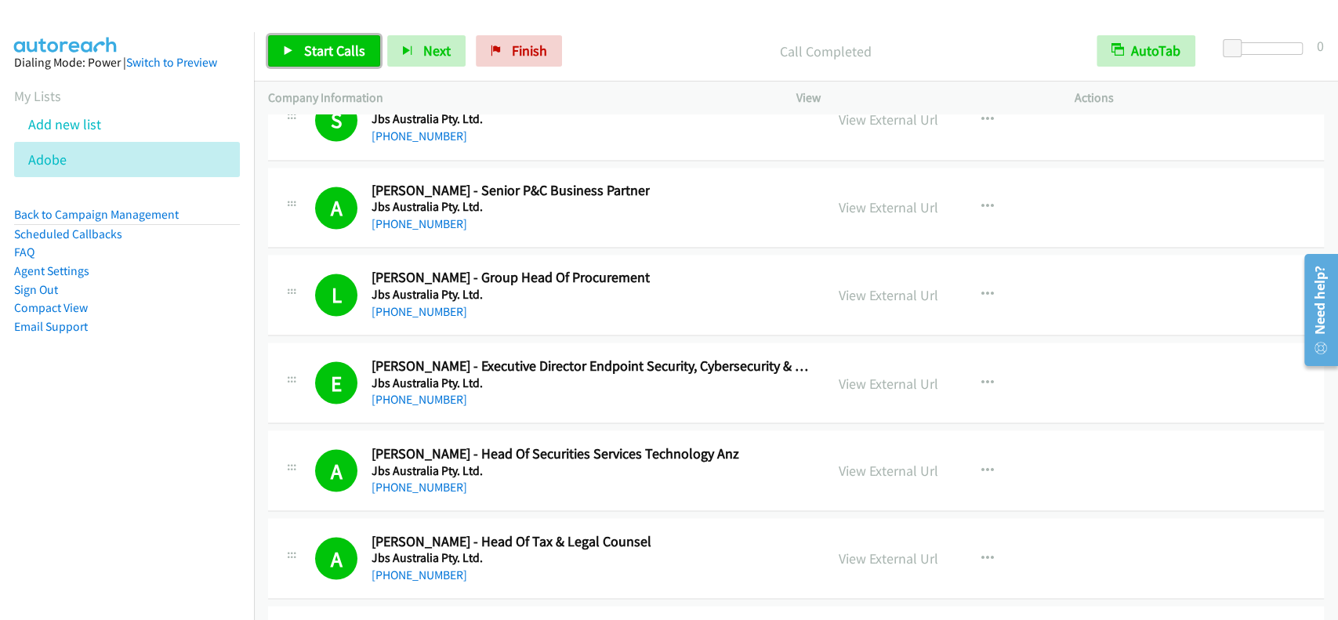
click at [339, 57] on span "Start Calls" at bounding box center [334, 51] width 61 height 18
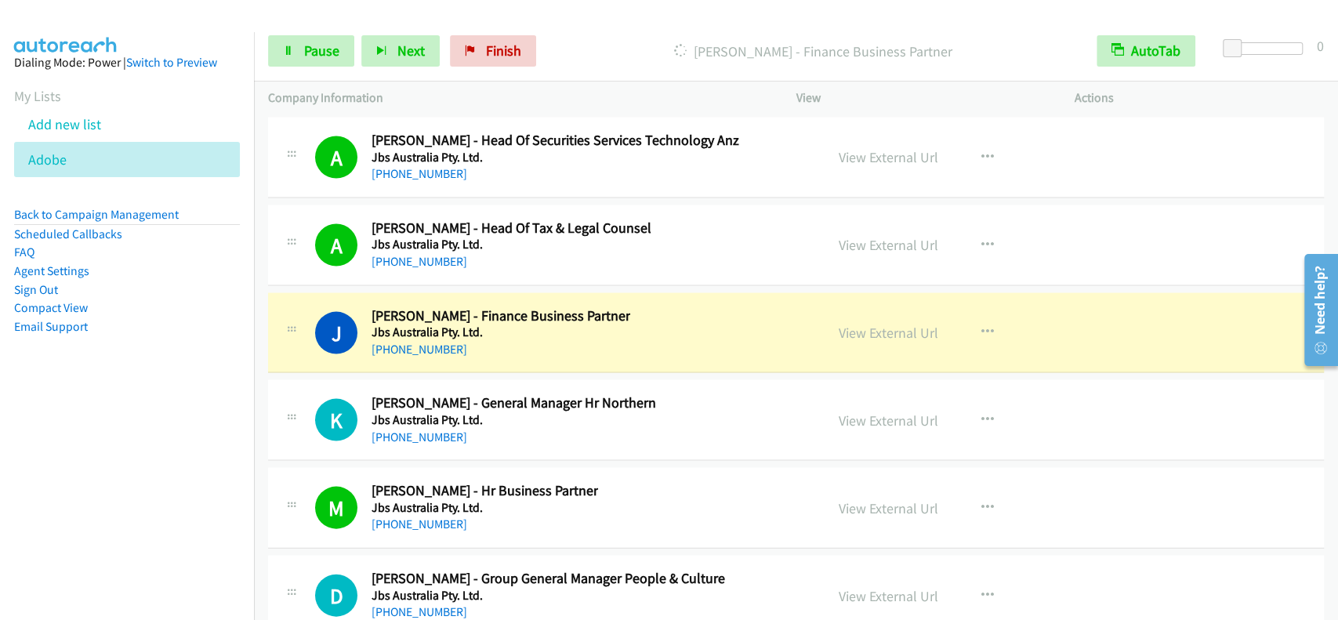
scroll to position [26269, 0]
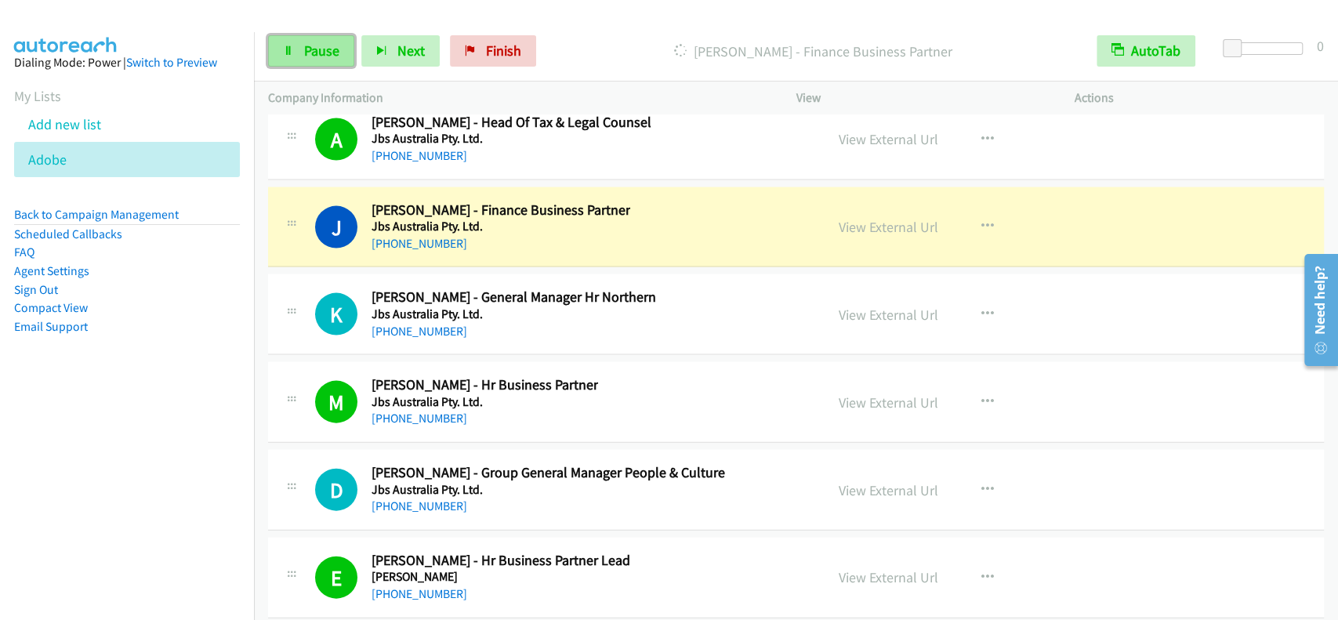
click at [321, 53] on span "Pause" at bounding box center [321, 51] width 35 height 18
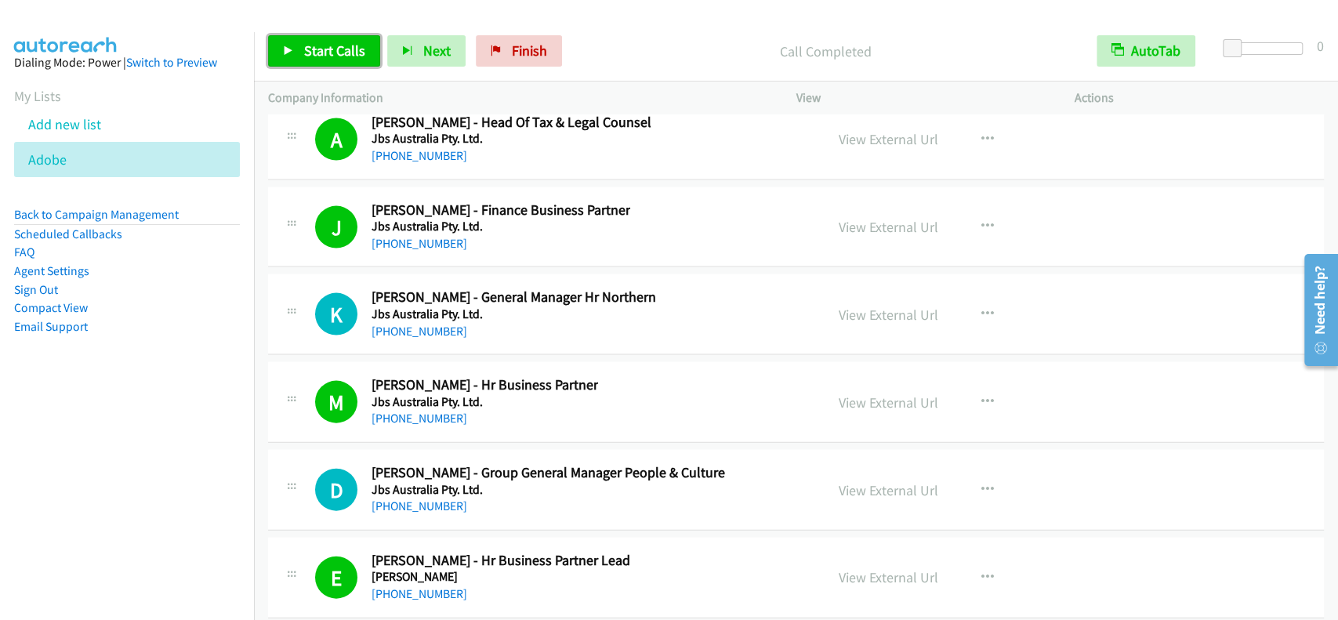
click at [327, 43] on span "Start Calls" at bounding box center [334, 51] width 61 height 18
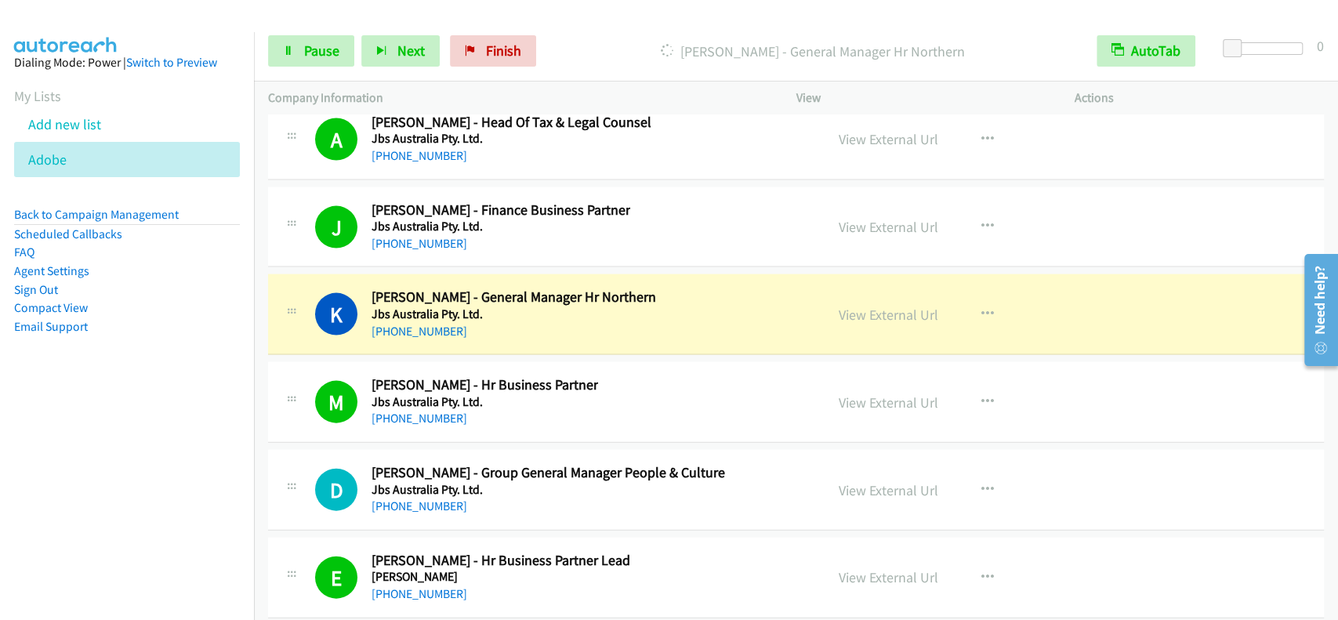
scroll to position [26373, 0]
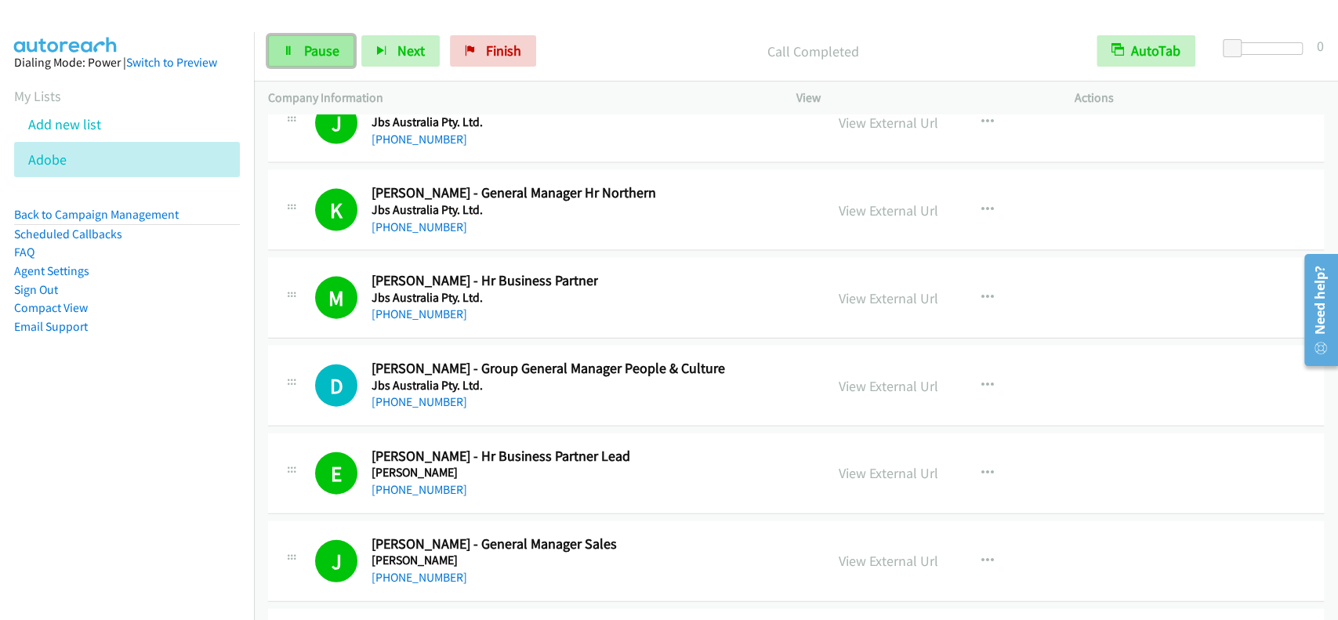
click at [334, 66] on link "Pause" at bounding box center [311, 50] width 86 height 31
click at [339, 57] on span "Start Calls" at bounding box center [334, 51] width 61 height 18
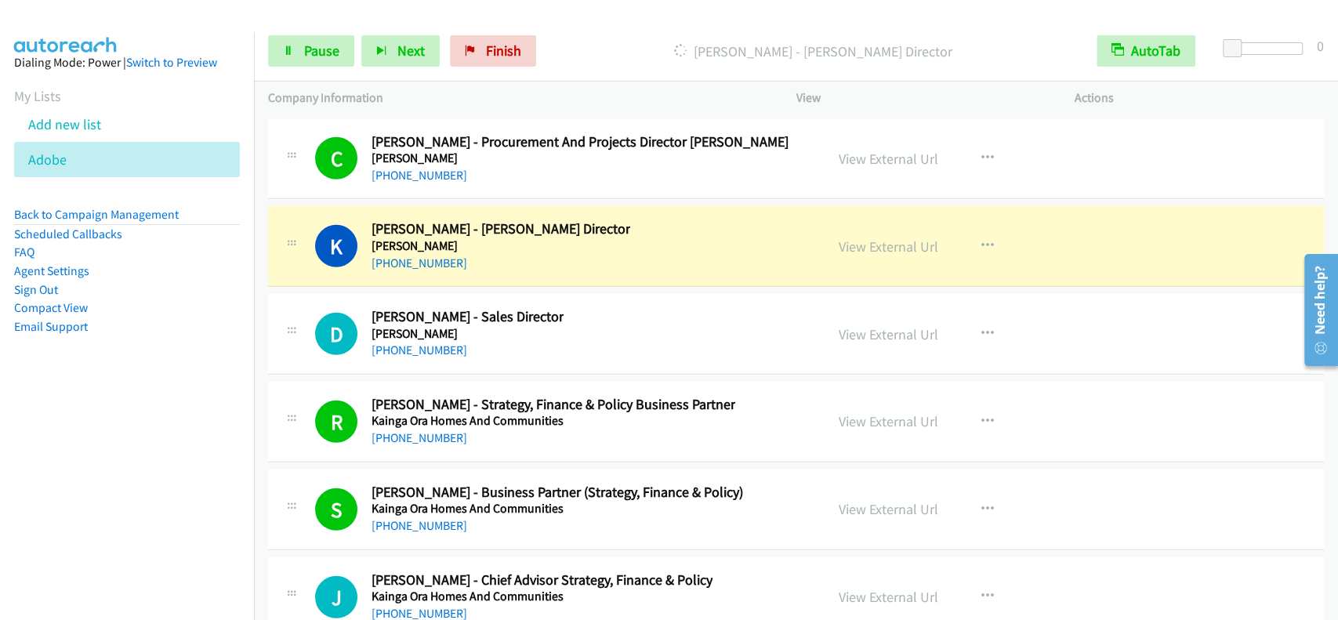
scroll to position [26896, 0]
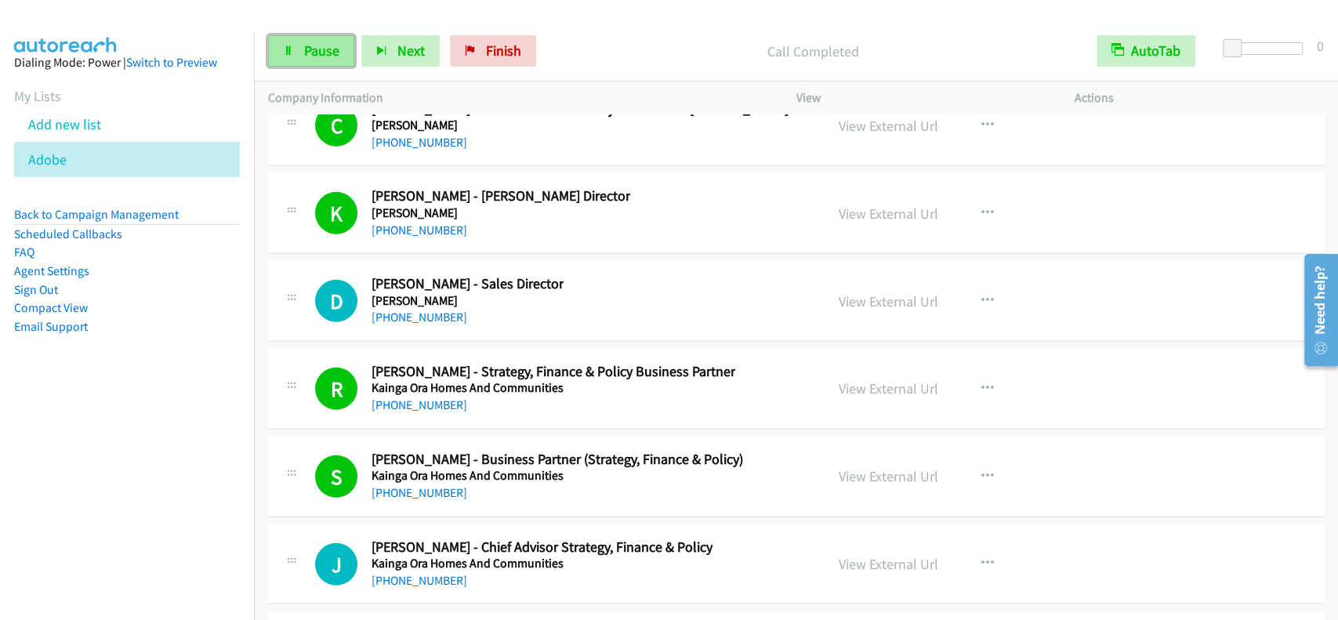
click at [323, 64] on link "Pause" at bounding box center [311, 50] width 86 height 31
click at [324, 52] on span "Start Calls" at bounding box center [334, 51] width 61 height 18
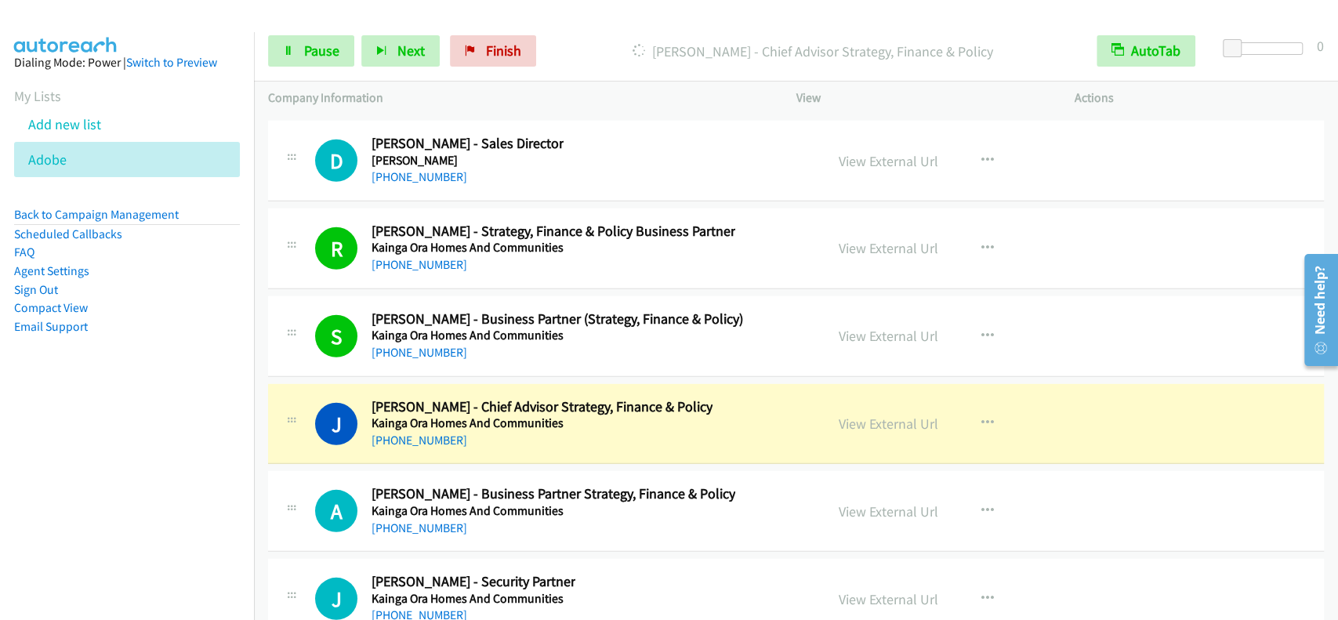
scroll to position [27209, 0]
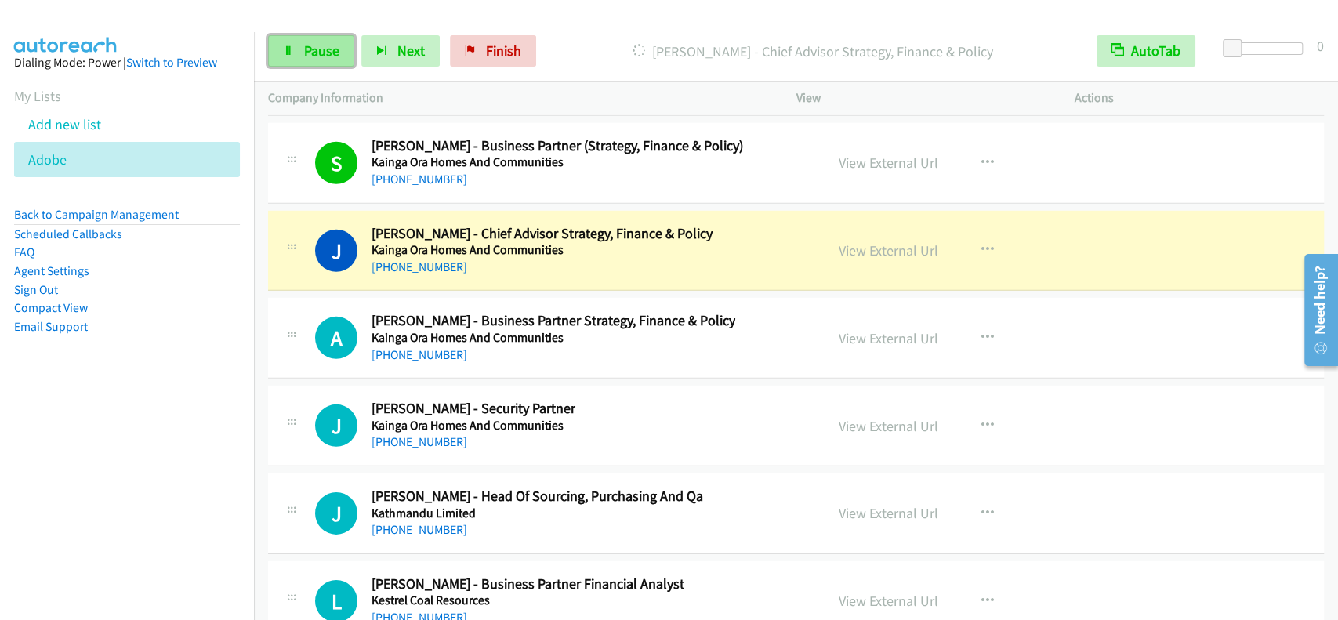
click at [325, 63] on link "Pause" at bounding box center [311, 50] width 86 height 31
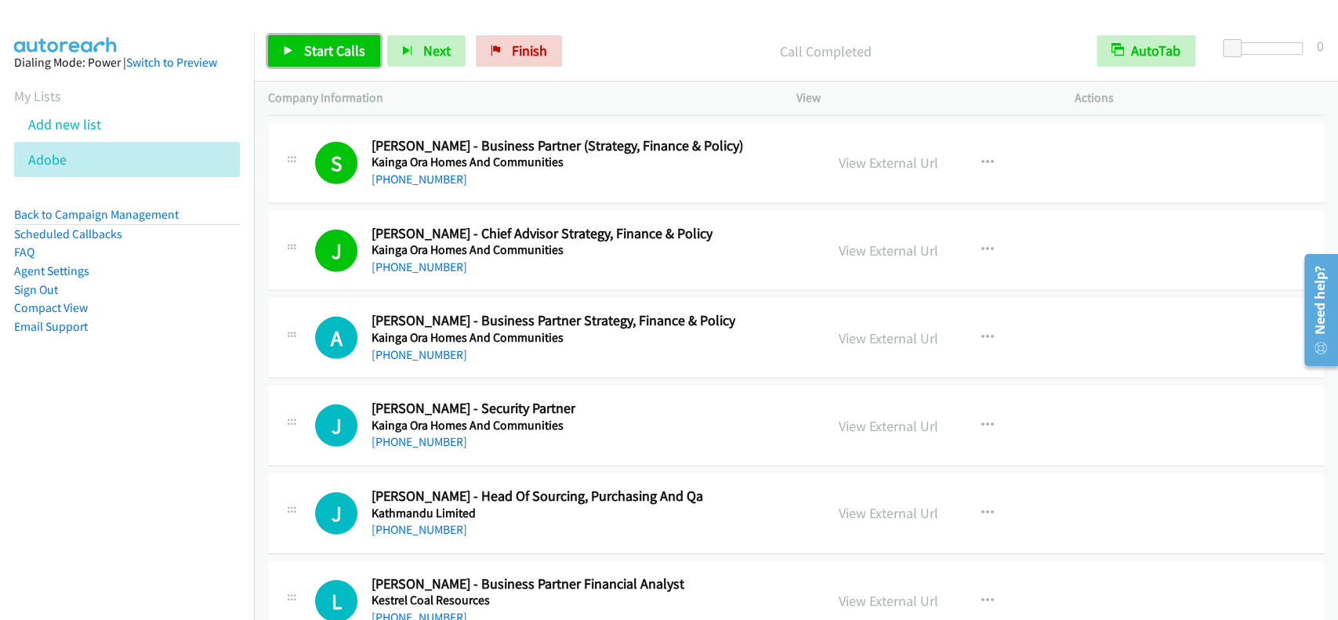
click at [337, 42] on span "Start Calls" at bounding box center [334, 51] width 61 height 18
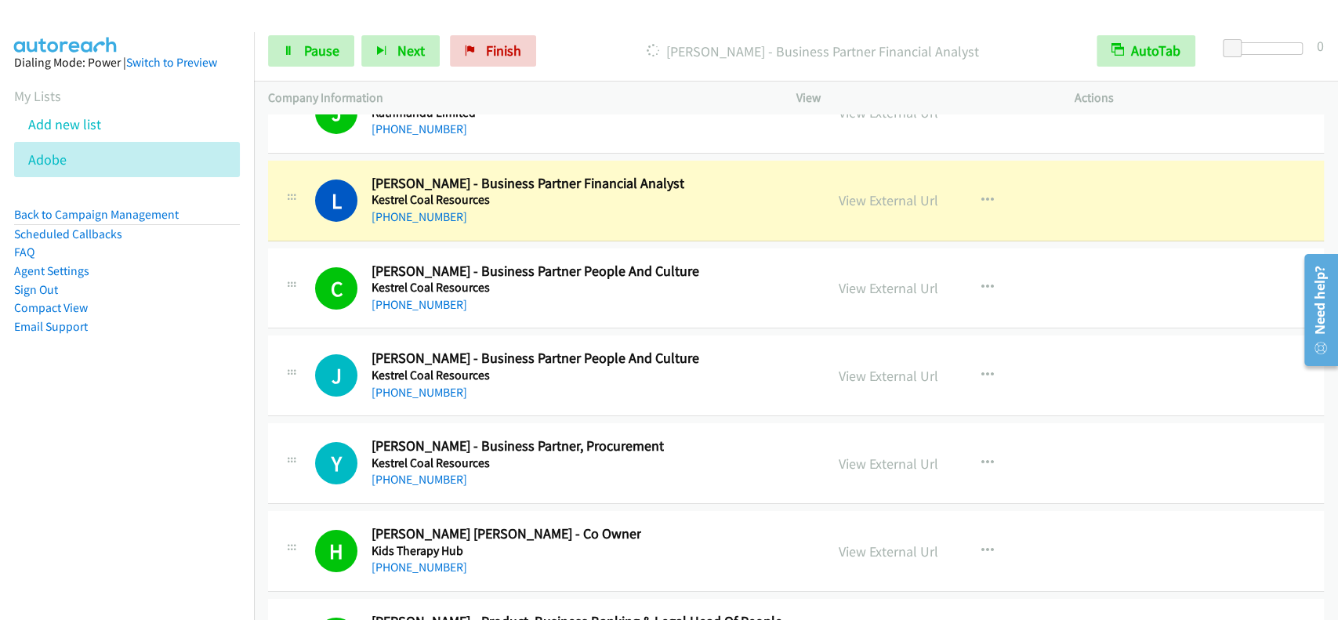
scroll to position [27627, 0]
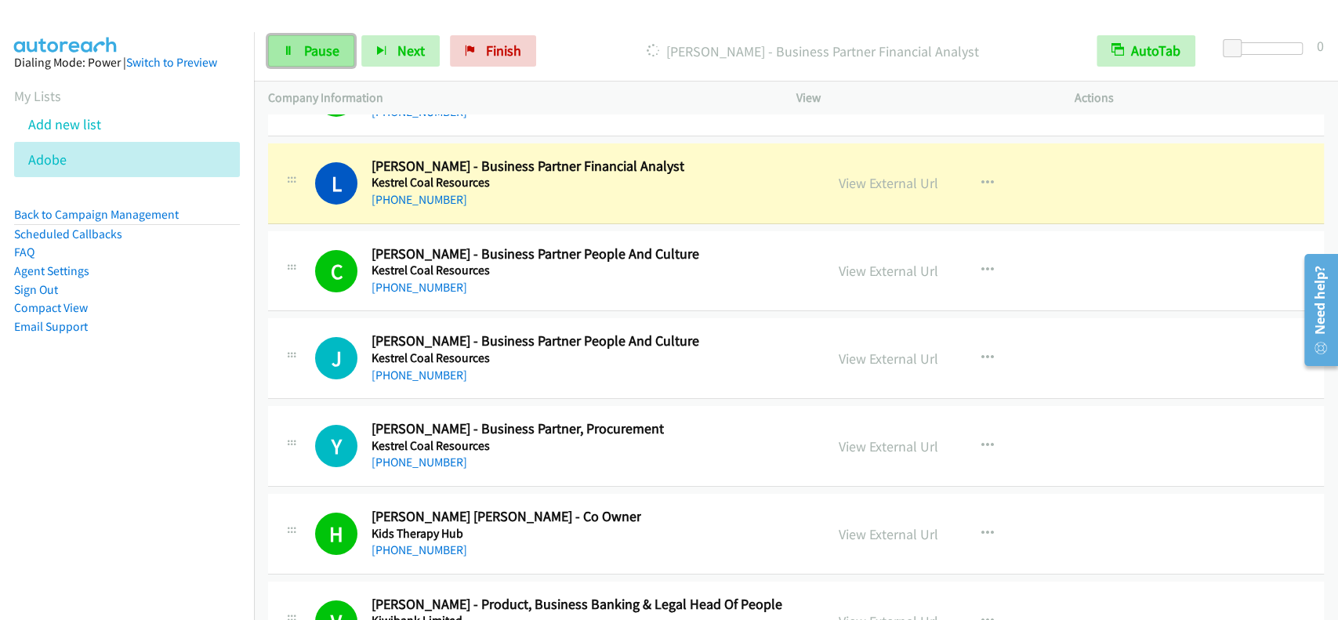
click at [313, 38] on link "Pause" at bounding box center [311, 50] width 86 height 31
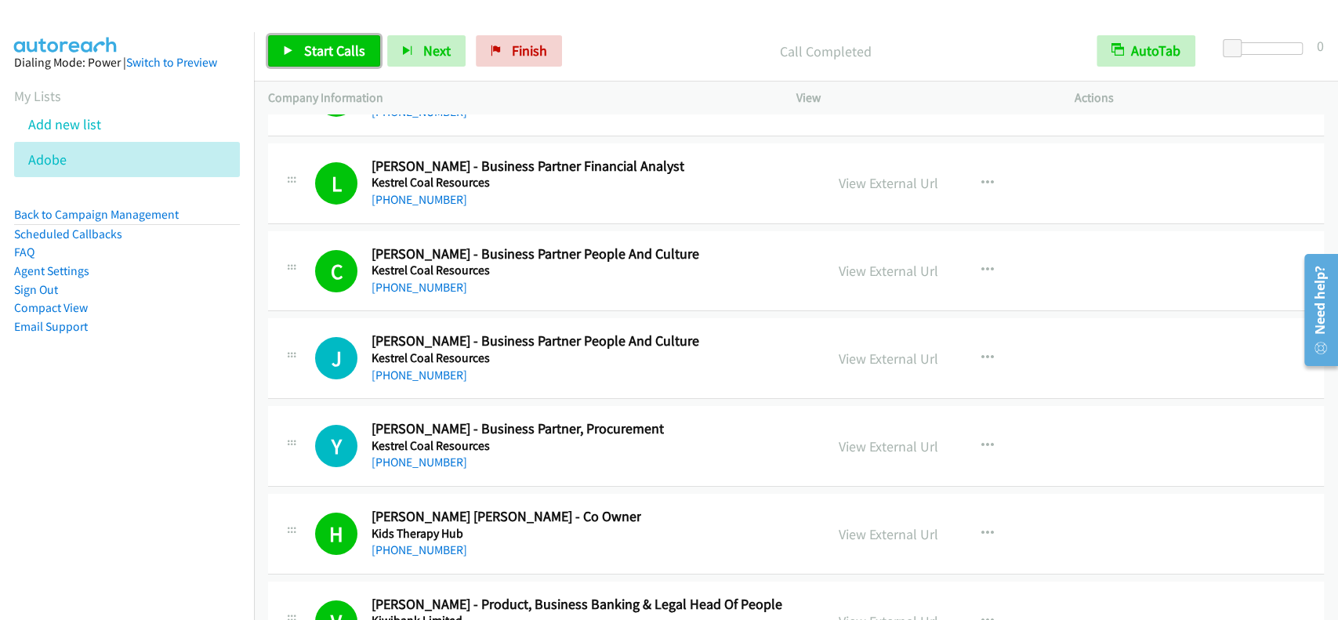
click at [332, 49] on span "Start Calls" at bounding box center [334, 51] width 61 height 18
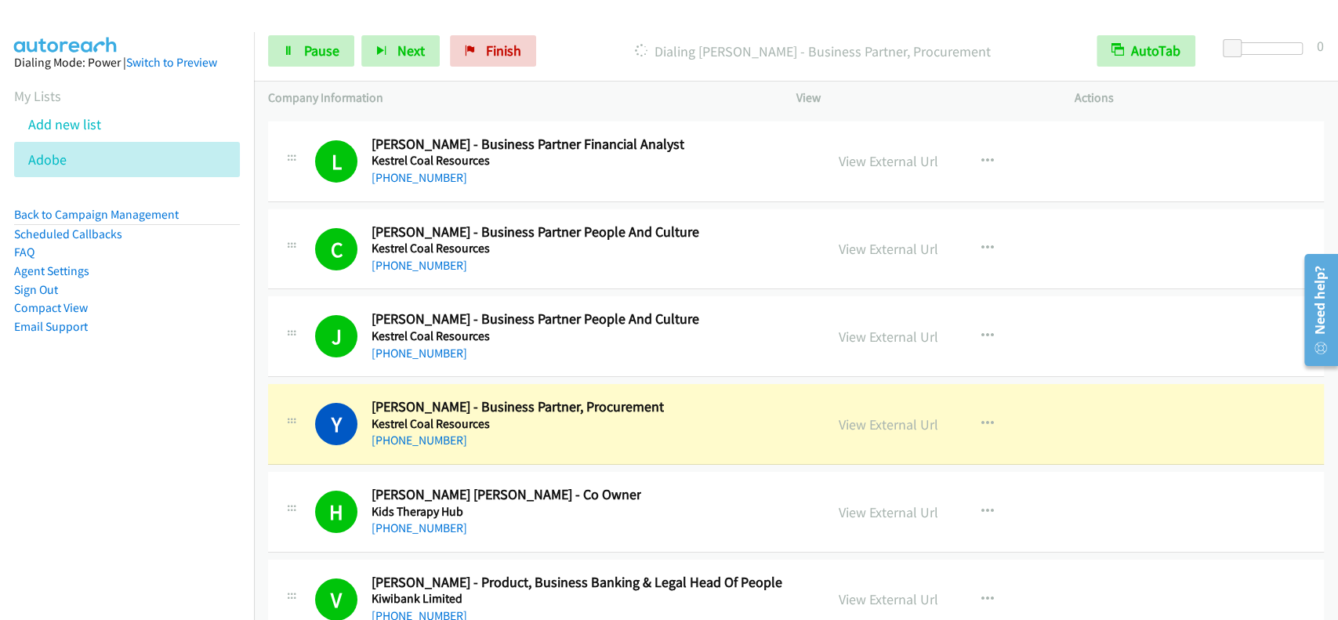
scroll to position [27754, 0]
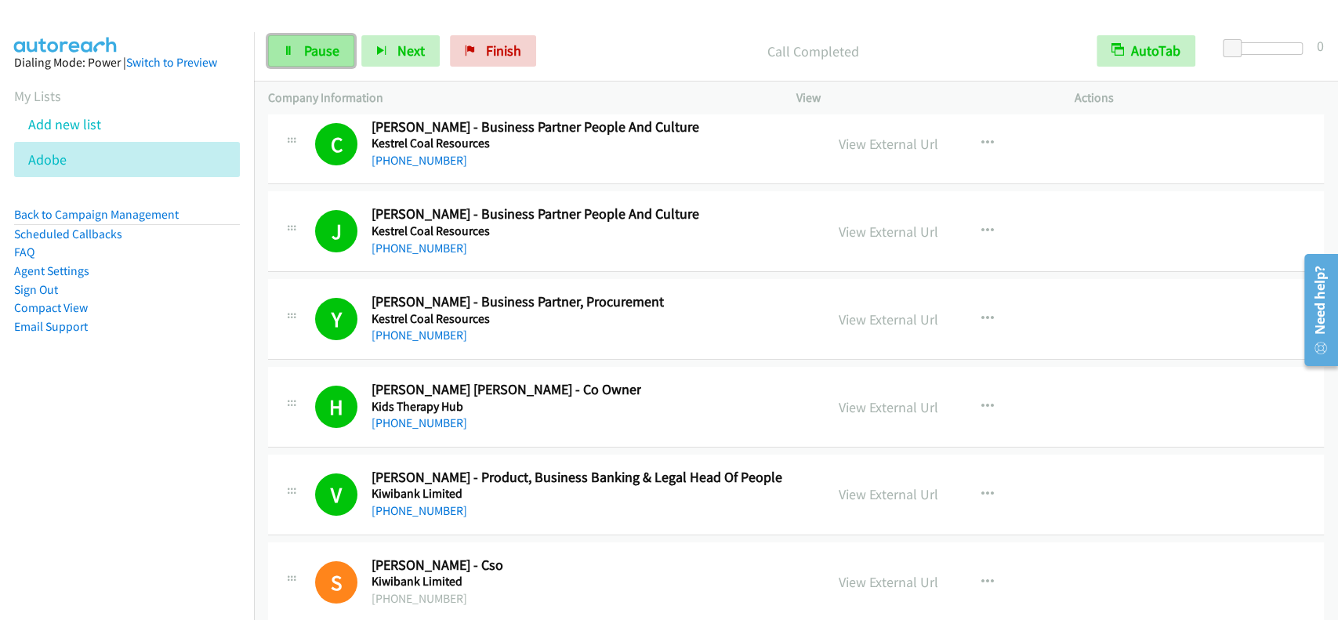
click at [327, 53] on span "Pause" at bounding box center [321, 51] width 35 height 18
click at [324, 43] on span "Start Calls" at bounding box center [334, 51] width 61 height 18
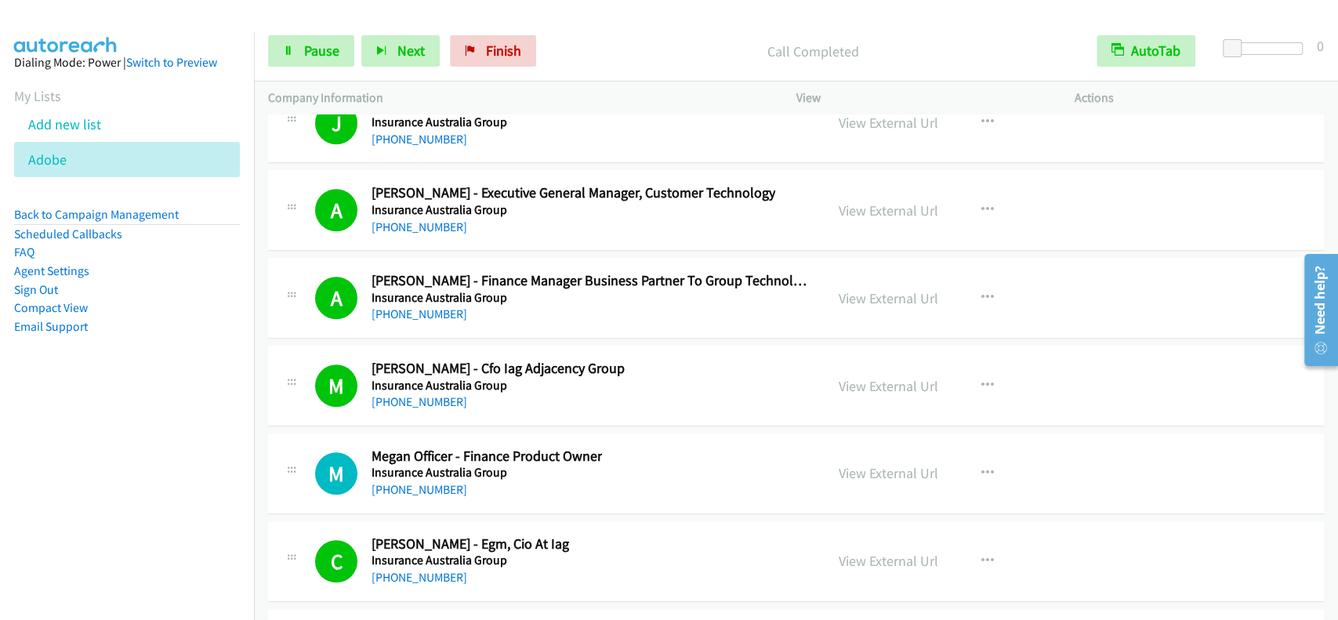
scroll to position [20752, 0]
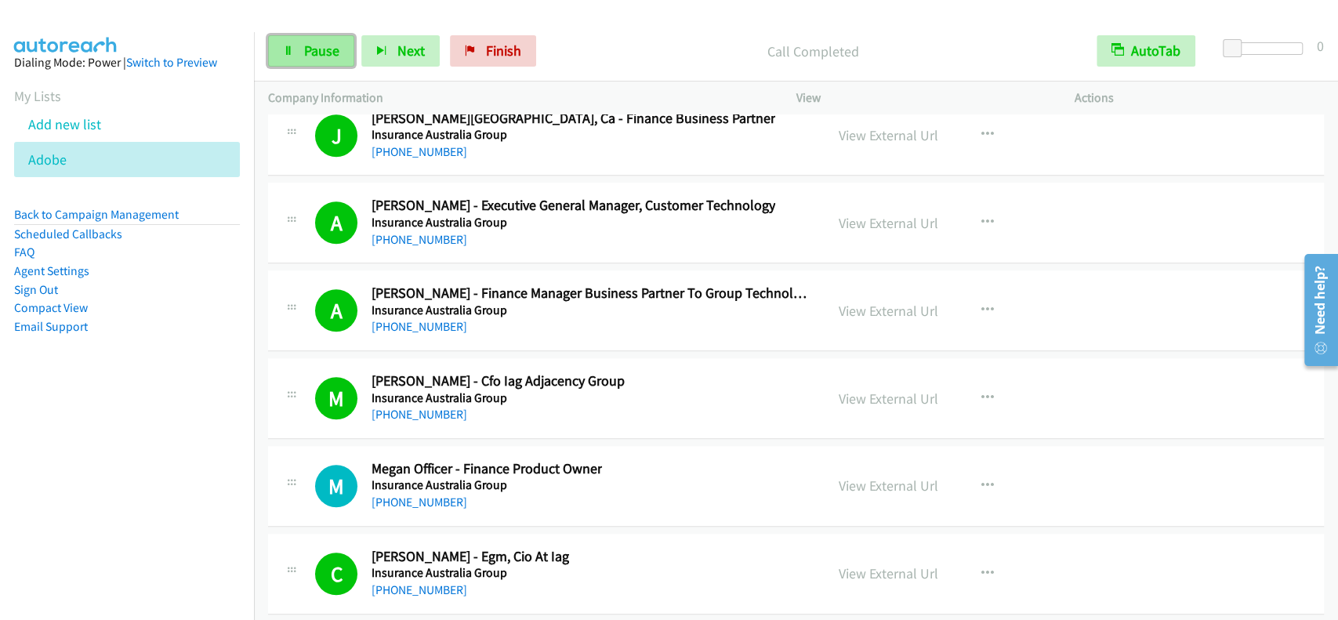
click at [331, 47] on span "Pause" at bounding box center [321, 51] width 35 height 18
click at [331, 47] on span "Start Calls" at bounding box center [334, 51] width 61 height 18
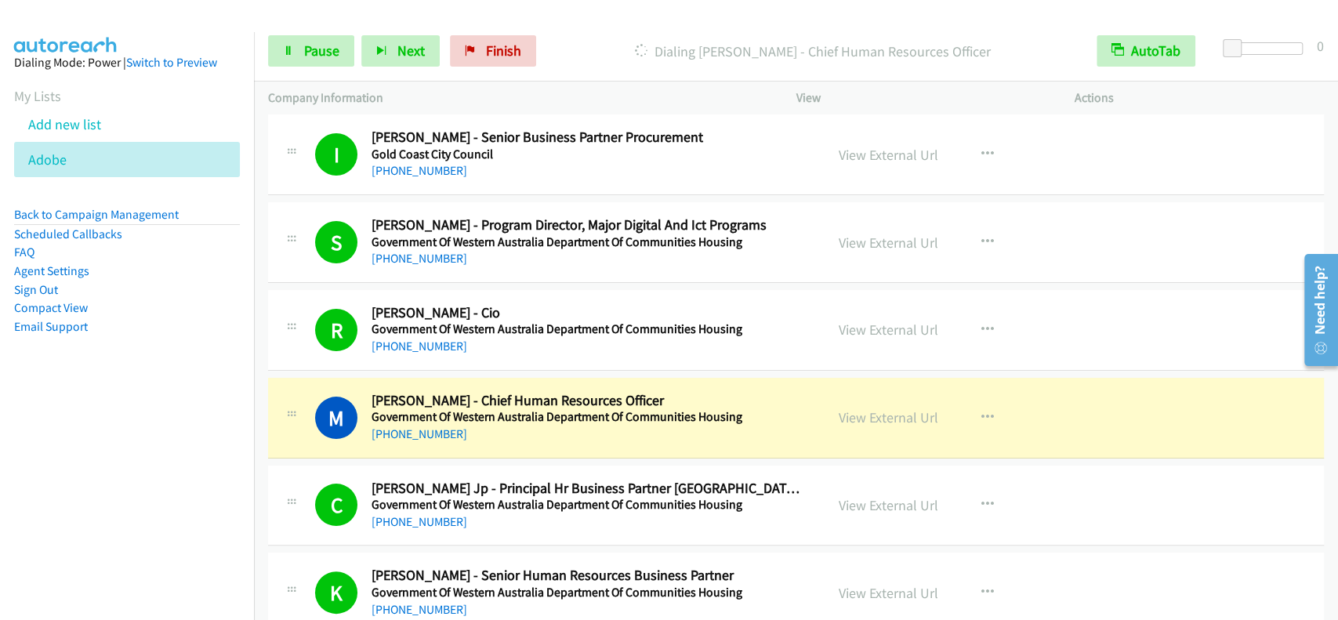
scroll to position [4348, 0]
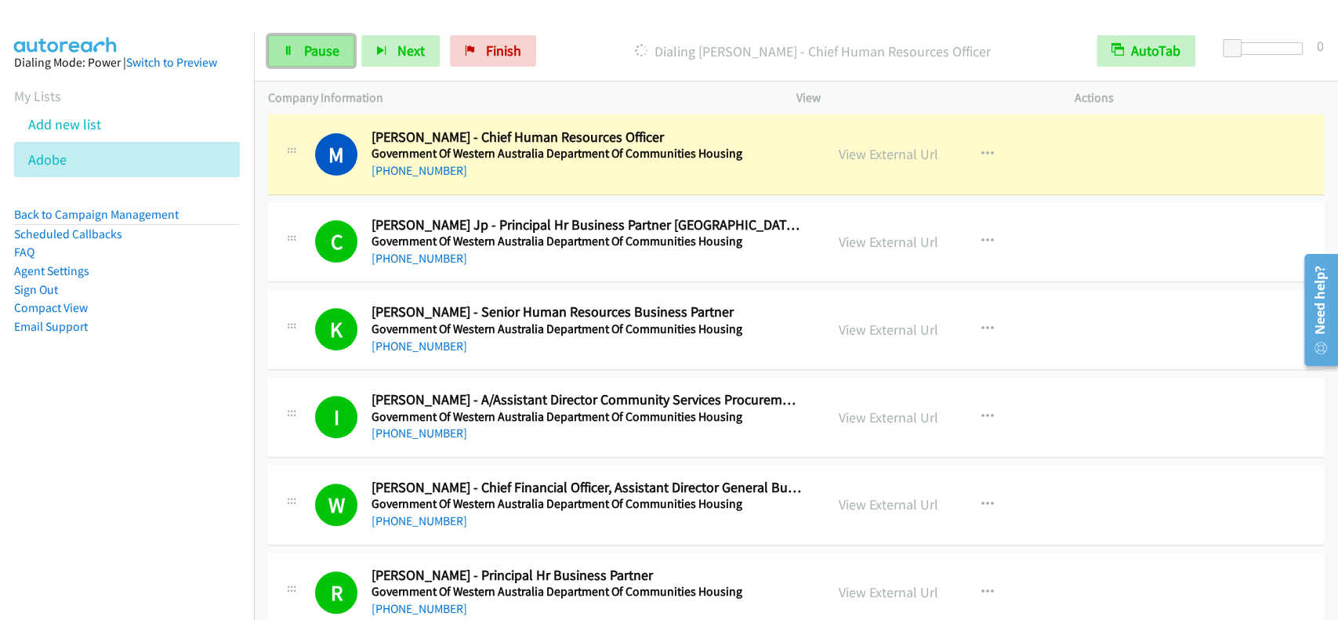
click at [312, 56] on span "Pause" at bounding box center [321, 51] width 35 height 18
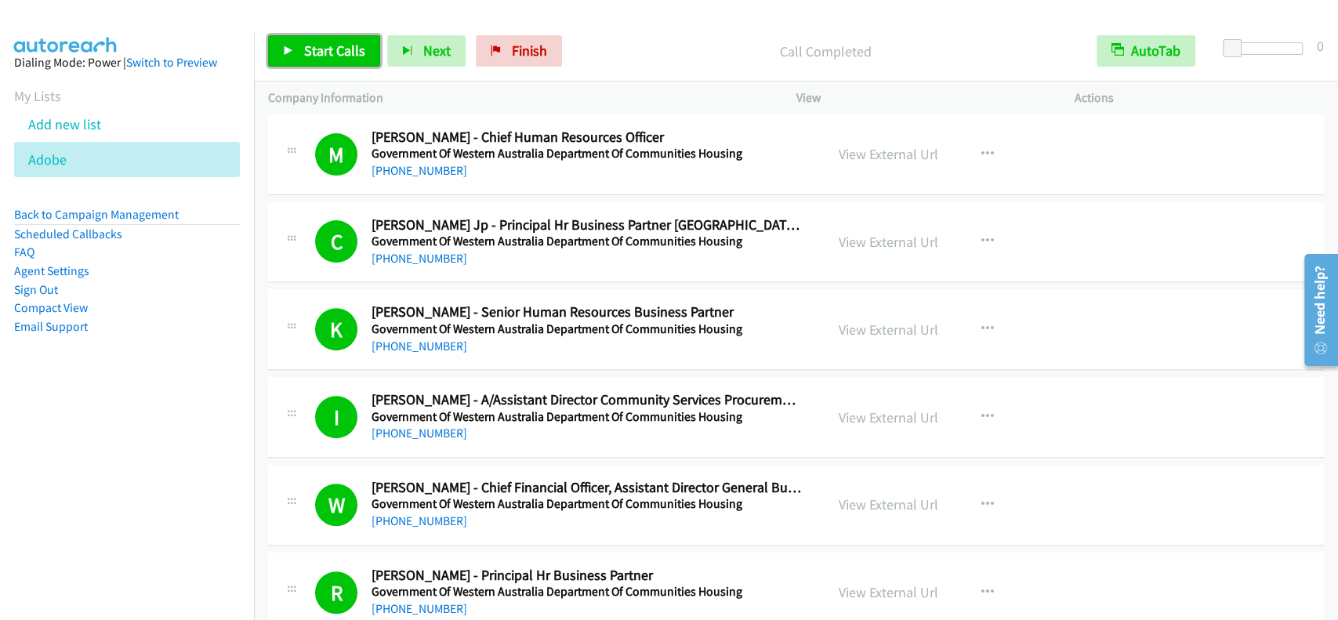
click at [318, 45] on span "Start Calls" at bounding box center [334, 51] width 61 height 18
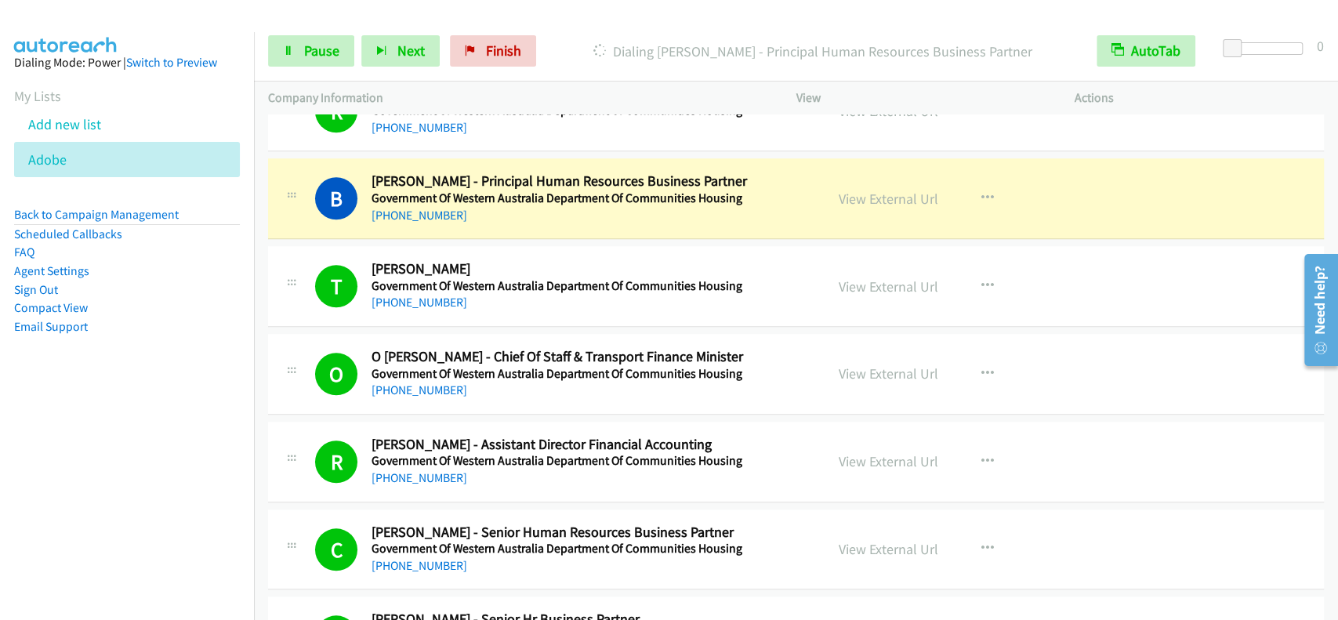
scroll to position [4871, 0]
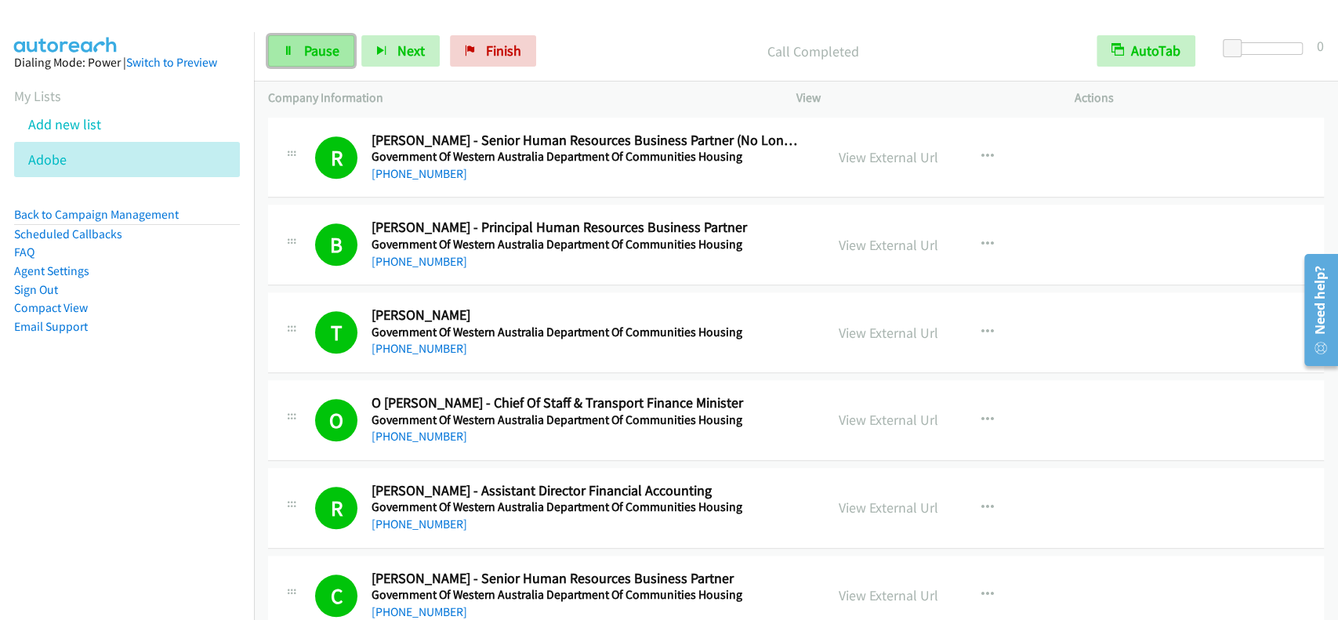
click at [323, 52] on span "Pause" at bounding box center [321, 51] width 35 height 18
click at [323, 52] on span "Start Calls" at bounding box center [334, 51] width 61 height 18
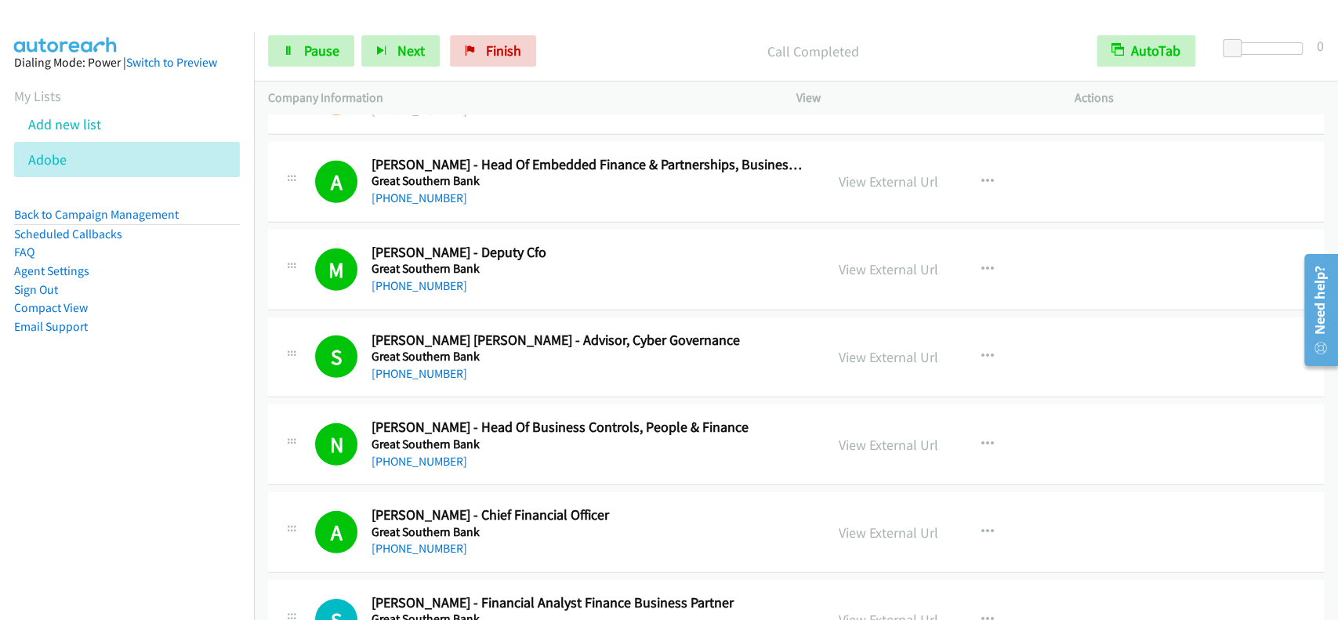
scroll to position [7065, 0]
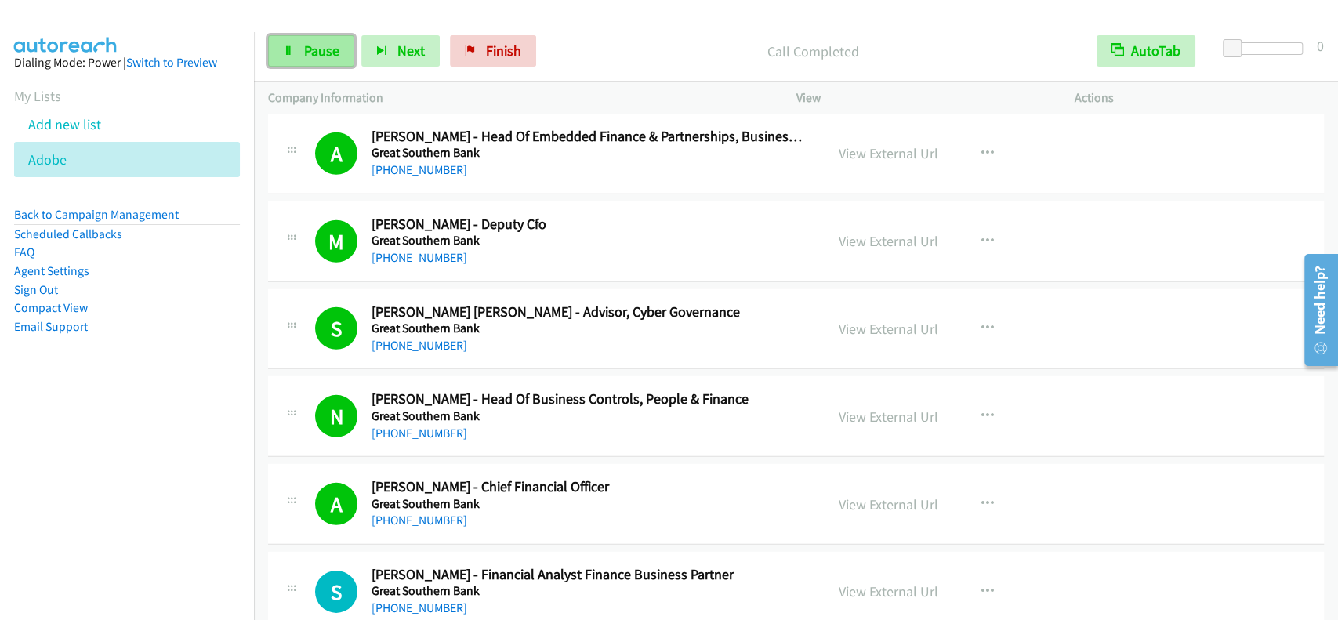
click at [315, 52] on span "Pause" at bounding box center [321, 51] width 35 height 18
click at [315, 52] on span "Start Calls" at bounding box center [334, 51] width 61 height 18
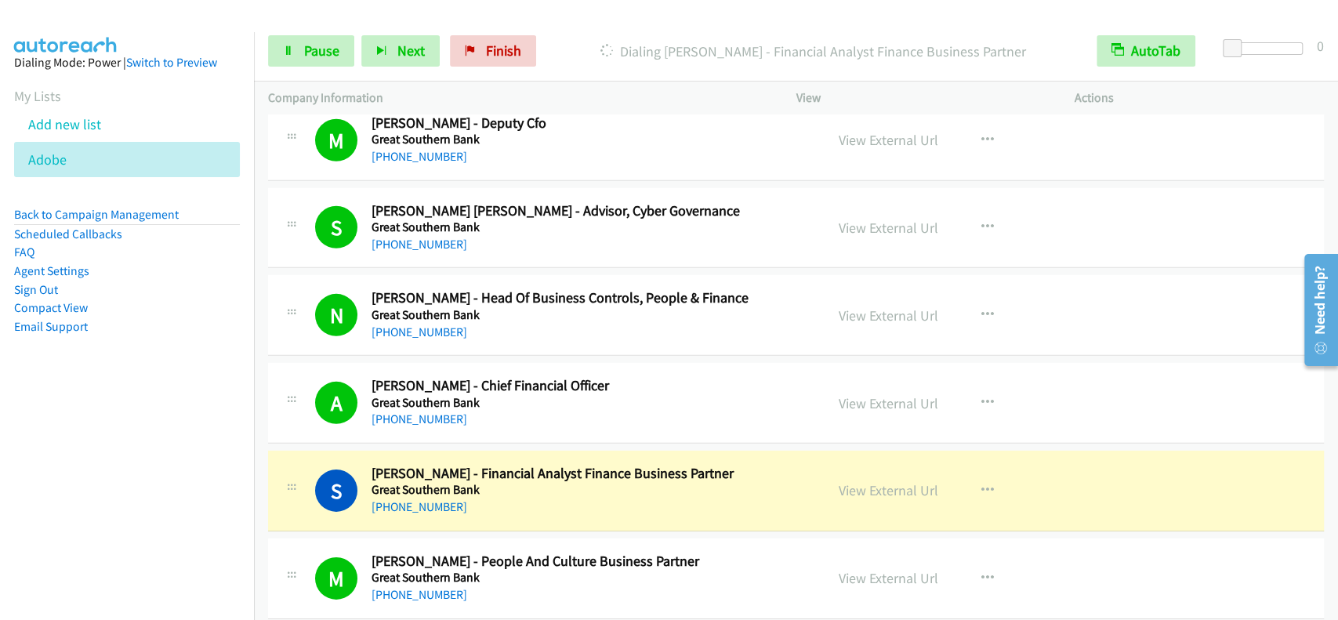
scroll to position [7378, 0]
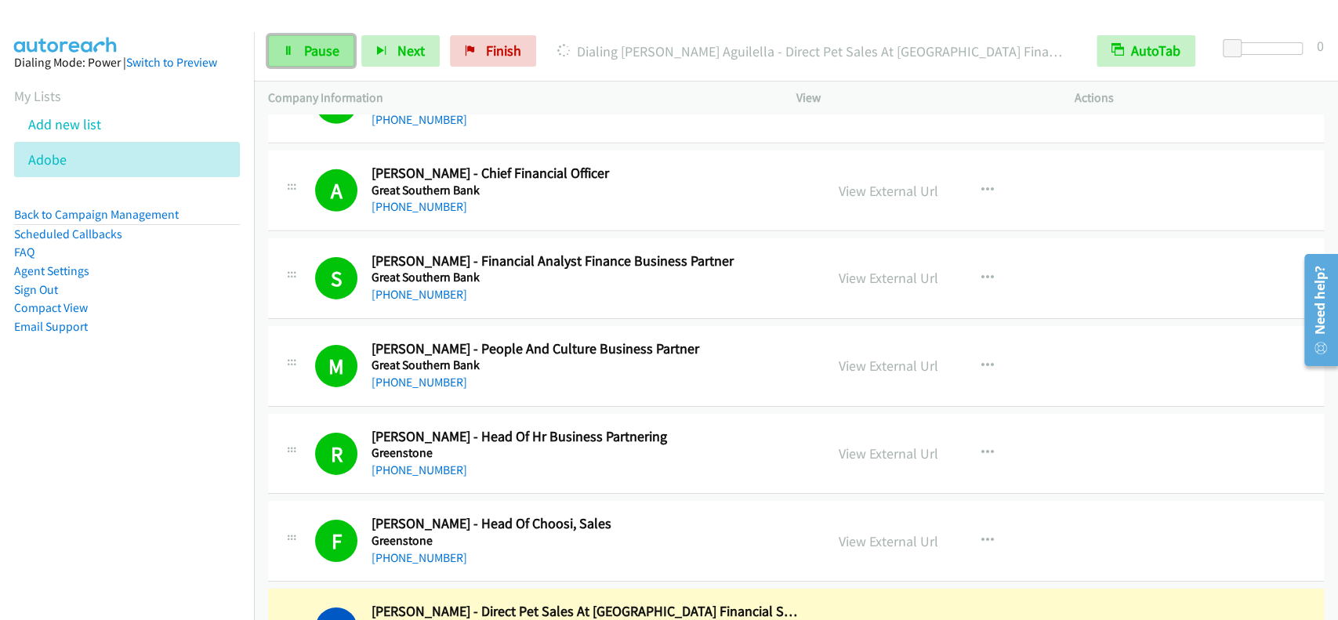
click at [290, 49] on icon at bounding box center [288, 51] width 11 height 11
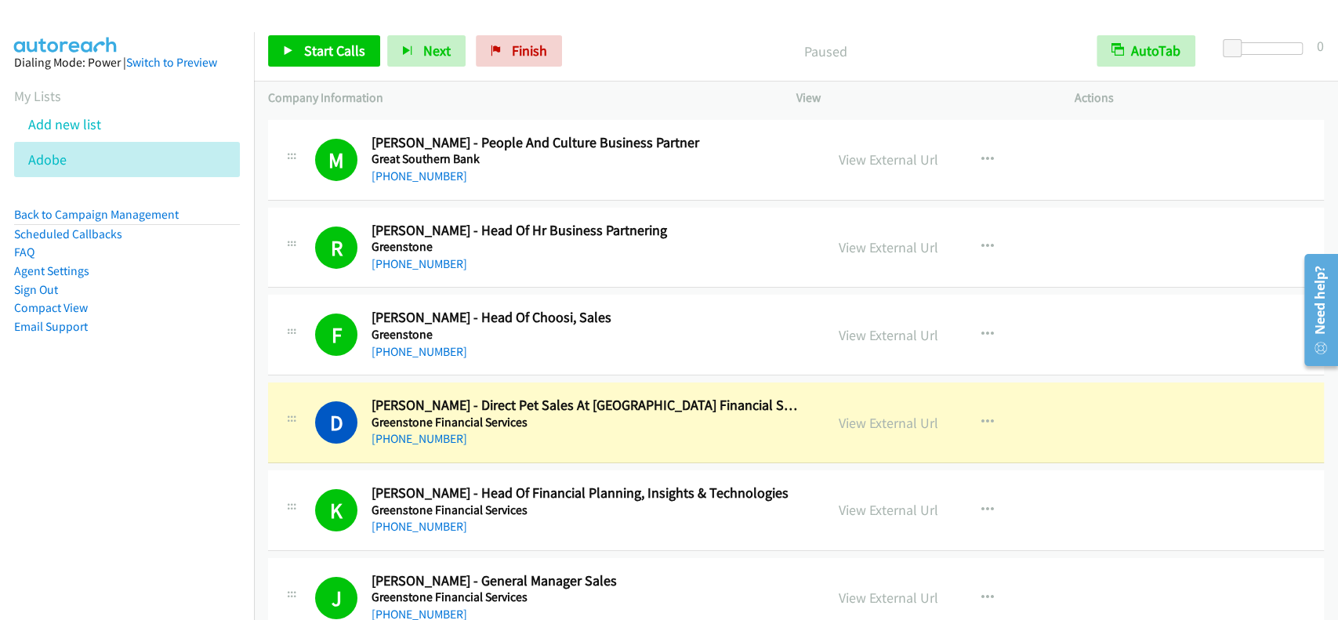
scroll to position [7587, 0]
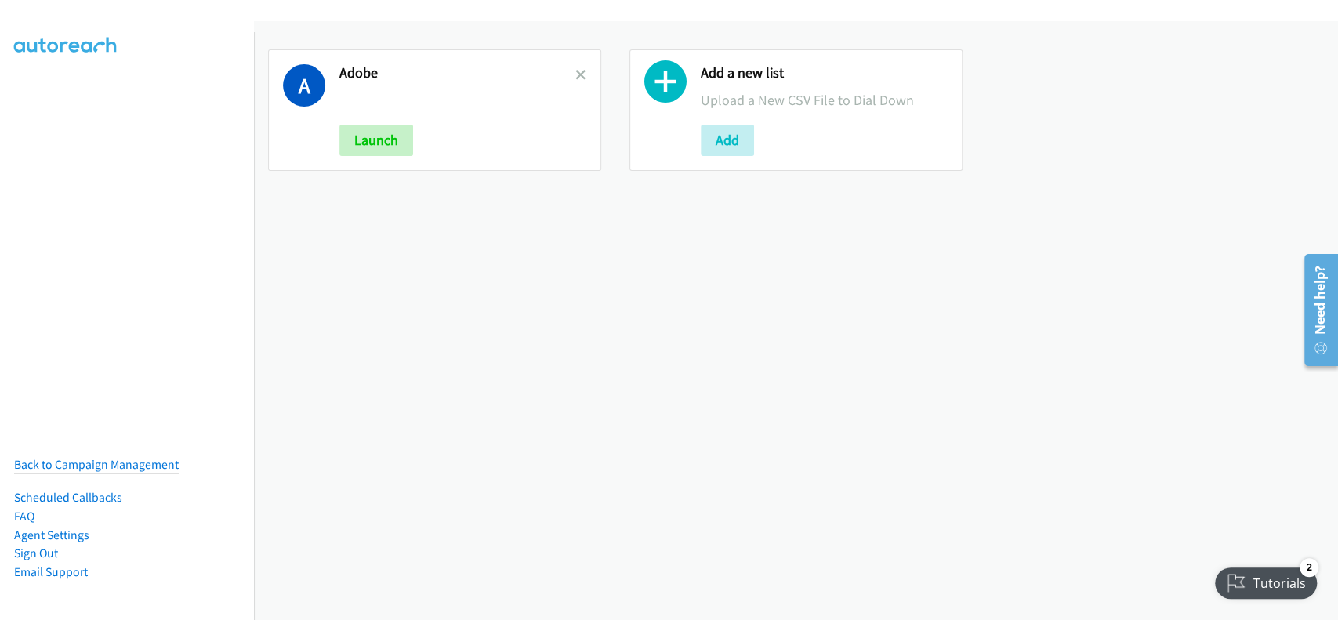
drag, startPoint x: 610, startPoint y: 302, endPoint x: 633, endPoint y: 176, distance: 128.2
click at [610, 301] on div "A Adobe Launch Add a new list Upload a New CSV File to Dial Down Add" at bounding box center [796, 320] width 1084 height 599
click at [576, 78] on icon at bounding box center [580, 76] width 11 height 11
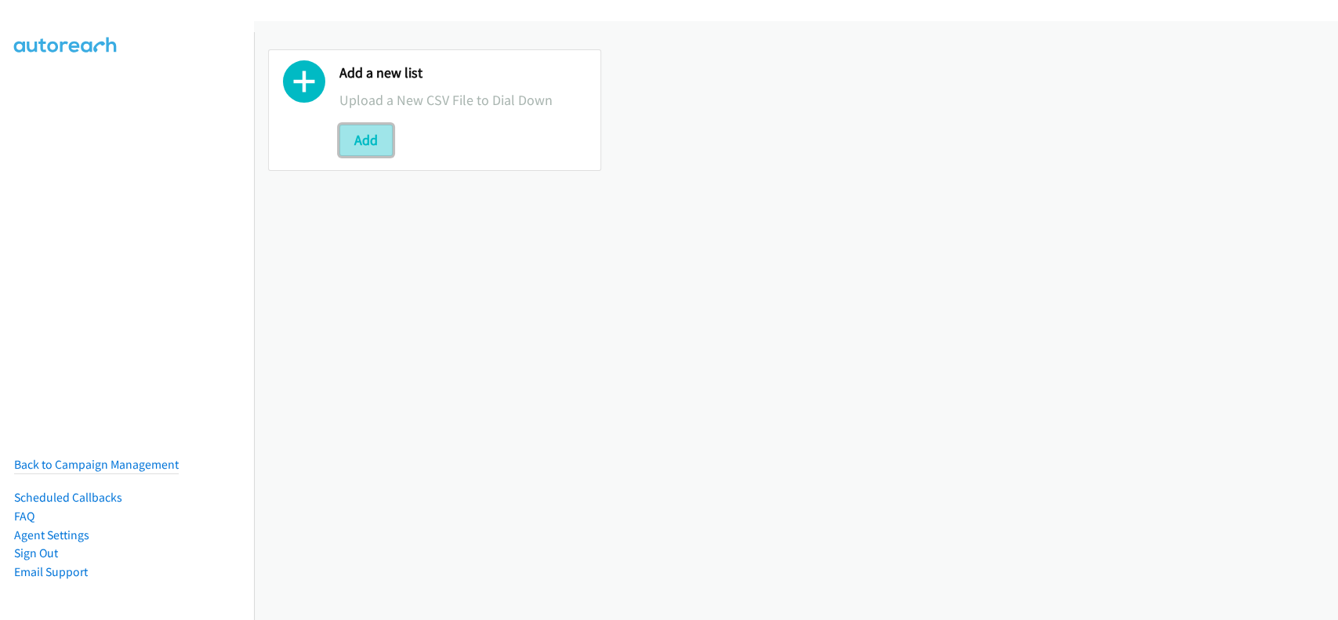
click at [375, 145] on button "Add" at bounding box center [365, 140] width 53 height 31
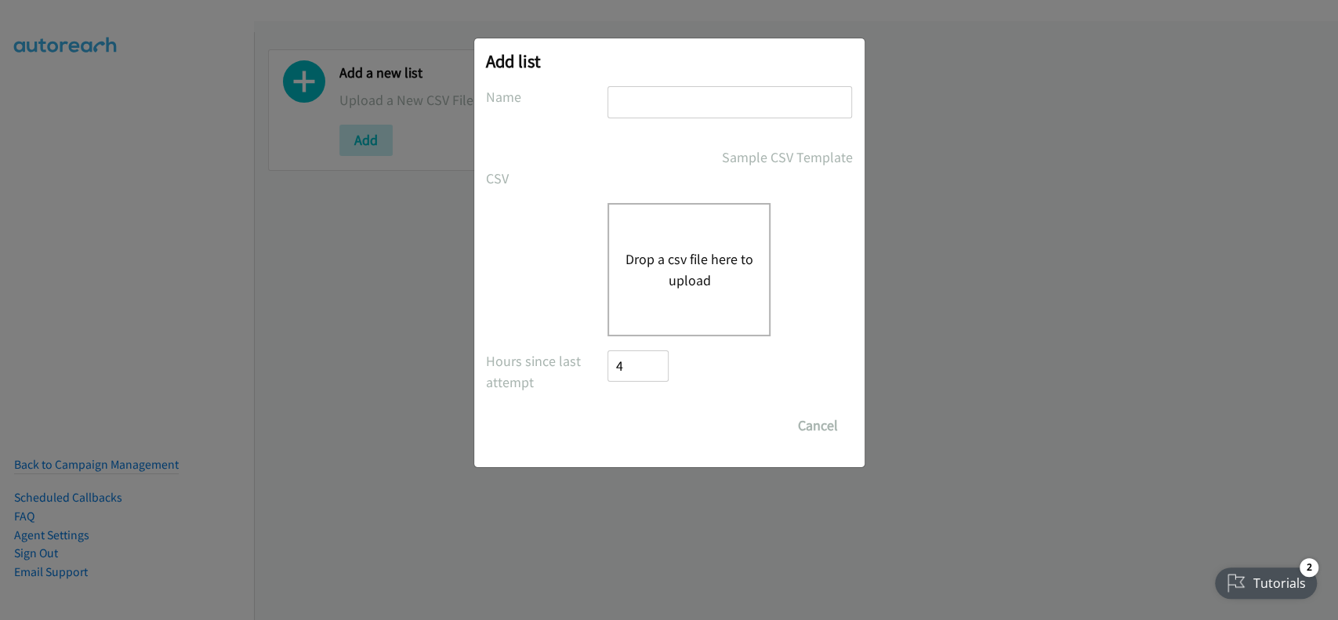
click at [665, 114] on input "text" at bounding box center [729, 102] width 245 height 32
click at [655, 89] on input "text" at bounding box center [729, 102] width 245 height 32
type input "adobe"
click at [687, 244] on div "Drop a csv file here to upload" at bounding box center [688, 269] width 163 height 133
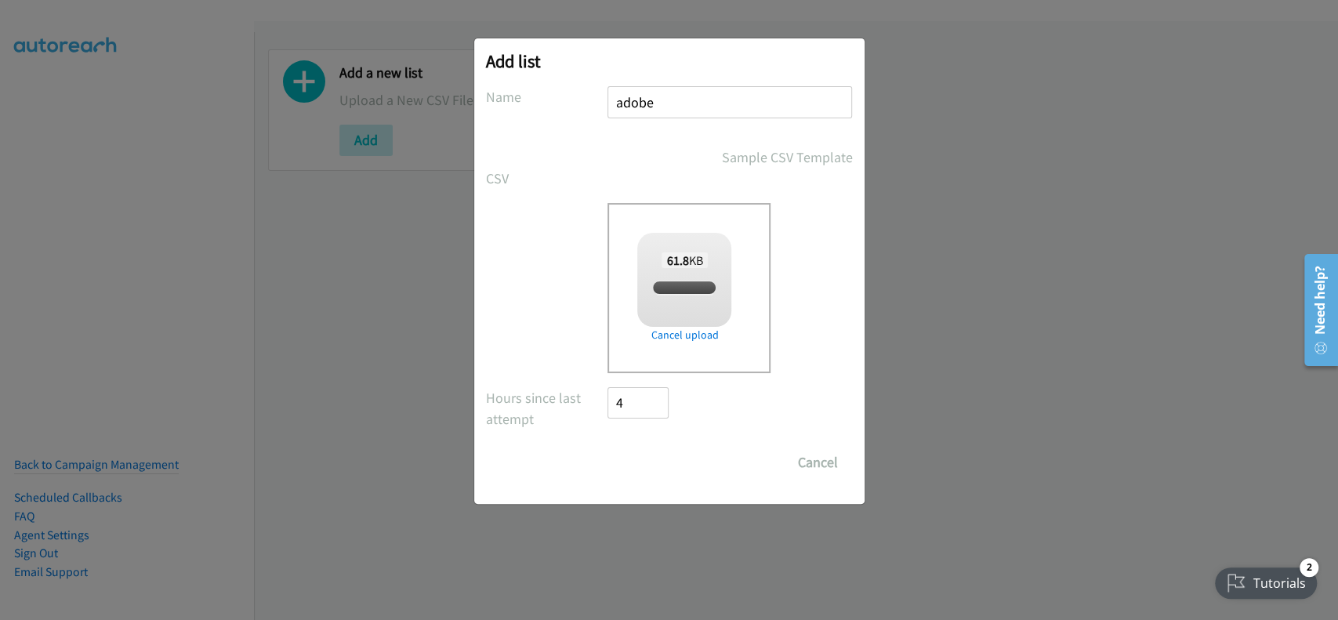
checkbox input "true"
click at [651, 458] on input "Save List" at bounding box center [649, 462] width 82 height 31
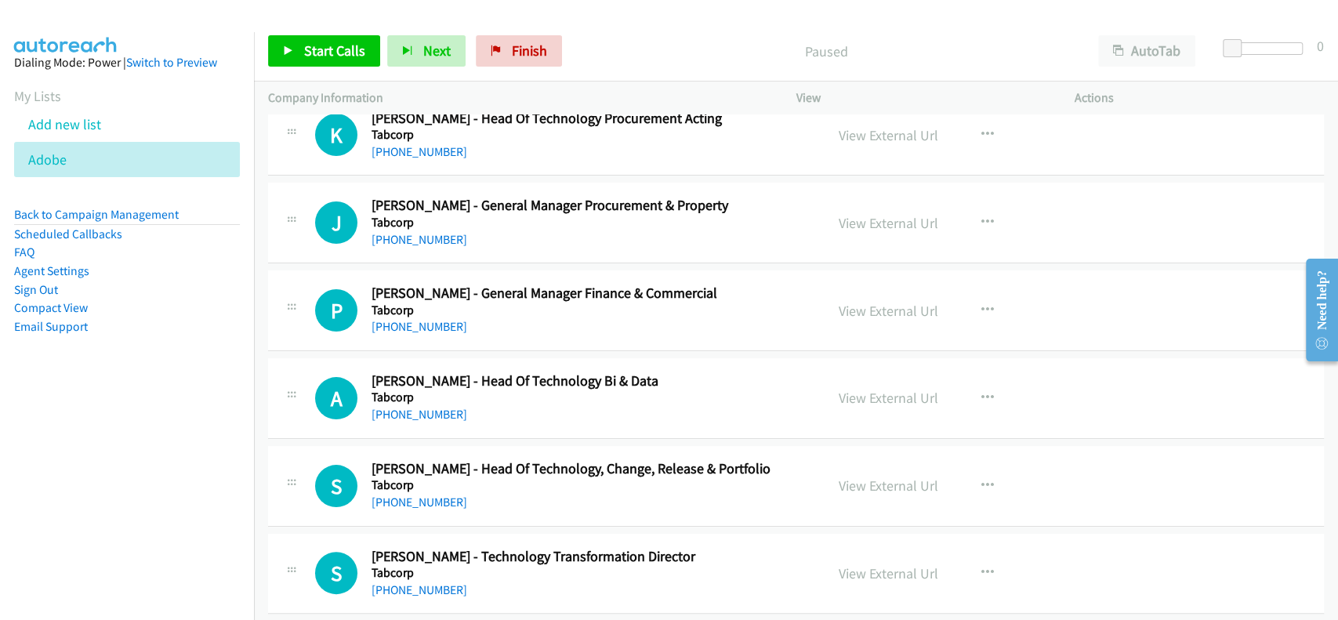
scroll to position [104, 0]
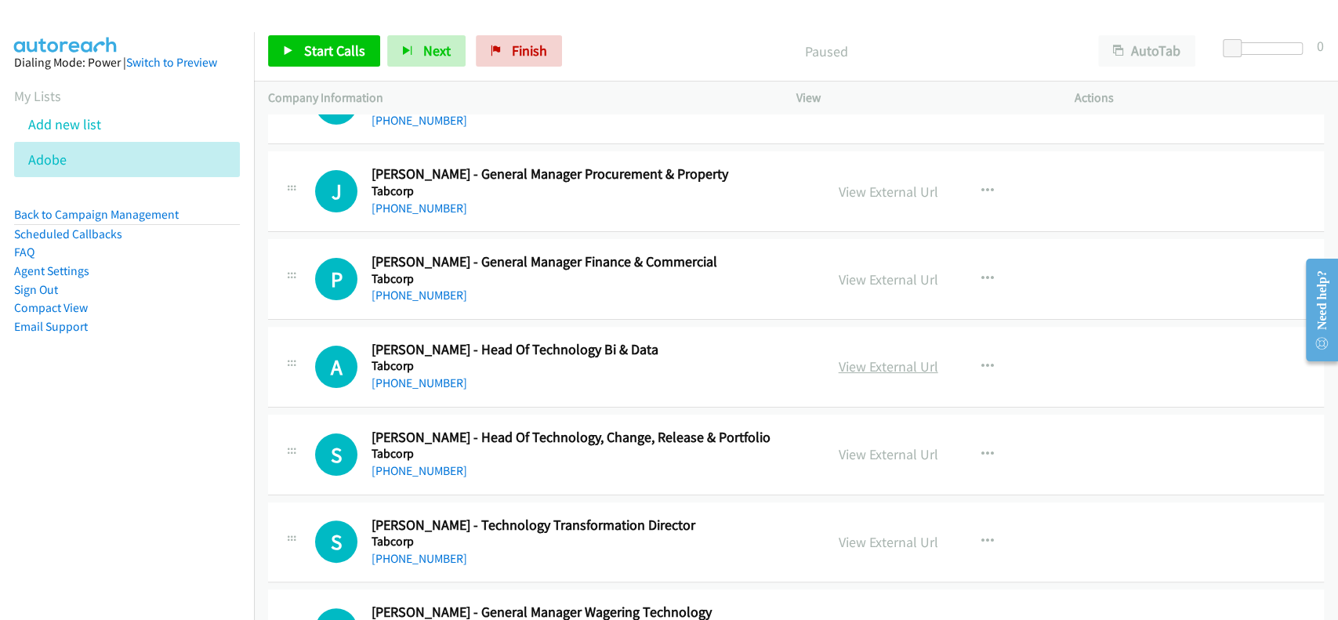
click at [897, 371] on link "View External Url" at bounding box center [889, 366] width 100 height 18
click at [401, 386] on link "[PHONE_NUMBER]" at bounding box center [419, 382] width 96 height 15
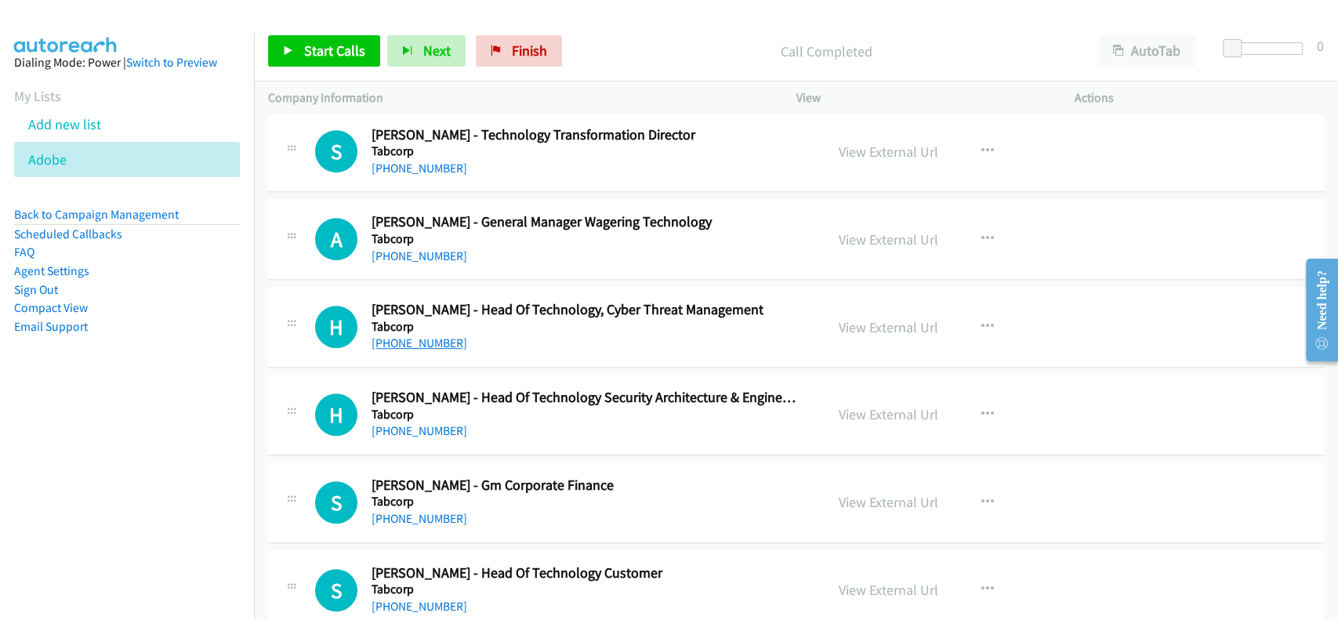
scroll to position [522, 0]
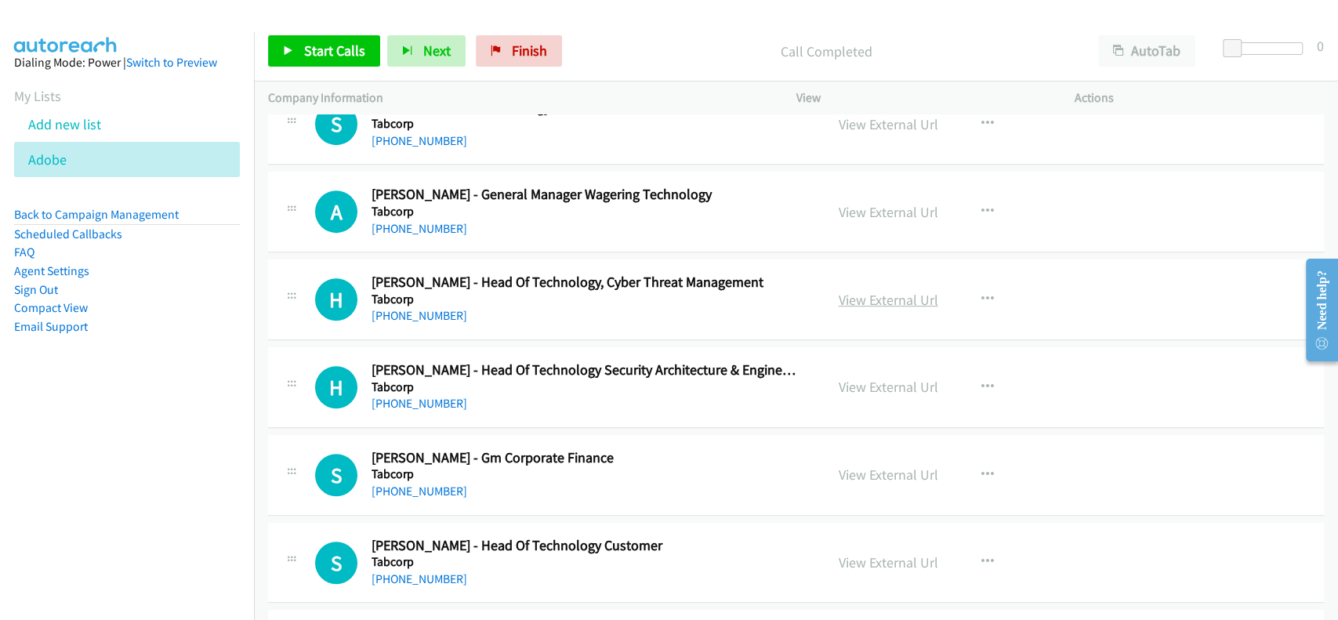
click at [874, 298] on link "View External Url" at bounding box center [889, 300] width 100 height 18
click at [411, 317] on link "[PHONE_NUMBER]" at bounding box center [419, 315] width 96 height 15
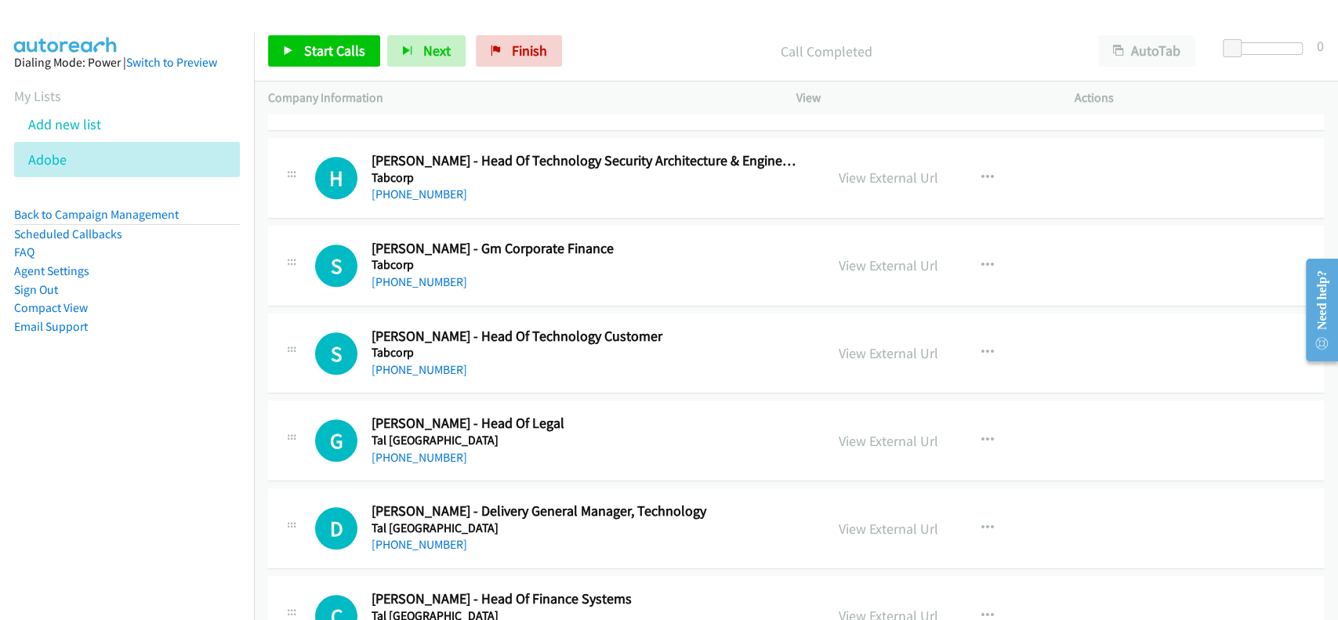
scroll to position [835, 0]
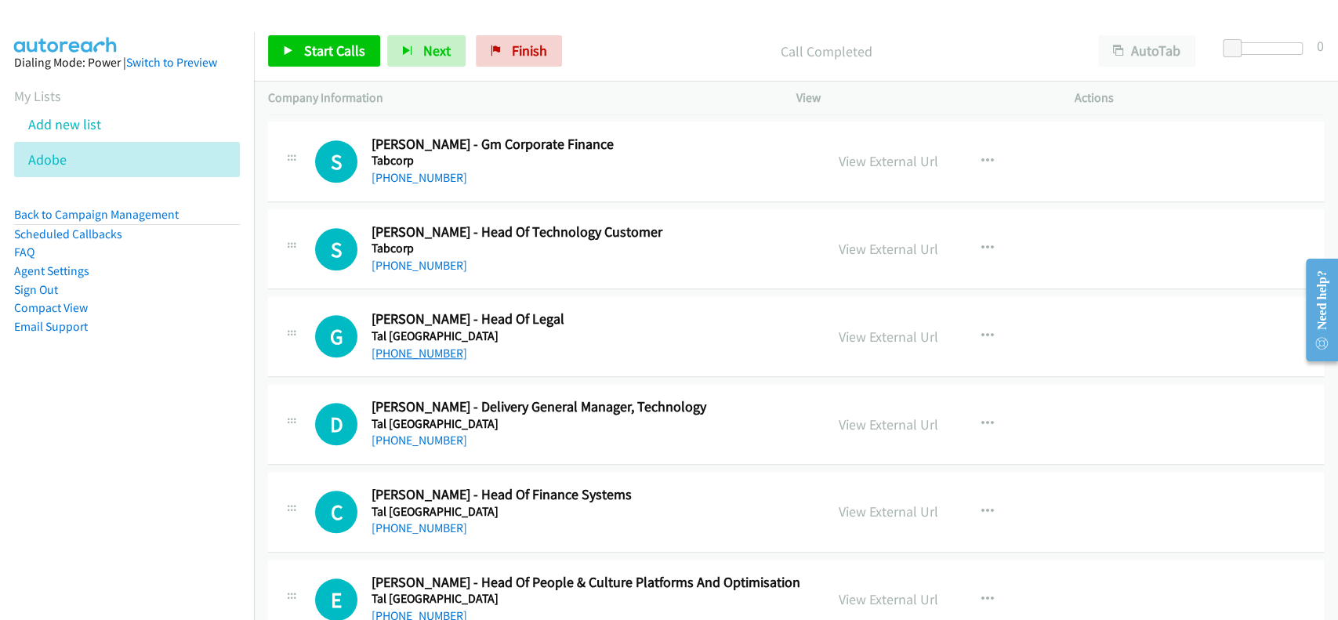
click at [426, 354] on link "[PHONE_NUMBER]" at bounding box center [419, 353] width 96 height 15
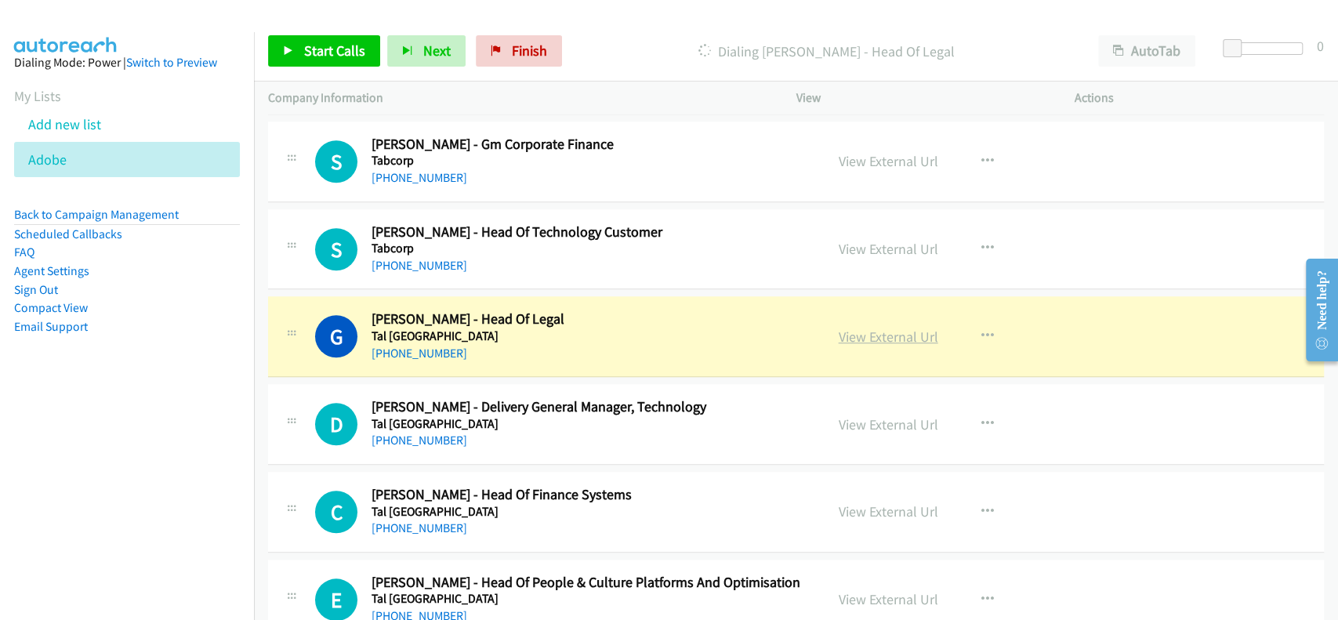
click at [890, 338] on link "View External Url" at bounding box center [889, 337] width 100 height 18
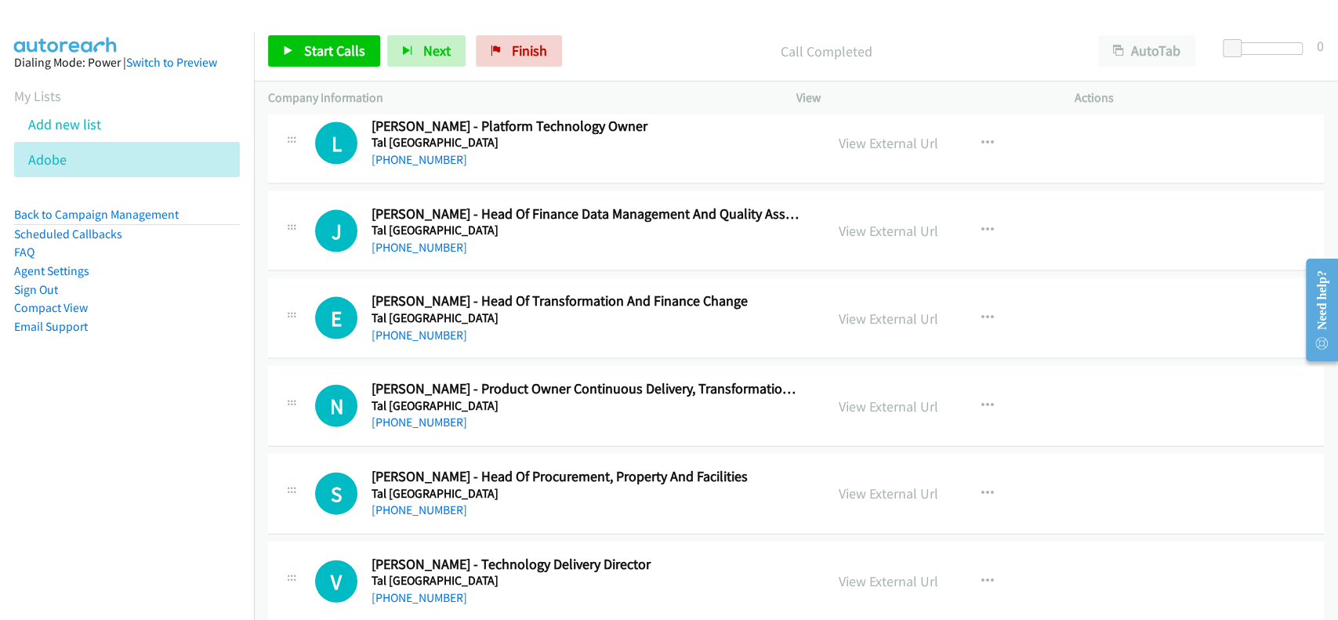
scroll to position [2298, 0]
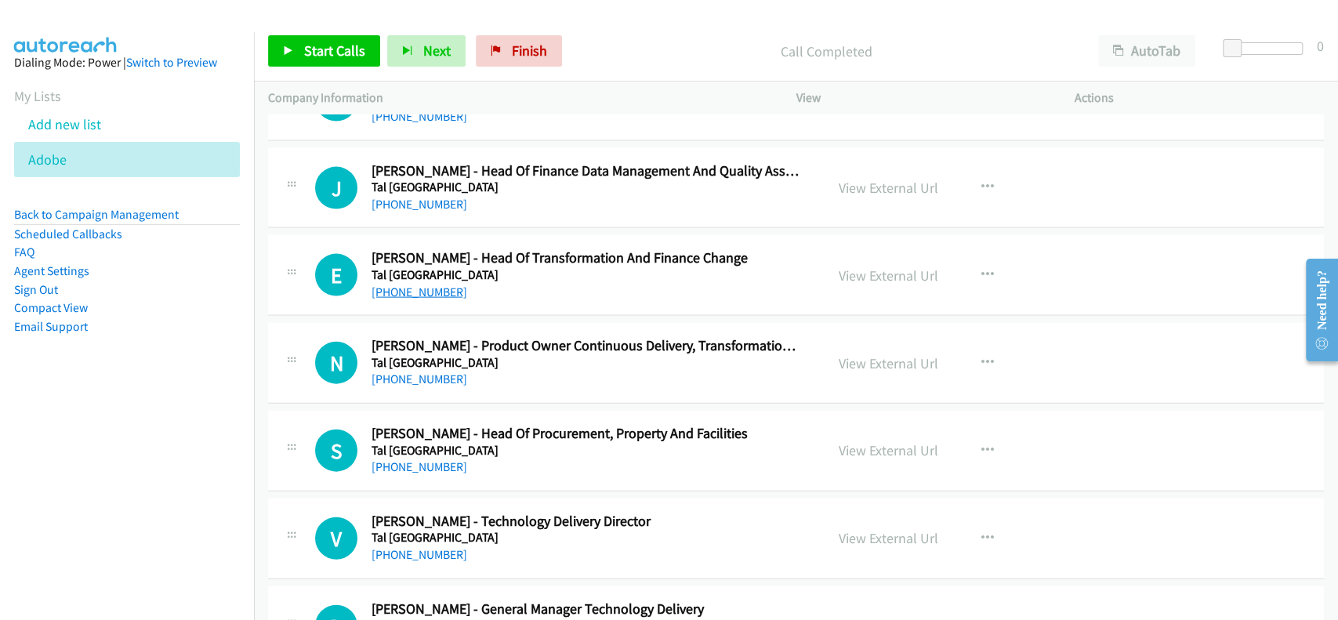
click at [418, 287] on link "[PHONE_NUMBER]" at bounding box center [419, 291] width 96 height 15
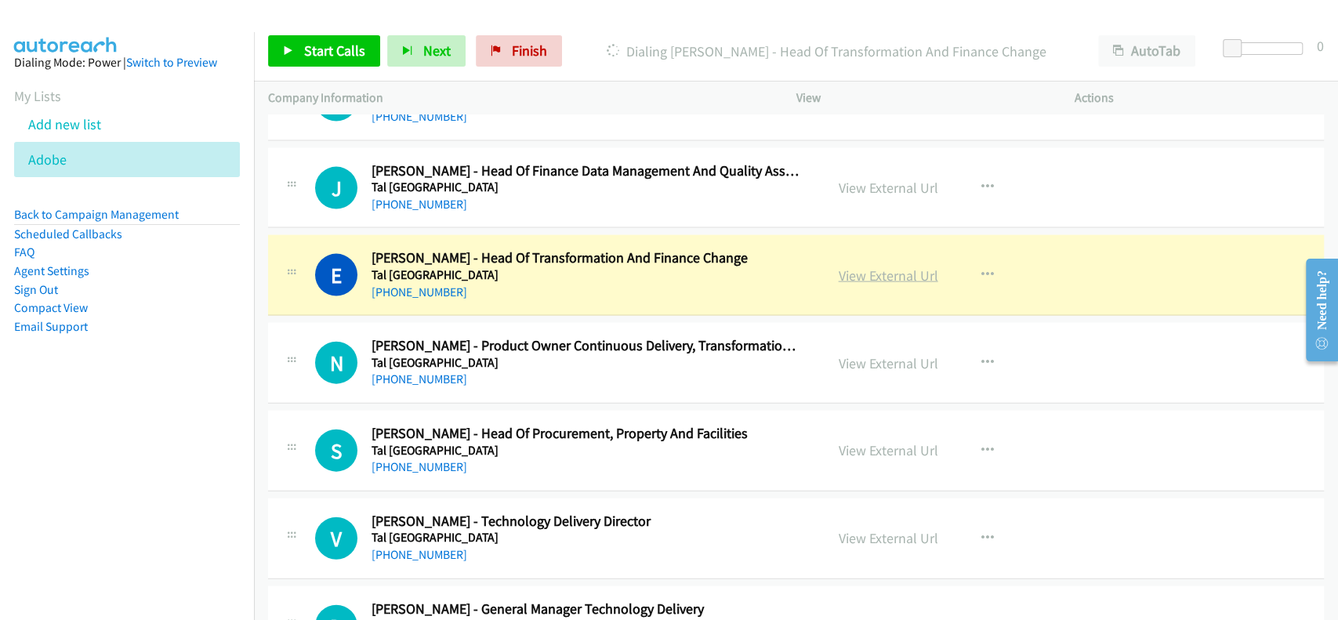
click at [919, 277] on link "View External Url" at bounding box center [889, 275] width 100 height 18
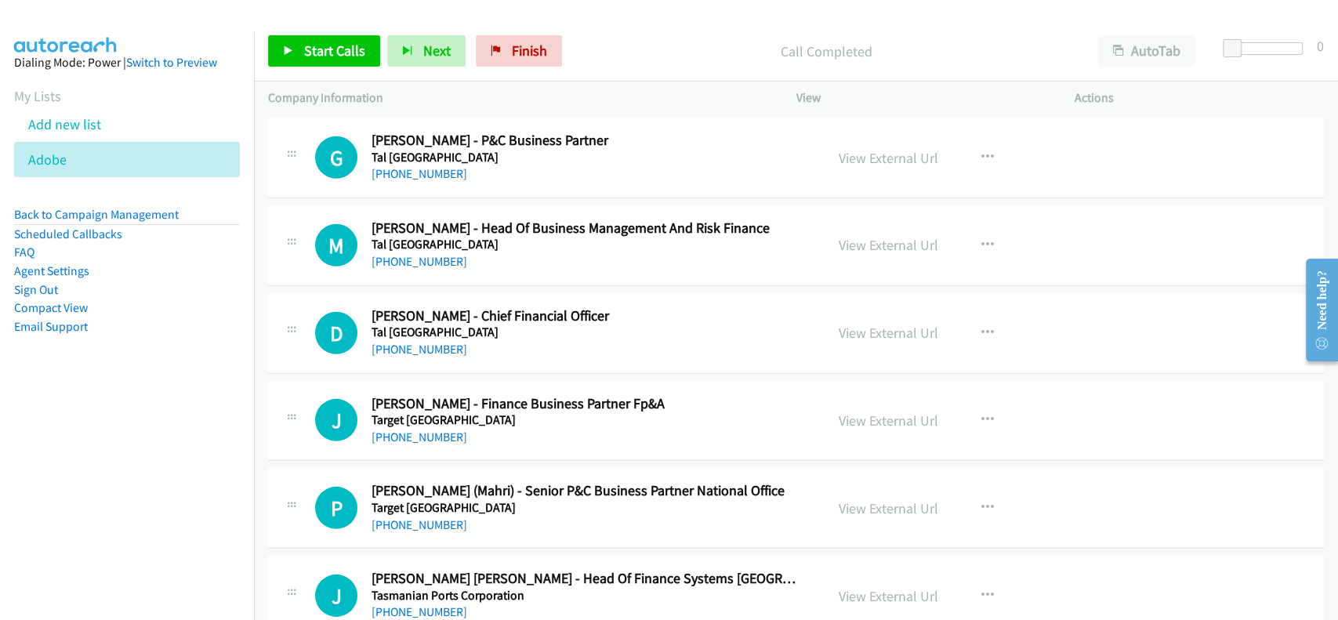
scroll to position [3135, 0]
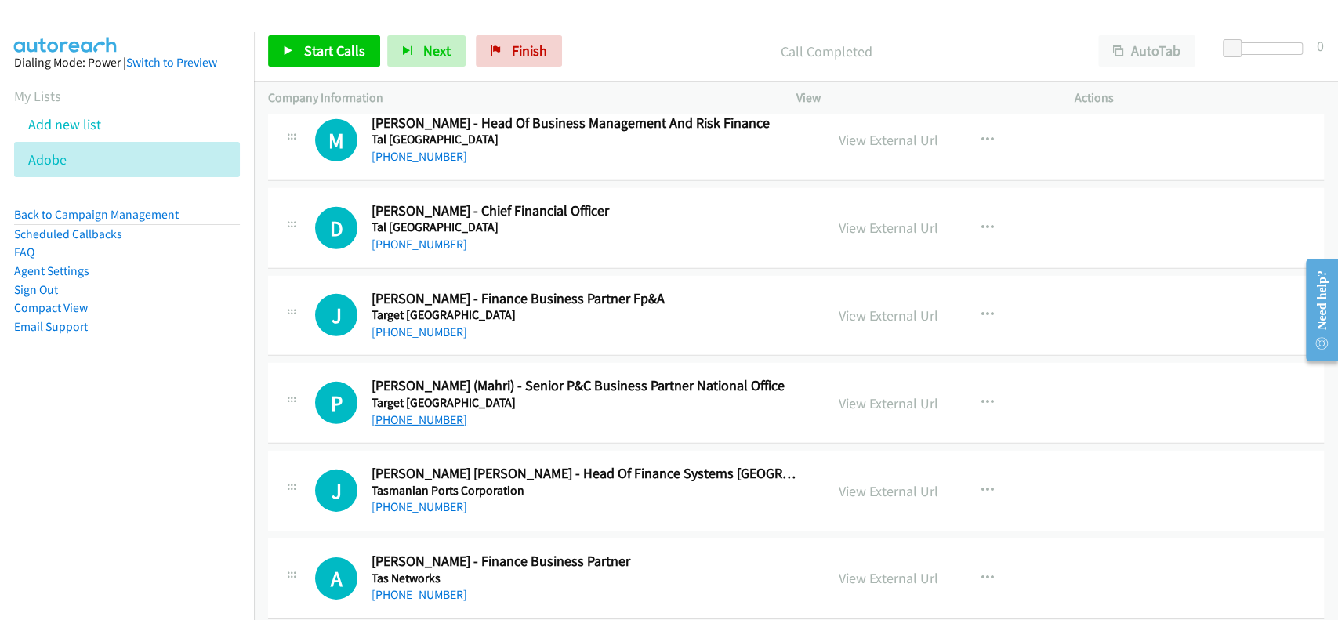
click at [417, 412] on link "[PHONE_NUMBER]" at bounding box center [419, 419] width 96 height 15
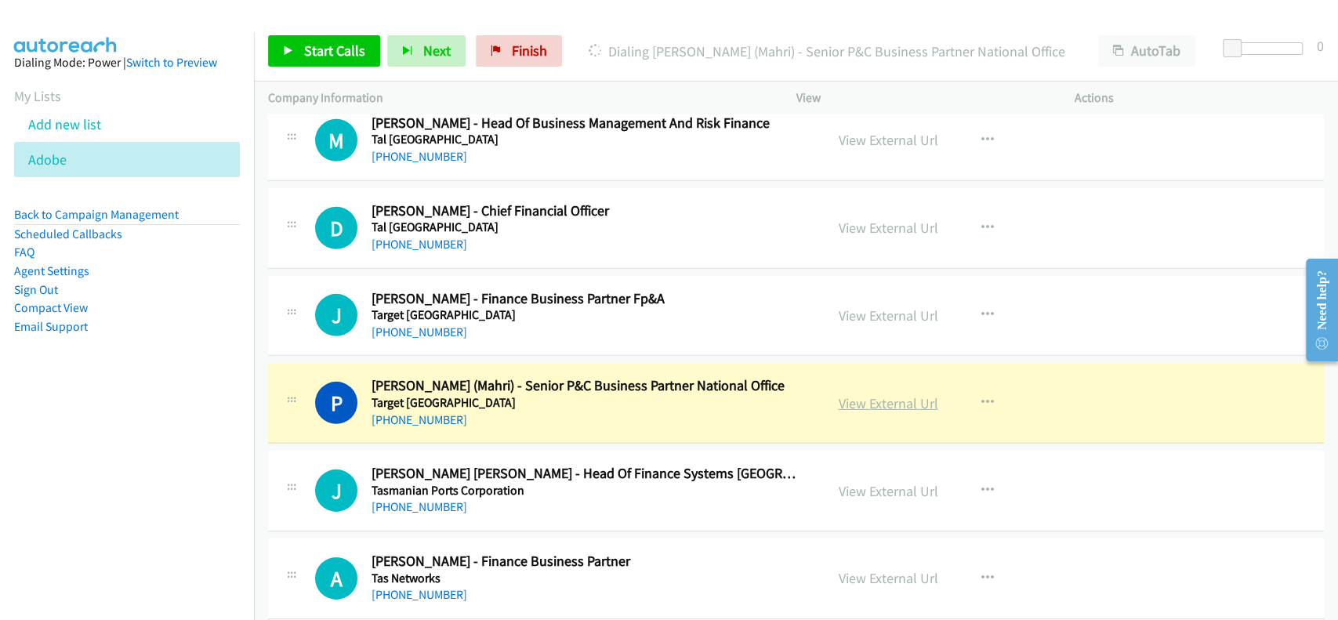
click at [841, 400] on link "View External Url" at bounding box center [889, 403] width 100 height 18
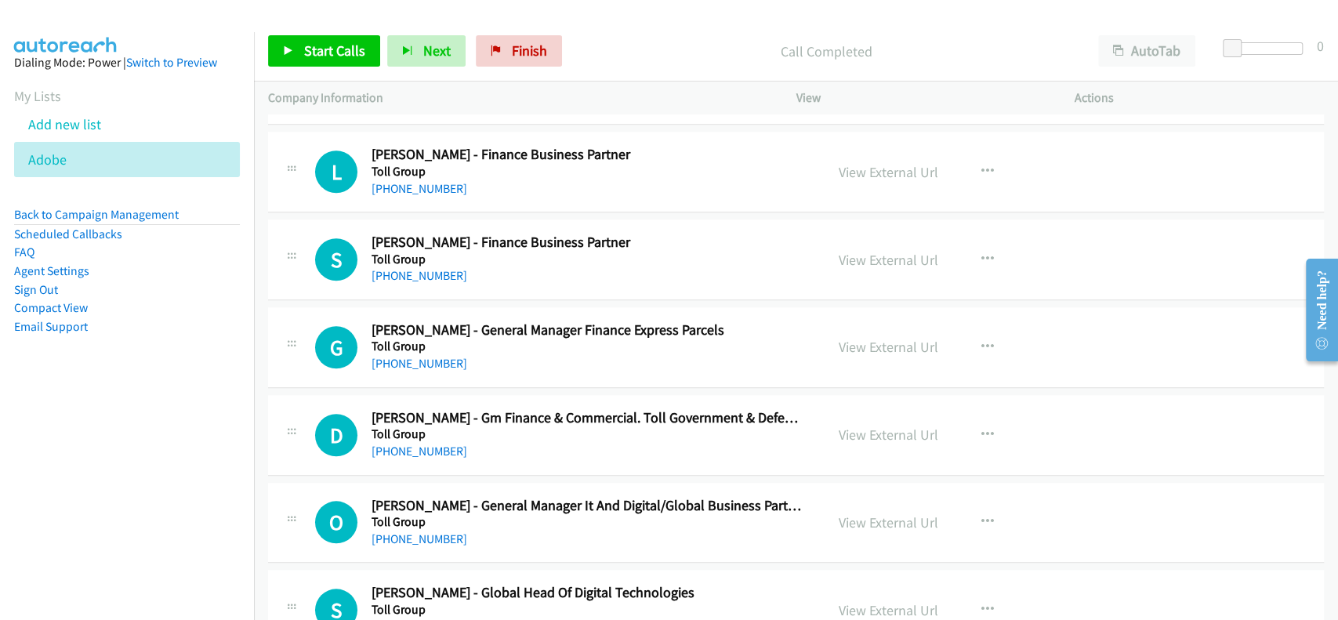
scroll to position [26877, 0]
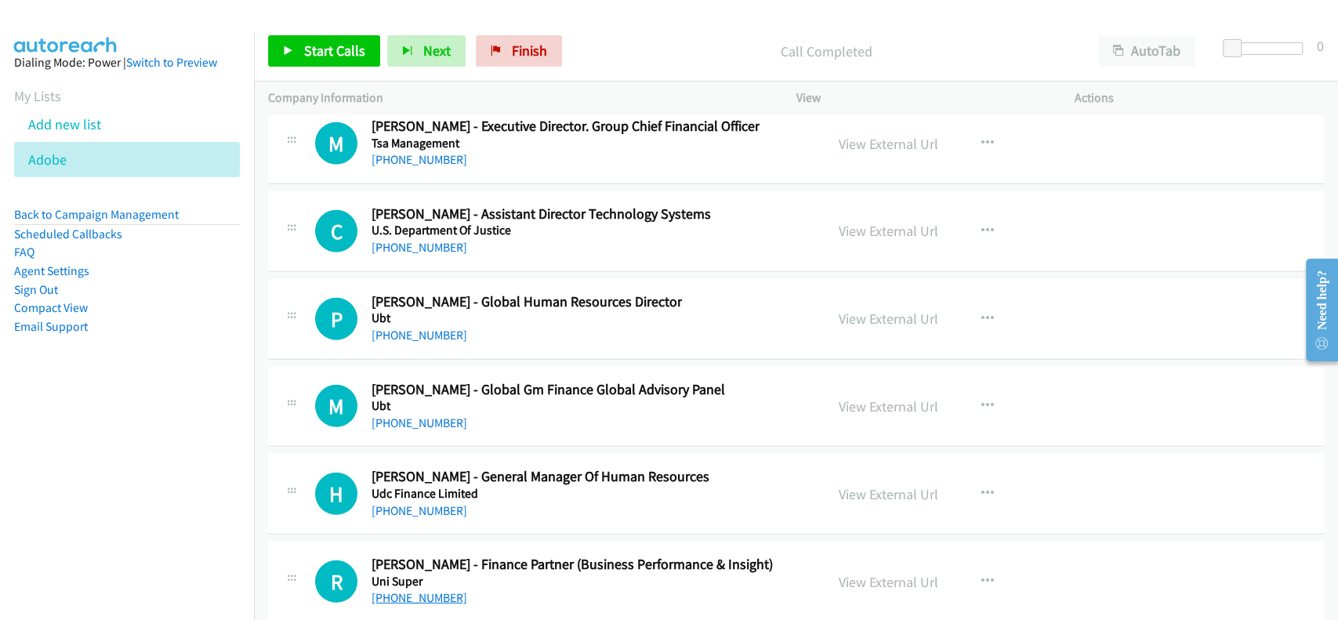
click at [433, 590] on link "[PHONE_NUMBER]" at bounding box center [419, 597] width 96 height 15
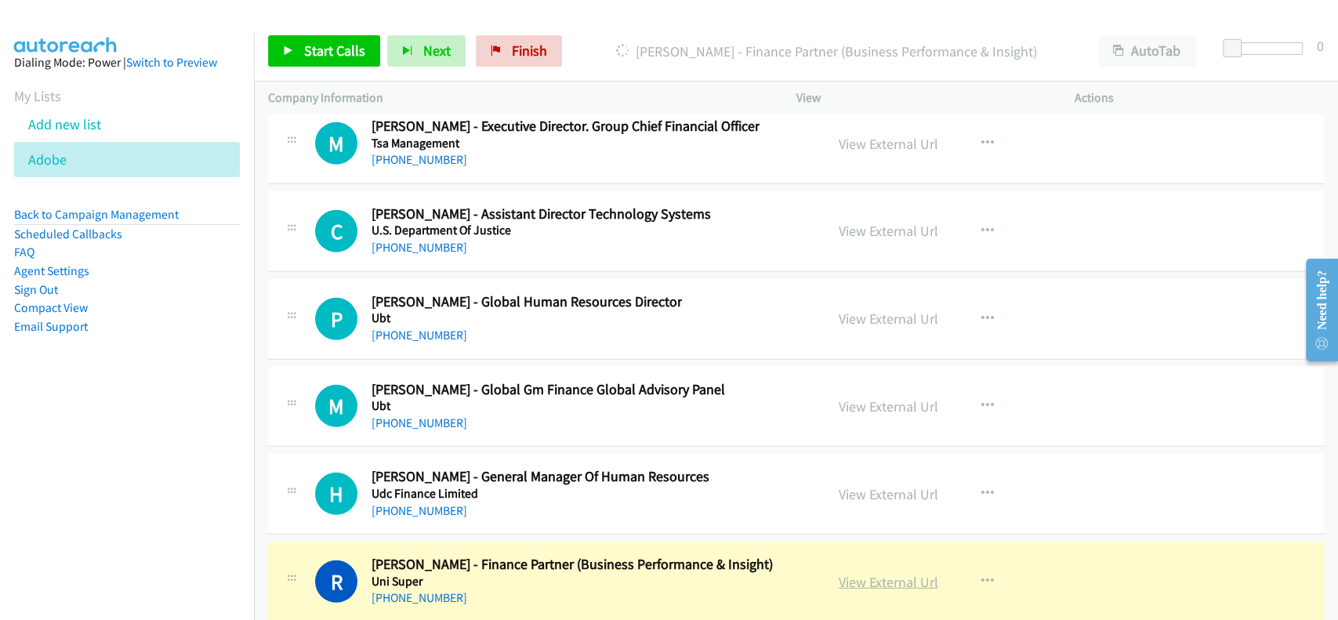
click at [888, 573] on link "View External Url" at bounding box center [889, 582] width 100 height 18
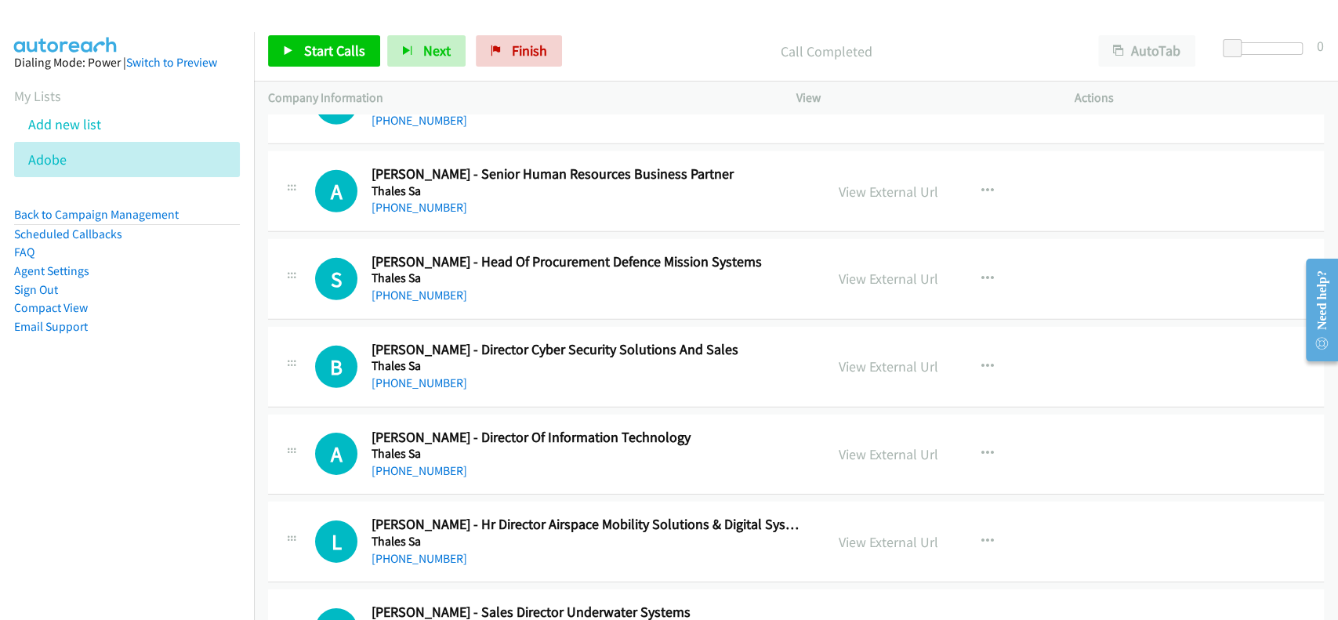
scroll to position [7232, 0]
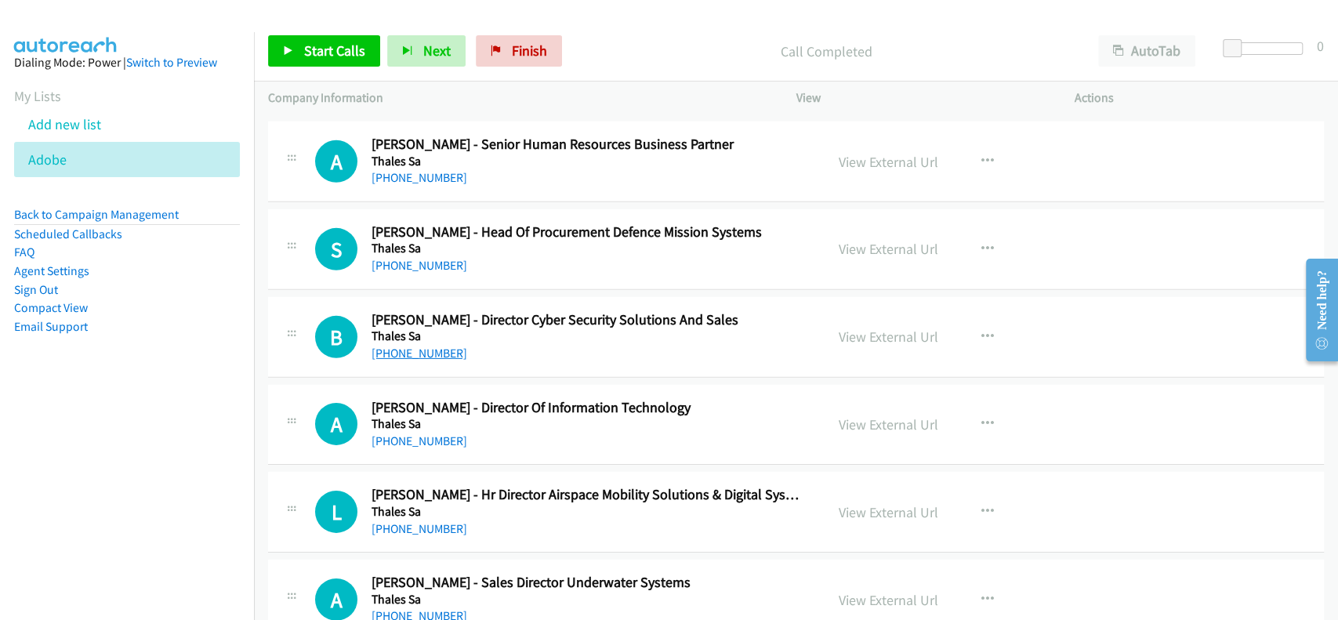
click at [403, 346] on link "[PHONE_NUMBER]" at bounding box center [419, 353] width 96 height 15
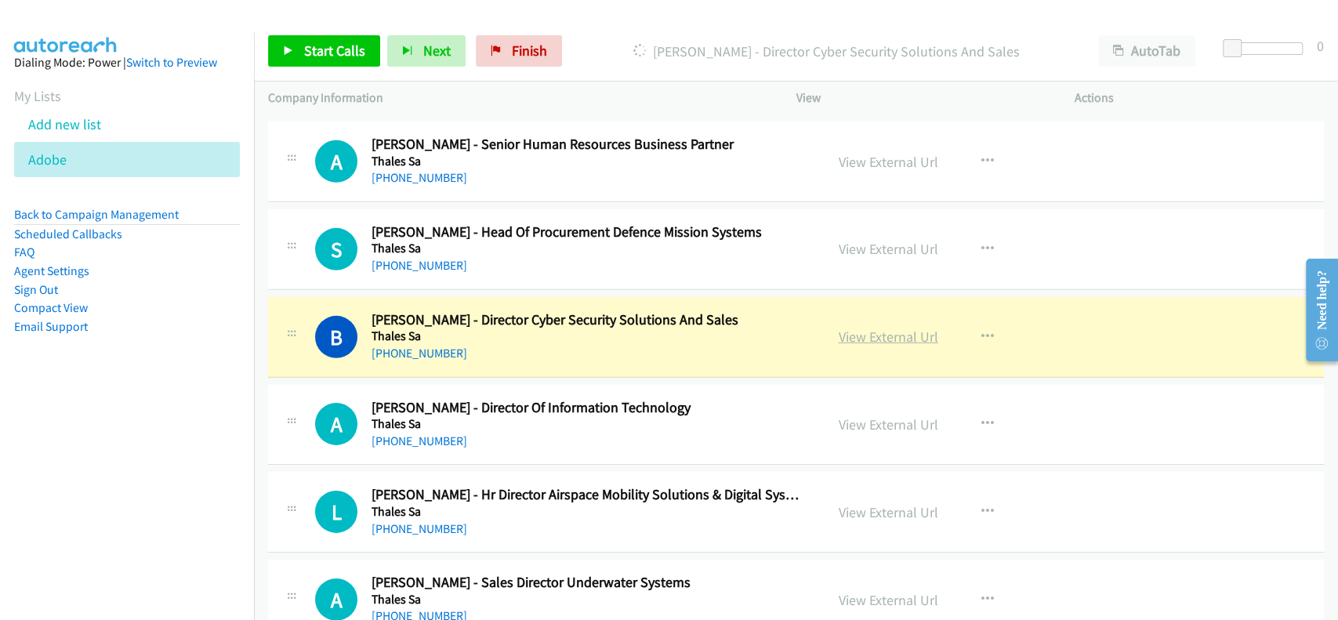
click at [853, 328] on link "View External Url" at bounding box center [889, 337] width 100 height 18
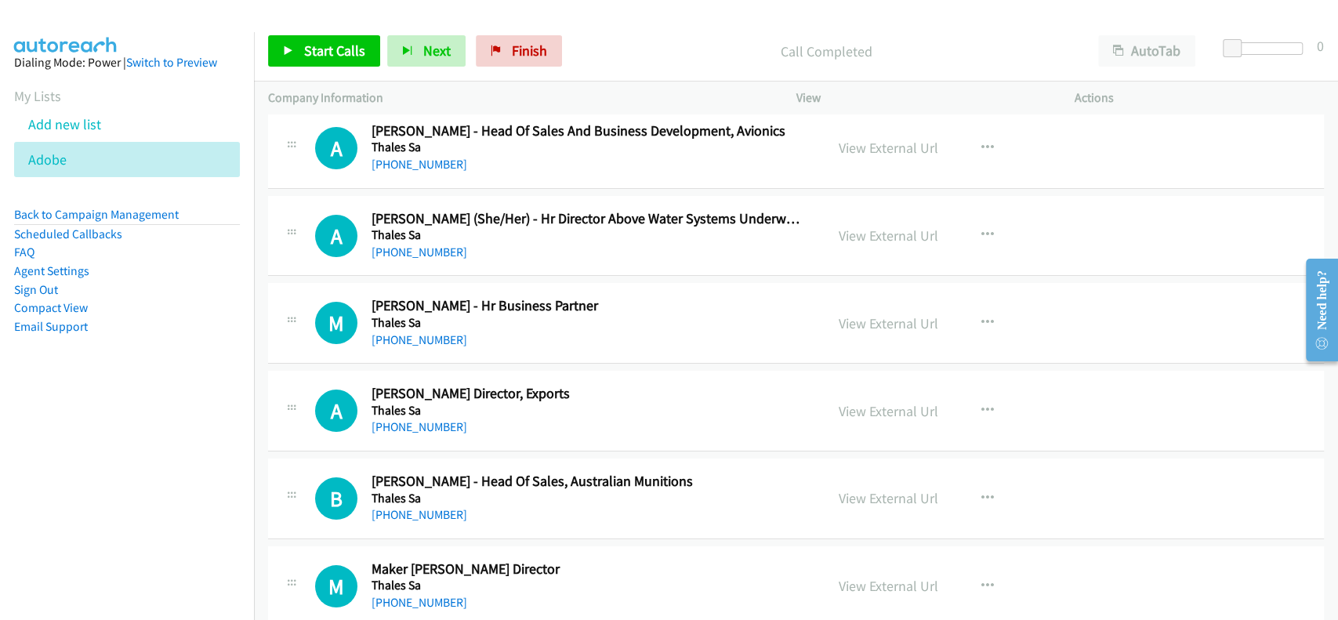
scroll to position [7963, 0]
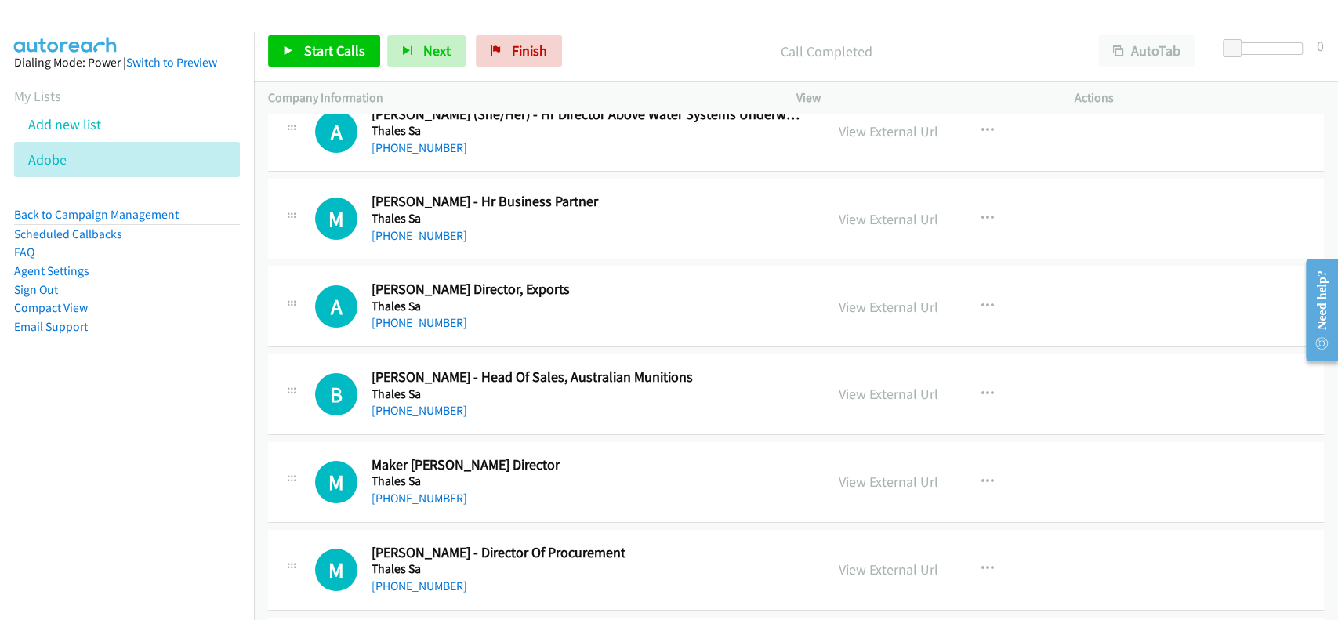
click at [418, 315] on link "[PHONE_NUMBER]" at bounding box center [419, 322] width 96 height 15
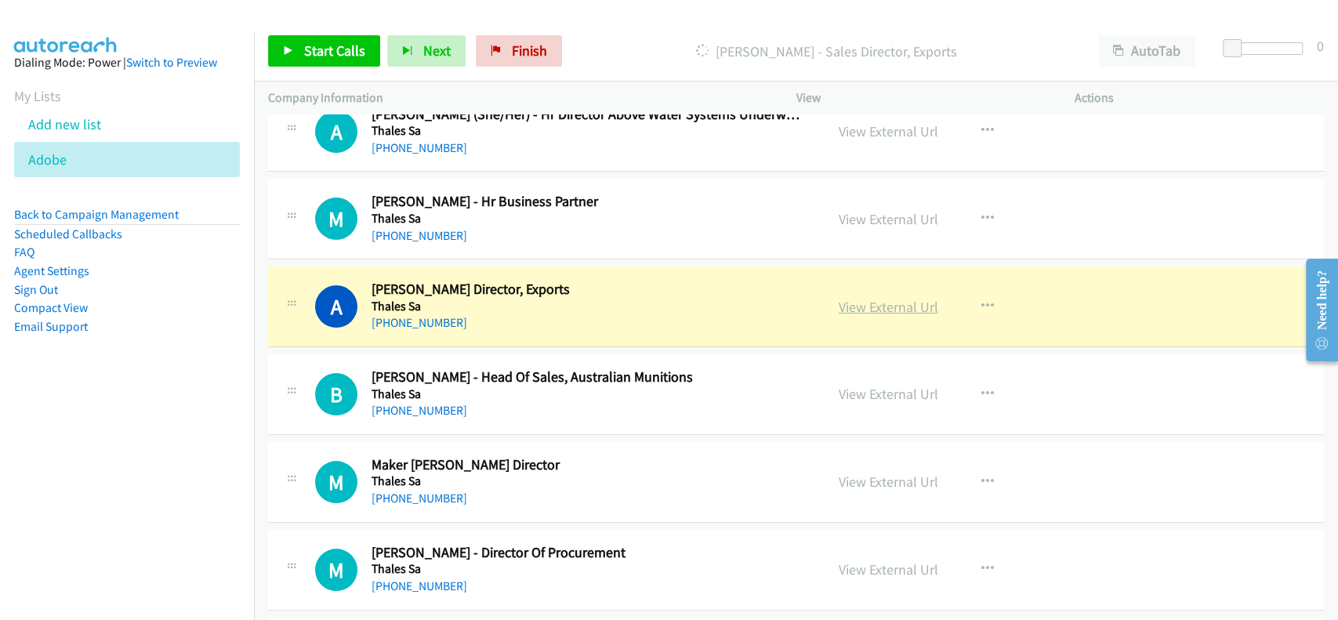
click at [852, 298] on link "View External Url" at bounding box center [889, 307] width 100 height 18
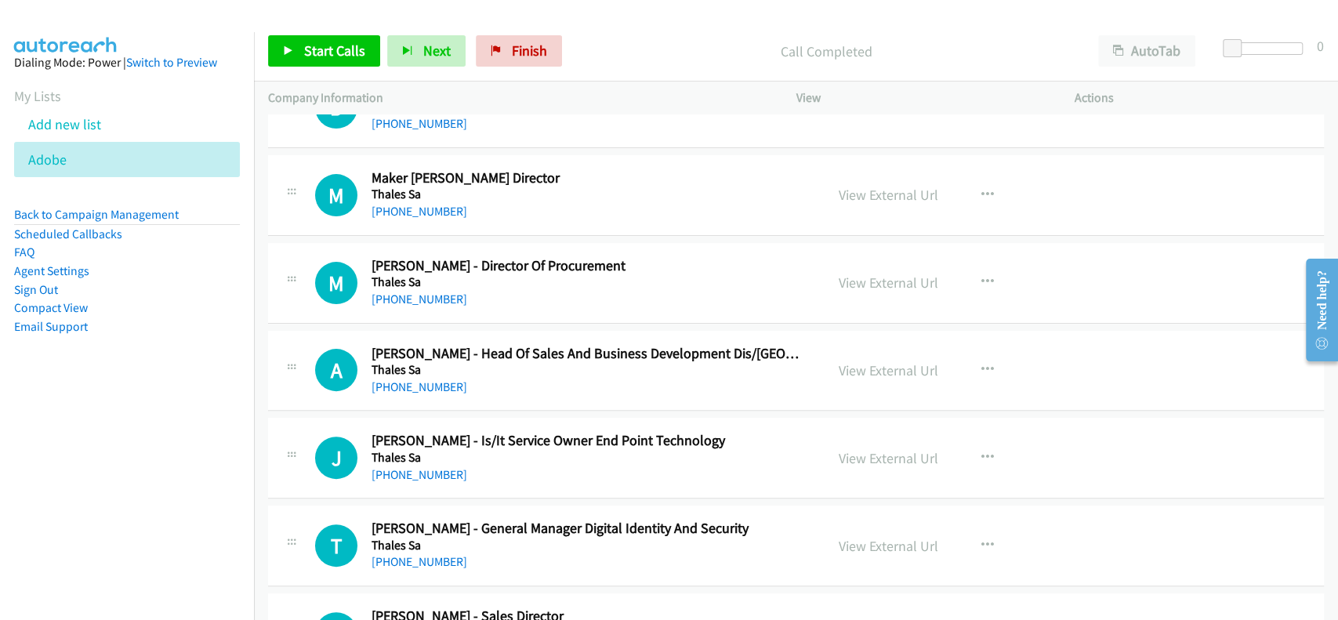
scroll to position [8276, 0]
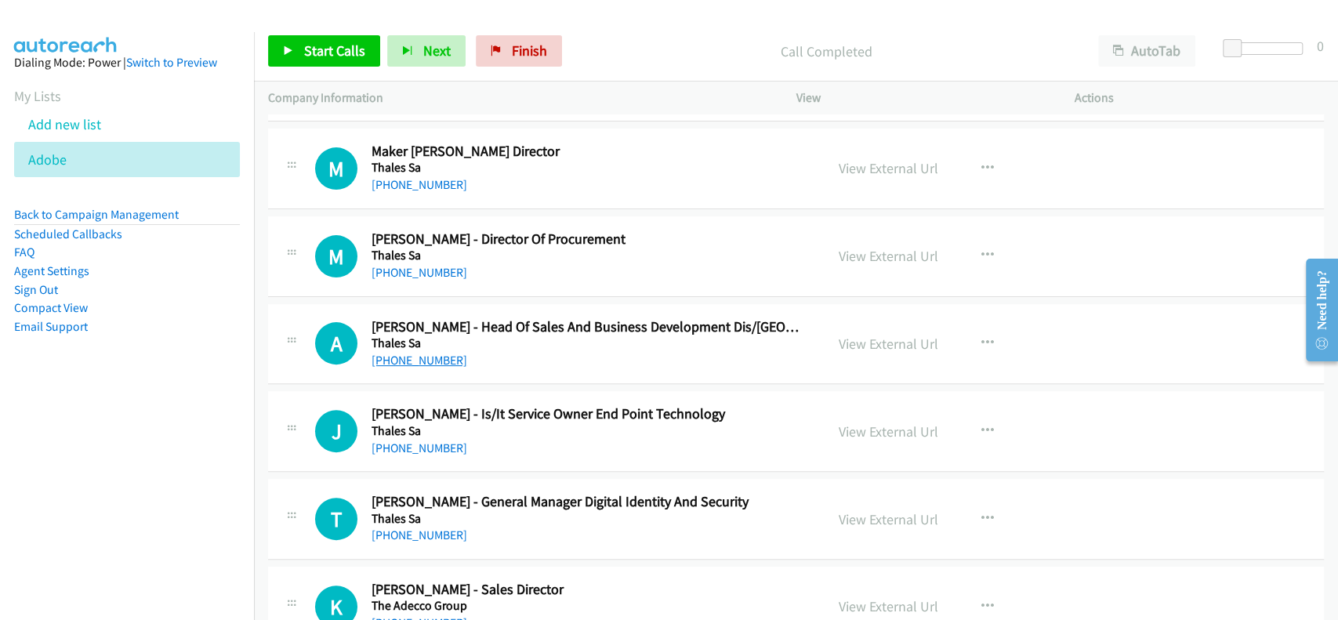
click at [415, 356] on link "[PHONE_NUMBER]" at bounding box center [419, 360] width 96 height 15
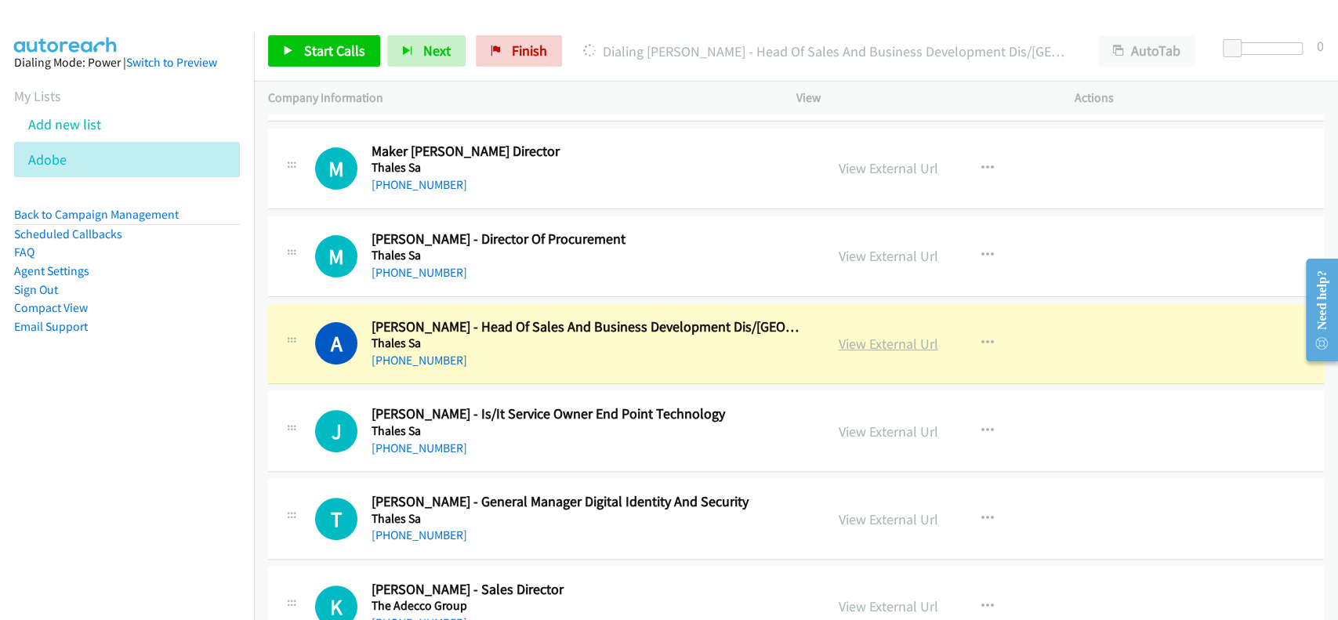
click at [875, 337] on link "View External Url" at bounding box center [889, 344] width 100 height 18
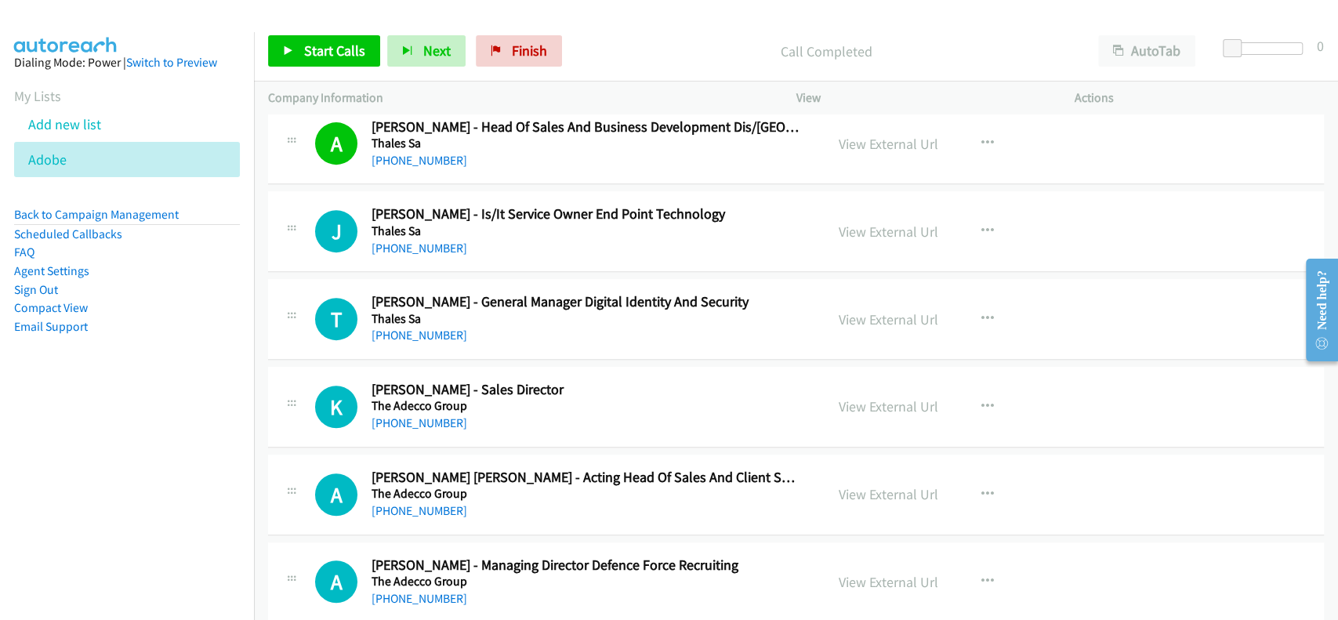
scroll to position [8486, 0]
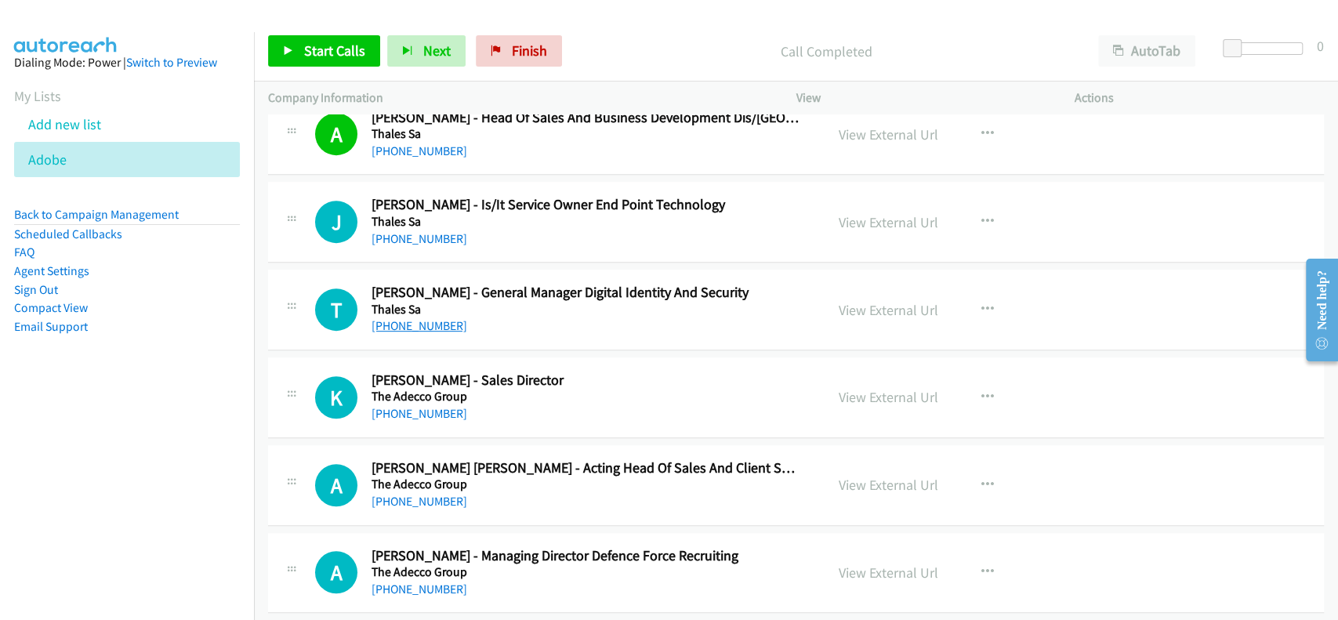
click at [411, 318] on link "[PHONE_NUMBER]" at bounding box center [419, 325] width 96 height 15
click at [888, 301] on link "View External Url" at bounding box center [889, 310] width 100 height 18
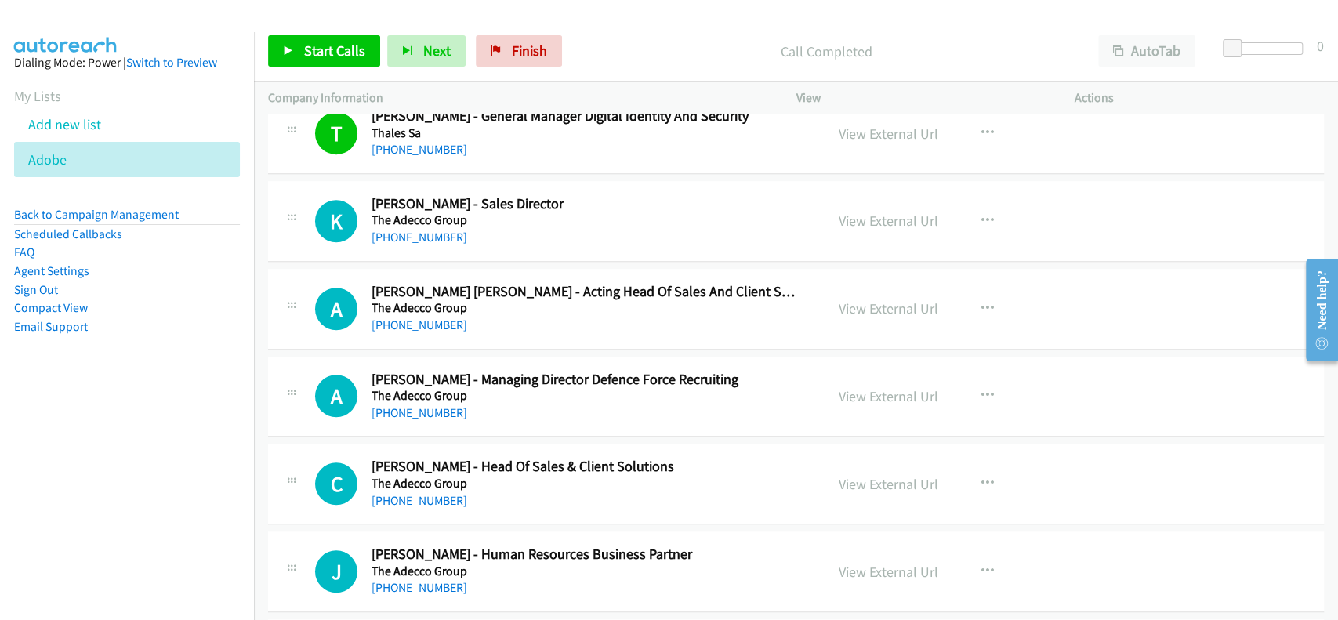
scroll to position [8695, 0]
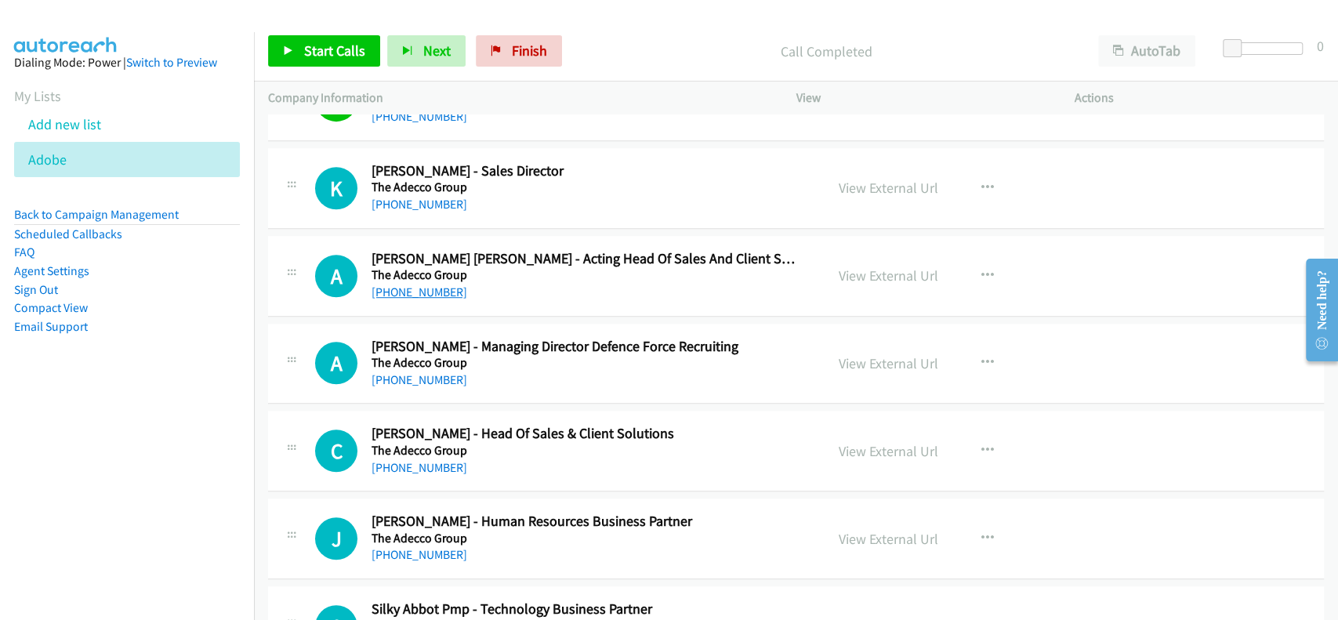
click at [403, 284] on link "[PHONE_NUMBER]" at bounding box center [419, 291] width 96 height 15
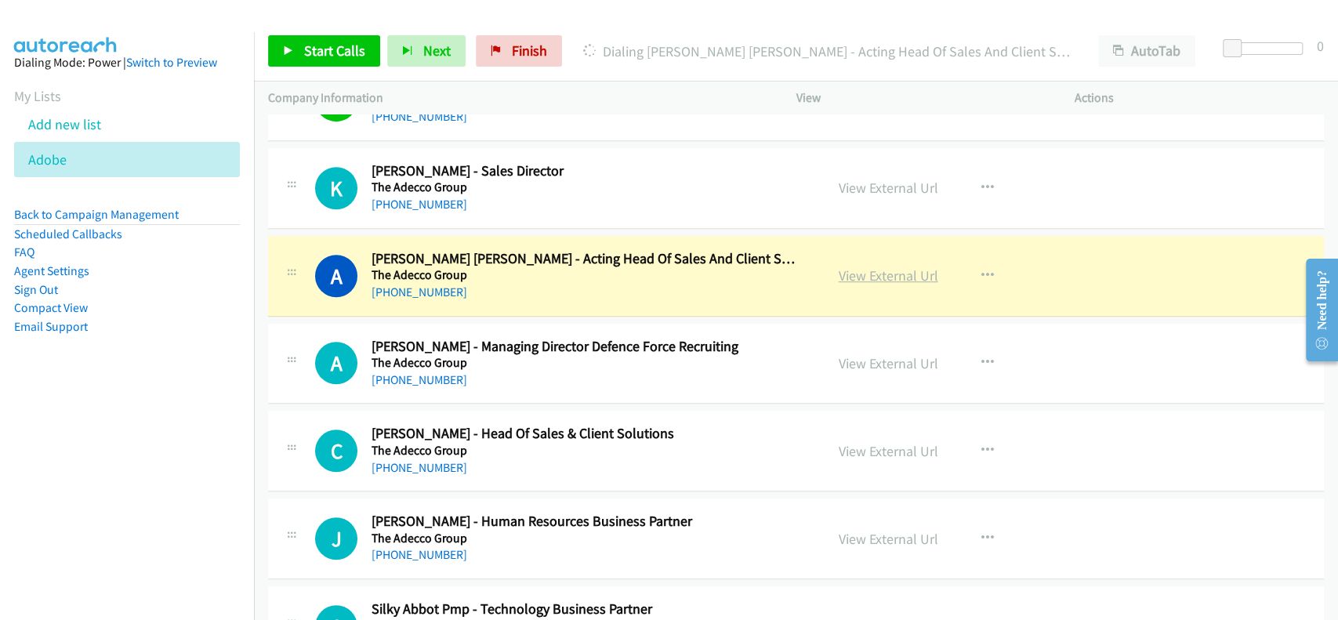
click at [885, 266] on link "View External Url" at bounding box center [889, 275] width 100 height 18
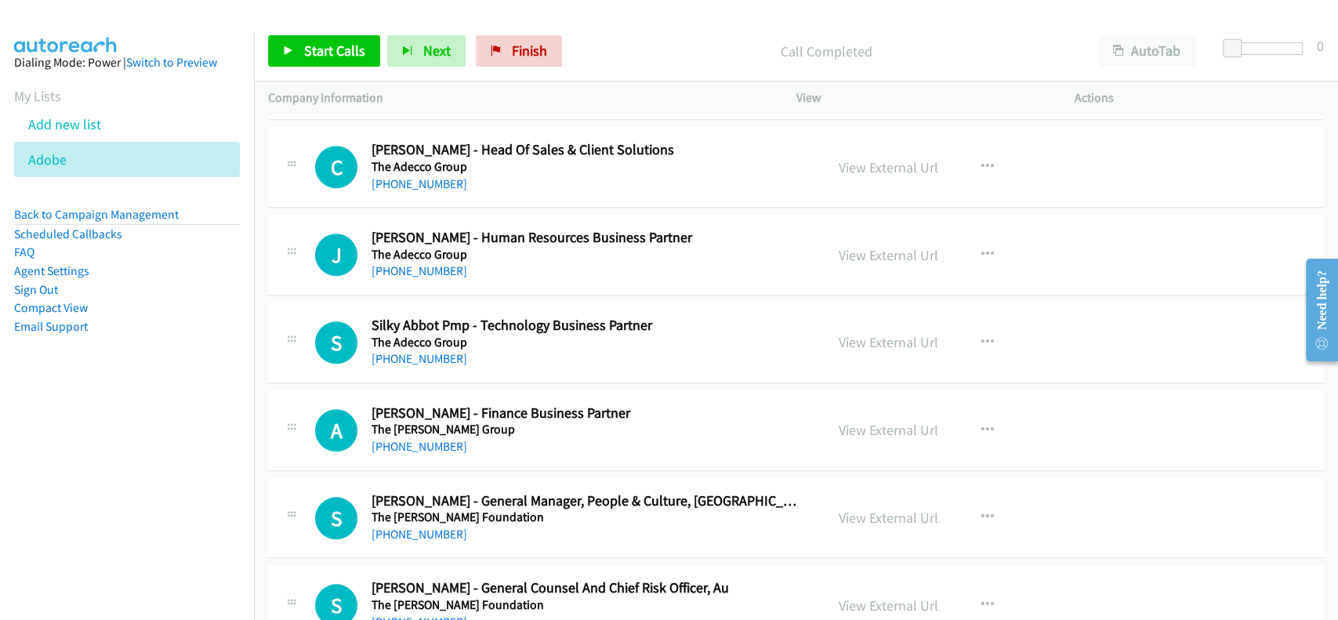
scroll to position [9008, 0]
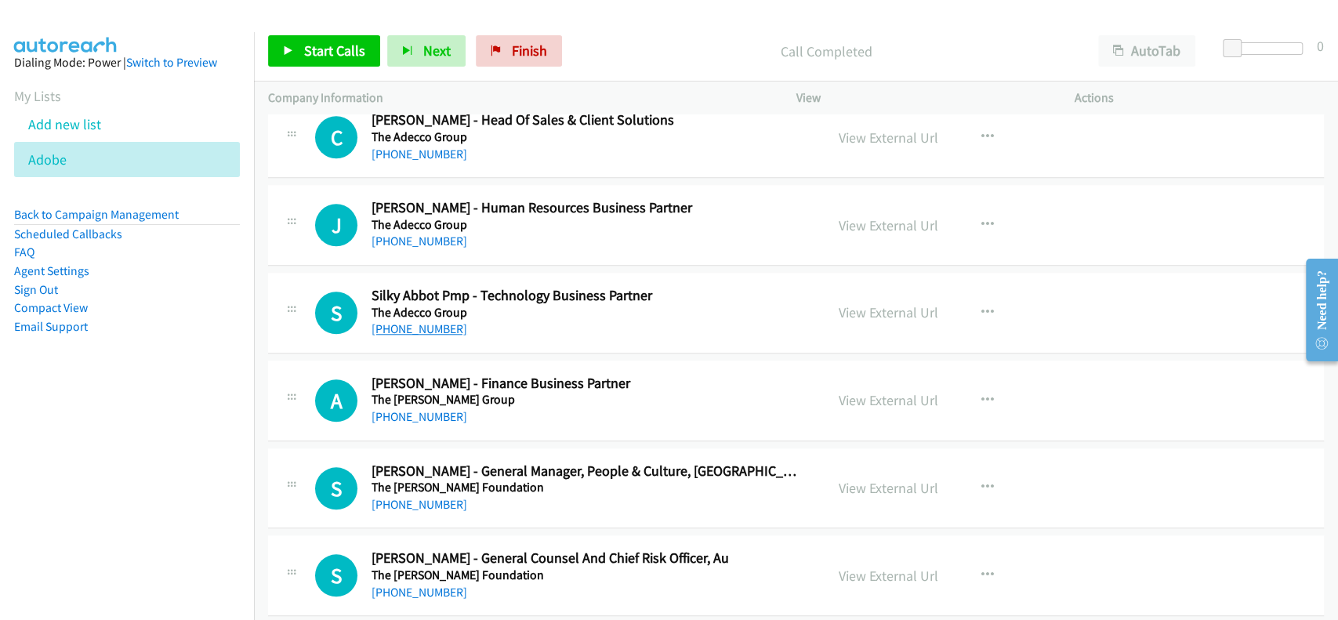
click at [409, 321] on link "[PHONE_NUMBER]" at bounding box center [419, 328] width 96 height 15
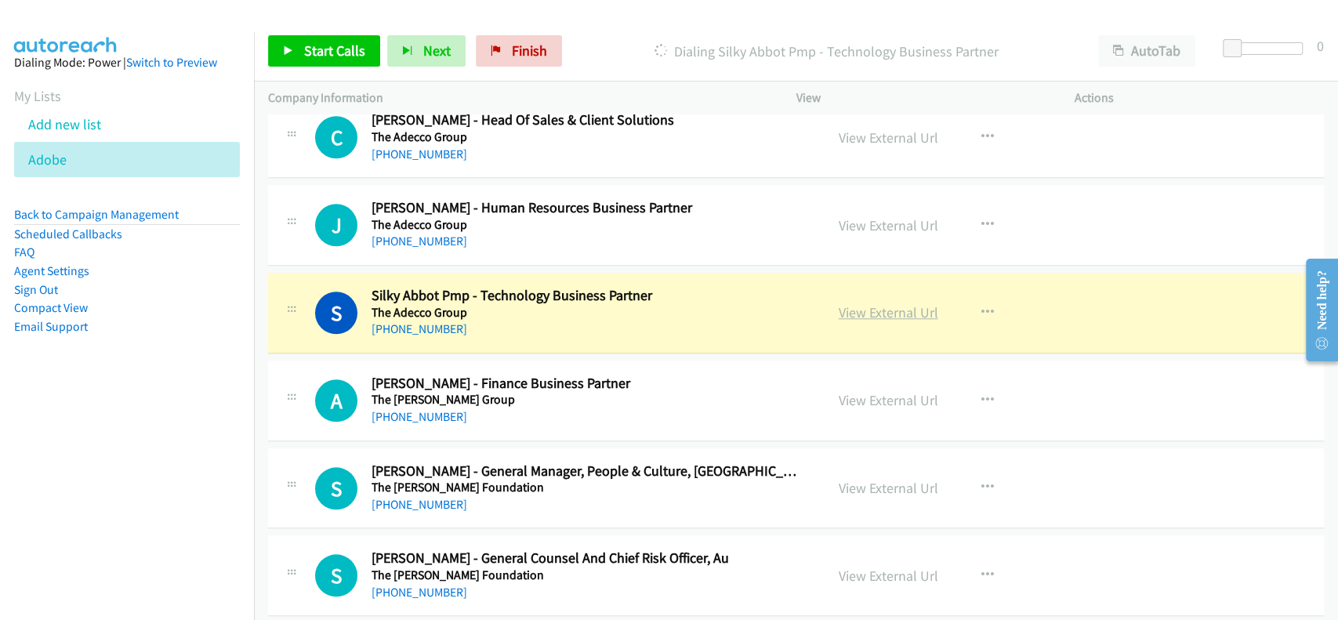
click at [865, 304] on link "View External Url" at bounding box center [889, 312] width 100 height 18
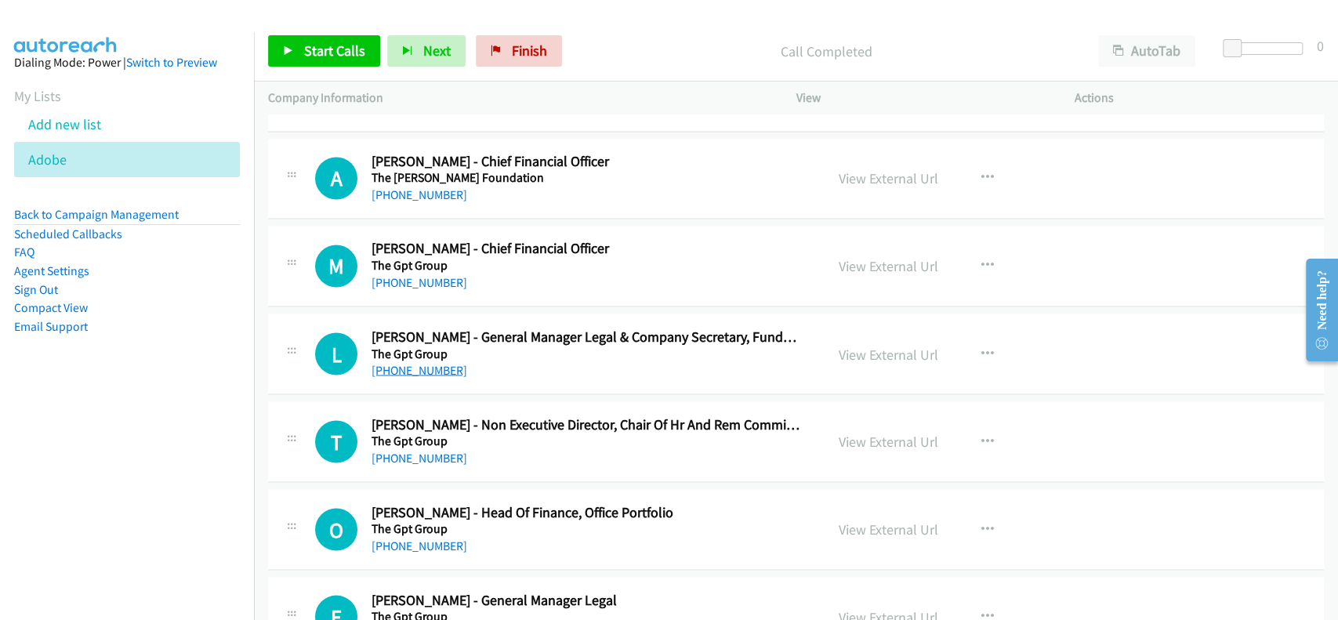
scroll to position [9949, 0]
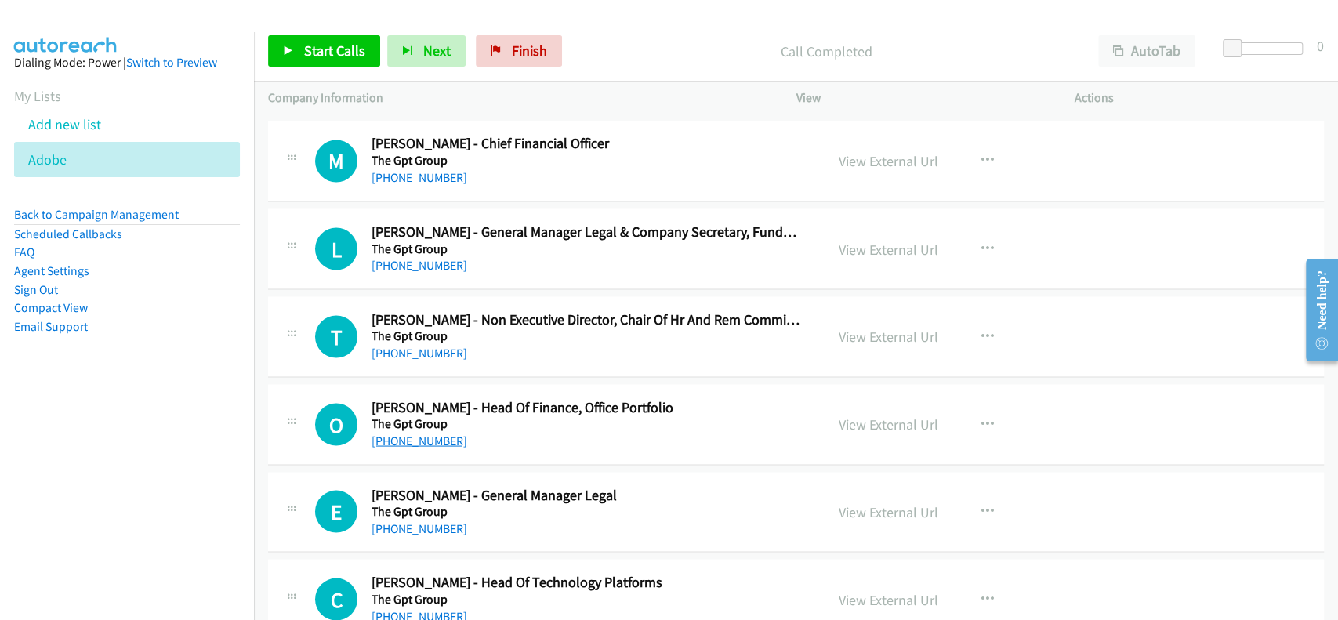
click at [419, 433] on link "[PHONE_NUMBER]" at bounding box center [419, 440] width 96 height 15
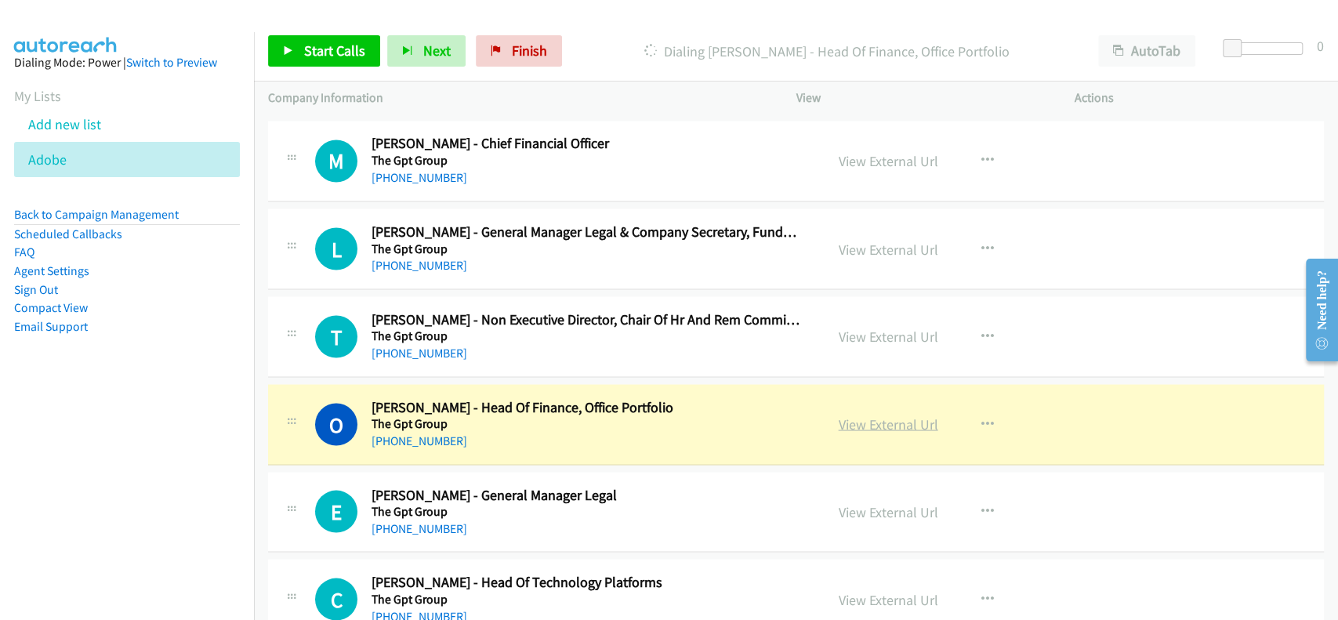
click at [873, 415] on link "View External Url" at bounding box center [889, 424] width 100 height 18
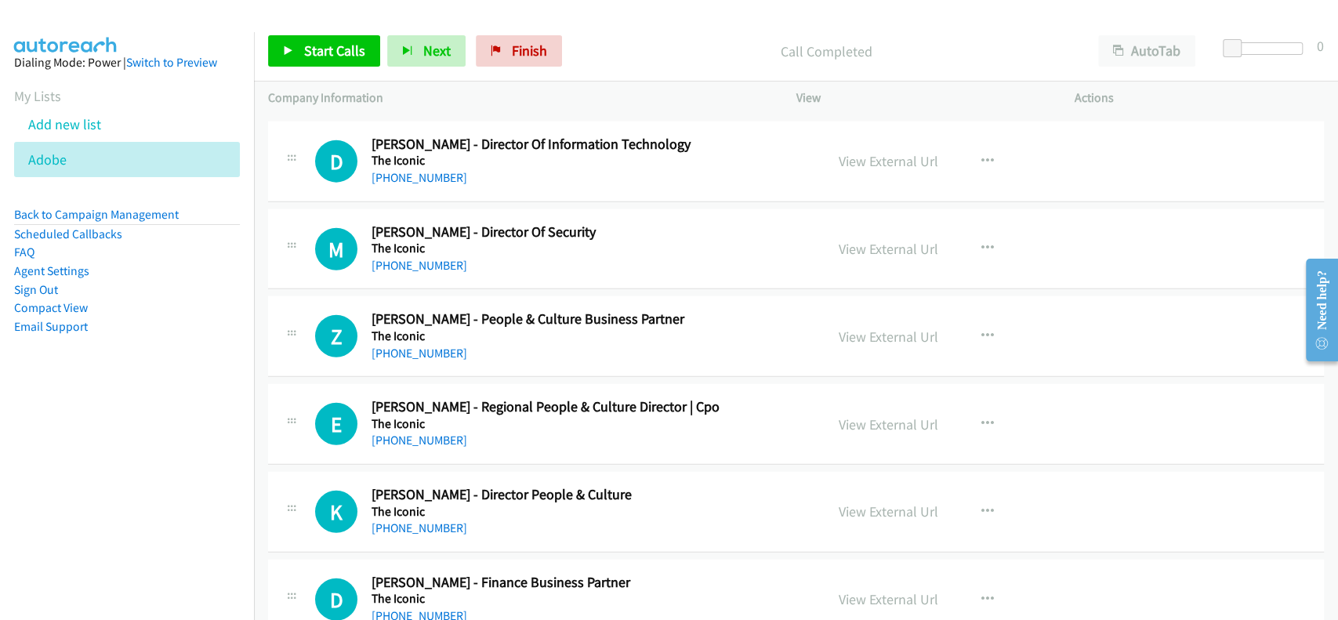
scroll to position [10680, 0]
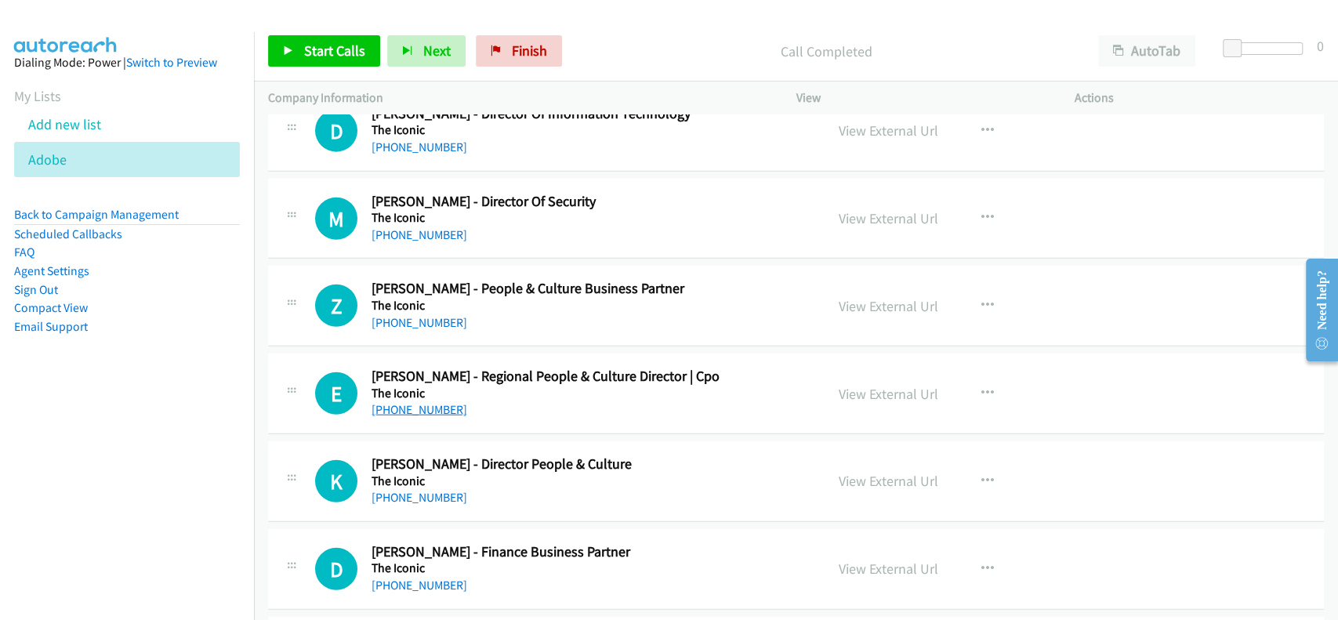
click at [420, 402] on link "[PHONE_NUMBER]" at bounding box center [419, 409] width 96 height 15
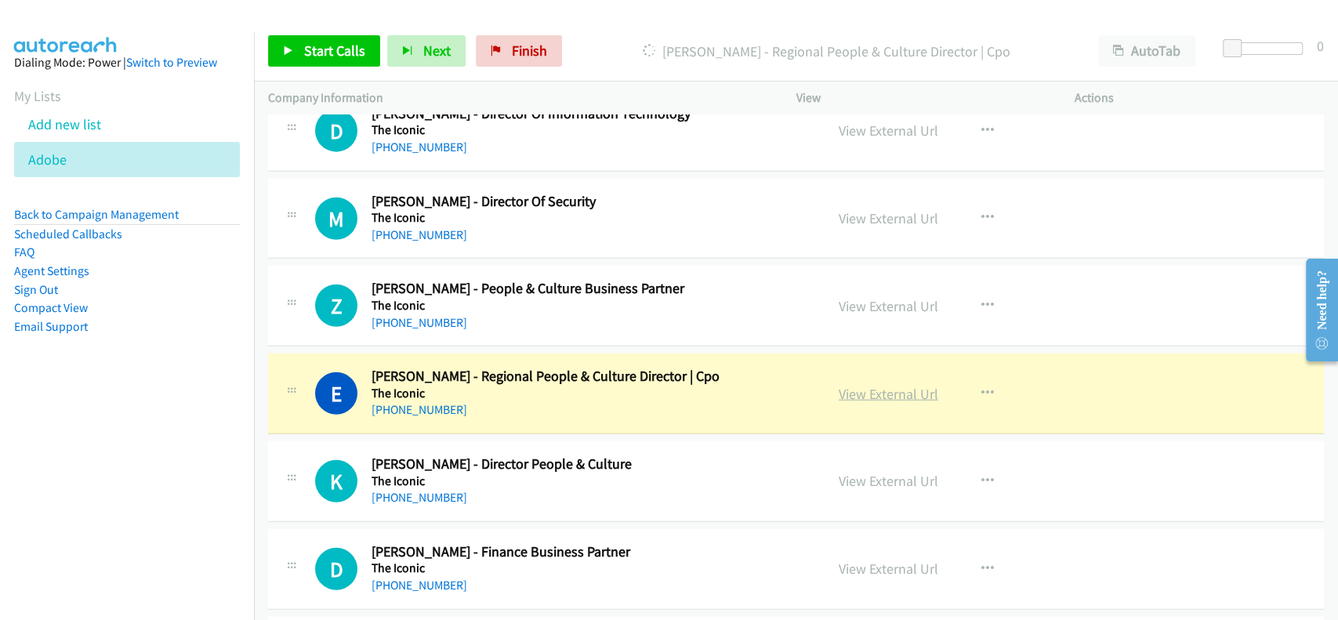
click at [873, 385] on link "View External Url" at bounding box center [889, 394] width 100 height 18
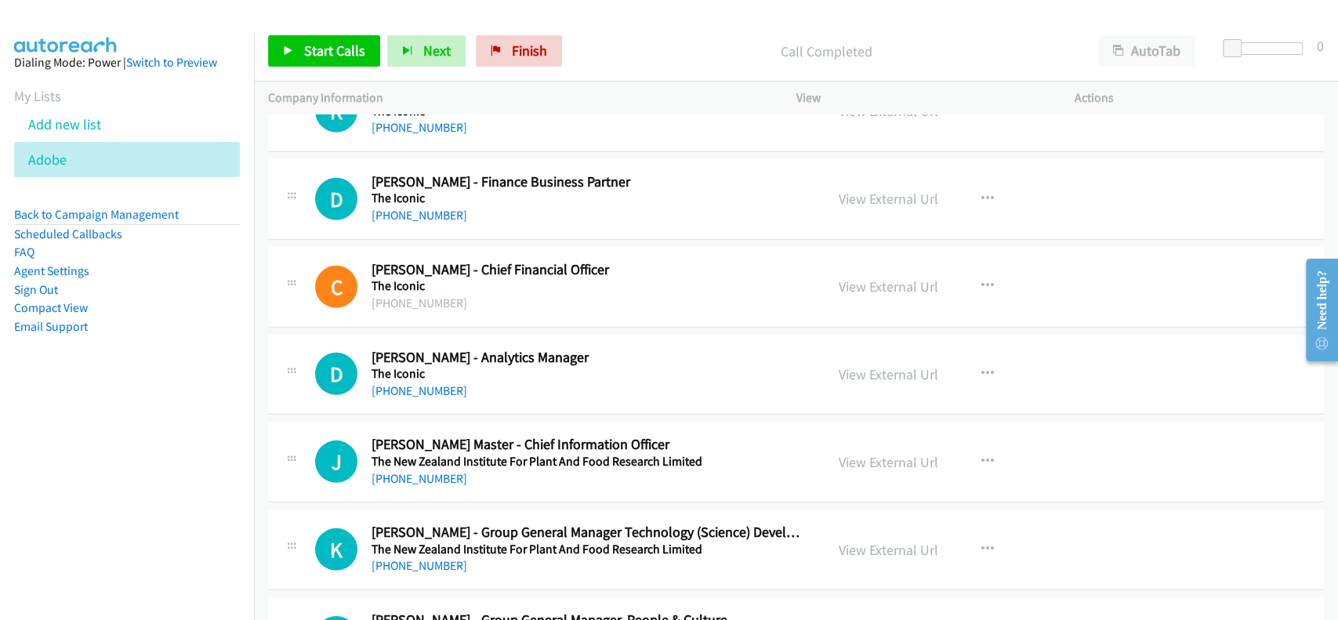
scroll to position [11098, 0]
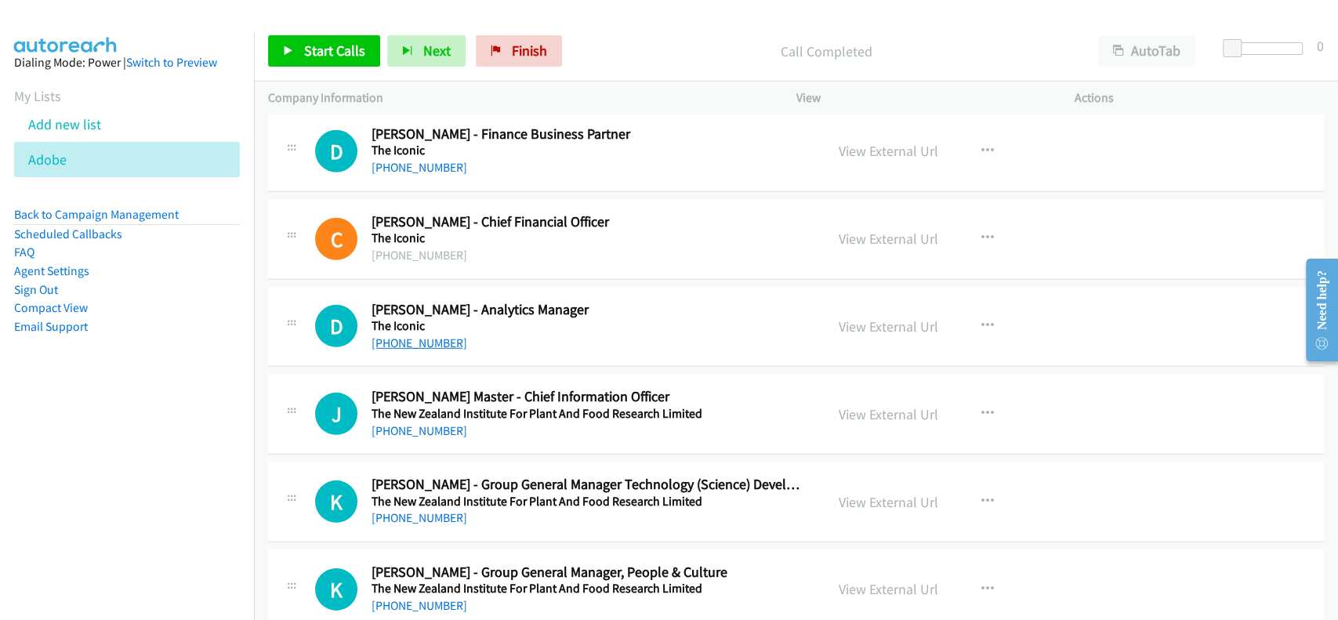
click at [395, 335] on link "[PHONE_NUMBER]" at bounding box center [419, 342] width 96 height 15
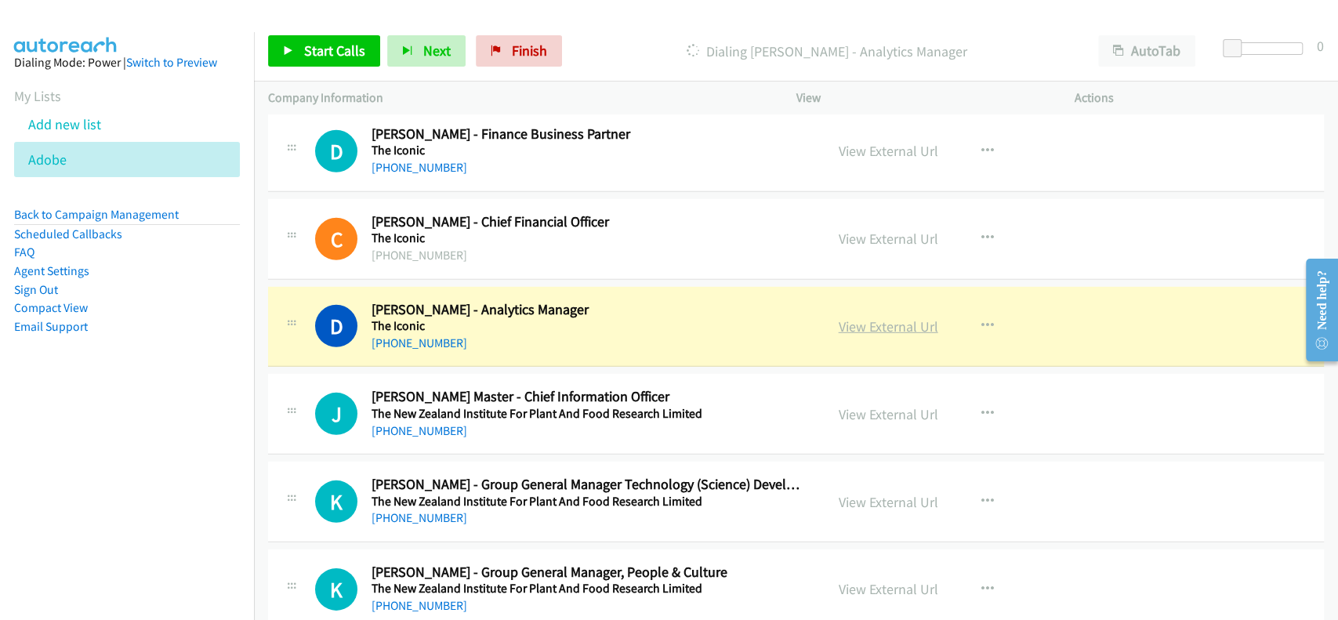
click at [890, 317] on link "View External Url" at bounding box center [889, 326] width 100 height 18
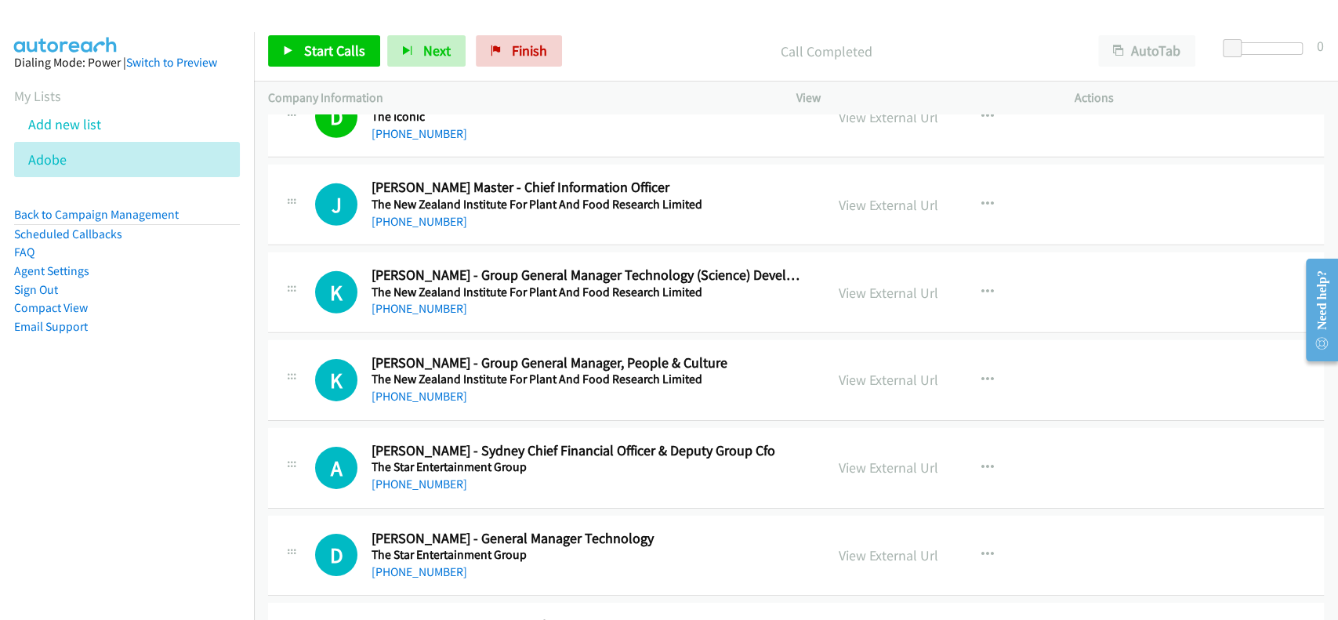
scroll to position [11411, 0]
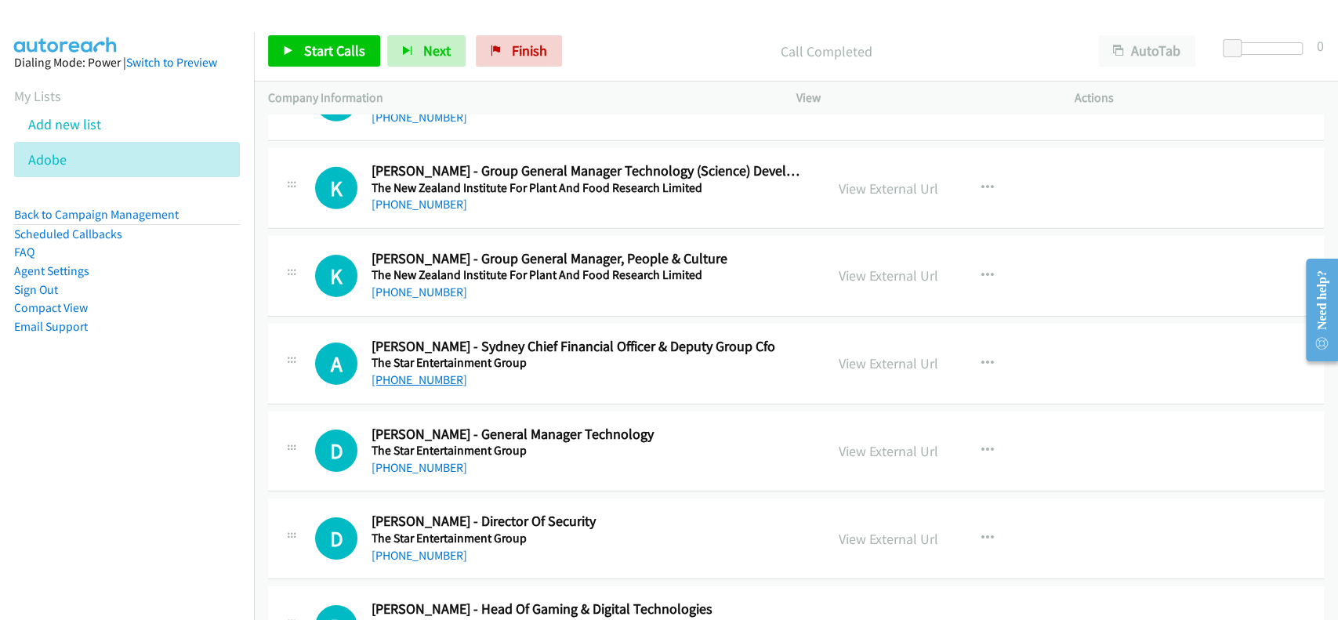
click at [414, 372] on link "[PHONE_NUMBER]" at bounding box center [419, 379] width 96 height 15
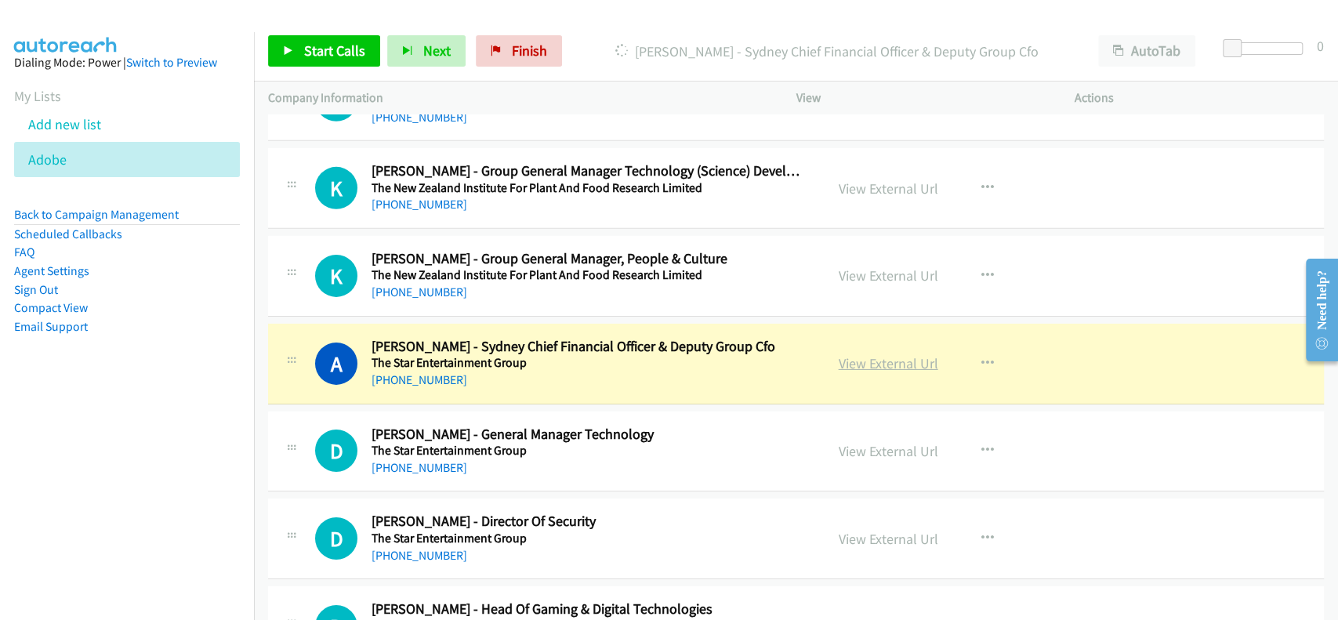
click at [868, 354] on link "View External Url" at bounding box center [889, 363] width 100 height 18
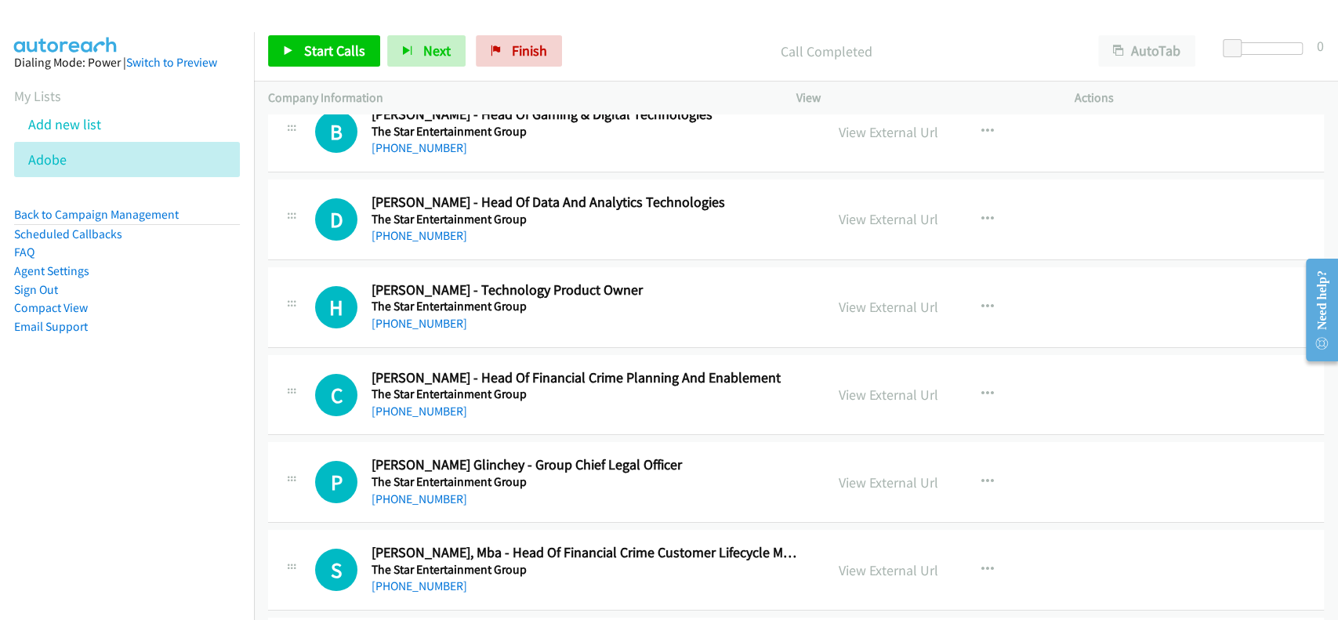
scroll to position [11934, 0]
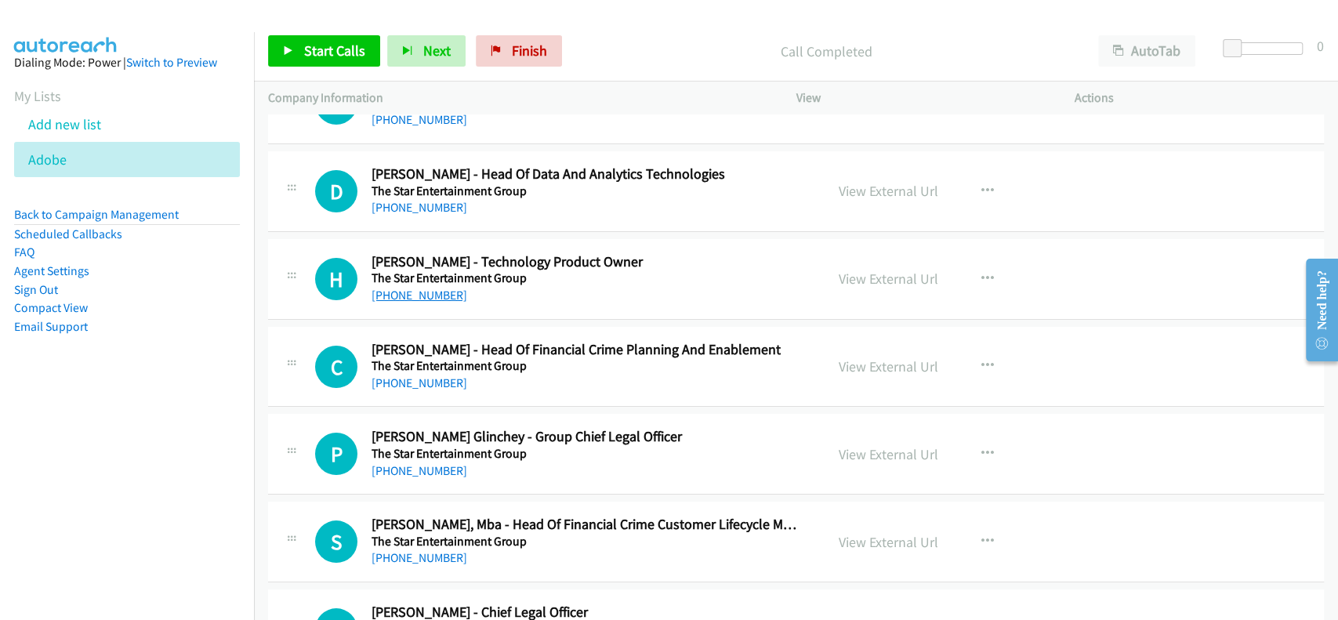
click at [395, 288] on link "[PHONE_NUMBER]" at bounding box center [419, 295] width 96 height 15
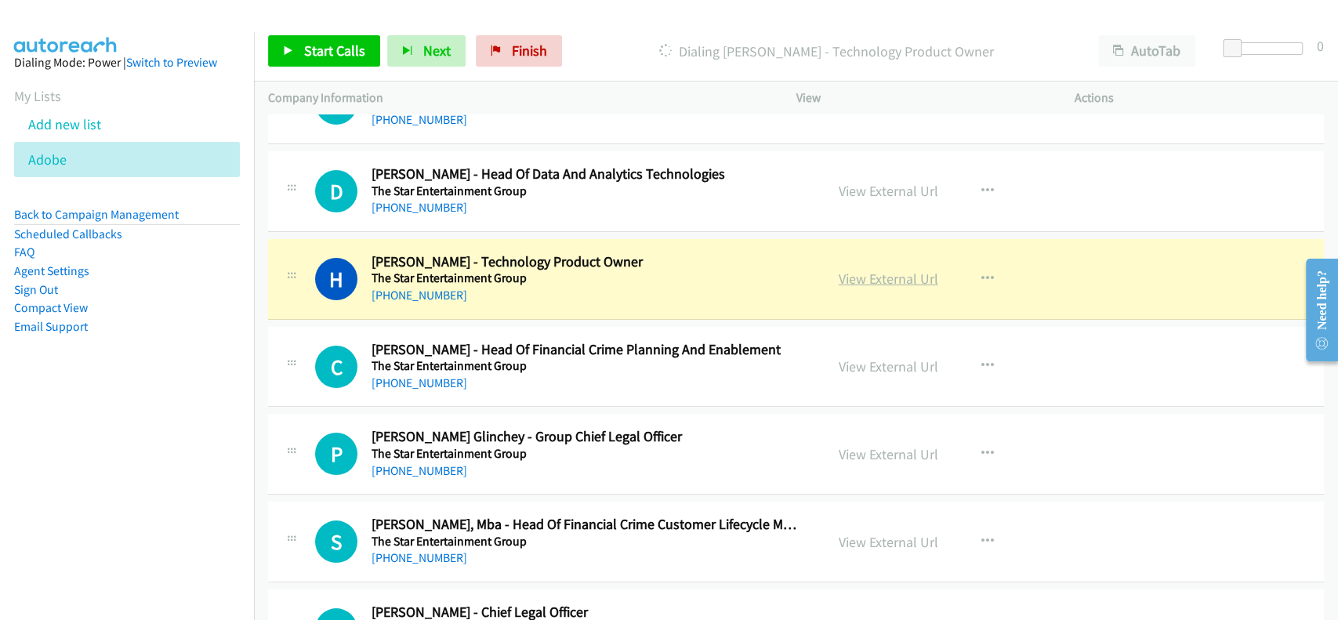
click at [858, 270] on link "View External Url" at bounding box center [889, 279] width 100 height 18
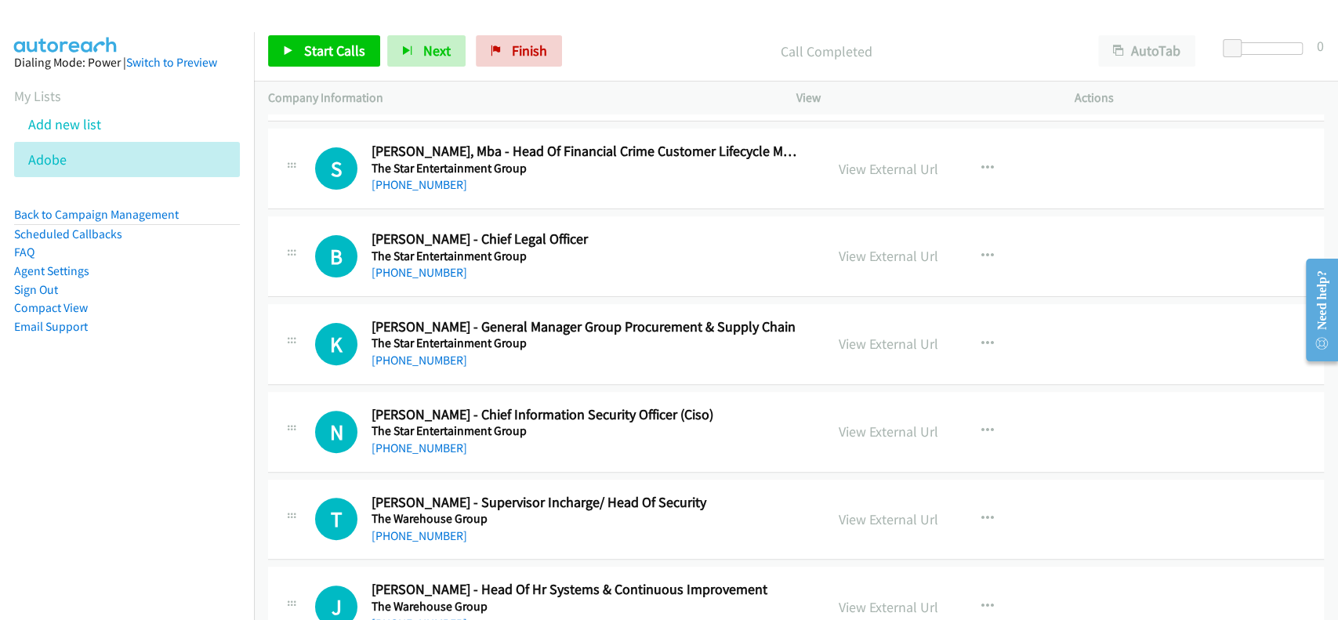
scroll to position [12351, 0]
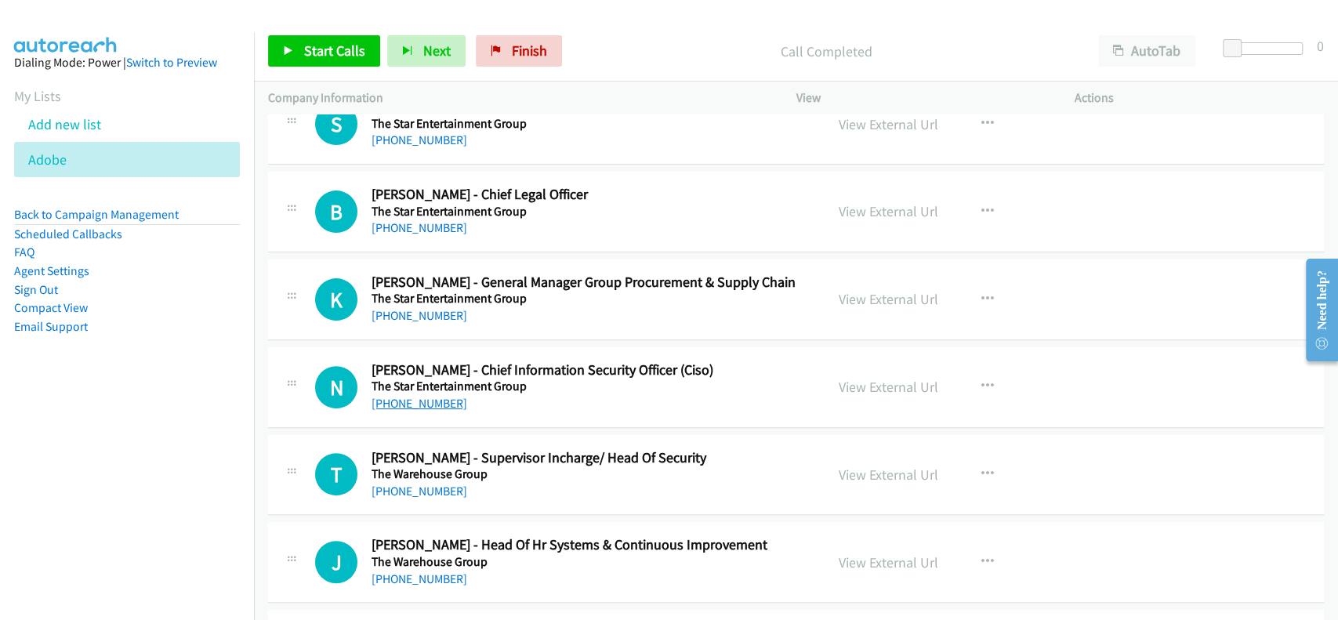
click at [411, 396] on link "[PHONE_NUMBER]" at bounding box center [419, 403] width 96 height 15
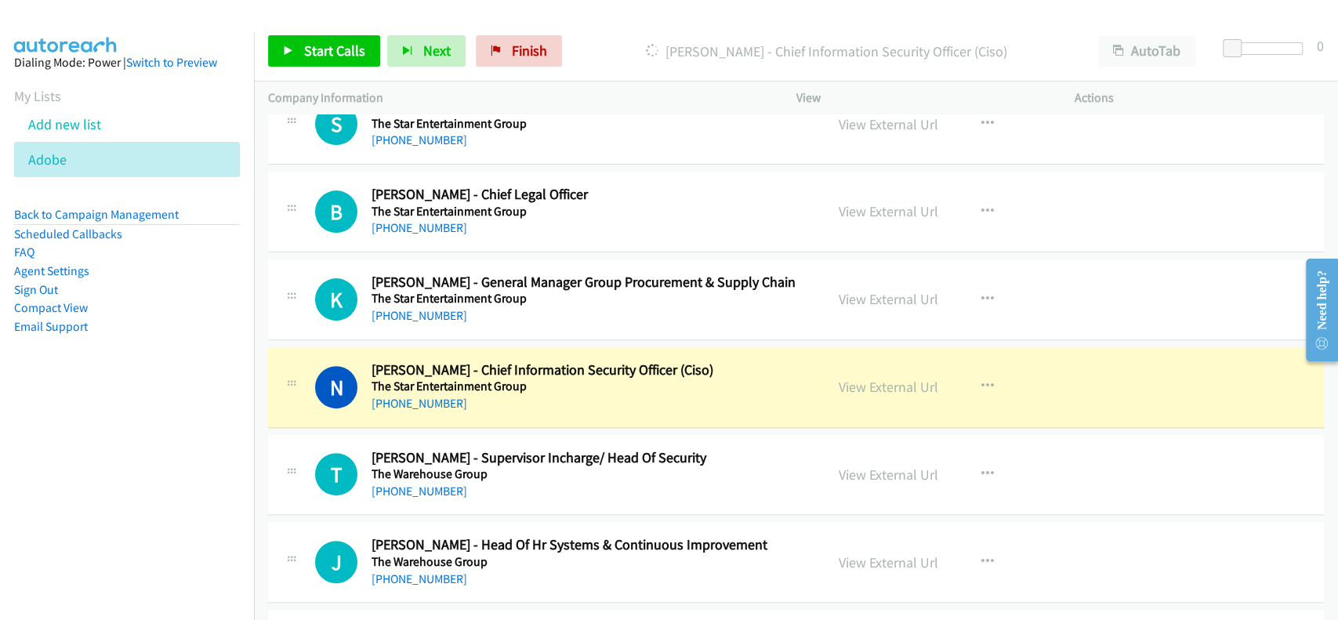
click at [871, 382] on div "View External Url" at bounding box center [889, 386] width 100 height 21
click at [871, 378] on link "View External Url" at bounding box center [889, 387] width 100 height 18
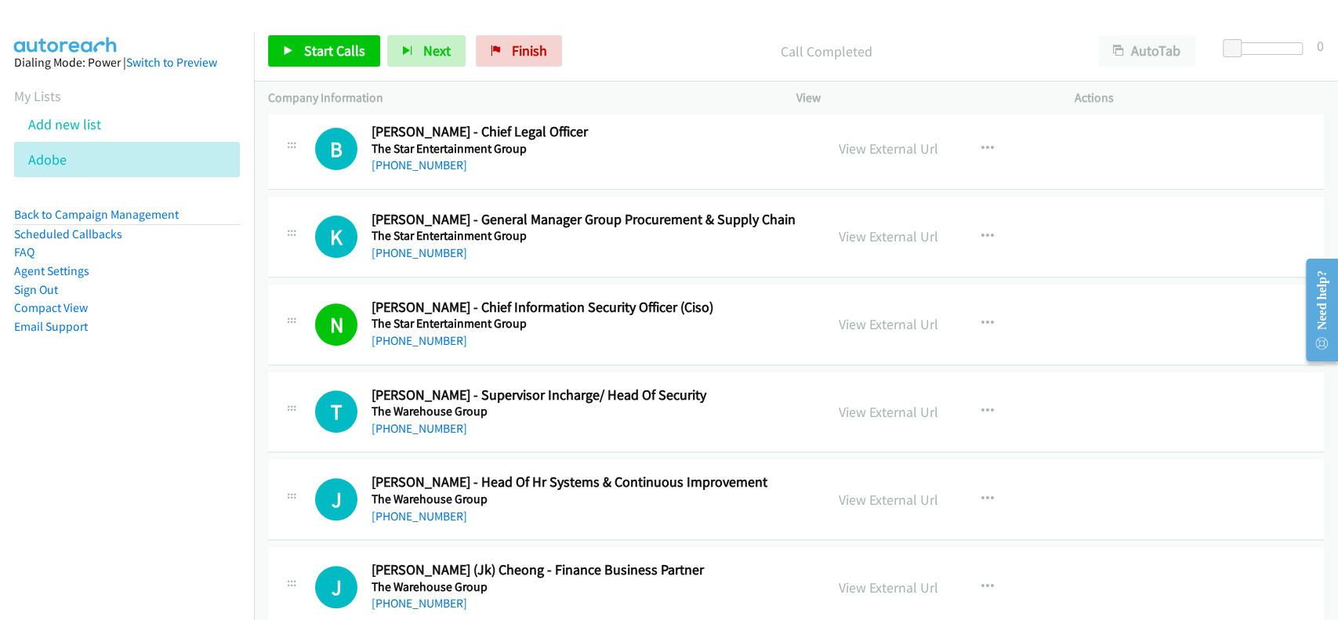
scroll to position [12456, 0]
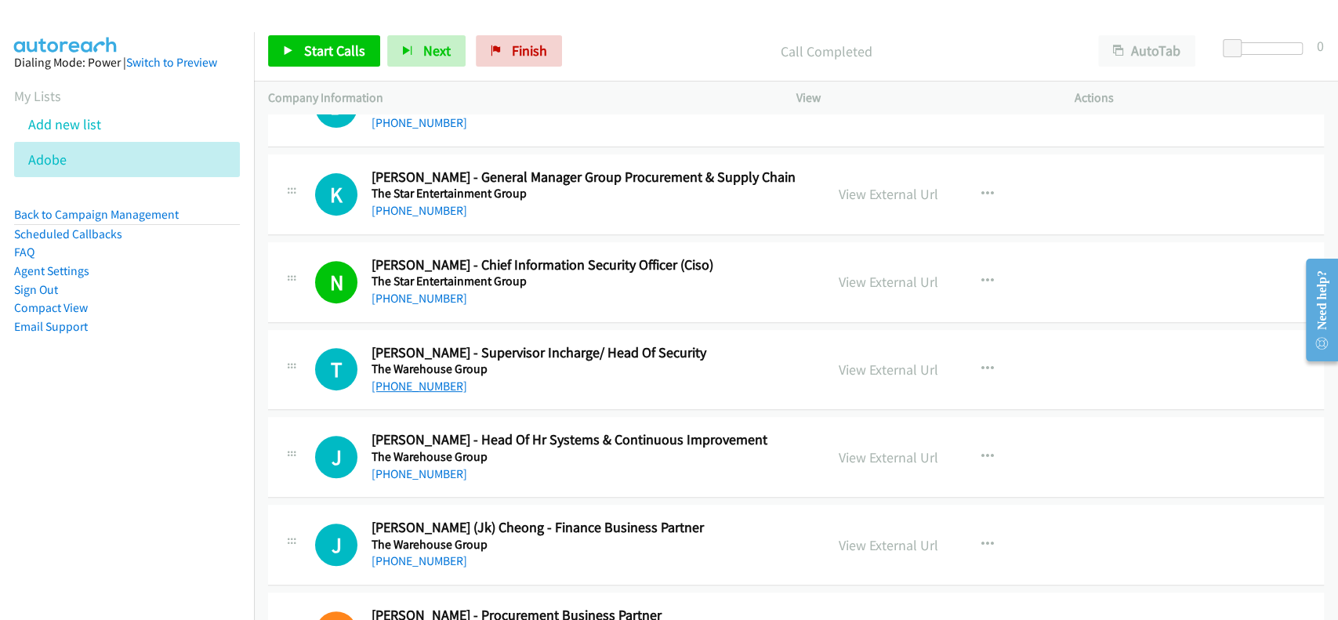
click at [397, 379] on link "[PHONE_NUMBER]" at bounding box center [419, 386] width 96 height 15
click at [858, 360] on link "View External Url" at bounding box center [889, 369] width 100 height 18
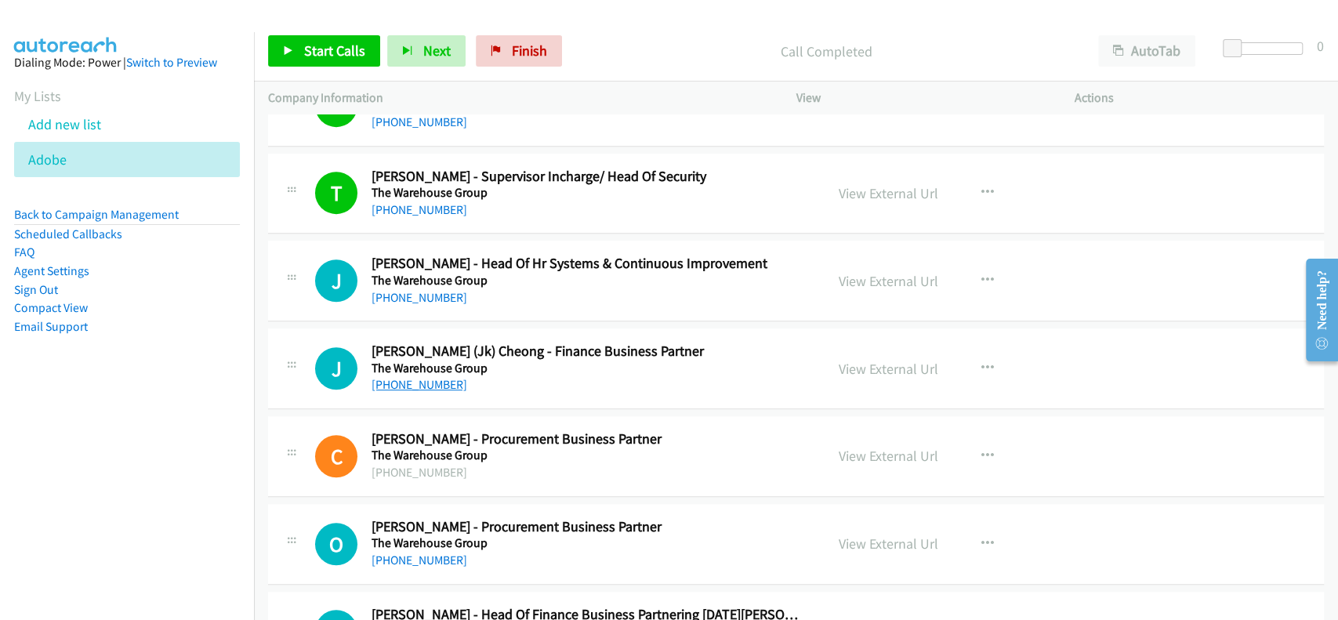
scroll to position [12665, 0]
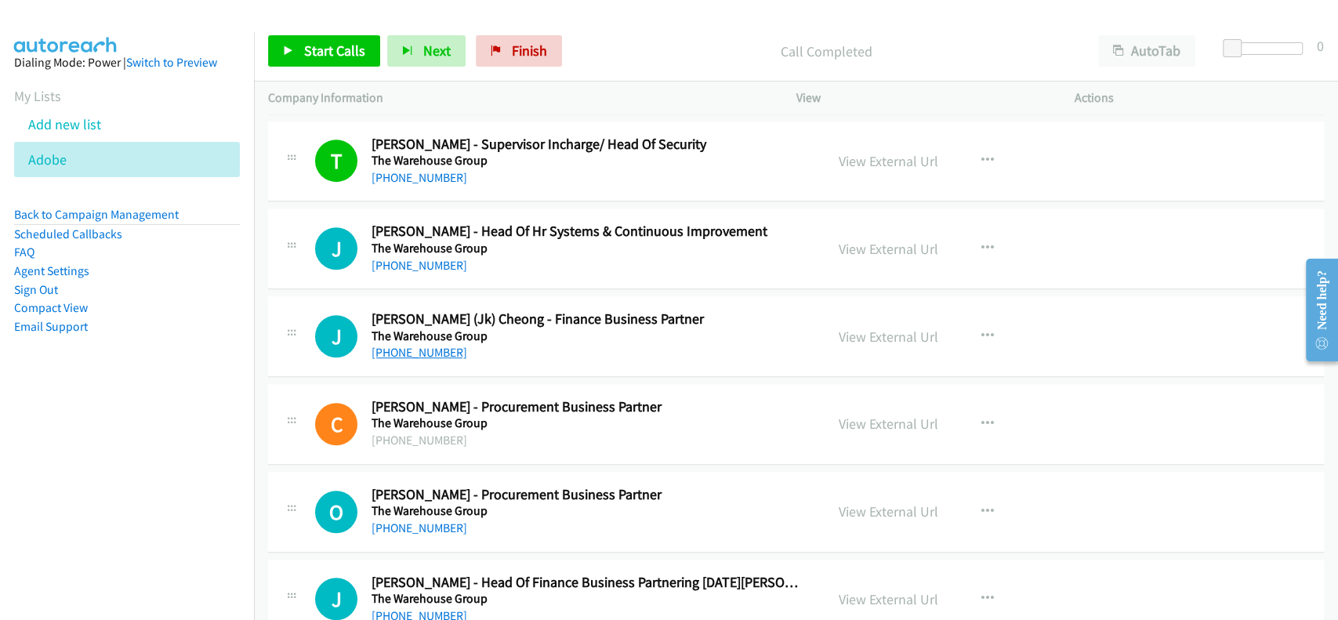
click at [415, 345] on link "[PHONE_NUMBER]" at bounding box center [419, 352] width 96 height 15
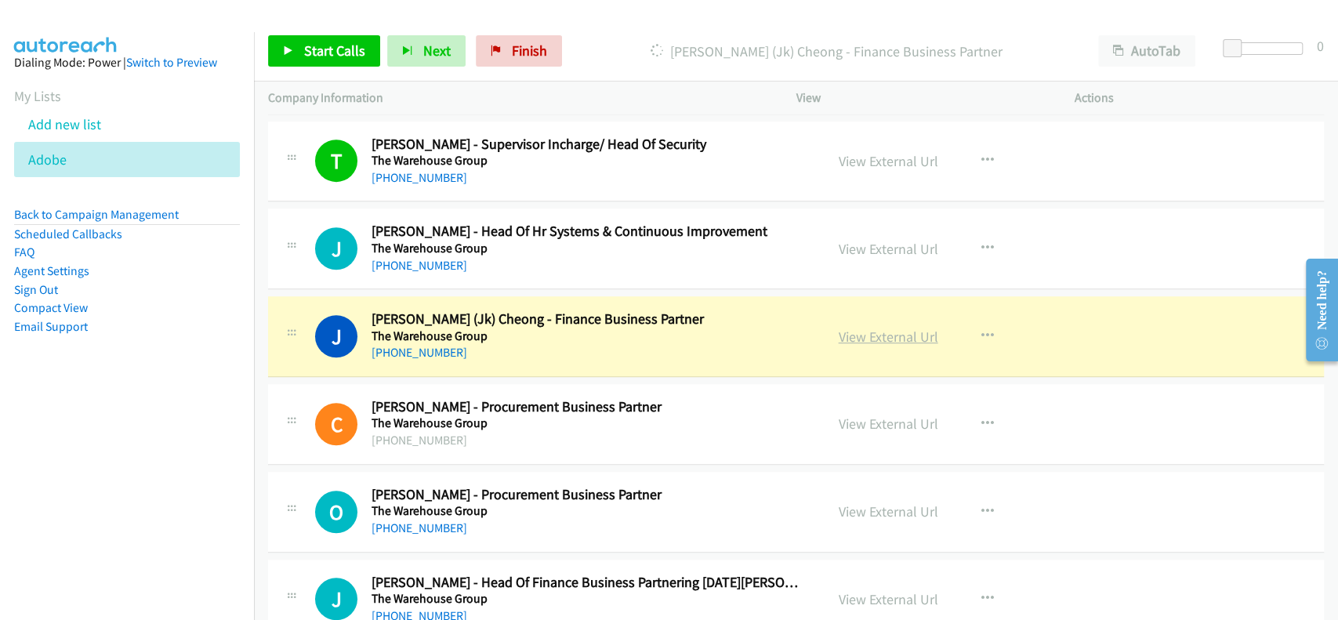
click at [856, 328] on link "View External Url" at bounding box center [889, 337] width 100 height 18
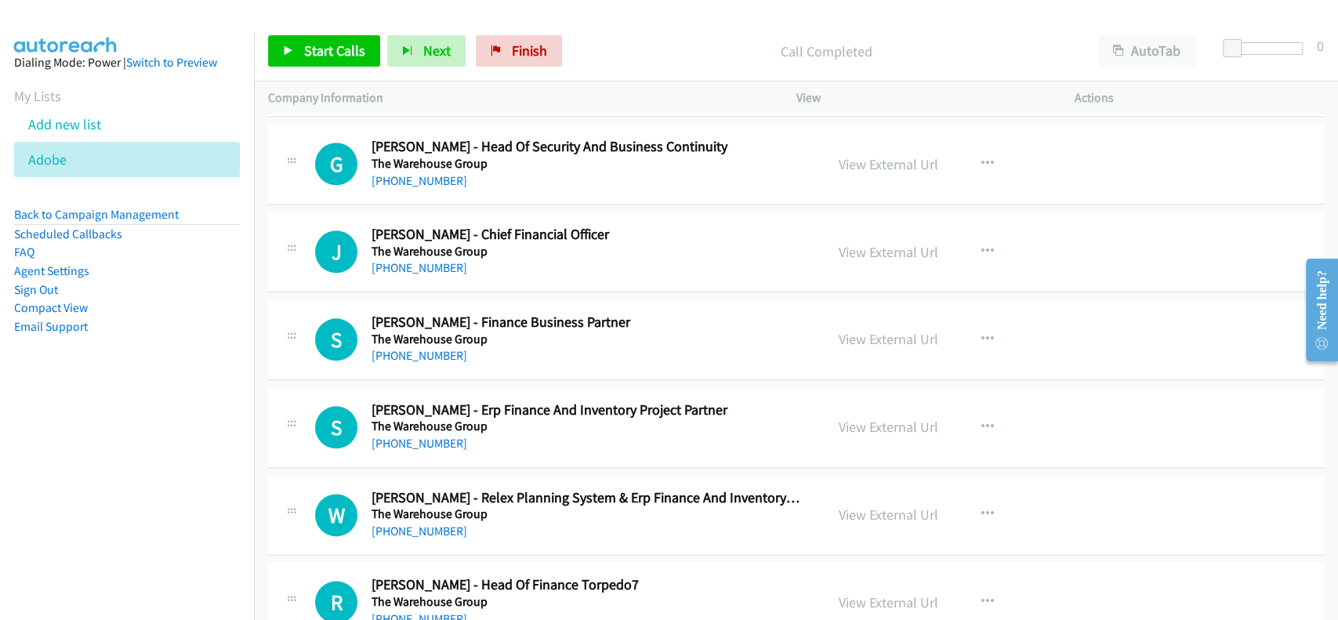
scroll to position [13292, 0]
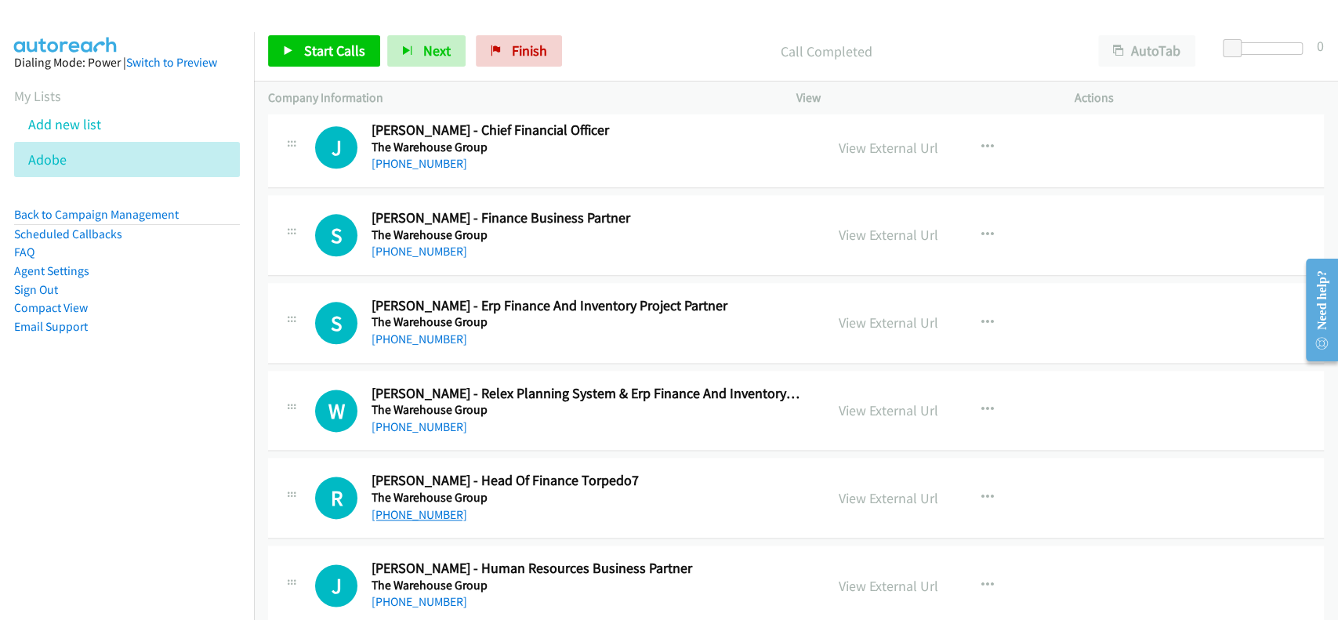
click at [426, 507] on link "[PHONE_NUMBER]" at bounding box center [419, 514] width 96 height 15
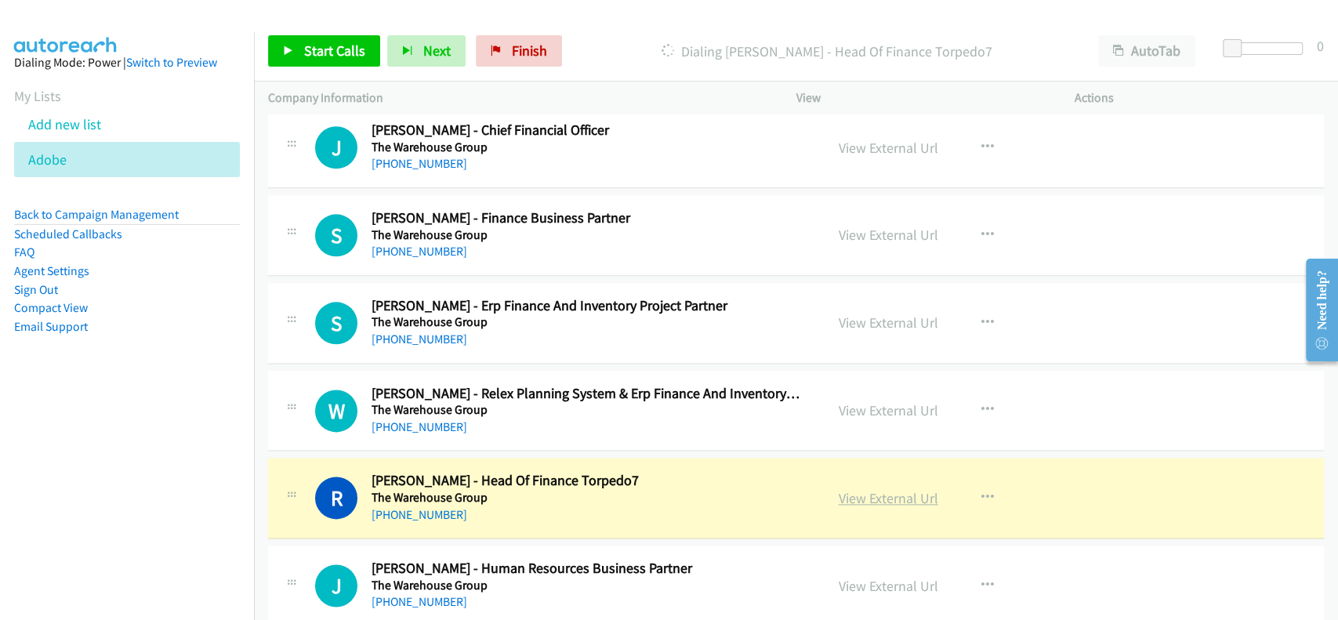
click at [899, 489] on link "View External Url" at bounding box center [889, 498] width 100 height 18
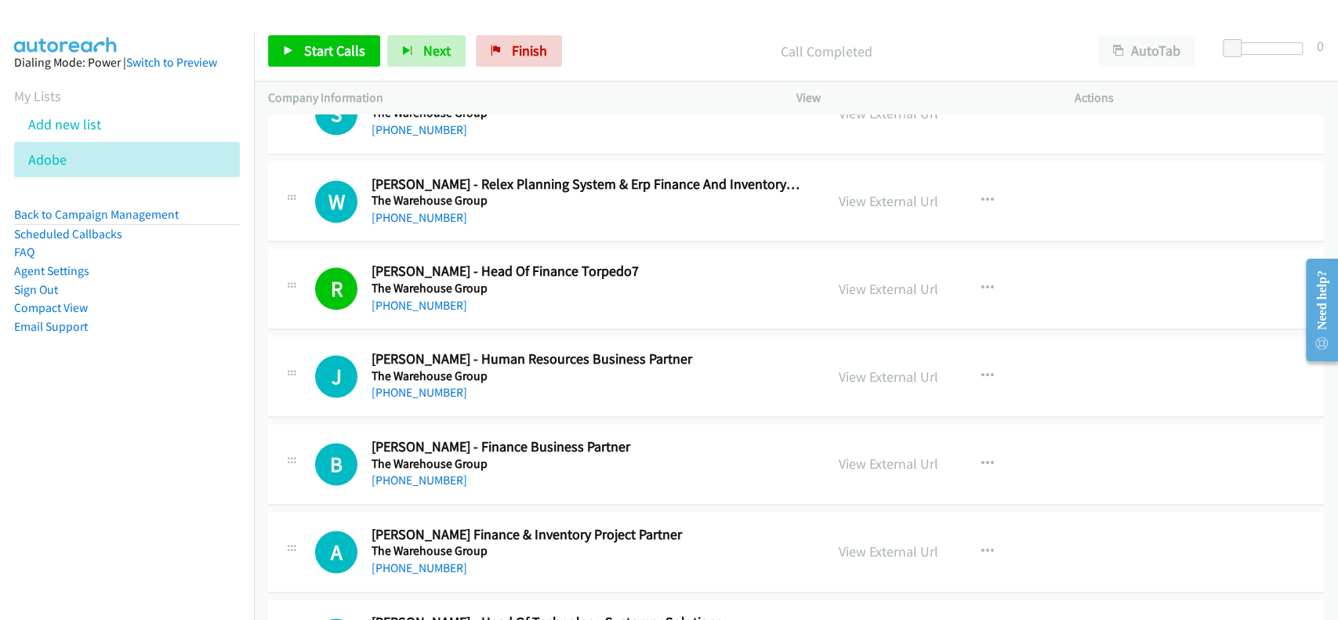
scroll to position [13605, 0]
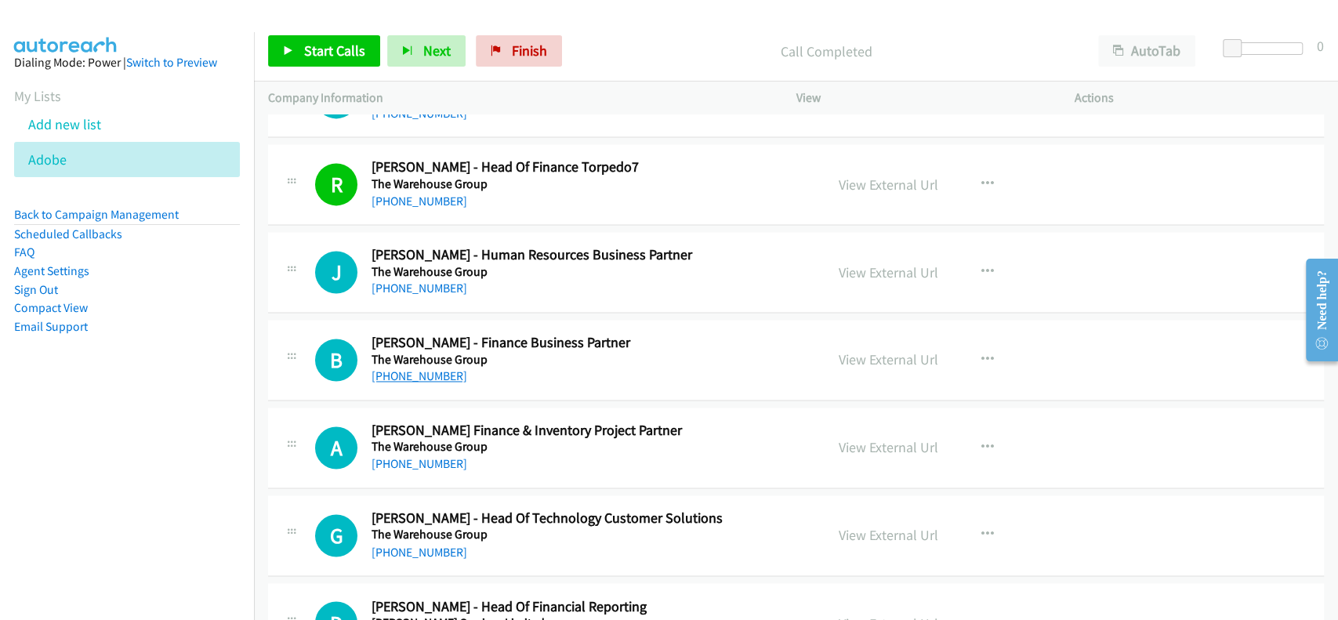
click at [420, 368] on link "[PHONE_NUMBER]" at bounding box center [419, 375] width 96 height 15
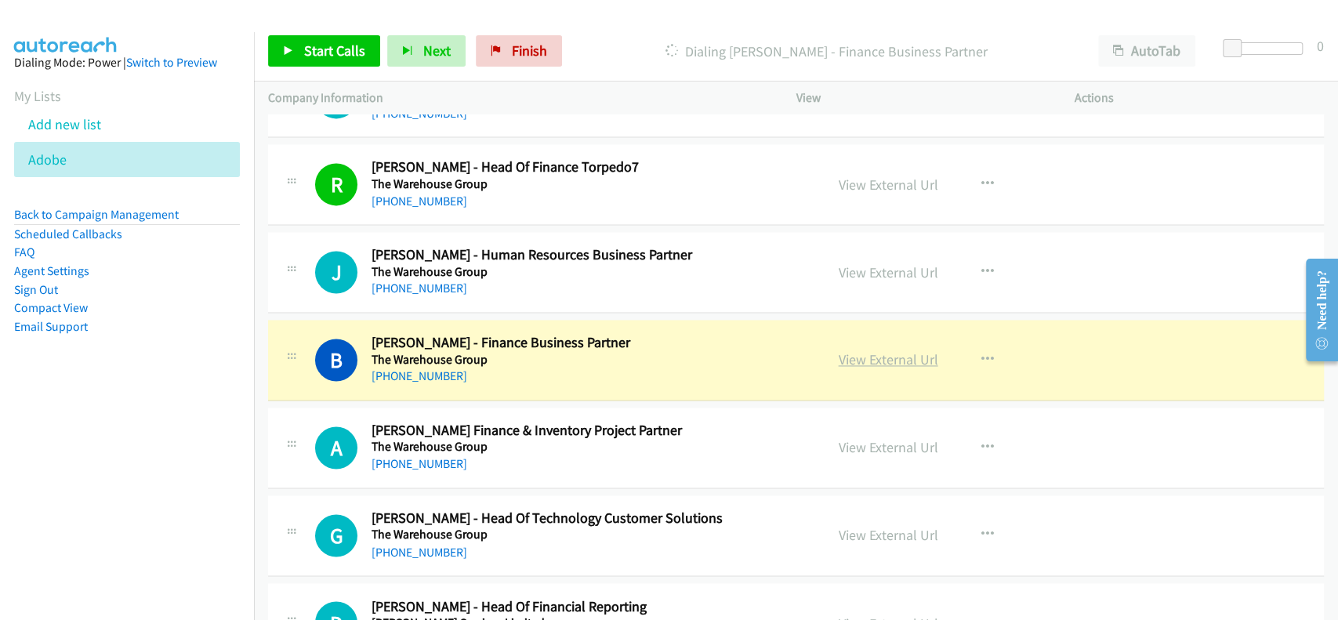
click at [897, 350] on link "View External Url" at bounding box center [889, 359] width 100 height 18
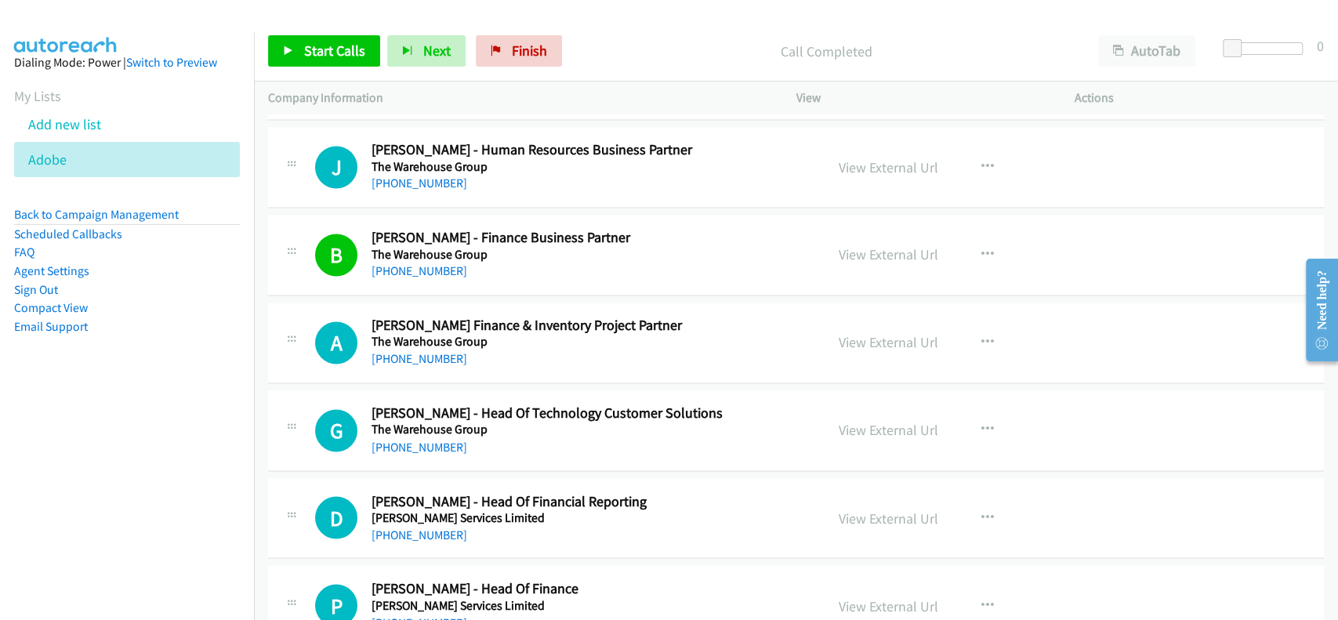
scroll to position [13815, 0]
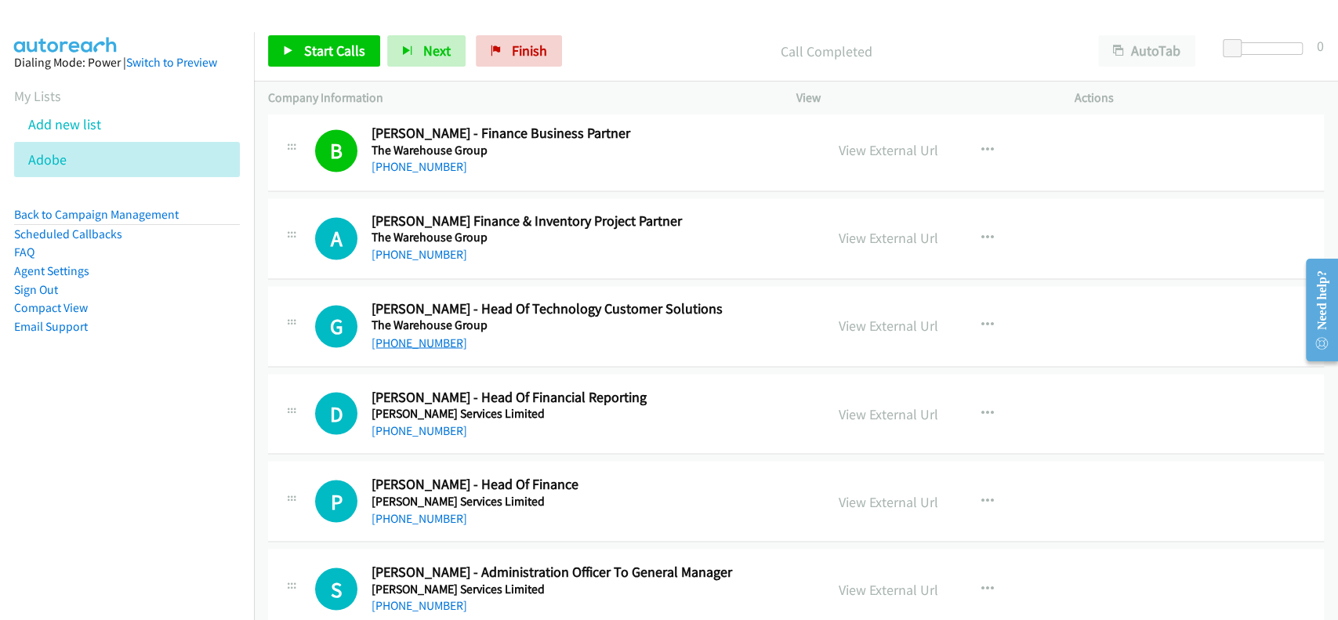
click at [417, 335] on link "[PHONE_NUMBER]" at bounding box center [419, 342] width 96 height 15
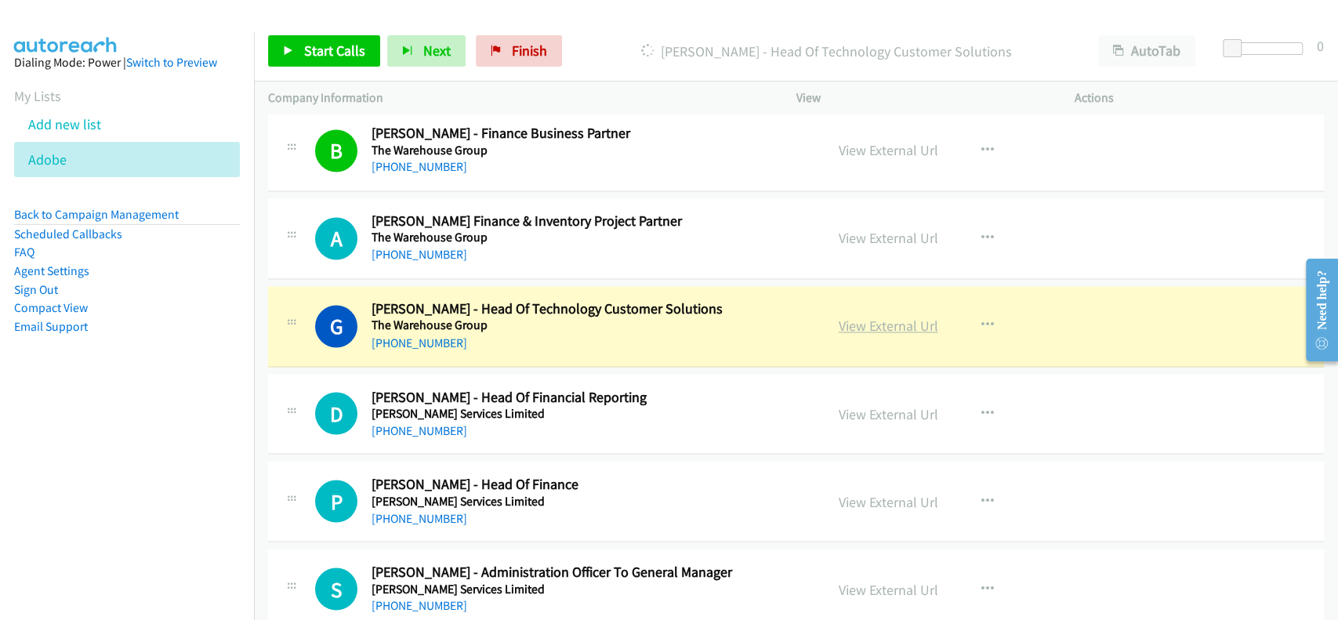
click at [888, 317] on link "View External Url" at bounding box center [889, 326] width 100 height 18
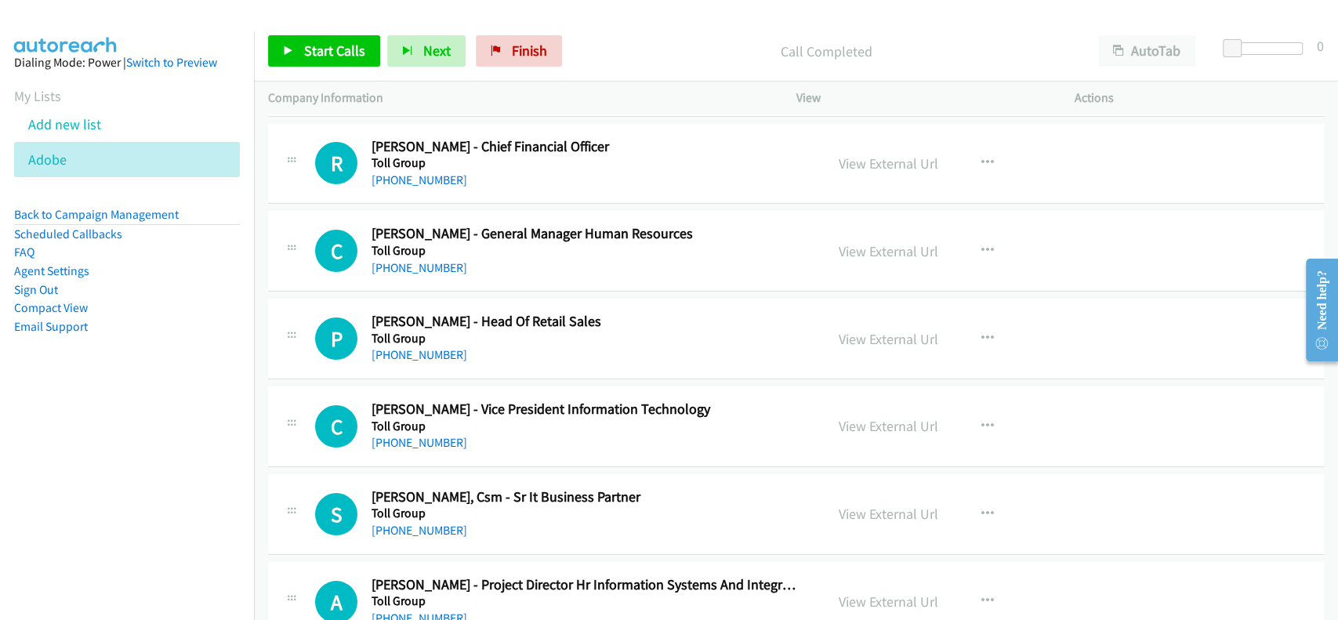
scroll to position [16009, 0]
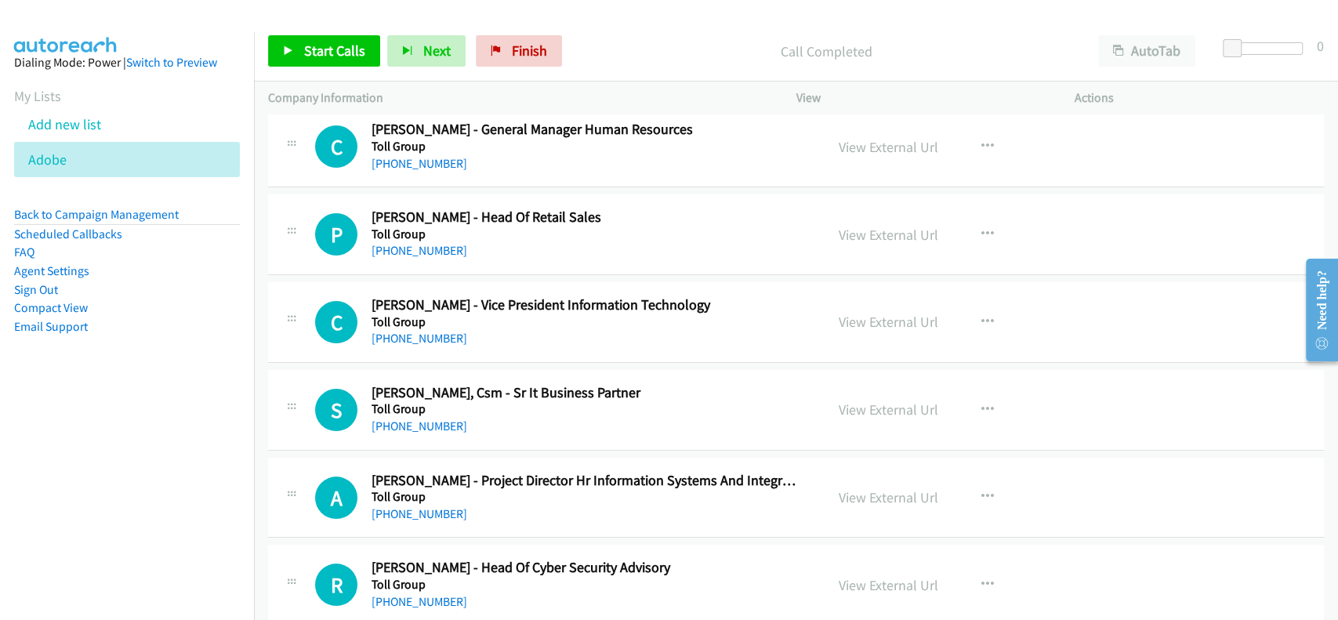
click at [412, 401] on h5 "Toll Group" at bounding box center [586, 409] width 431 height 16
click at [409, 418] on link "[PHONE_NUMBER]" at bounding box center [419, 425] width 96 height 15
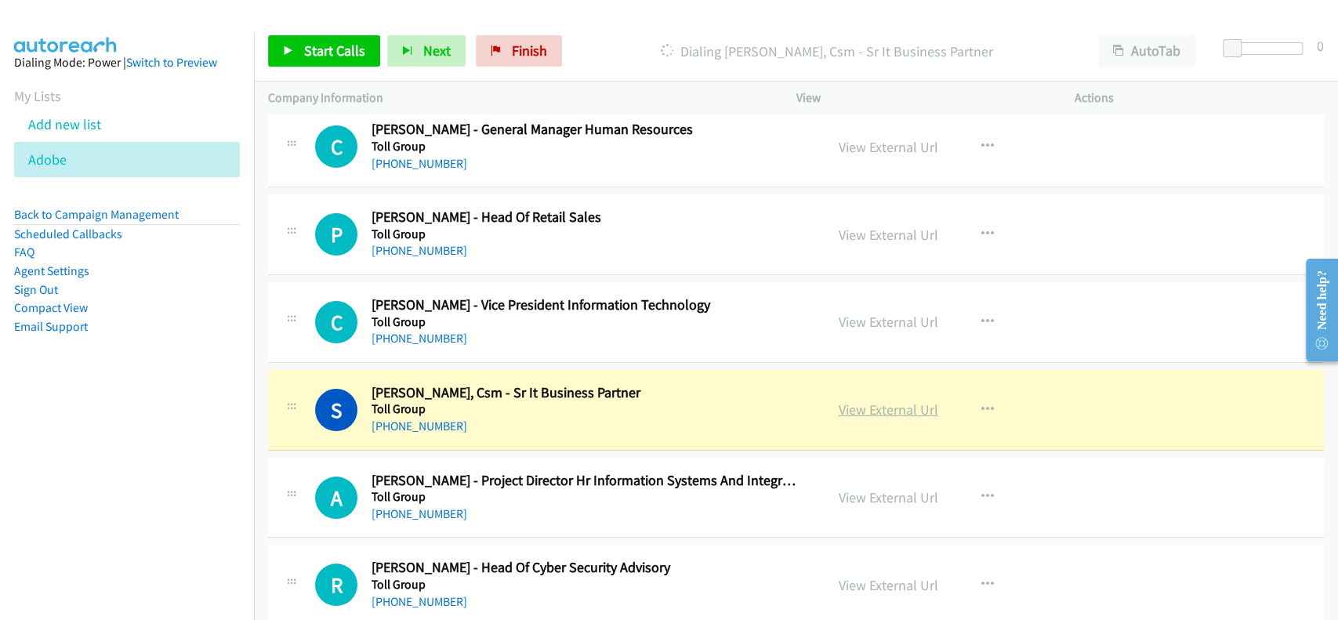
click at [900, 400] on link "View External Url" at bounding box center [889, 409] width 100 height 18
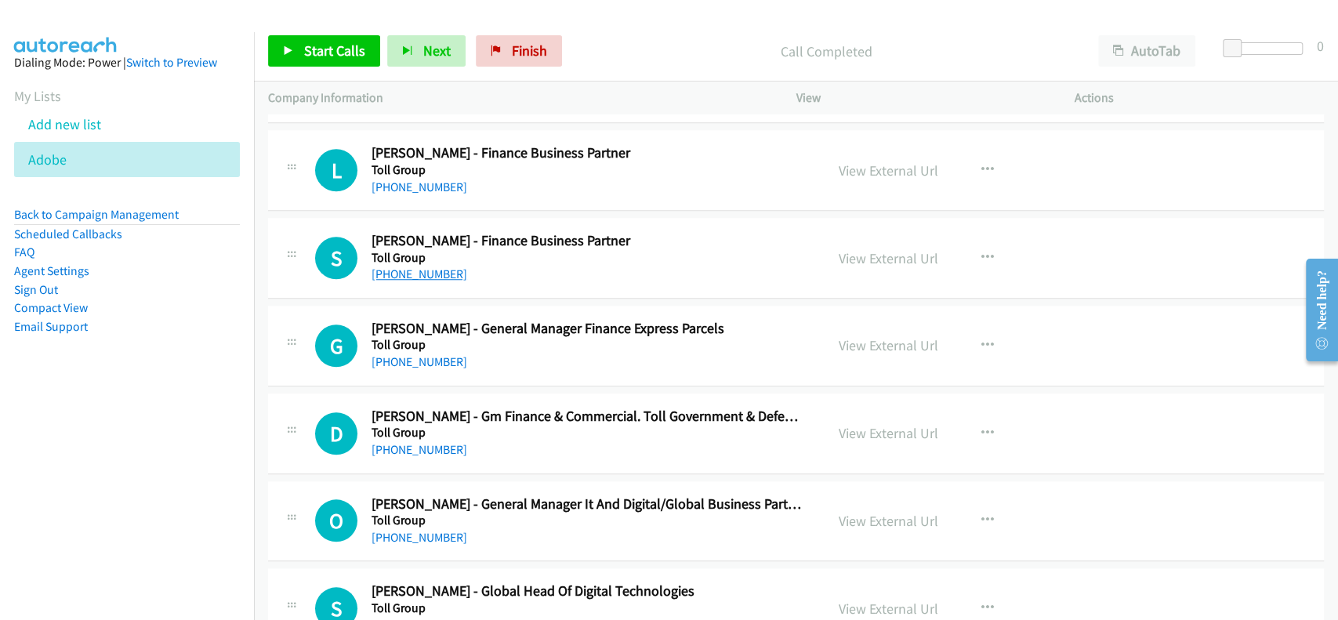
scroll to position [17053, 0]
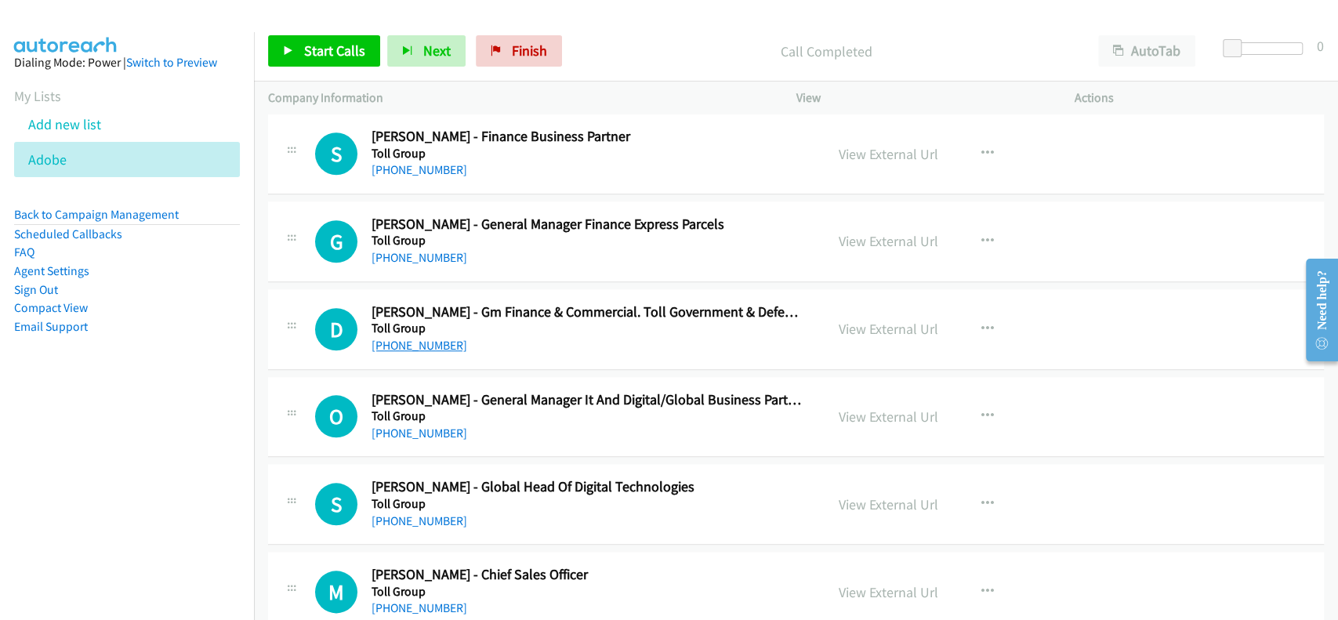
click at [420, 338] on link "[PHONE_NUMBER]" at bounding box center [419, 345] width 96 height 15
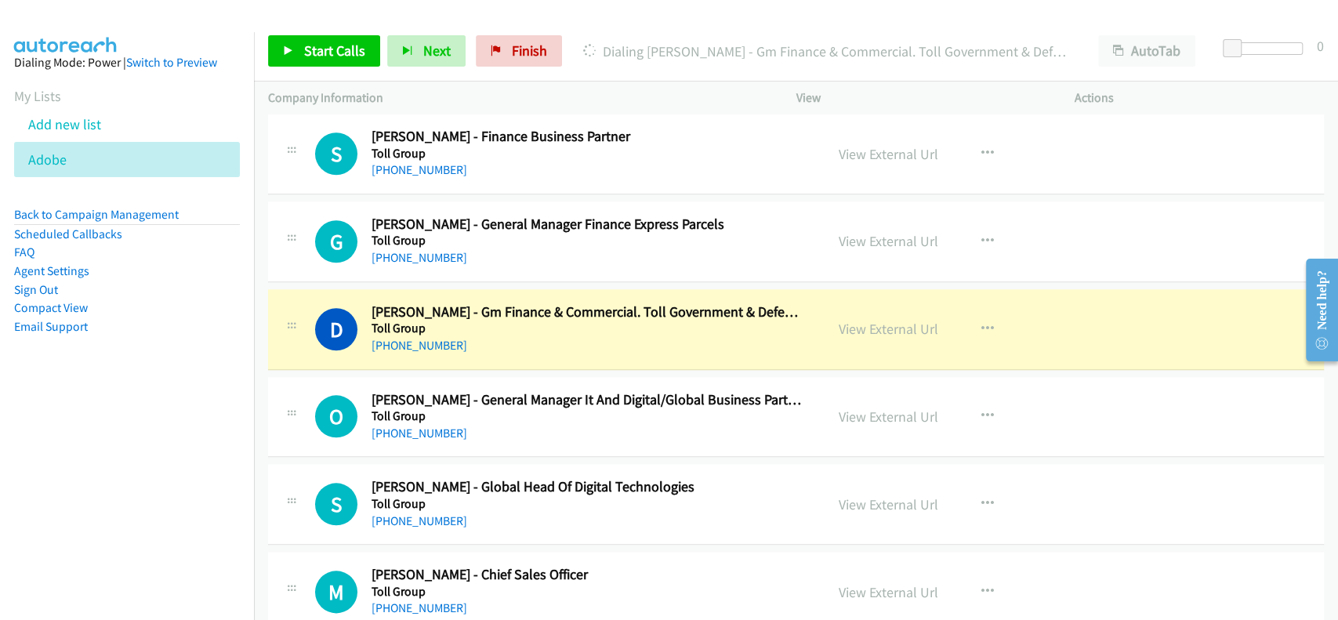
click at [857, 324] on div "View External Url View External Url Schedule/Manage Callback Start Calls Here R…" at bounding box center [970, 329] width 292 height 52
click at [865, 320] on link "View External Url" at bounding box center [889, 329] width 100 height 18
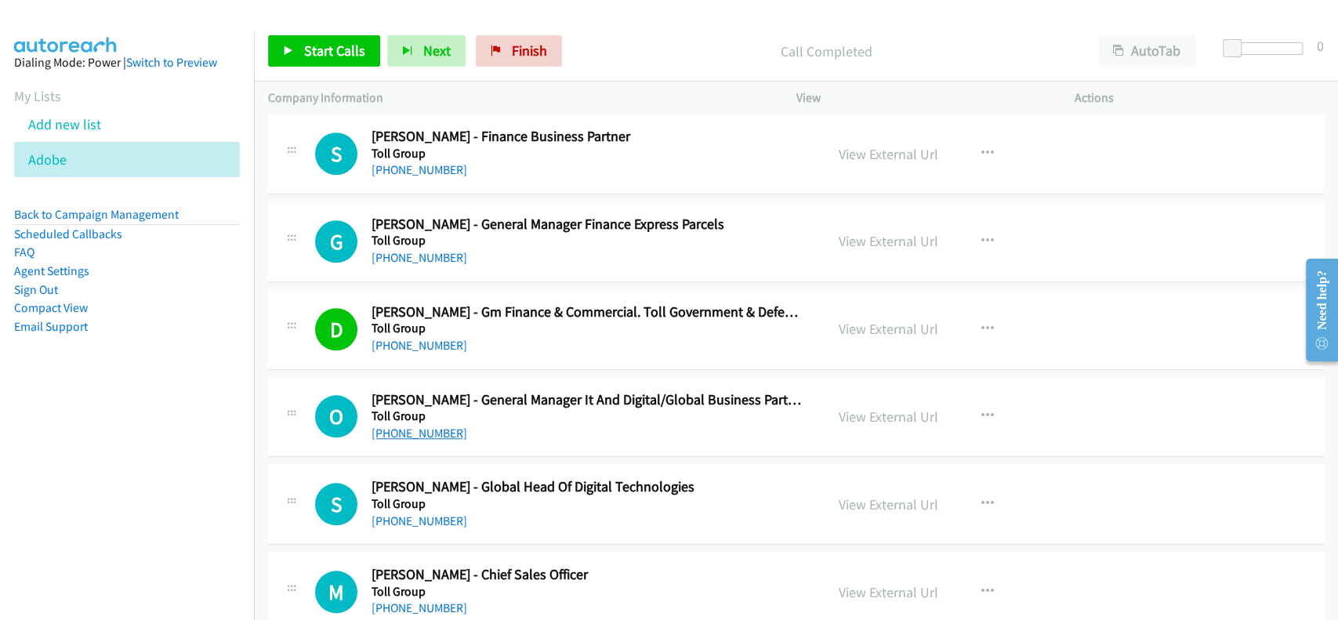
click at [417, 426] on link "[PHONE_NUMBER]" at bounding box center [419, 433] width 96 height 15
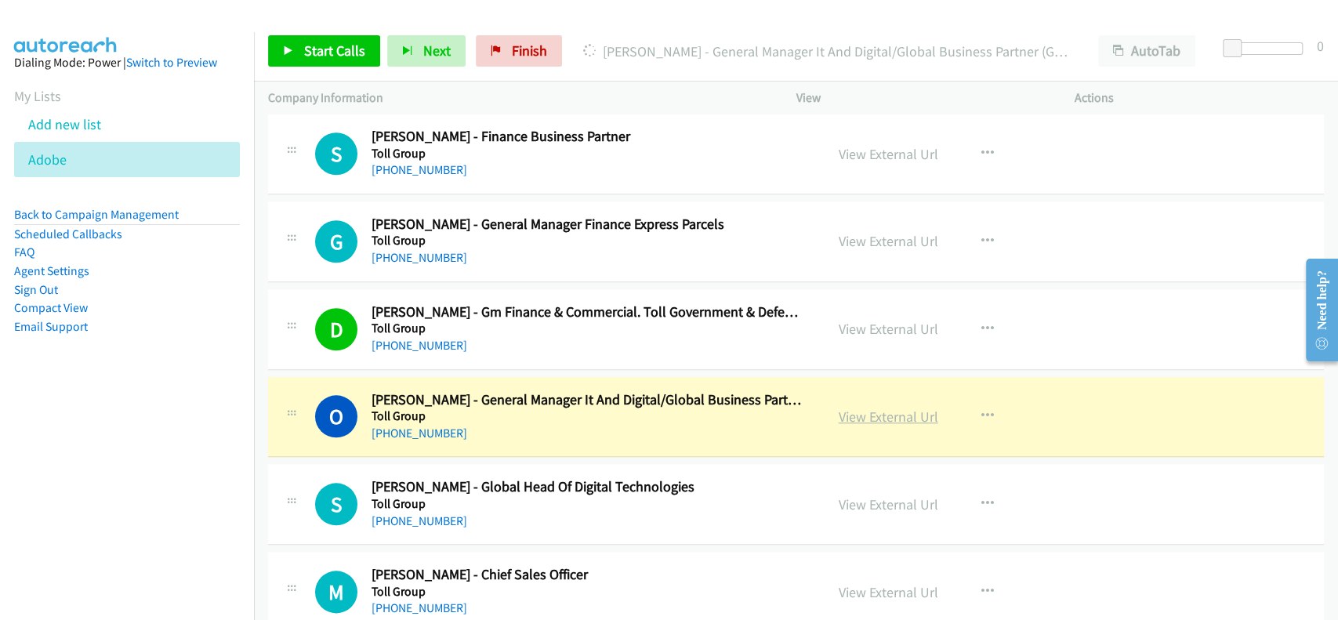
click at [886, 408] on link "View External Url" at bounding box center [889, 417] width 100 height 18
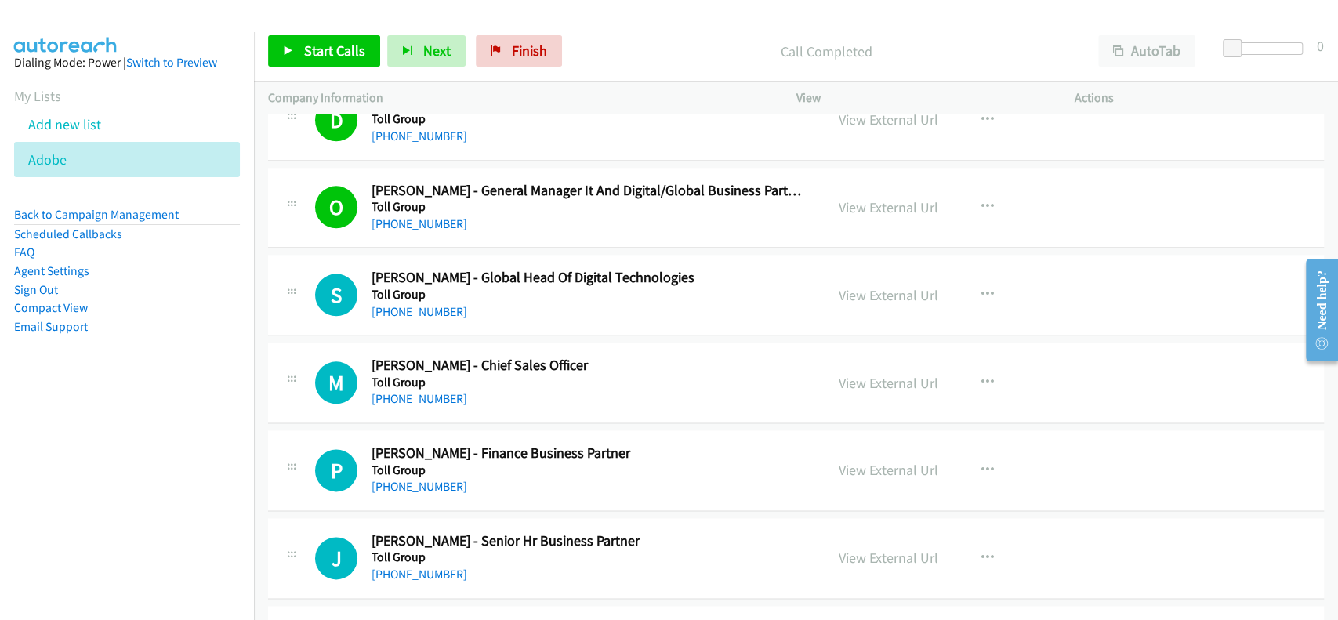
scroll to position [17367, 0]
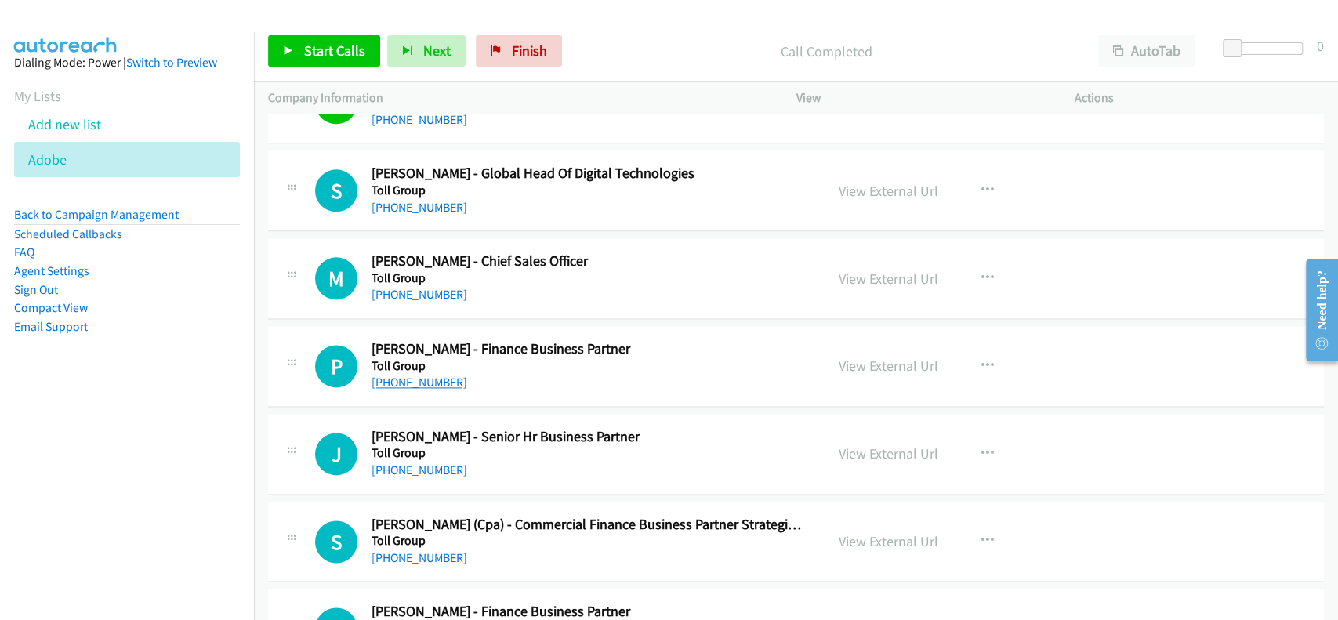
click at [405, 375] on link "[PHONE_NUMBER]" at bounding box center [419, 382] width 96 height 15
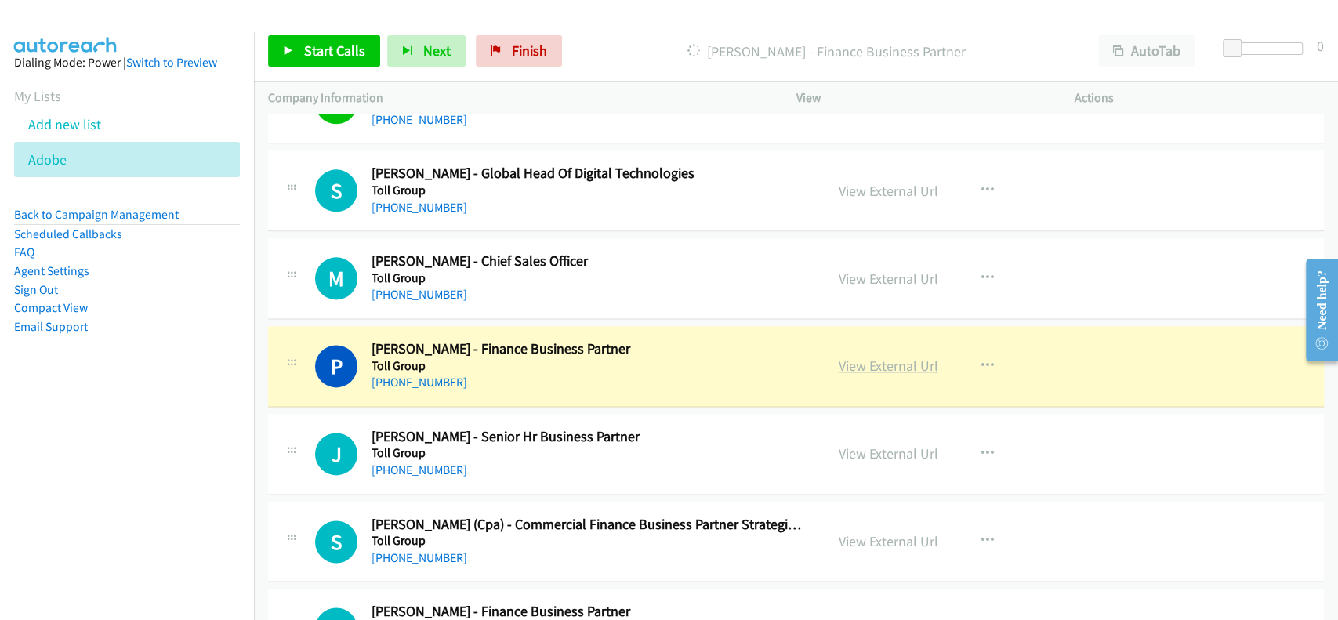
click at [879, 357] on link "View External Url" at bounding box center [889, 366] width 100 height 18
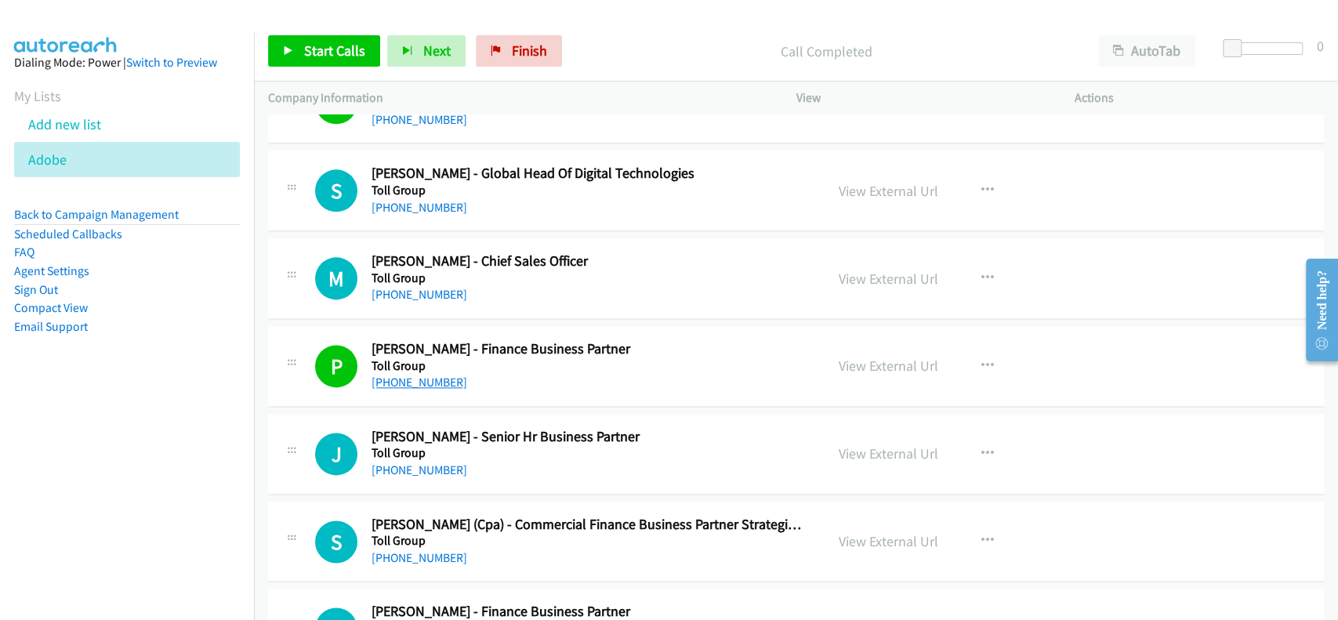
click at [404, 375] on link "[PHONE_NUMBER]" at bounding box center [419, 382] width 96 height 15
click at [865, 357] on link "View External Url" at bounding box center [889, 366] width 100 height 18
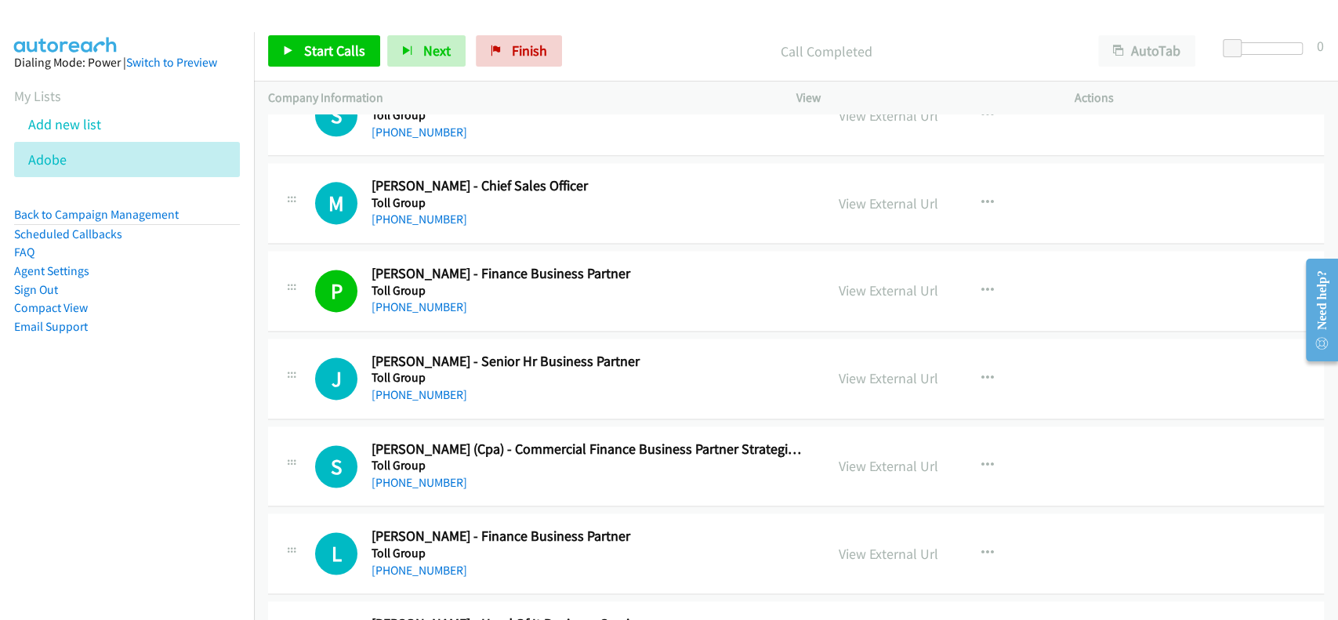
scroll to position [17472, 0]
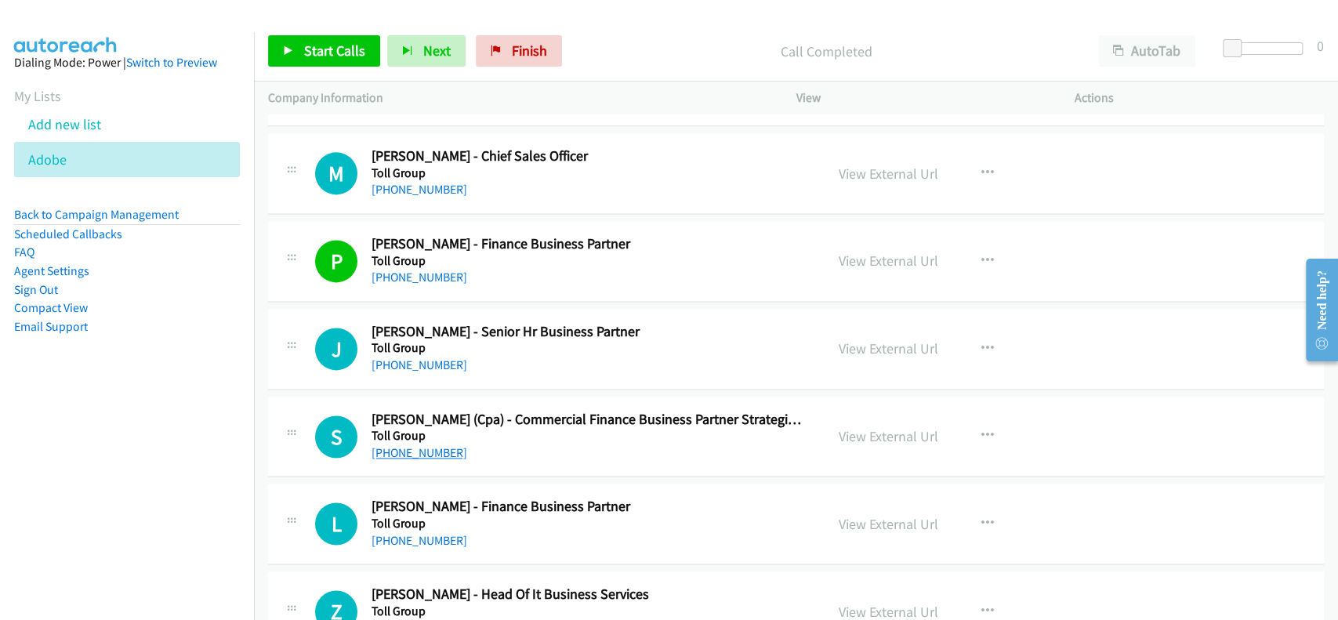
click at [415, 445] on link "[PHONE_NUMBER]" at bounding box center [419, 452] width 96 height 15
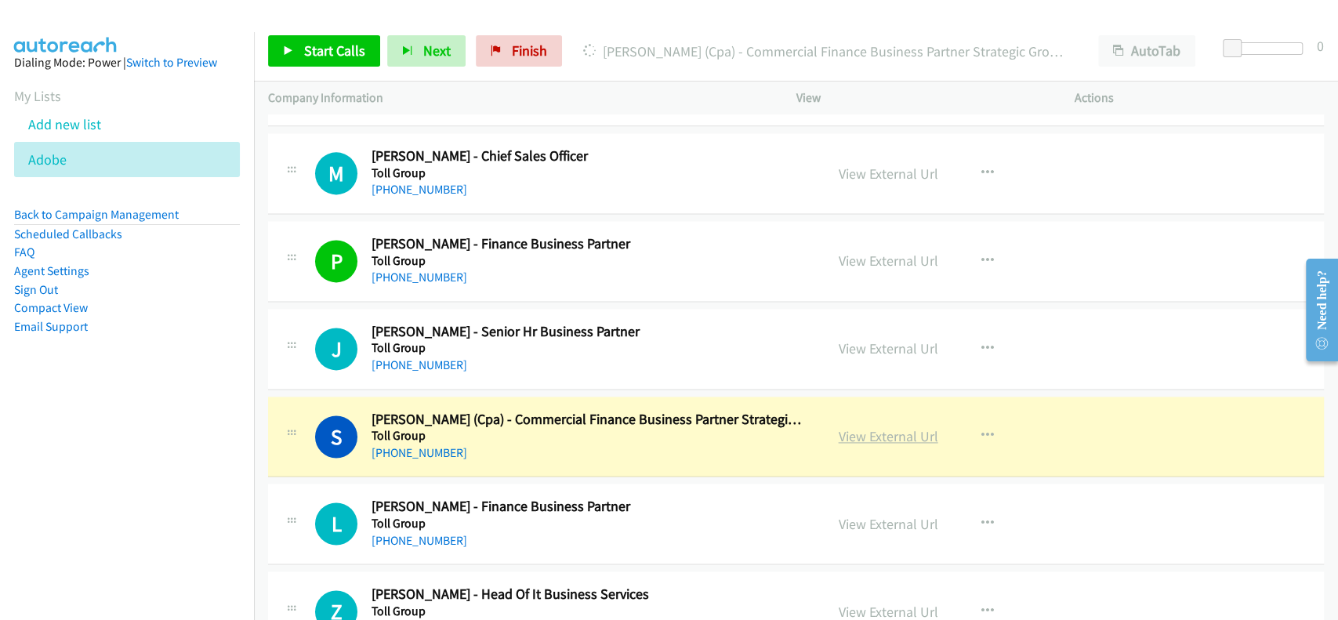
click at [853, 427] on link "View External Url" at bounding box center [889, 436] width 100 height 18
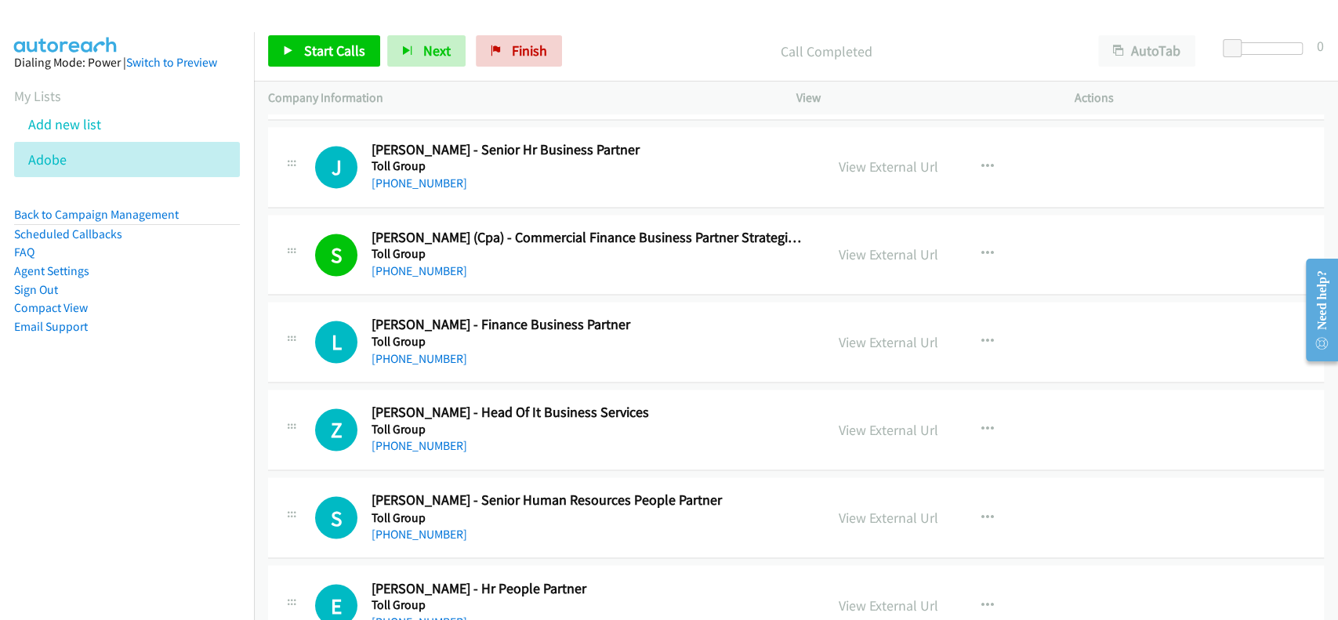
scroll to position [17680, 0]
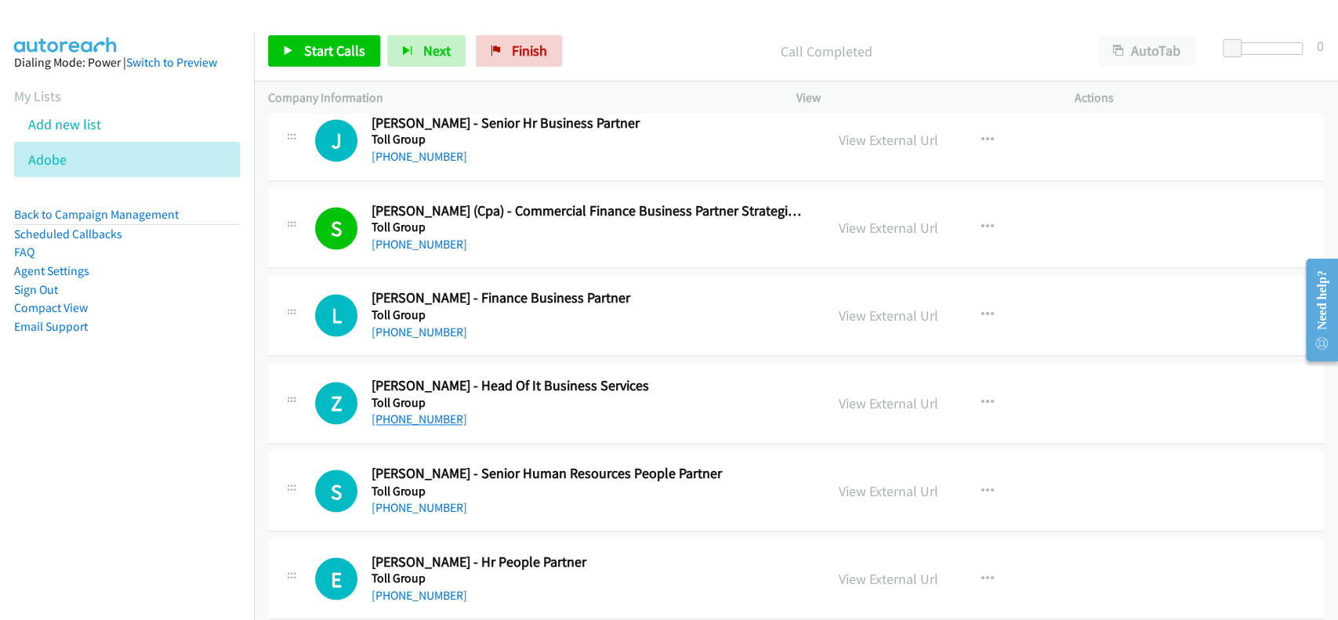
click at [404, 411] on link "[PHONE_NUMBER]" at bounding box center [419, 418] width 96 height 15
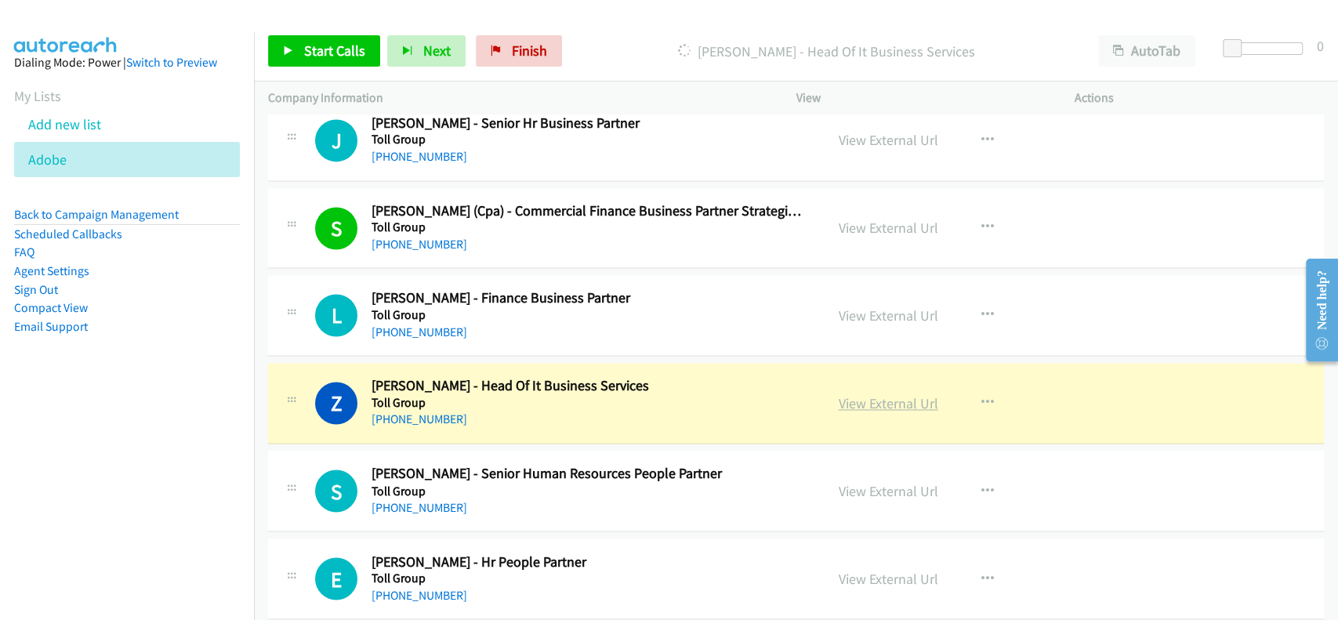
click at [887, 394] on link "View External Url" at bounding box center [889, 403] width 100 height 18
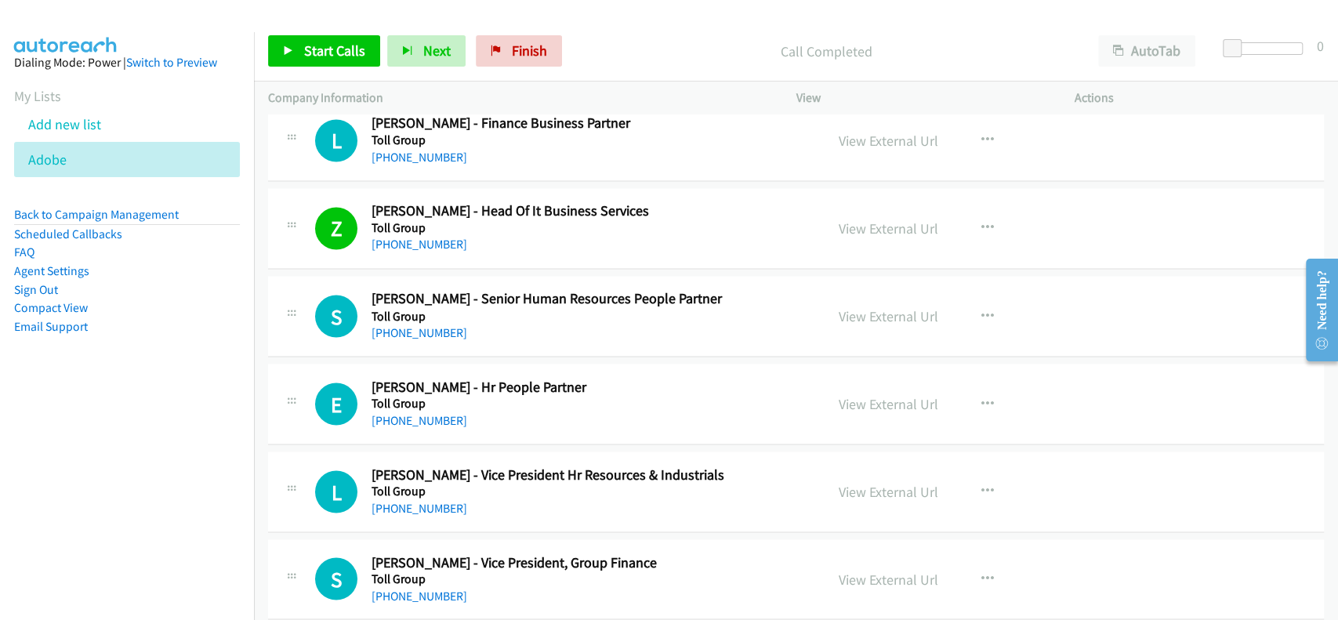
scroll to position [17890, 0]
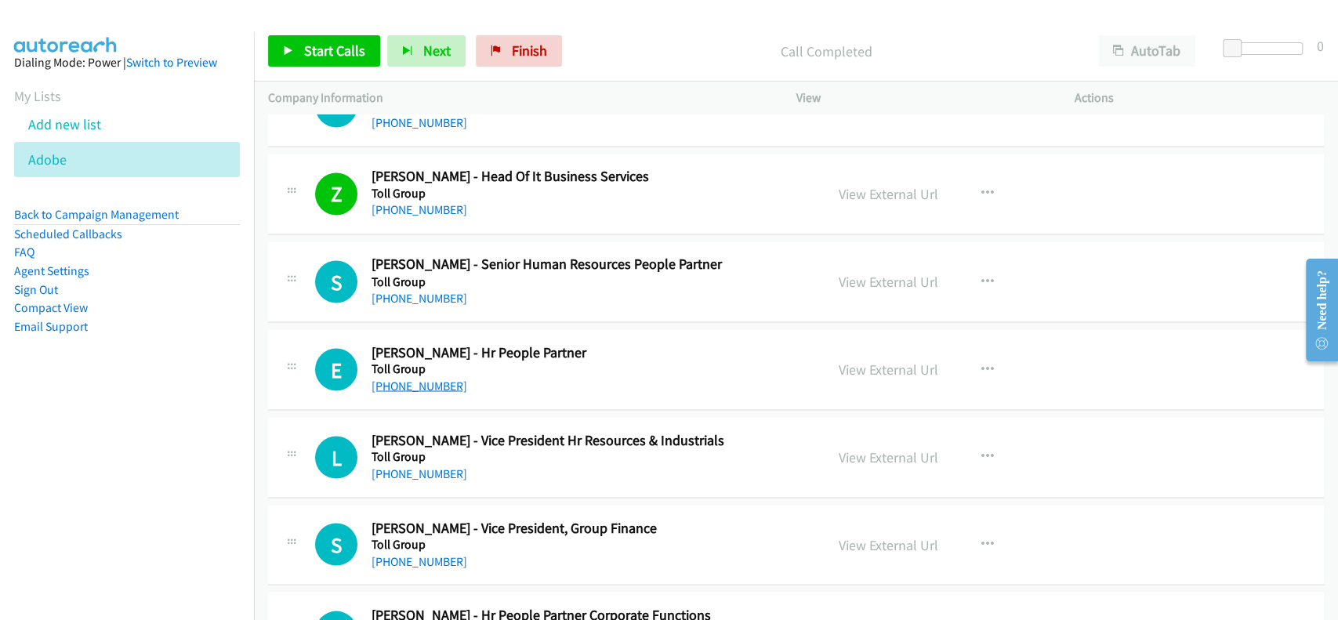
click at [401, 378] on link "[PHONE_NUMBER]" at bounding box center [419, 385] width 96 height 15
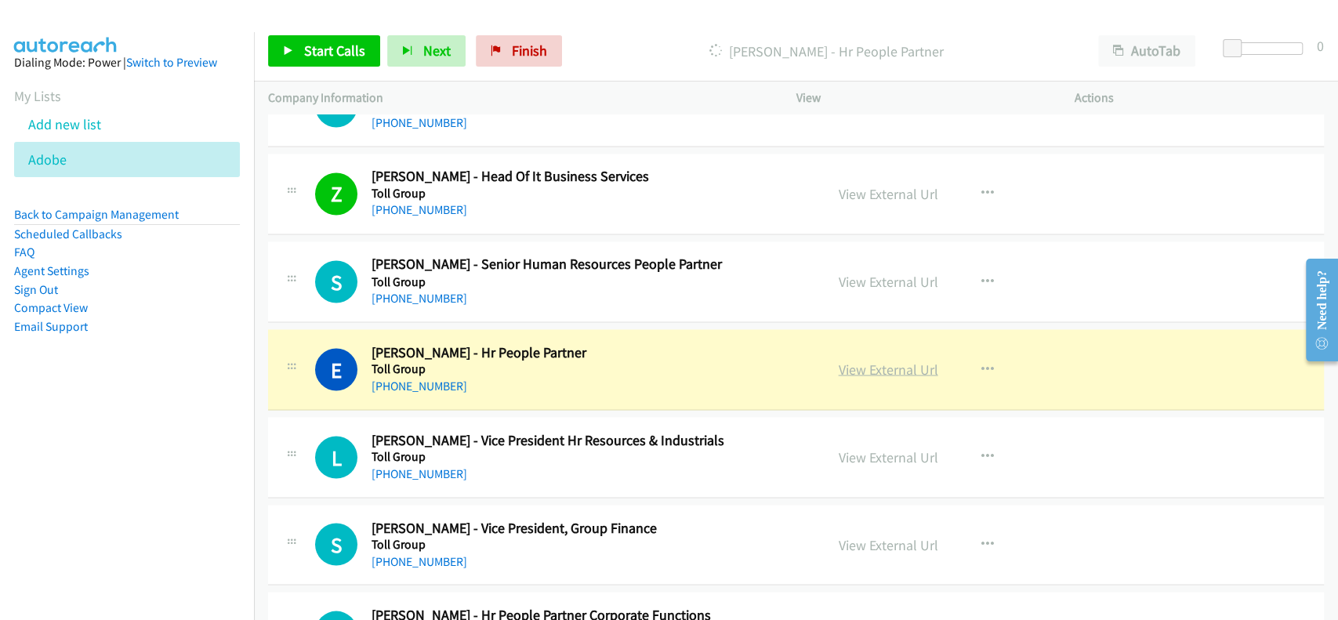
click at [878, 360] on link "View External Url" at bounding box center [889, 369] width 100 height 18
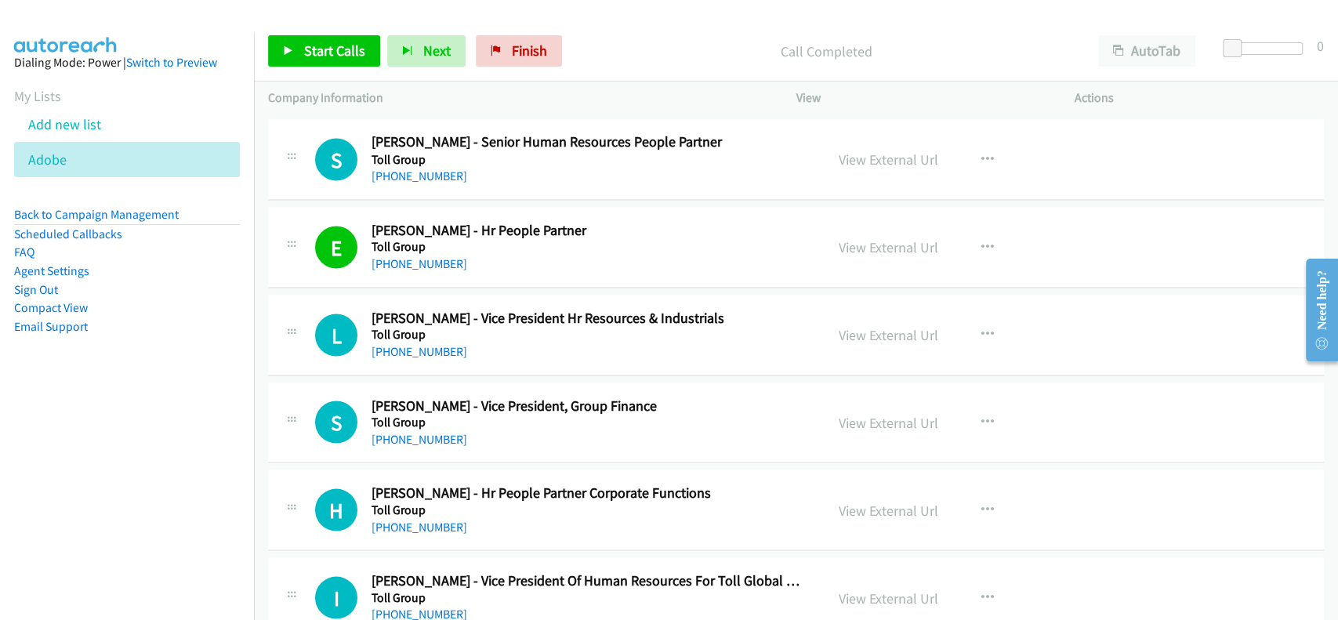
scroll to position [18099, 0]
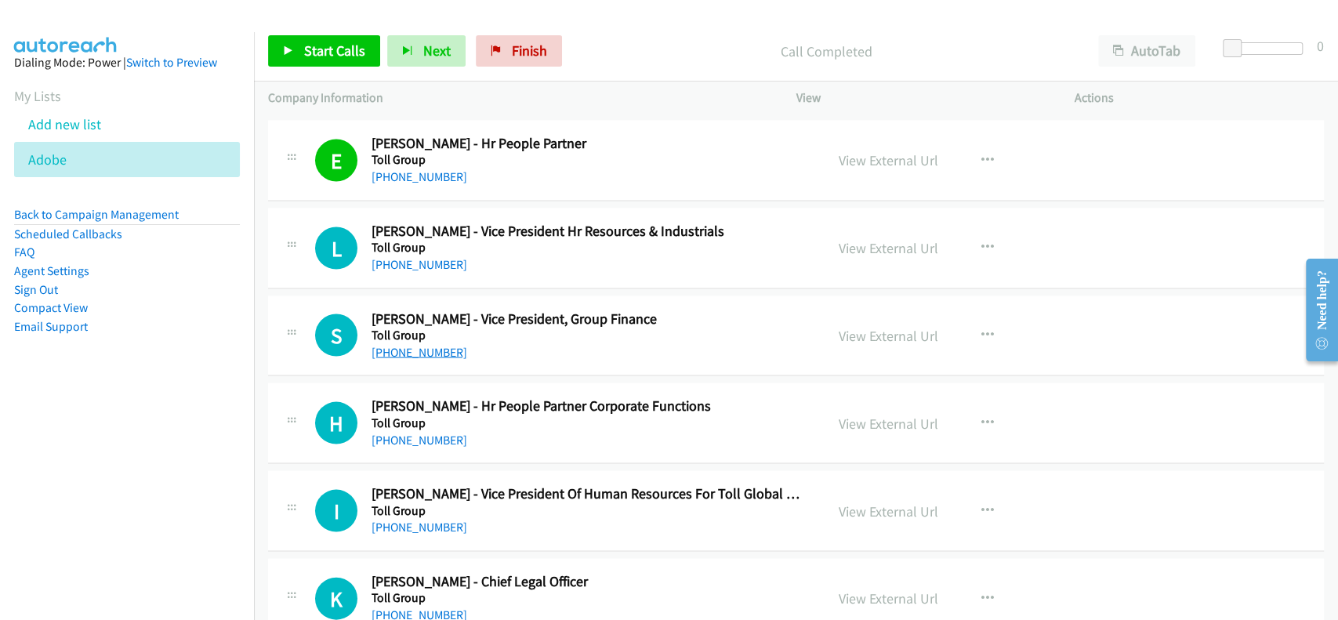
click at [408, 344] on link "[PHONE_NUMBER]" at bounding box center [419, 351] width 96 height 15
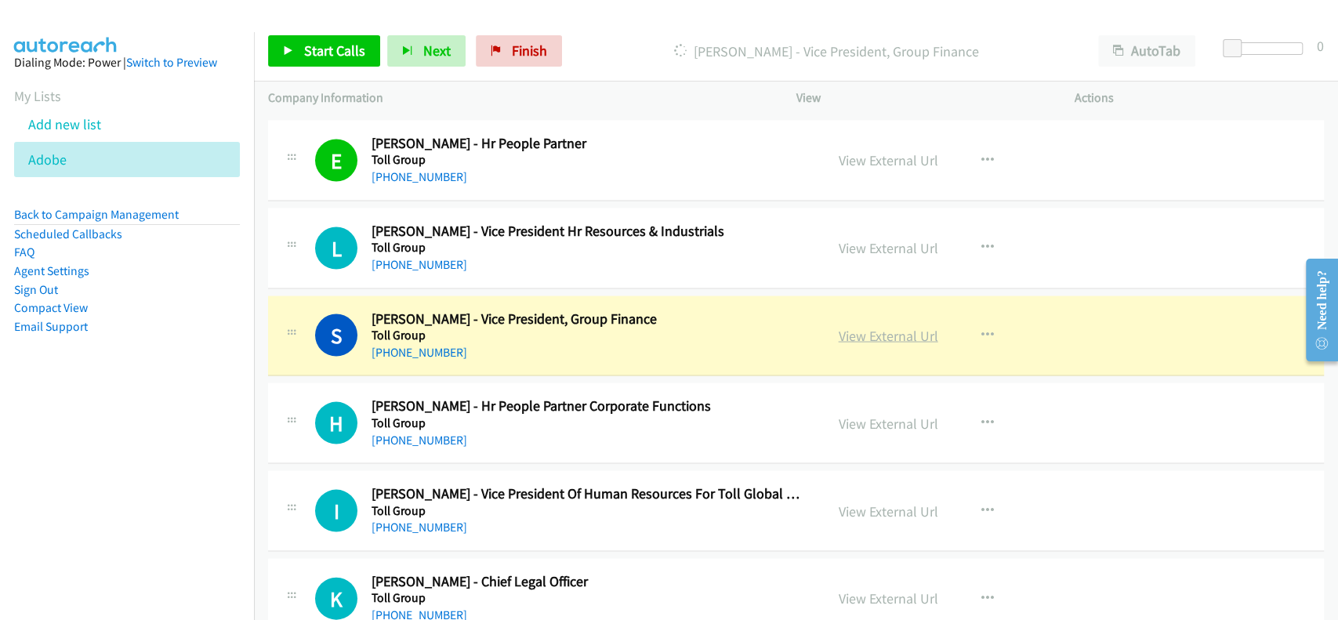
click at [874, 326] on link "View External Url" at bounding box center [889, 335] width 100 height 18
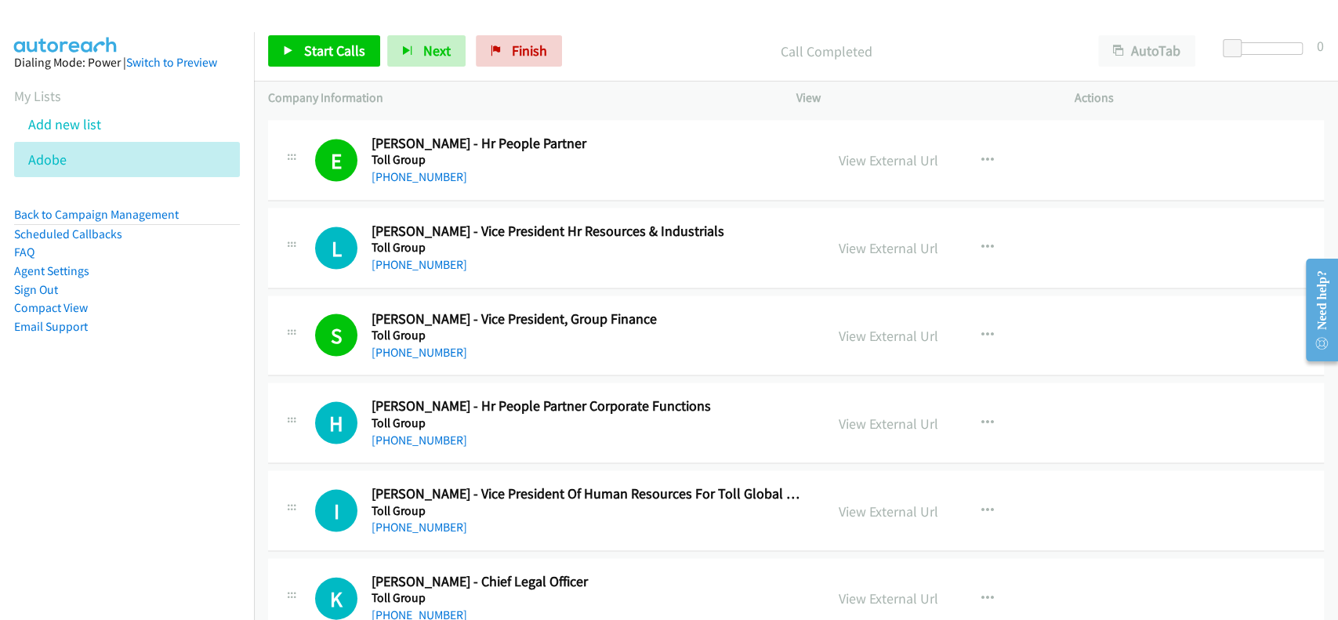
scroll to position [18203, 0]
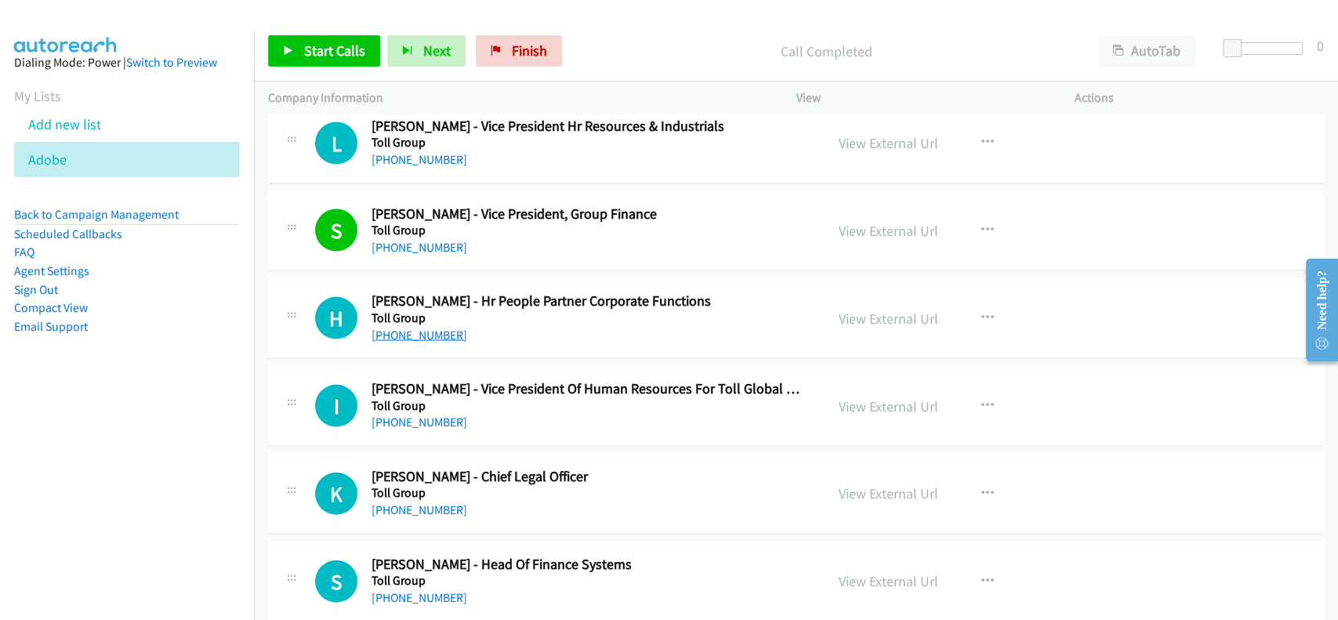
click at [393, 328] on link "[PHONE_NUMBER]" at bounding box center [419, 335] width 96 height 15
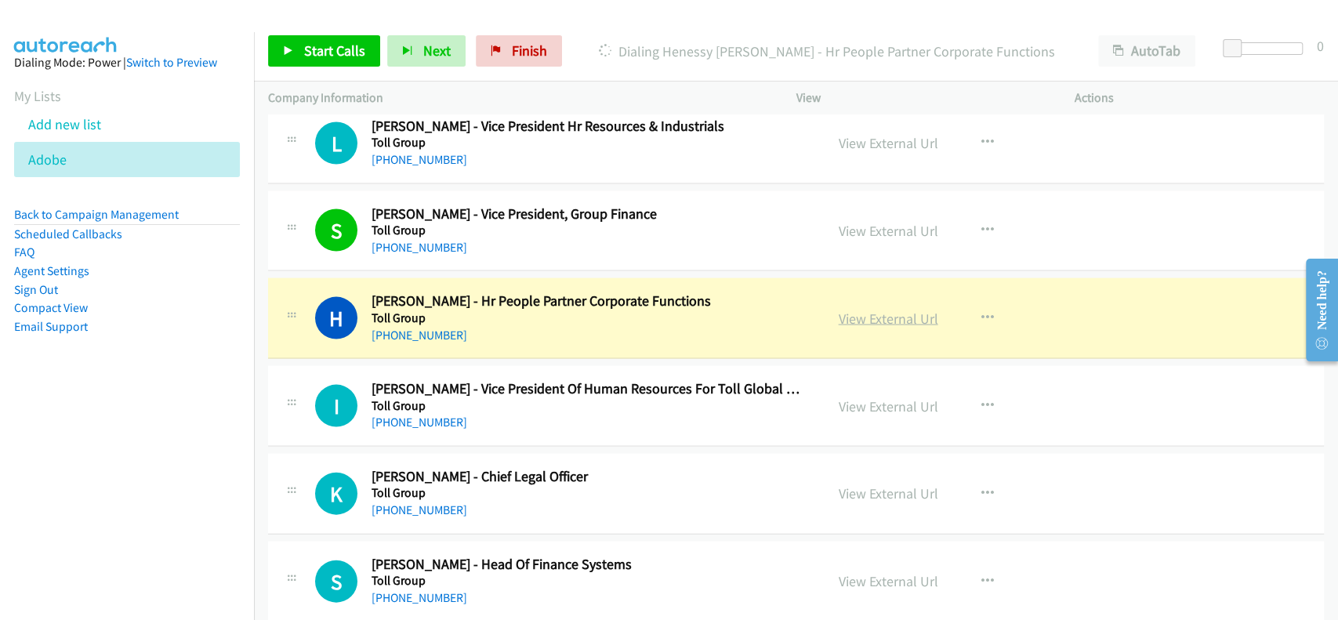
click at [872, 310] on link "View External Url" at bounding box center [889, 319] width 100 height 18
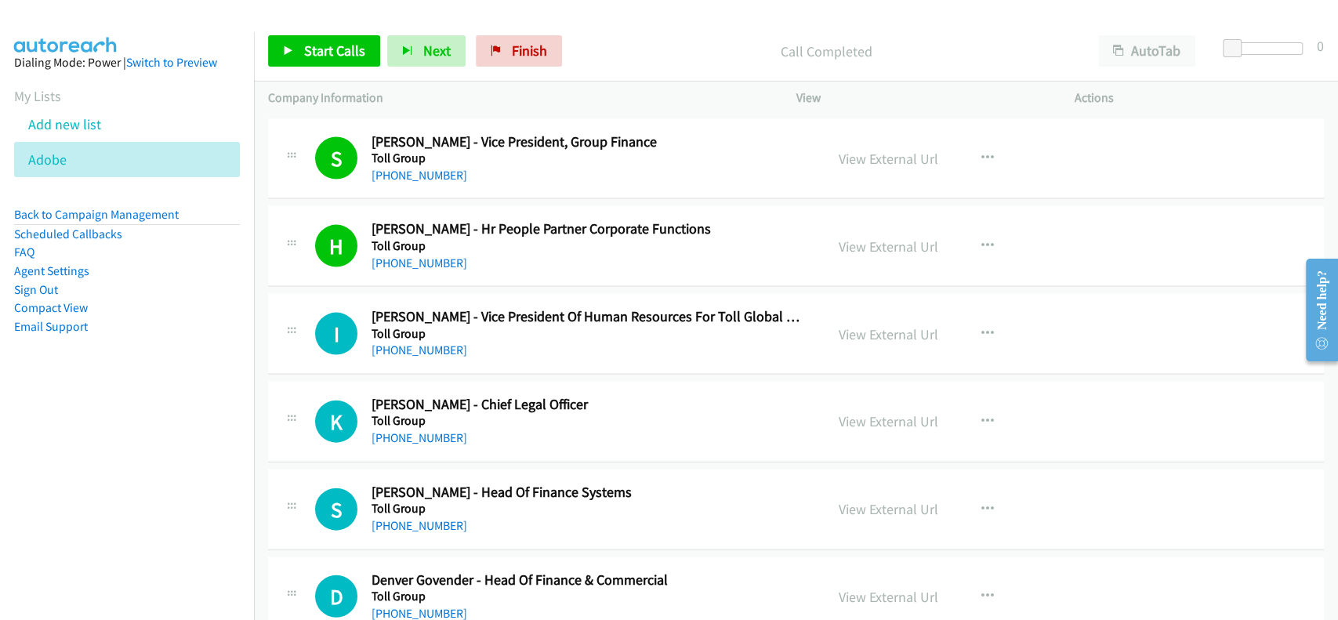
scroll to position [18307, 0]
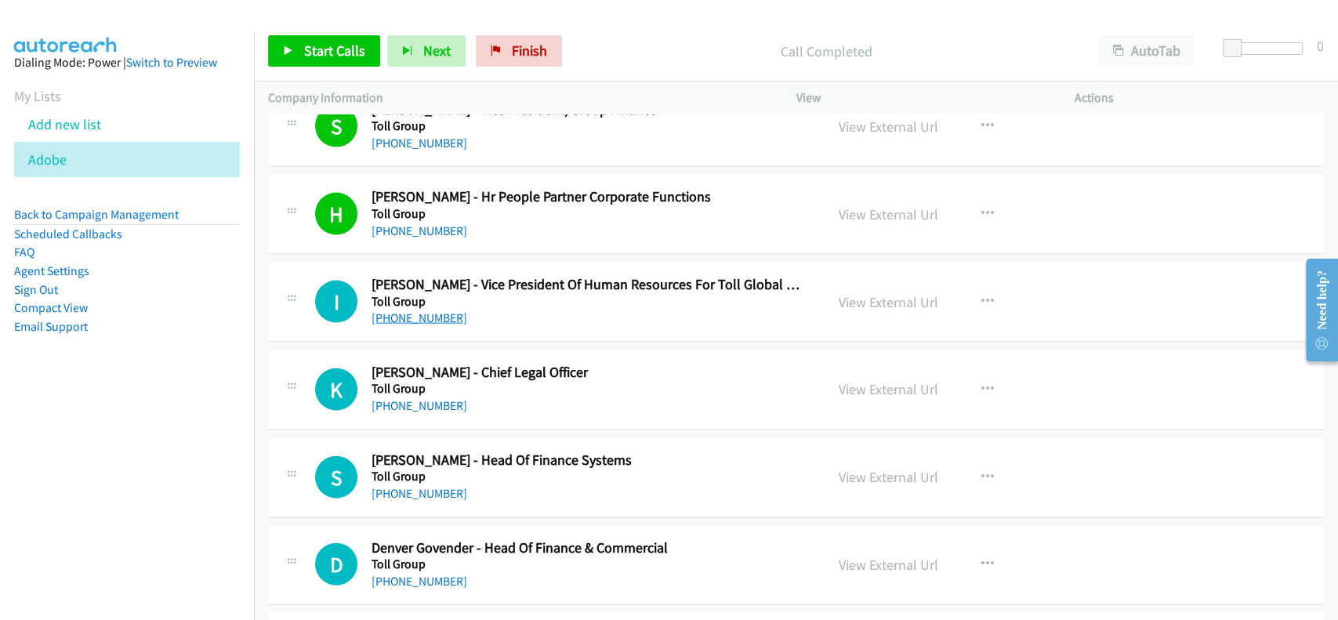
click at [389, 310] on link "[PHONE_NUMBER]" at bounding box center [419, 317] width 96 height 15
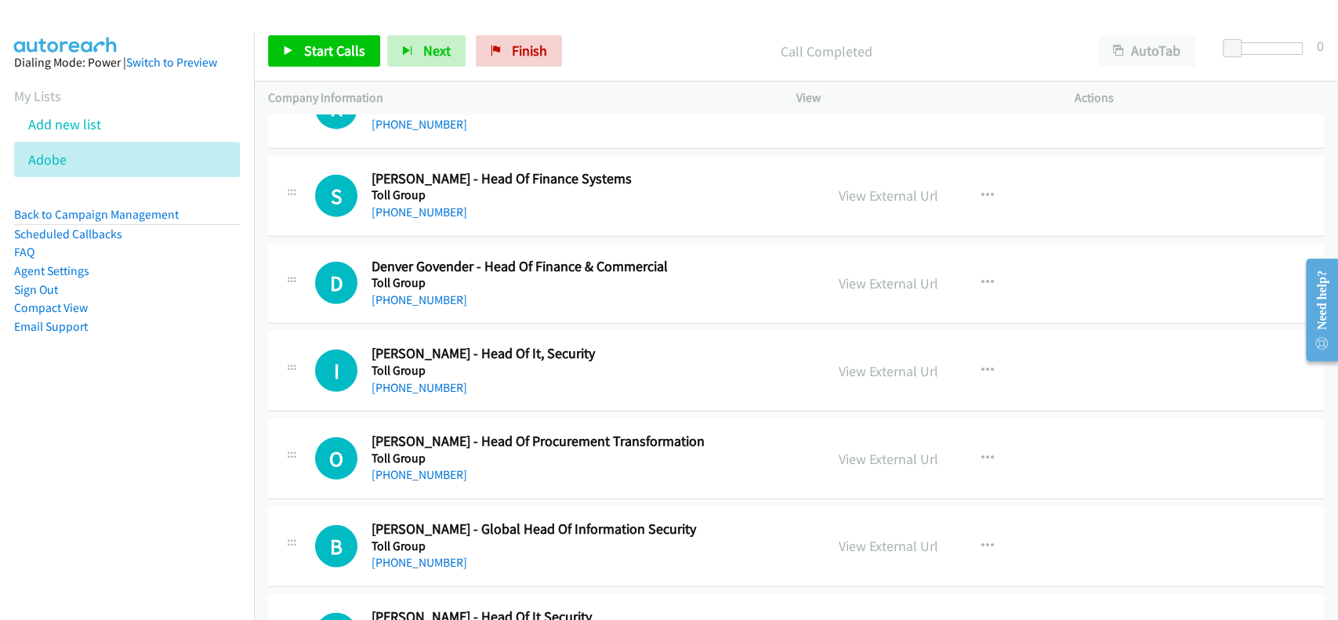
scroll to position [18621, 0]
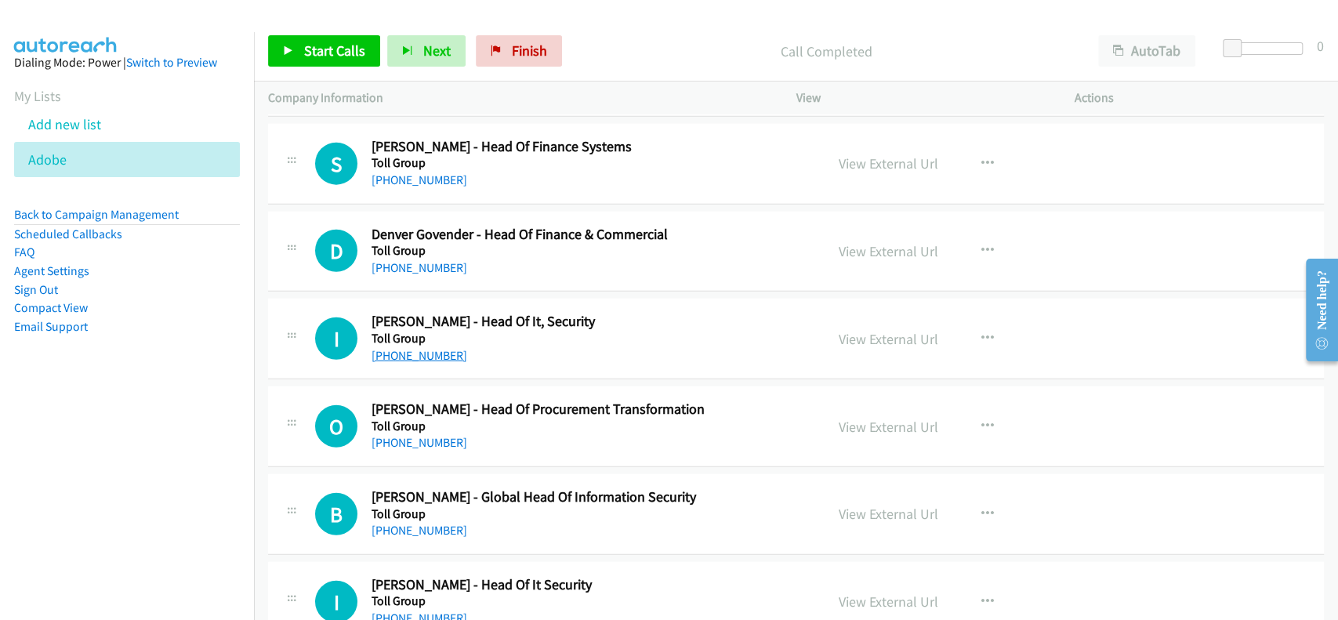
click at [408, 348] on link "[PHONE_NUMBER]" at bounding box center [419, 355] width 96 height 15
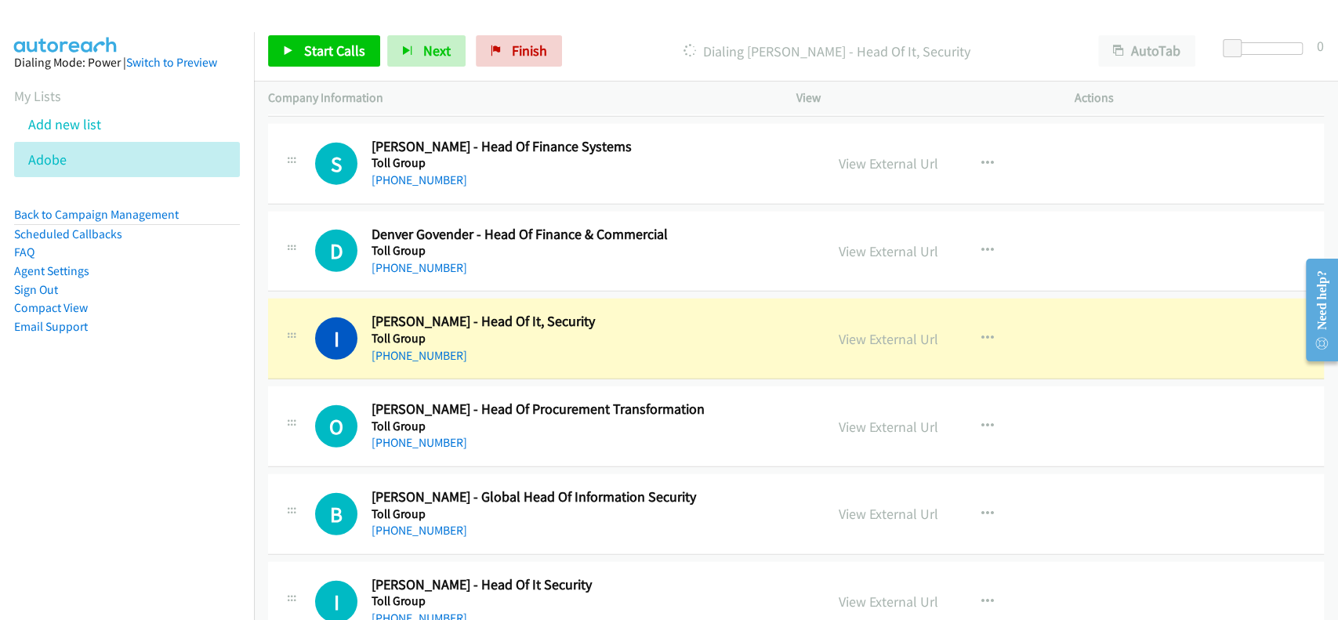
click at [893, 328] on div "View External Url" at bounding box center [889, 338] width 100 height 21
click at [890, 330] on link "View External Url" at bounding box center [889, 339] width 100 height 18
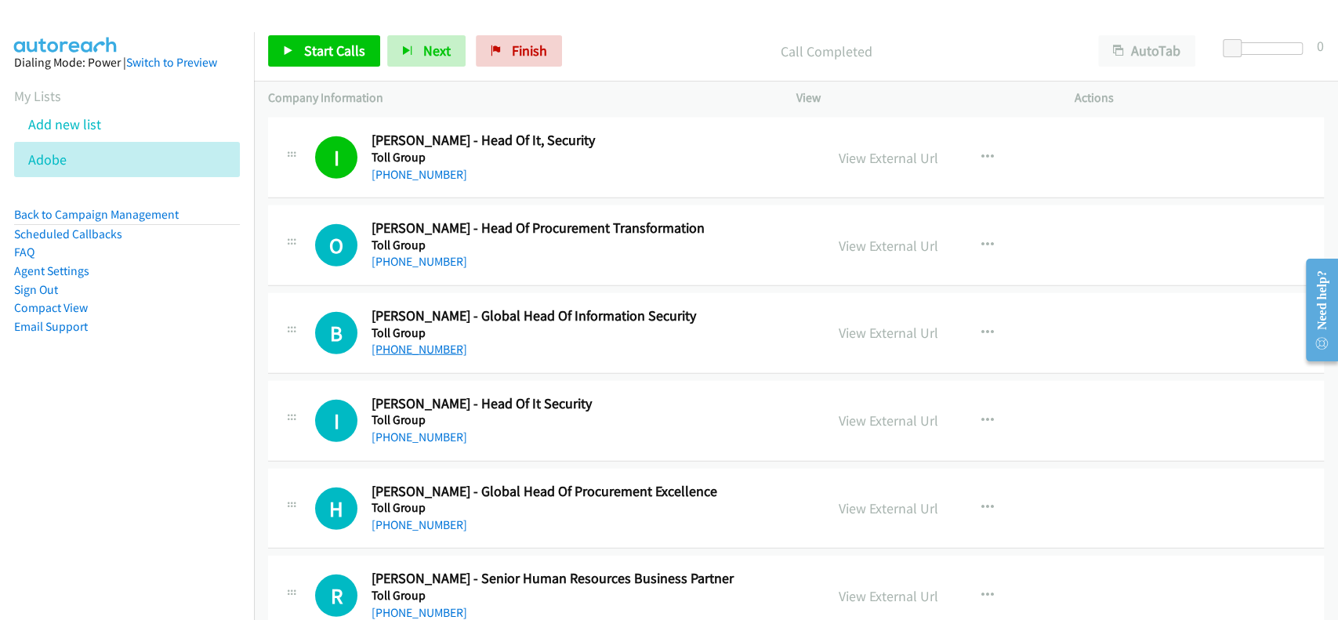
scroll to position [18830, 0]
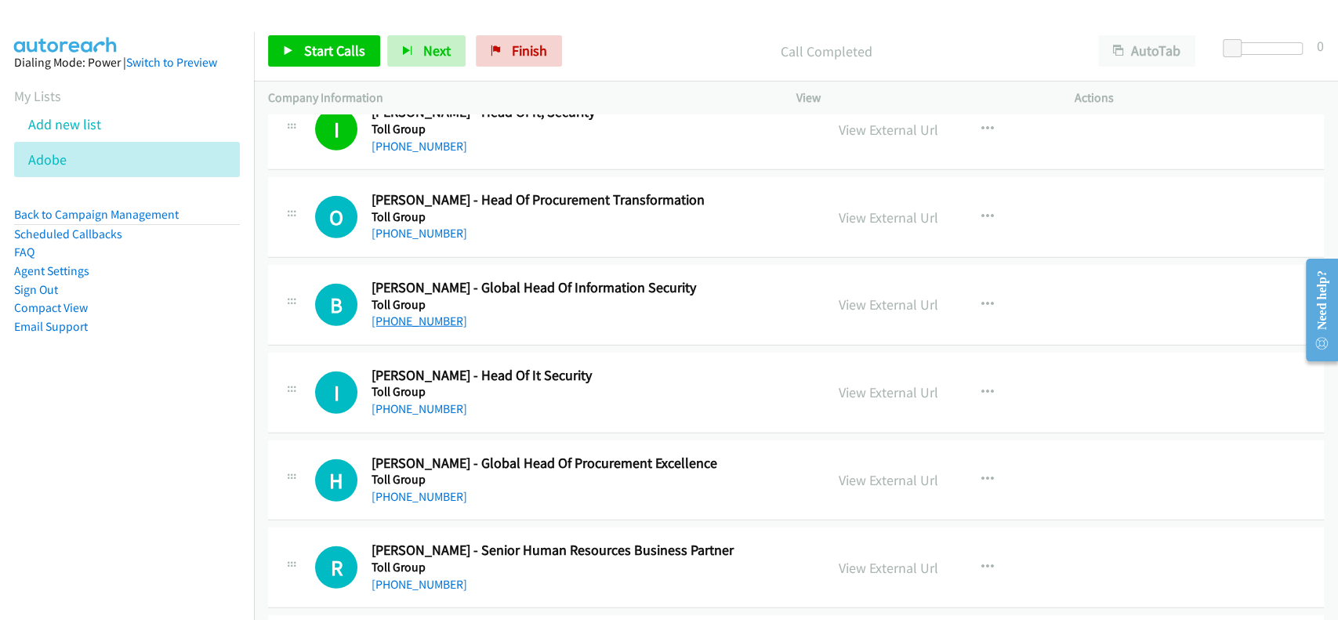
click at [407, 313] on link "[PHONE_NUMBER]" at bounding box center [419, 320] width 96 height 15
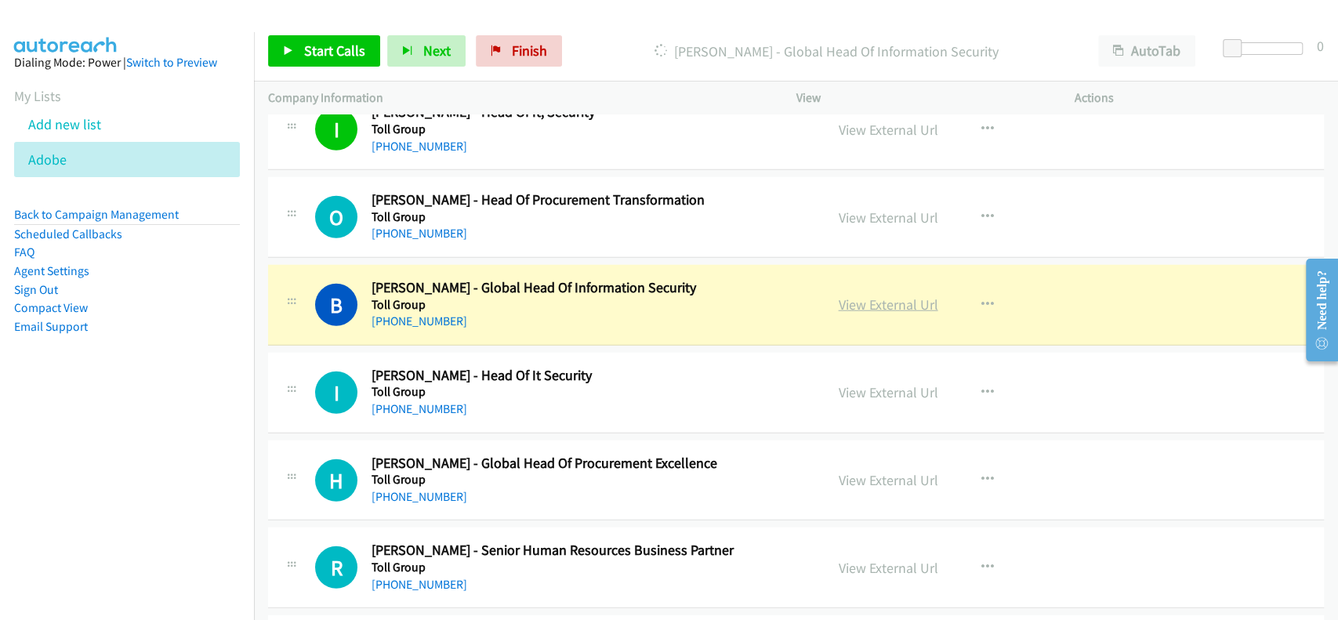
click at [860, 295] on link "View External Url" at bounding box center [889, 304] width 100 height 18
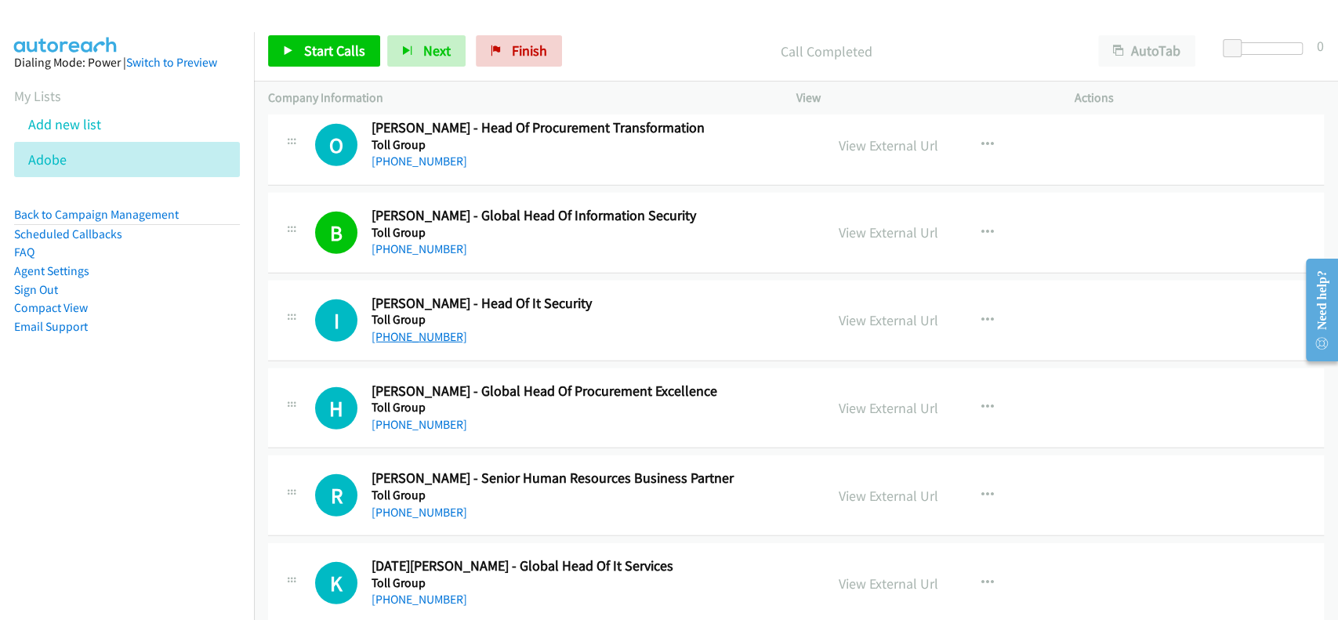
scroll to position [18934, 0]
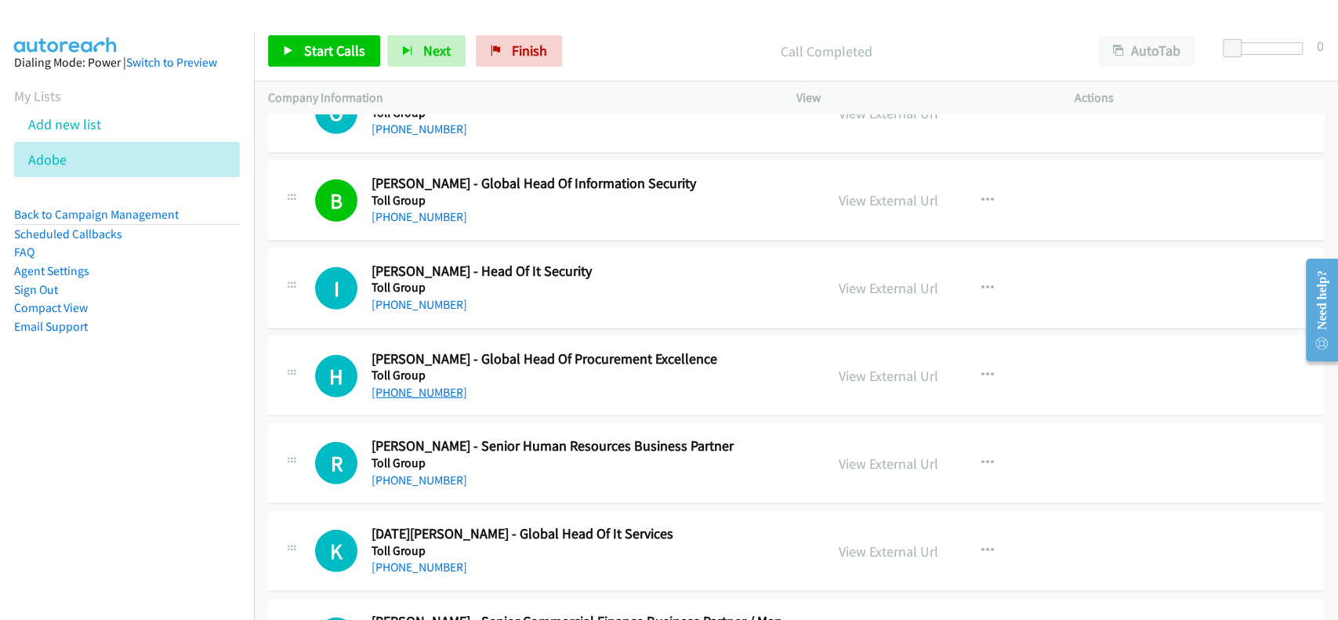
click at [408, 385] on link "[PHONE_NUMBER]" at bounding box center [419, 392] width 96 height 15
click at [882, 367] on link "View External Url" at bounding box center [889, 376] width 100 height 18
click at [416, 473] on link "[PHONE_NUMBER]" at bounding box center [419, 480] width 96 height 15
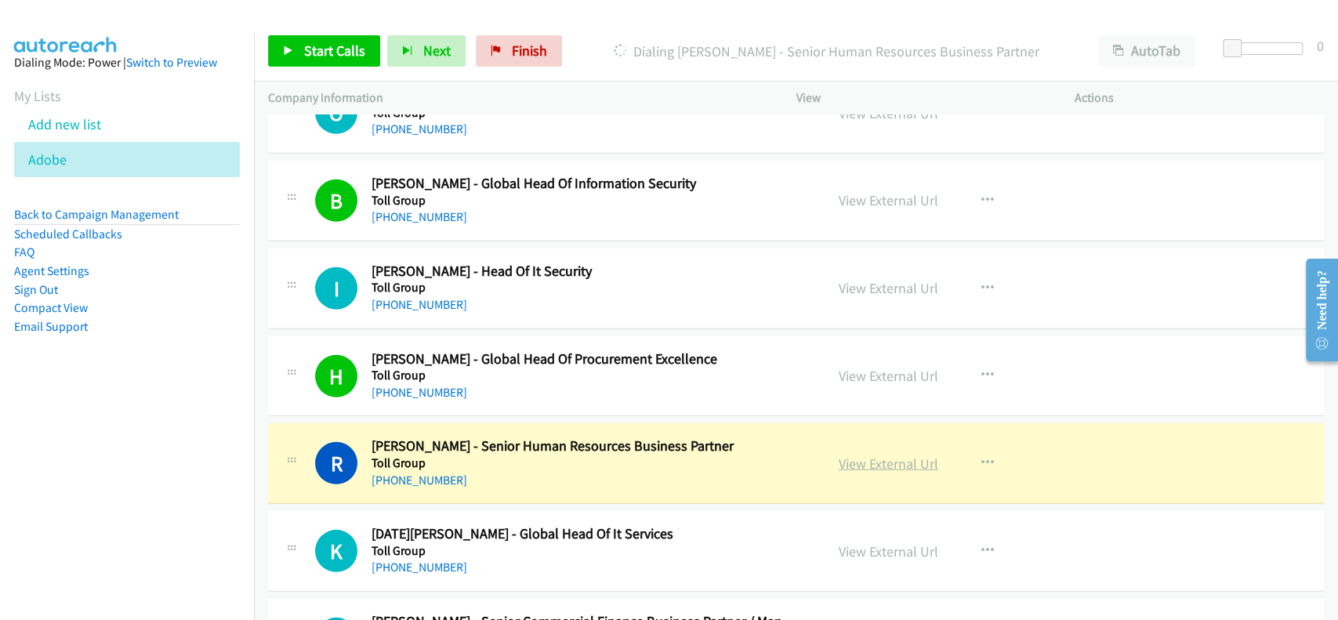
click at [890, 455] on link "View External Url" at bounding box center [889, 464] width 100 height 18
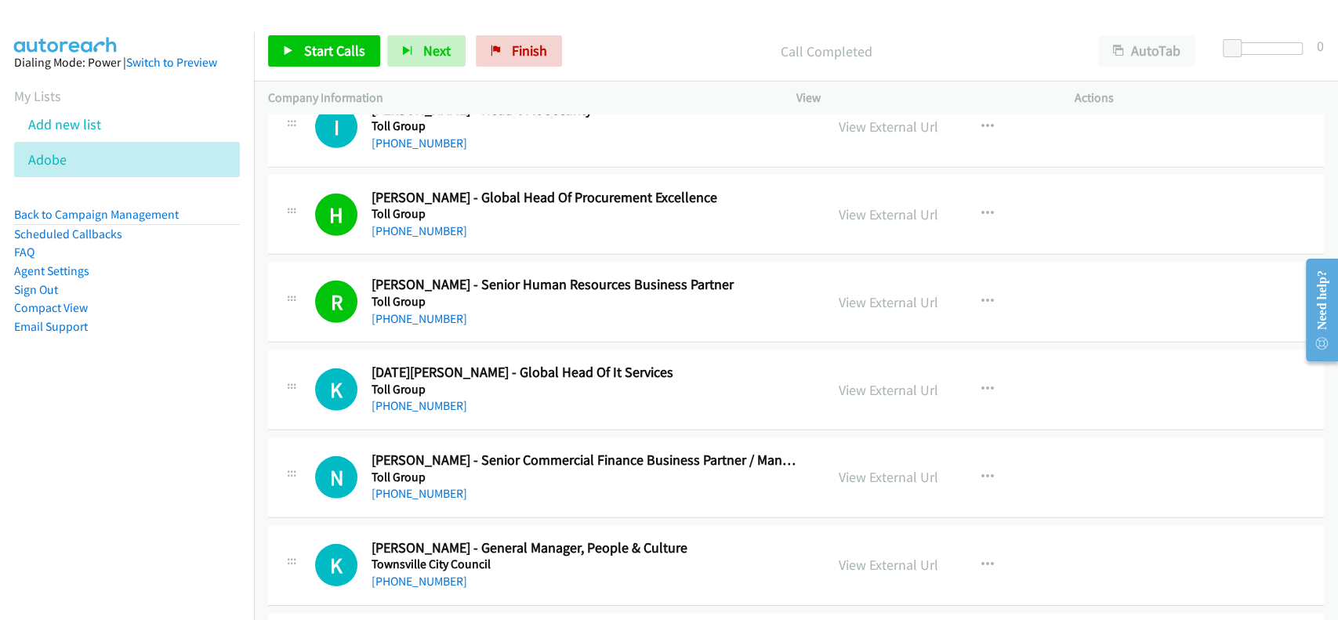
scroll to position [19143, 0]
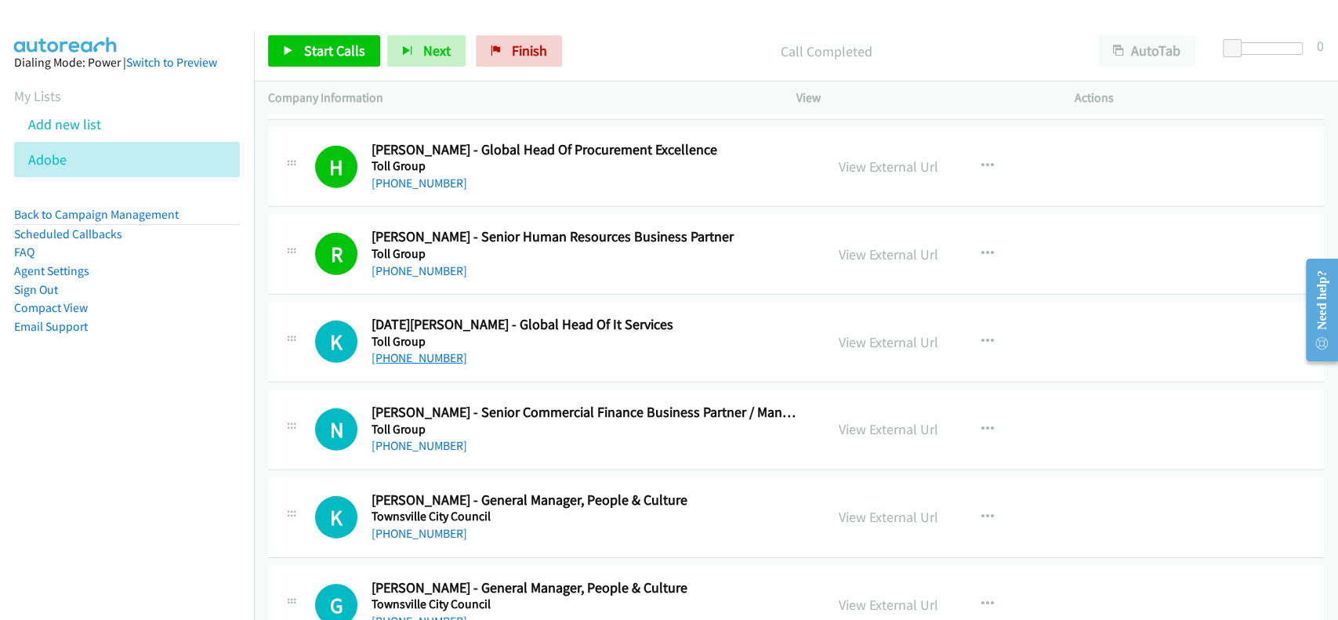
click at [377, 350] on link "[PHONE_NUMBER]" at bounding box center [419, 357] width 96 height 15
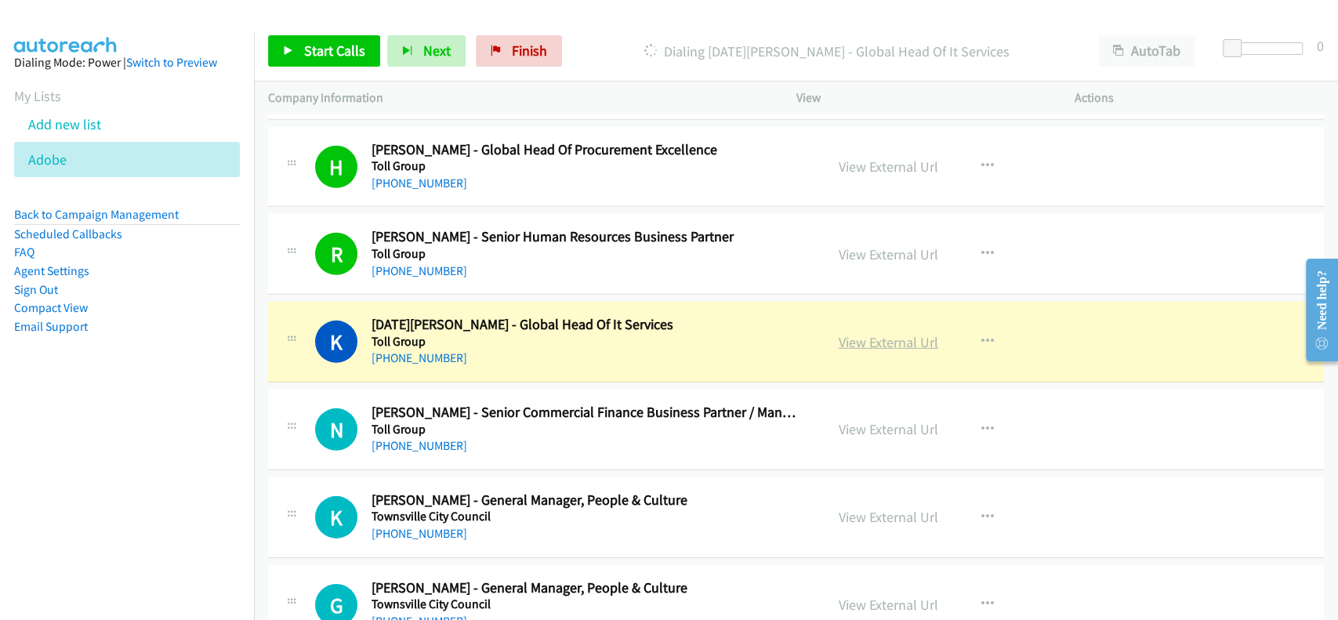
click at [868, 333] on link "View External Url" at bounding box center [889, 342] width 100 height 18
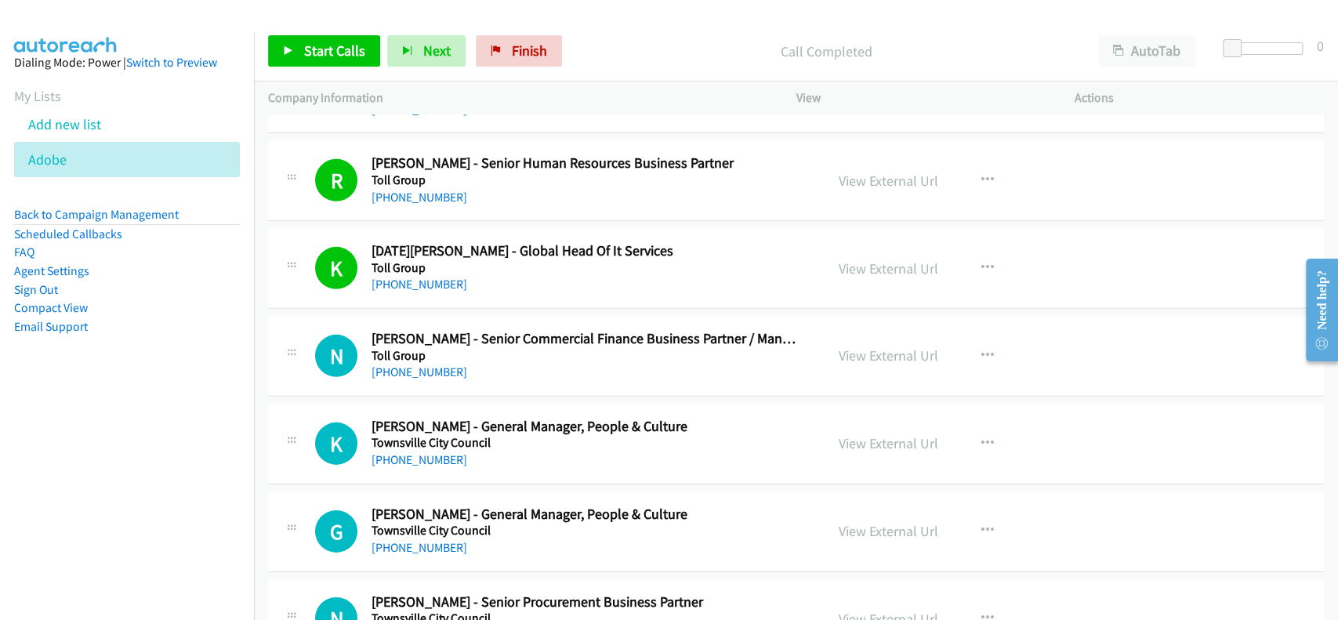
scroll to position [19248, 0]
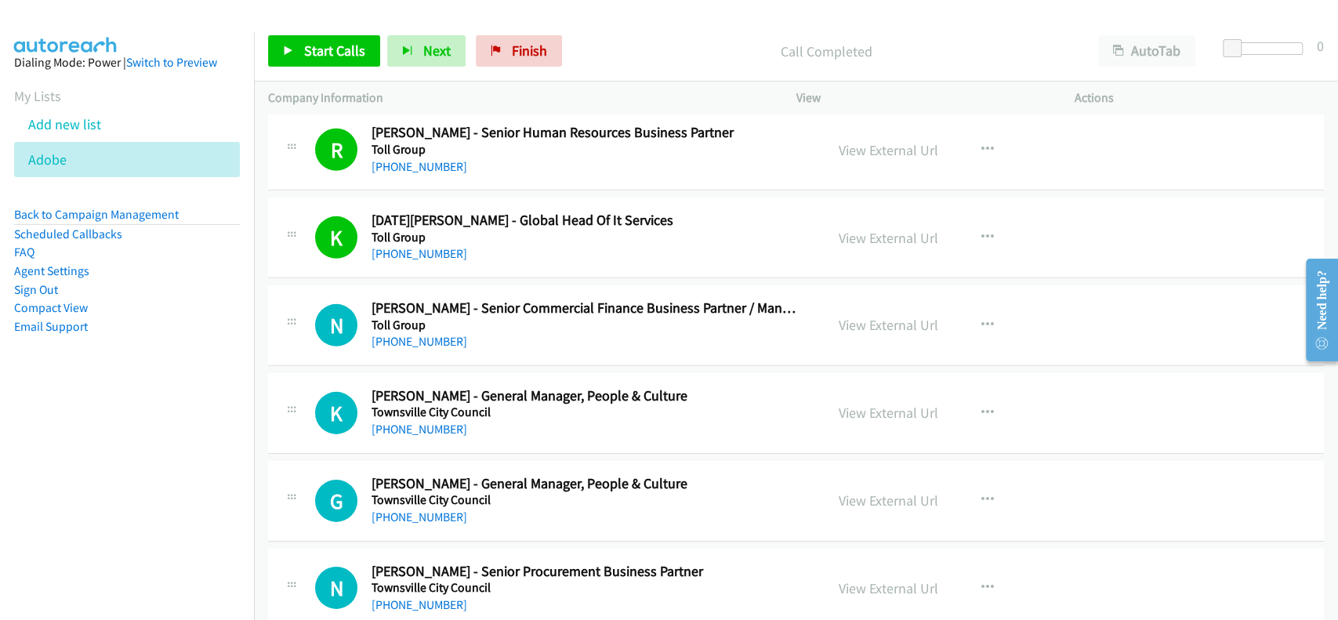
click at [400, 332] on div "[PHONE_NUMBER]" at bounding box center [586, 341] width 431 height 19
click at [401, 334] on link "[PHONE_NUMBER]" at bounding box center [419, 341] width 96 height 15
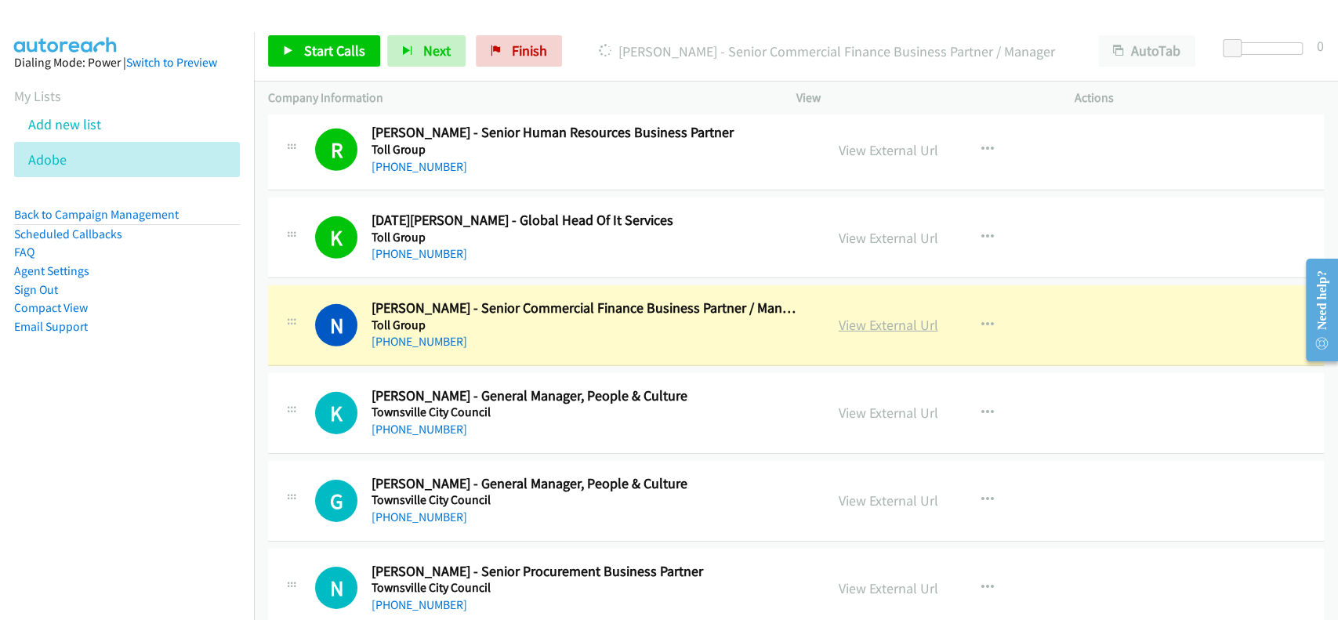
click at [850, 316] on link "View External Url" at bounding box center [889, 325] width 100 height 18
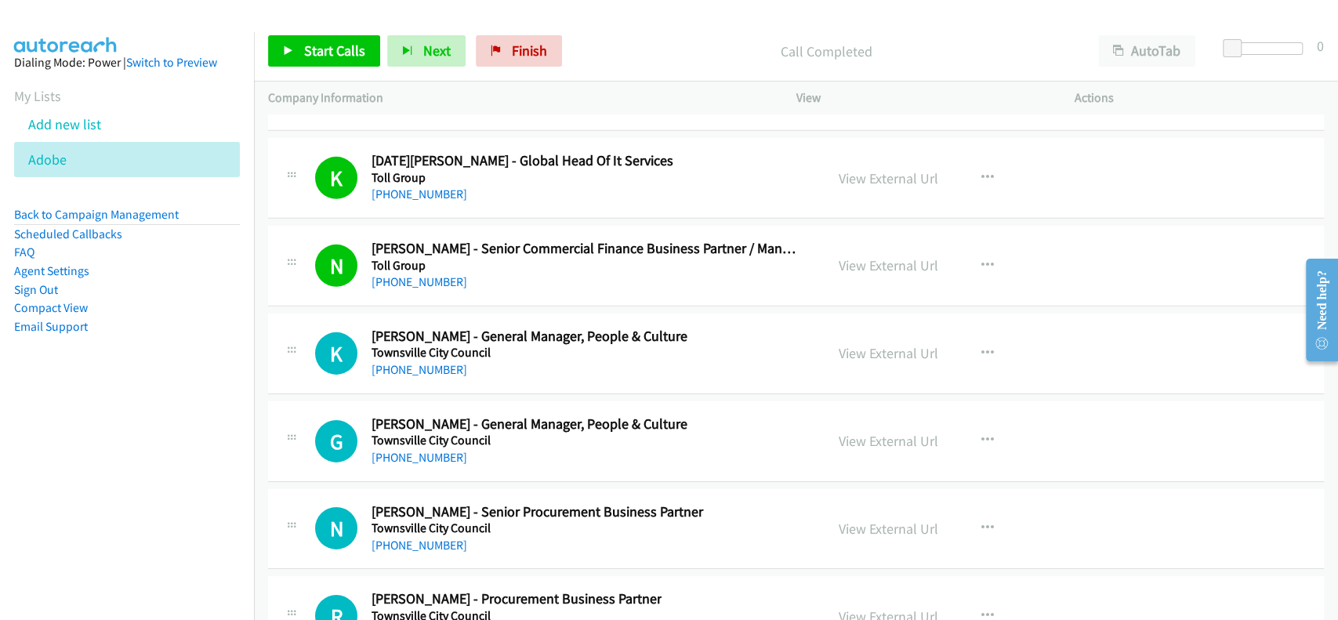
scroll to position [19353, 0]
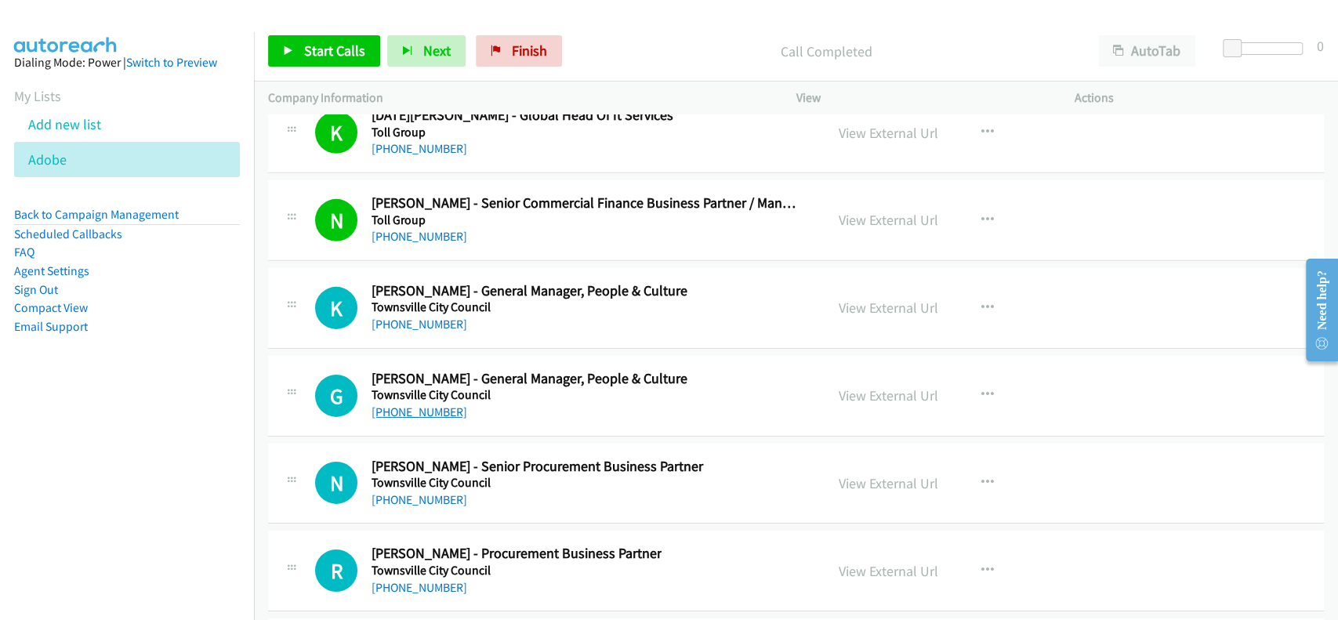
click at [411, 404] on link "[PHONE_NUMBER]" at bounding box center [419, 411] width 96 height 15
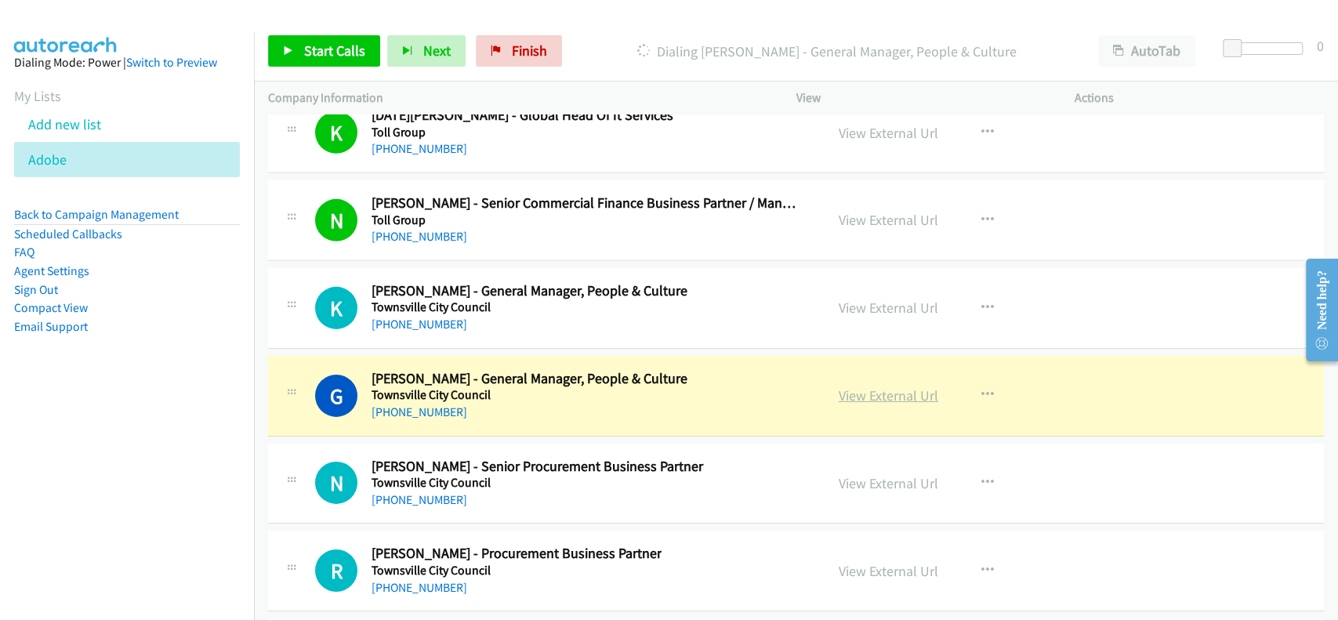
click at [859, 386] on link "View External Url" at bounding box center [889, 395] width 100 height 18
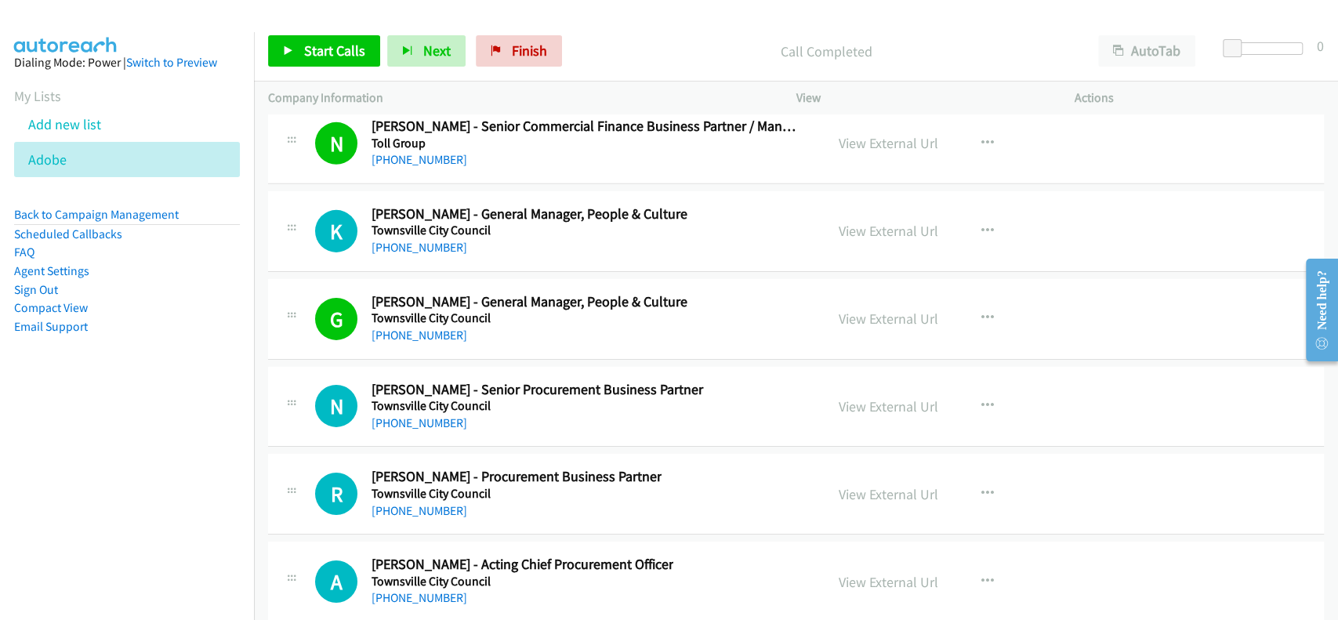
scroll to position [19457, 0]
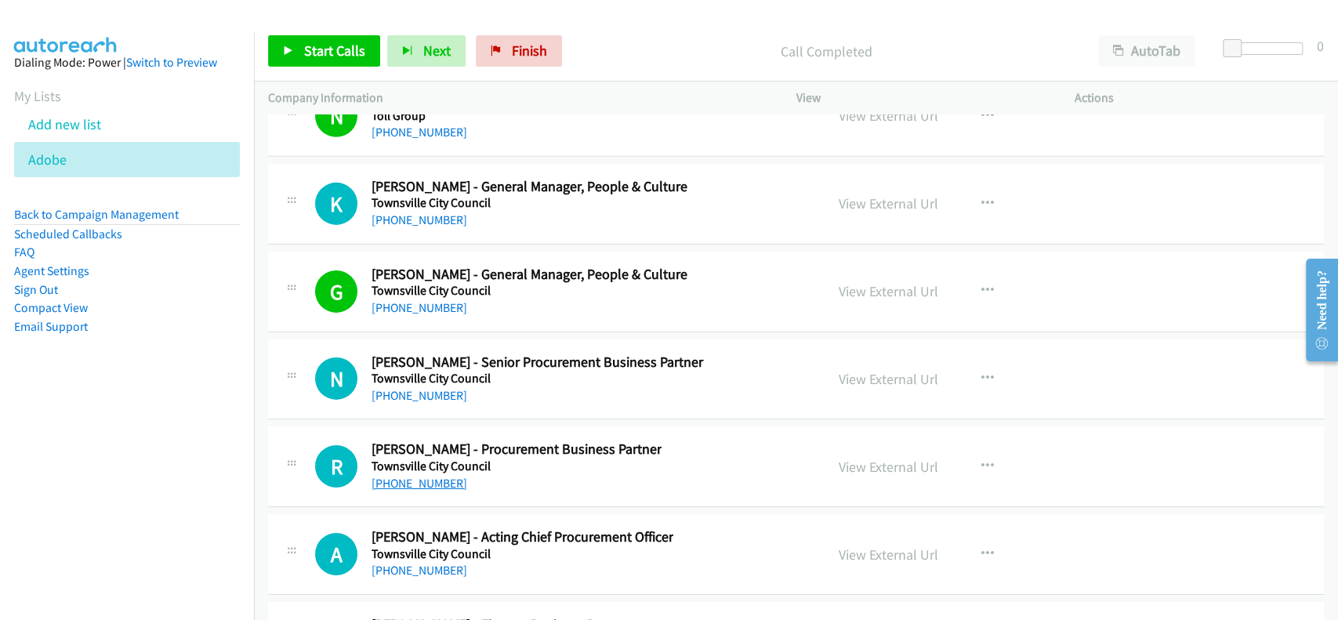
click at [426, 476] on link "[PHONE_NUMBER]" at bounding box center [419, 483] width 96 height 15
drag, startPoint x: 848, startPoint y: 446, endPoint x: 811, endPoint y: 353, distance: 100.3
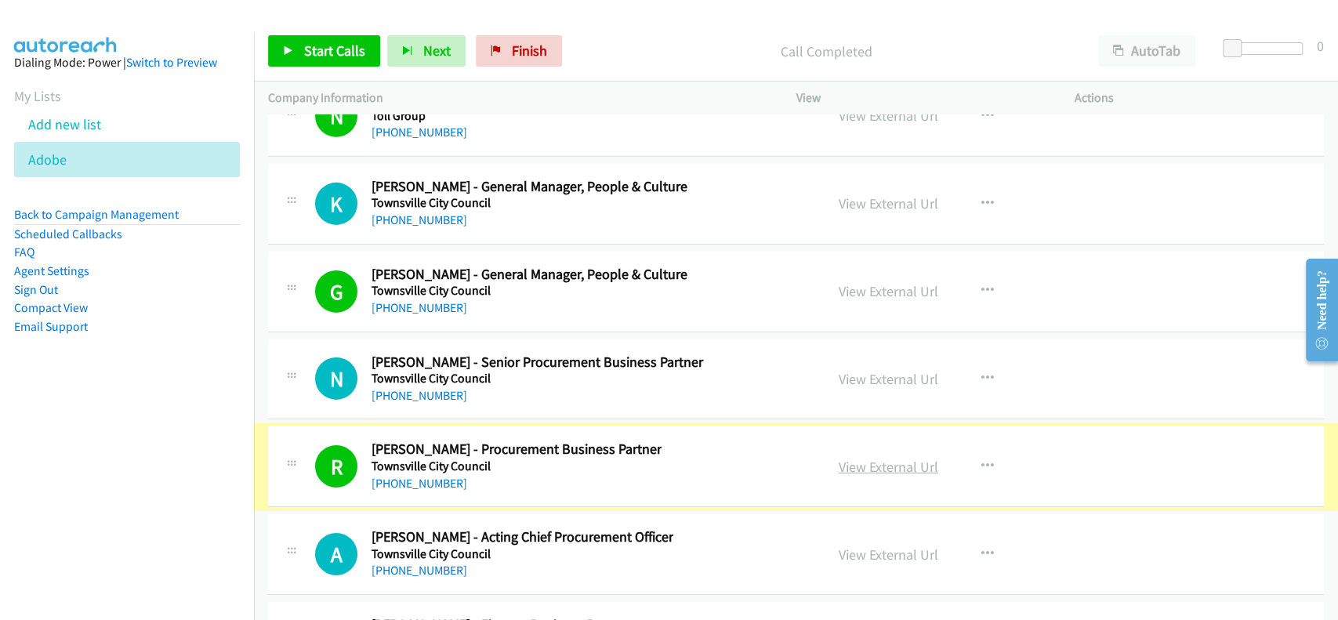
click at [853, 458] on link "View External Url" at bounding box center [889, 467] width 100 height 18
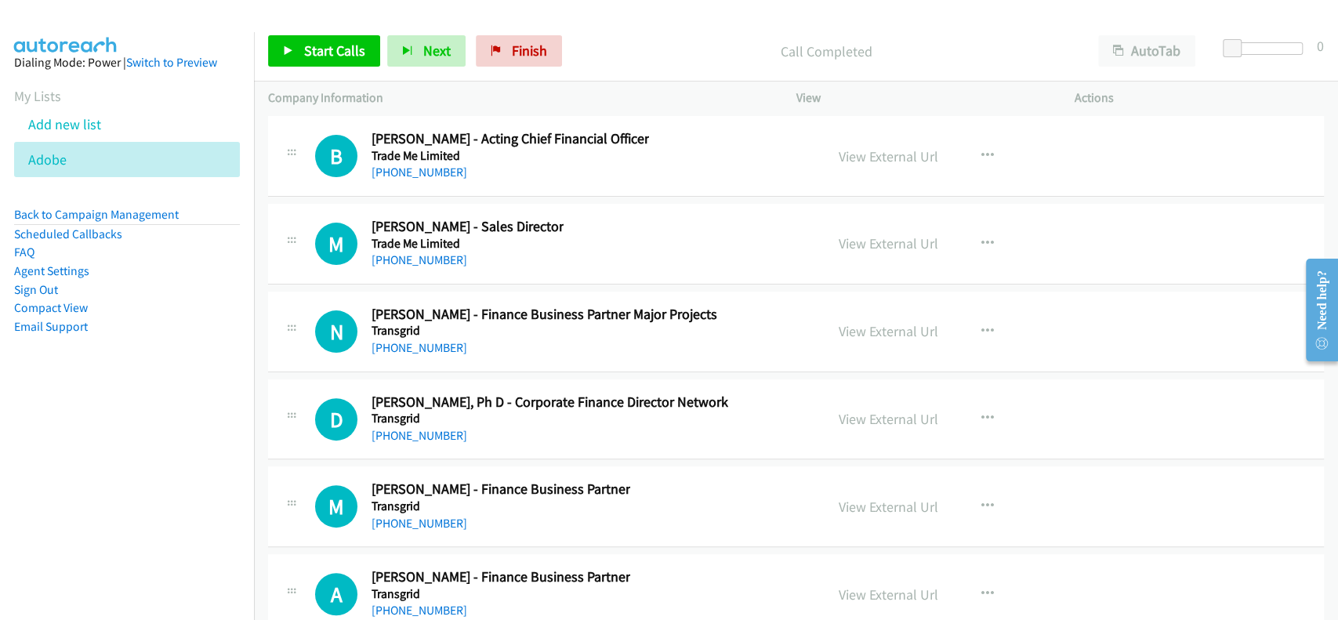
scroll to position [20397, 0]
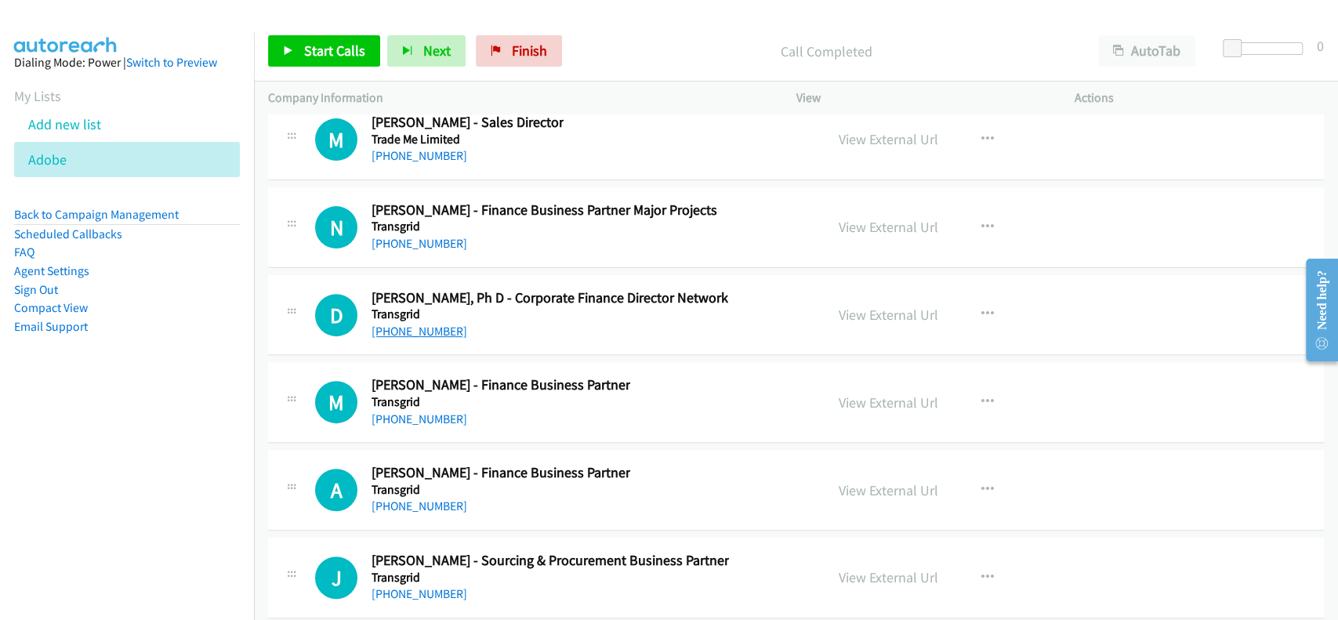
click at [392, 324] on link "[PHONE_NUMBER]" at bounding box center [419, 331] width 96 height 15
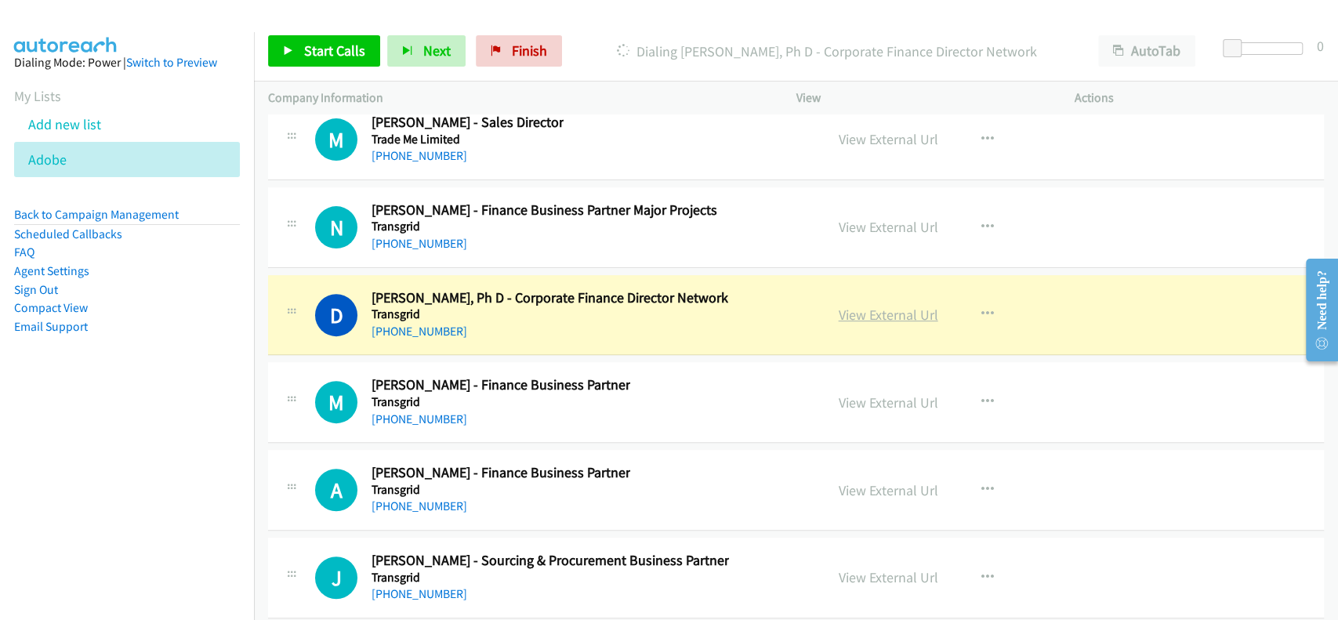
click at [891, 306] on link "View External Url" at bounding box center [889, 315] width 100 height 18
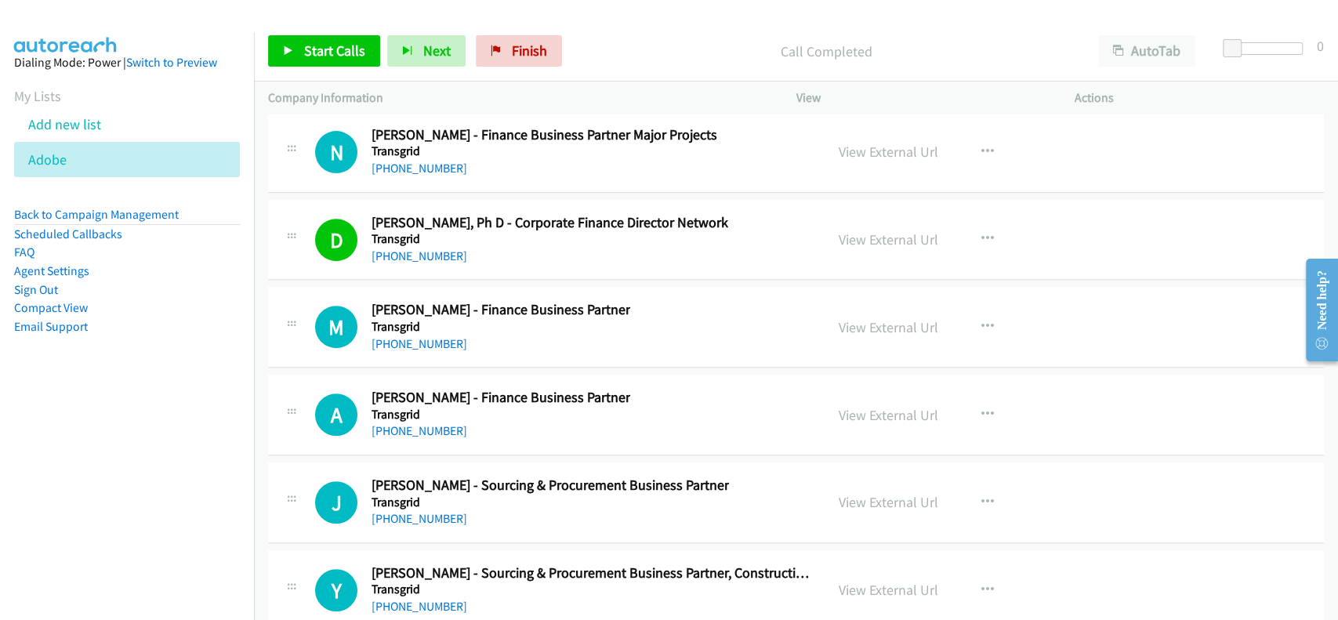
scroll to position [20502, 0]
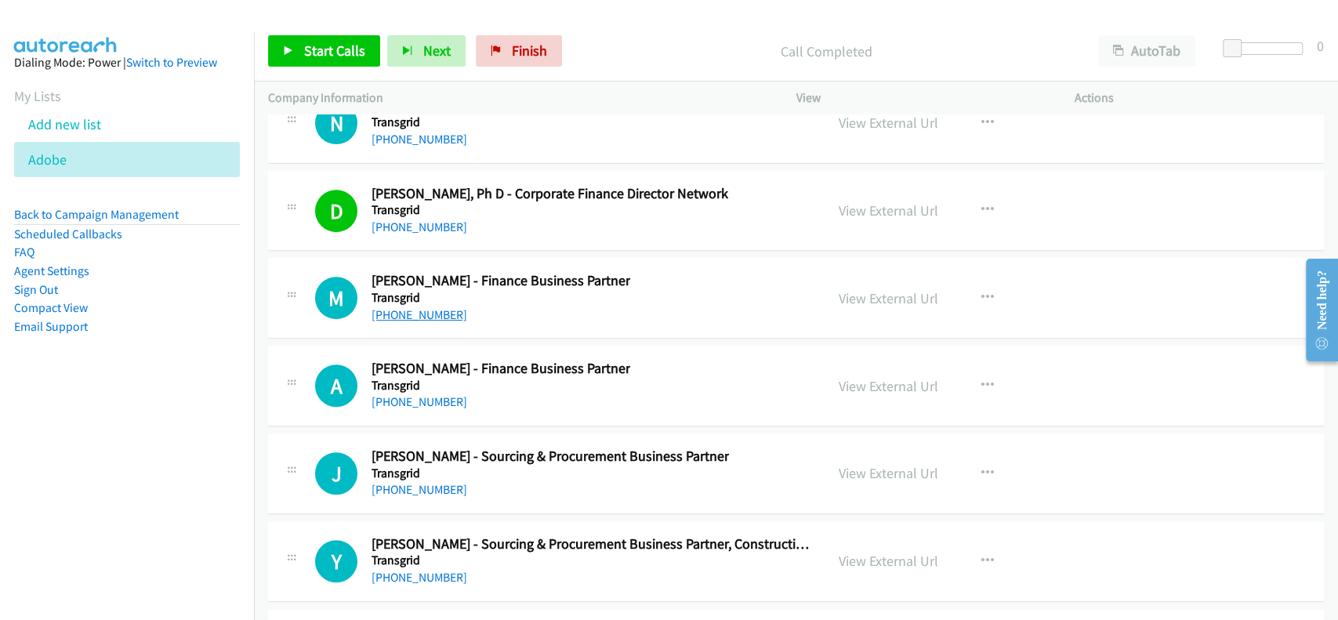
click at [404, 307] on link "[PHONE_NUMBER]" at bounding box center [419, 314] width 96 height 15
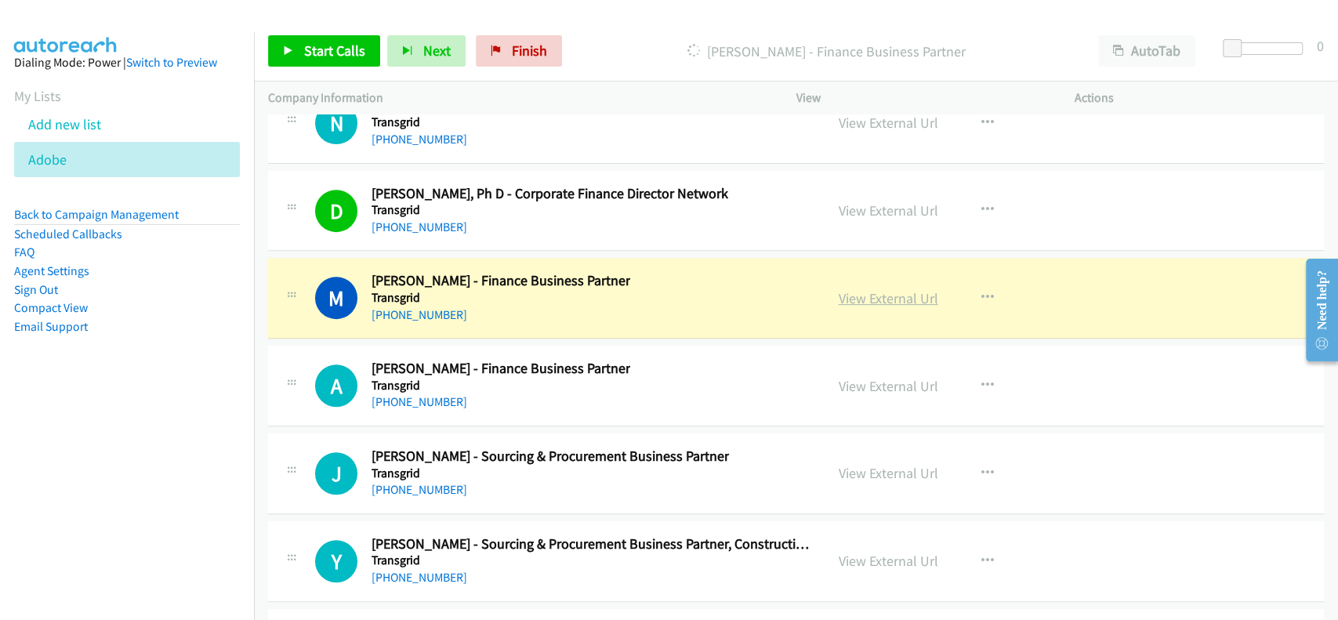
click at [887, 289] on link "View External Url" at bounding box center [889, 298] width 100 height 18
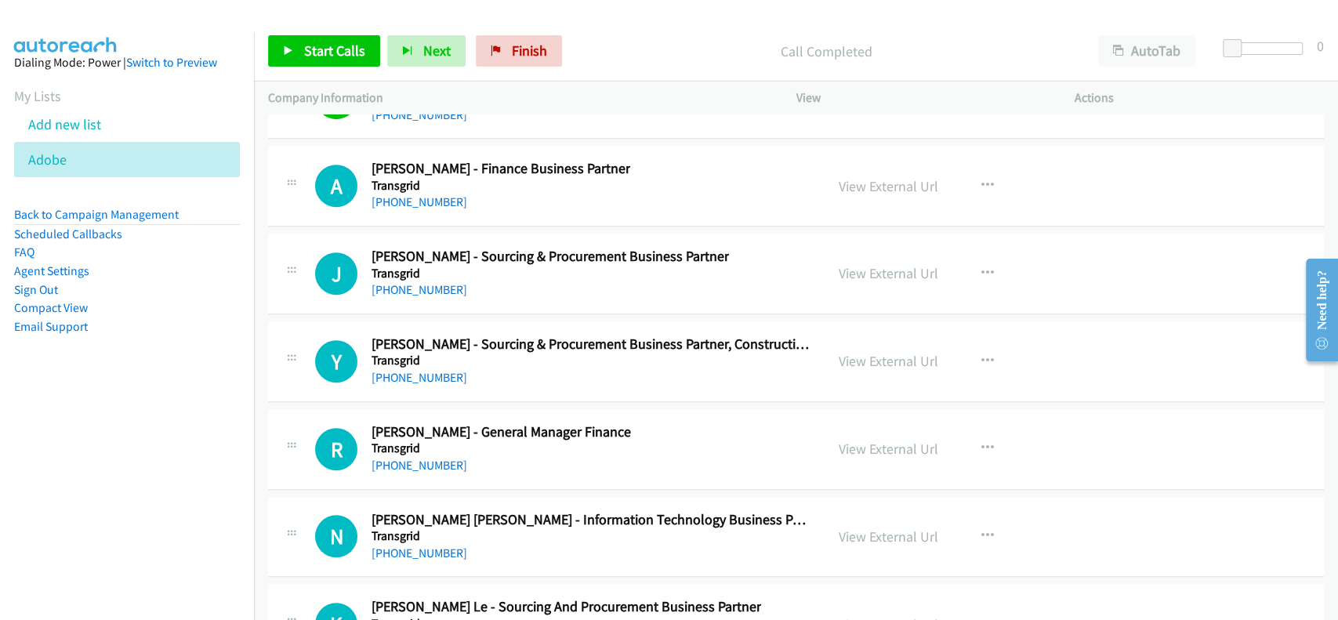
scroll to position [20711, 0]
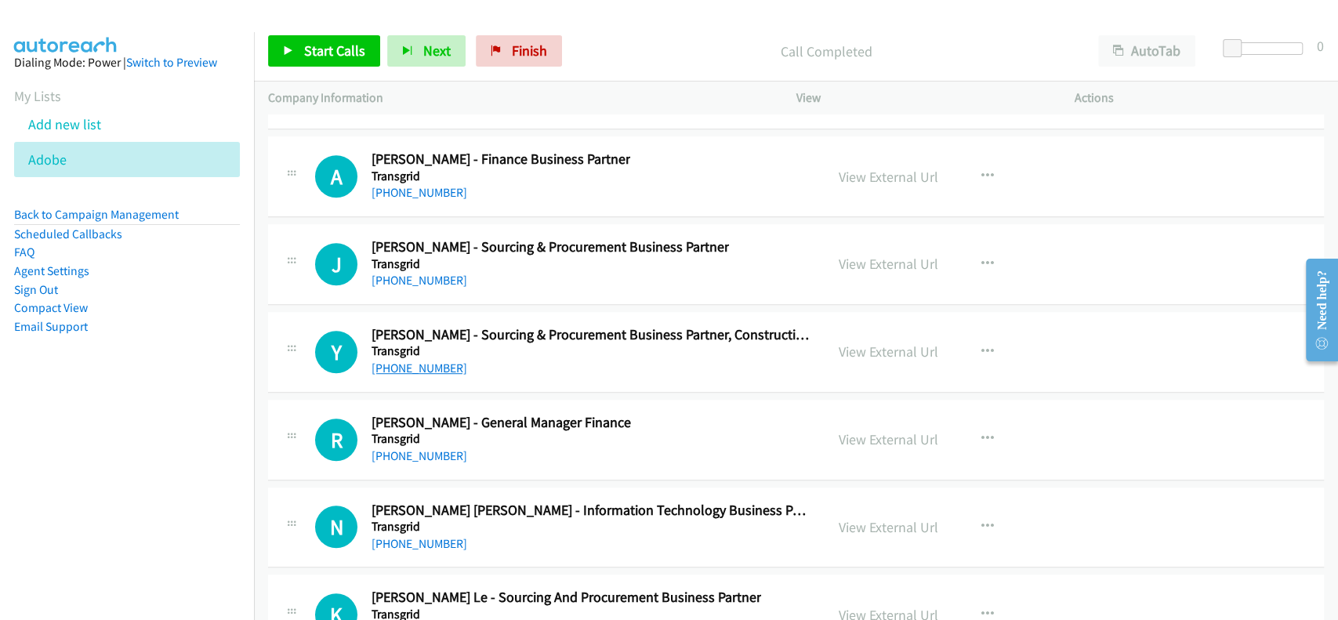
click at [400, 360] on link "[PHONE_NUMBER]" at bounding box center [419, 367] width 96 height 15
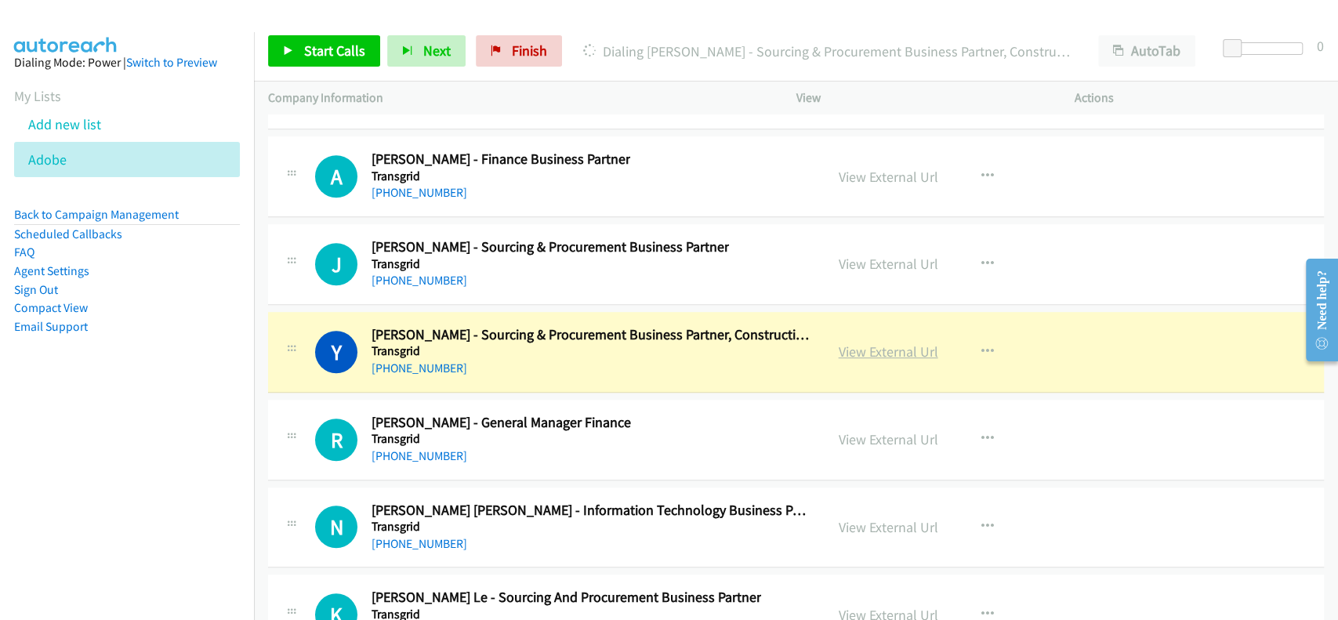
click at [897, 342] on link "View External Url" at bounding box center [889, 351] width 100 height 18
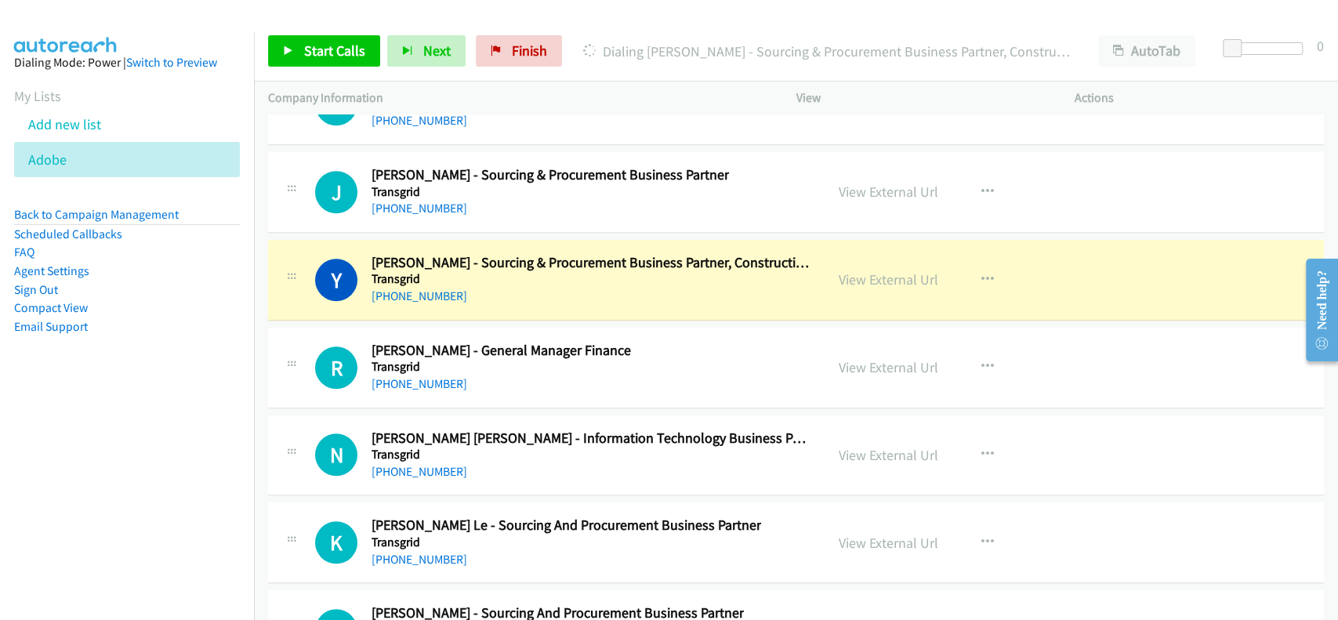
scroll to position [20815, 0]
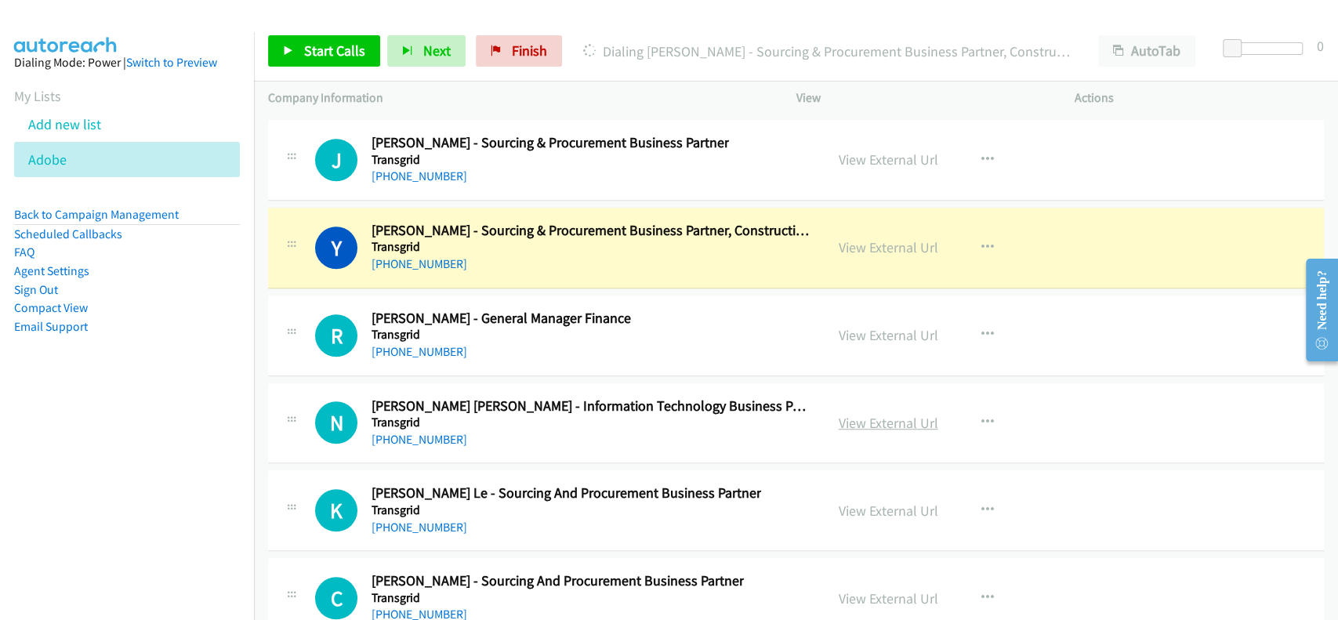
click at [851, 414] on link "View External Url" at bounding box center [889, 423] width 100 height 18
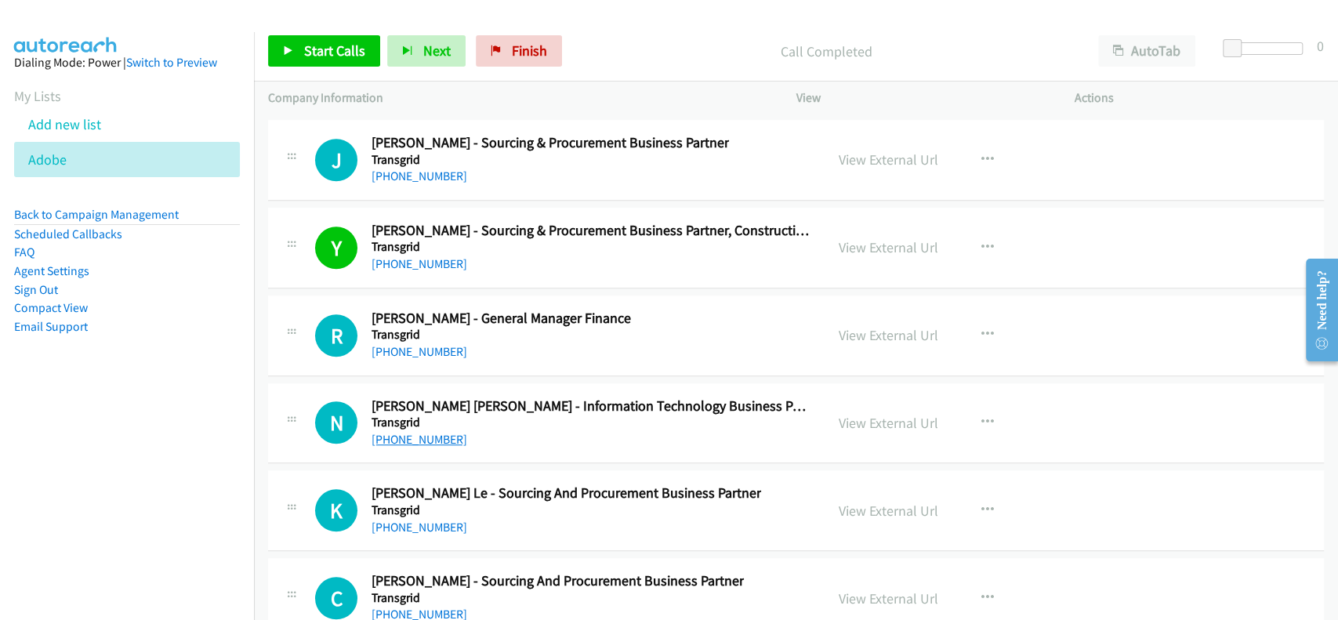
click at [406, 432] on link "[PHONE_NUMBER]" at bounding box center [419, 439] width 96 height 15
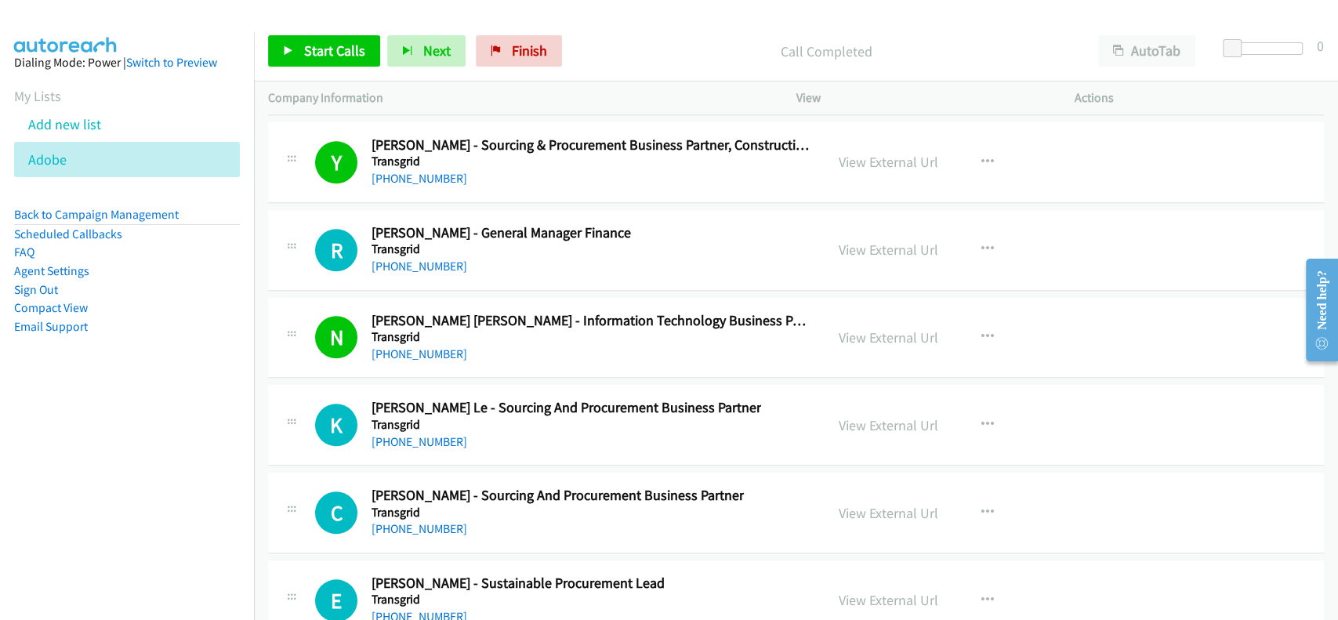
scroll to position [20920, 0]
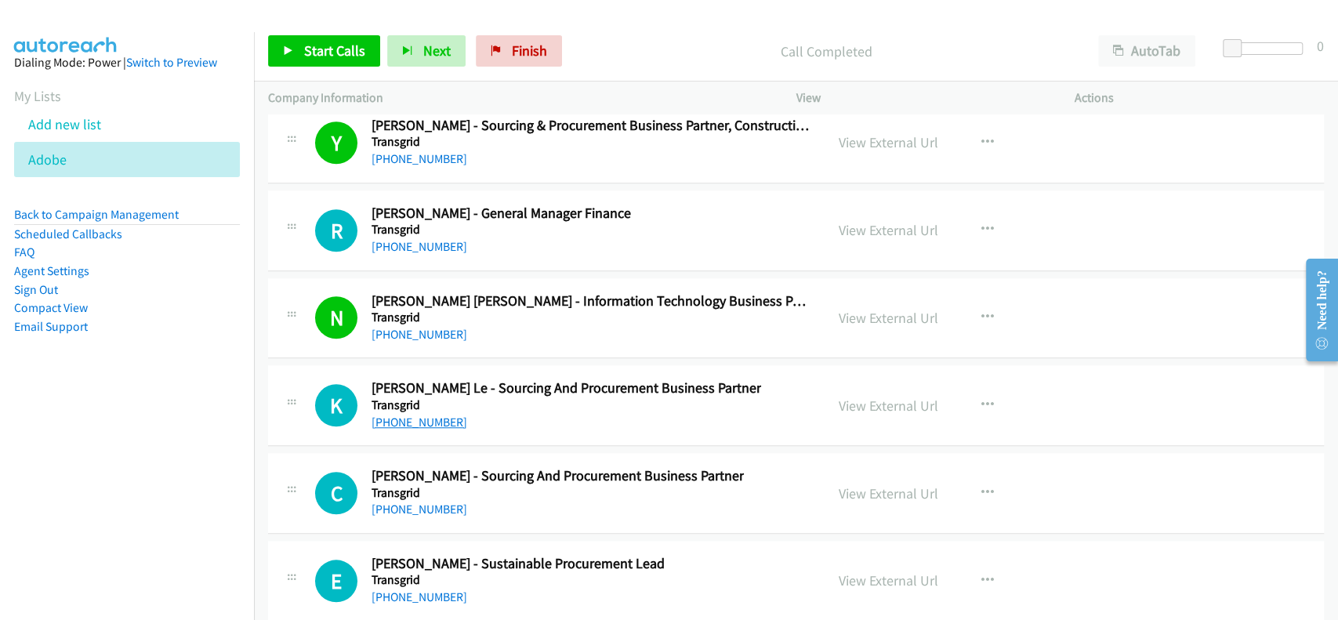
click at [424, 415] on link "[PHONE_NUMBER]" at bounding box center [419, 422] width 96 height 15
click at [884, 397] on link "View External Url" at bounding box center [889, 406] width 100 height 18
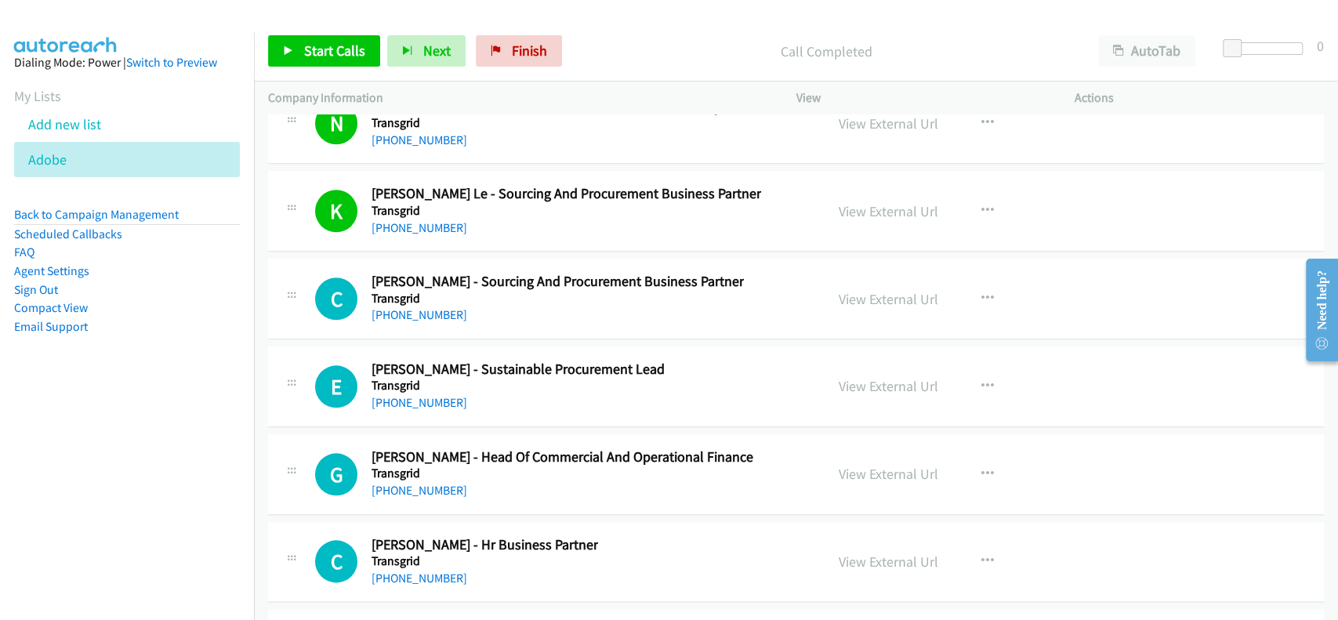
scroll to position [21128, 0]
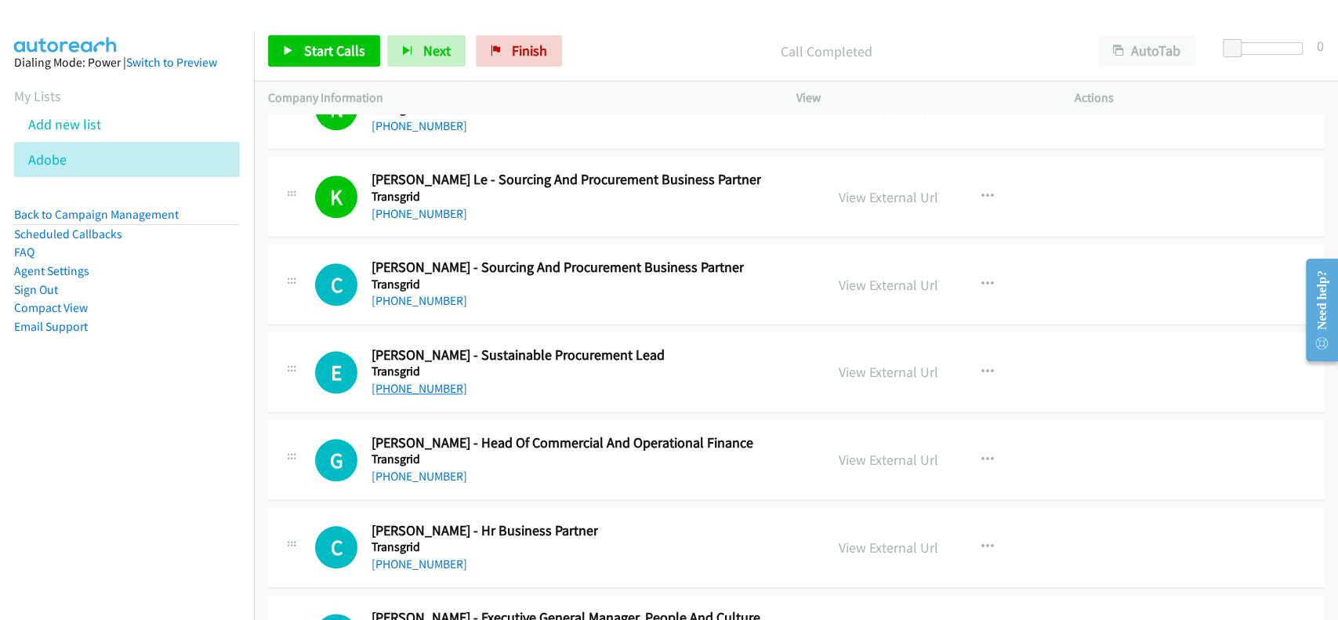
click at [402, 381] on link "[PHONE_NUMBER]" at bounding box center [419, 388] width 96 height 15
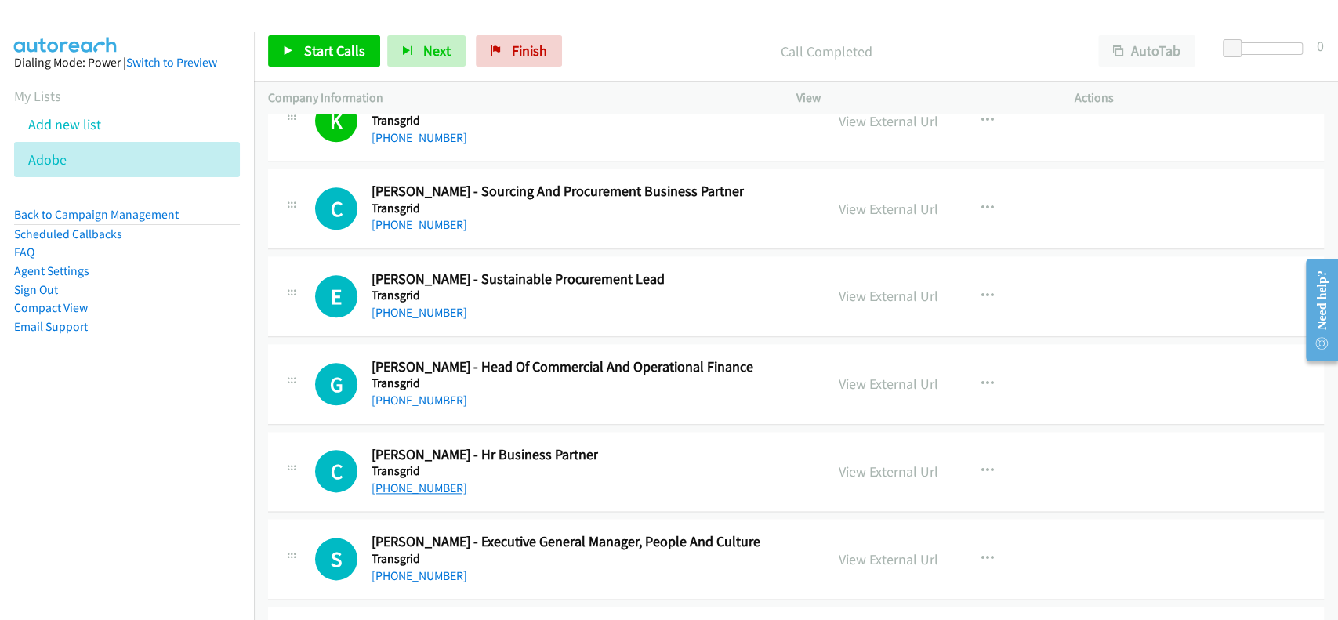
scroll to position [21233, 0]
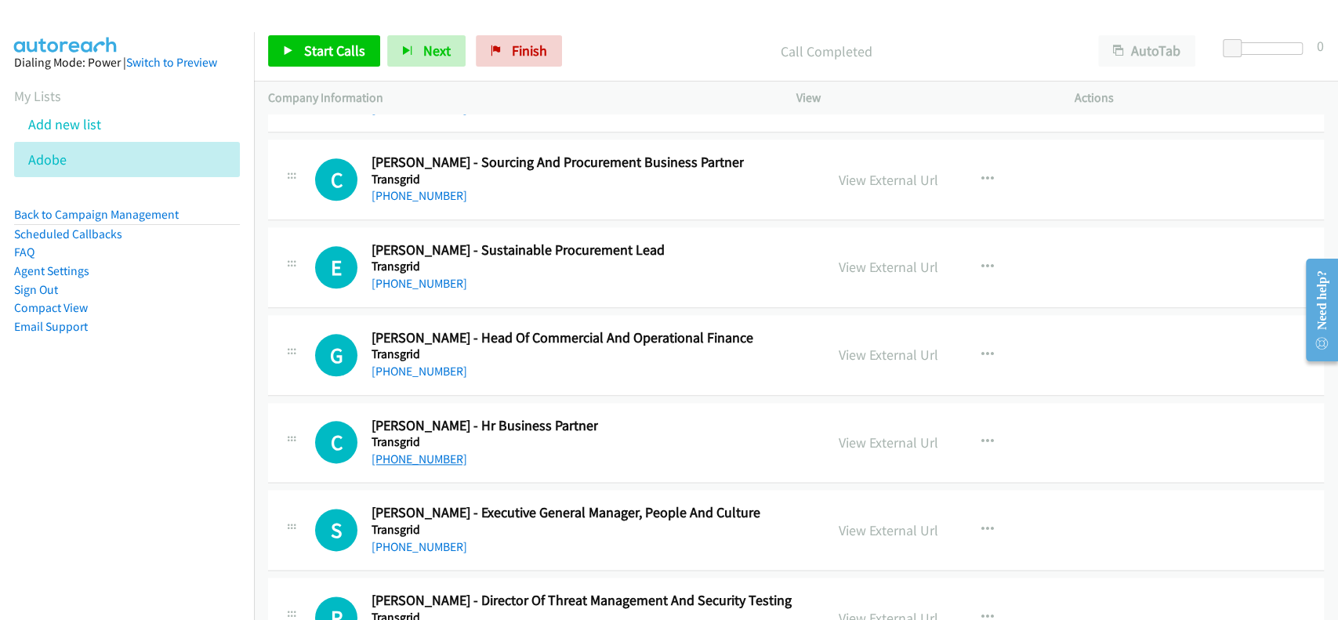
click at [408, 451] on link "[PHONE_NUMBER]" at bounding box center [419, 458] width 96 height 15
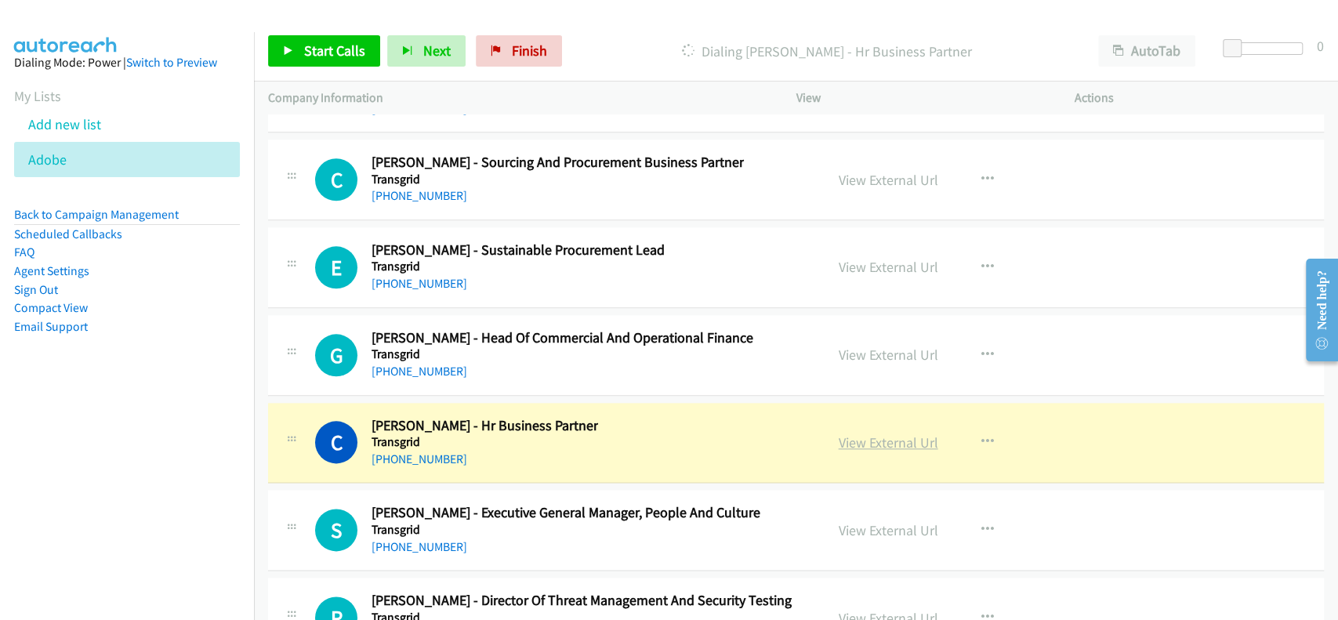
click at [857, 433] on link "View External Url" at bounding box center [889, 442] width 100 height 18
